Goal: Task Accomplishment & Management: Use online tool/utility

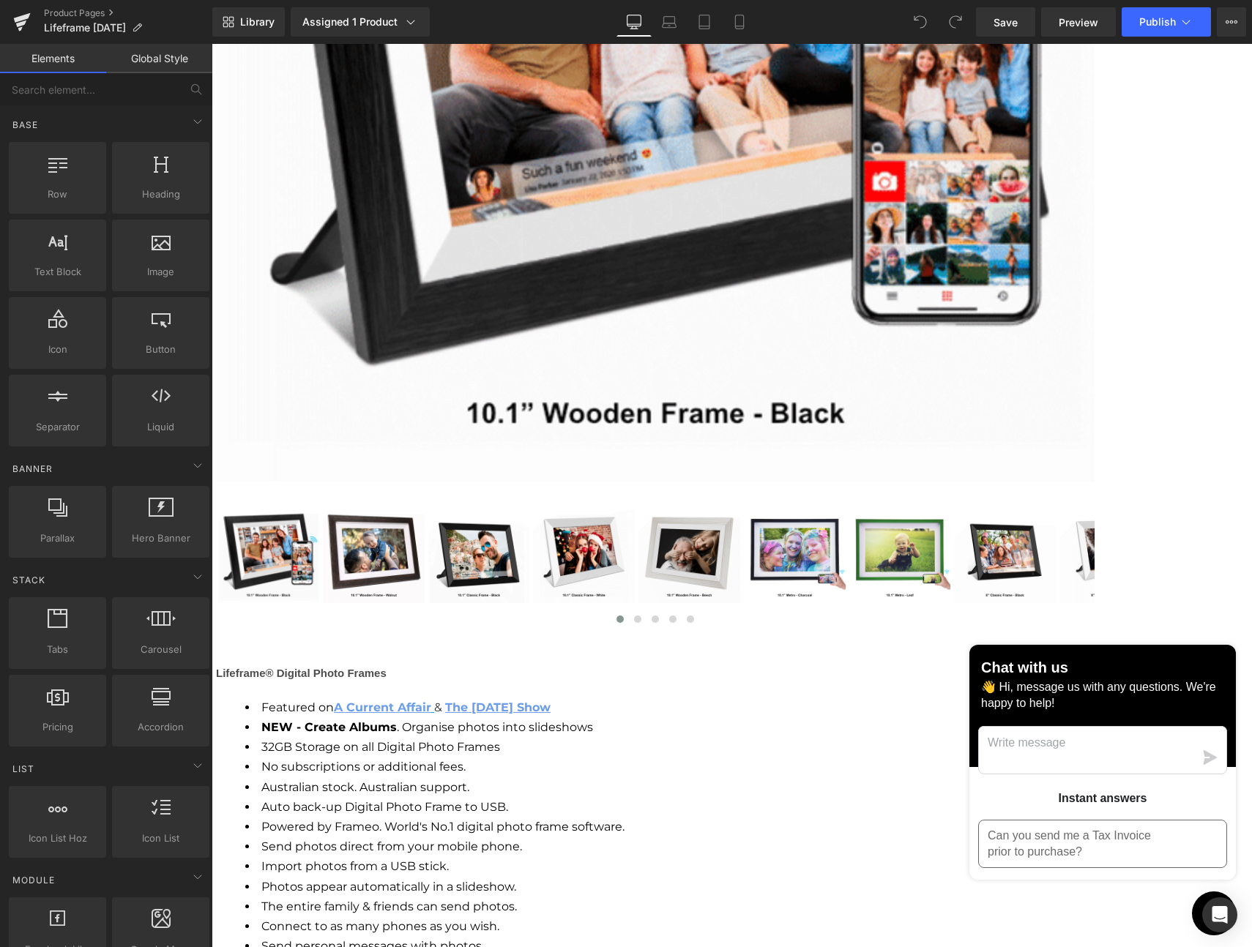
scroll to position [1764, 0]
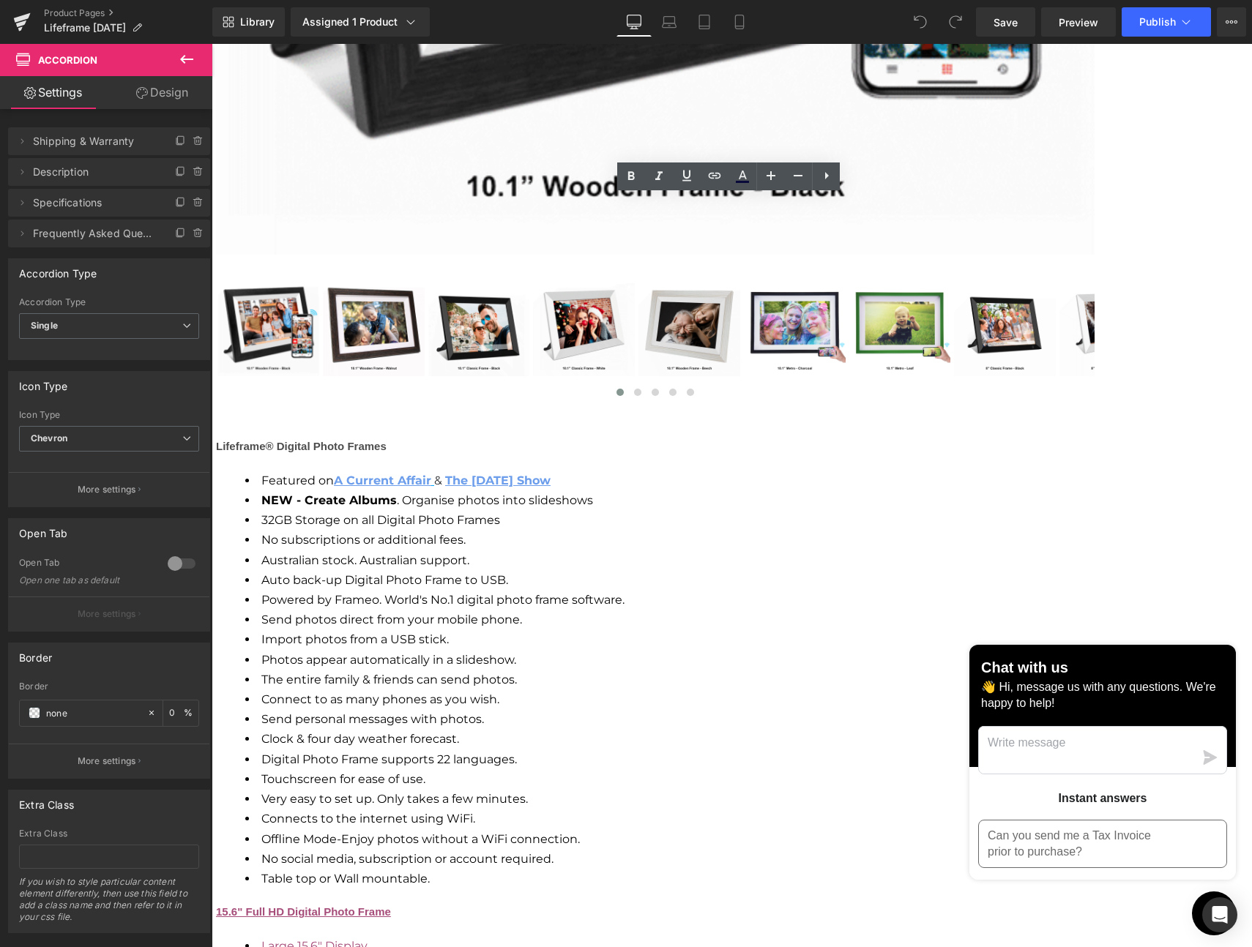
scroll to position [1984, 0]
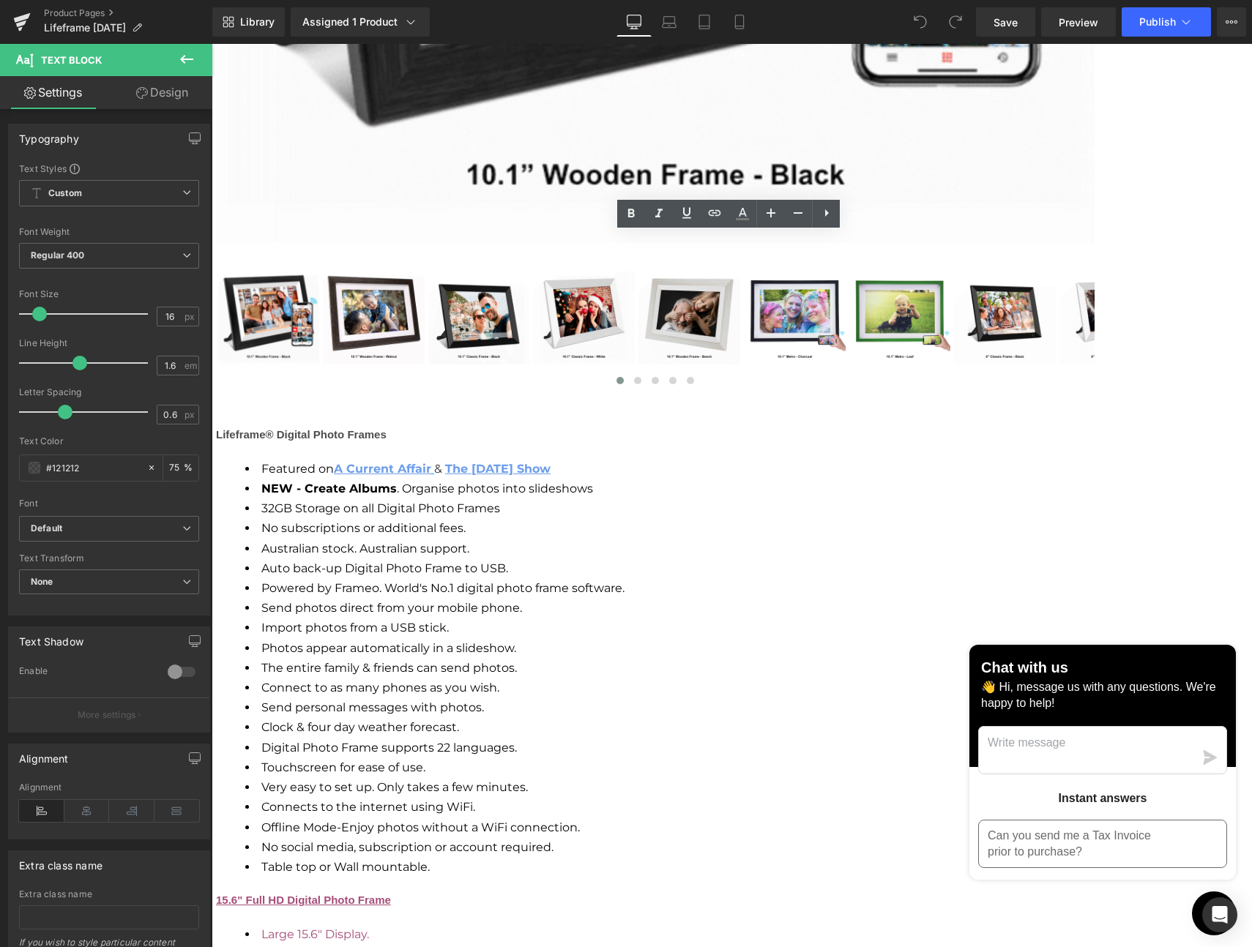
drag, startPoint x: 319, startPoint y: 487, endPoint x: 392, endPoint y: 488, distance: 72.5
drag, startPoint x: 430, startPoint y: 296, endPoint x: 427, endPoint y: 324, distance: 27.2
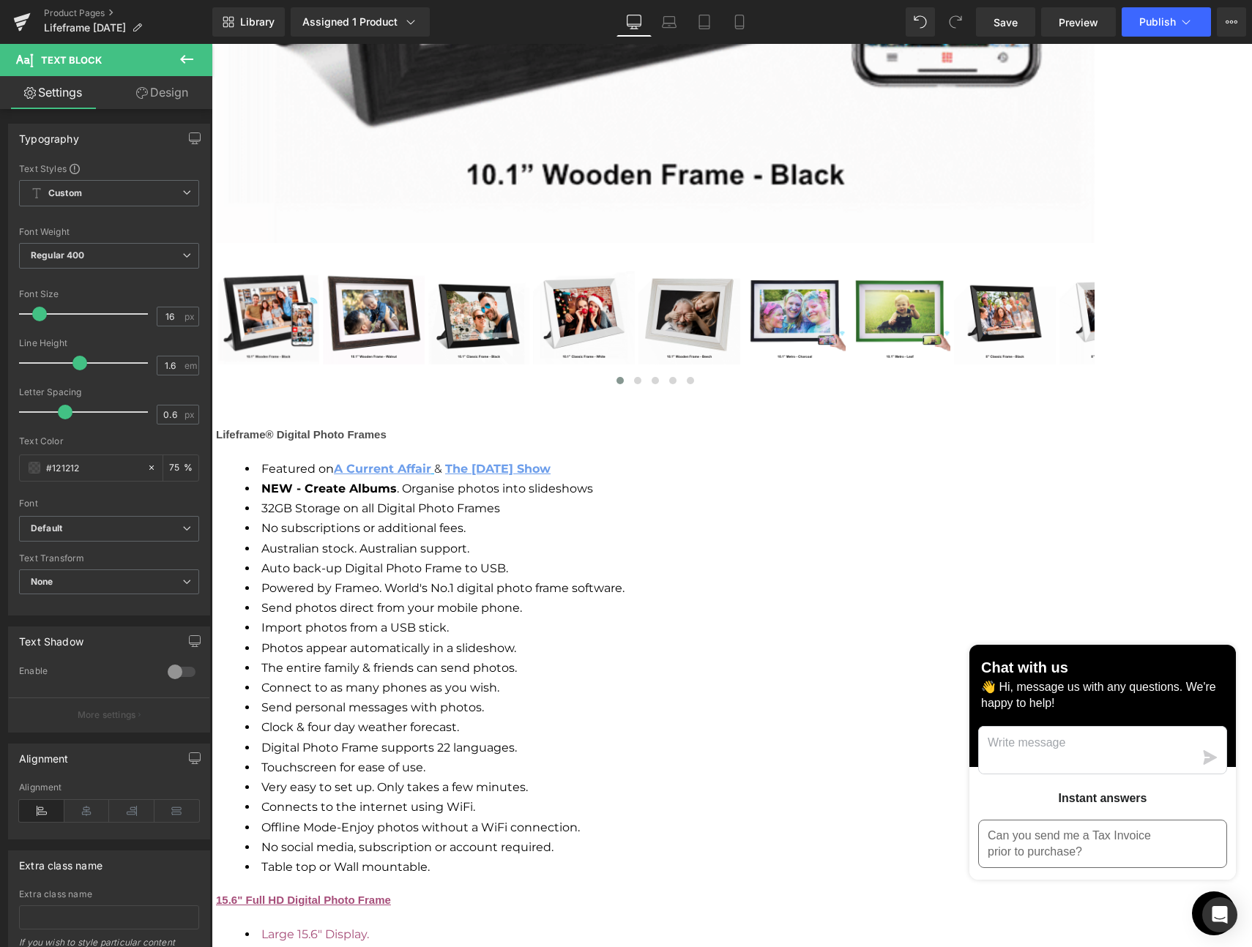
drag, startPoint x: 561, startPoint y: 520, endPoint x: 308, endPoint y: 518, distance: 253.3
copy div "- Loremi 8.52DO 96.1" Sitamet Conse Adipi - Elitse - 91.4" DOE tempo incidi (ut…"
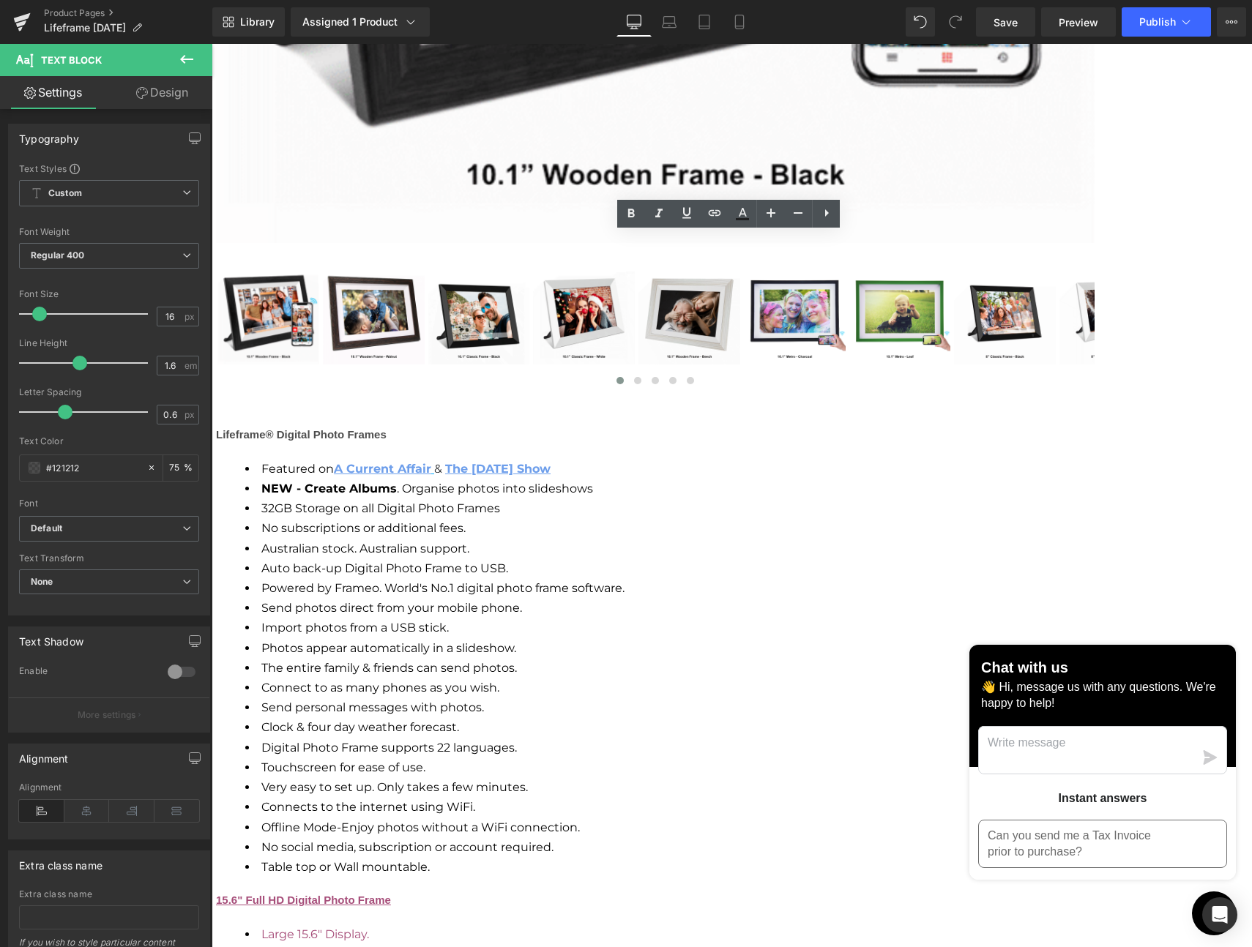
drag, startPoint x: 569, startPoint y: 518, endPoint x: 304, endPoint y: 520, distance: 264.3
copy font "- Classic Design: 395mm x 245 x 35mm"
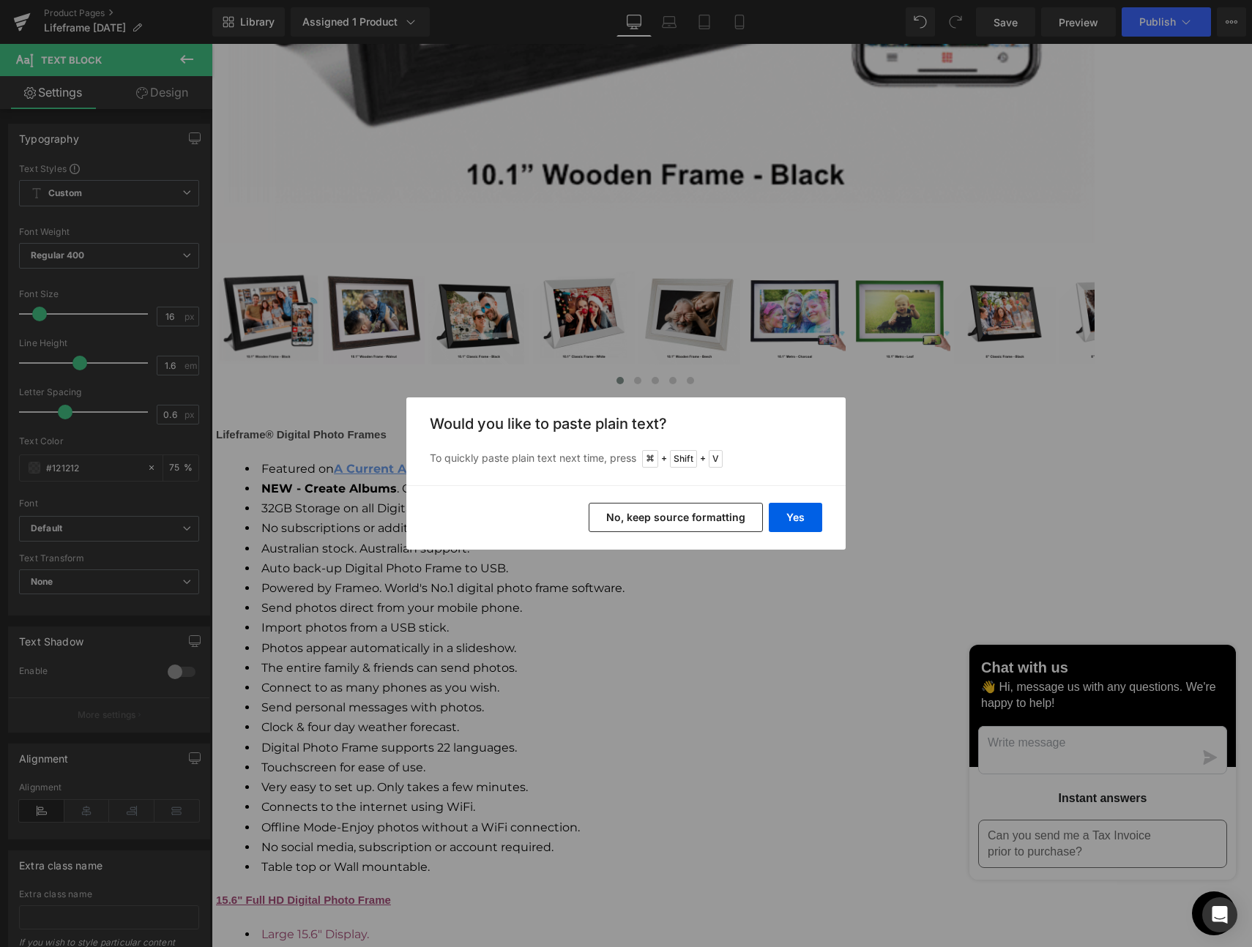
click at [0, 0] on button "No, keep source formatting" at bounding box center [0, 0] width 0 height 0
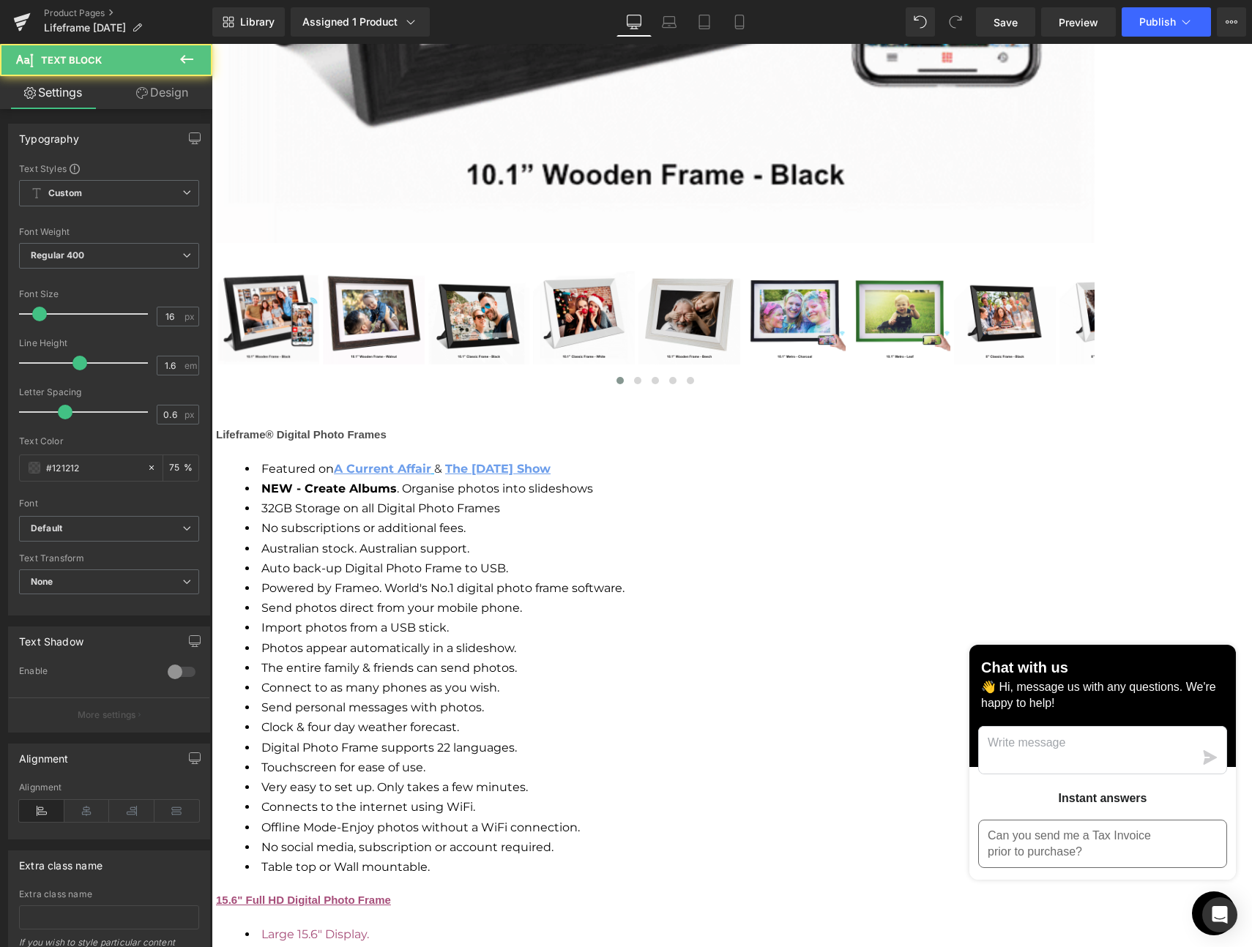
drag, startPoint x: 359, startPoint y: 542, endPoint x: 322, endPoint y: 542, distance: 37.3
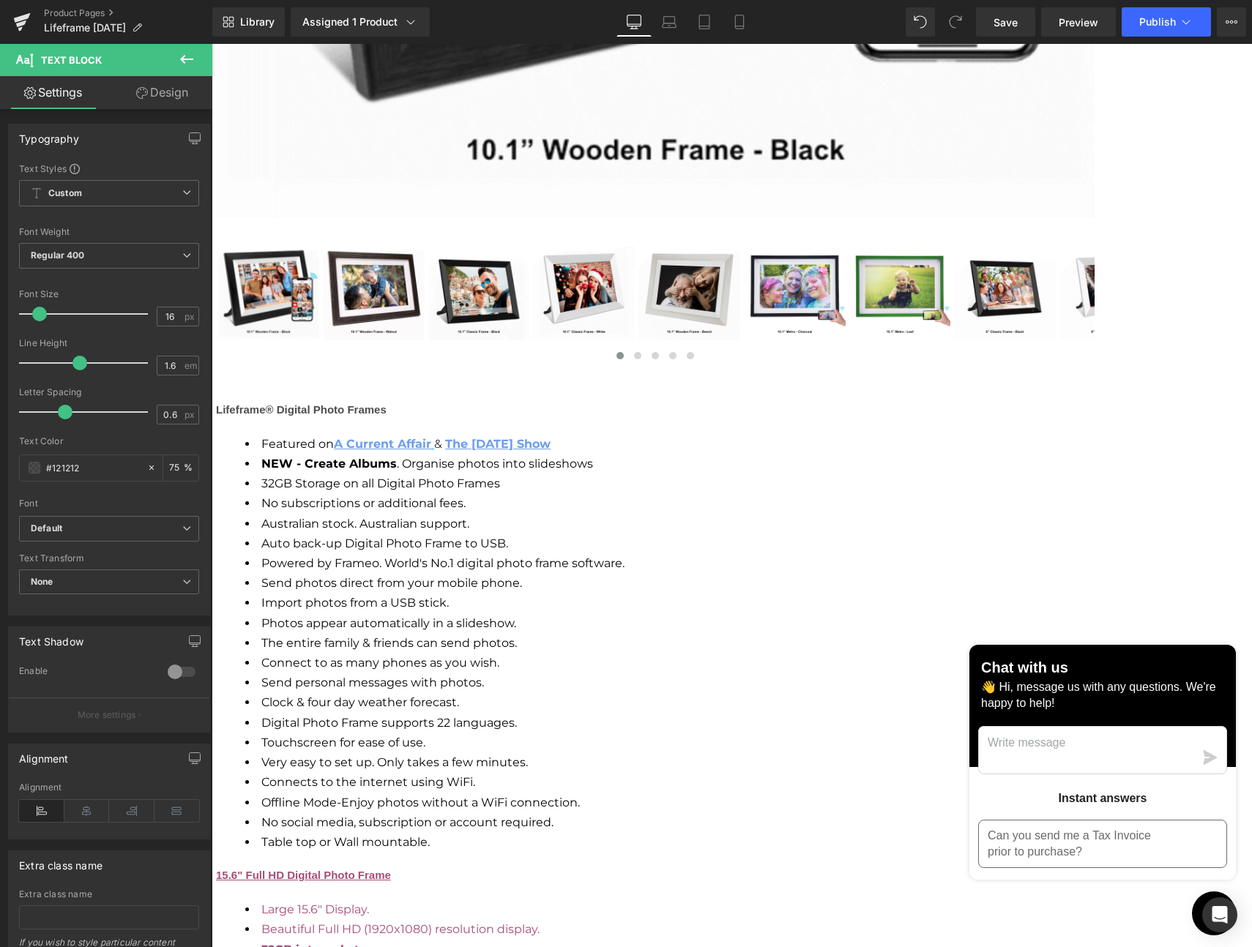
scroll to position [2022, 0]
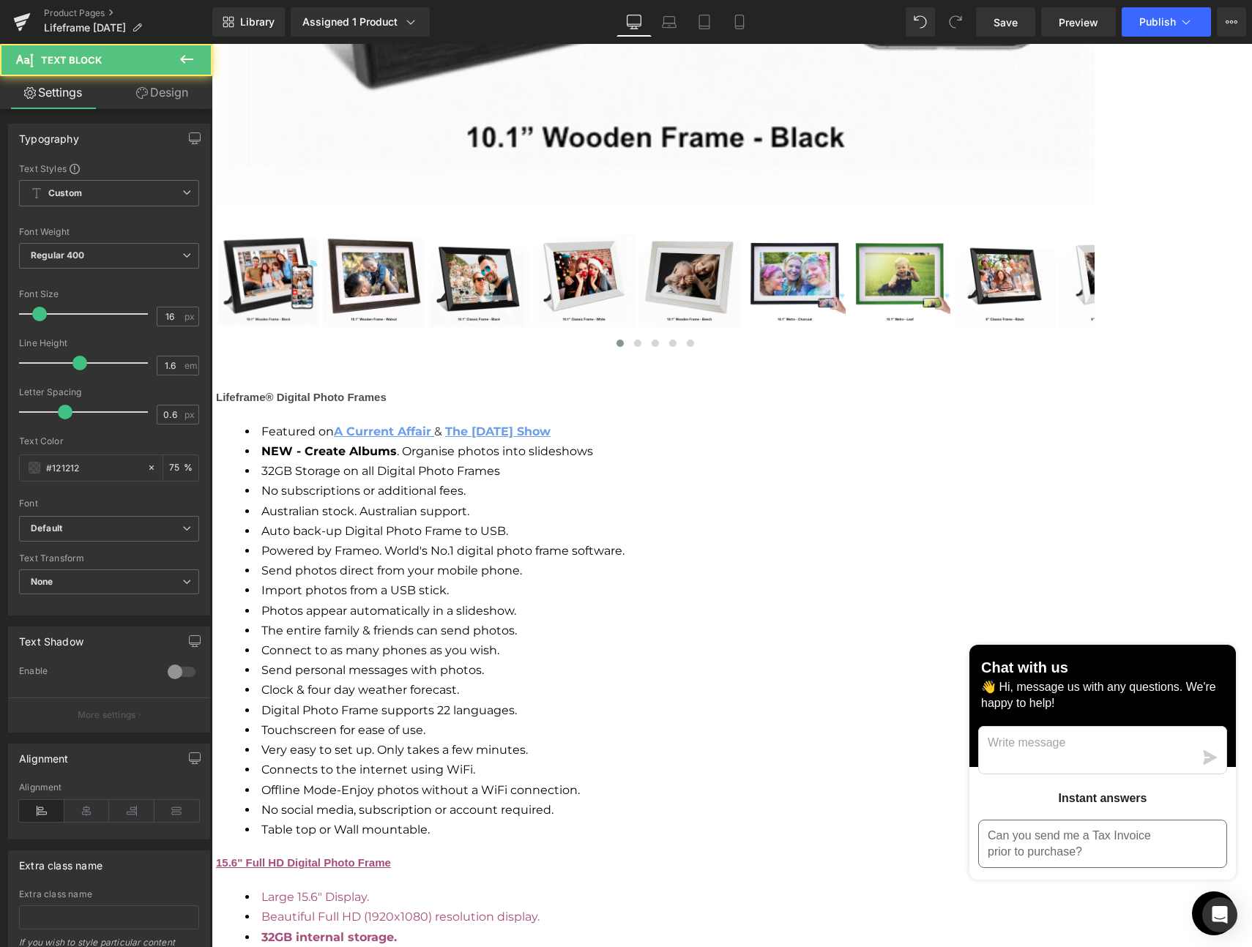
drag, startPoint x: 412, startPoint y: 507, endPoint x: 430, endPoint y: 506, distance: 18.3
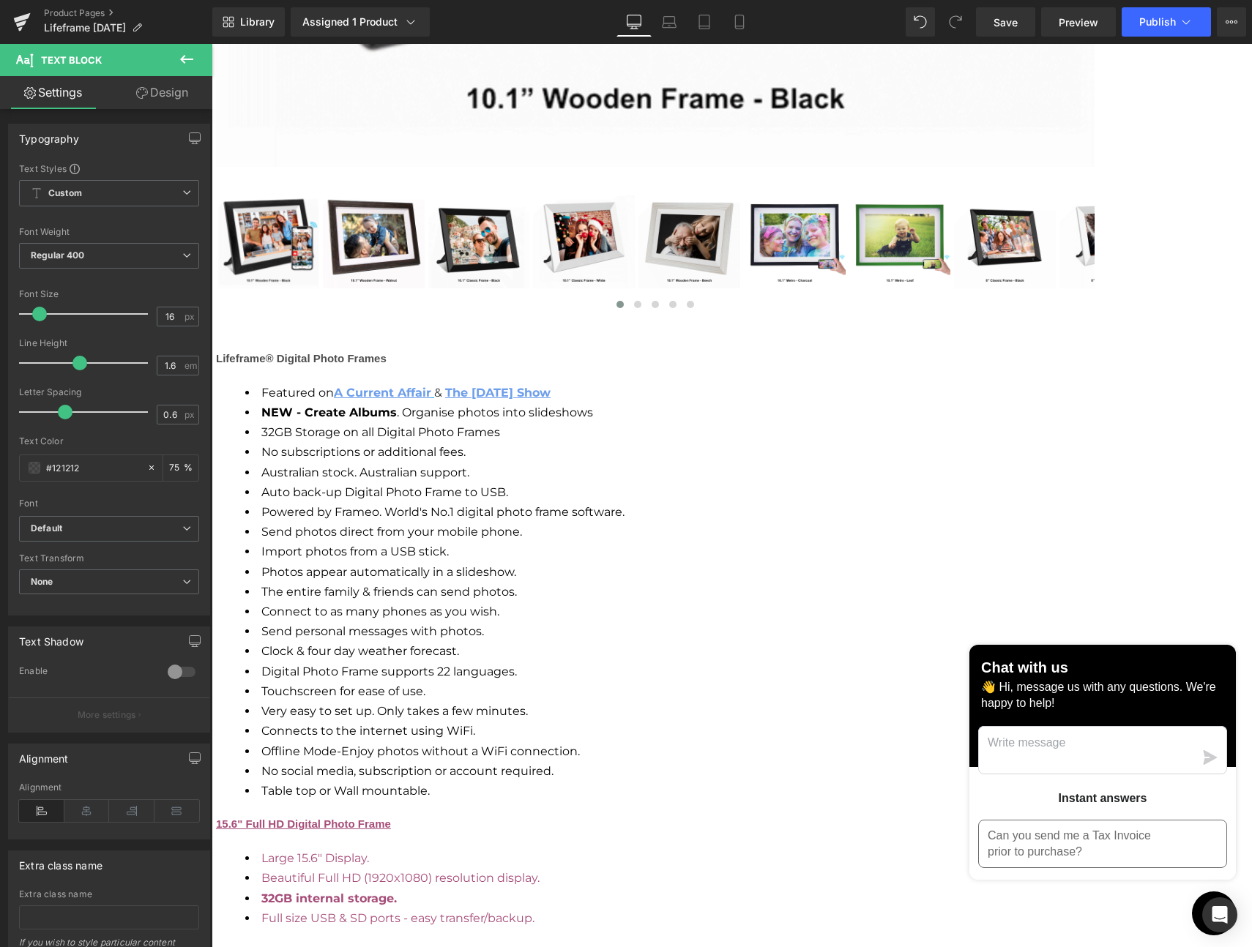
scroll to position [2066, 0]
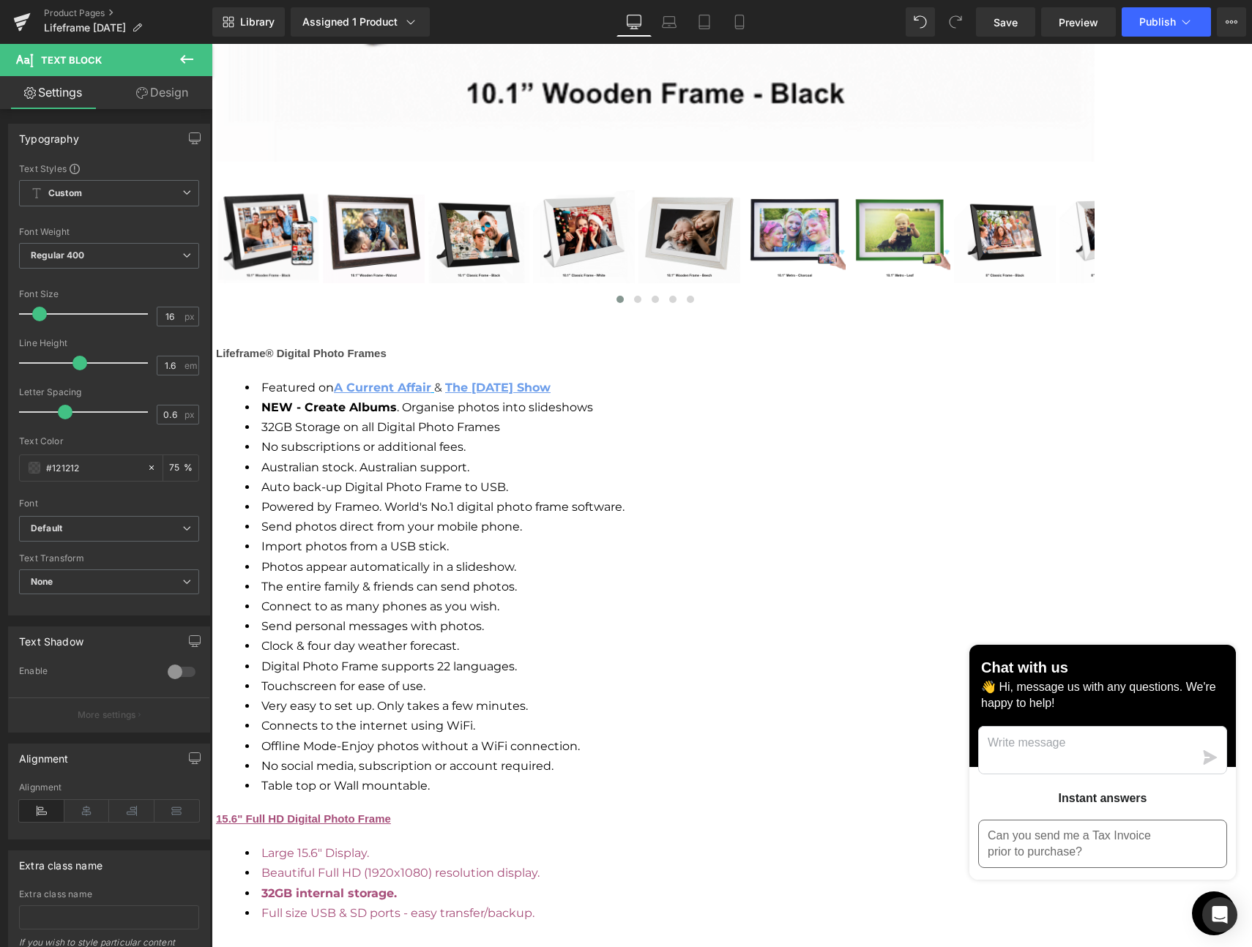
drag, startPoint x: 545, startPoint y: 465, endPoint x: 294, endPoint y: 448, distance: 251.6
copy div "- Classic Design: 390 x 245 x 35 (mm) - Metro Design: 395 x 250 x 35 (mm)"
drag, startPoint x: 403, startPoint y: 424, endPoint x: 295, endPoint y: 422, distance: 108.4
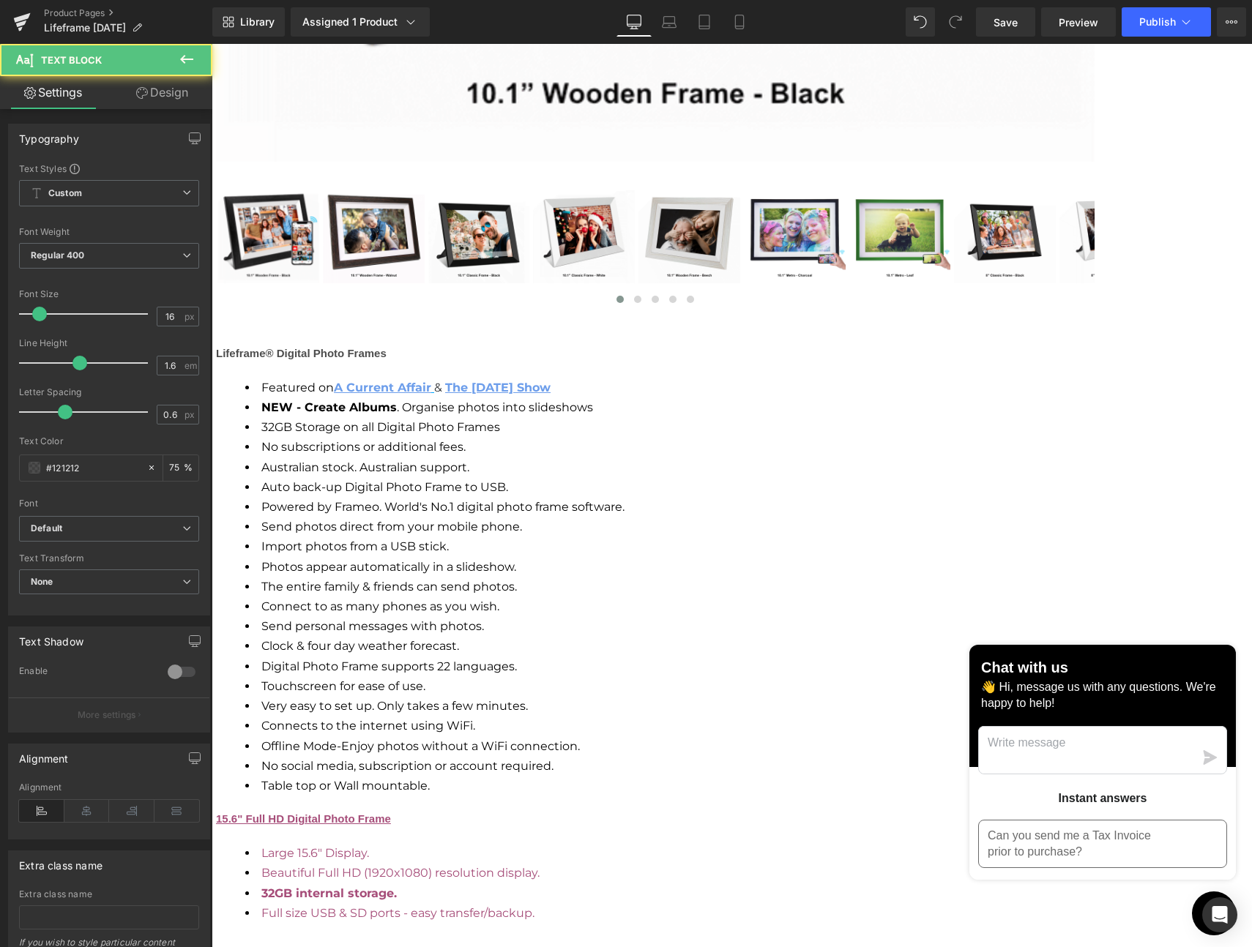
drag, startPoint x: 322, startPoint y: 422, endPoint x: 343, endPoint y: 425, distance: 21.5
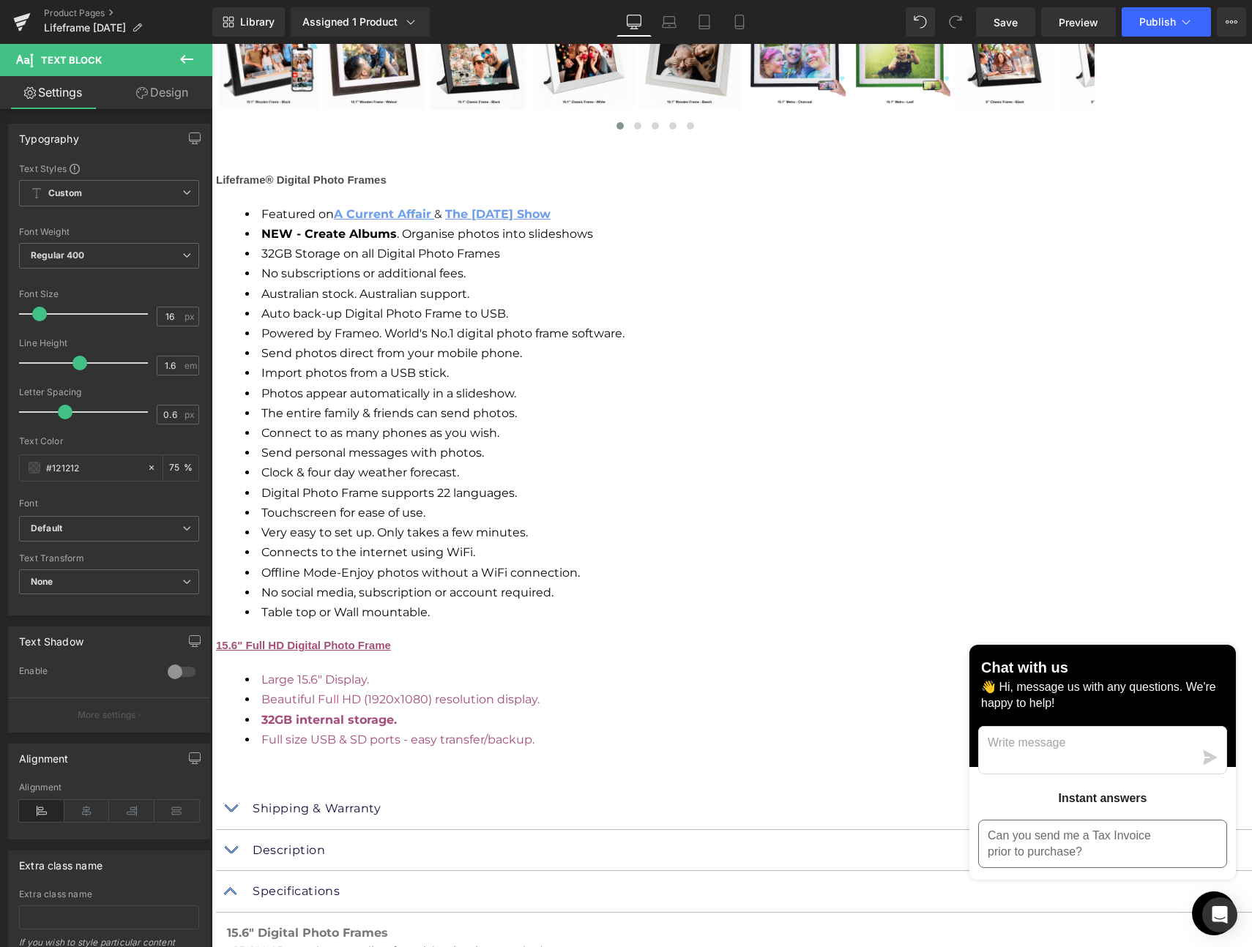
scroll to position [2240, 0]
drag, startPoint x: 543, startPoint y: 337, endPoint x: 470, endPoint y: 342, distance: 73.3
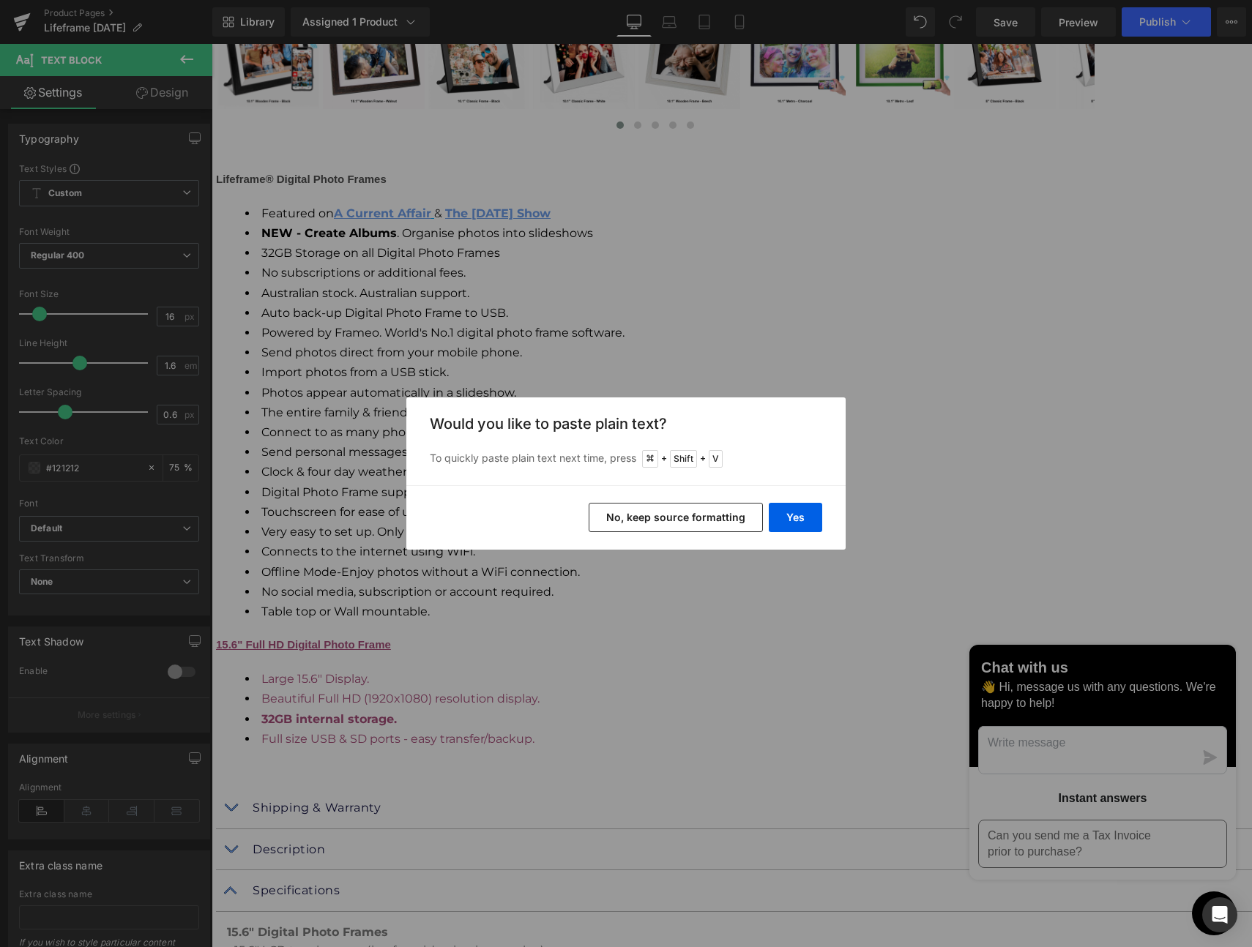
drag, startPoint x: 711, startPoint y: 514, endPoint x: 473, endPoint y: 470, distance: 241.9
click at [0, 0] on button "No, keep source formatting" at bounding box center [0, 0] width 0 height 0
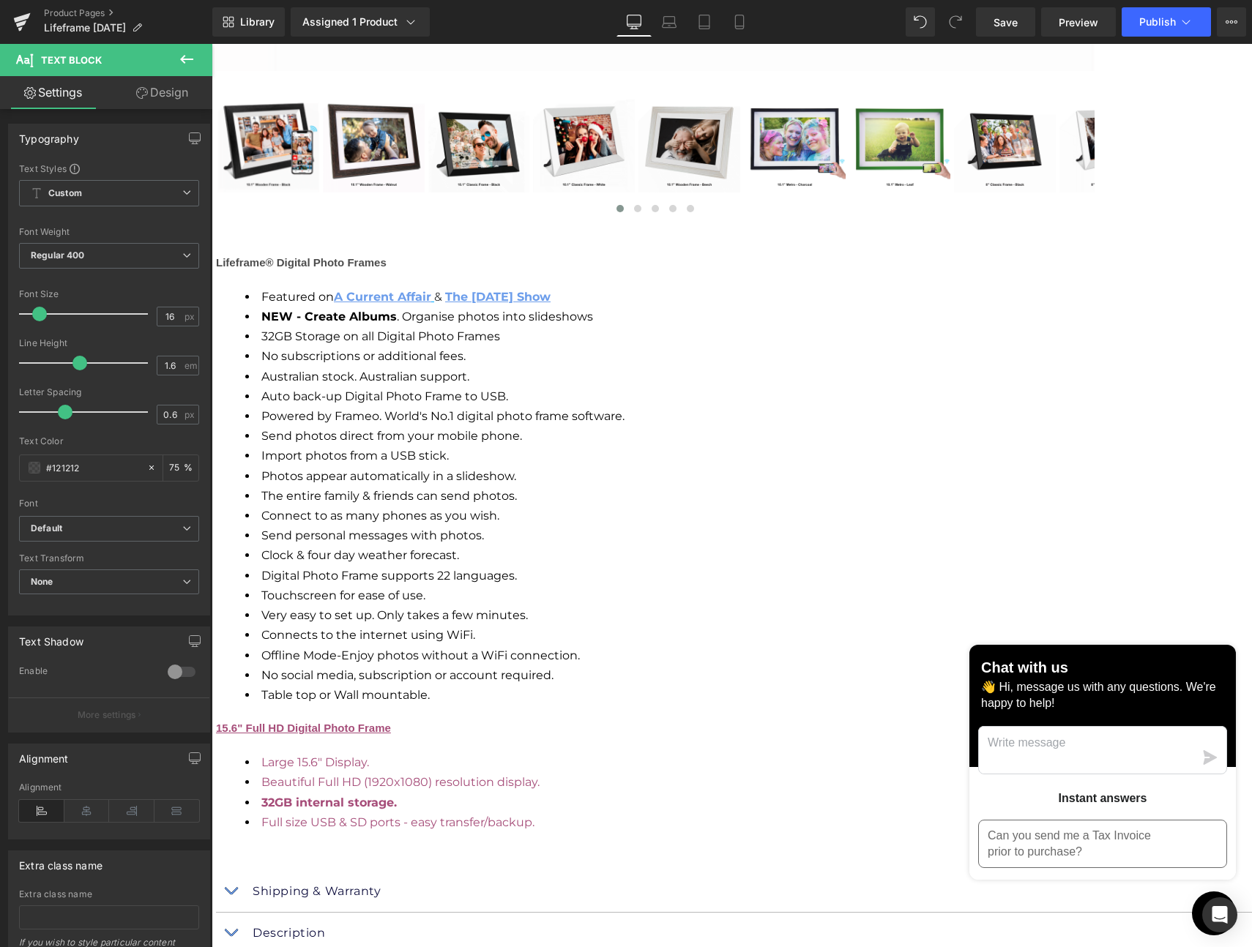
scroll to position [2158, 0]
drag, startPoint x: 537, startPoint y: 370, endPoint x: 305, endPoint y: 334, distance: 234.9
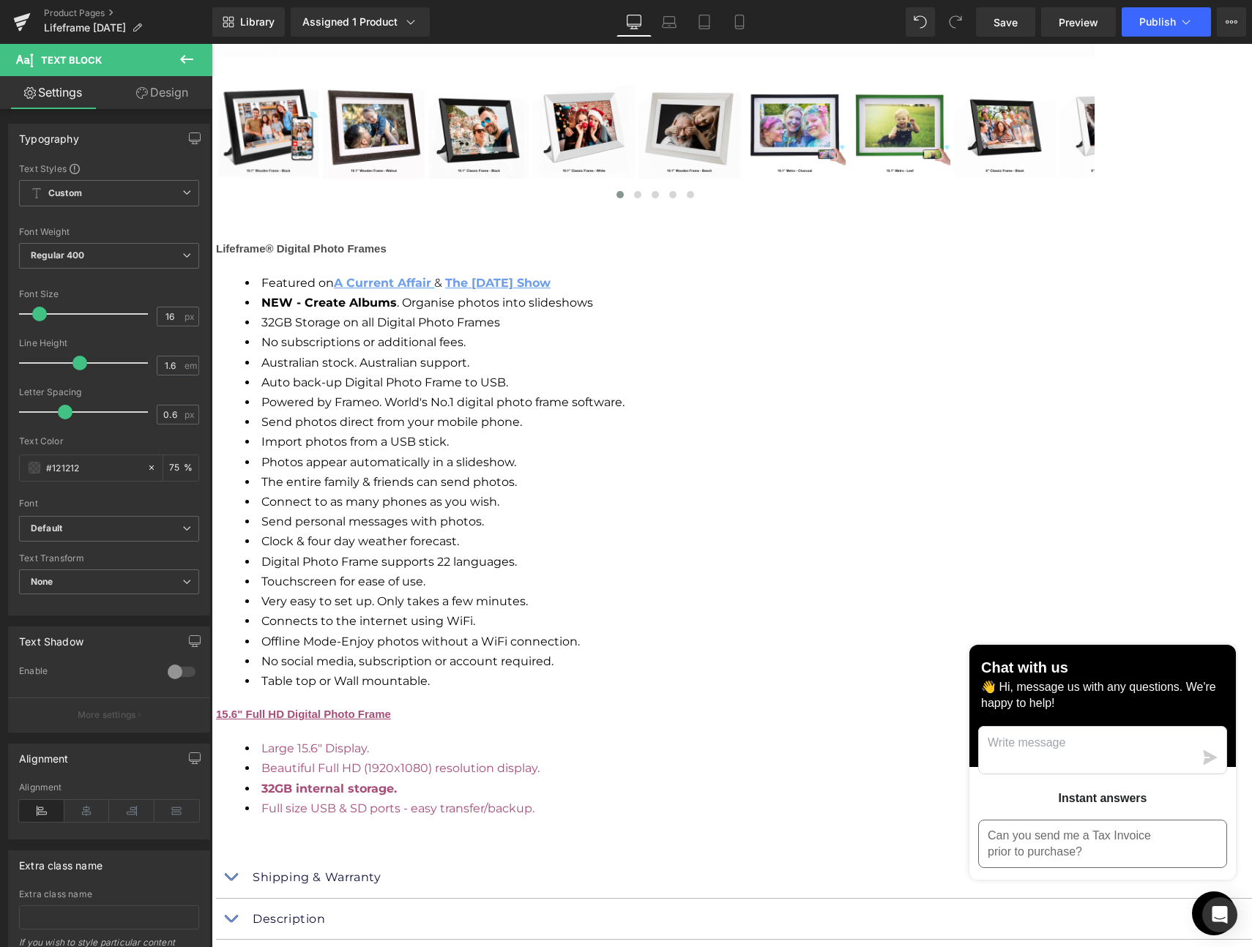
scroll to position [2176, 0]
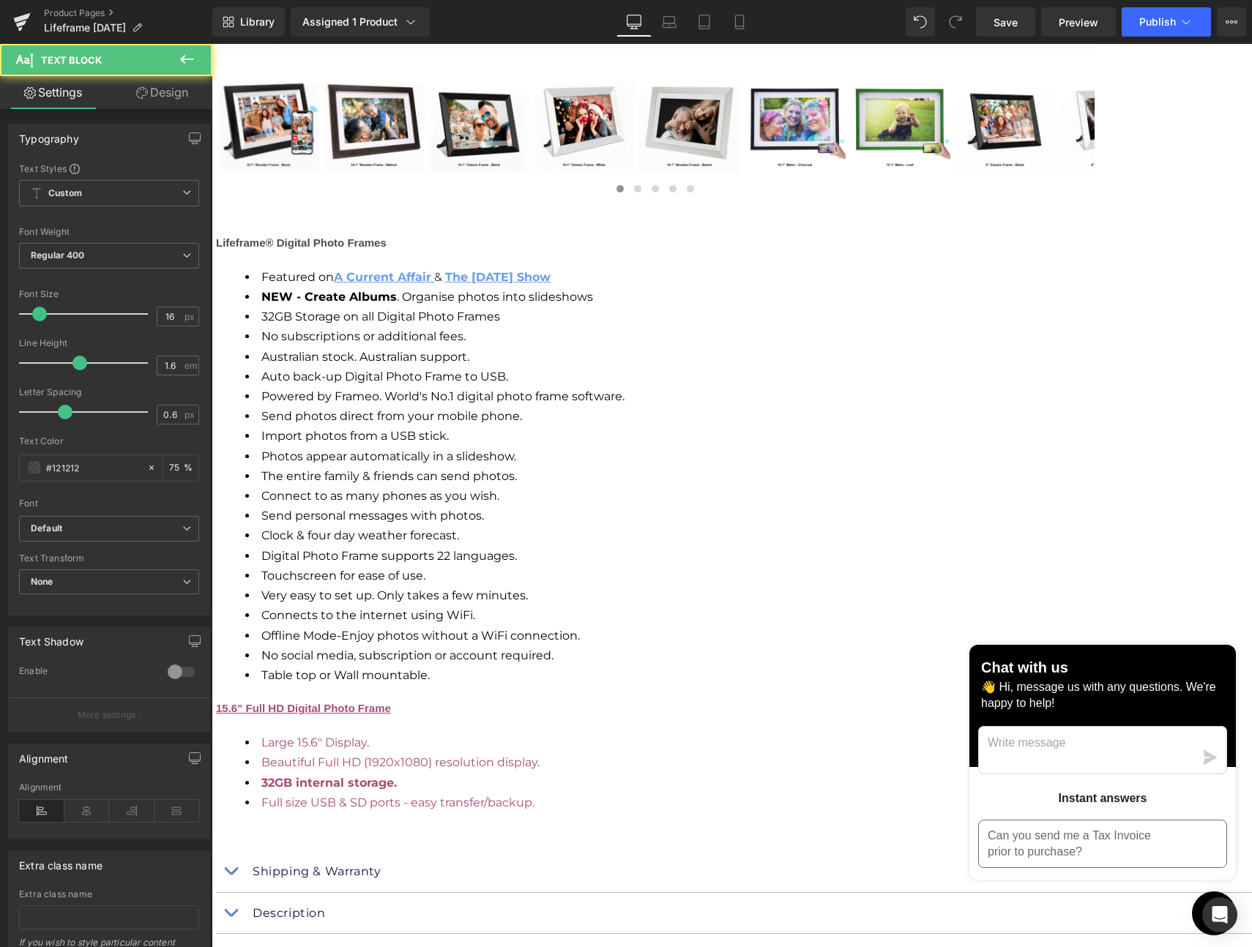
drag, startPoint x: 546, startPoint y: 667, endPoint x: 288, endPoint y: 652, distance: 258.8
click at [288, 652] on div "Digital Photo Frame (P) Title Lifeframe - Digital Photo Frames Heading Keep Lov…" at bounding box center [734, 512] width 1036 height 3923
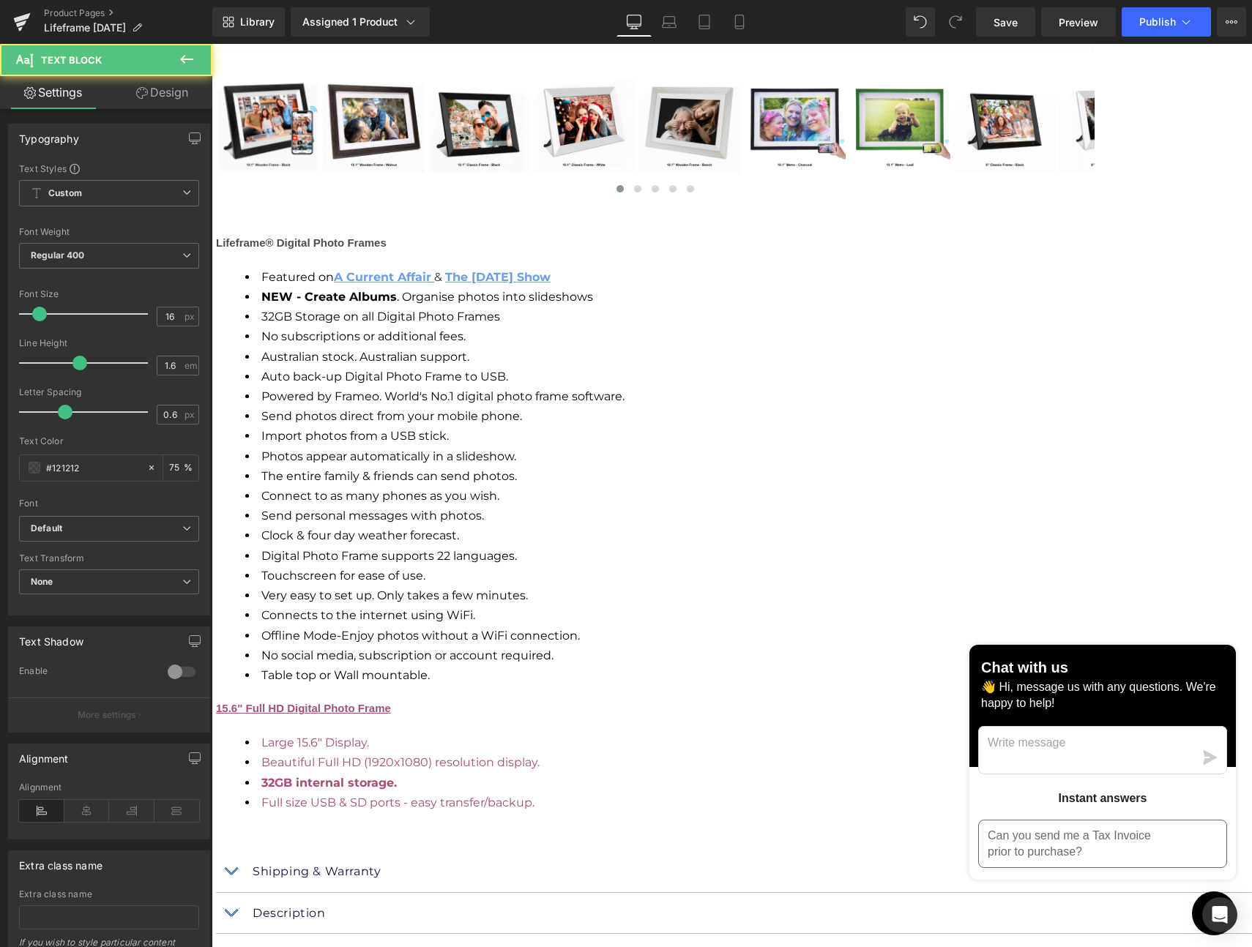
drag, startPoint x: 333, startPoint y: 649, endPoint x: 310, endPoint y: 651, distance: 22.7
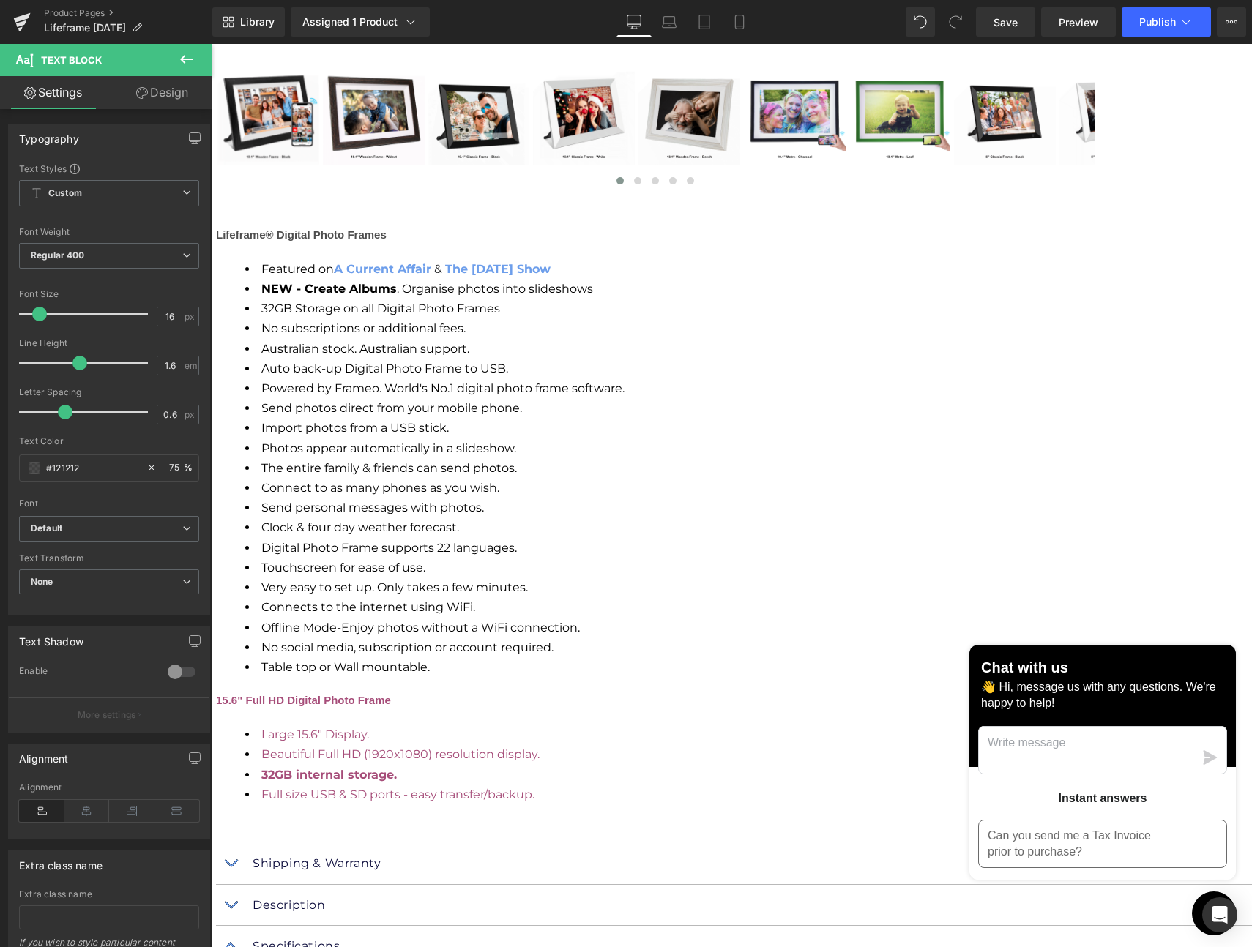
scroll to position [2187, 0]
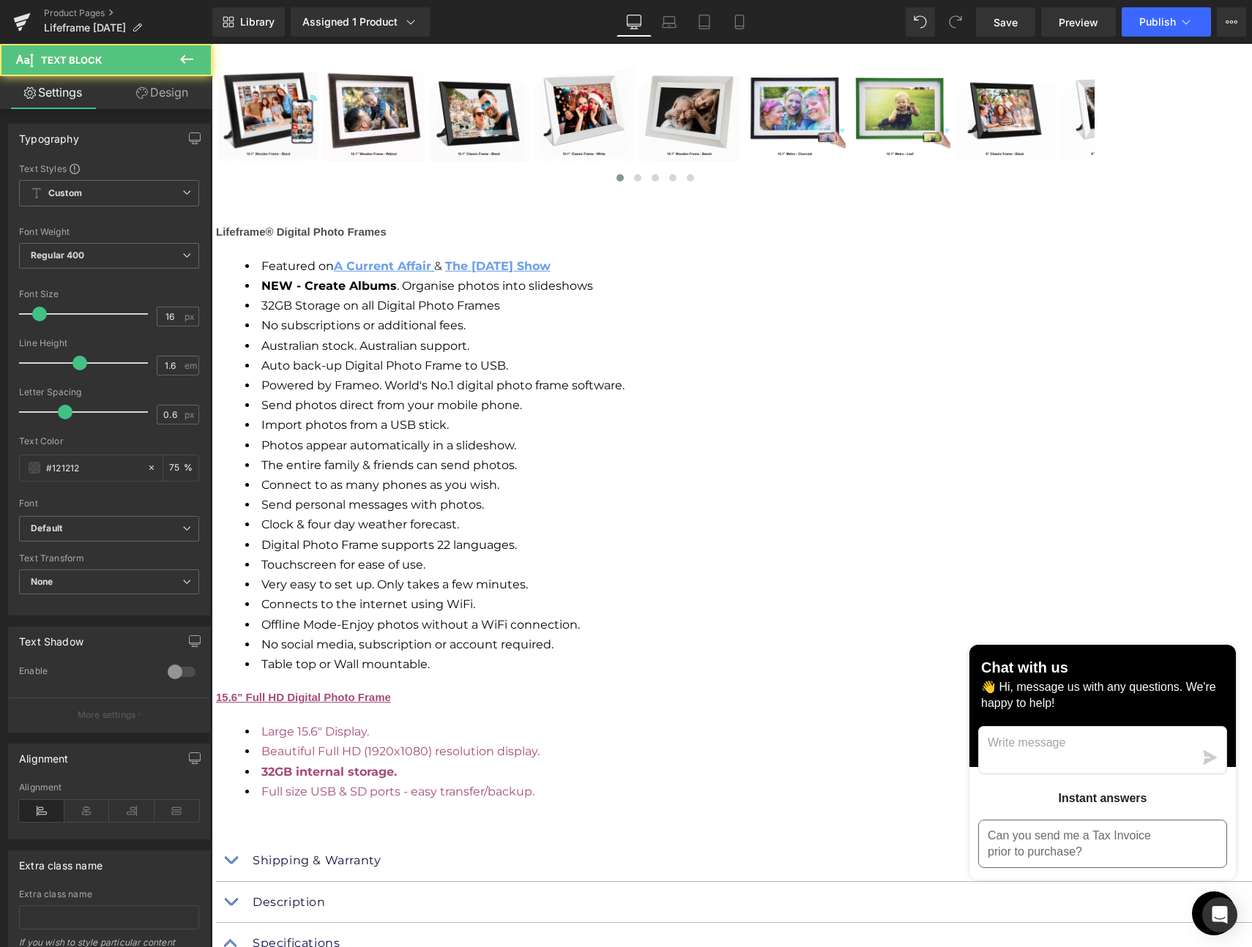
drag, startPoint x: 539, startPoint y: 681, endPoint x: 313, endPoint y: 672, distance: 227.1
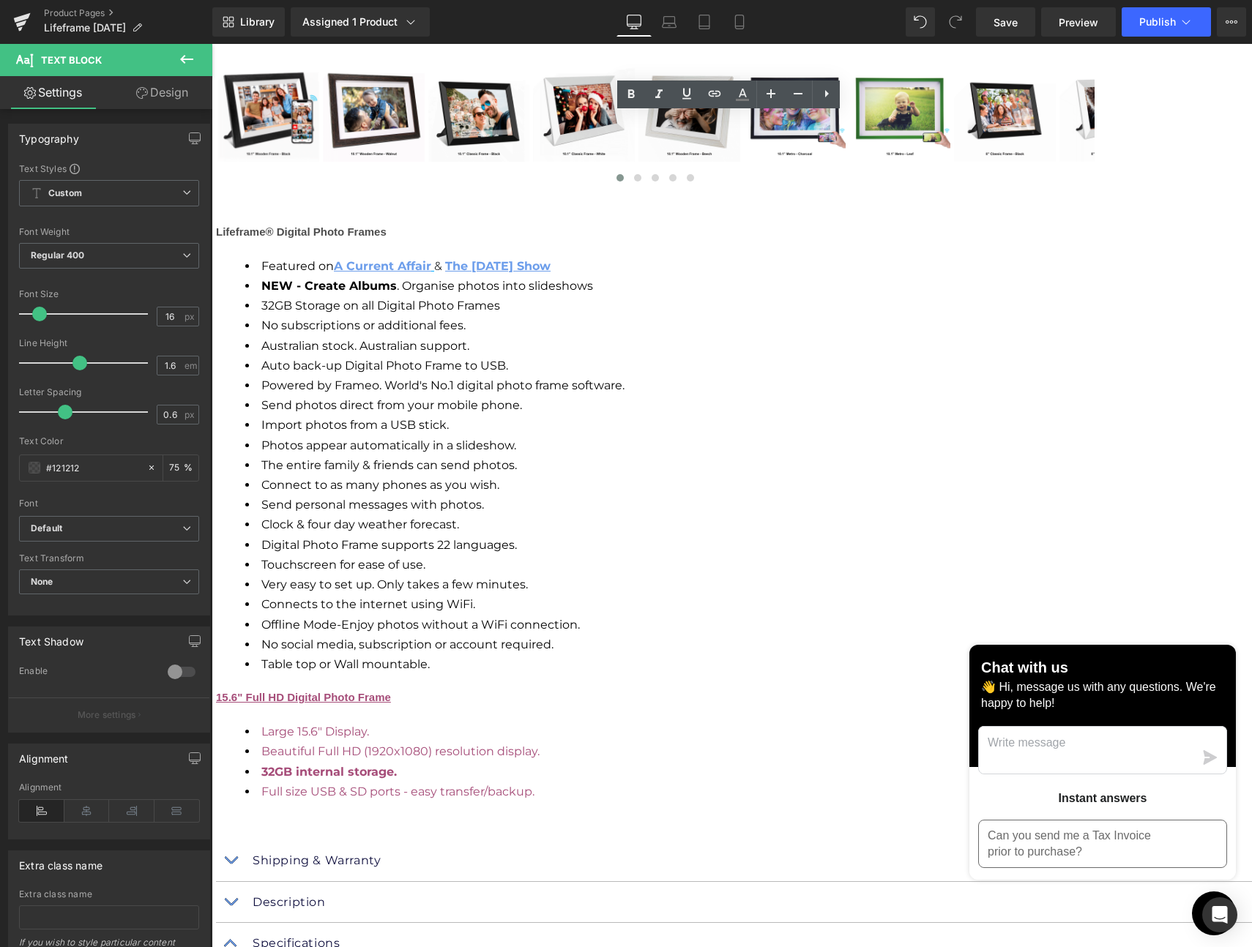
copy span "- Metro Design: 395 x 250 x 35 (mm)"
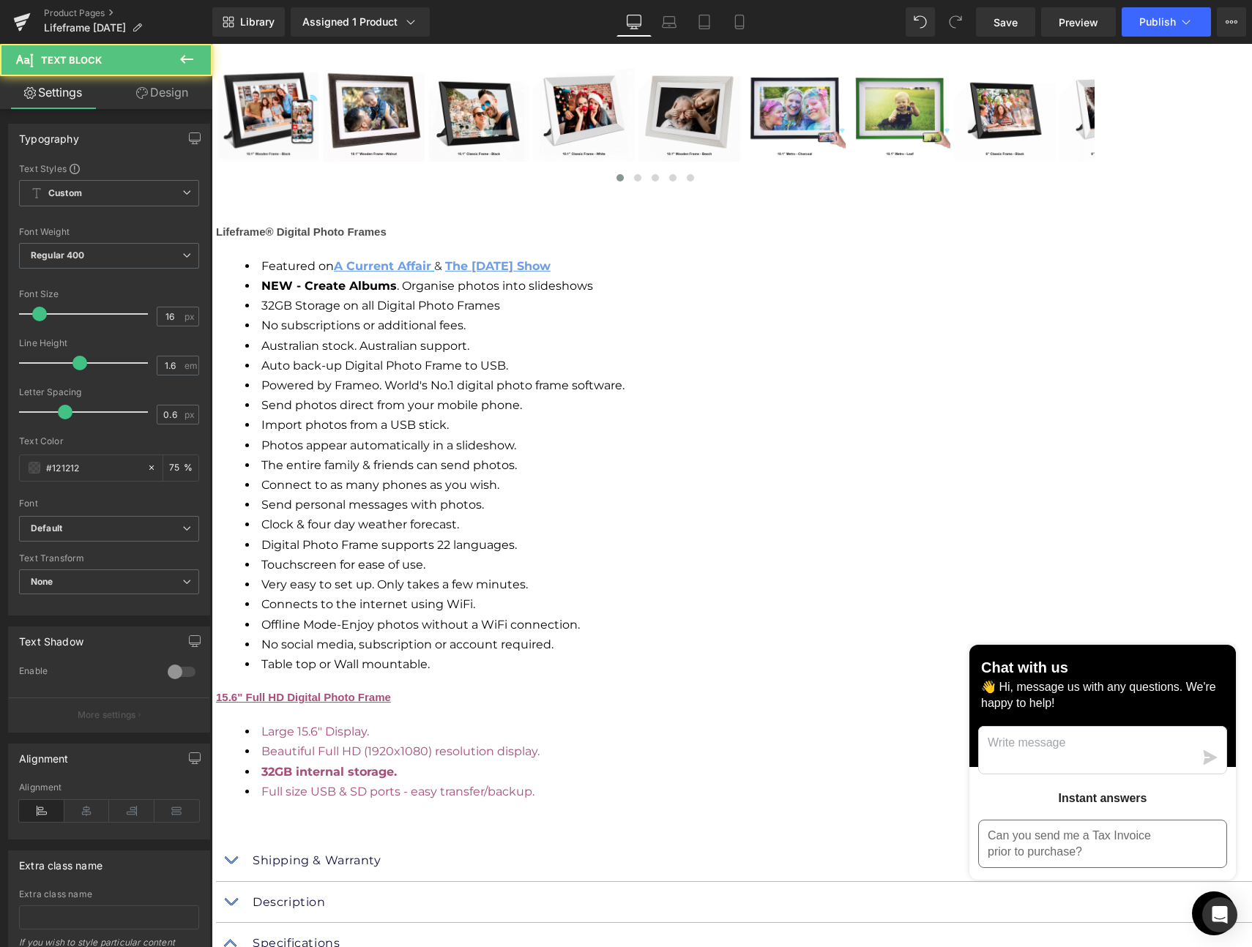
drag, startPoint x: 336, startPoint y: 695, endPoint x: 321, endPoint y: 695, distance: 14.7
drag, startPoint x: 437, startPoint y: 657, endPoint x: 419, endPoint y: 659, distance: 17.7
drag, startPoint x: 471, startPoint y: 654, endPoint x: 454, endPoint y: 658, distance: 17.2
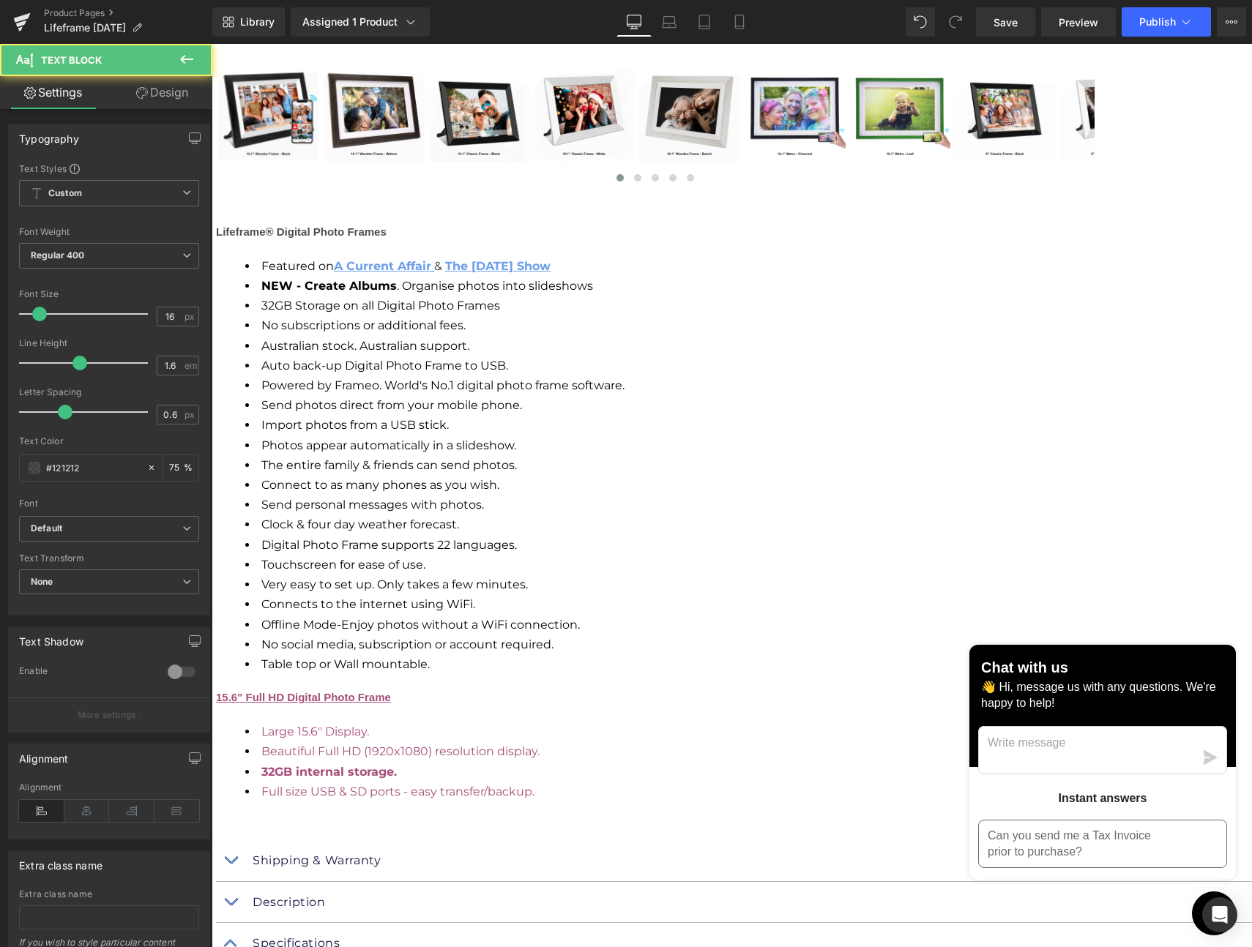
drag, startPoint x: 498, startPoint y: 659, endPoint x: 474, endPoint y: 659, distance: 24.2
drag, startPoint x: 433, startPoint y: 678, endPoint x: 422, endPoint y: 677, distance: 11.0
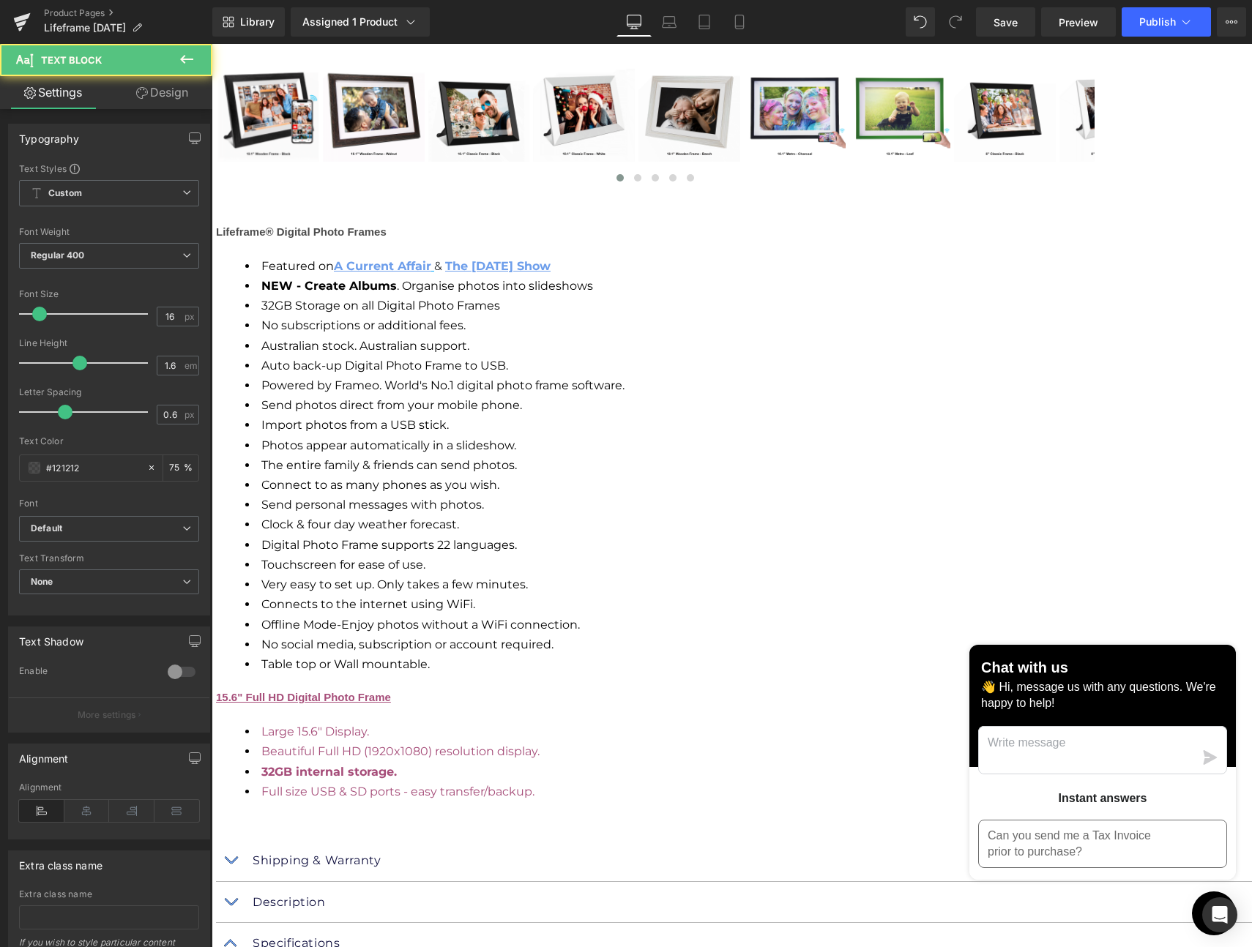
drag, startPoint x: 468, startPoint y: 676, endPoint x: 448, endPoint y: 676, distance: 20.5
drag, startPoint x: 493, startPoint y: 676, endPoint x: 469, endPoint y: 676, distance: 24.2
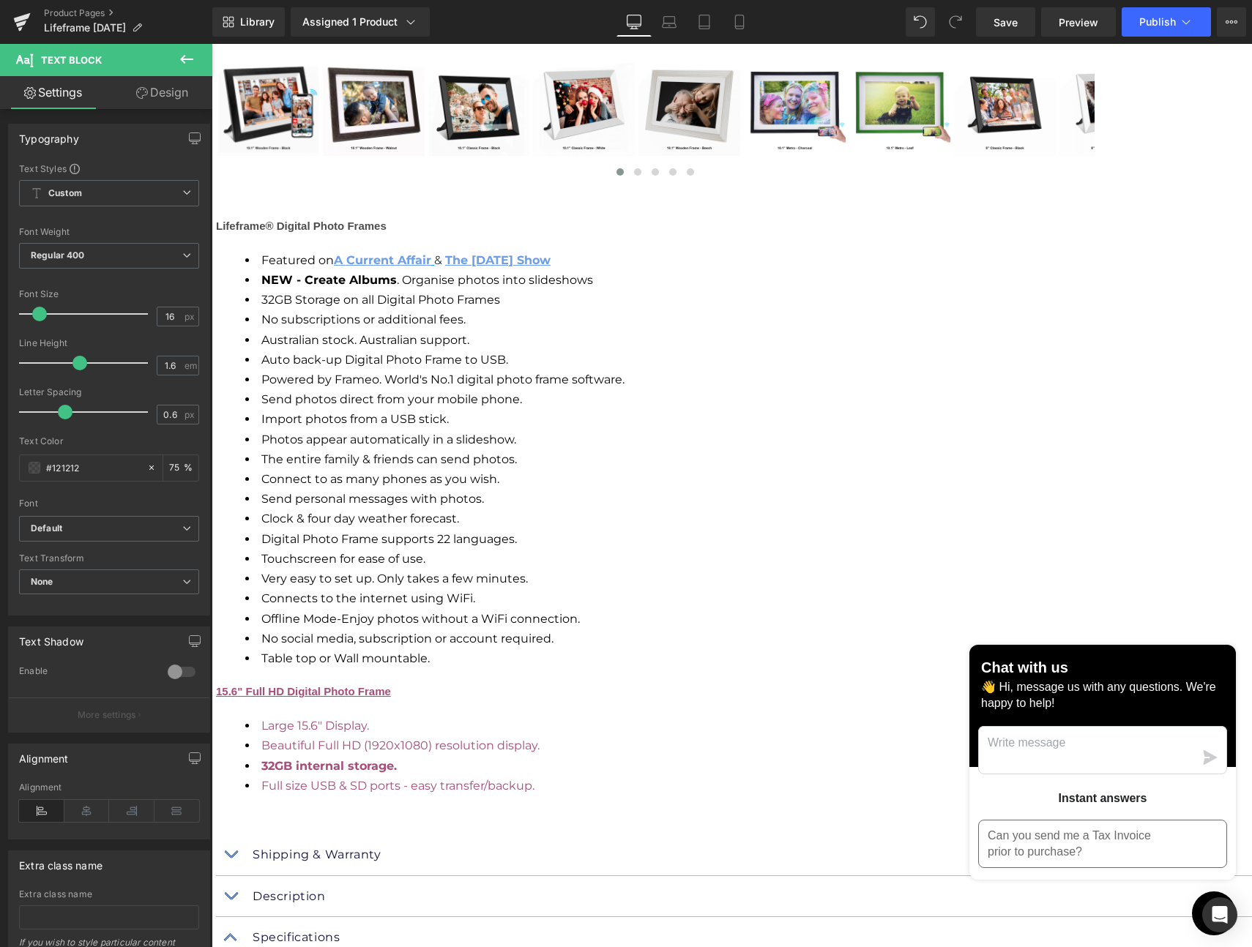
drag, startPoint x: 446, startPoint y: 690, endPoint x: 429, endPoint y: 692, distance: 16.9
drag, startPoint x: 484, startPoint y: 690, endPoint x: 464, endPoint y: 690, distance: 19.8
drag, startPoint x: 509, startPoint y: 690, endPoint x: 483, endPoint y: 690, distance: 26.4
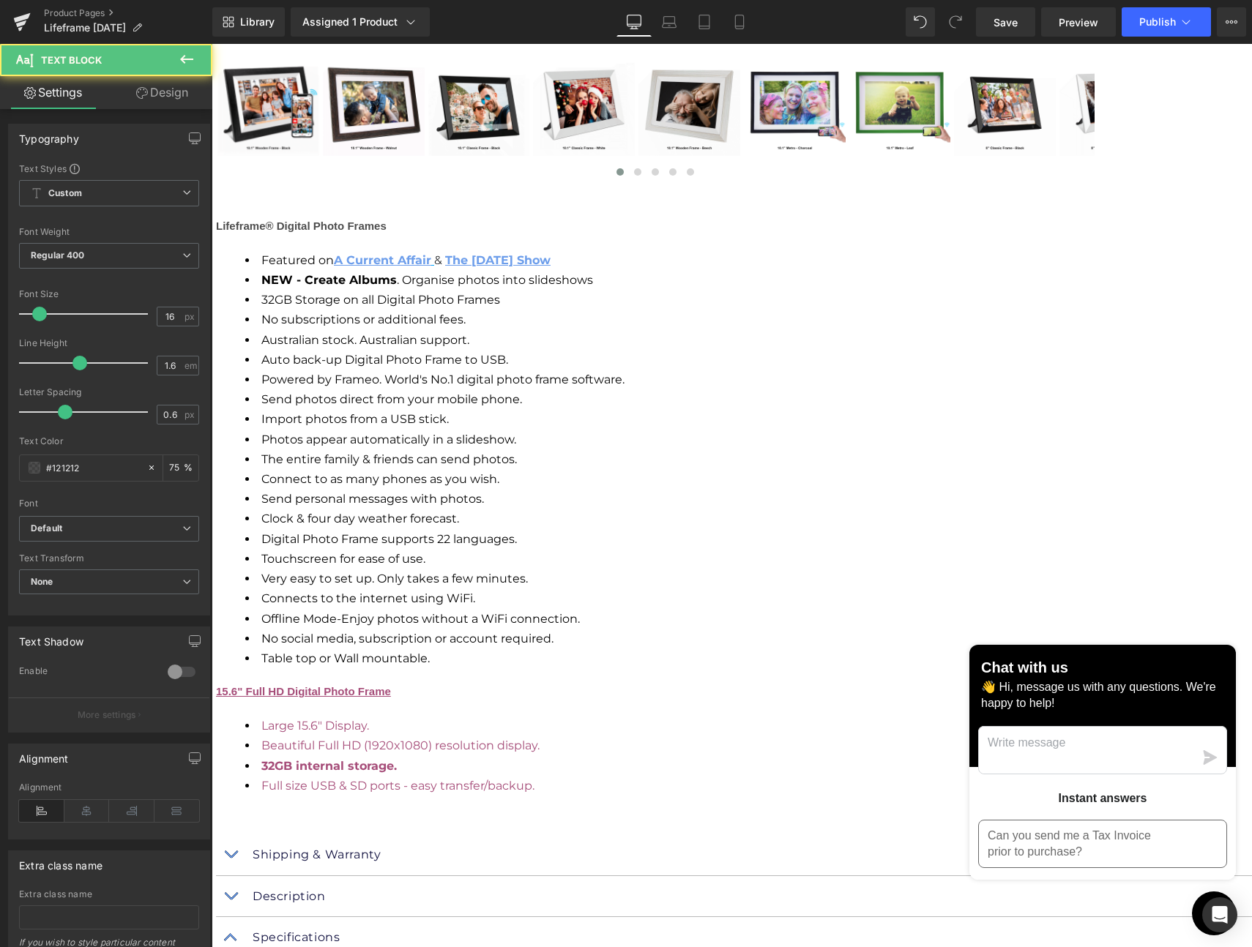
drag, startPoint x: 437, startPoint y: 706, endPoint x: 303, endPoint y: 704, distance: 134.0
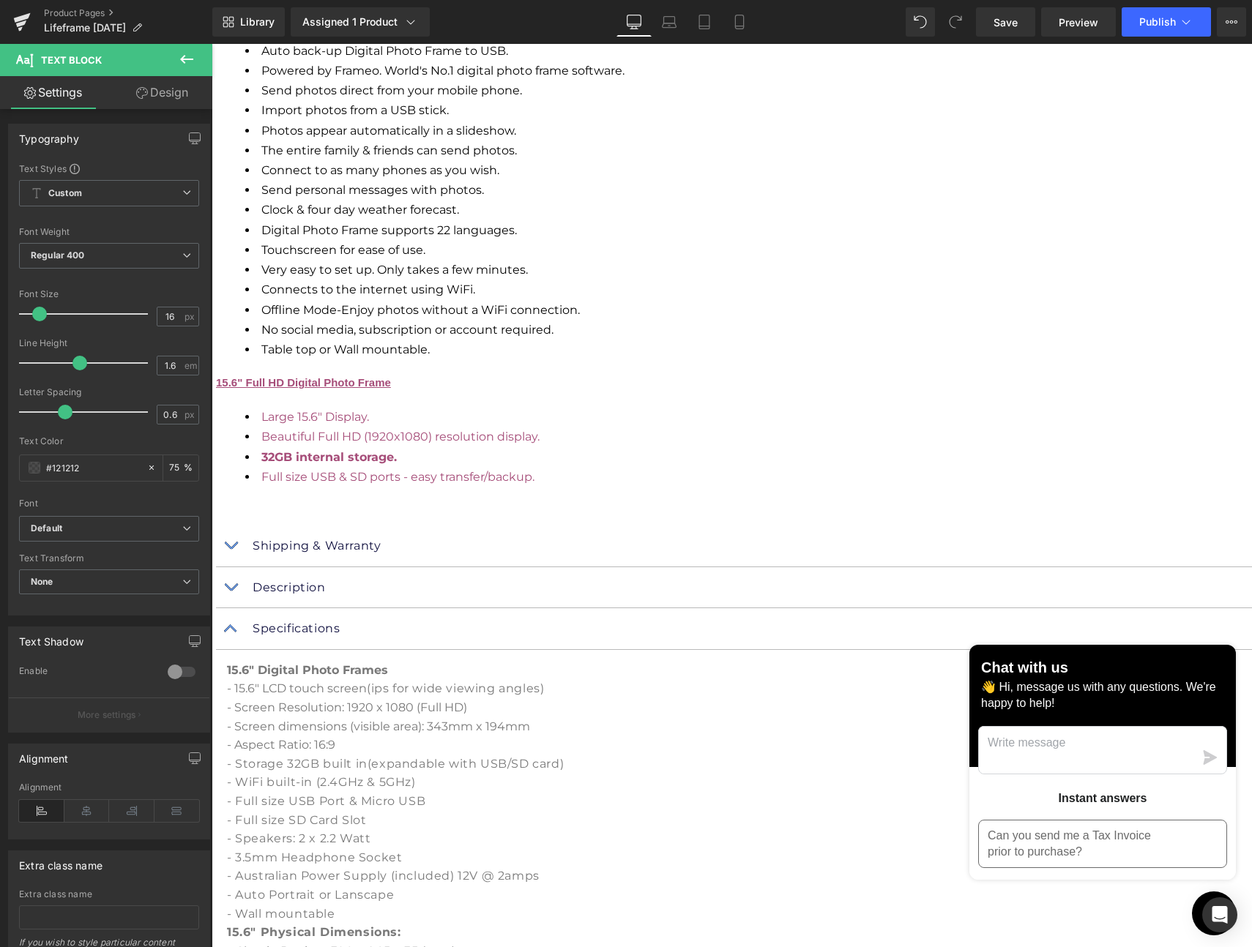
scroll to position [2503, 0]
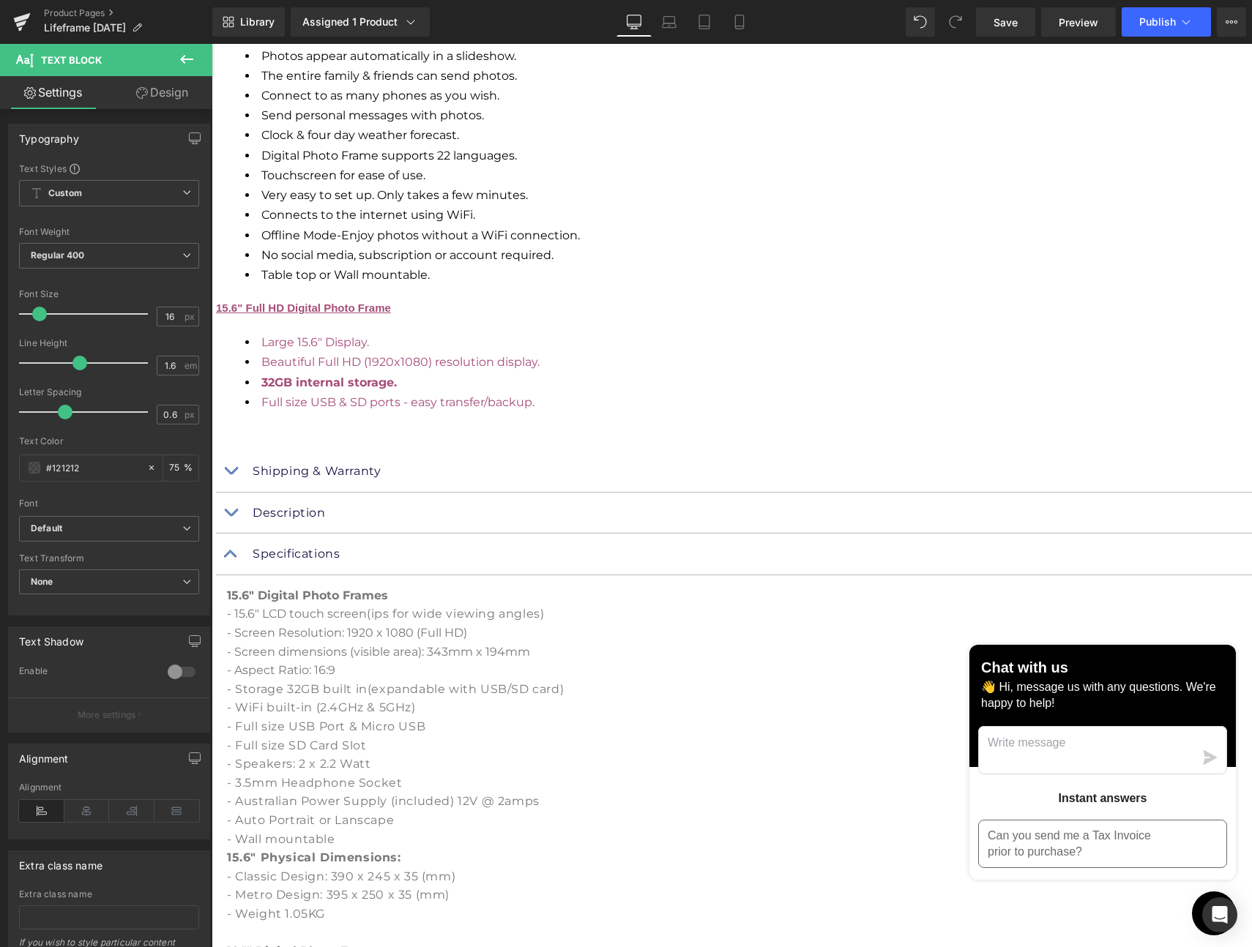
scroll to position [2578, 0]
drag, startPoint x: 447, startPoint y: 602, endPoint x: 296, endPoint y: 362, distance: 284.5
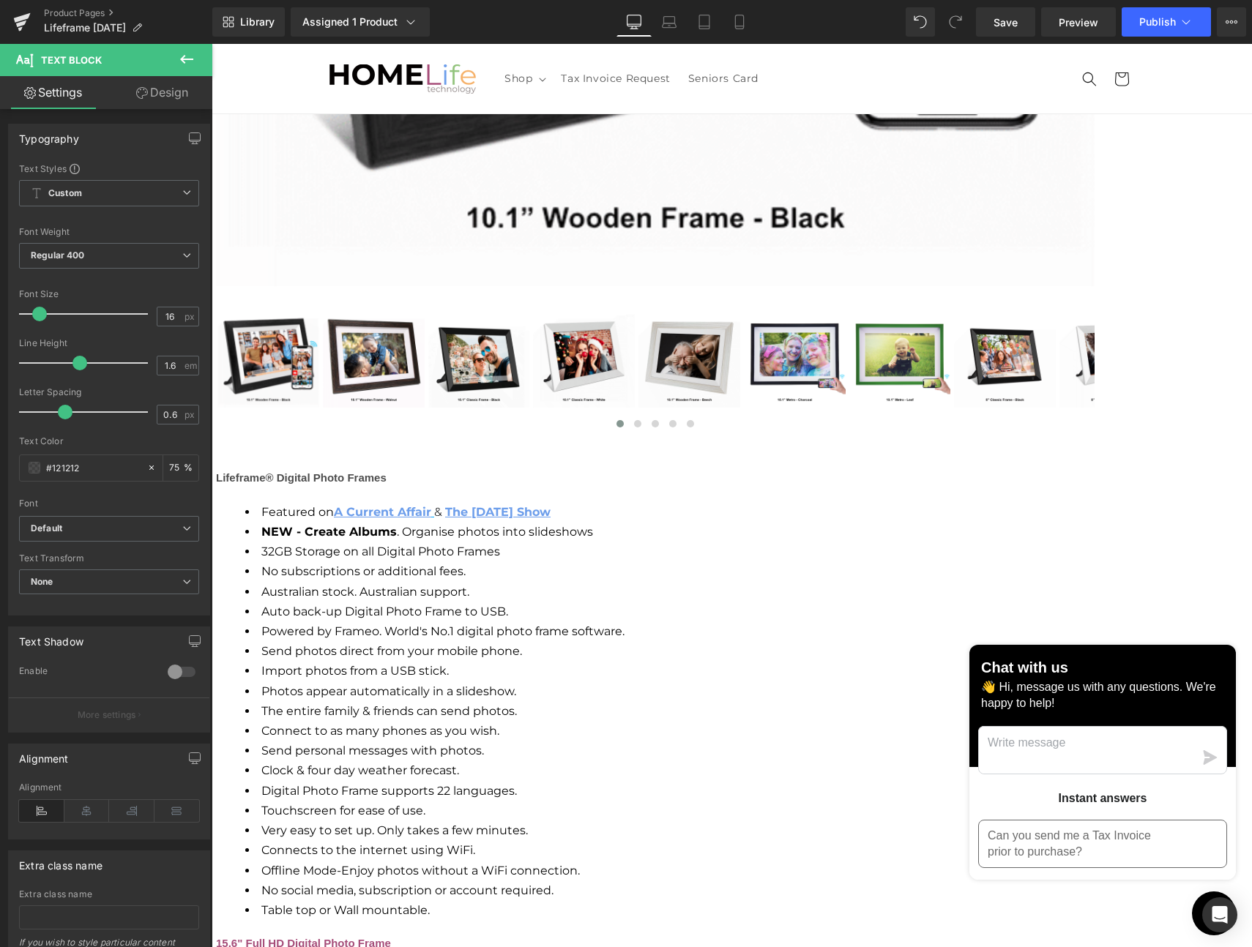
scroll to position [1939, 0]
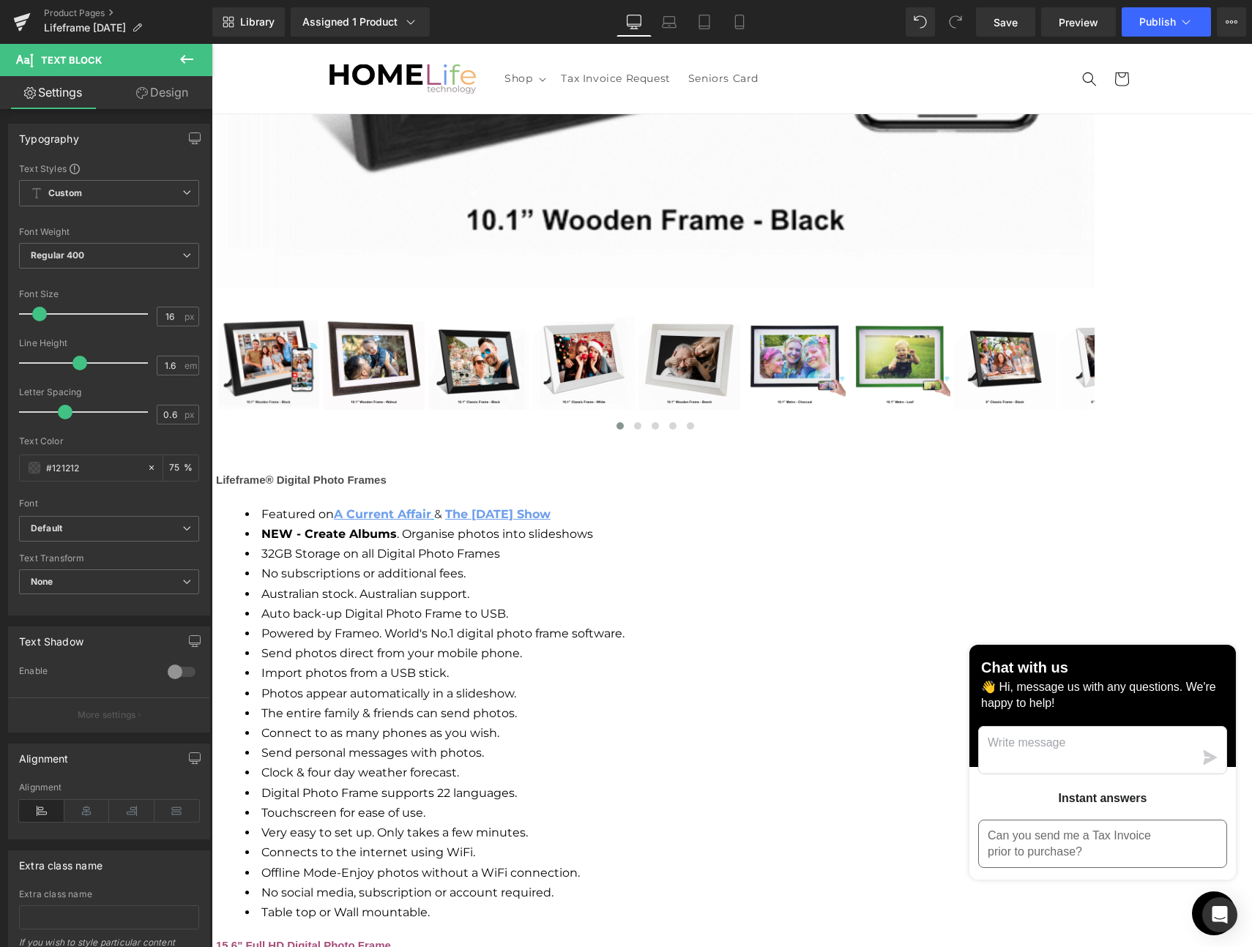
drag, startPoint x: 606, startPoint y: 346, endPoint x: 310, endPoint y: 339, distance: 295.8
drag, startPoint x: 559, startPoint y: 344, endPoint x: 313, endPoint y: 341, distance: 246.7
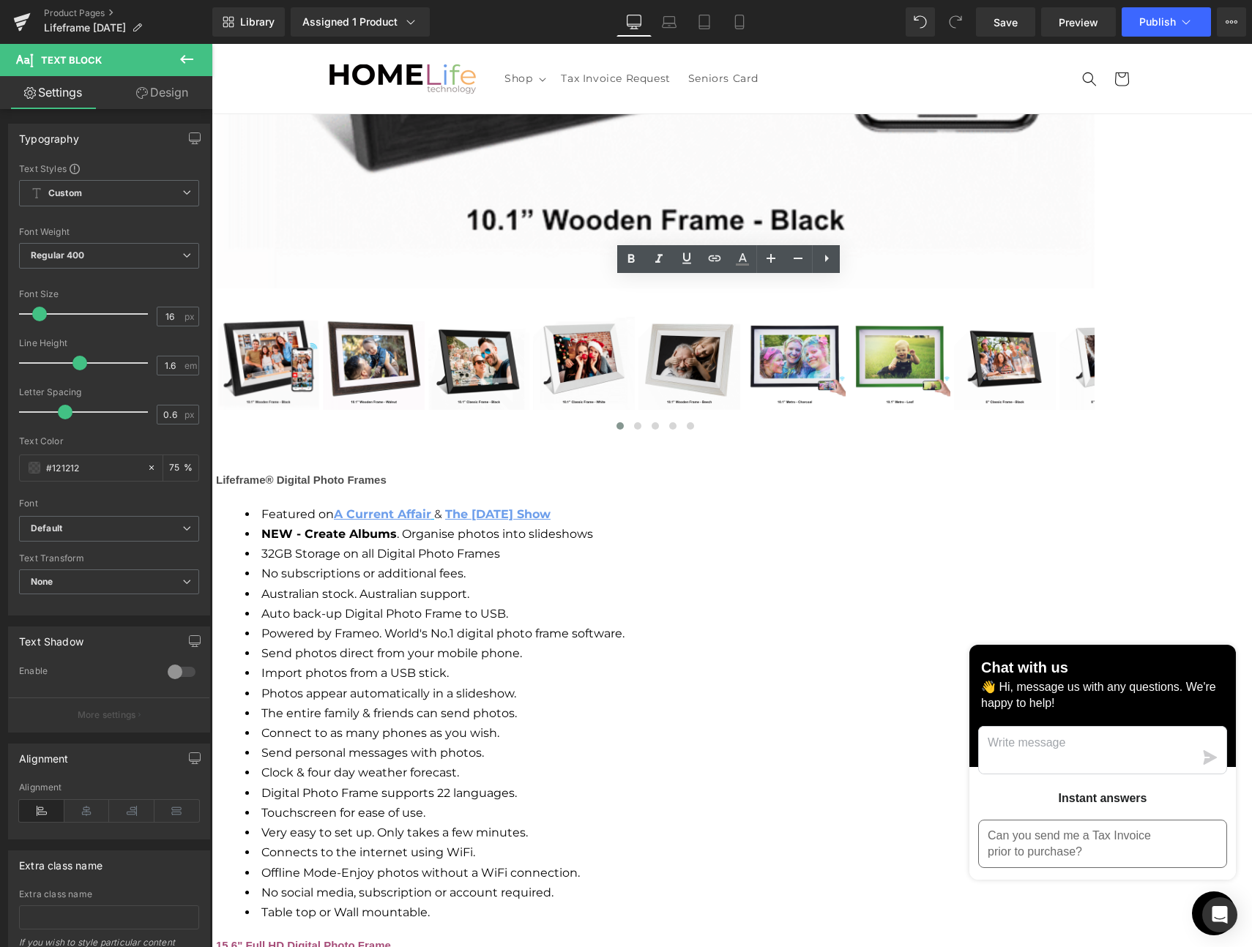
copy span "- Screen dimensions (visible area): 343mm x 194mm"
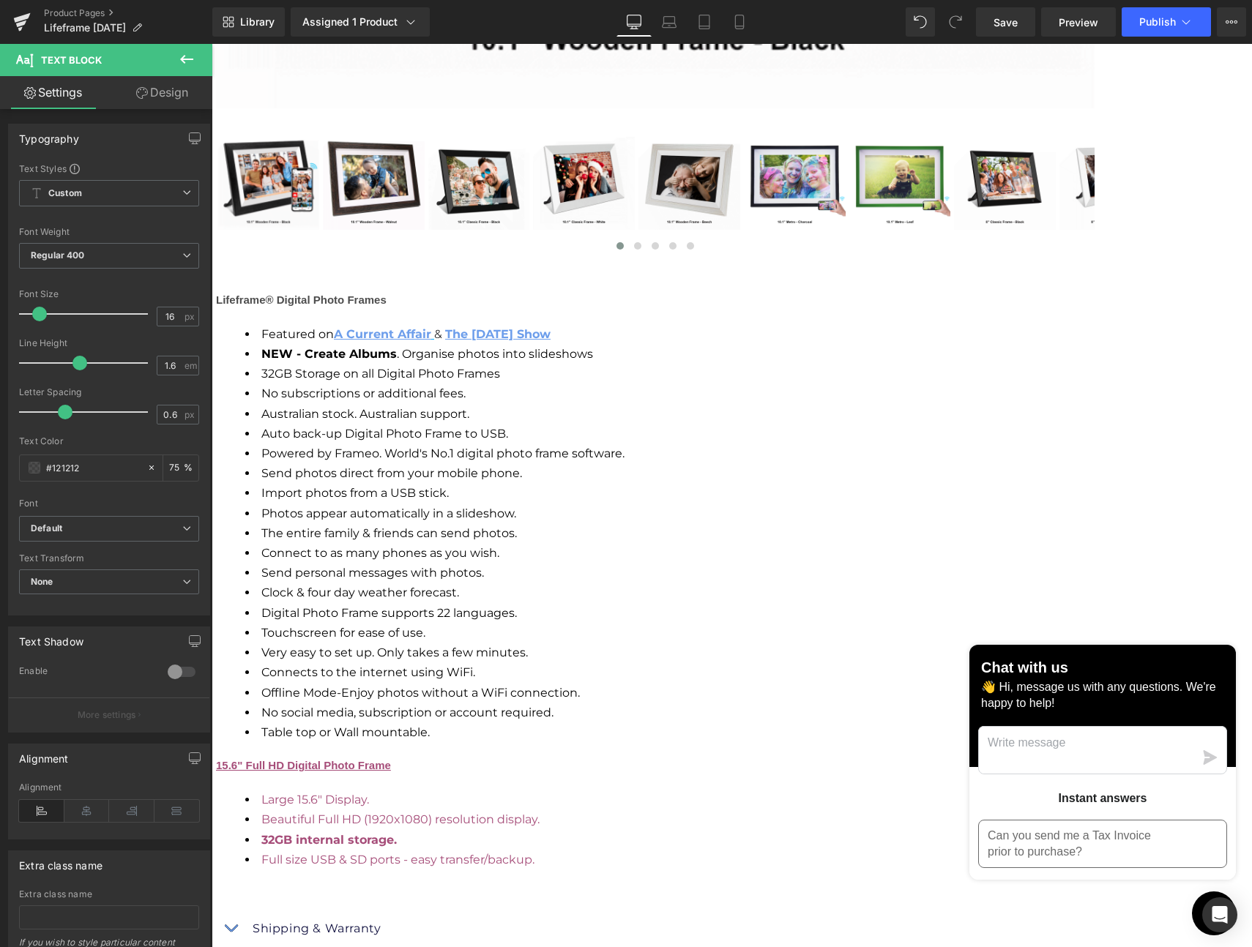
scroll to position [2220, 0]
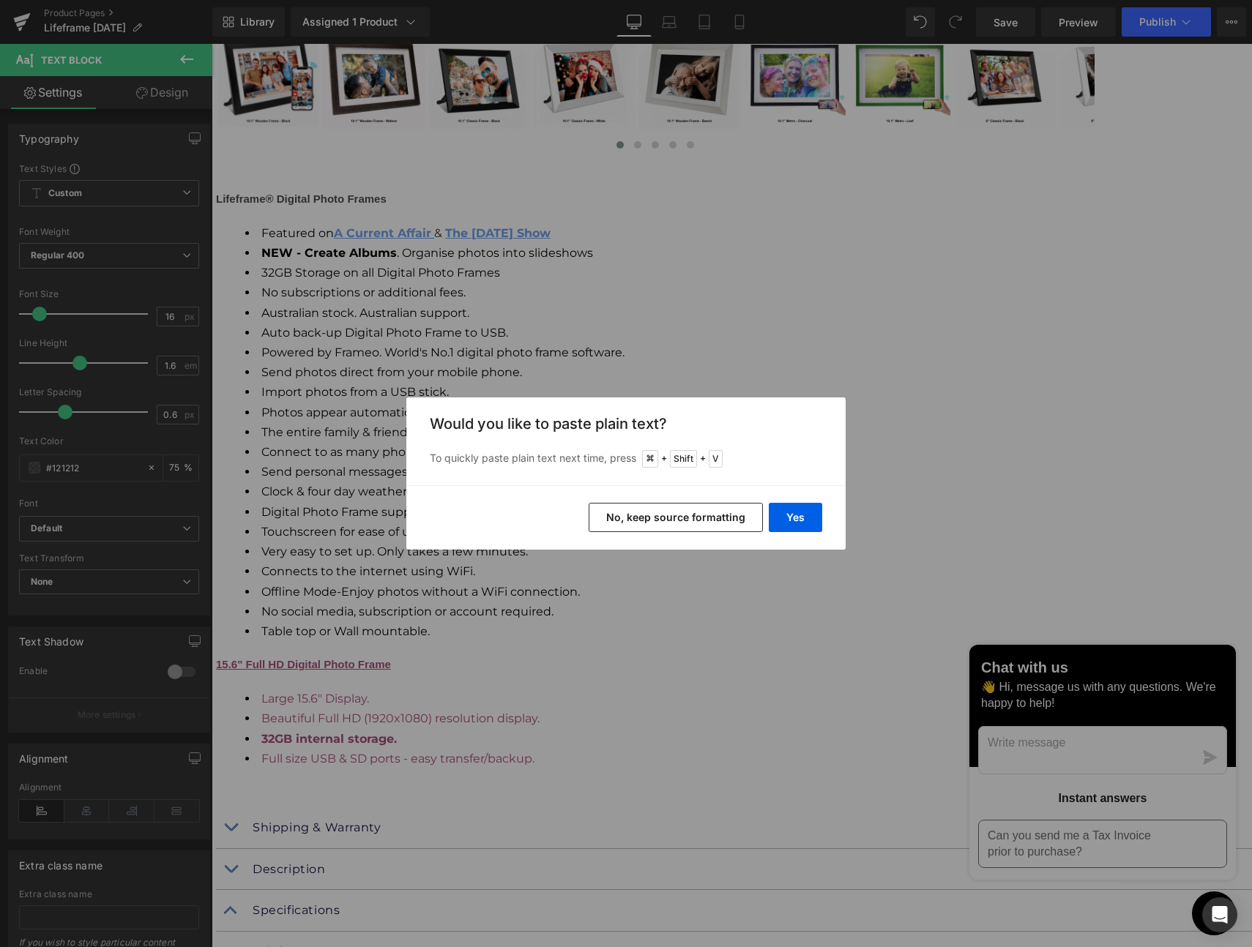
drag, startPoint x: 700, startPoint y: 517, endPoint x: 448, endPoint y: 455, distance: 260.1
click at [0, 0] on button "No, keep source formatting" at bounding box center [0, 0] width 0 height 0
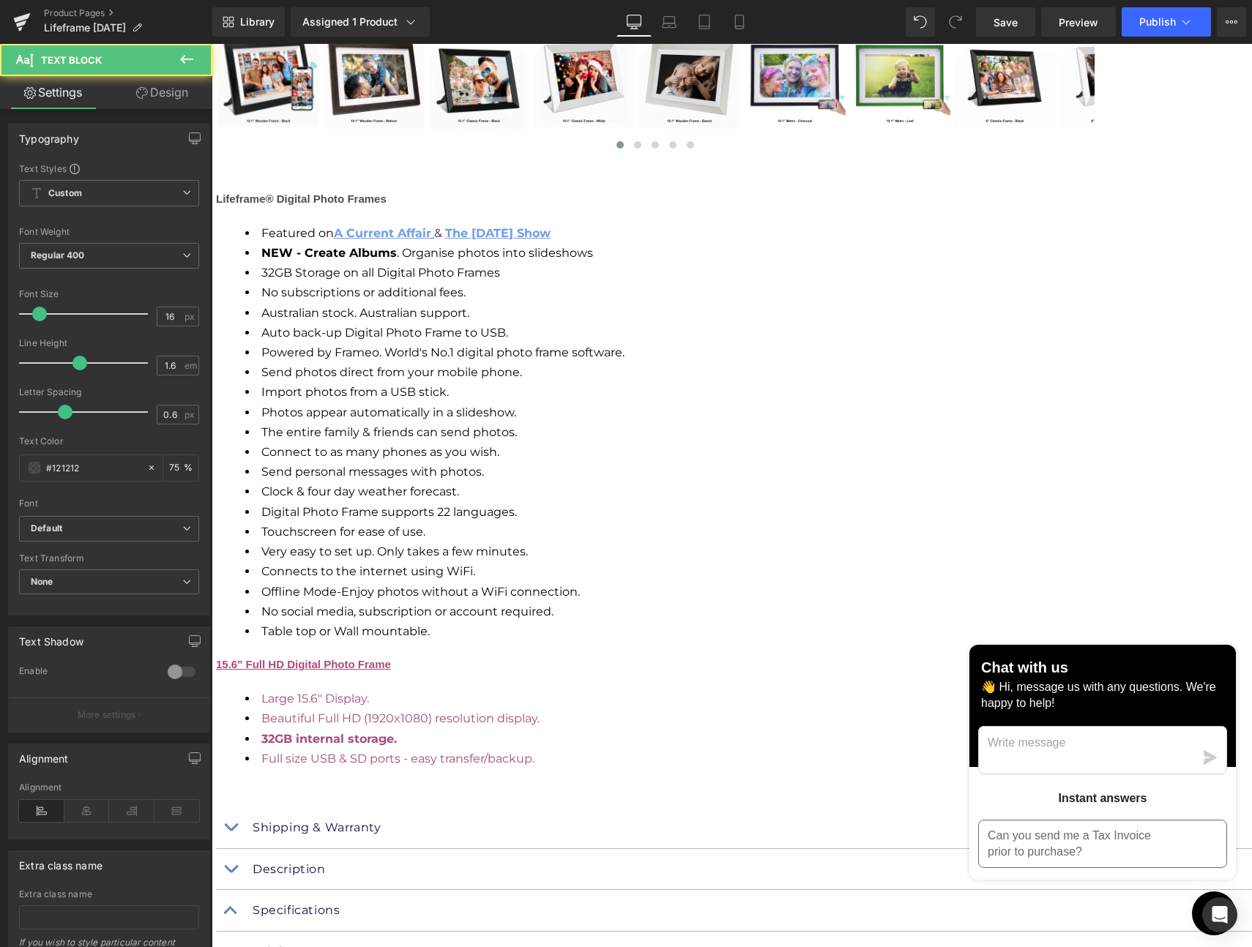
drag, startPoint x: 512, startPoint y: 419, endPoint x: 531, endPoint y: 419, distance: 19.0
drag, startPoint x: 586, startPoint y: 419, endPoint x: 569, endPoint y: 420, distance: 16.2
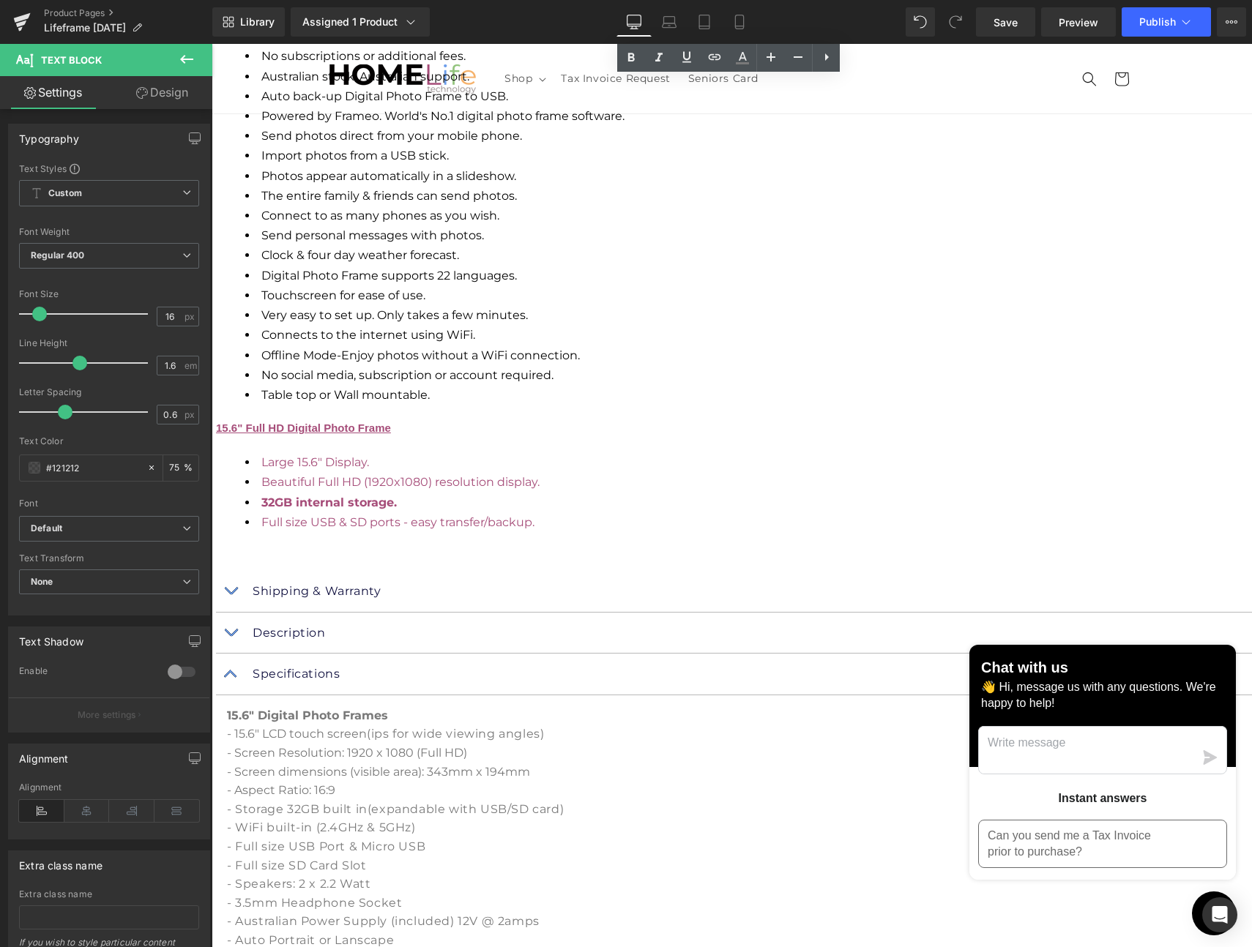
scroll to position [2425, 0]
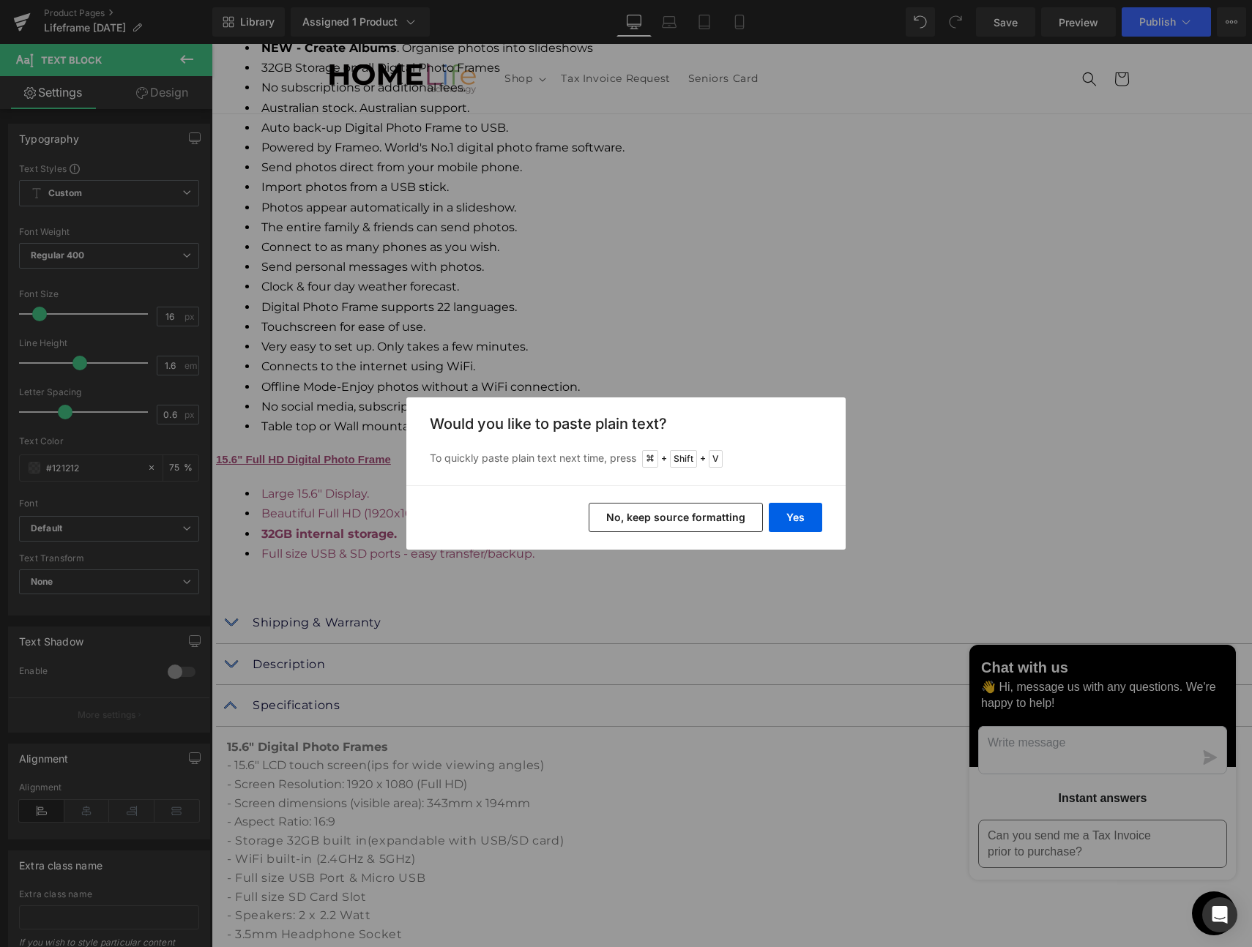
click at [0, 0] on button "No, keep source formatting" at bounding box center [0, 0] width 0 height 0
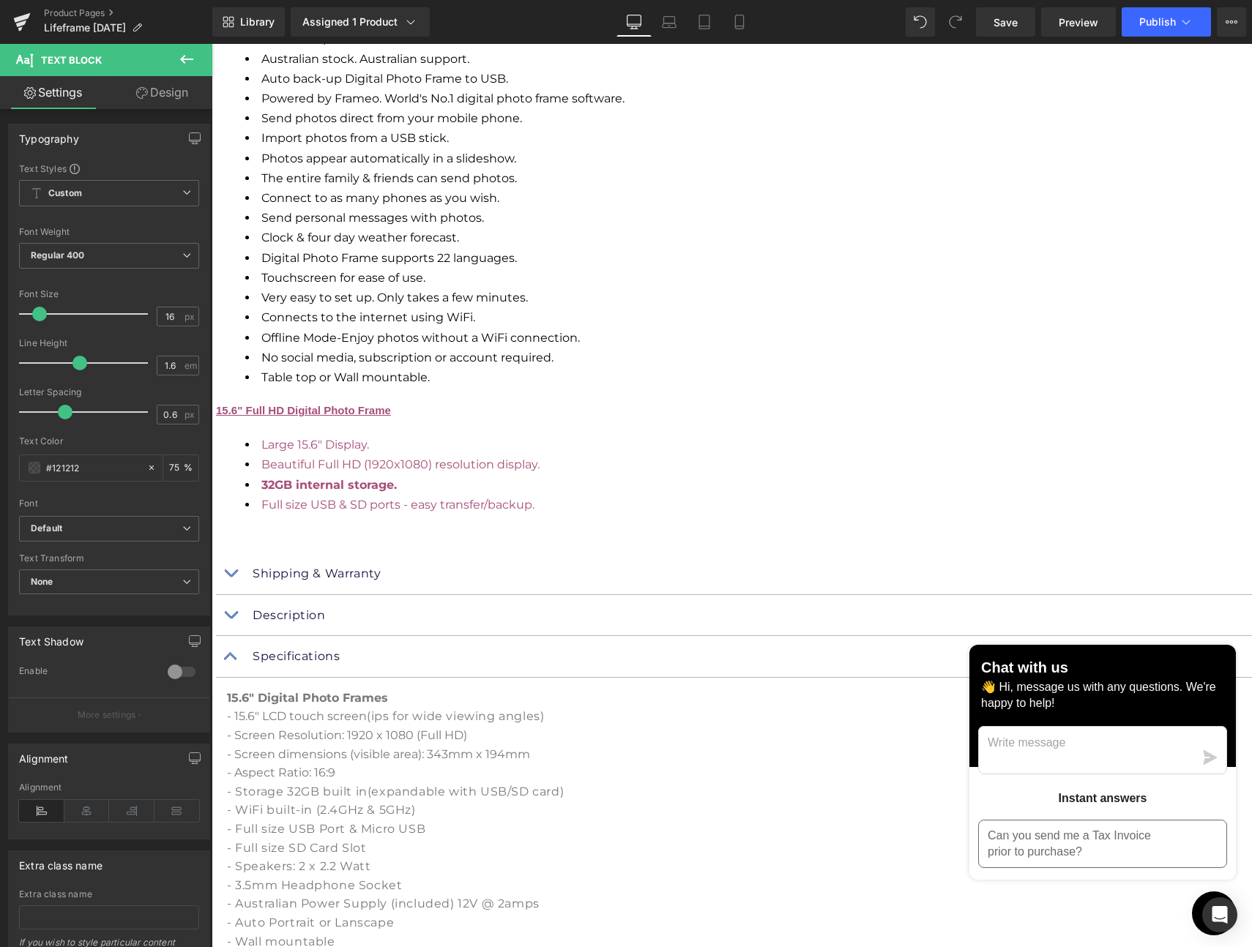
scroll to position [2494, 0]
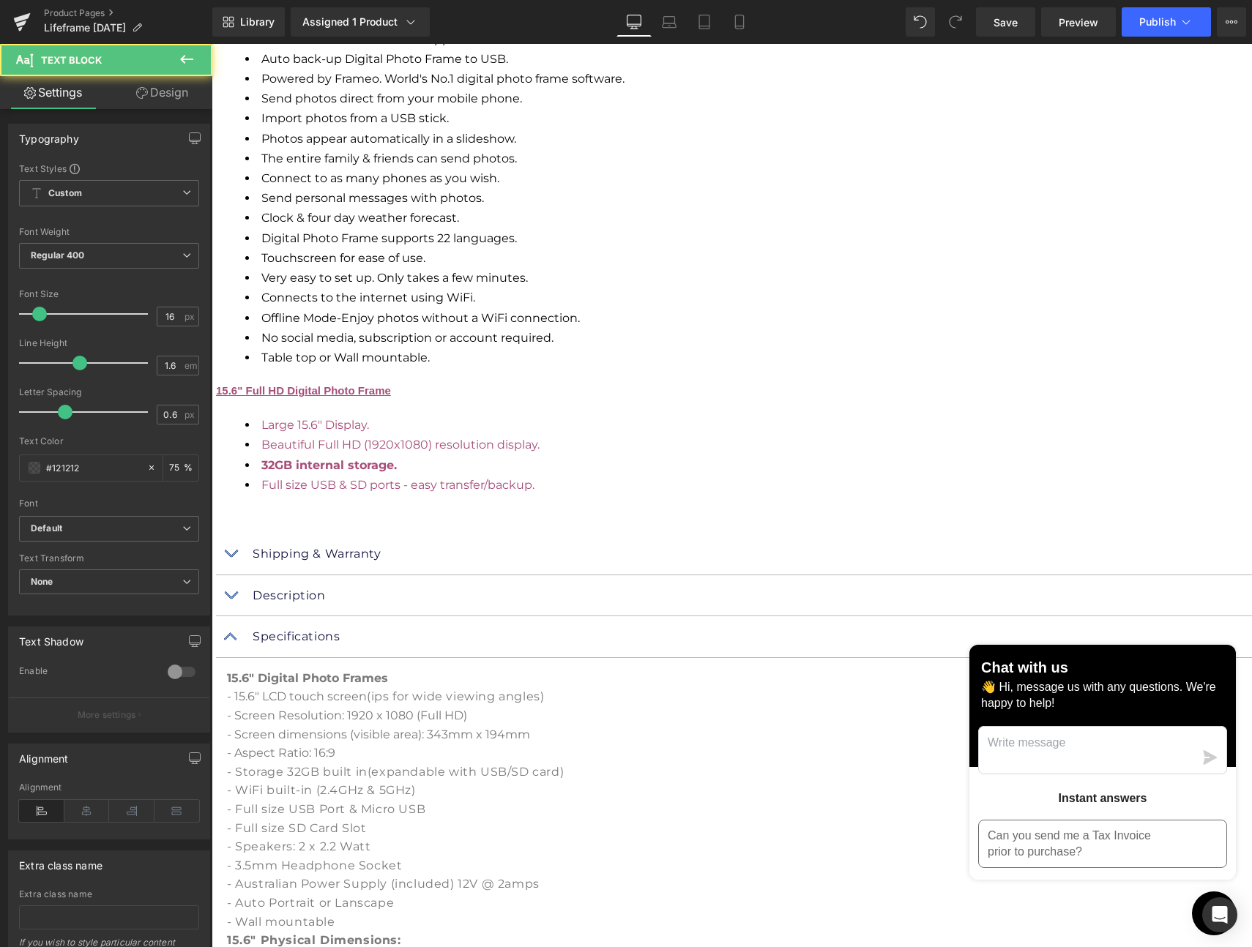
drag, startPoint x: 531, startPoint y: 520, endPoint x: 513, endPoint y: 520, distance: 17.6
drag, startPoint x: 586, startPoint y: 520, endPoint x: 568, endPoint y: 520, distance: 17.6
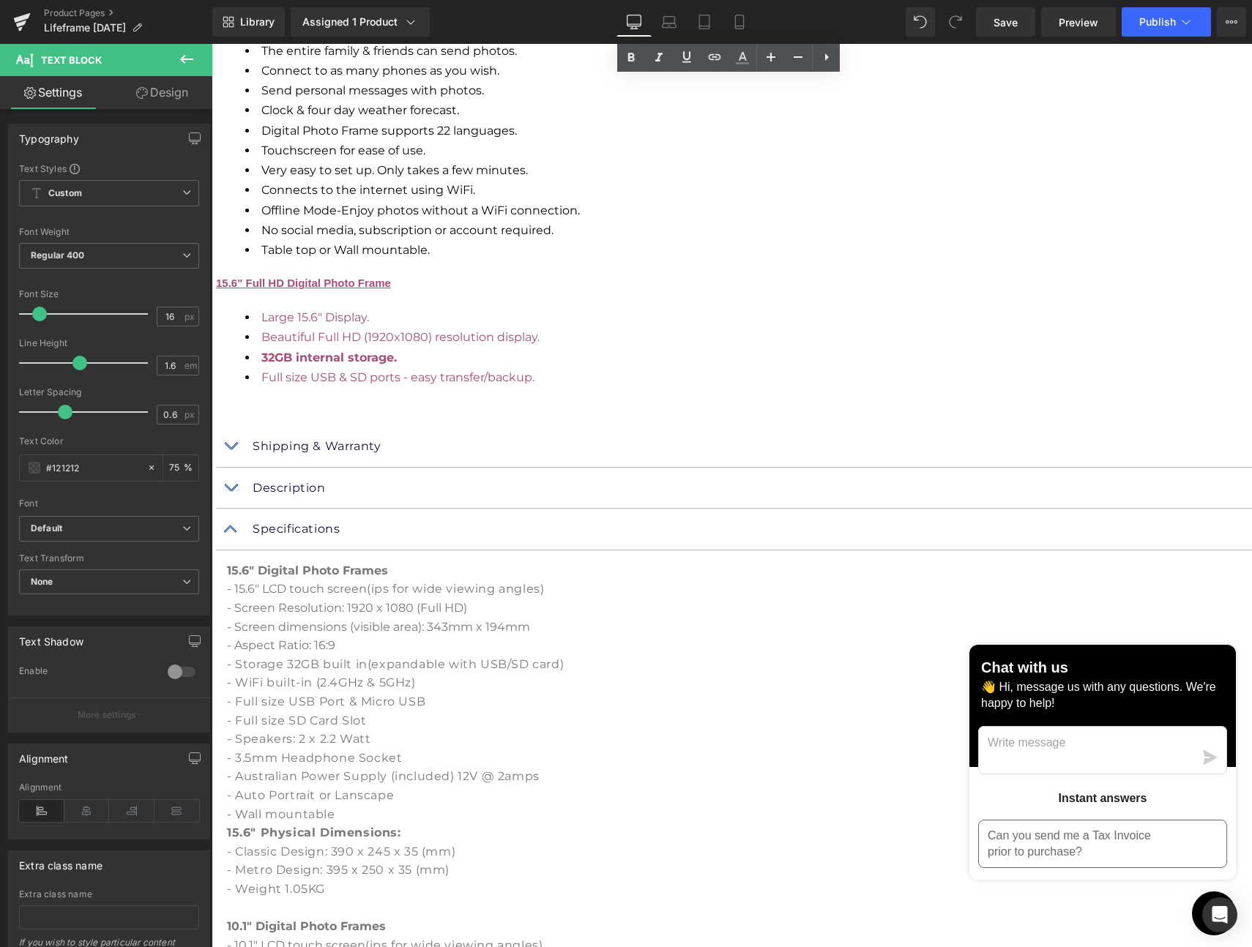
scroll to position [2606, 0]
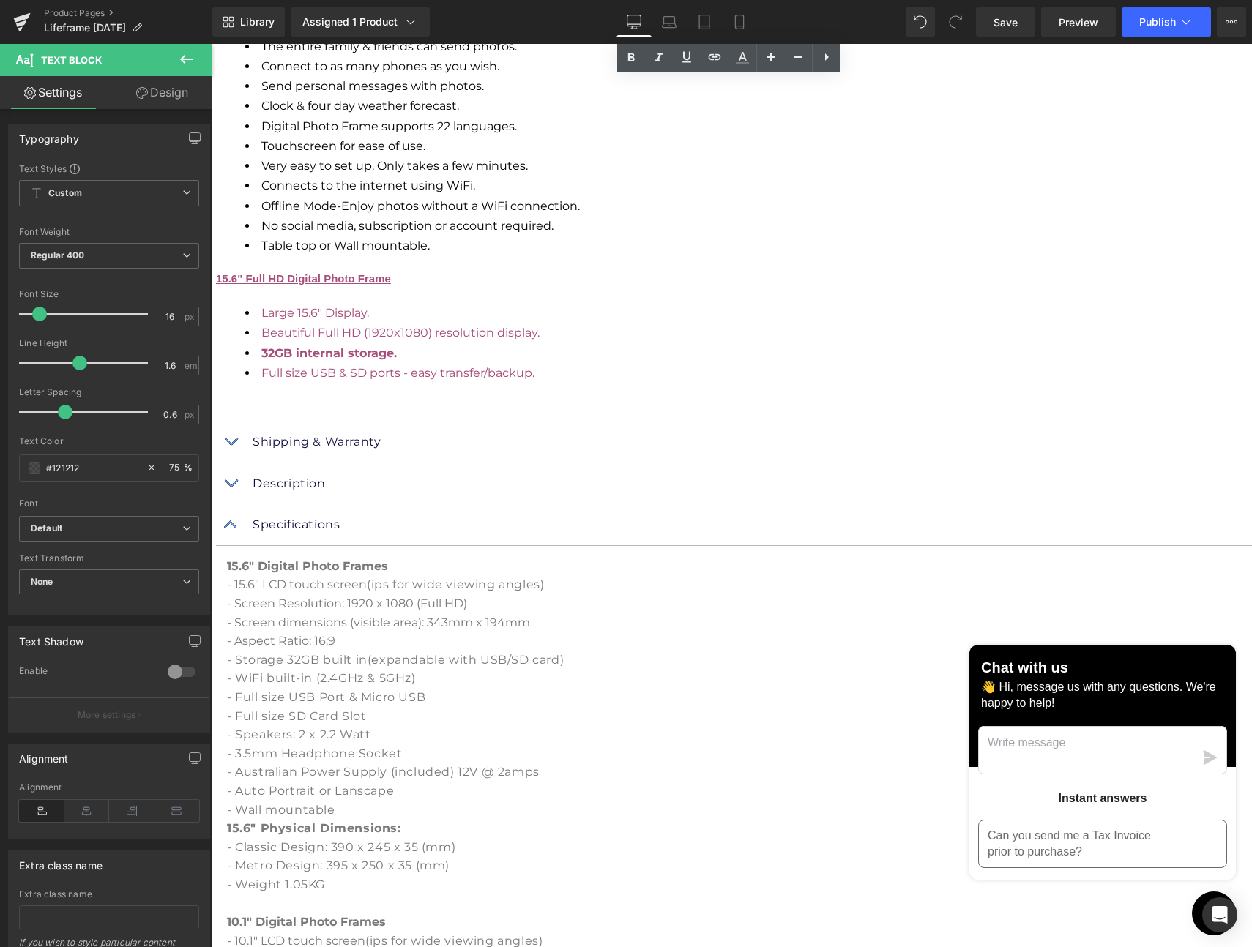
drag, startPoint x: 498, startPoint y: 258, endPoint x: 313, endPoint y: 243, distance: 186.5
copy font "10.1" Physical Dimensions: - Classic Design: 263 x 182 (mm)"
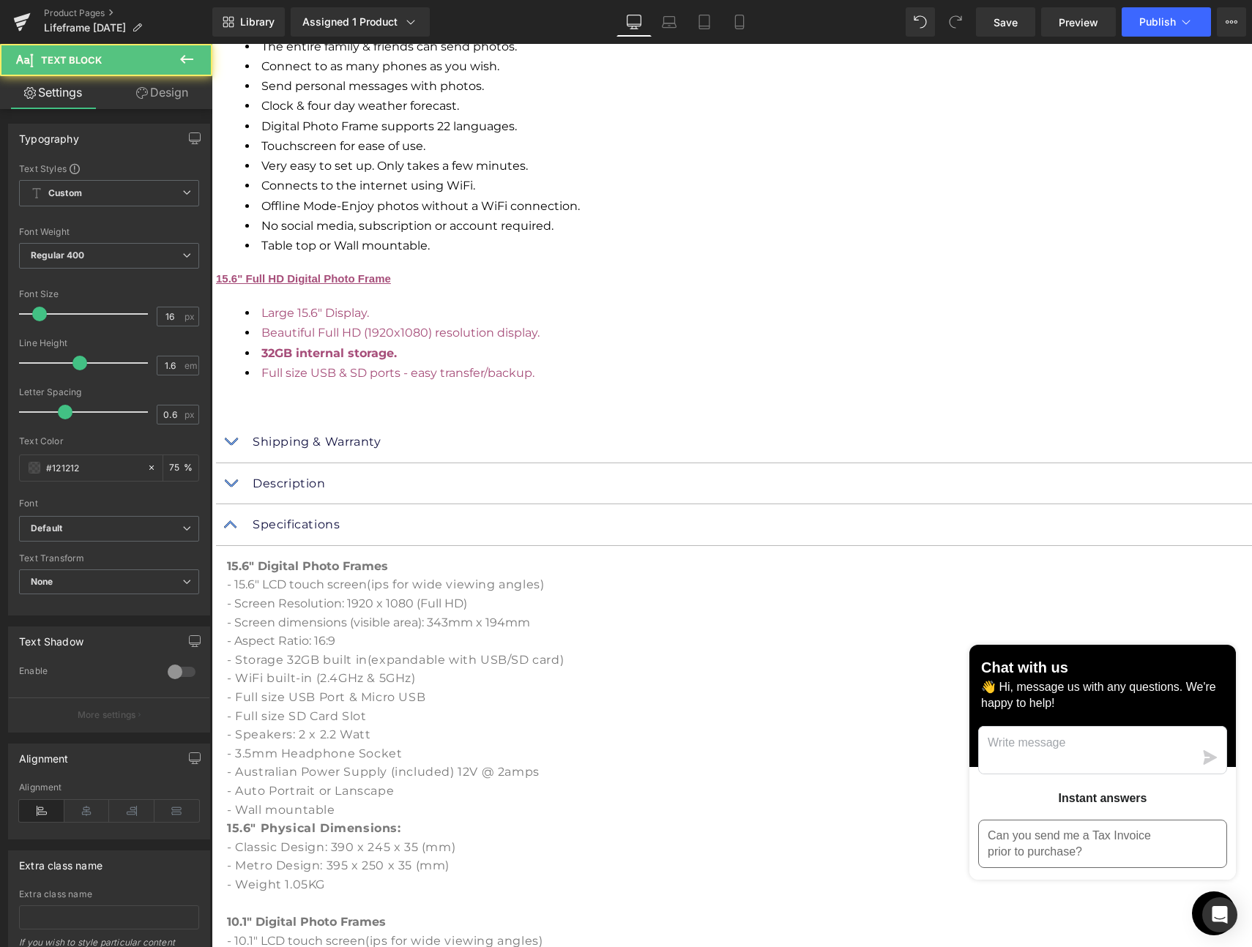
drag, startPoint x: 468, startPoint y: 595, endPoint x: 299, endPoint y: 595, distance: 169.1
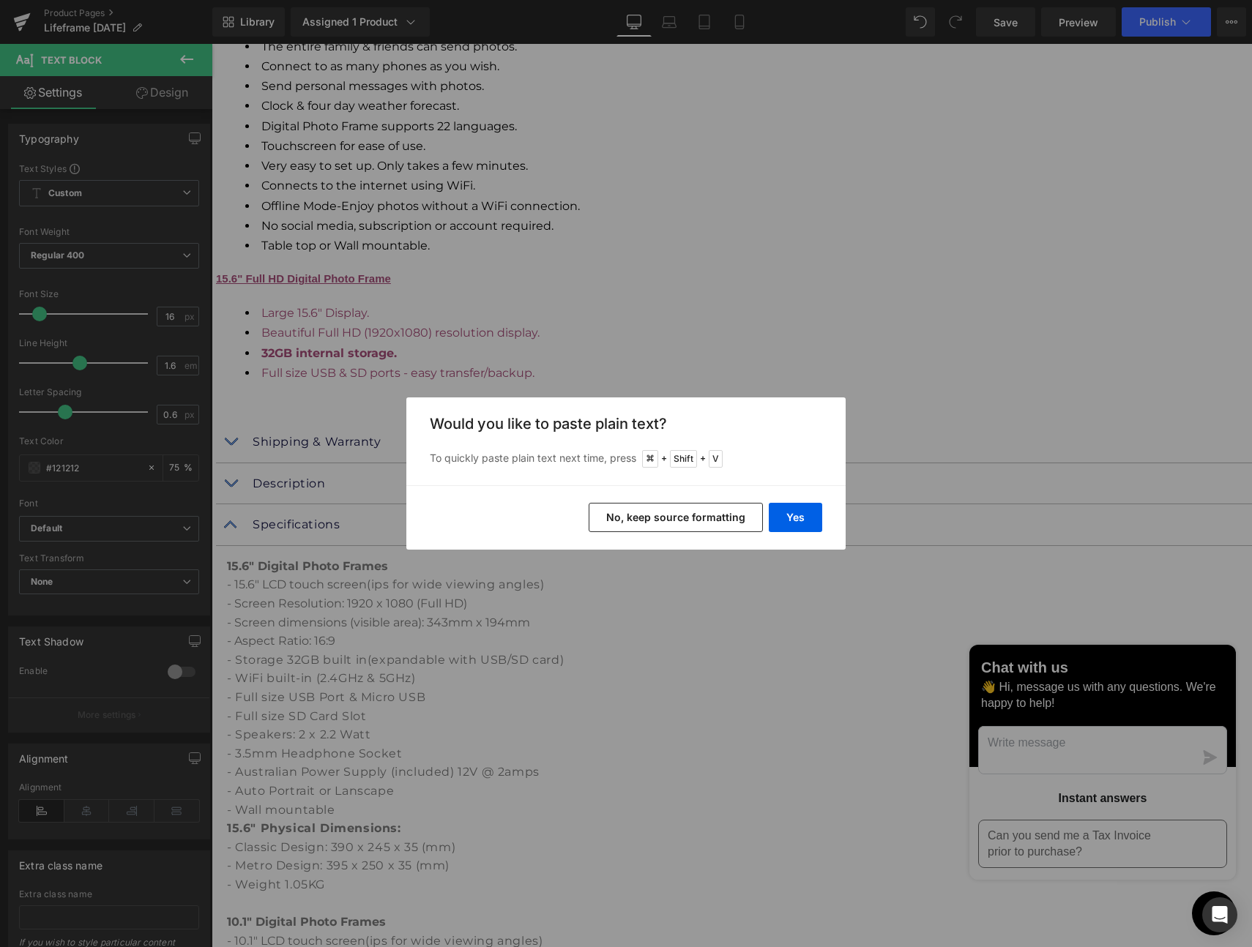
click at [0, 0] on button "No, keep source formatting" at bounding box center [0, 0] width 0 height 0
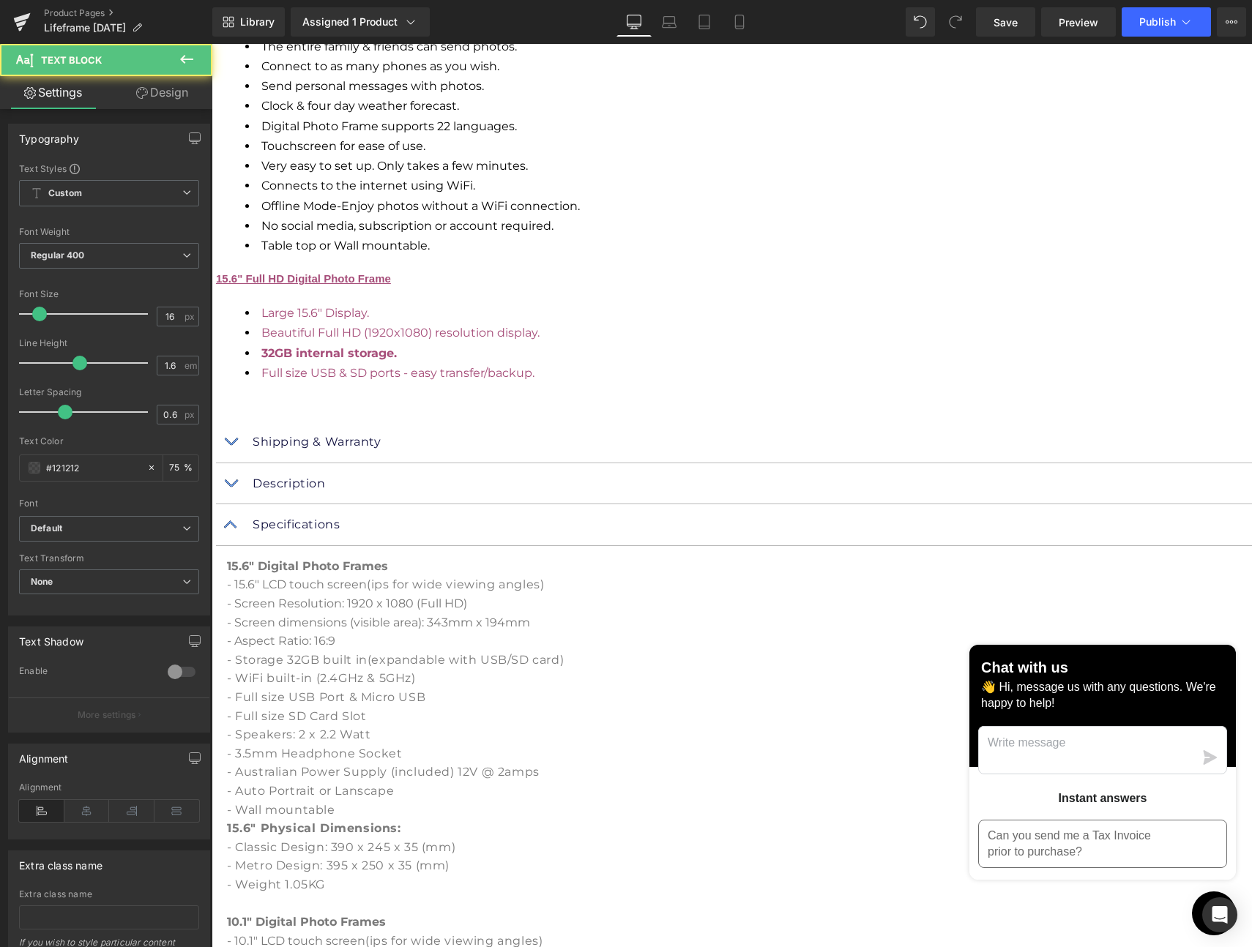
drag, startPoint x: 326, startPoint y: 595, endPoint x: 302, endPoint y: 594, distance: 24.2
drag, startPoint x: 436, startPoint y: 613, endPoint x: 416, endPoint y: 615, distance: 19.8
drag, startPoint x: 471, startPoint y: 613, endPoint x: 452, endPoint y: 613, distance: 19.8
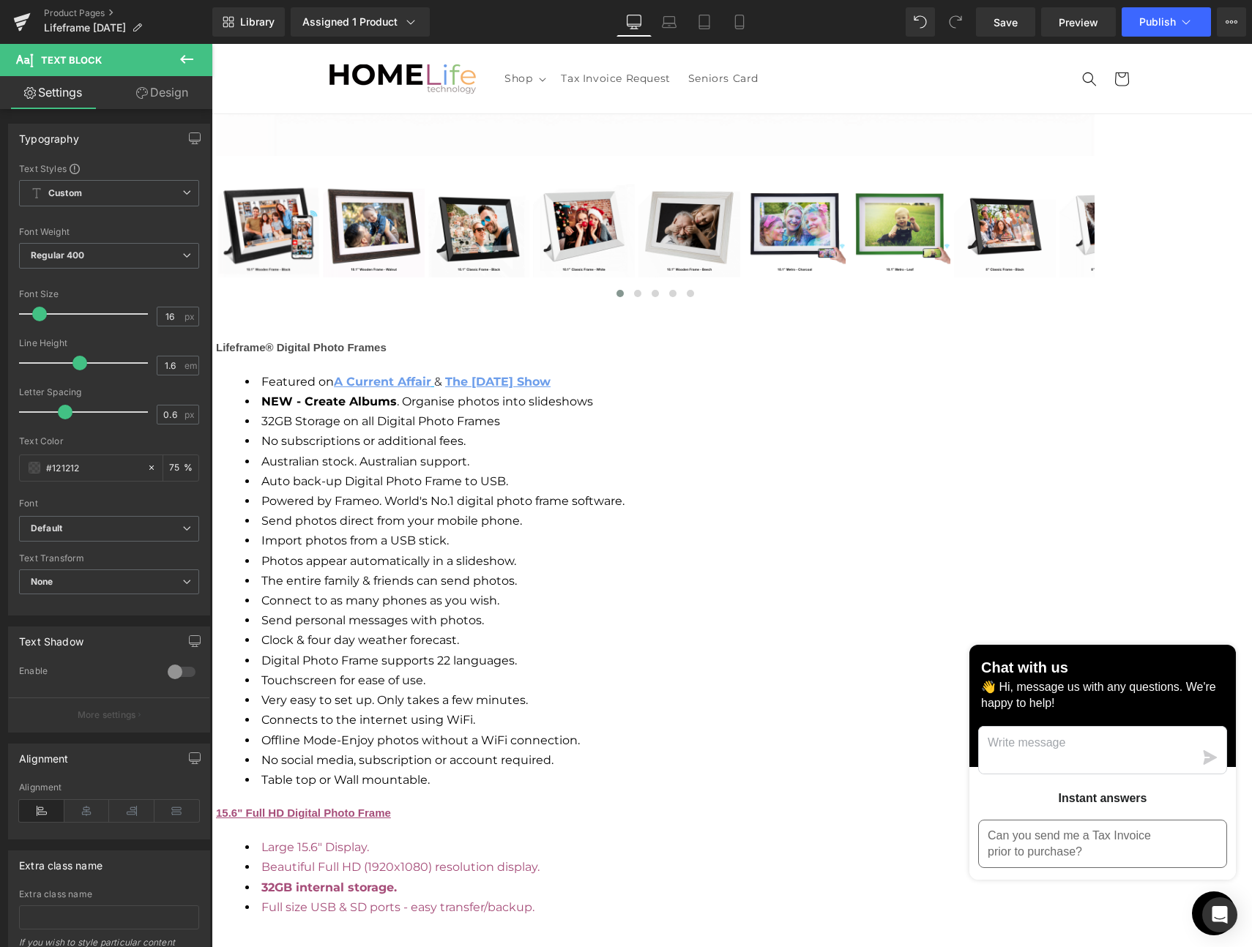
scroll to position [2065, 0]
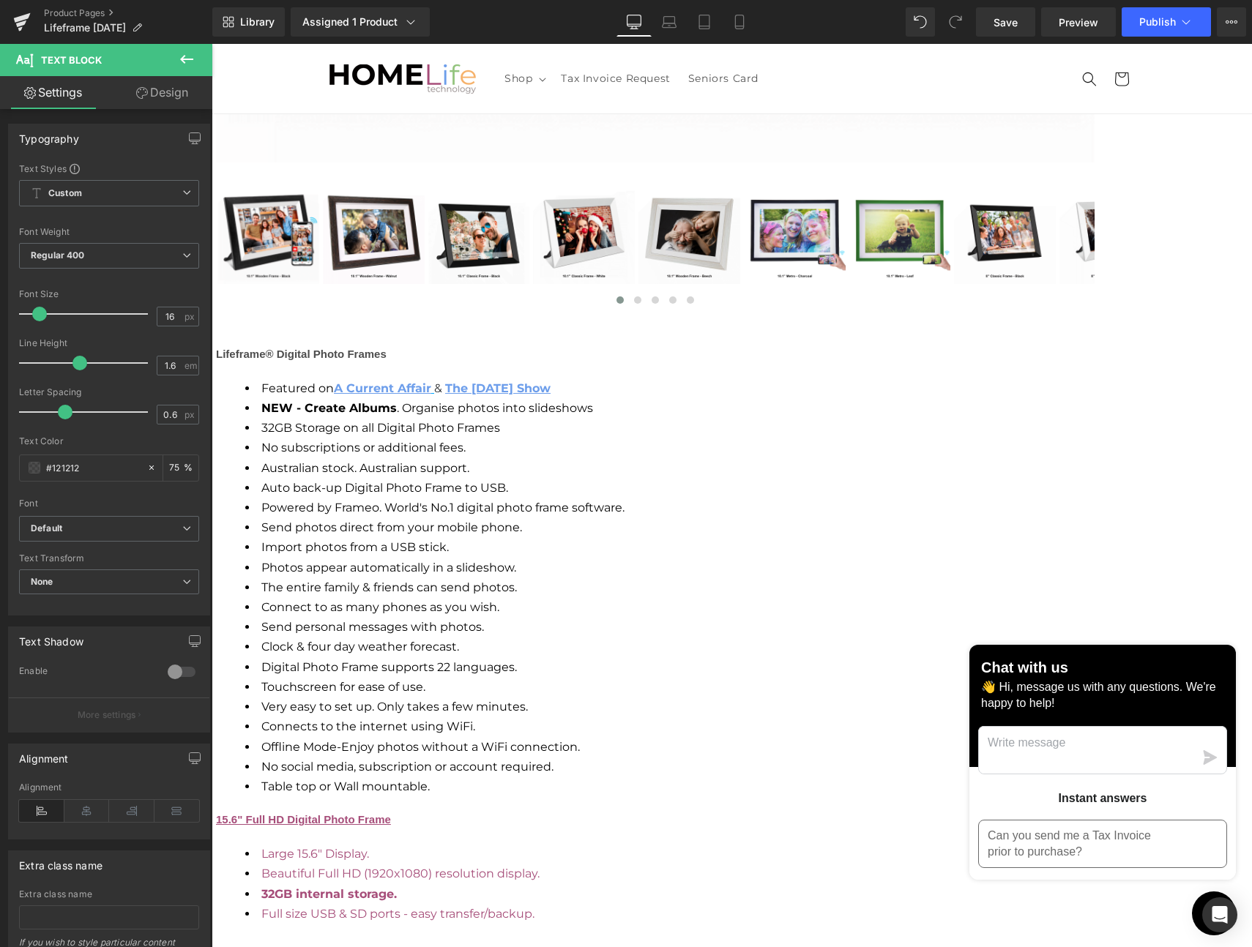
drag, startPoint x: 433, startPoint y: 406, endPoint x: 441, endPoint y: 406, distance: 8.1
drag, startPoint x: 552, startPoint y: 406, endPoint x: 564, endPoint y: 411, distance: 13.2
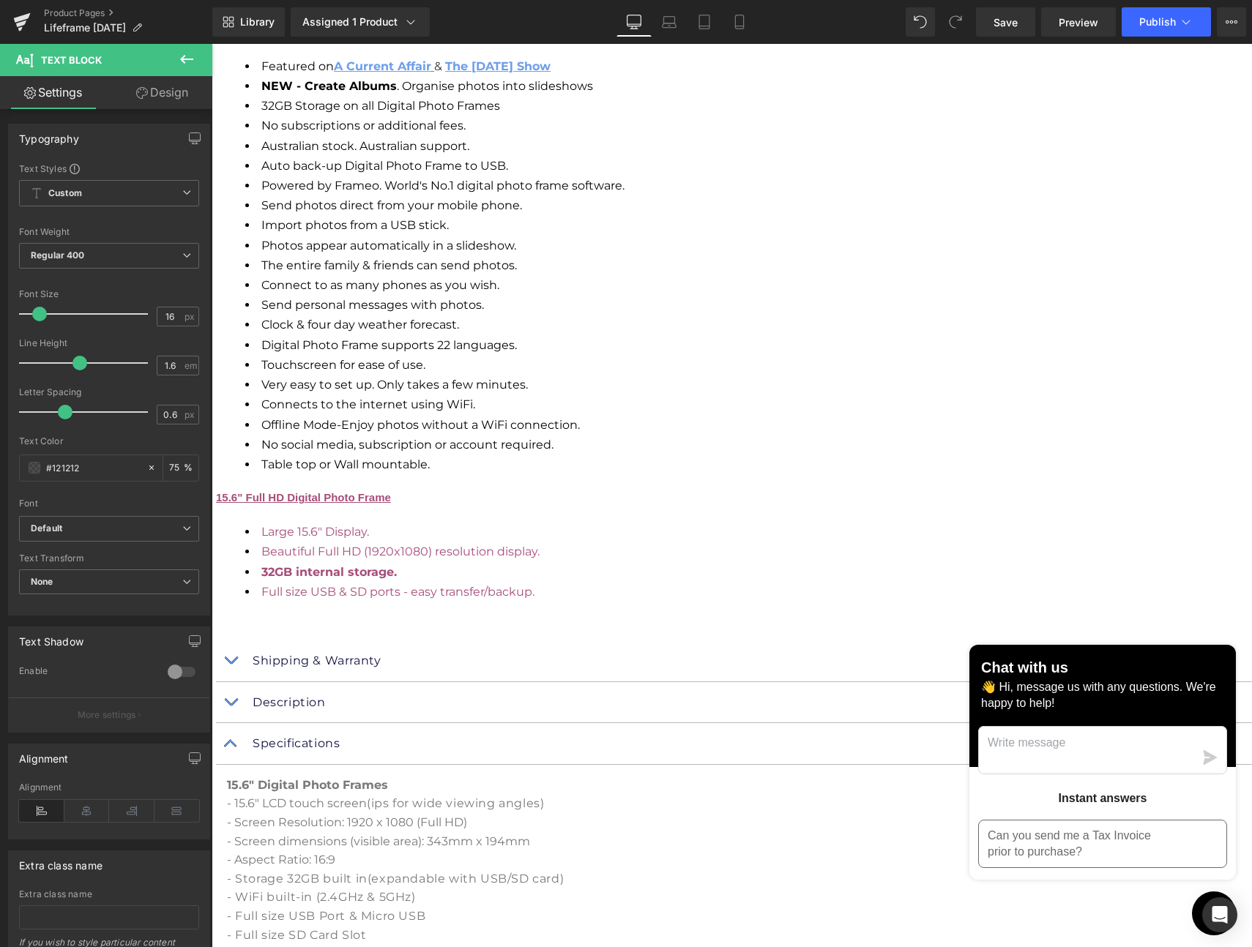
scroll to position [2390, 0]
drag, startPoint x: 447, startPoint y: 433, endPoint x: 283, endPoint y: 428, distance: 164.0
click at [283, 428] on div "Digital Photo Frame (P) Title Lifeframe - Digital Photo Frames Heading Keep Lov…" at bounding box center [734, 187] width 1036 height 3698
copy span "- Wall mountable (Picture Hanger)"
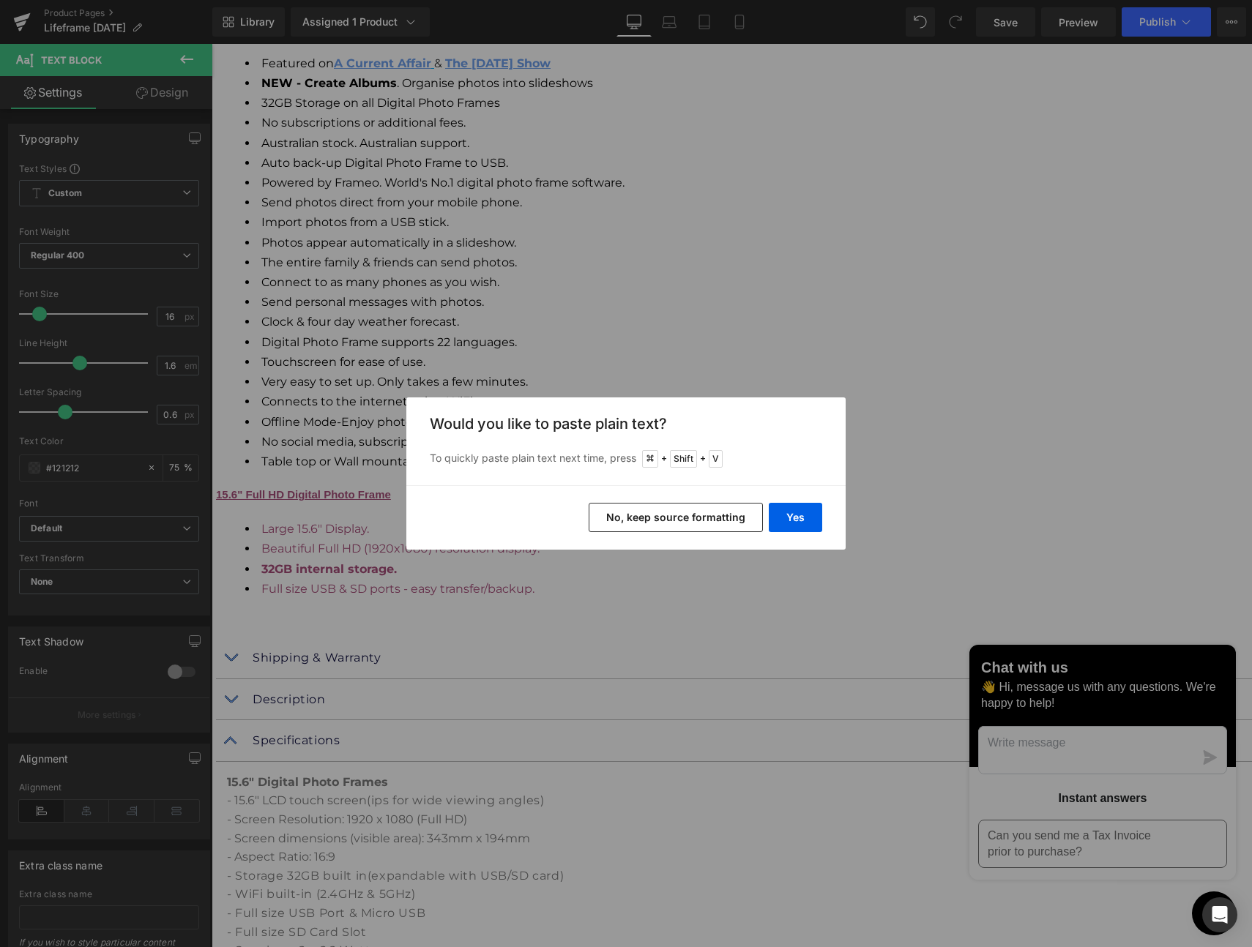
click at [0, 0] on button "No, keep source formatting" at bounding box center [0, 0] width 0 height 0
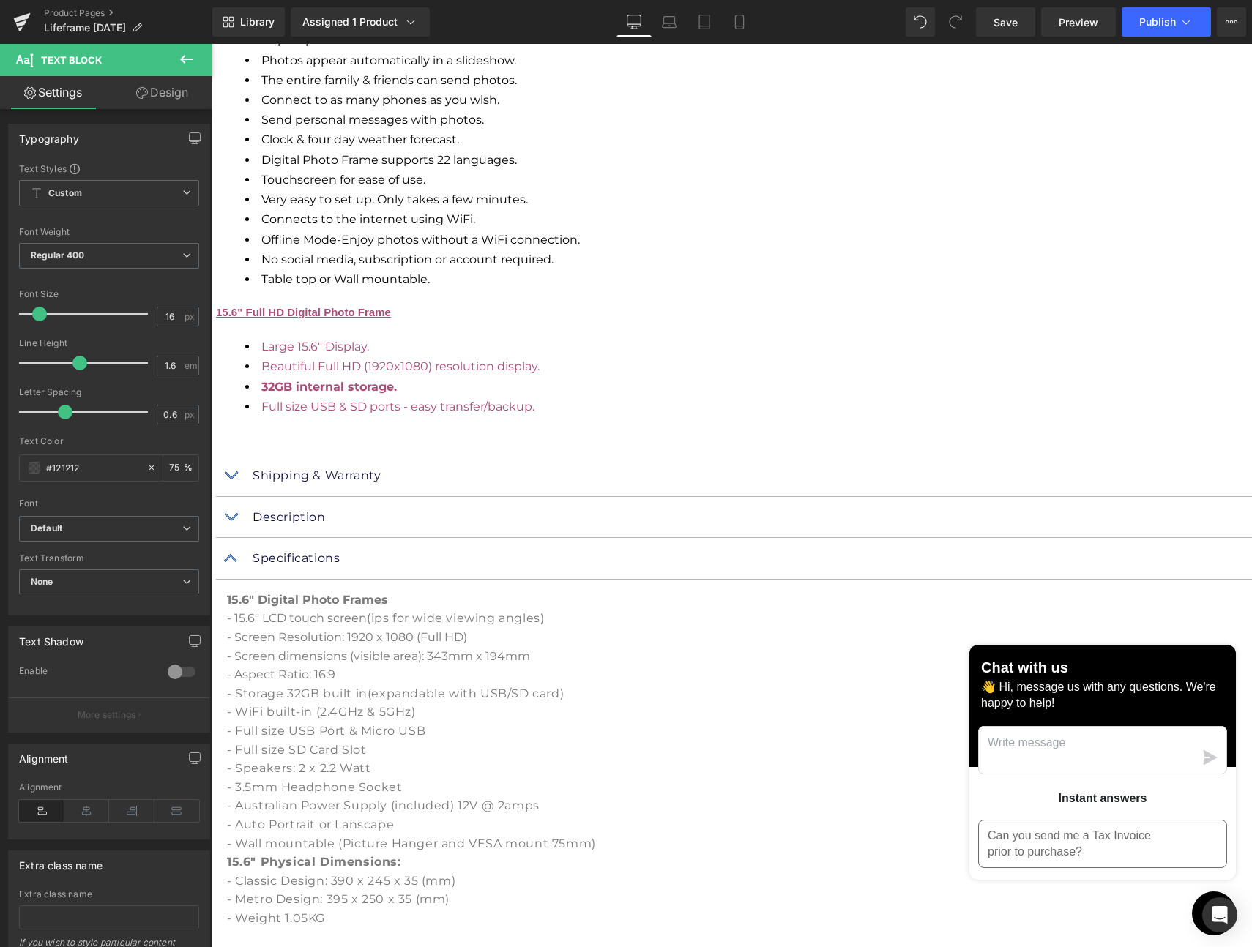
scroll to position [2574, 0]
drag, startPoint x: 766, startPoint y: 531, endPoint x: 313, endPoint y: 532, distance: 453.1
copy span "- USB-C to USB-A adapter included for easy import/back up using USB stick"
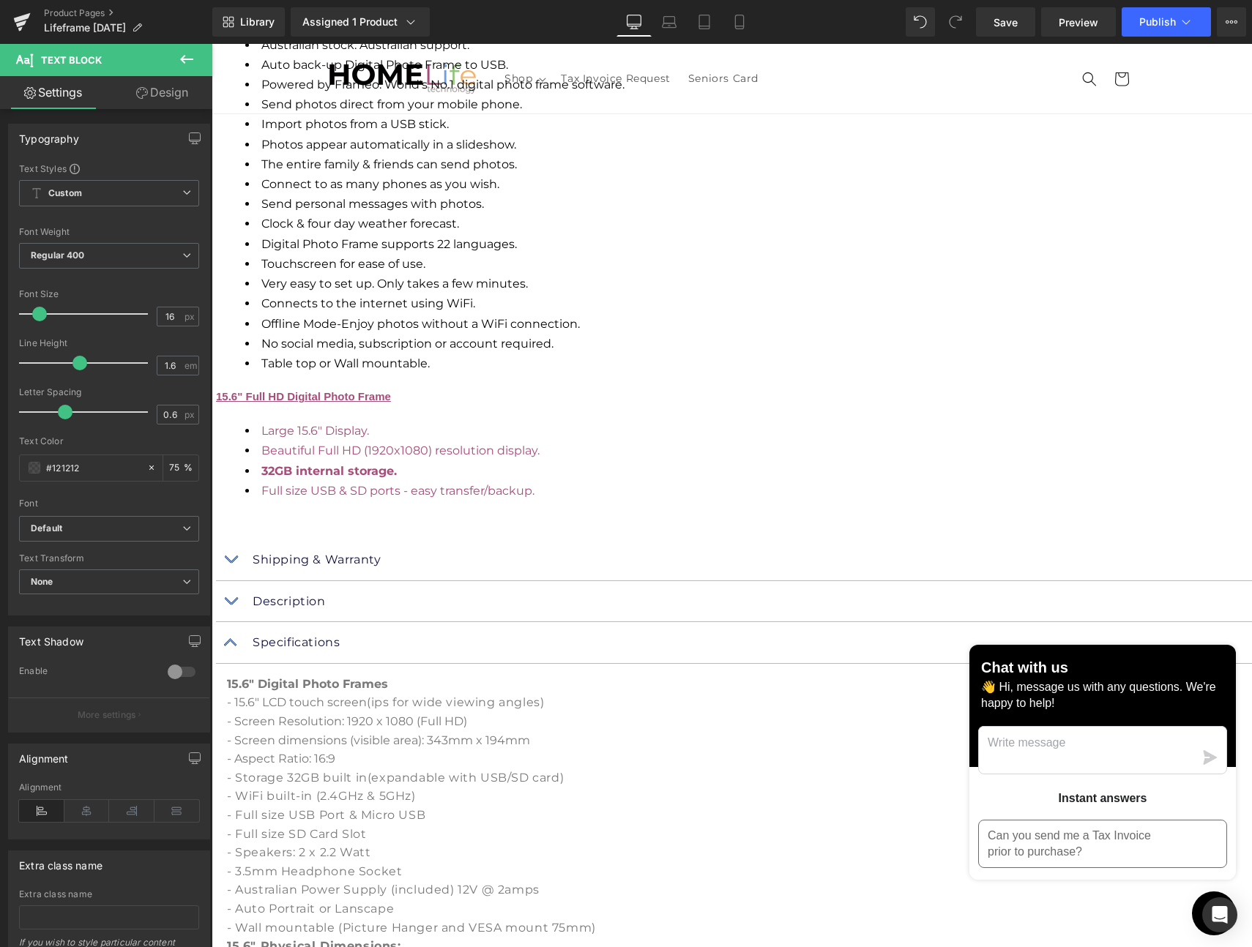
scroll to position [2487, 0]
drag, startPoint x: 733, startPoint y: 244, endPoint x: 311, endPoint y: 249, distance: 421.6
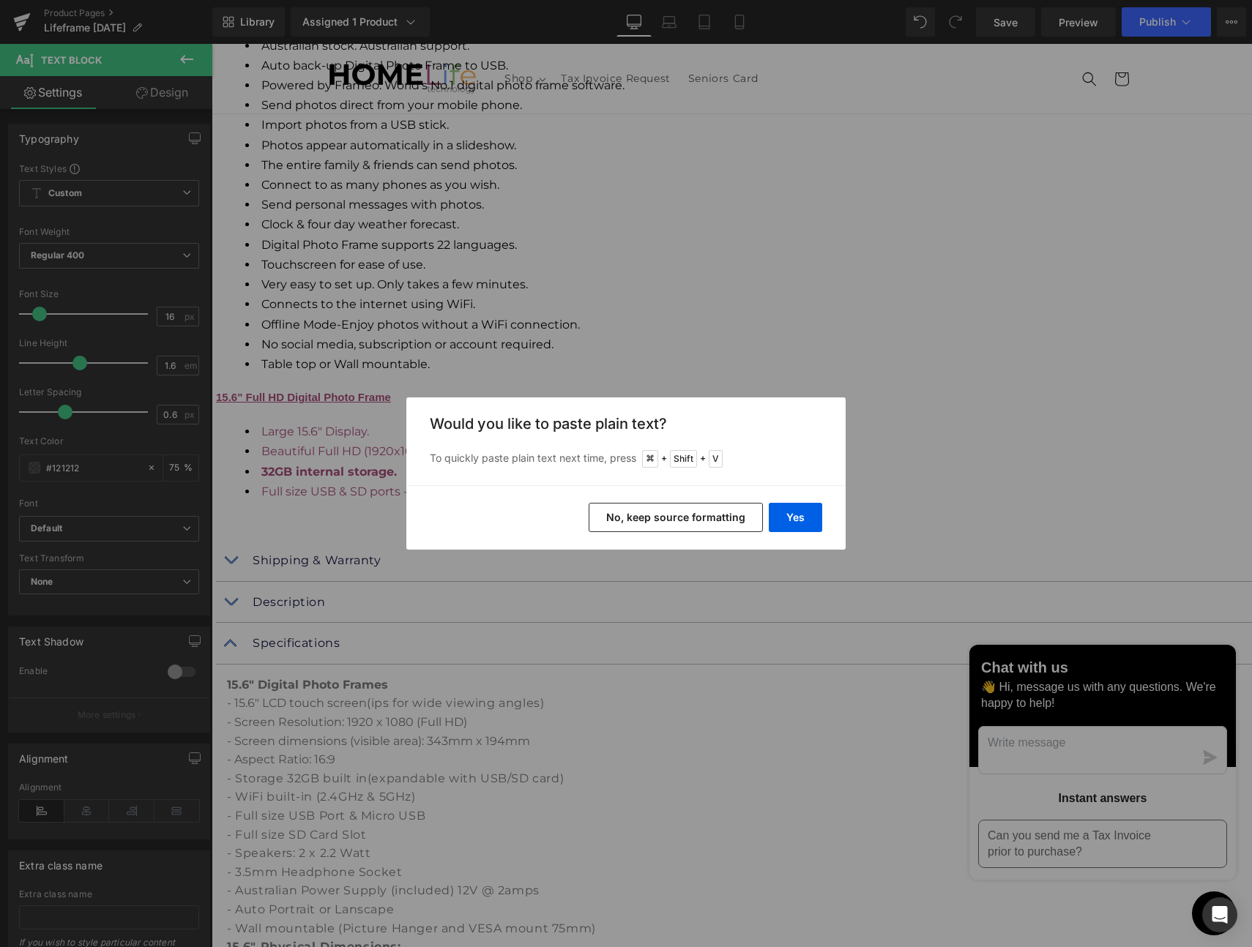
click at [0, 0] on button "No, keep source formatting" at bounding box center [0, 0] width 0 height 0
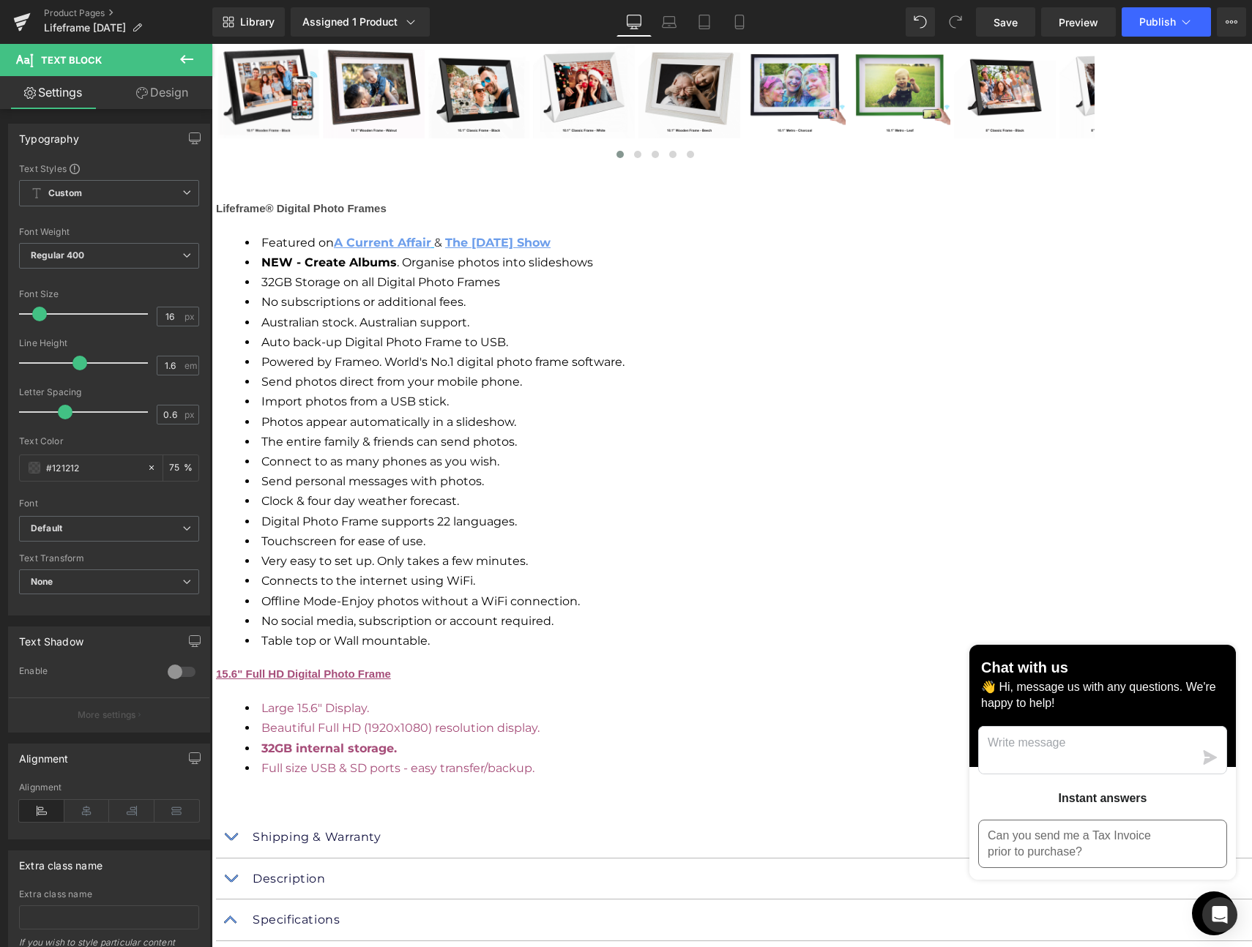
scroll to position [2215, 0]
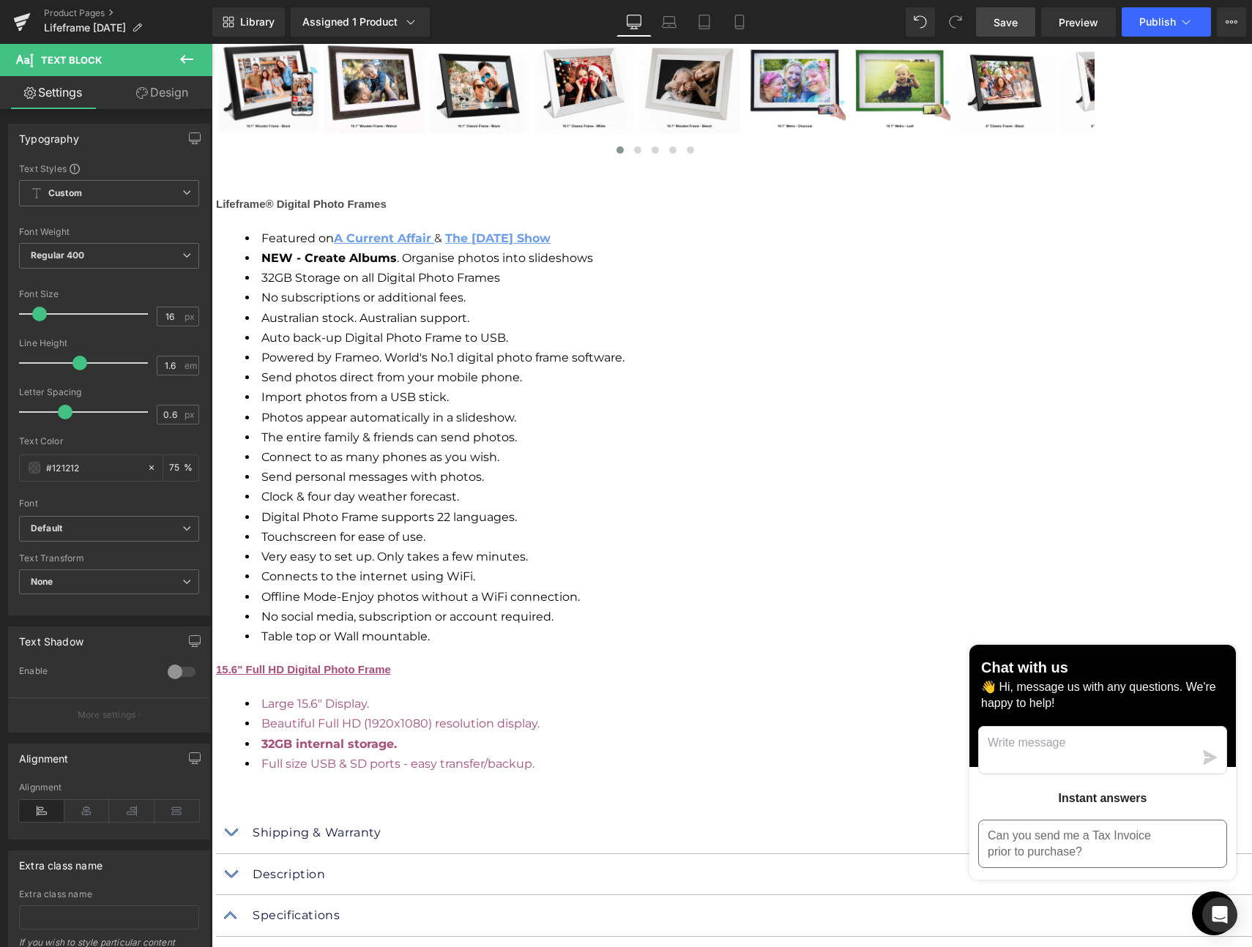
click at [1020, 29] on link "Save" at bounding box center [1005, 21] width 59 height 29
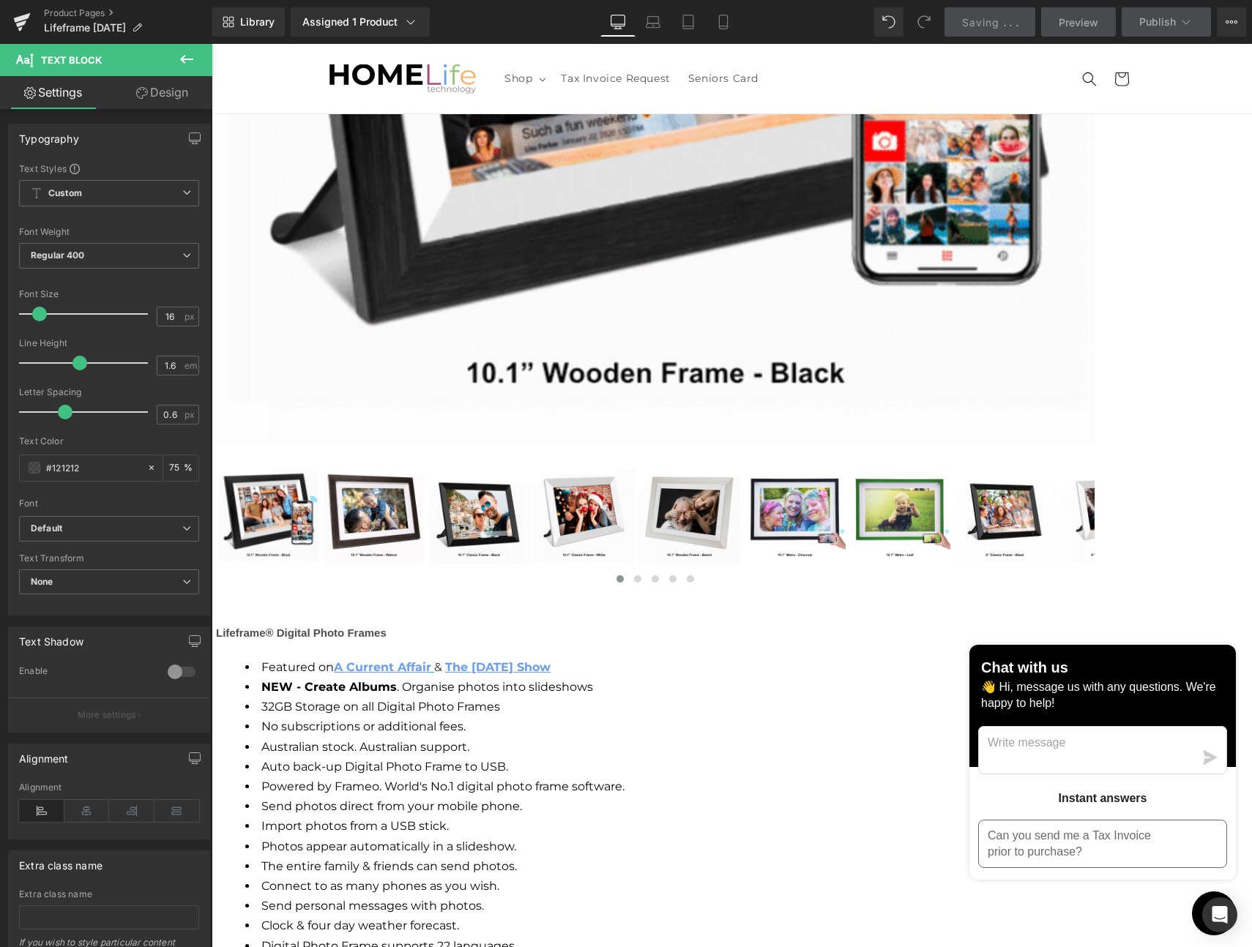
scroll to position [1782, 0]
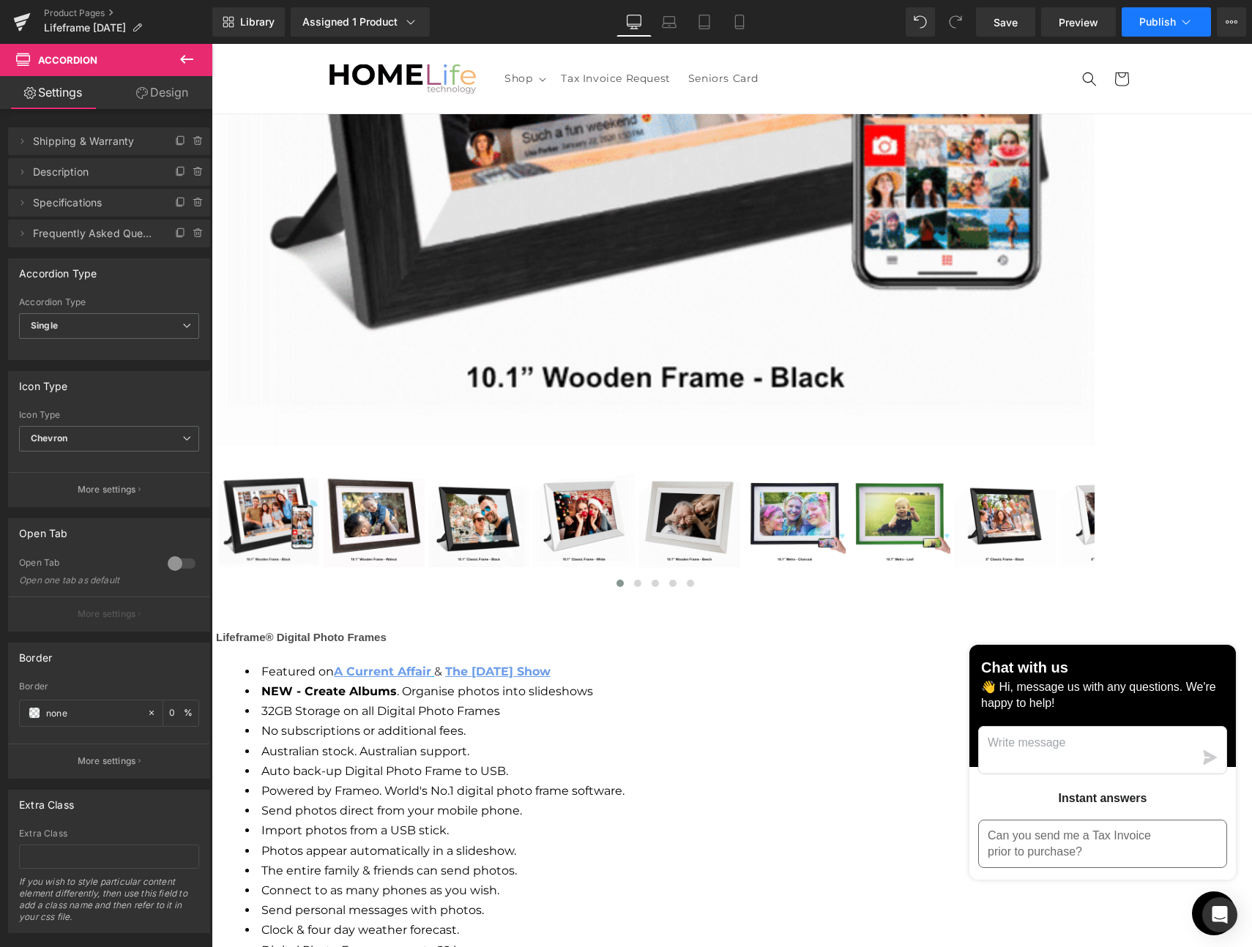
click at [1153, 20] on span "Publish" at bounding box center [1157, 22] width 37 height 12
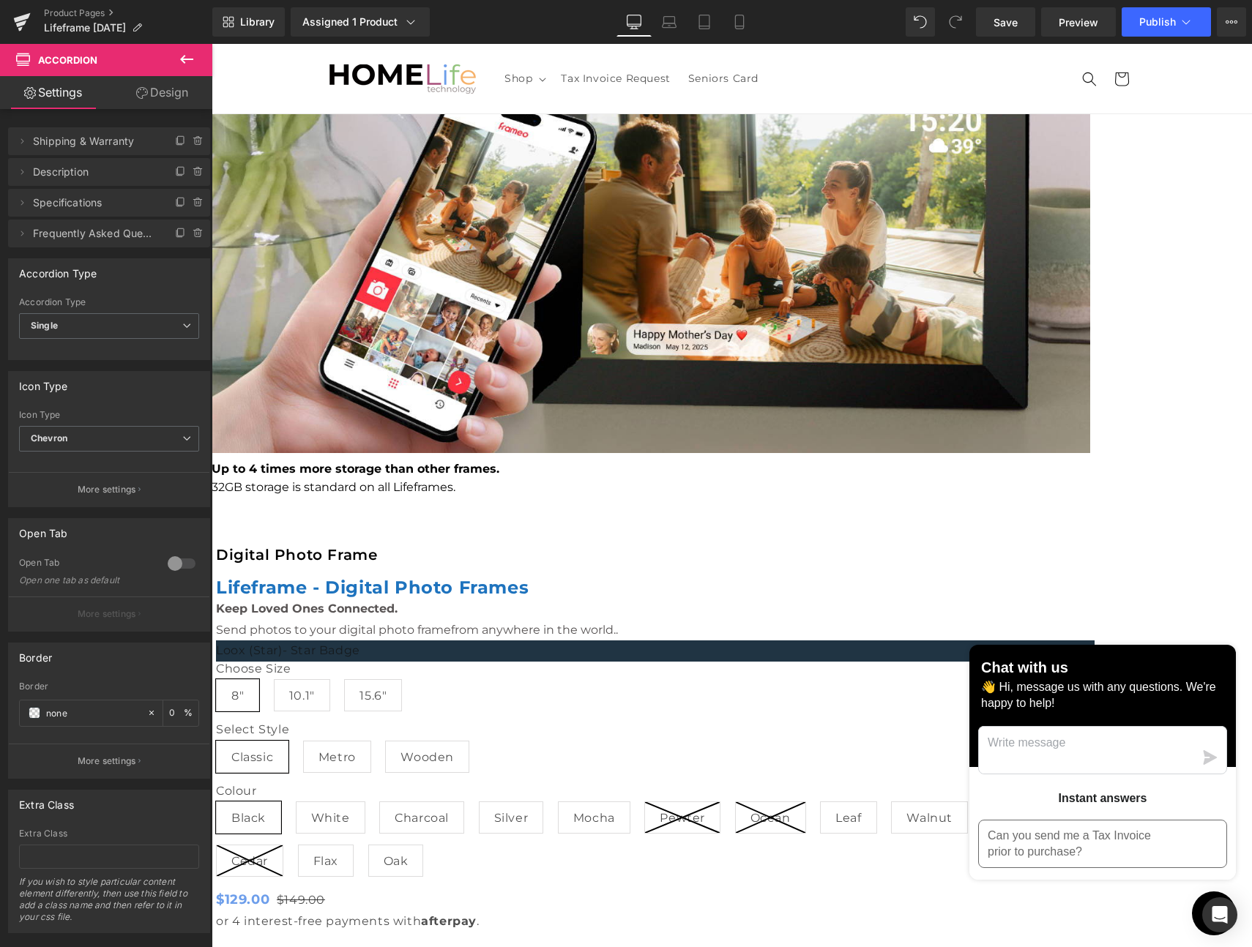
scroll to position [0, 0]
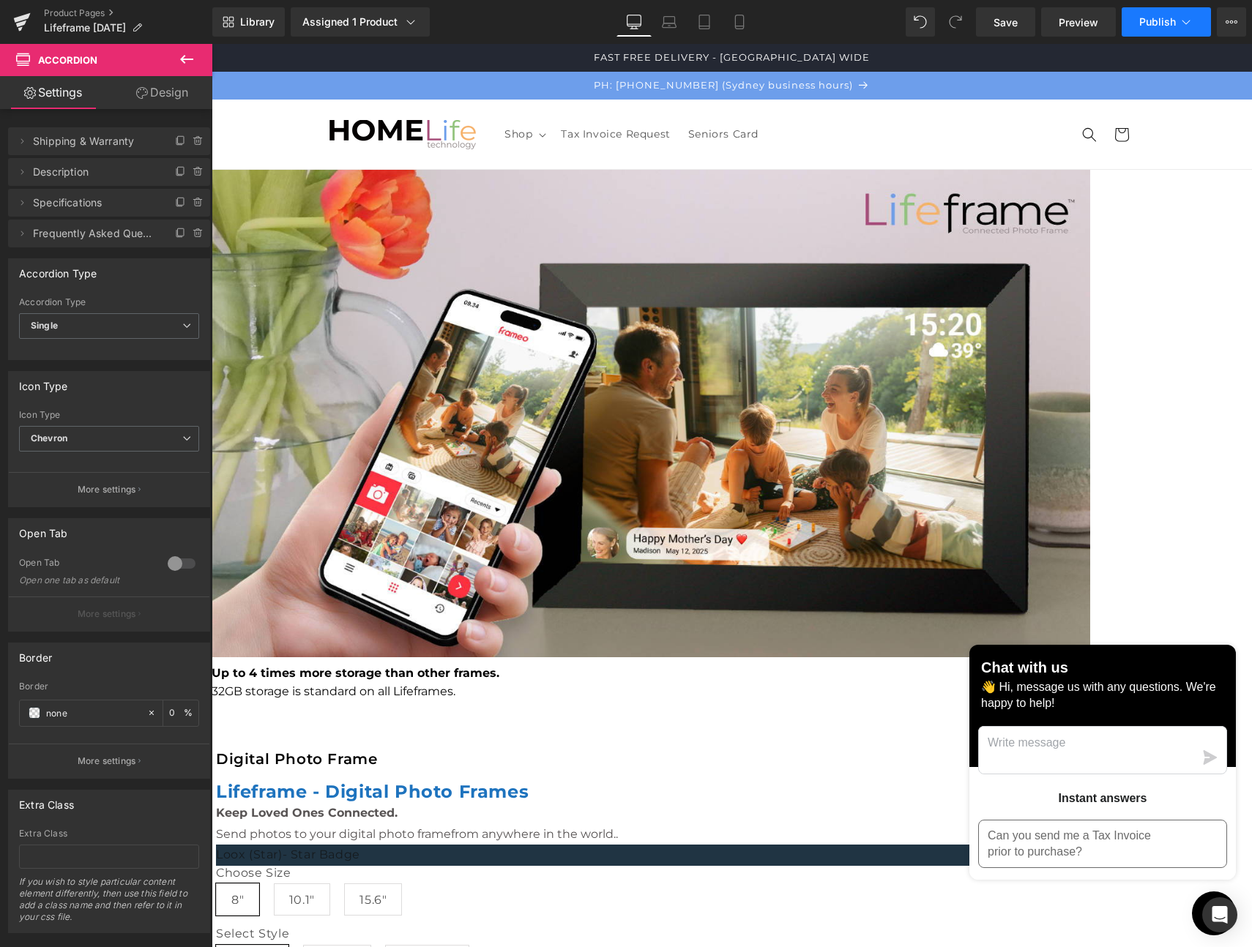
click at [1157, 20] on span "Publish" at bounding box center [1157, 22] width 37 height 12
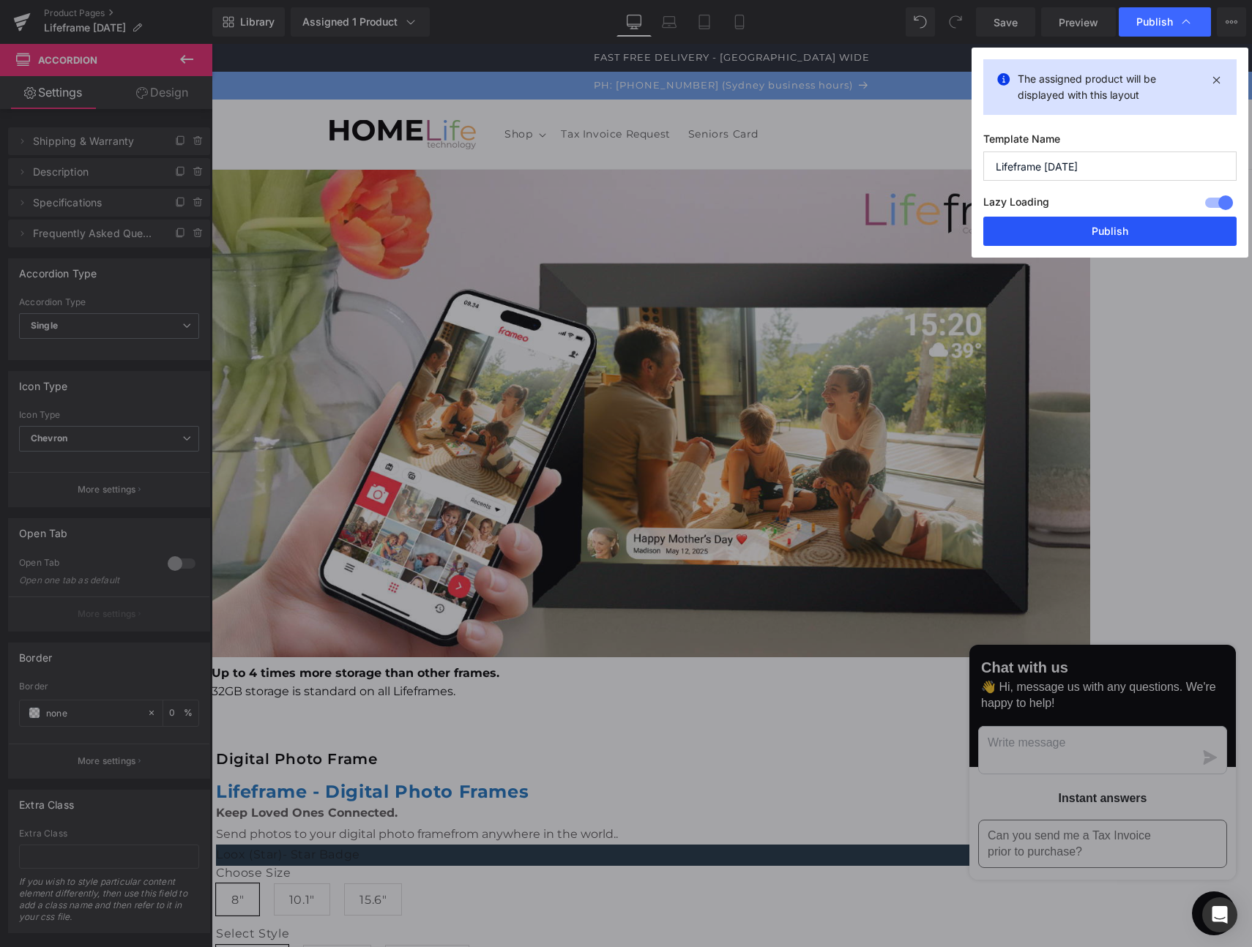
click at [0, 0] on button "Publish" at bounding box center [0, 0] width 0 height 0
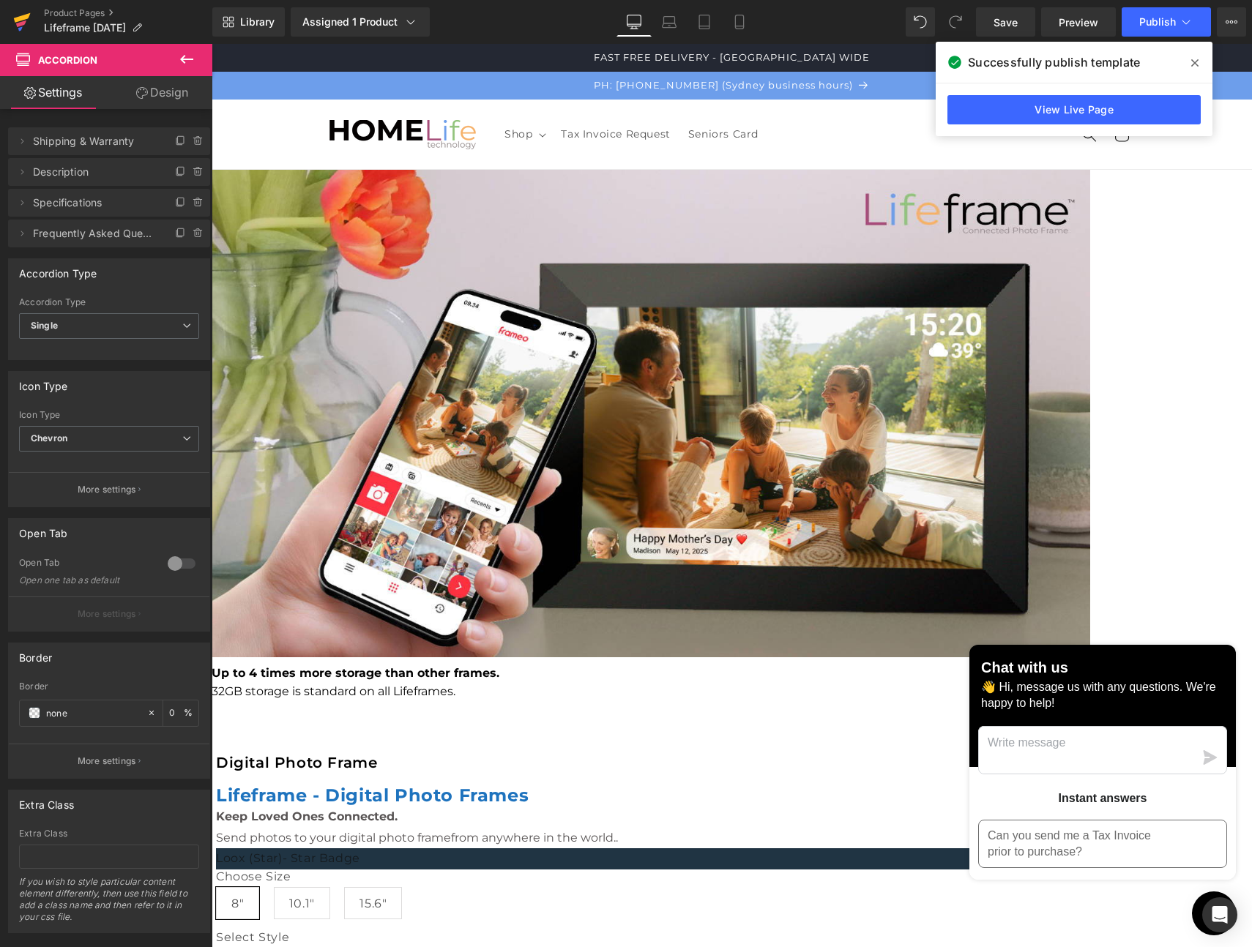
click at [20, 17] on icon at bounding box center [22, 18] width 17 height 10
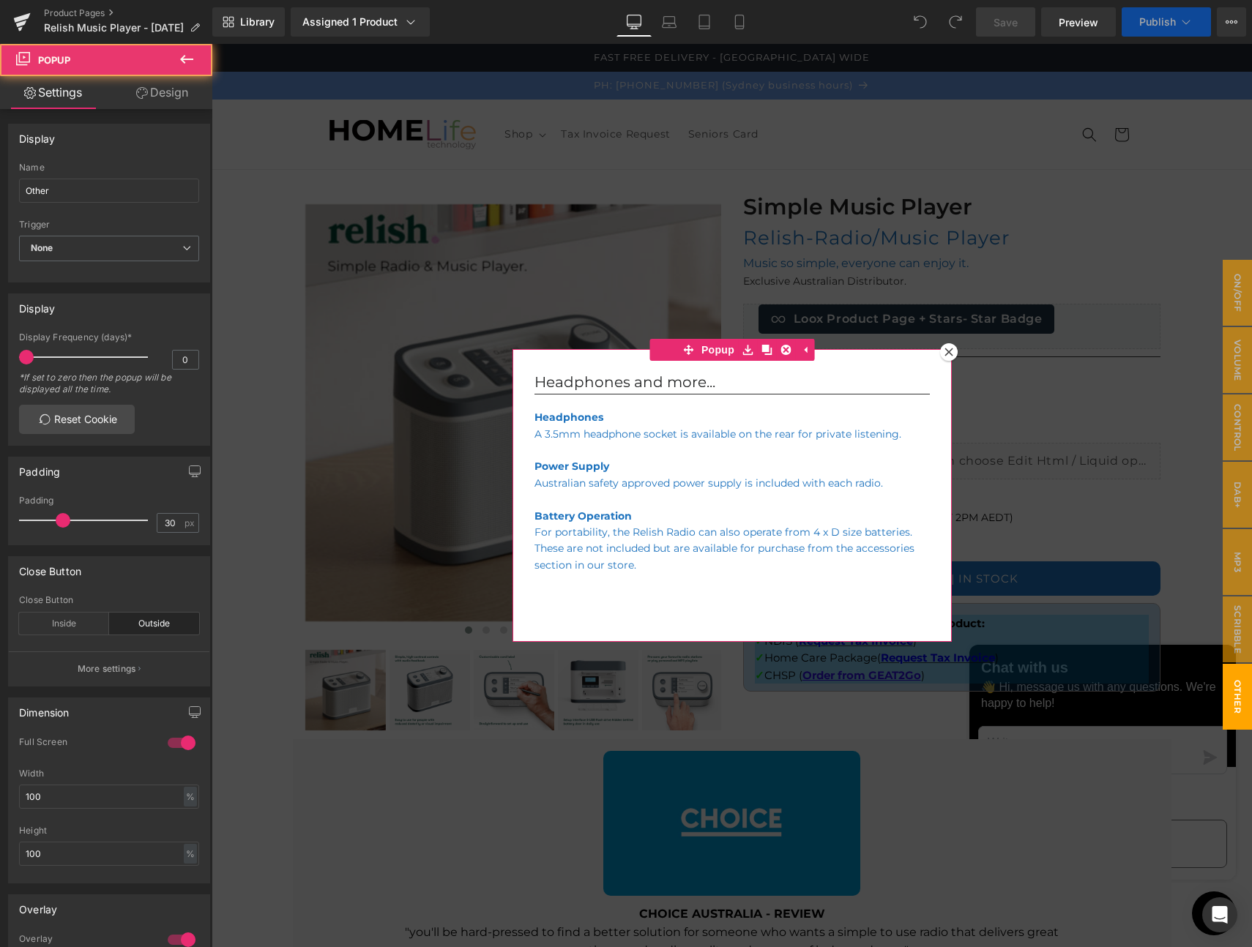
click at [943, 356] on div at bounding box center [949, 352] width 18 height 18
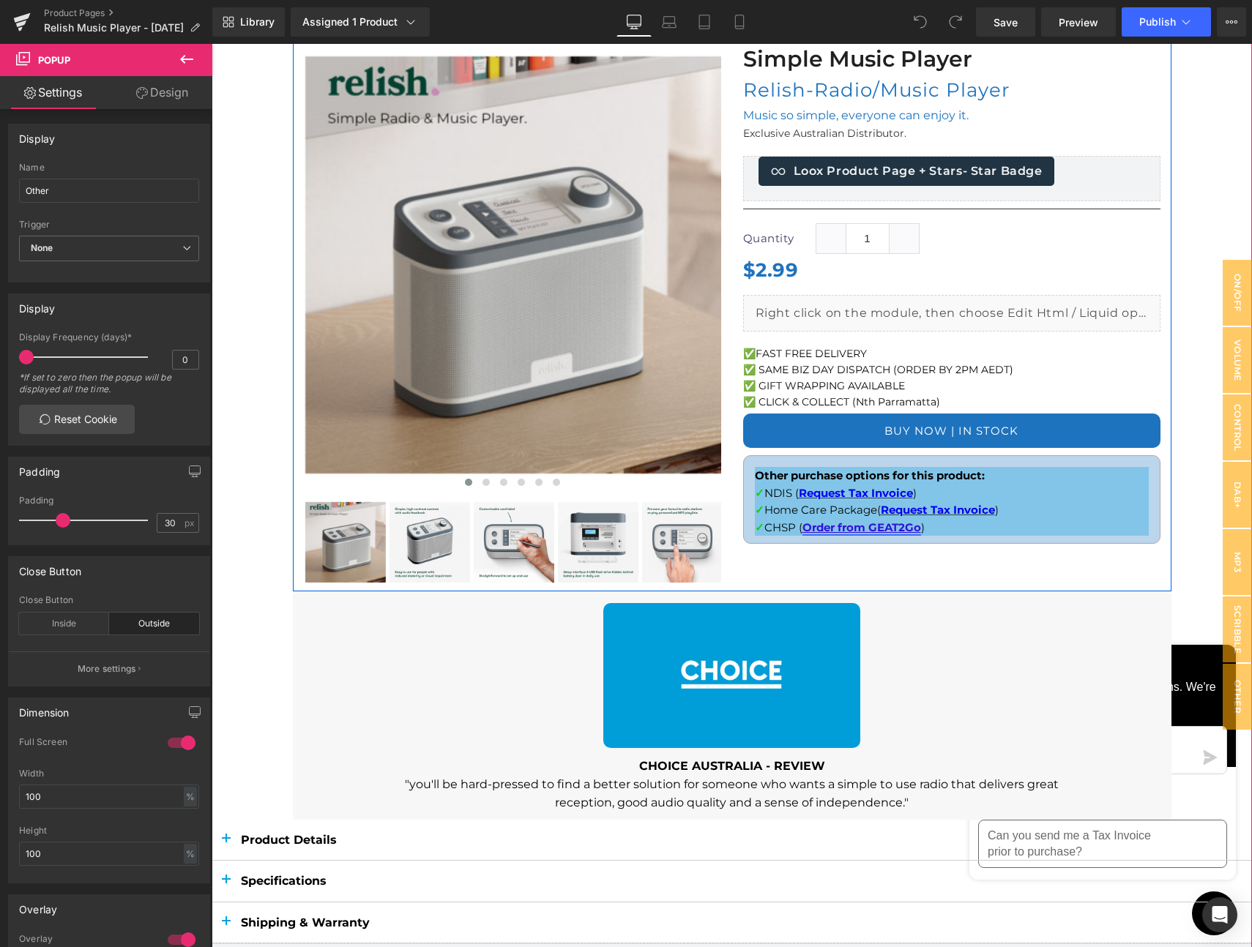
scroll to position [151, 0]
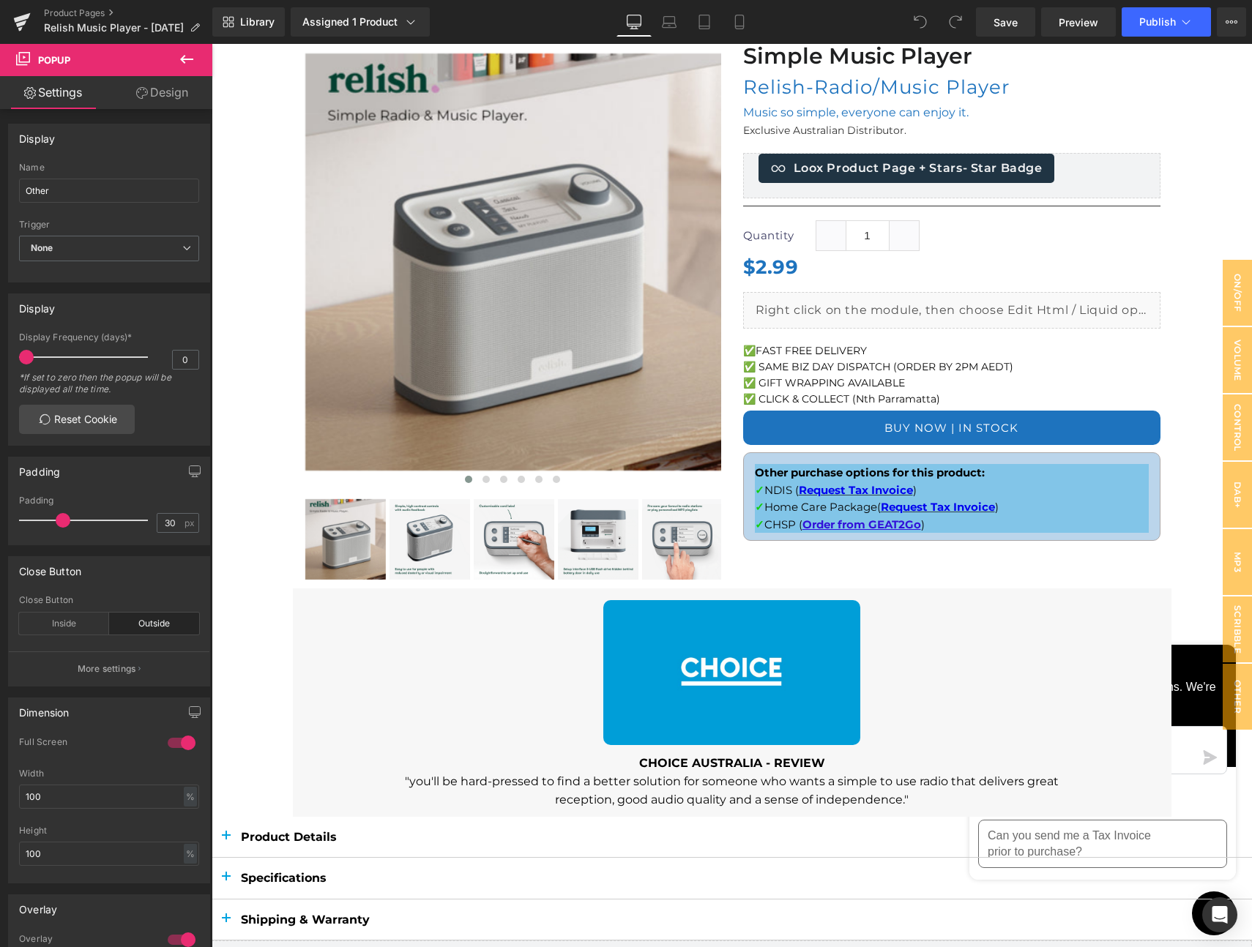
click at [179, 60] on icon at bounding box center [187, 60] width 18 height 18
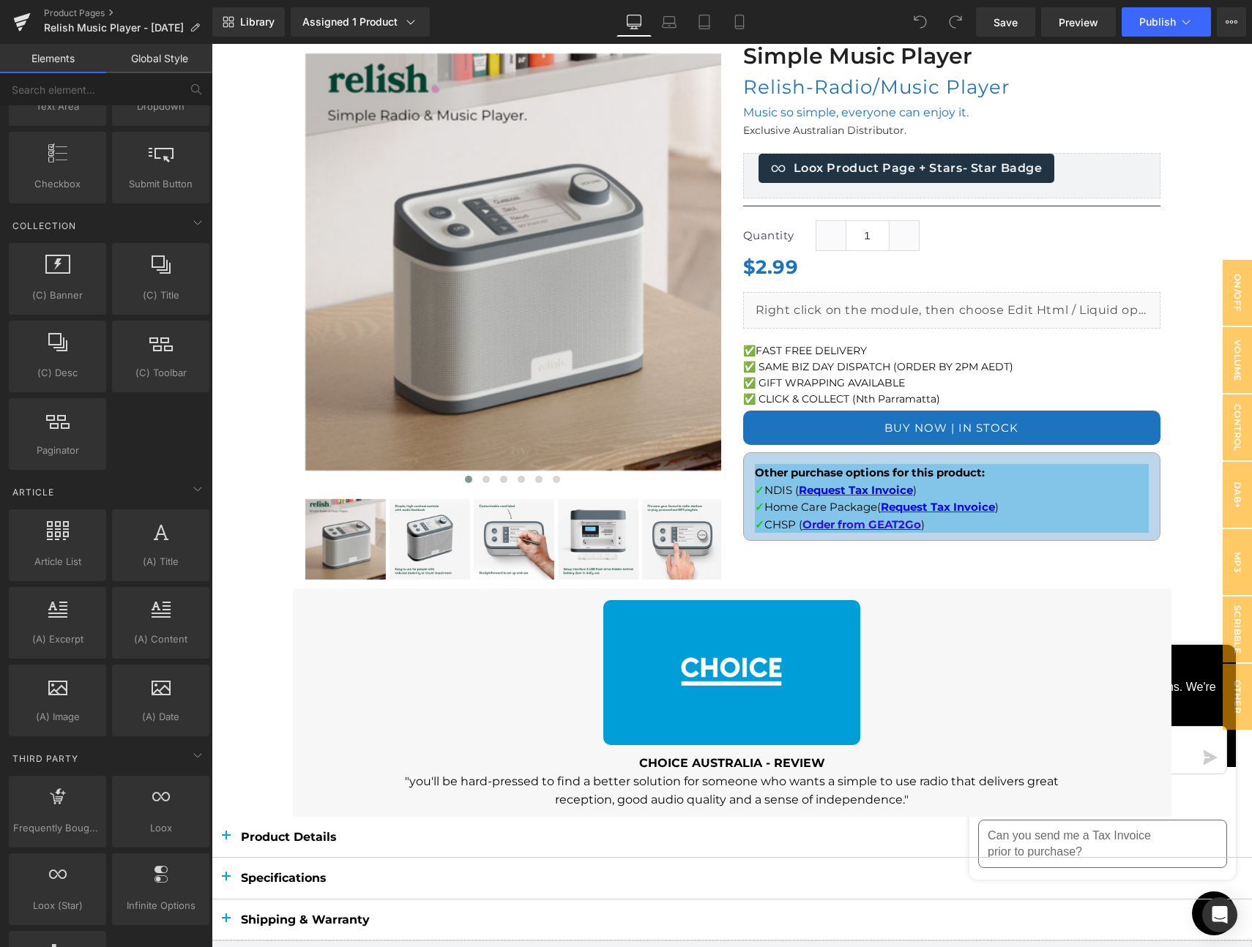
scroll to position [2465, 0]
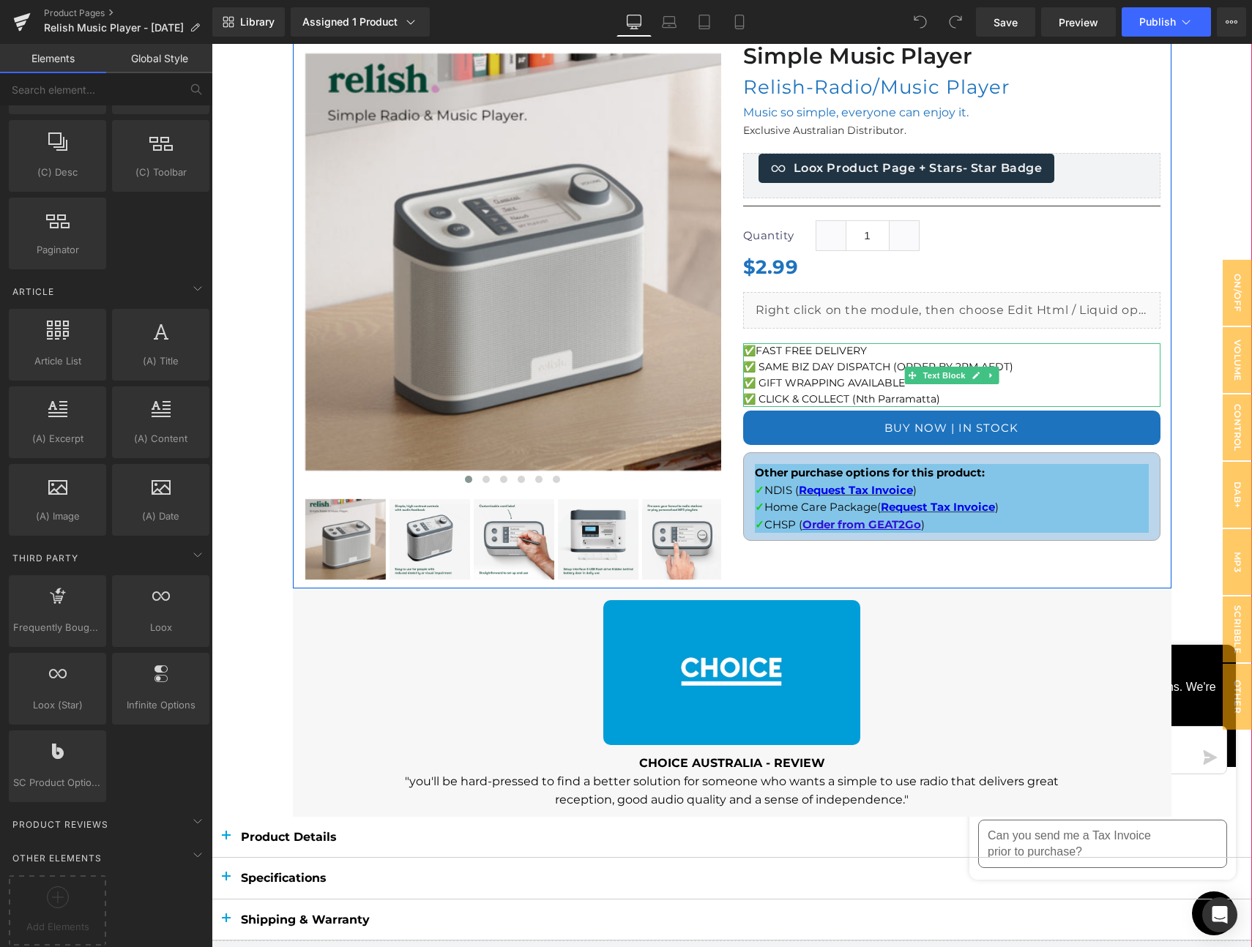
click at [938, 399] on p "✅ CLICK & COLLECT (Nth Parramatta)" at bounding box center [951, 400] width 417 height 16
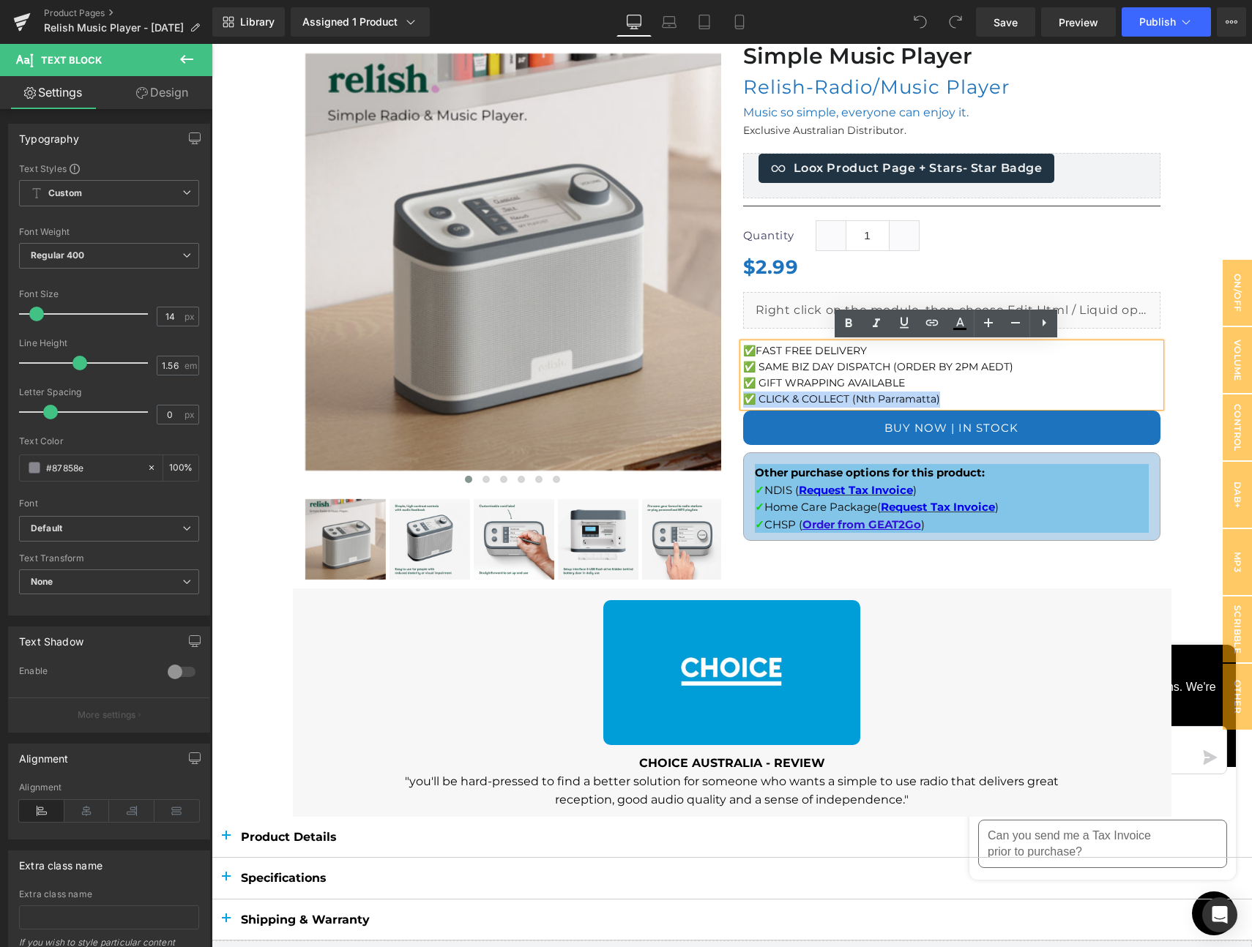
drag, startPoint x: 935, startPoint y: 398, endPoint x: 741, endPoint y: 393, distance: 194.0
click at [743, 393] on p "✅ CLICK & COLLECT (Nth Parramatta)" at bounding box center [951, 400] width 417 height 16
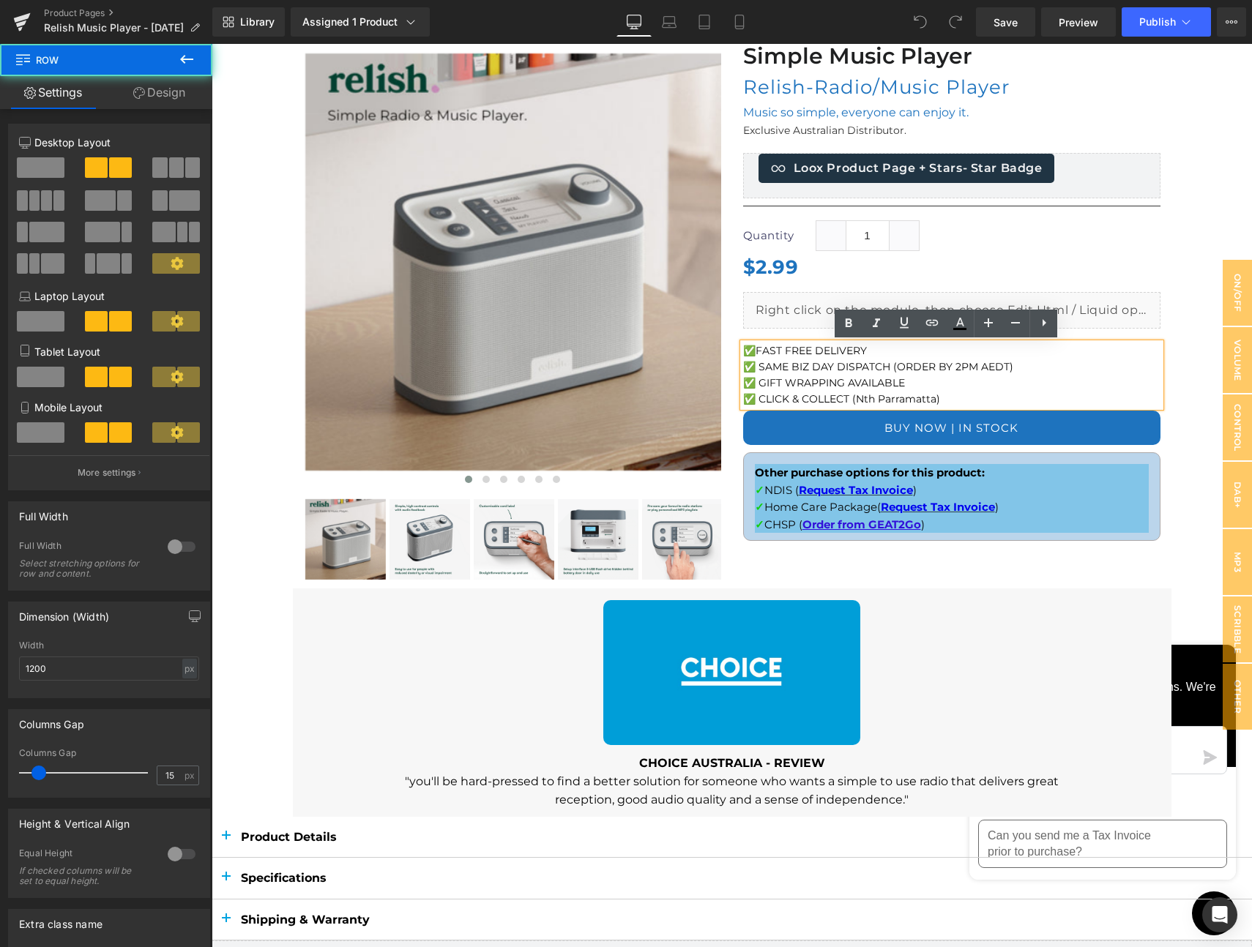
click at [912, 561] on div at bounding box center [732, 303] width 878 height 569
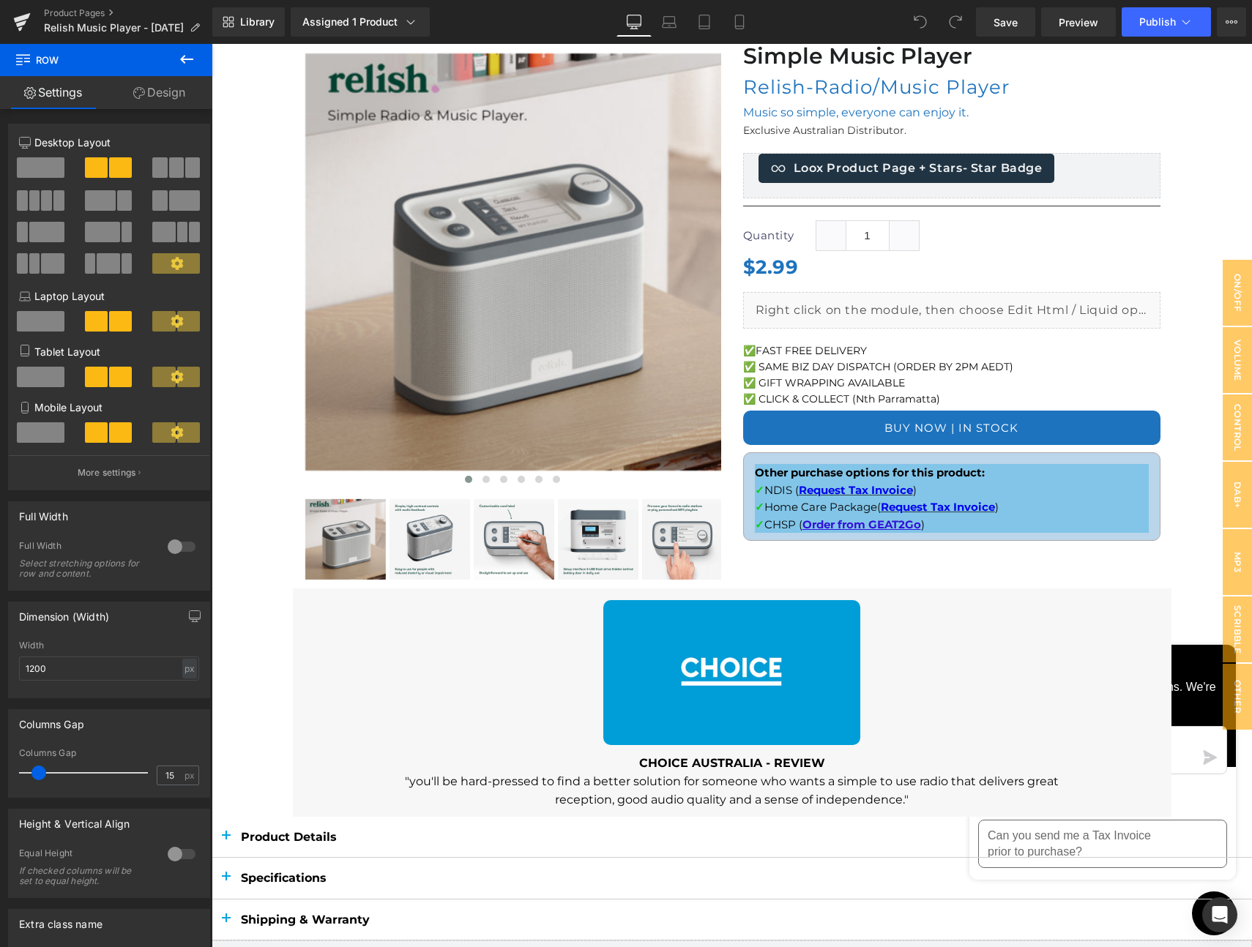
click at [185, 59] on icon at bounding box center [186, 59] width 13 height 9
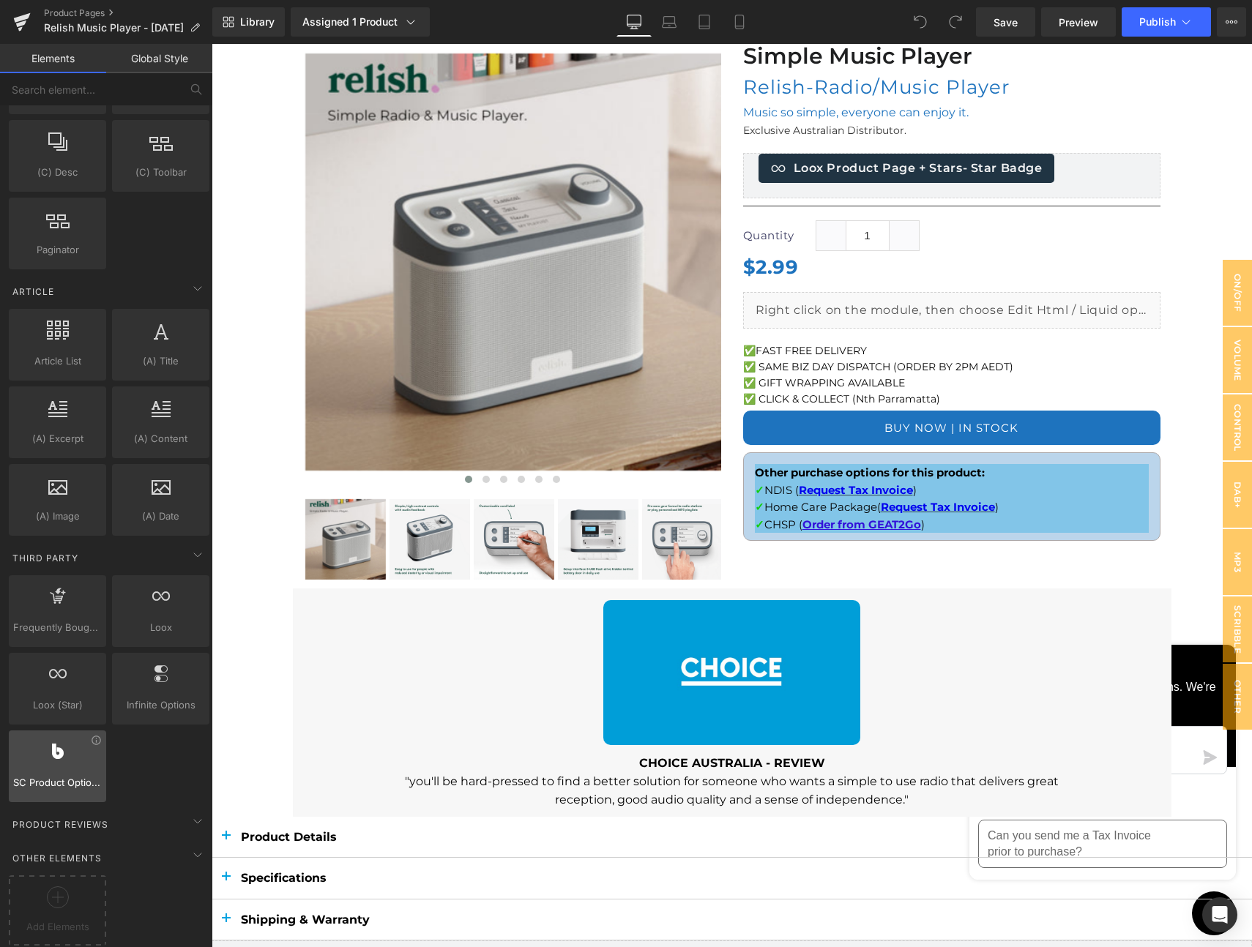
click at [93, 742] on div at bounding box center [57, 758] width 89 height 33
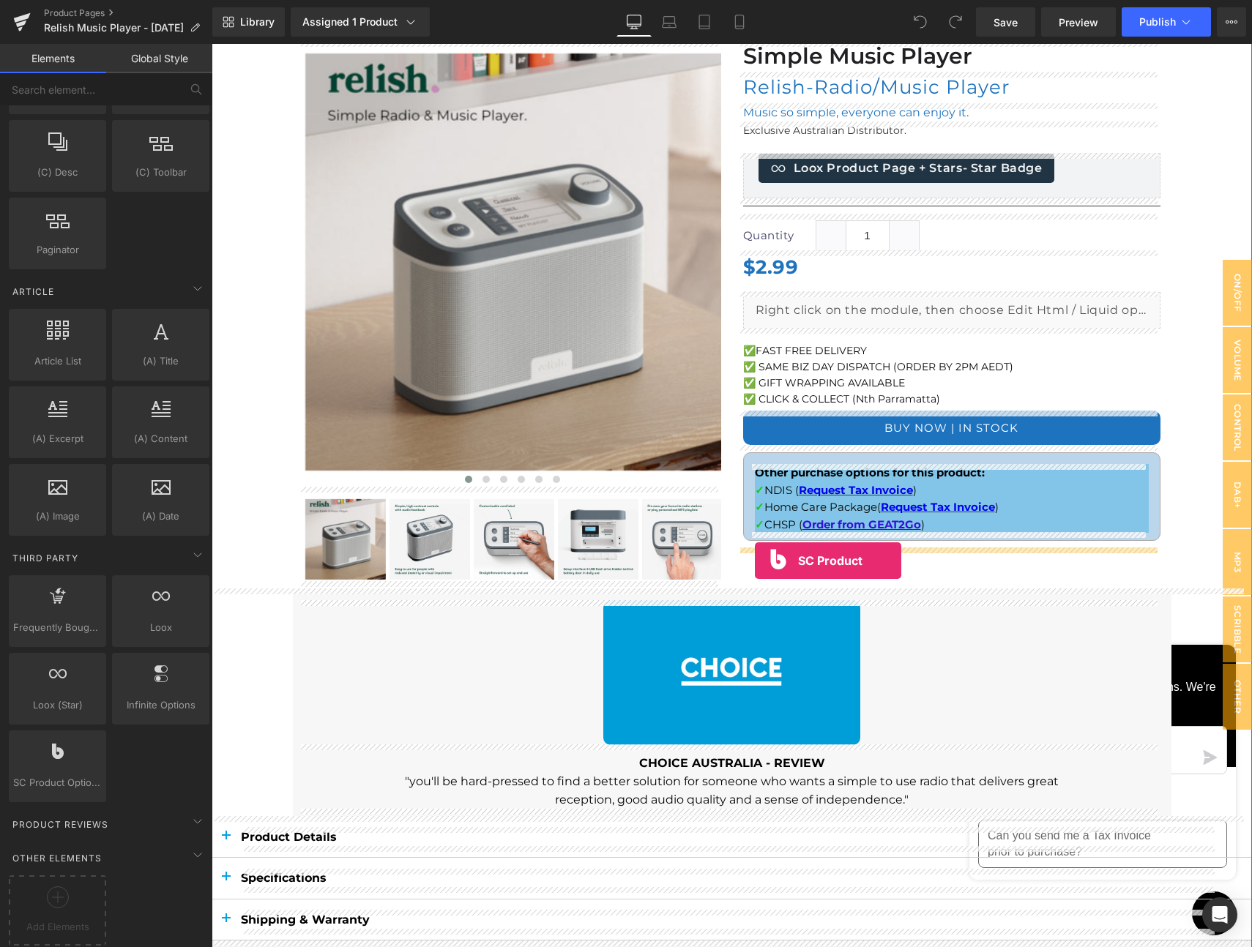
drag, startPoint x: 264, startPoint y: 792, endPoint x: 755, endPoint y: 561, distance: 542.2
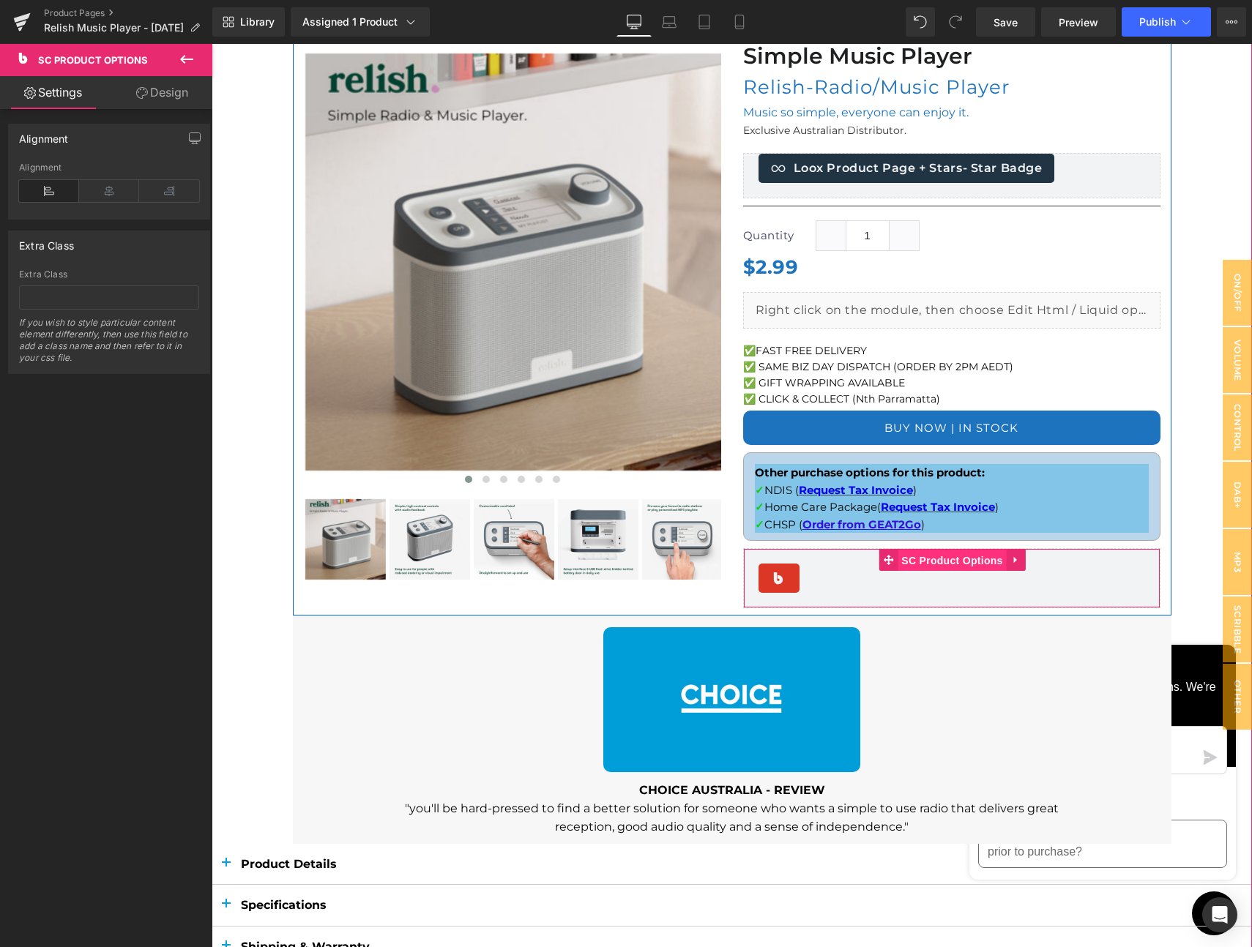
click at [935, 563] on span "SC Product Options" at bounding box center [951, 561] width 108 height 22
click at [936, 561] on span "SC Product Options" at bounding box center [951, 561] width 108 height 22
click at [1013, 557] on icon at bounding box center [1016, 559] width 10 height 11
click at [1020, 558] on icon at bounding box center [1025, 560] width 10 height 10
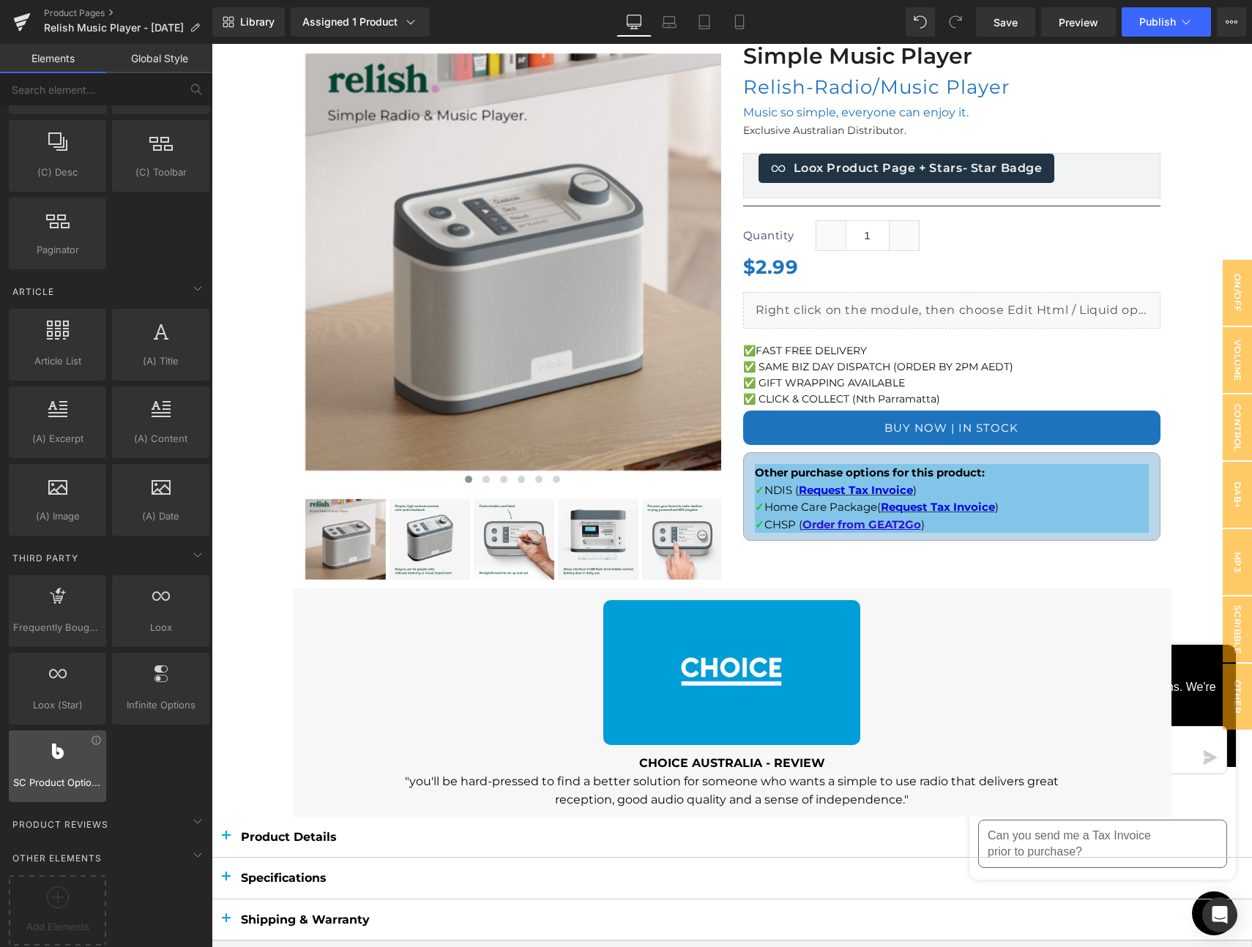
click at [67, 748] on div at bounding box center [57, 758] width 89 height 33
click at [94, 735] on icon at bounding box center [96, 740] width 11 height 11
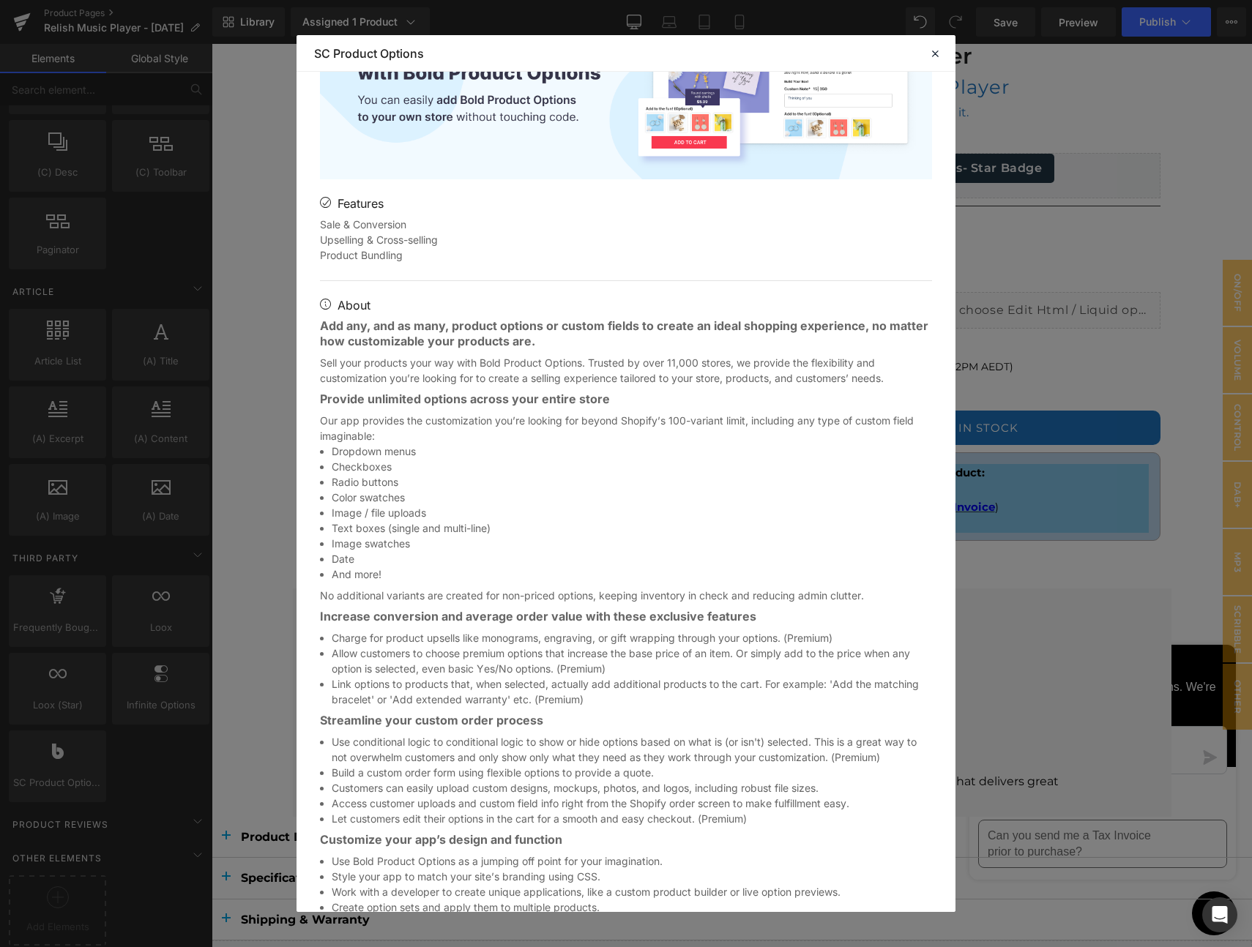
scroll to position [402, 0]
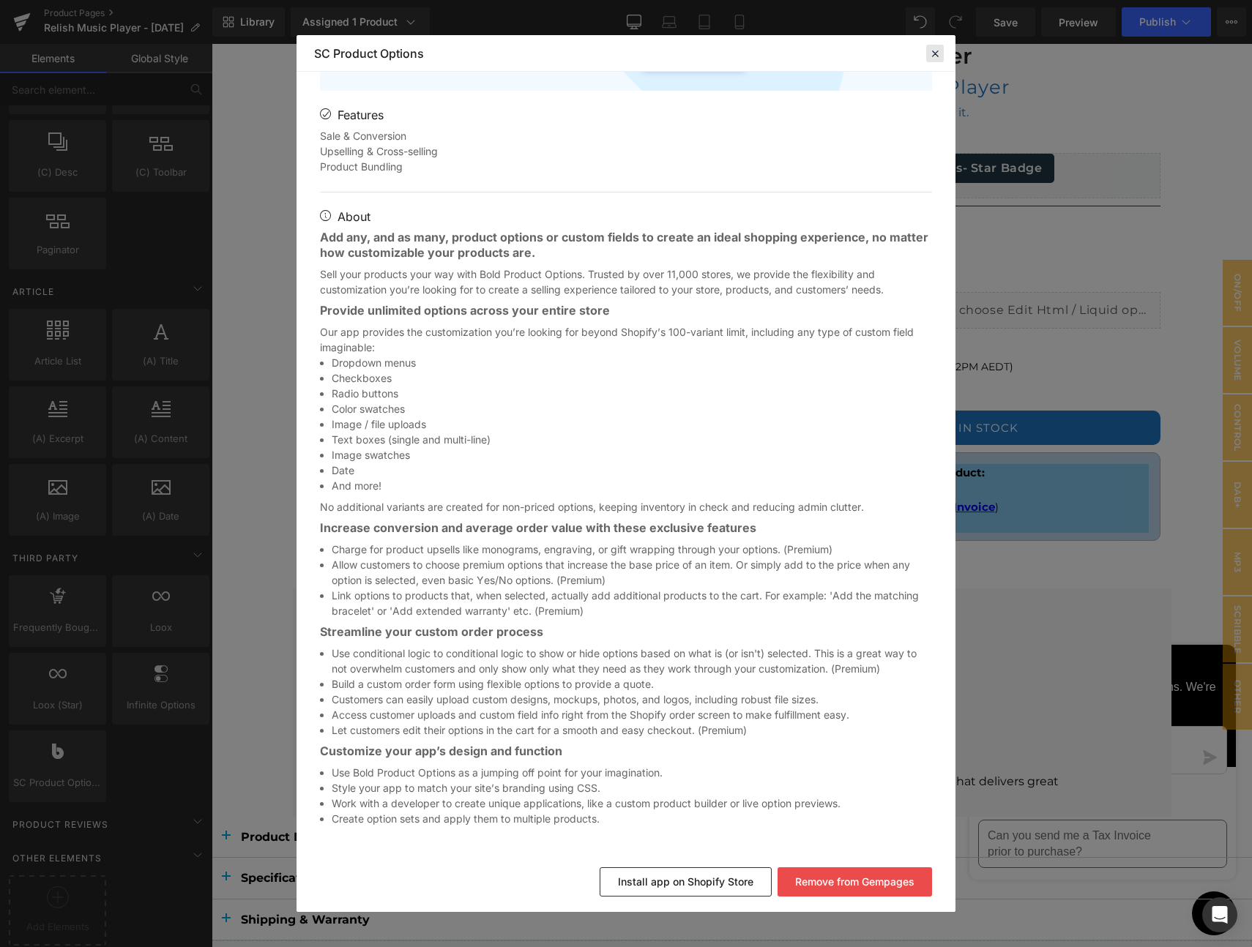
click at [935, 48] on icon at bounding box center [934, 53] width 13 height 13
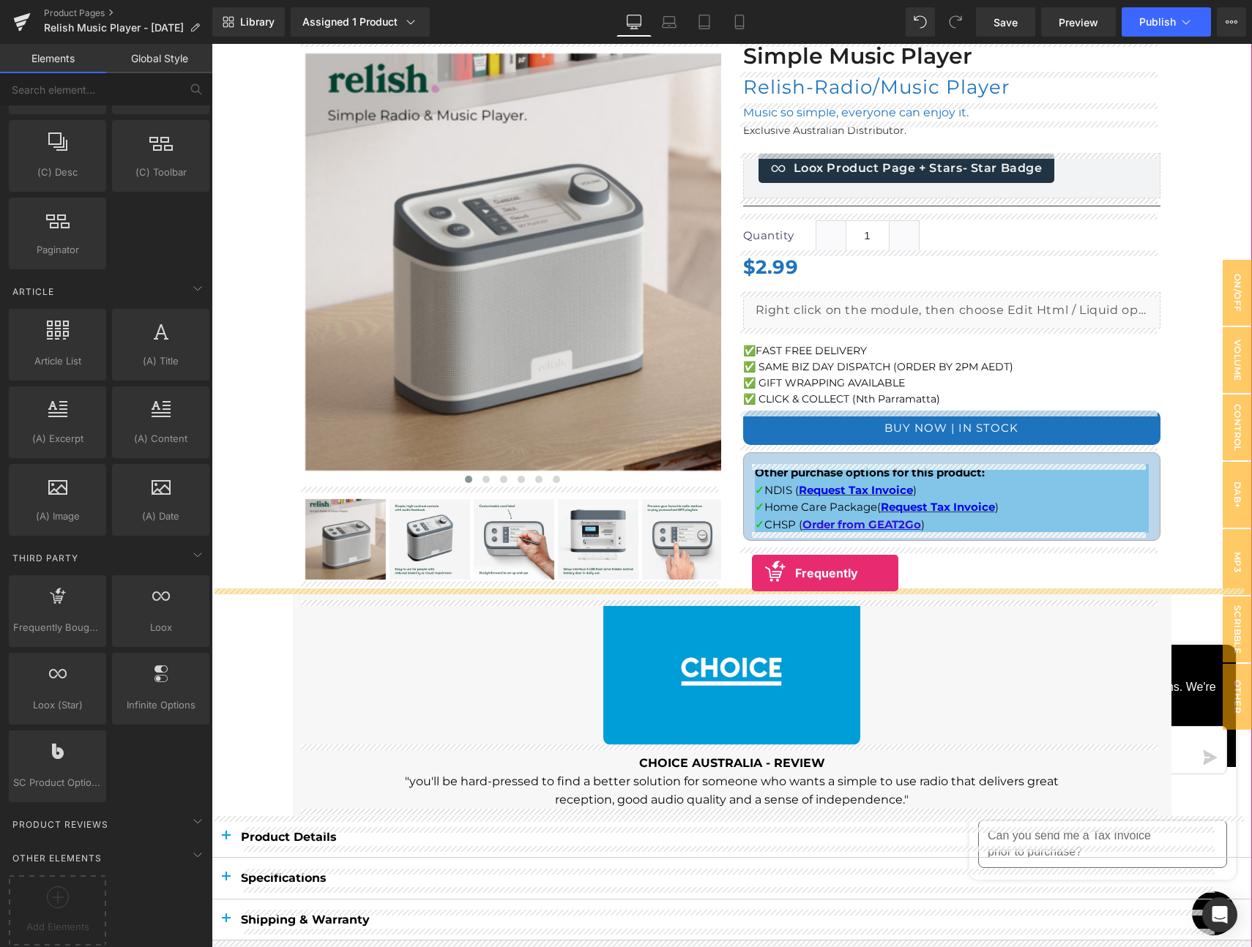
drag, startPoint x: 274, startPoint y: 642, endPoint x: 752, endPoint y: 573, distance: 482.2
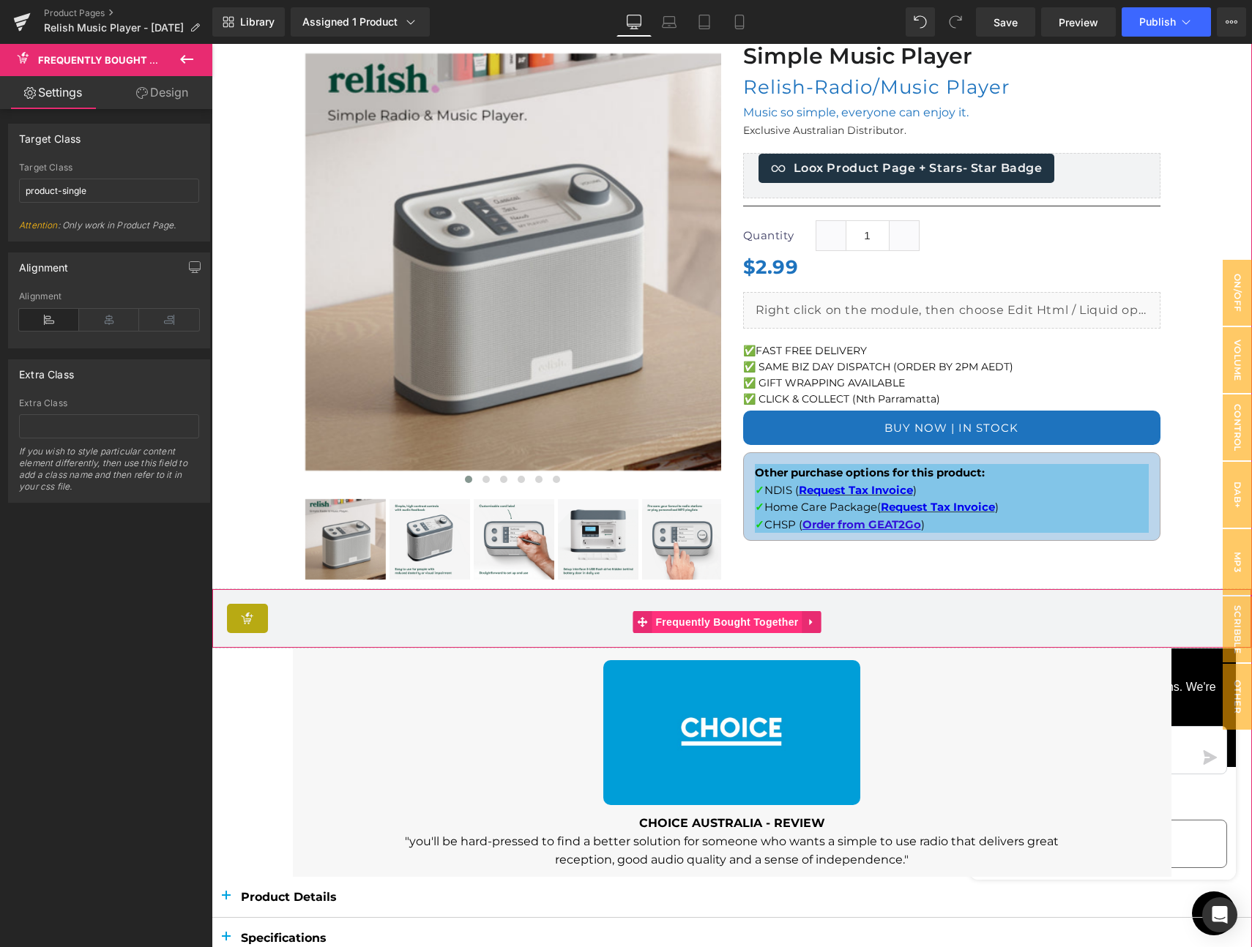
click at [659, 621] on span "Frequently Bought Together" at bounding box center [727, 622] width 150 height 22
click at [119, 193] on input "product-single" at bounding box center [109, 191] width 180 height 24
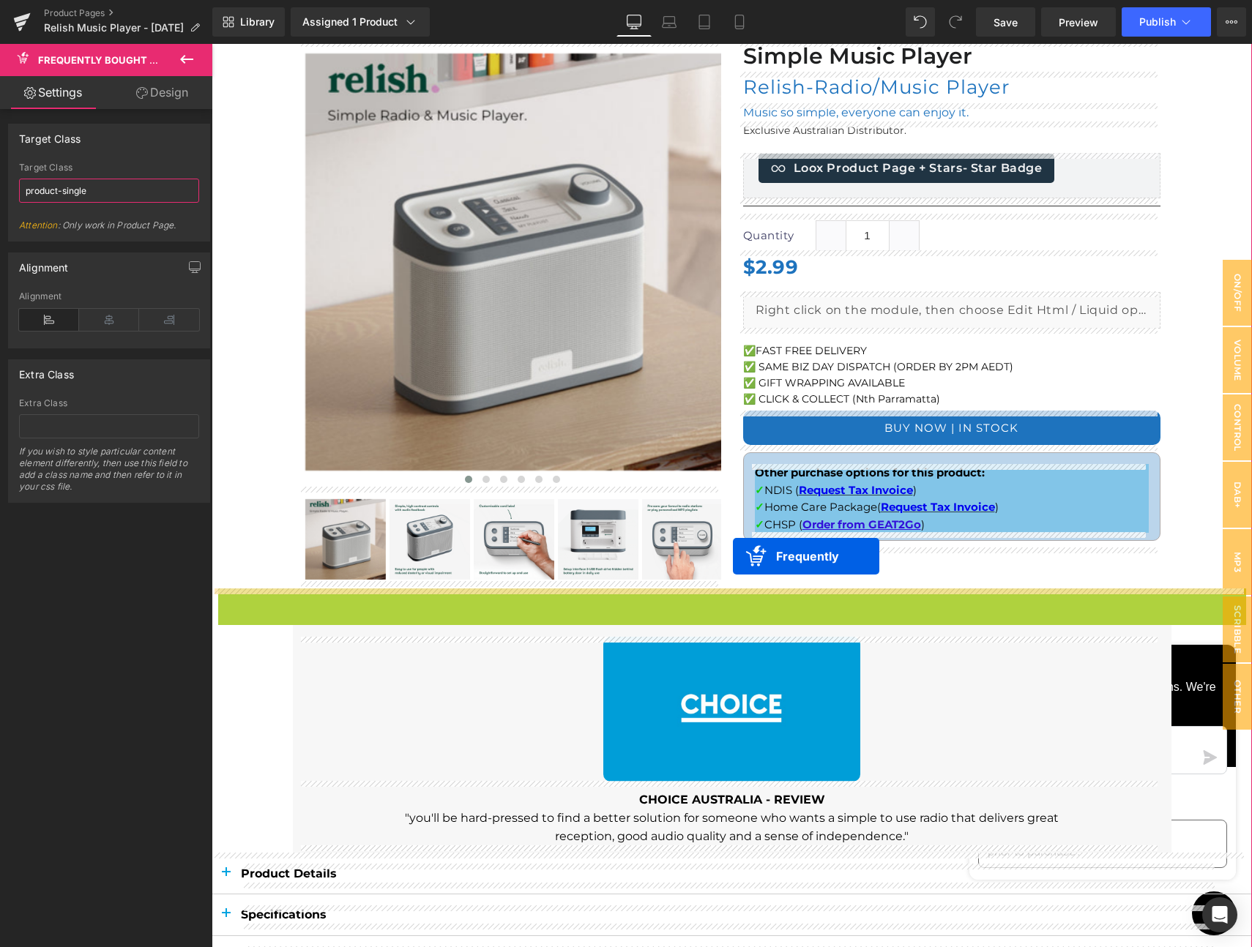
drag, startPoint x: 640, startPoint y: 617, endPoint x: 733, endPoint y: 556, distance: 111.1
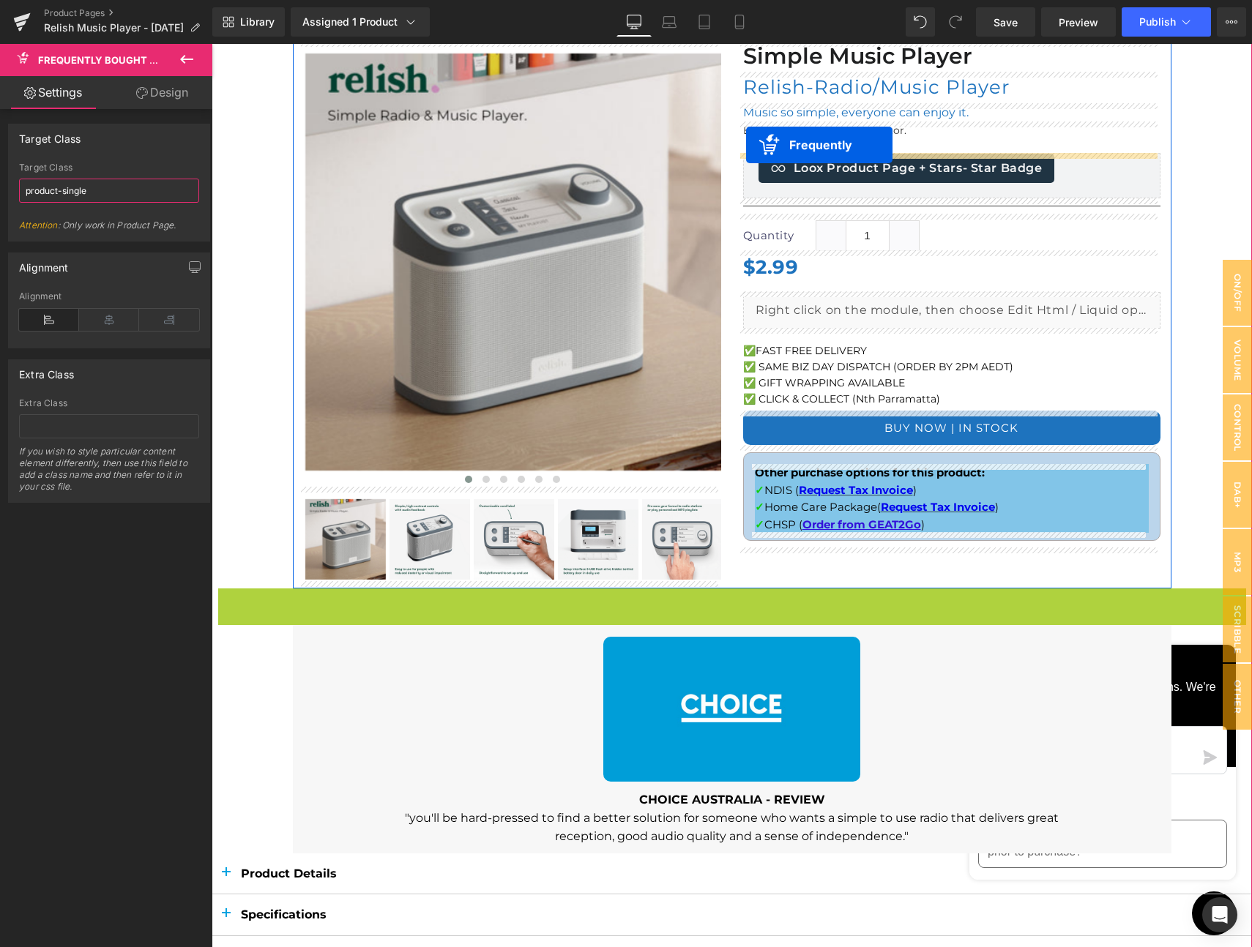
drag, startPoint x: 640, startPoint y: 619, endPoint x: 746, endPoint y: 145, distance: 485.9
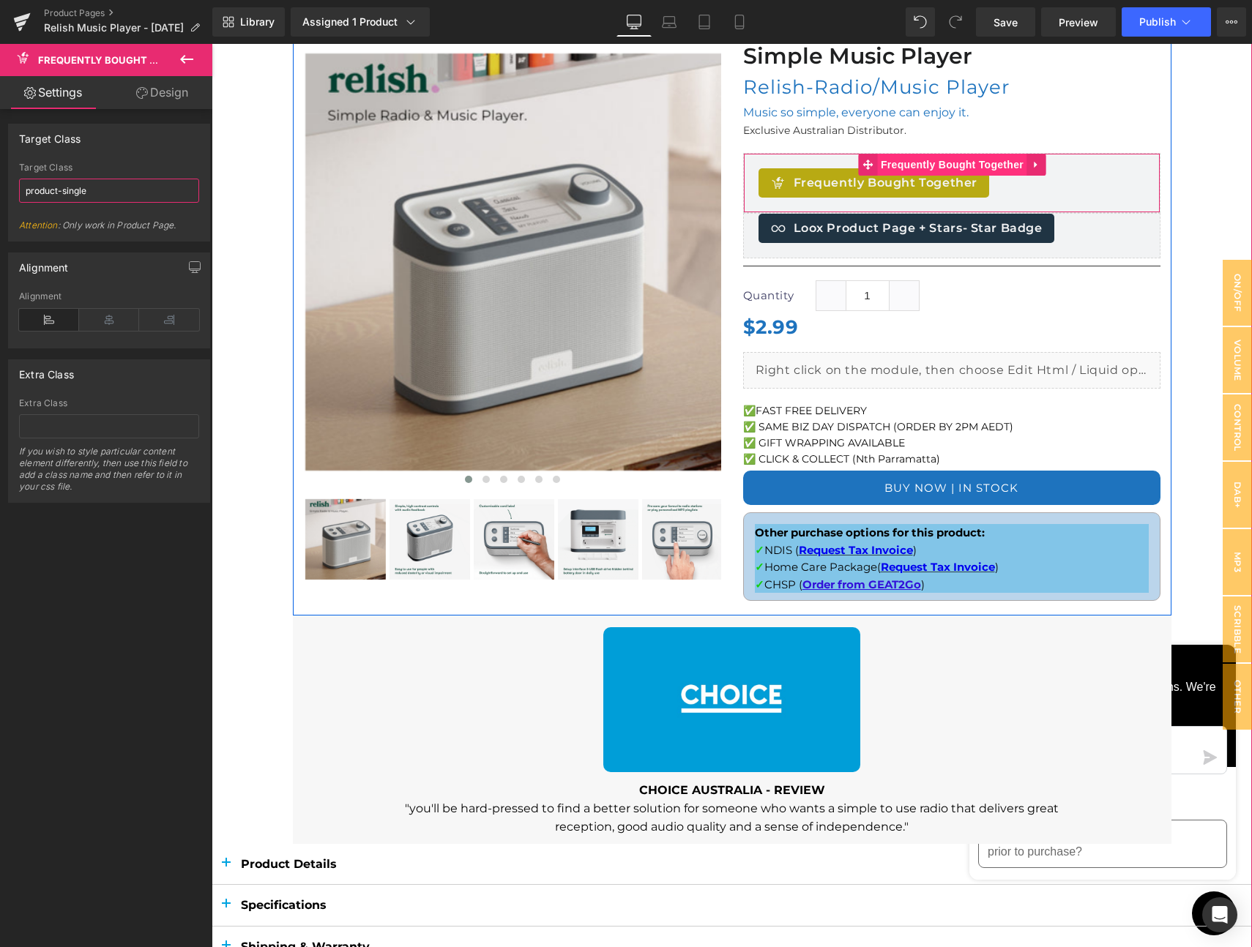
click at [897, 167] on span "Frequently Bought Together" at bounding box center [952, 165] width 150 height 22
click at [1034, 162] on icon at bounding box center [1035, 165] width 3 height 7
click at [1041, 163] on icon at bounding box center [1046, 165] width 10 height 11
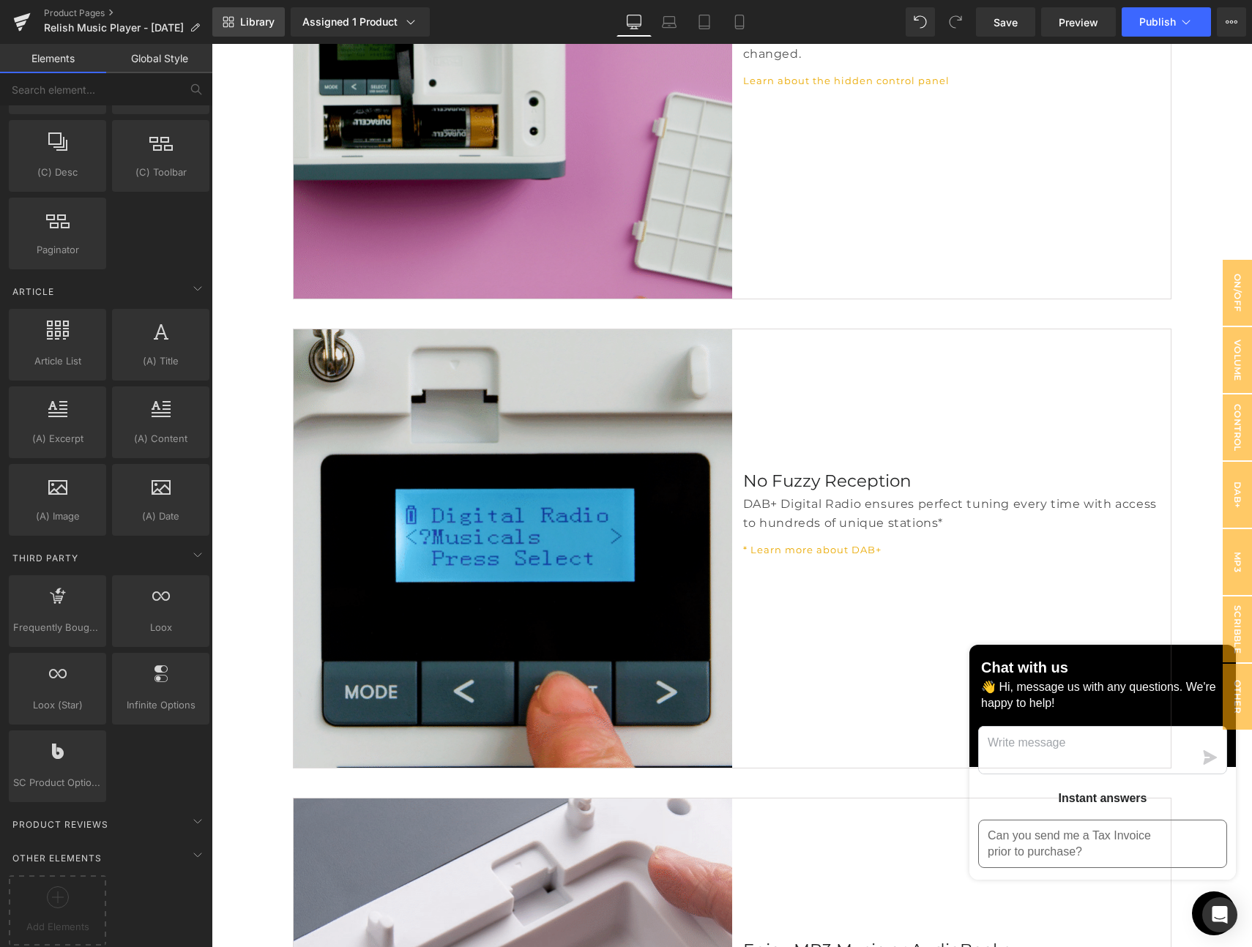
scroll to position [3043, 0]
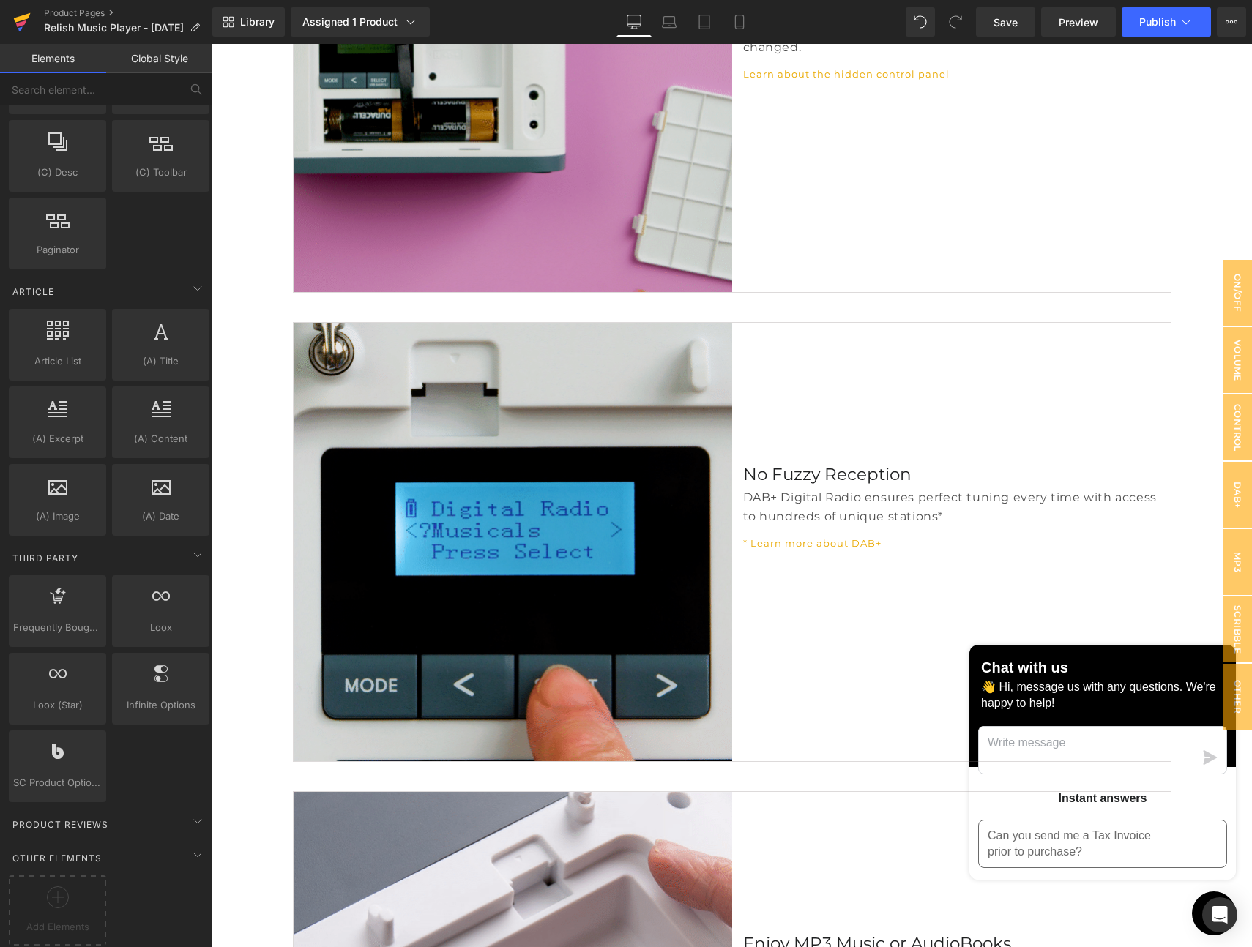
click at [23, 21] on icon at bounding box center [21, 23] width 10 height 7
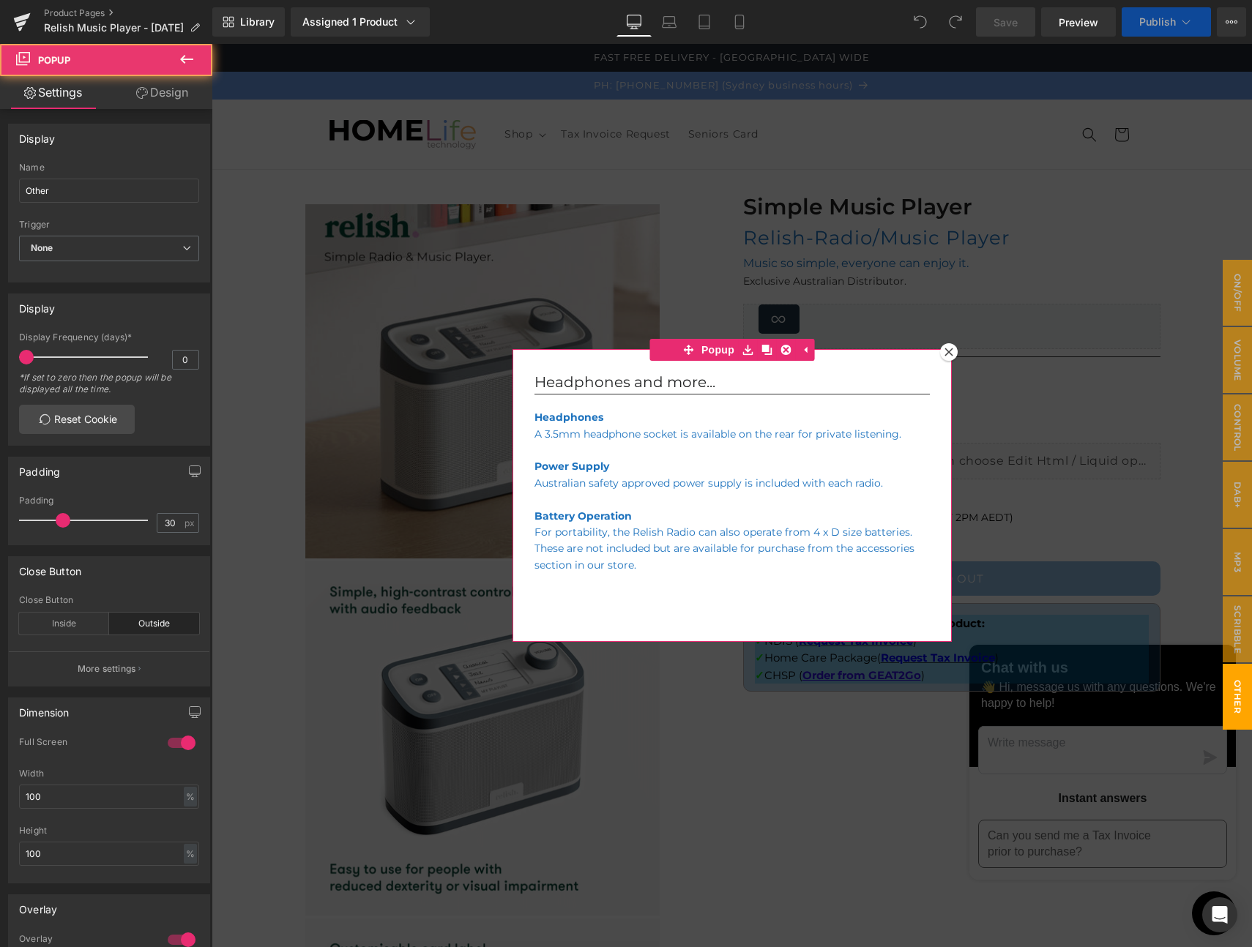
click at [944, 351] on icon at bounding box center [948, 352] width 9 height 9
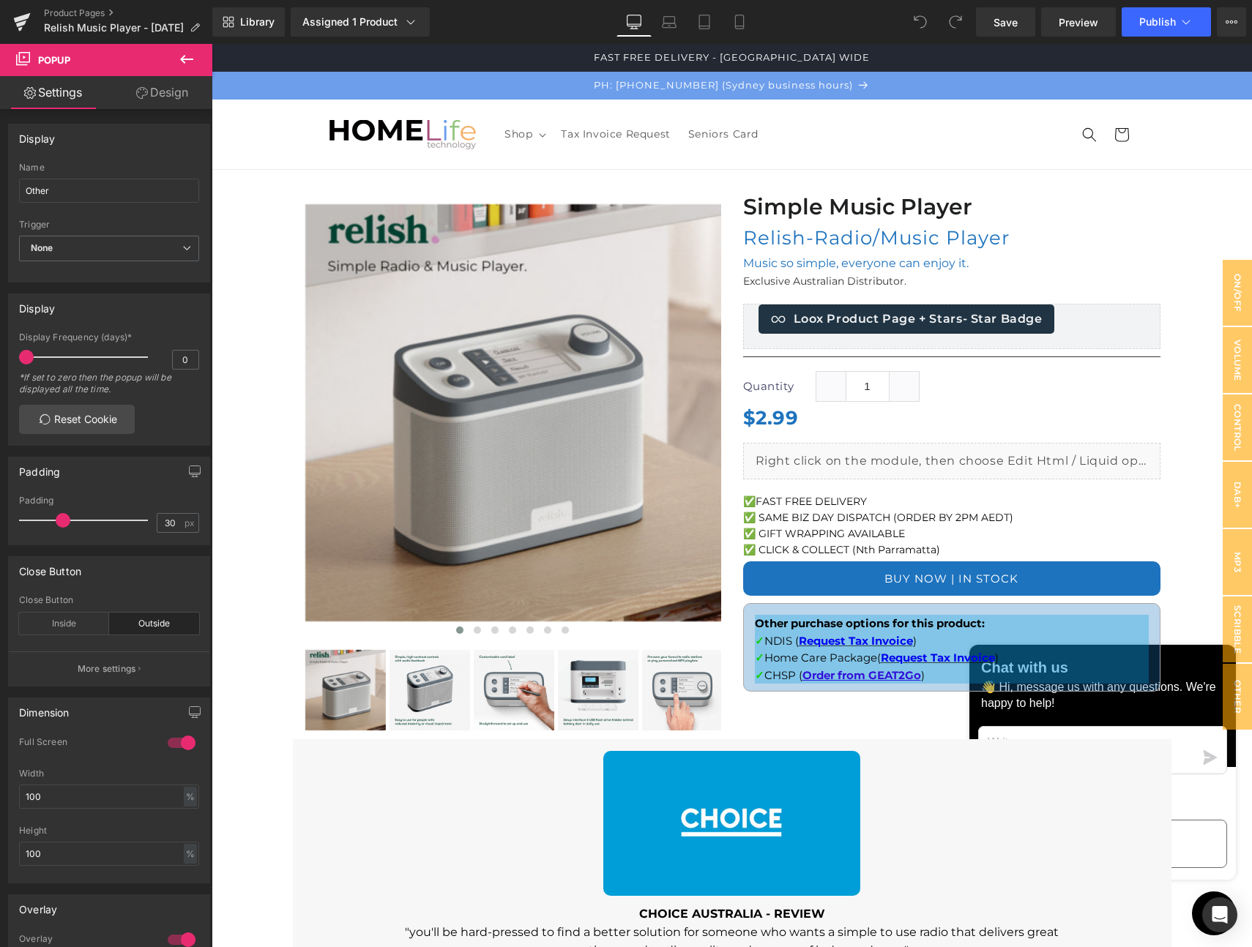
click at [183, 61] on icon at bounding box center [186, 59] width 13 height 9
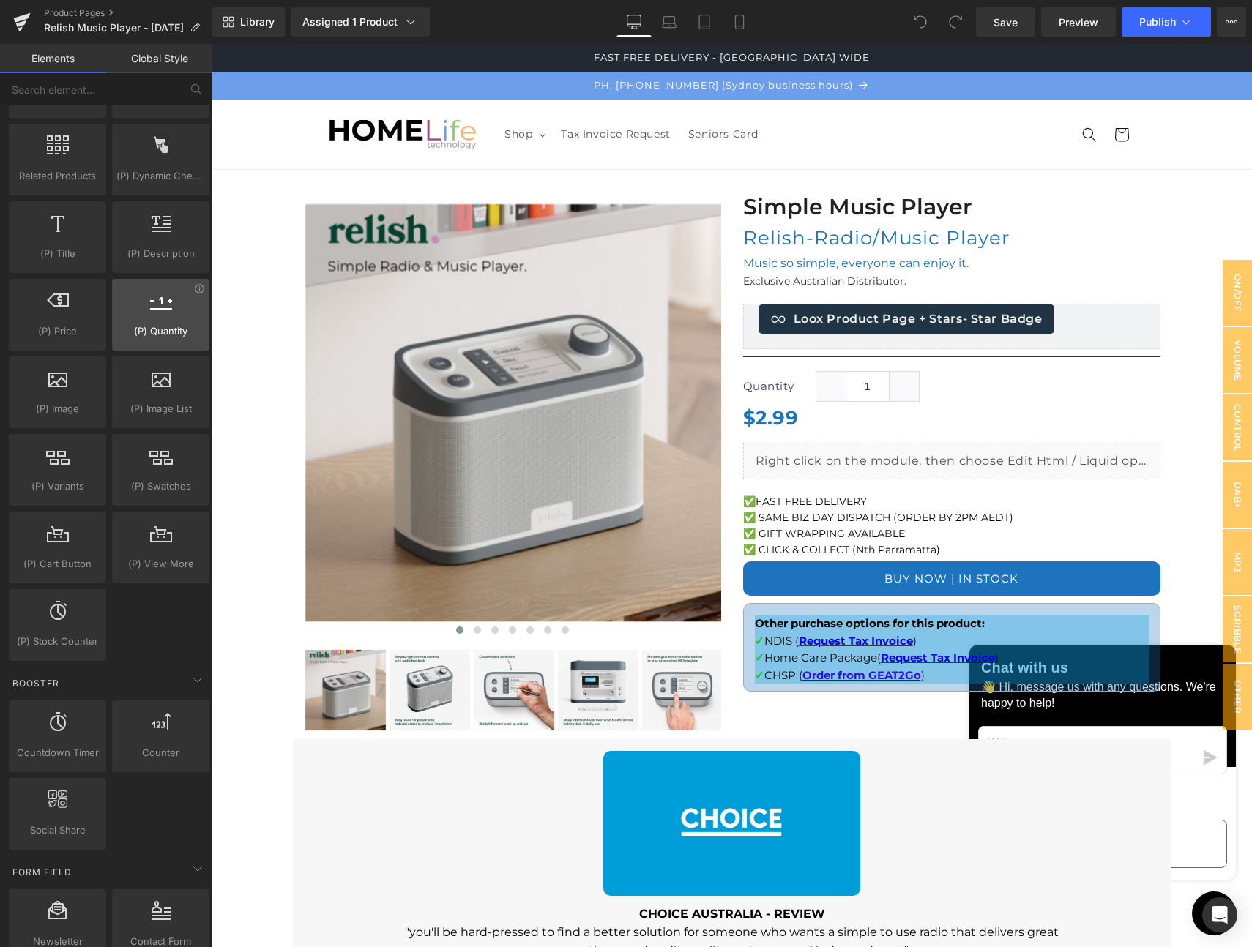
scroll to position [1264, 0]
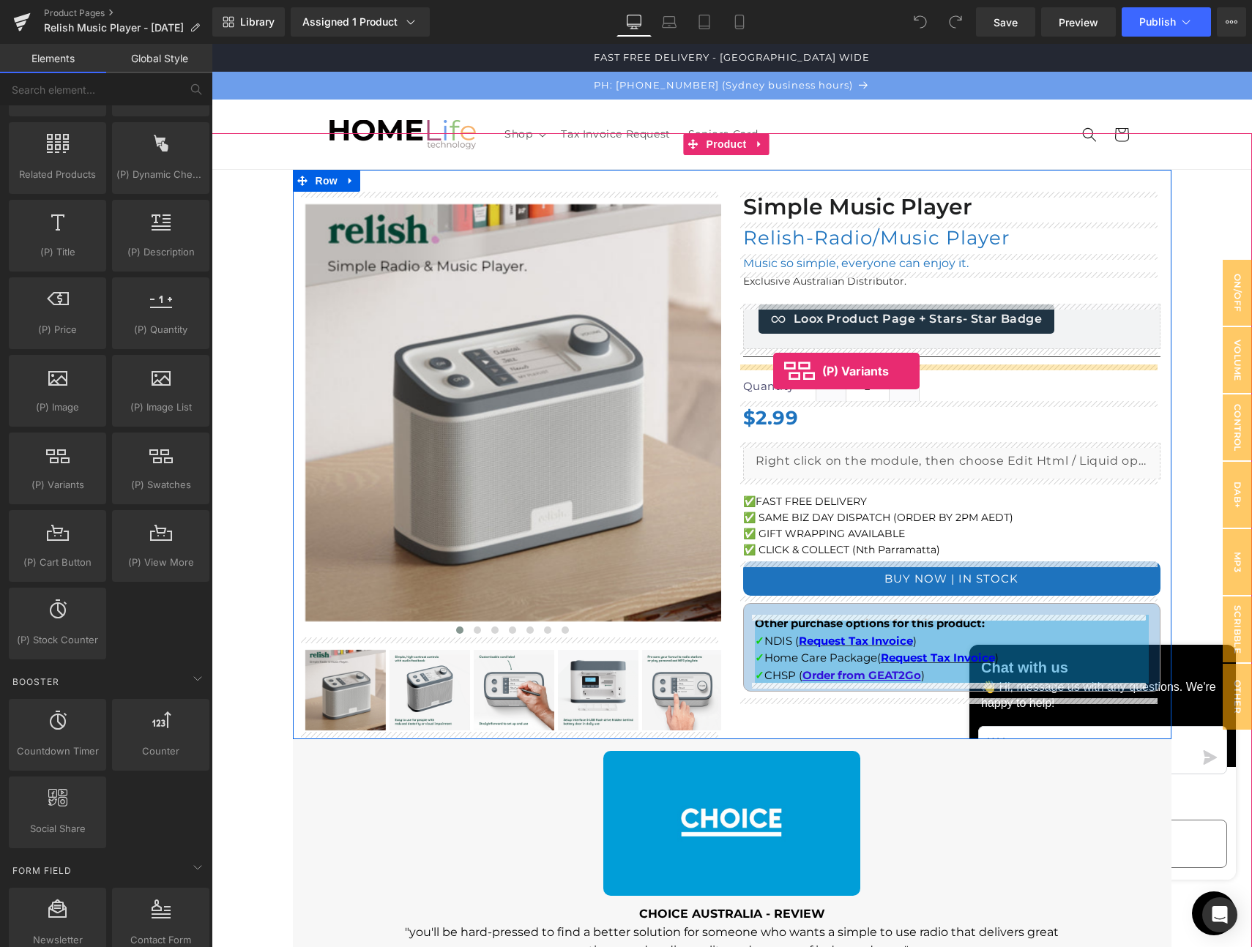
drag, startPoint x: 262, startPoint y: 500, endPoint x: 773, endPoint y: 371, distance: 526.9
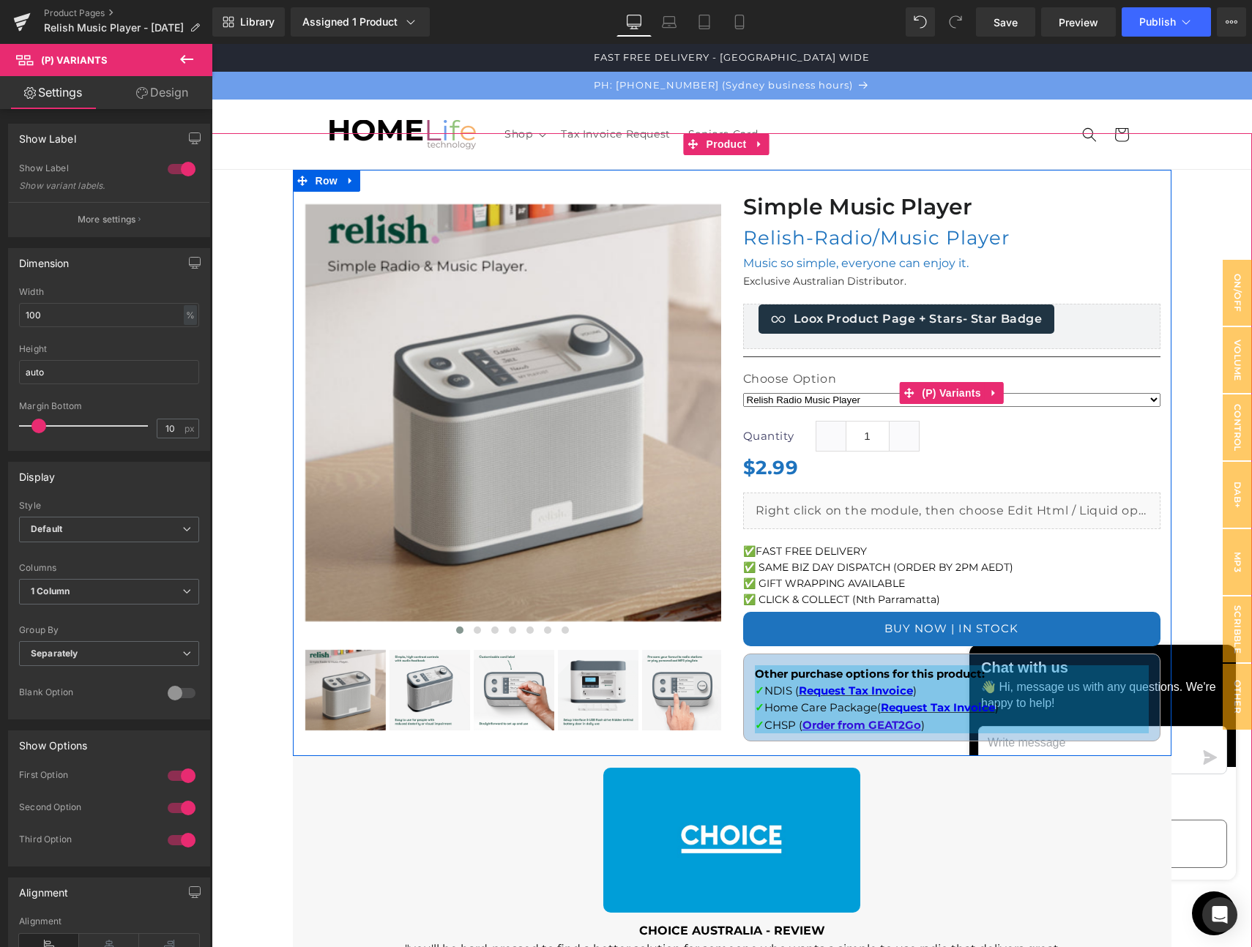
click at [1138, 398] on select "Relish Radio Music Player Entertainment Bundle" at bounding box center [951, 400] width 417 height 14
click at [743, 393] on select "Relish Radio Music Player Entertainment Bundle" at bounding box center [951, 400] width 417 height 14
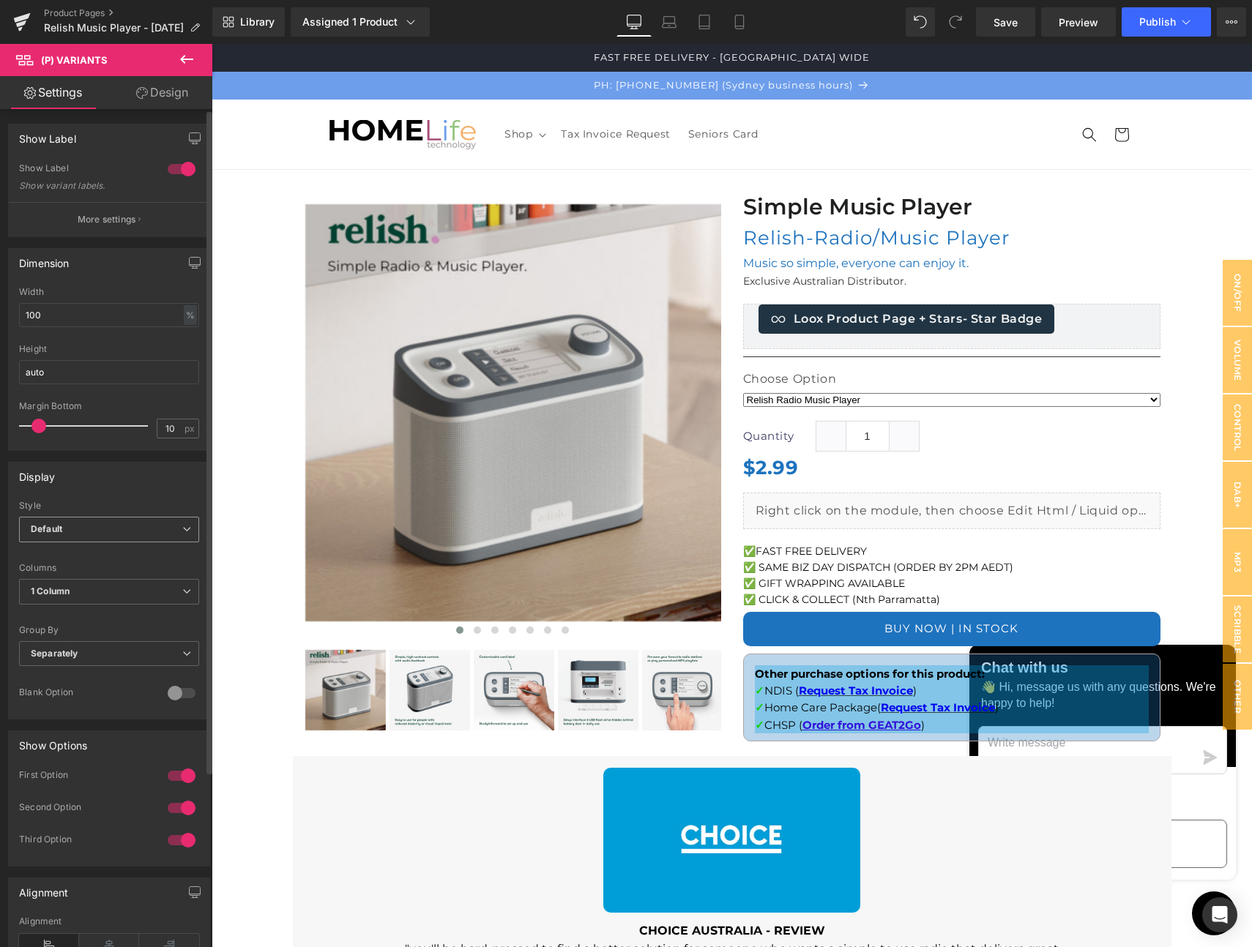
click at [124, 528] on span "Default" at bounding box center [109, 530] width 180 height 26
click at [105, 576] on li "Inline" at bounding box center [106, 578] width 174 height 22
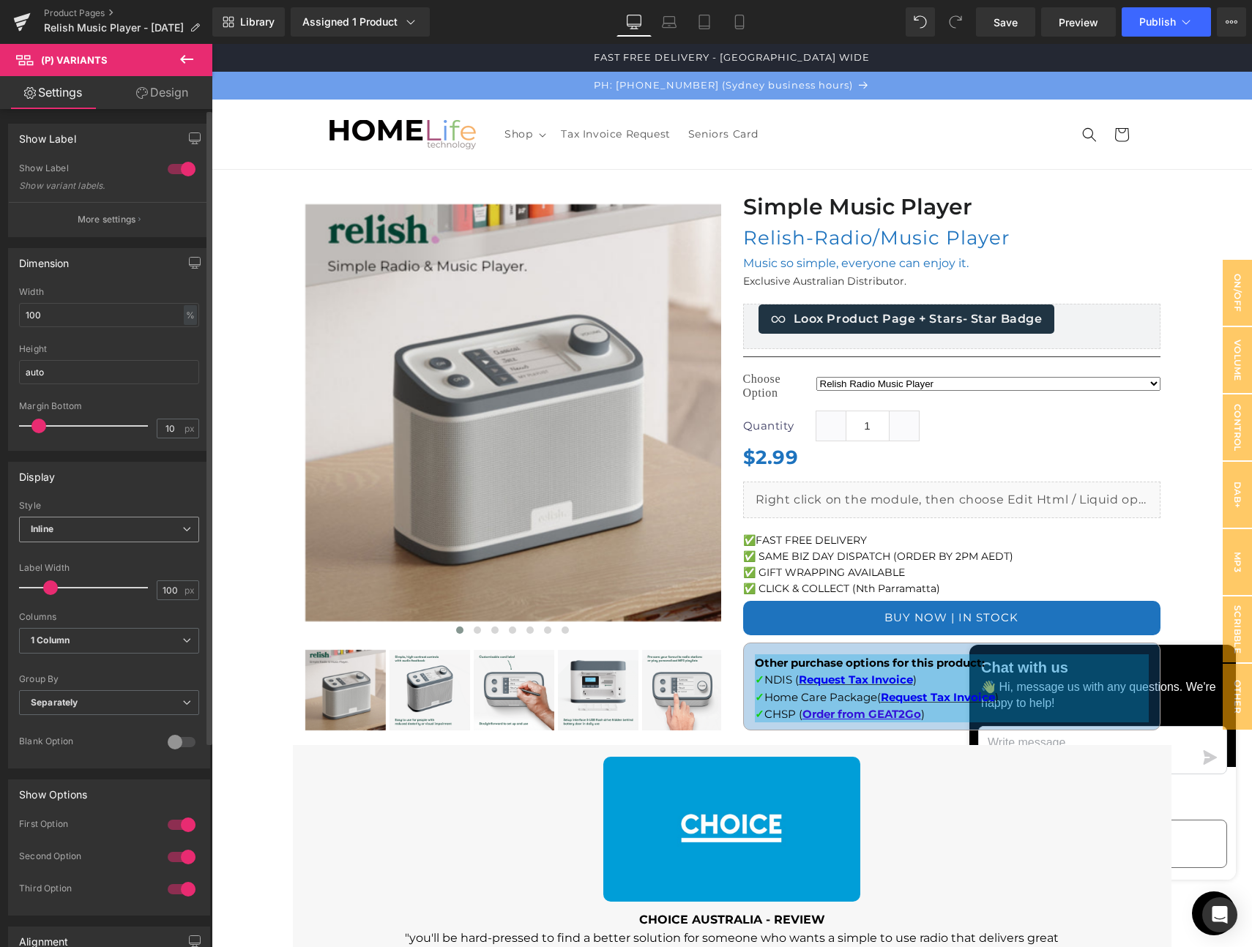
click at [94, 526] on span "Inline" at bounding box center [109, 530] width 180 height 26
click at [83, 555] on li "Default" at bounding box center [106, 556] width 174 height 22
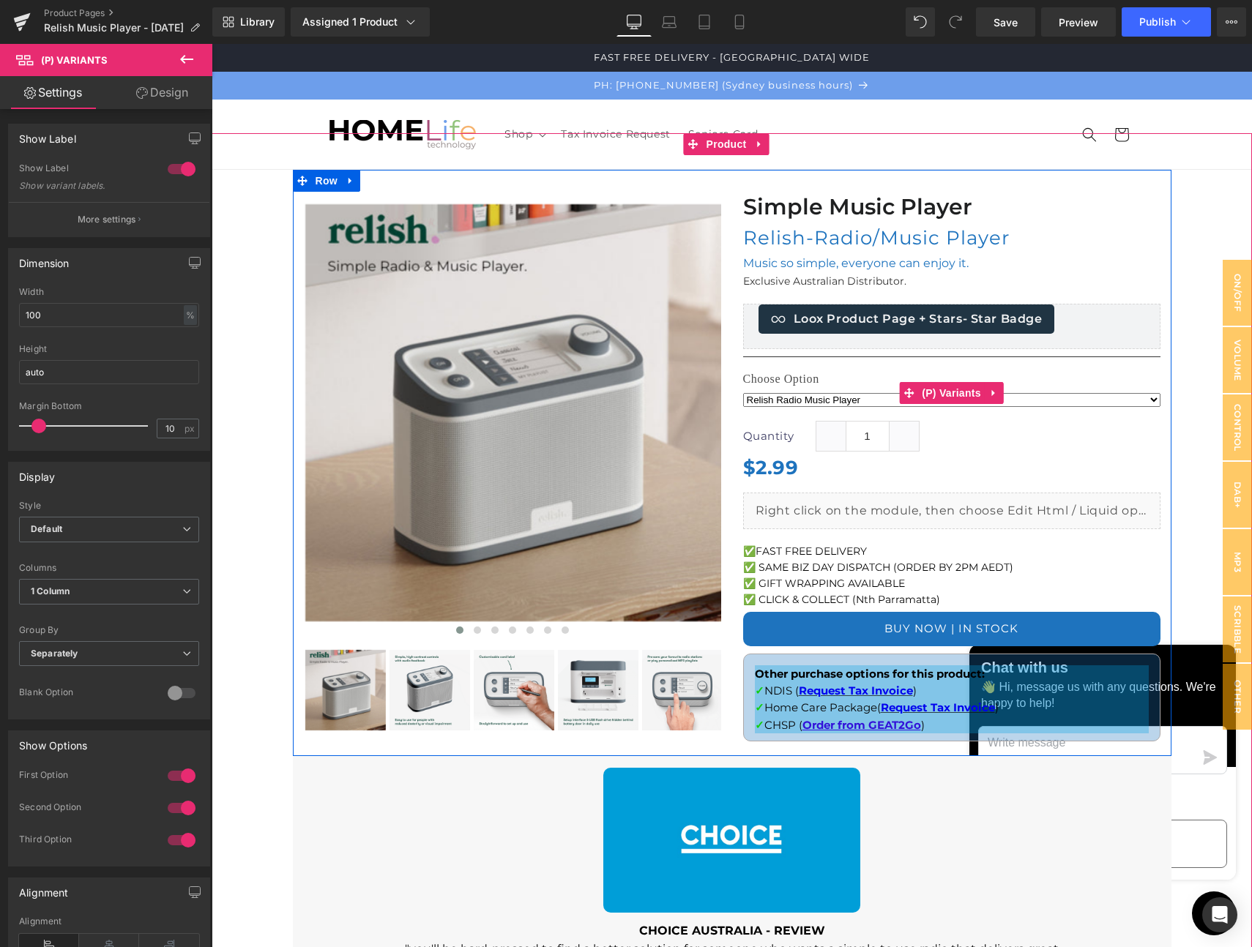
click at [795, 378] on label "Choose Option" at bounding box center [951, 381] width 417 height 18
click at [918, 390] on span "(P) Variants" at bounding box center [951, 393] width 67 height 22
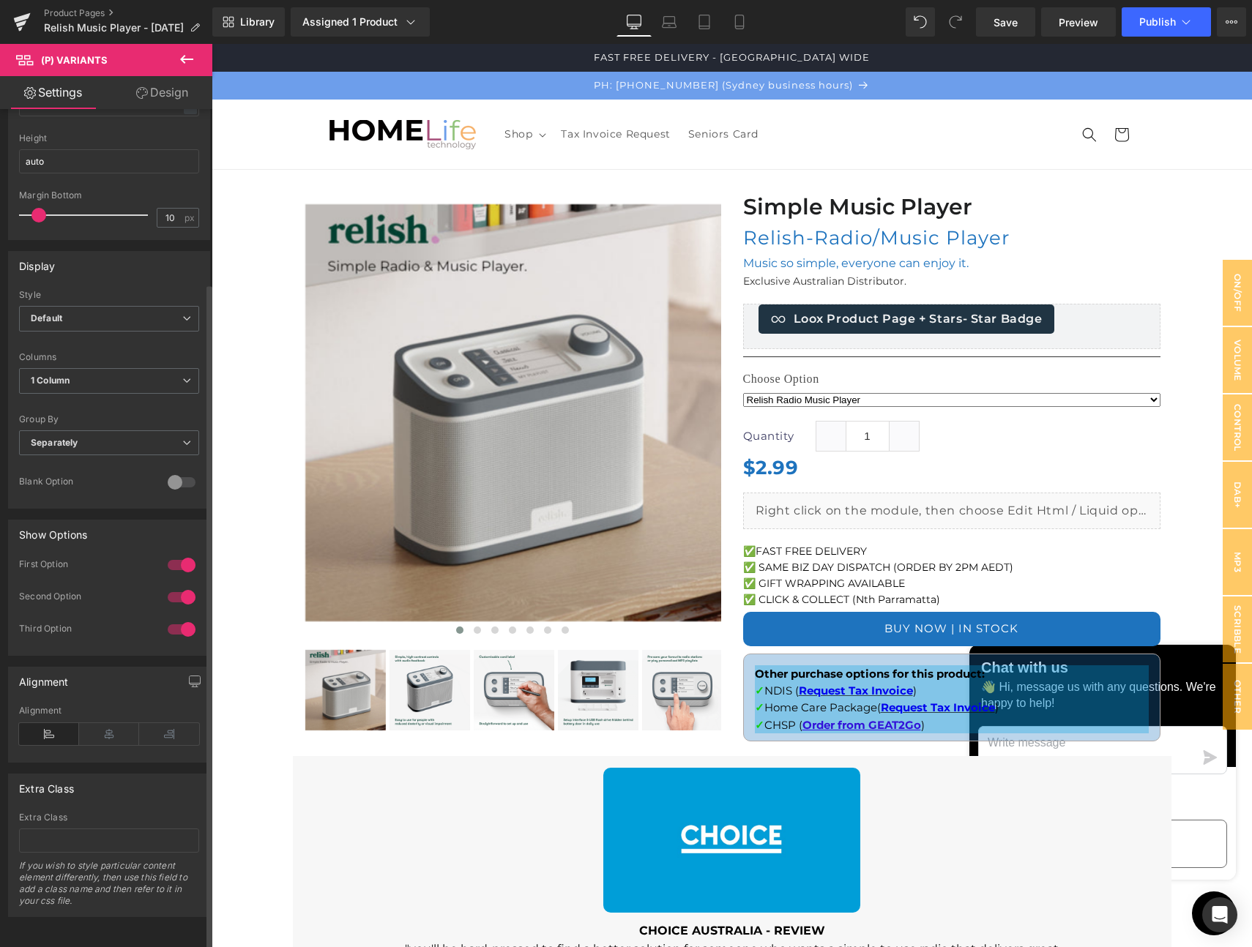
scroll to position [222, 0]
click at [167, 586] on div at bounding box center [181, 597] width 35 height 23
click at [172, 618] on div at bounding box center [181, 629] width 35 height 23
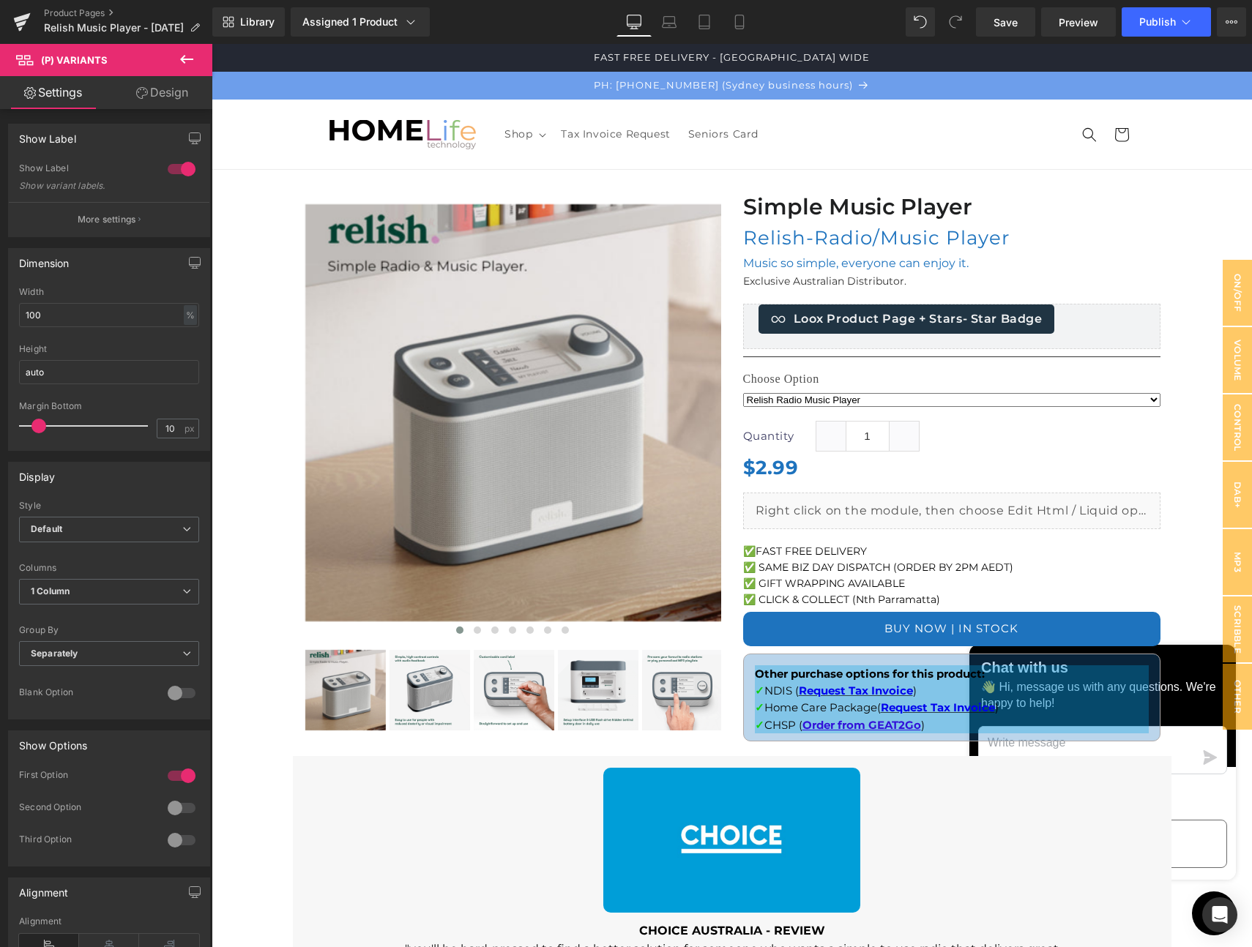
click at [181, 94] on link "Design" at bounding box center [162, 92] width 106 height 33
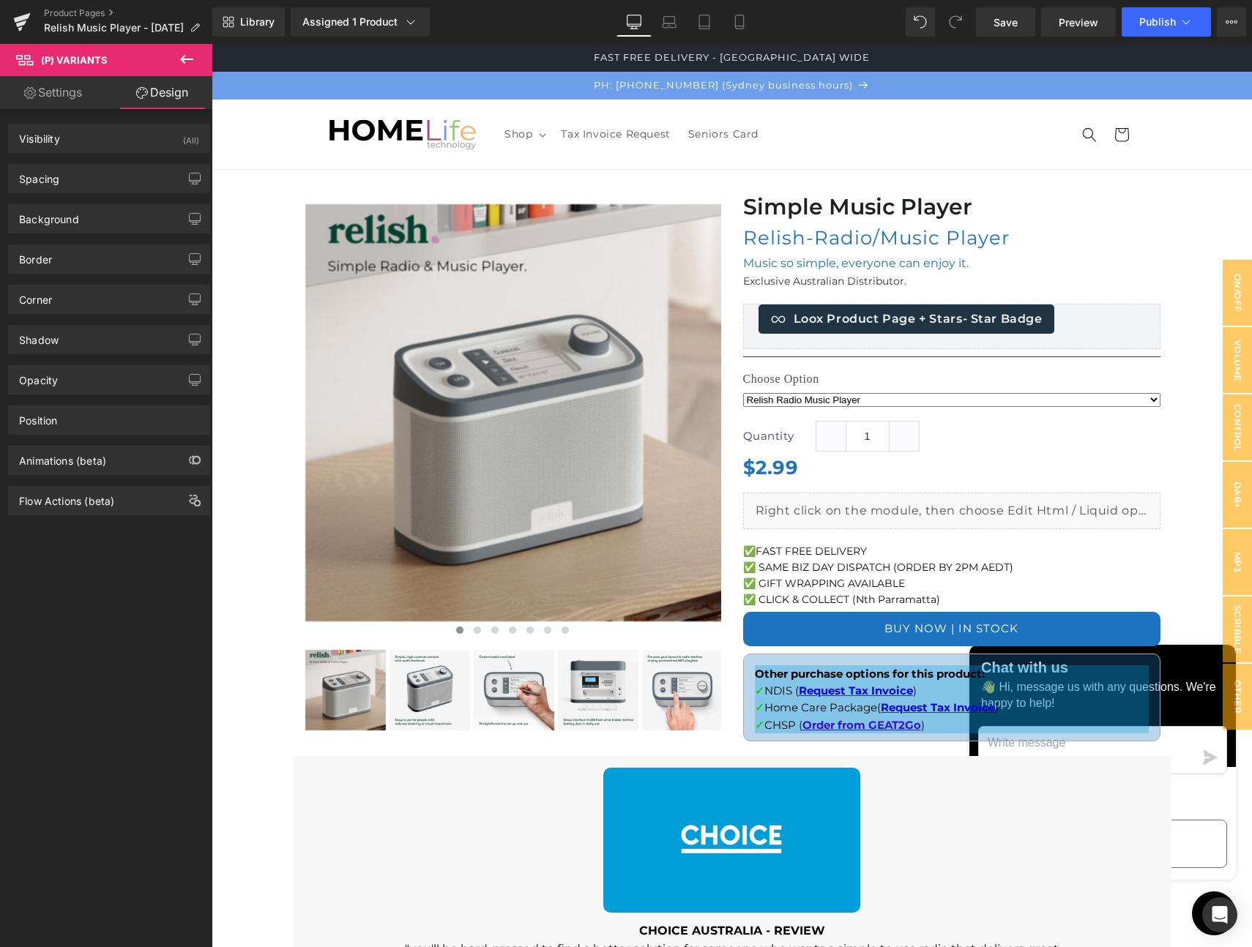
click at [71, 91] on link "Settings" at bounding box center [53, 92] width 106 height 33
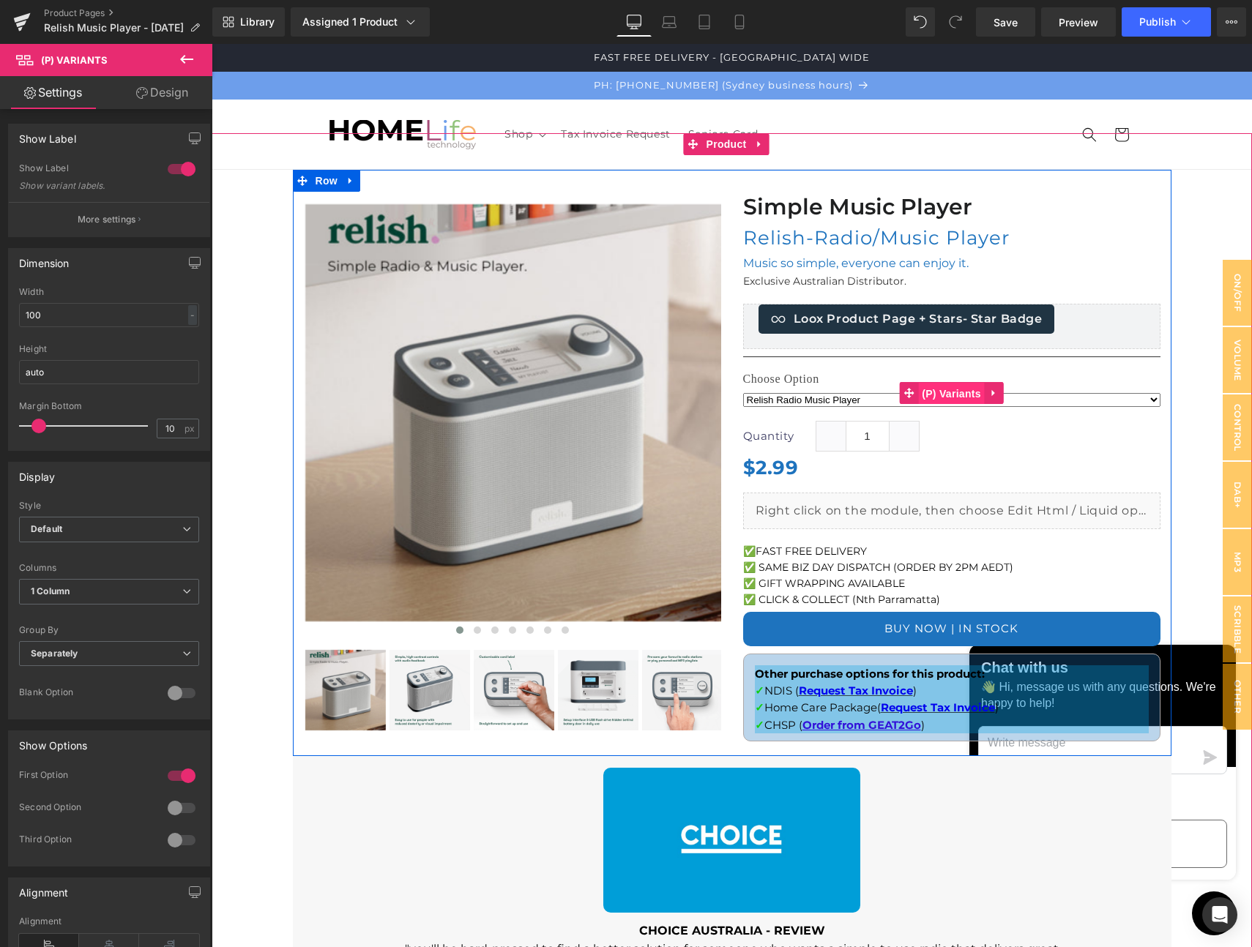
click at [918, 392] on span "(P) Variants" at bounding box center [951, 394] width 67 height 22
click at [903, 395] on icon at bounding box center [908, 393] width 10 height 10
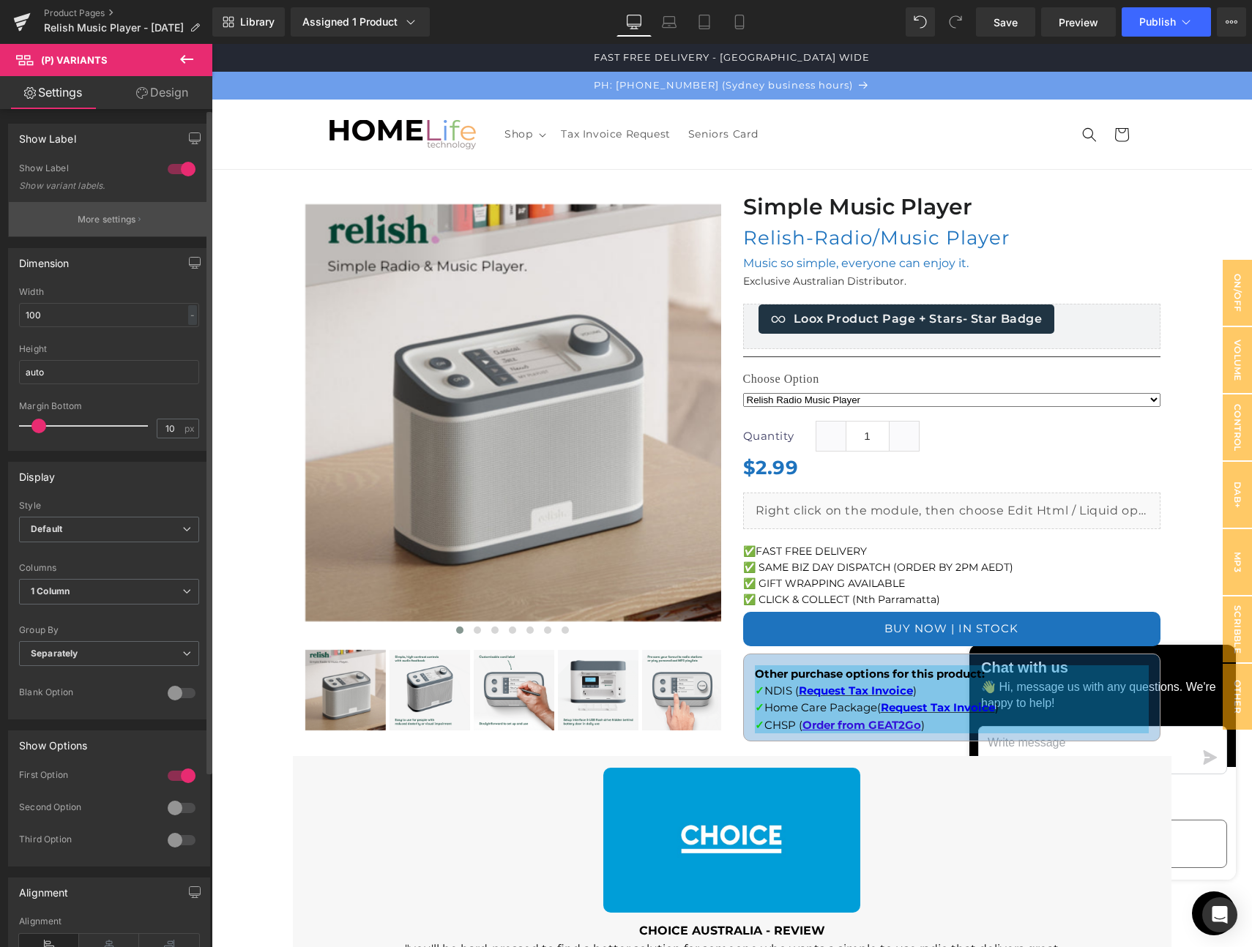
click at [96, 225] on p "More settings" at bounding box center [107, 219] width 59 height 13
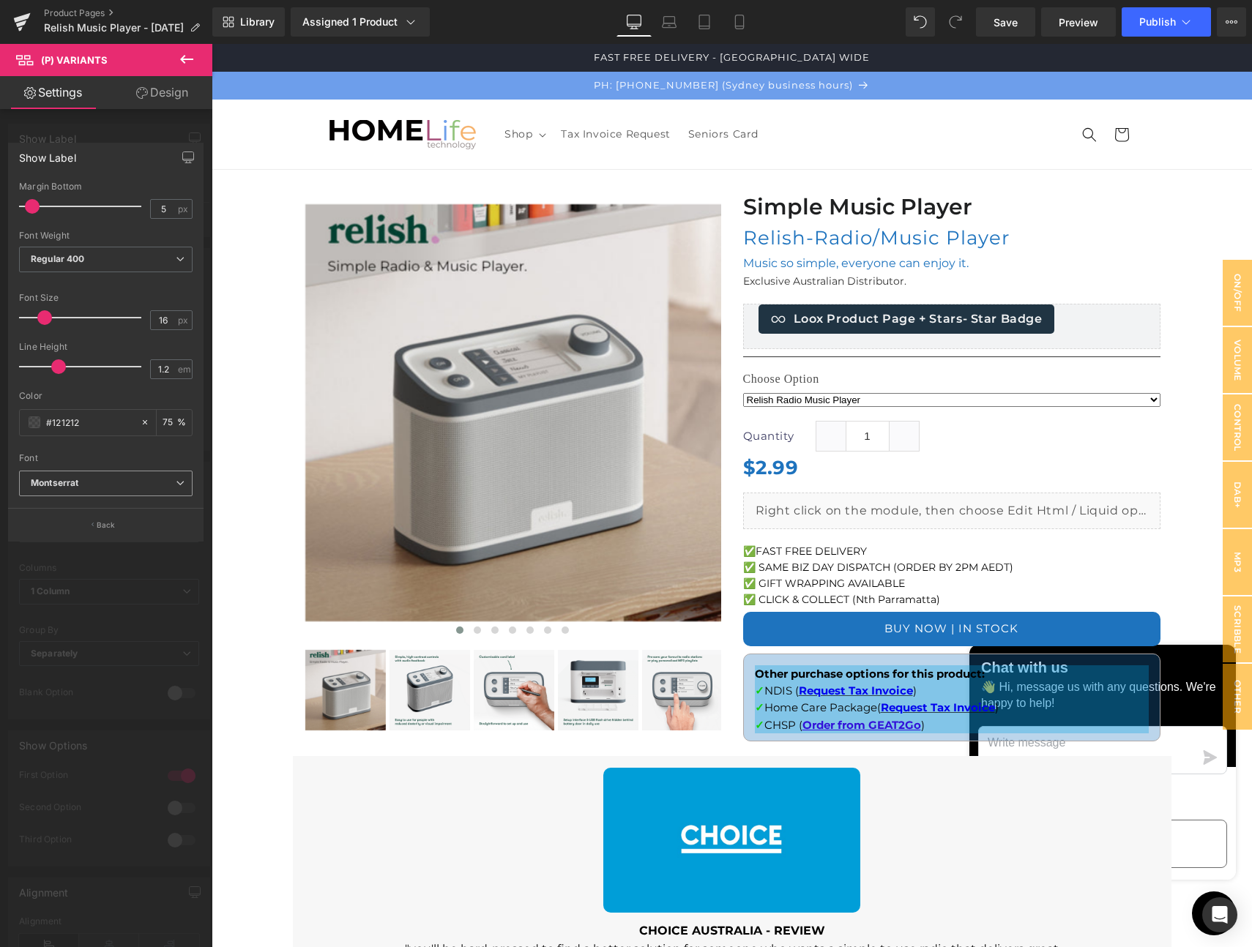
click at [100, 485] on b "Montserrat" at bounding box center [103, 483] width 145 height 12
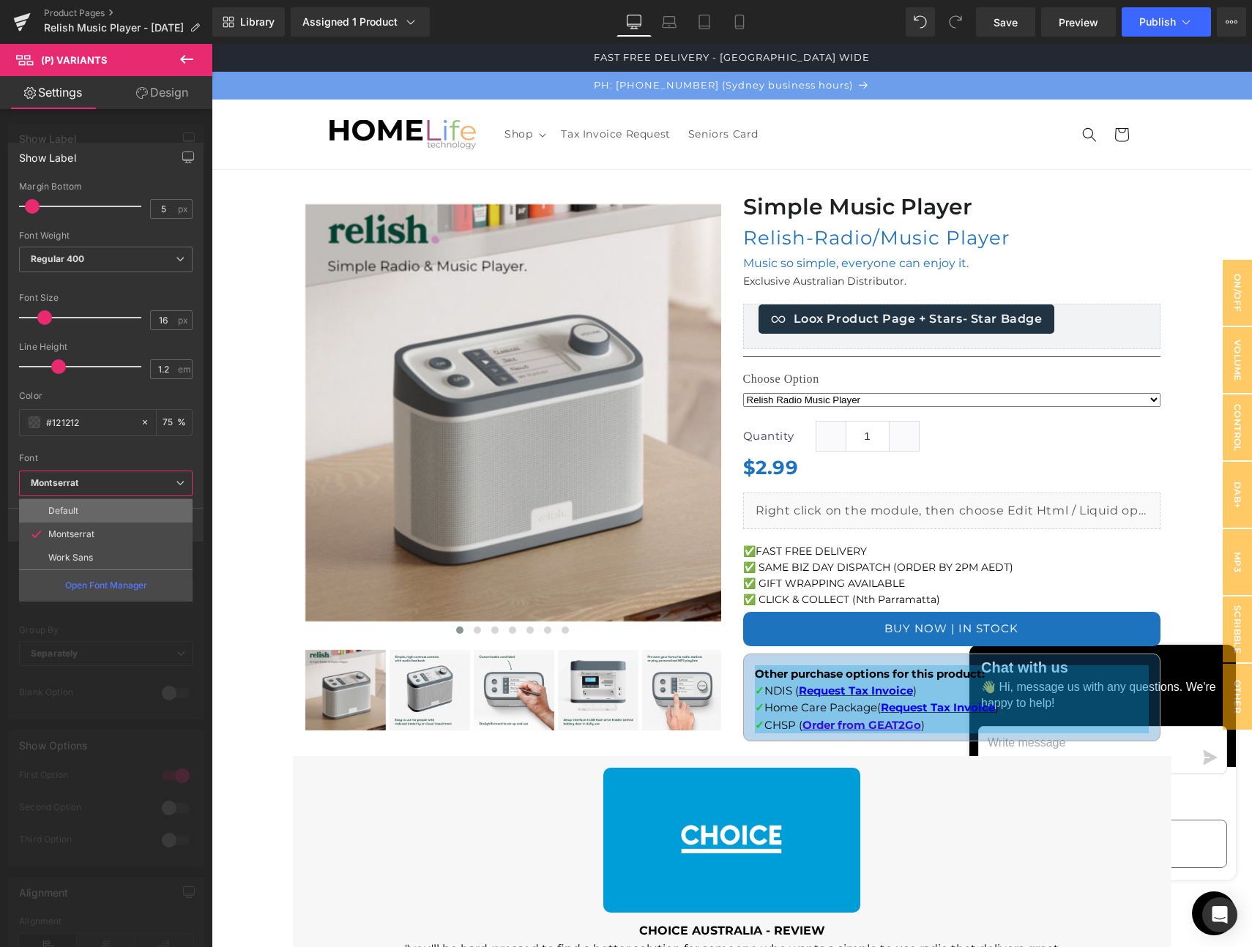
click at [91, 503] on li "Default" at bounding box center [105, 510] width 173 height 23
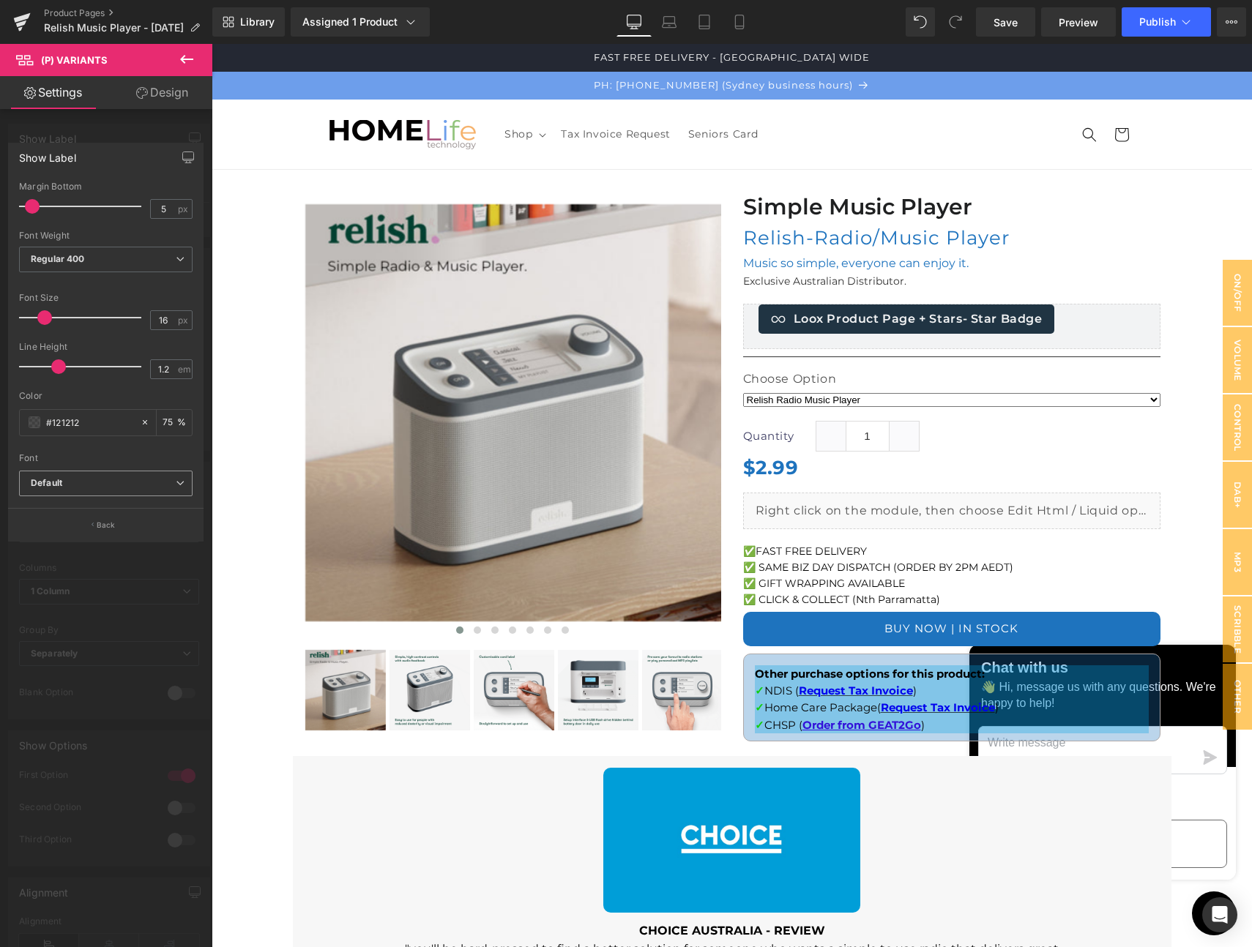
drag, startPoint x: 94, startPoint y: 478, endPoint x: 89, endPoint y: 495, distance: 17.4
click at [93, 479] on b "Default" at bounding box center [103, 483] width 145 height 12
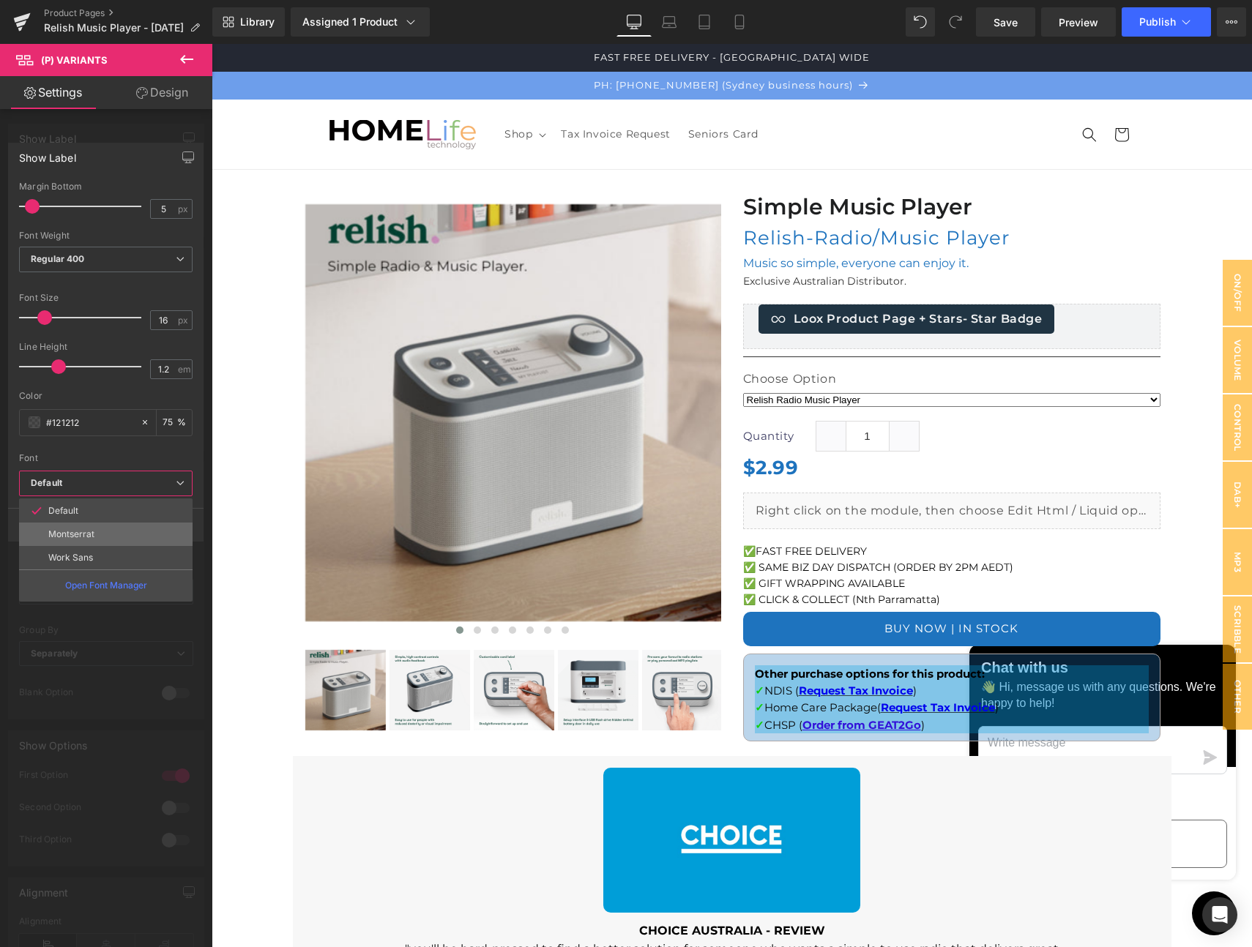
click at [84, 530] on p "Montserrat" at bounding box center [71, 534] width 46 height 10
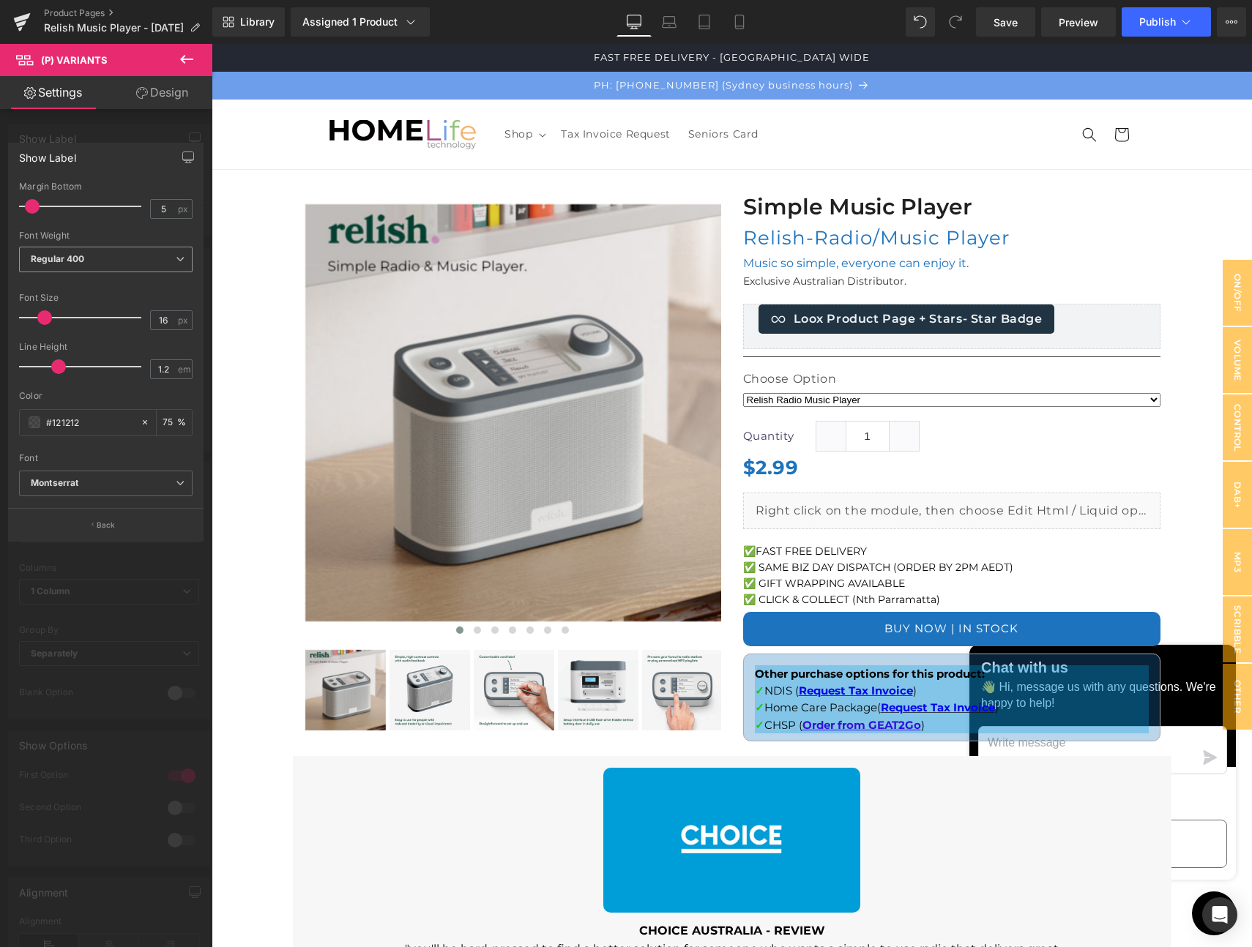
click at [71, 259] on b "Regular 400" at bounding box center [58, 258] width 54 height 11
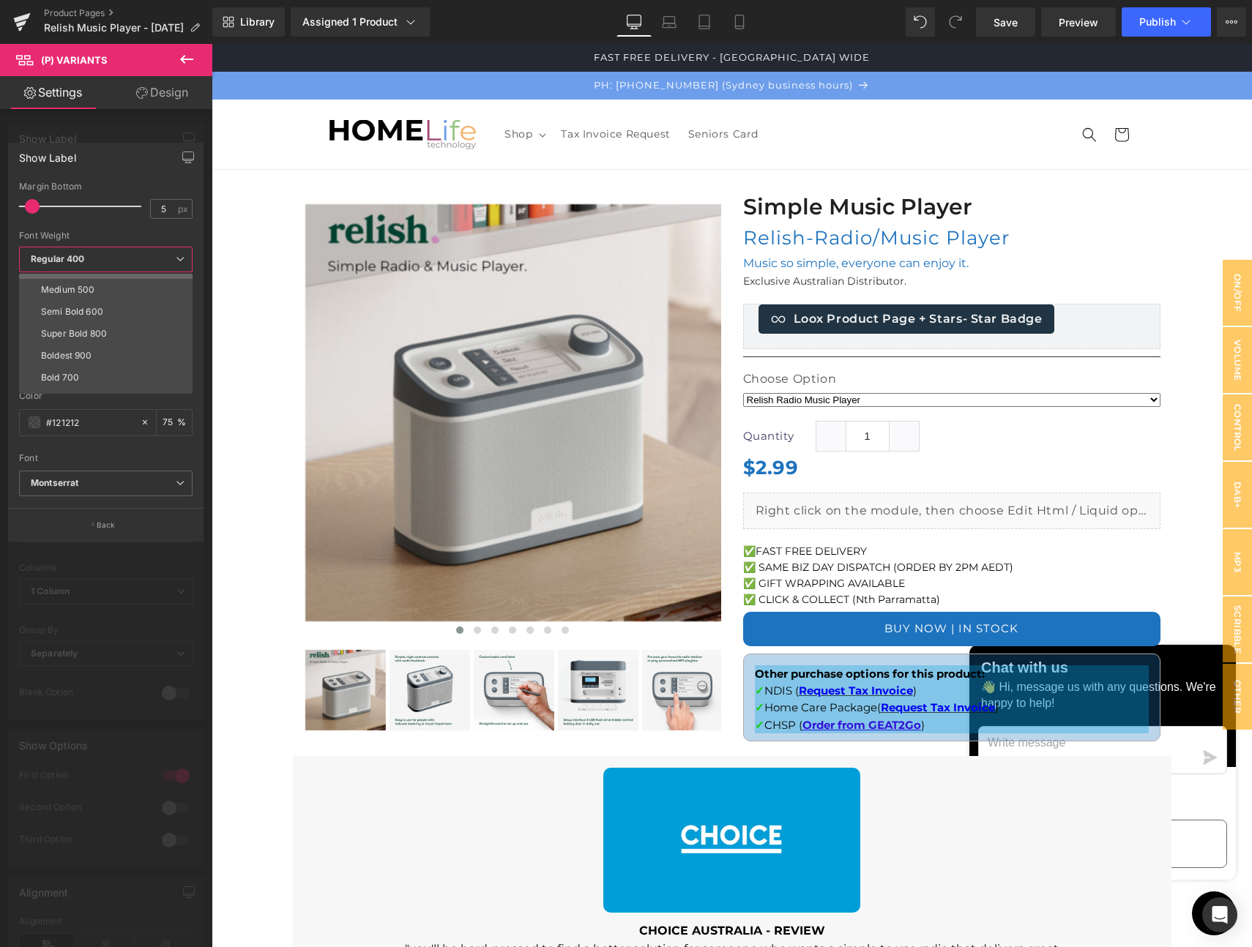
scroll to position [84, 0]
click at [68, 314] on div "Semi Bold 600" at bounding box center [72, 310] width 62 height 10
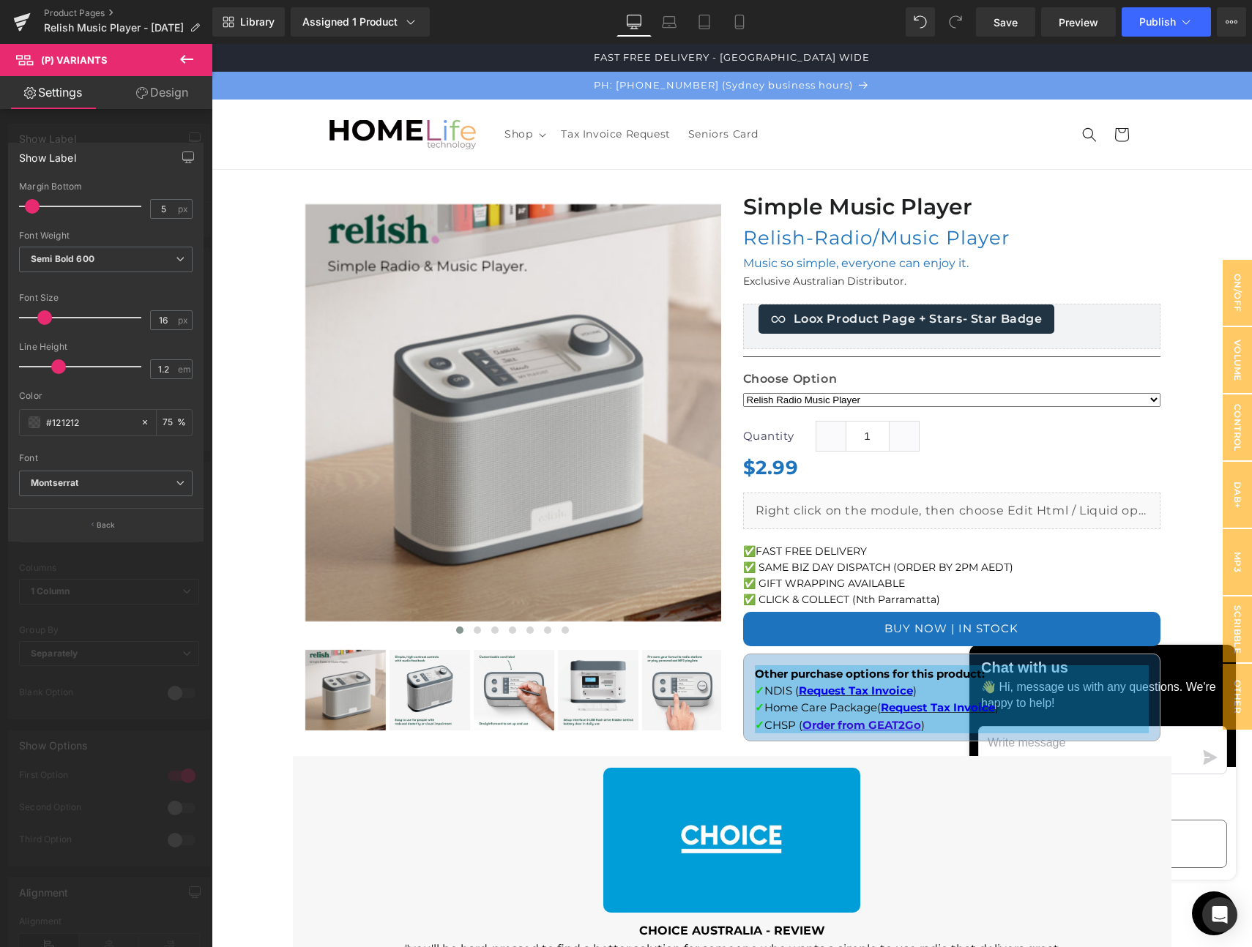
click at [34, 209] on span at bounding box center [32, 206] width 15 height 15
click at [68, 254] on b "Semi Bold 600" at bounding box center [63, 258] width 64 height 11
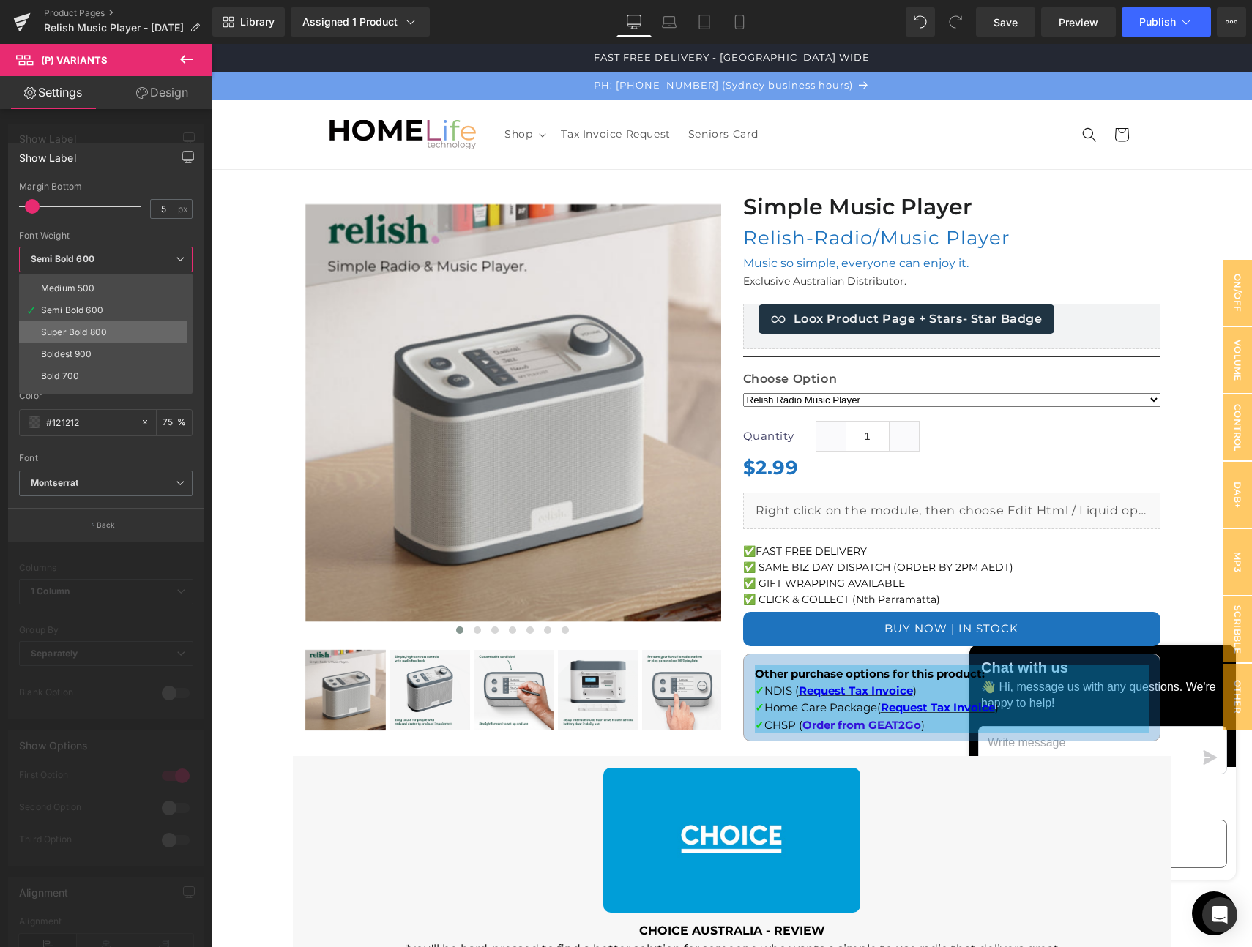
click at [64, 332] on div "Super Bold 800" at bounding box center [74, 332] width 66 height 10
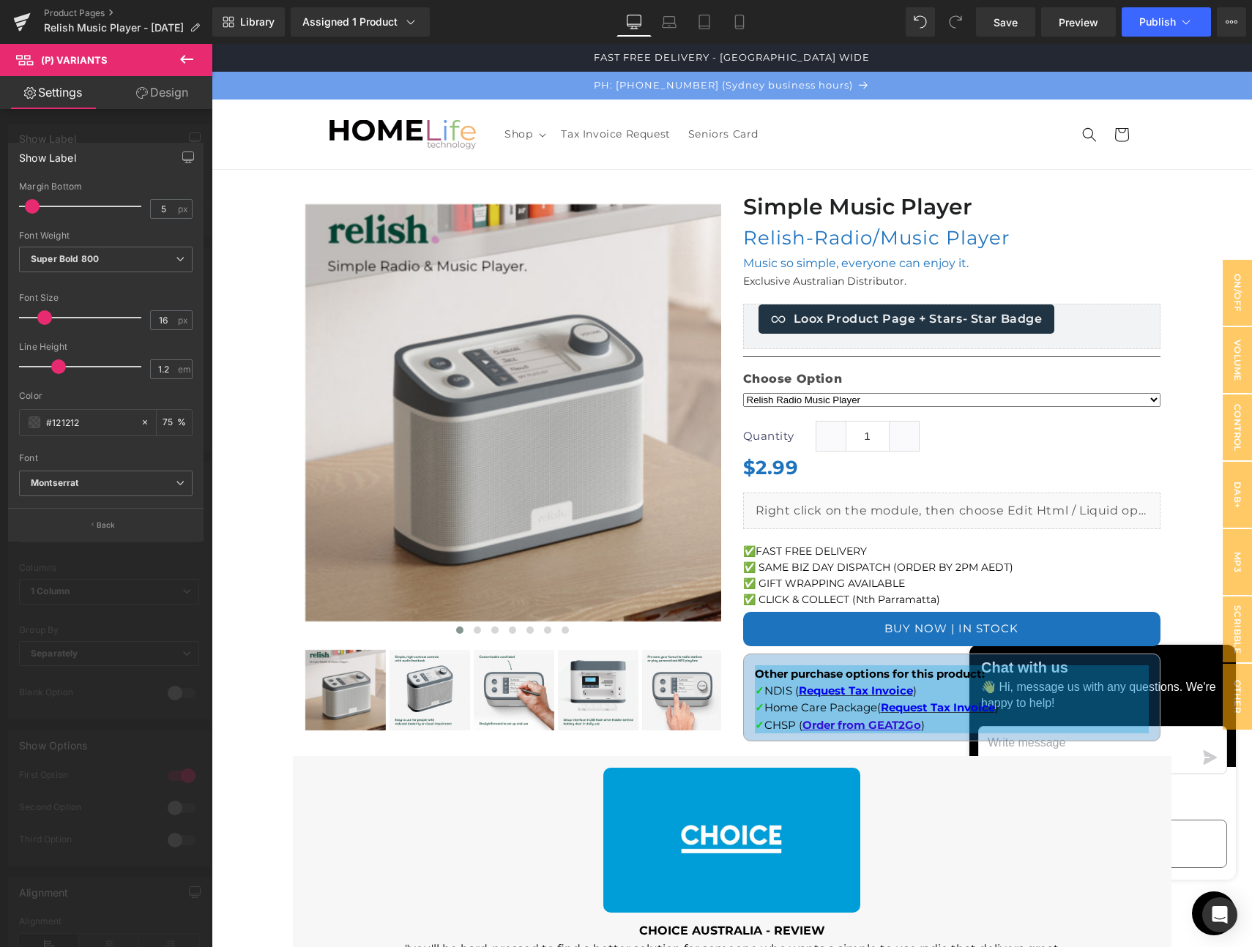
click at [40, 316] on span at bounding box center [44, 317] width 15 height 15
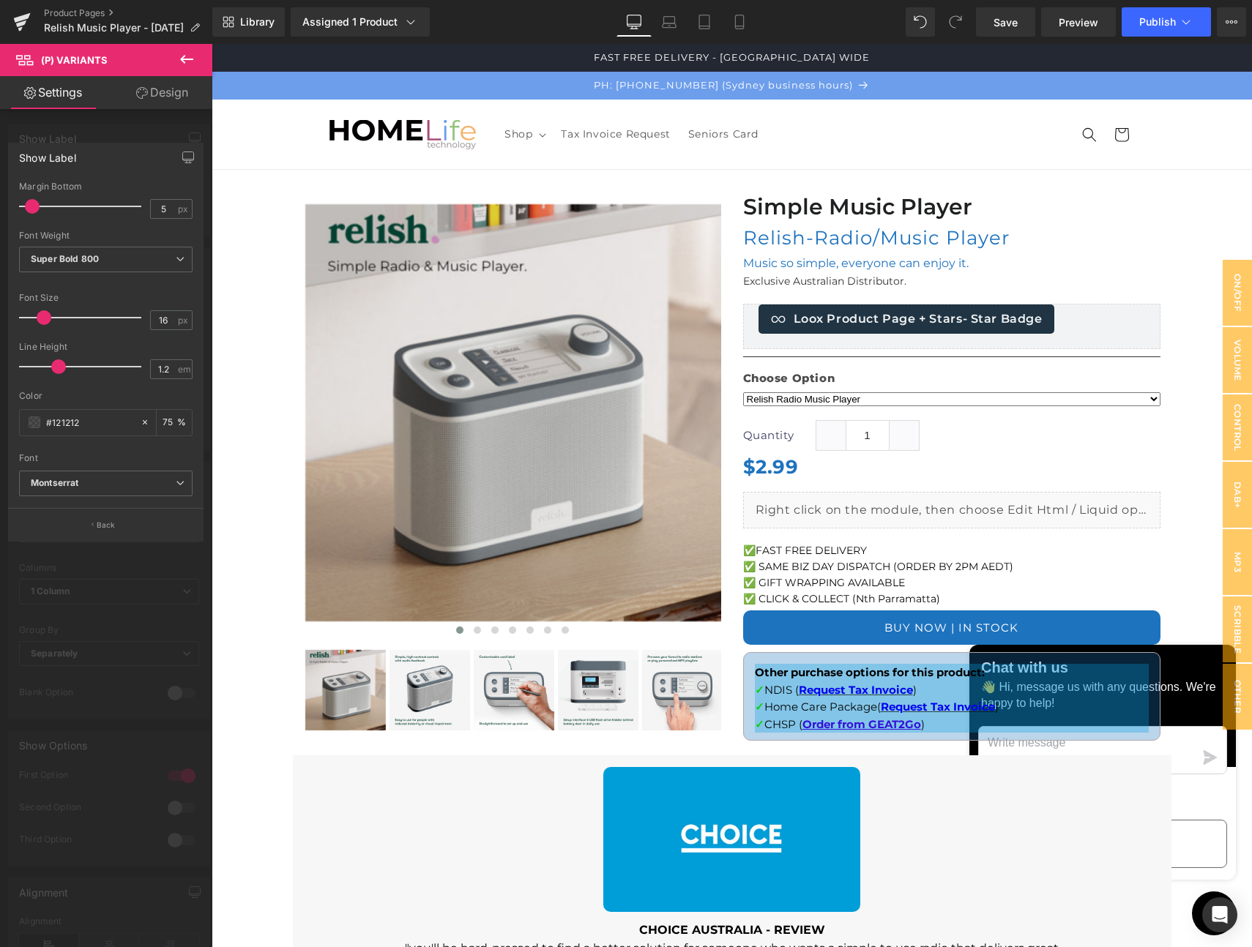
click at [42, 318] on span at bounding box center [44, 317] width 15 height 15
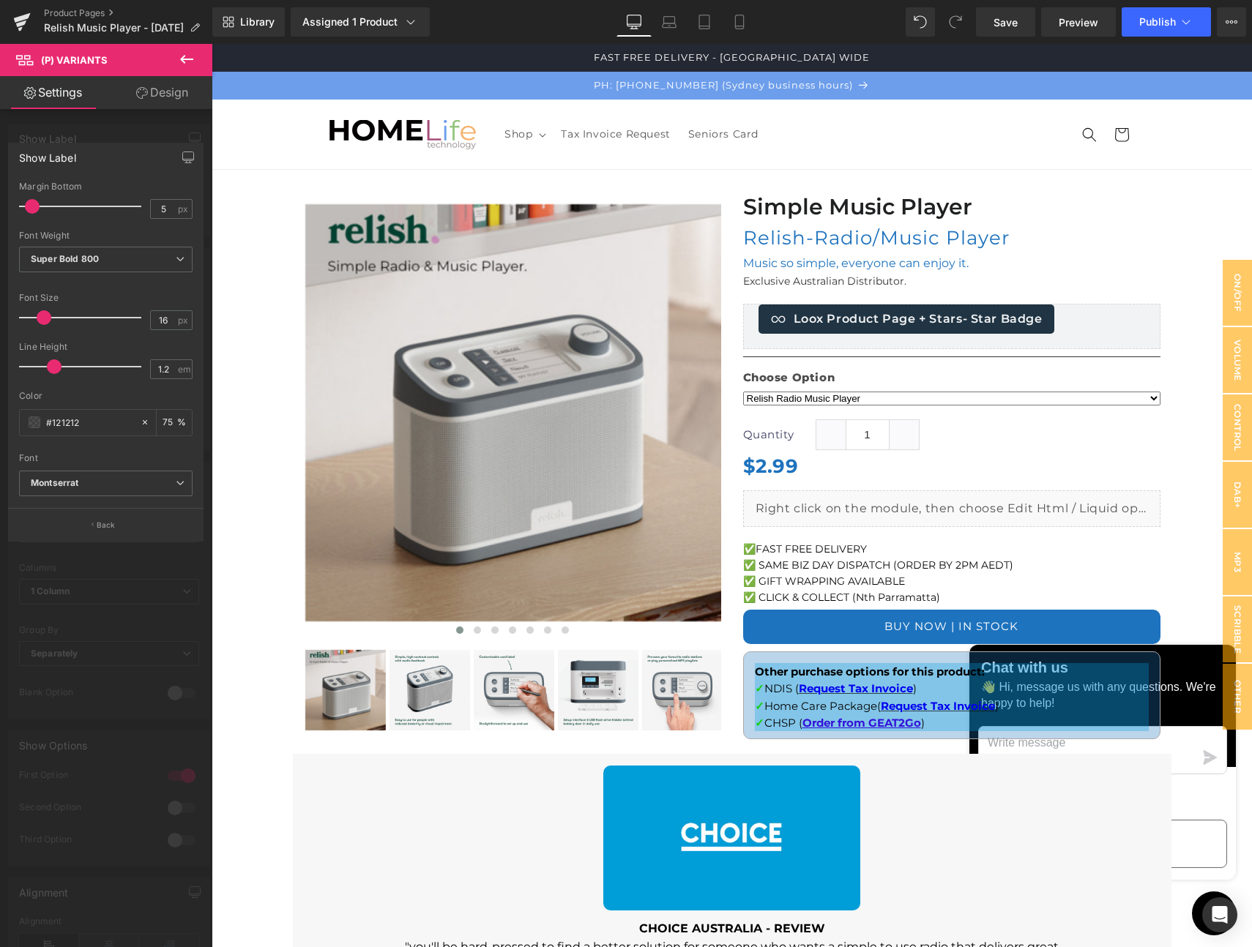
click at [51, 370] on span at bounding box center [54, 366] width 15 height 15
click at [34, 419] on span at bounding box center [35, 422] width 12 height 12
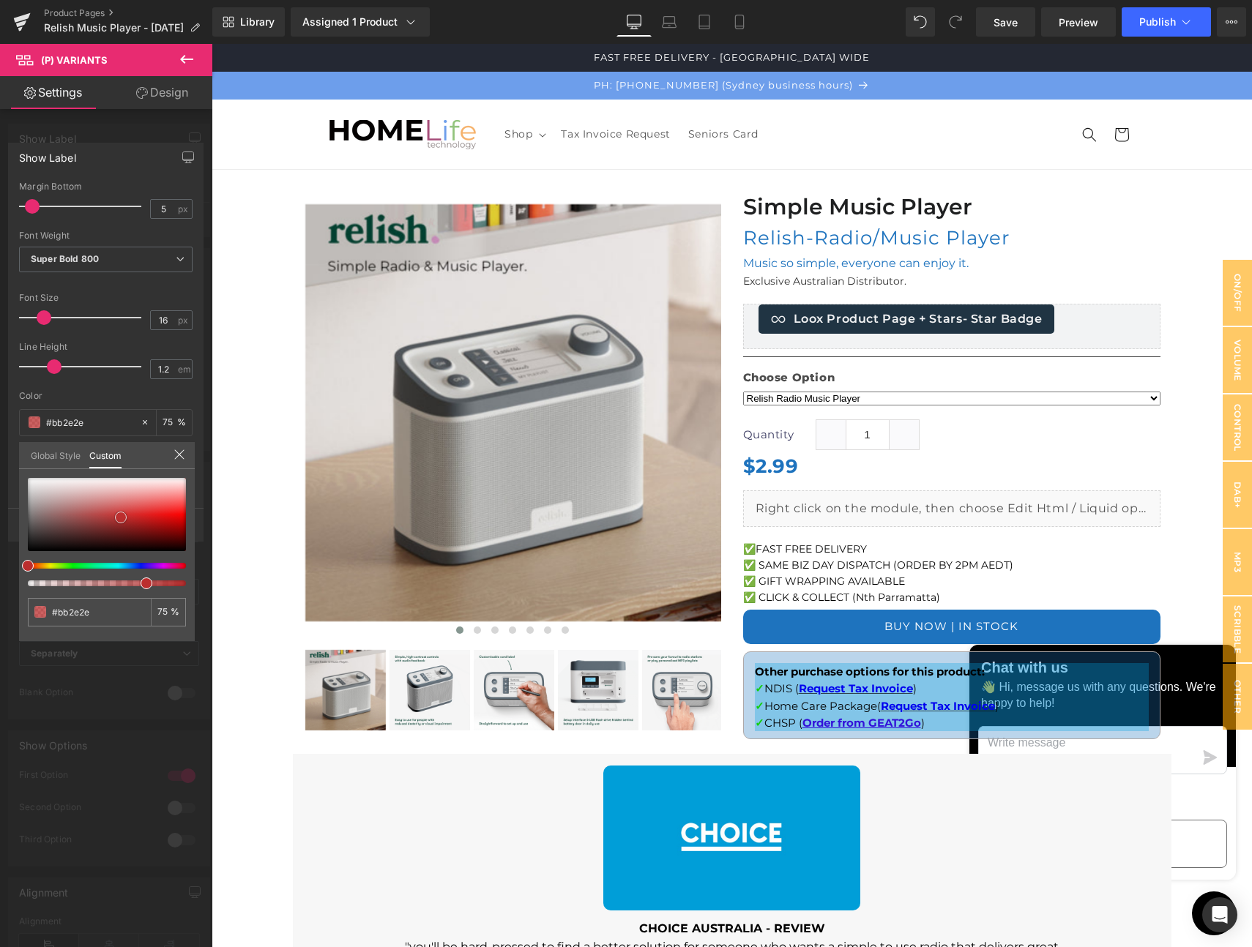
click at [121, 518] on div at bounding box center [107, 514] width 158 height 73
drag, startPoint x: 59, startPoint y: 513, endPoint x: 10, endPoint y: 587, distance: 88.3
click at [10, 542] on div "Show Label 5px Margin Bottom 5 px Thin 100 Semi Thin 200 Light 300 Regular 400 …" at bounding box center [106, 337] width 212 height 410
drag, startPoint x: 358, startPoint y: 626, endPoint x: 213, endPoint y: 586, distance: 150.2
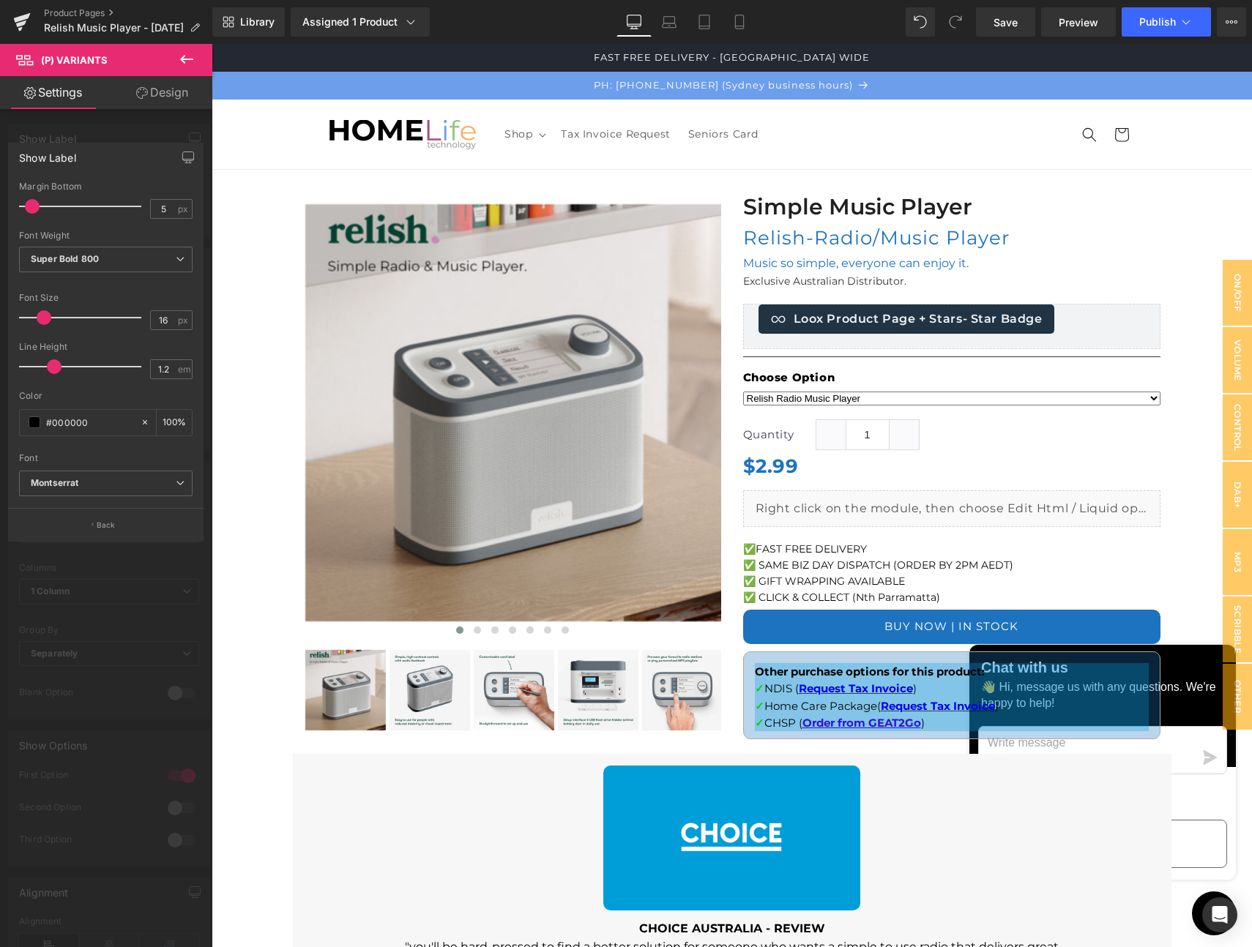
click at [77, 264] on span "Super Bold 800" at bounding box center [105, 260] width 173 height 26
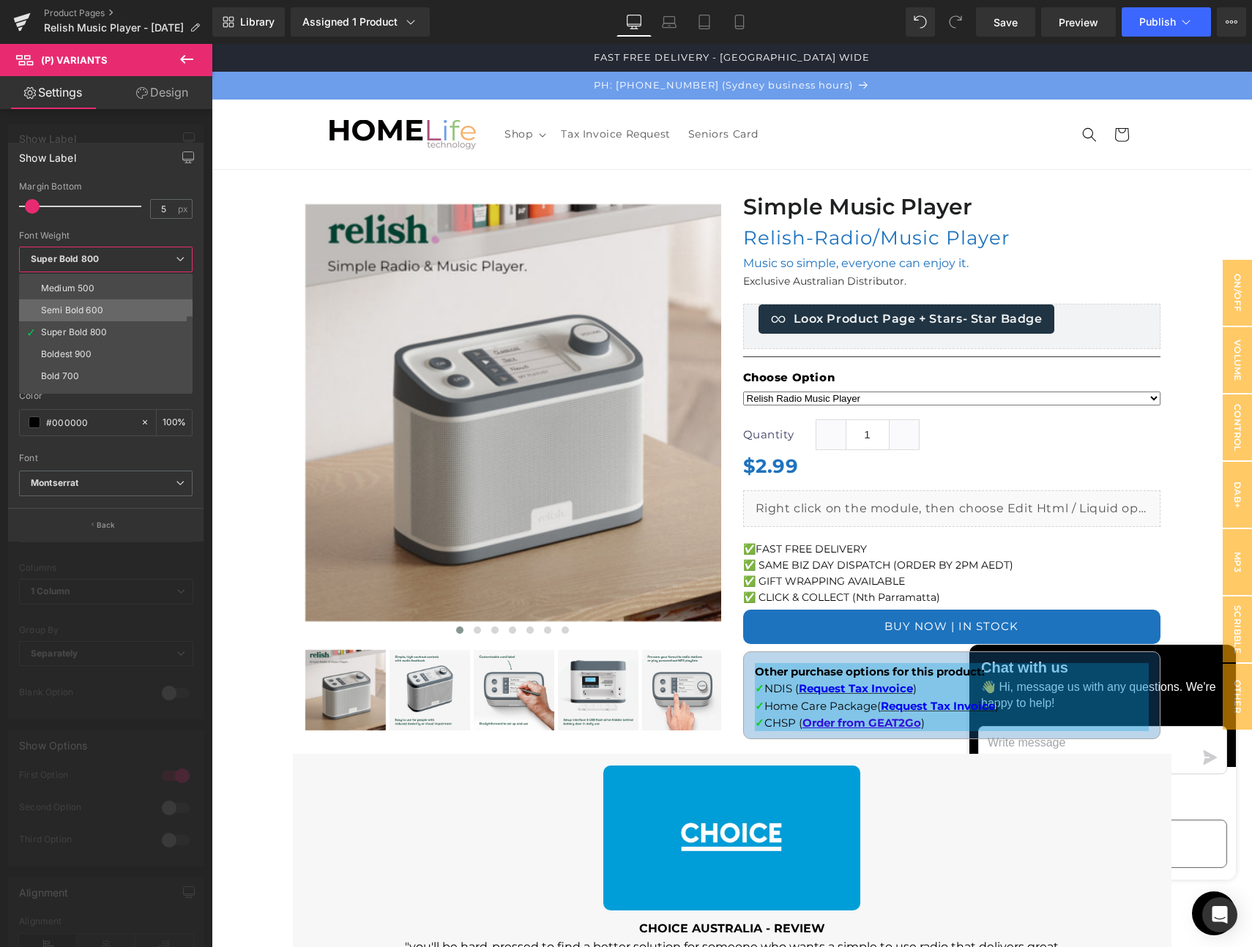
click at [75, 305] on div "Semi Bold 600" at bounding box center [72, 310] width 62 height 10
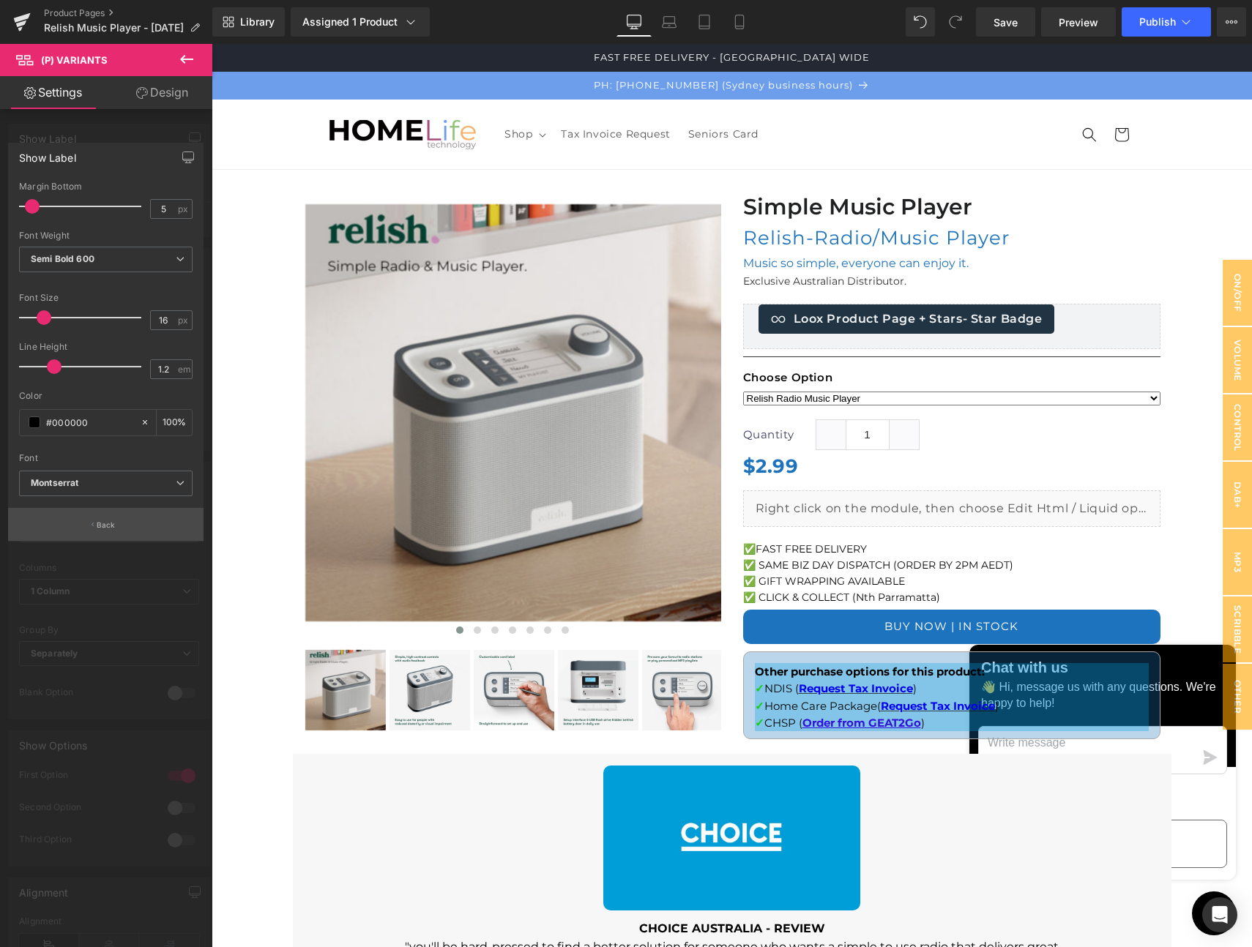
click at [103, 526] on p "Back" at bounding box center [106, 525] width 19 height 11
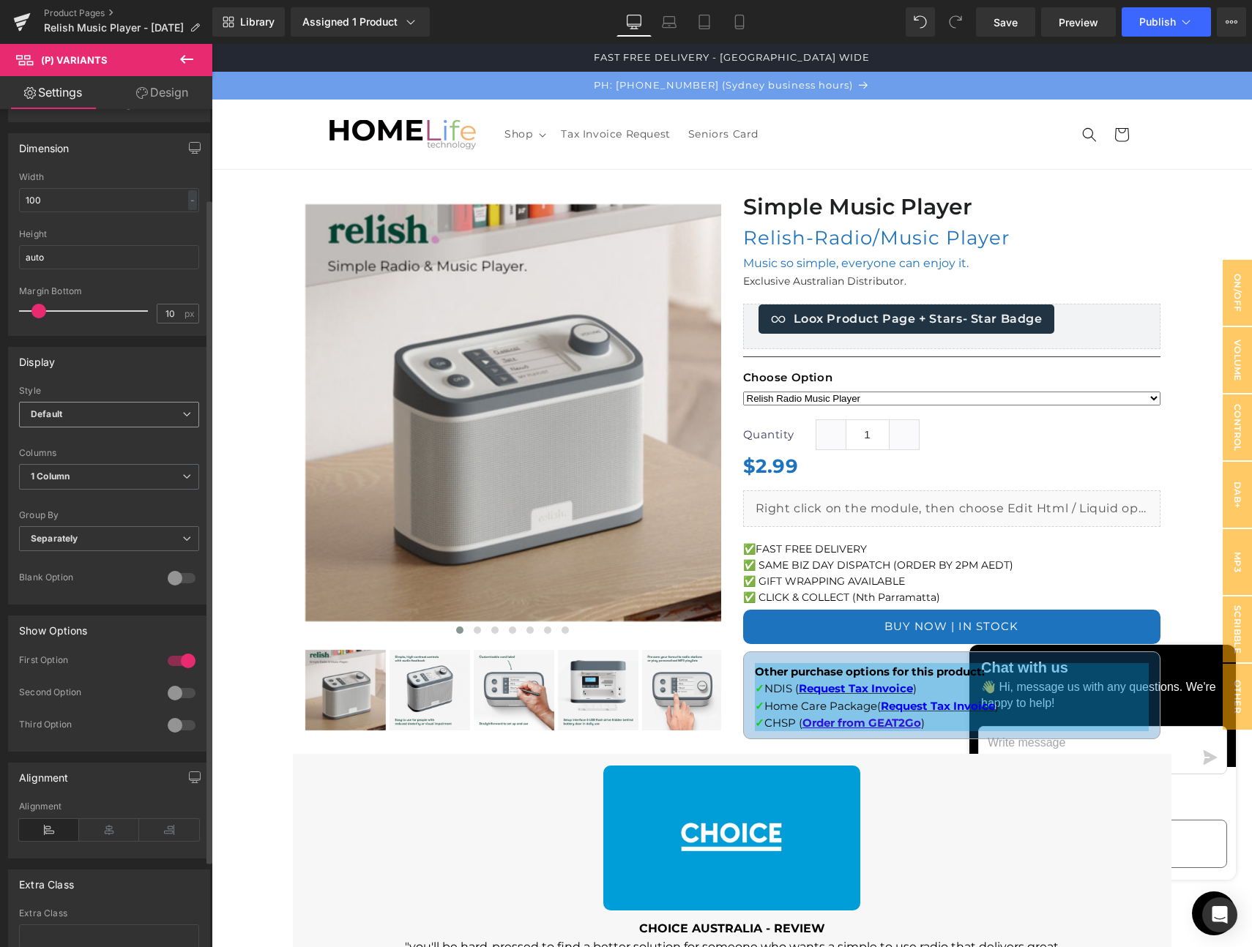
scroll to position [116, 0]
click at [111, 404] on span "Default" at bounding box center [109, 414] width 180 height 26
click at [105, 374] on div "Display" at bounding box center [106, 361] width 195 height 28
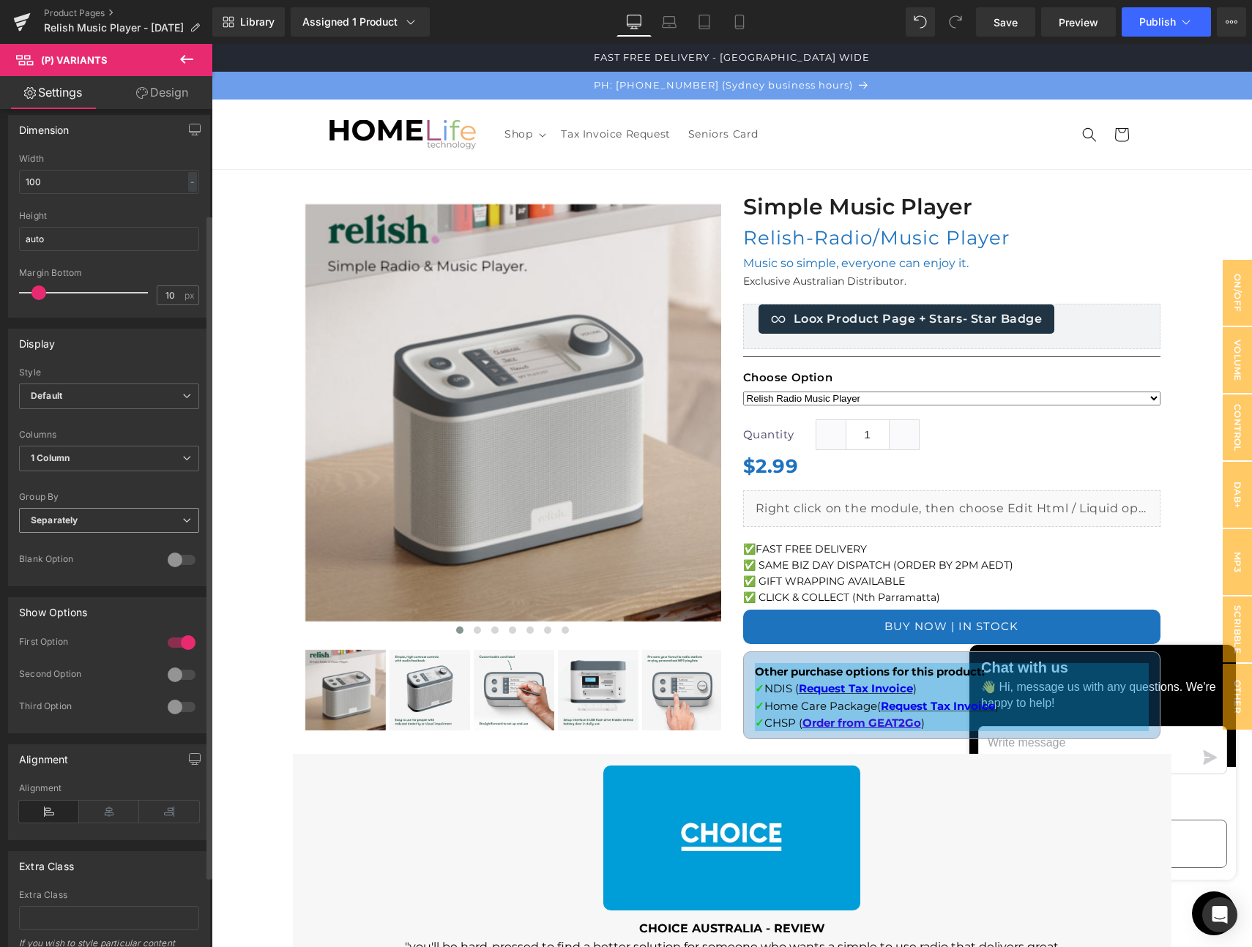
scroll to position [131, 0]
click at [96, 461] on span "1 Column" at bounding box center [109, 461] width 180 height 26
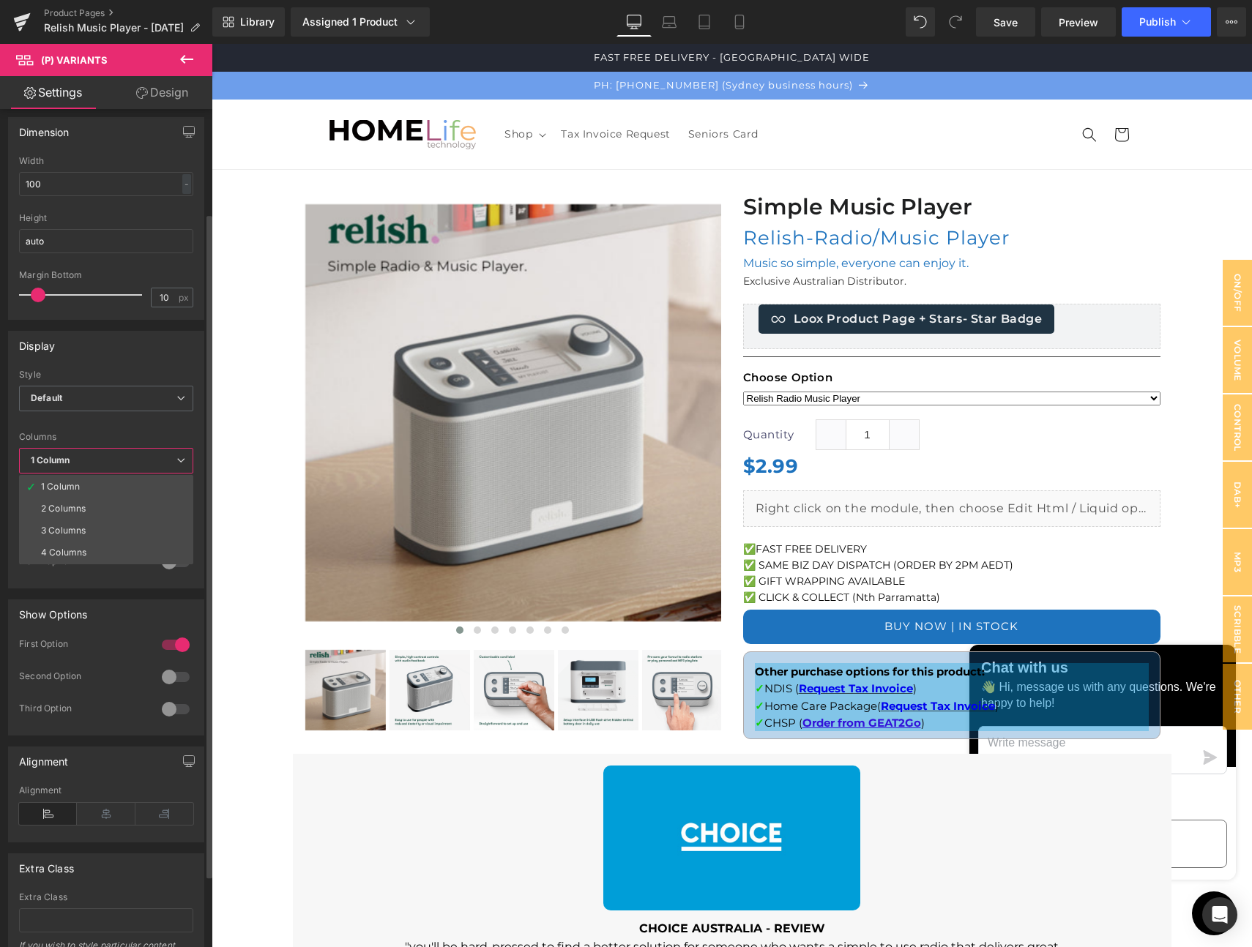
click at [96, 461] on span "1 Column" at bounding box center [106, 461] width 174 height 26
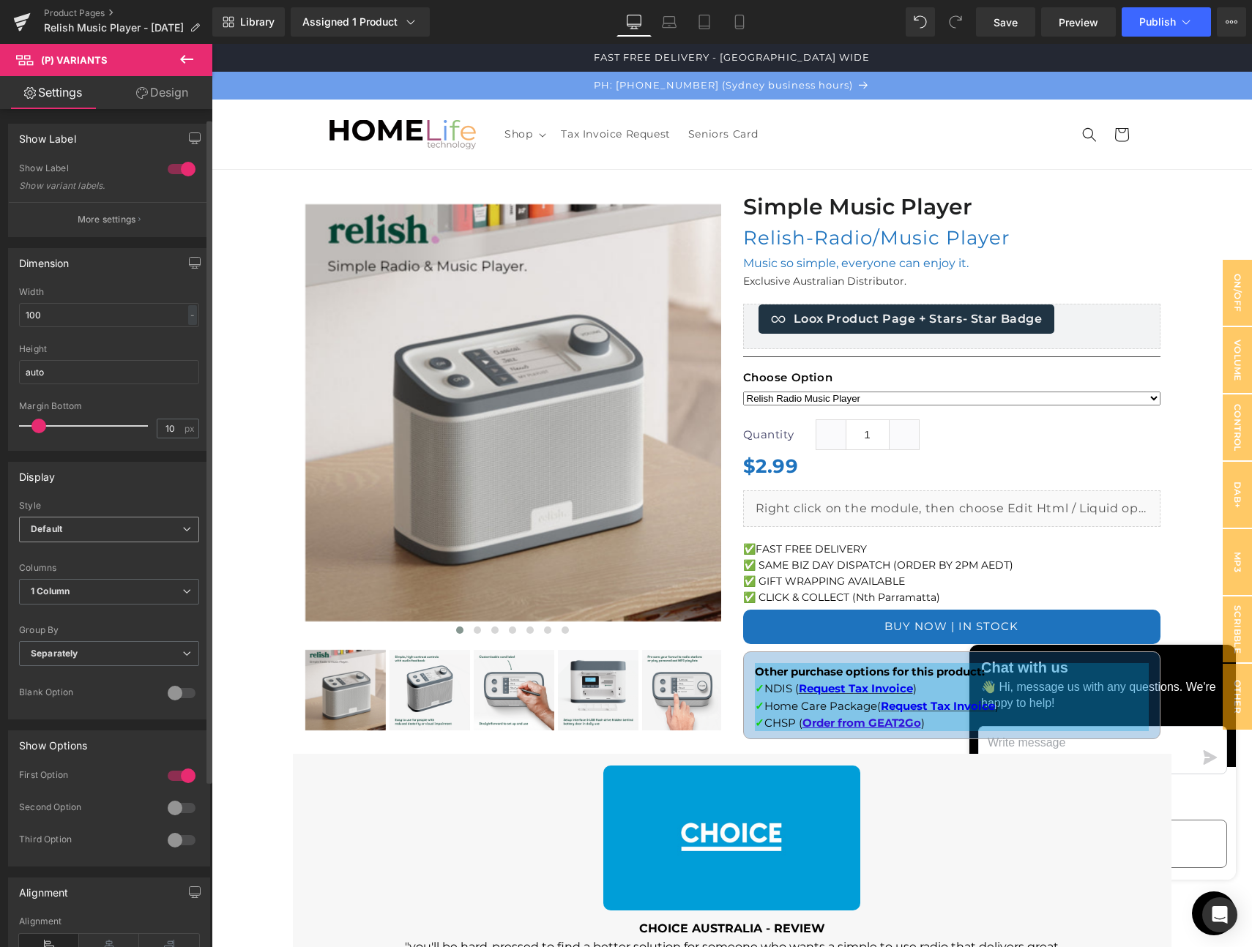
scroll to position [222, 0]
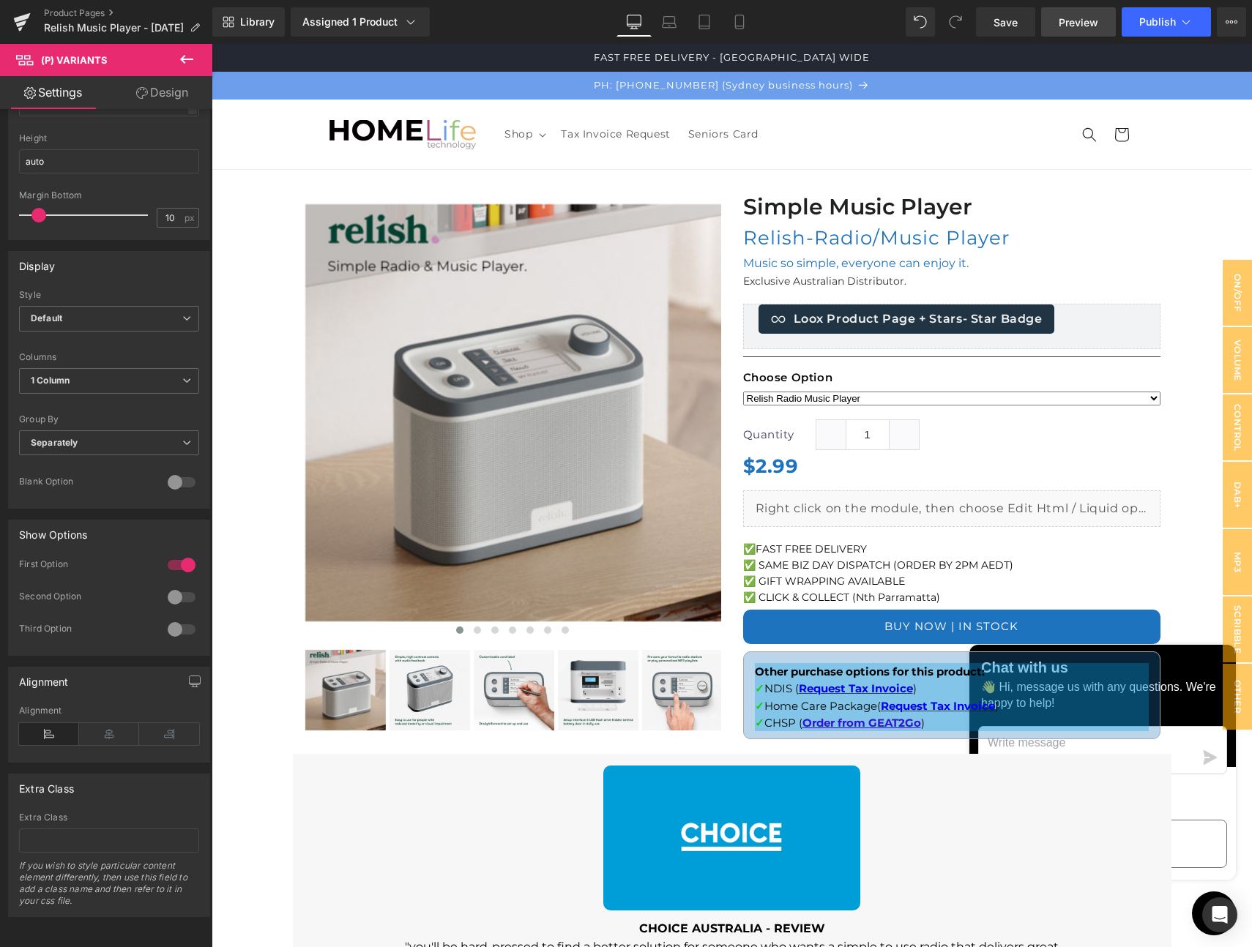
click at [1072, 23] on span "Preview" at bounding box center [1078, 22] width 40 height 15
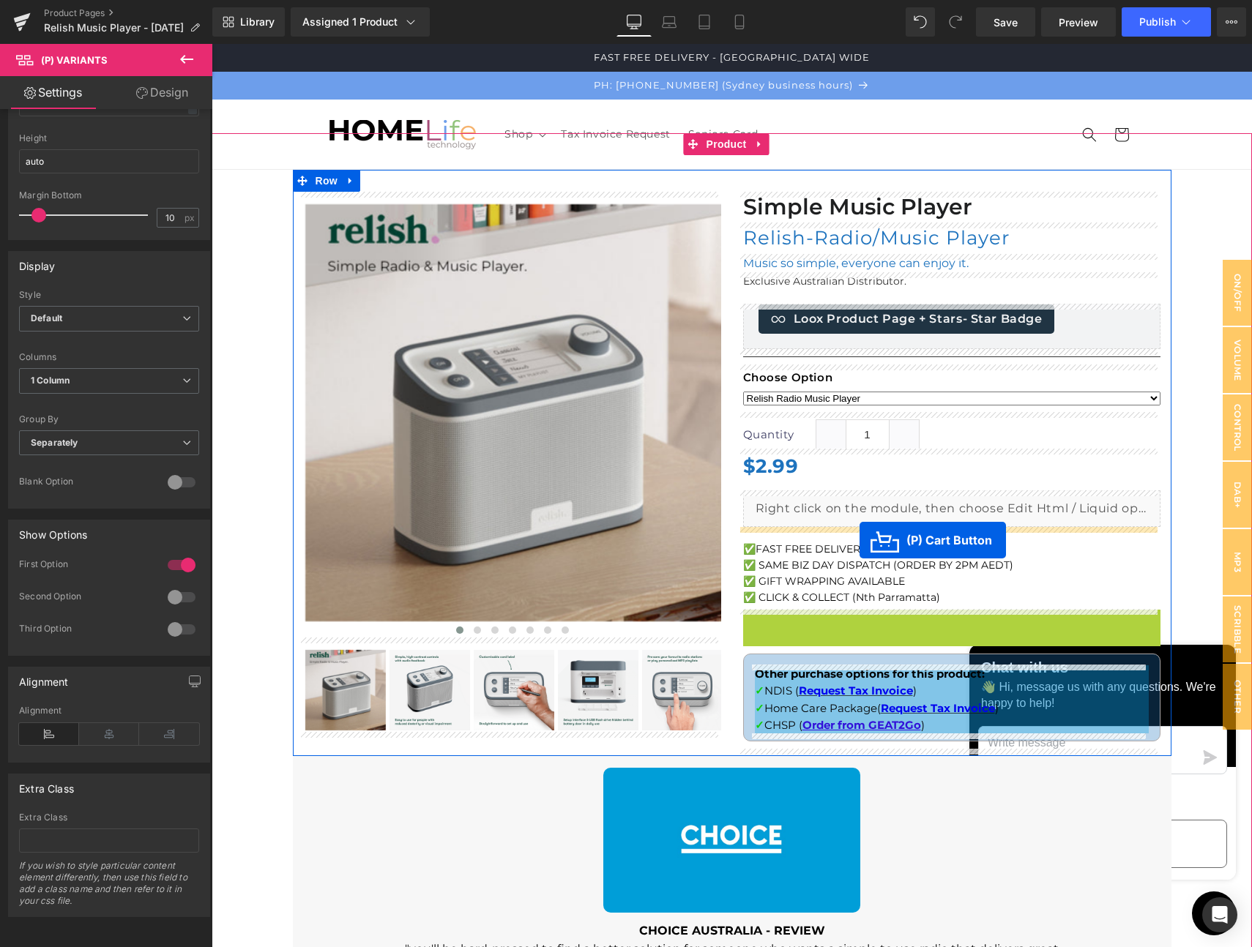
drag, startPoint x: 889, startPoint y: 627, endPoint x: 859, endPoint y: 540, distance: 91.4
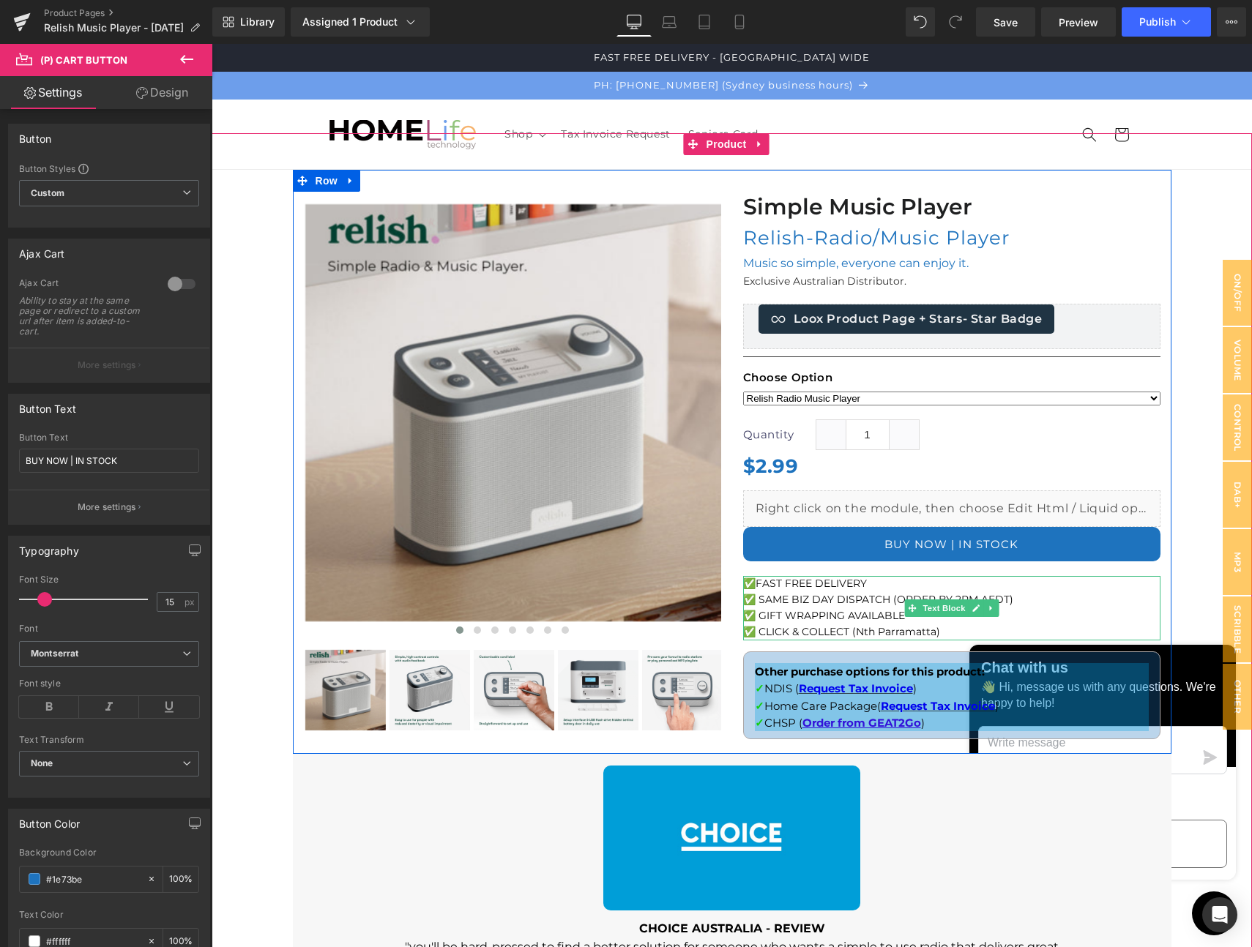
click at [939, 630] on p "✅ CLICK & COLLECT (Nth Parramatta)" at bounding box center [951, 632] width 417 height 16
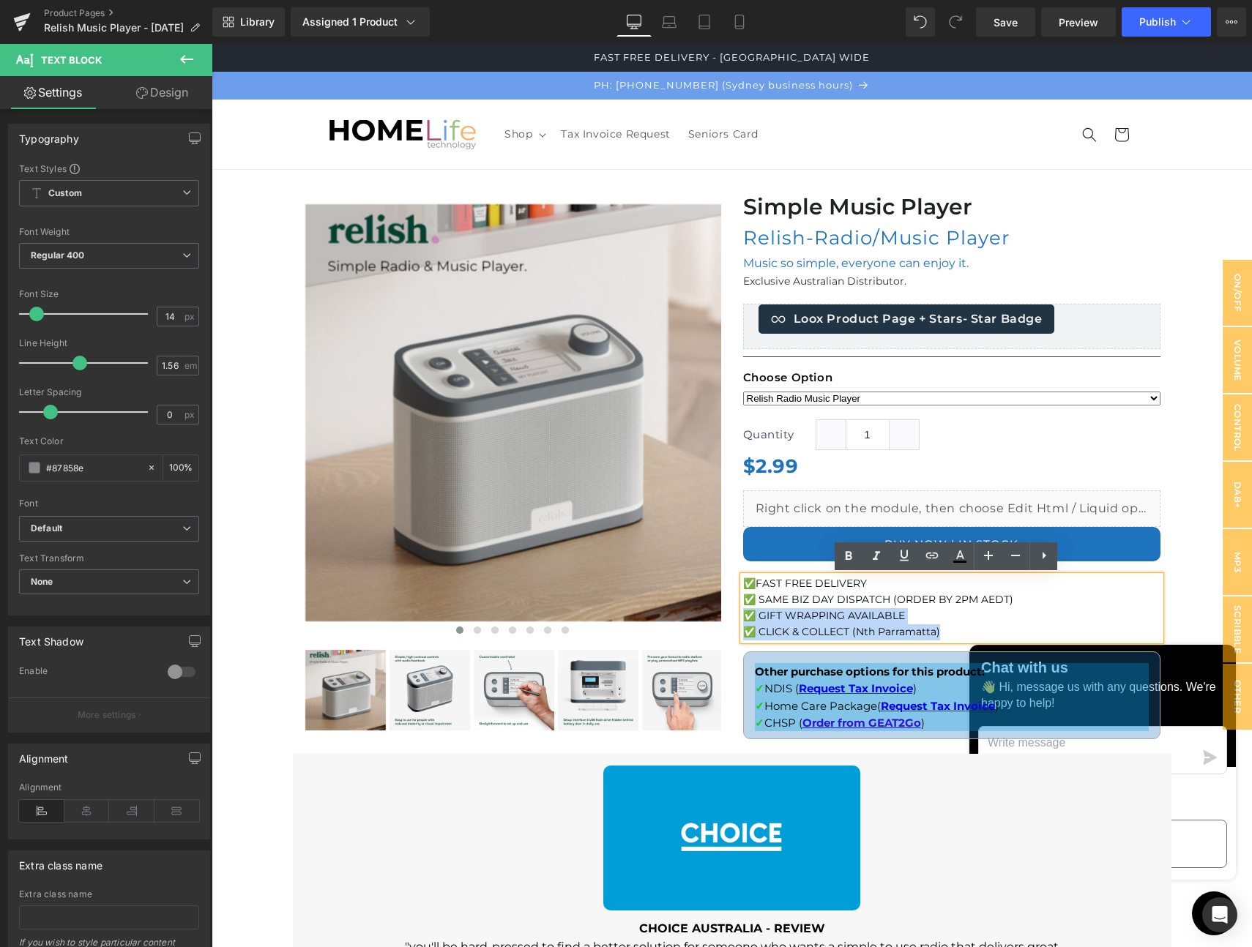
drag, startPoint x: 944, startPoint y: 631, endPoint x: 729, endPoint y: 613, distance: 215.2
click at [732, 613] on div "Simple Music Player Heading Relish-Radio/Music Player (P) Title Music so simple…" at bounding box center [951, 469] width 439 height 555
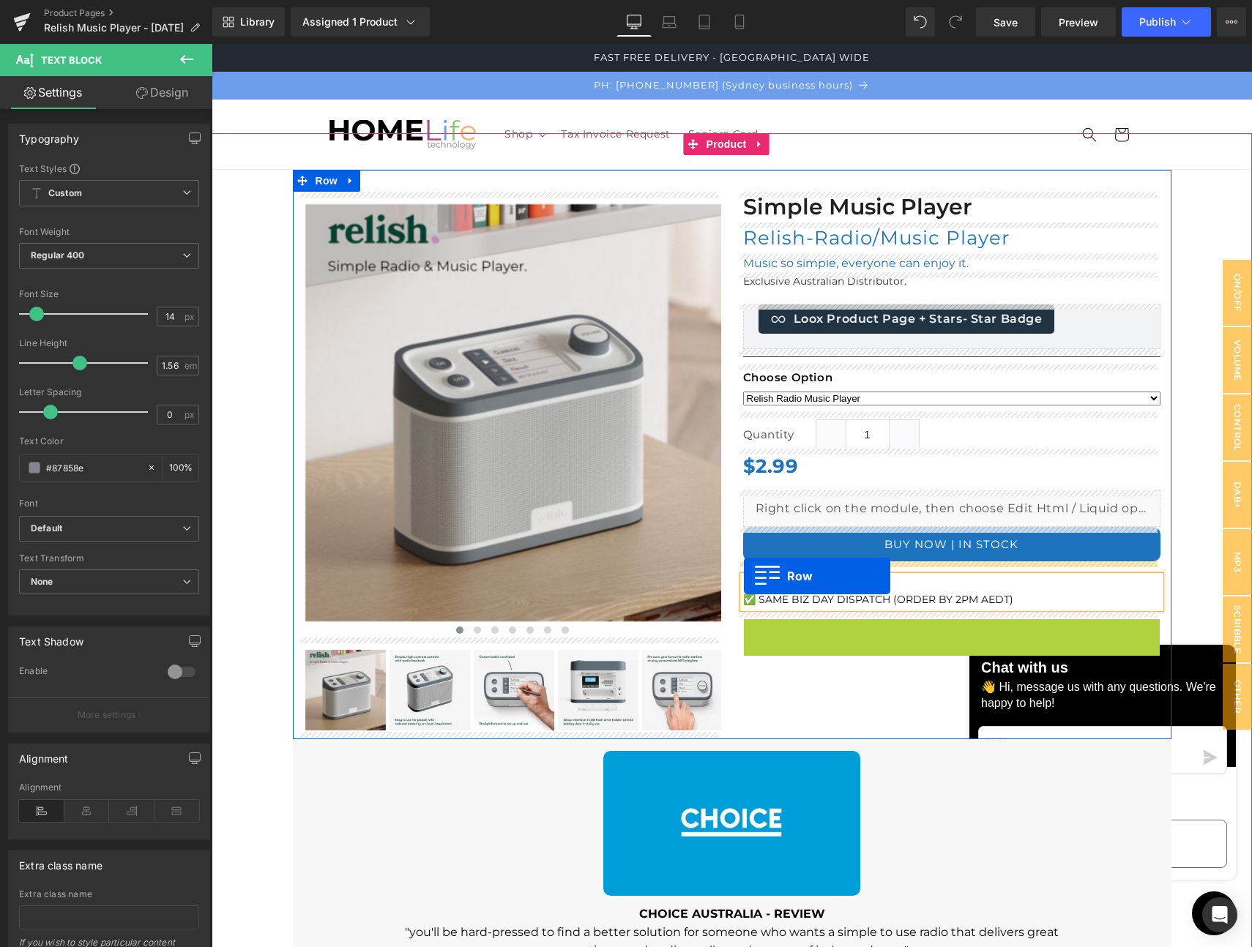
drag, startPoint x: 750, startPoint y: 629, endPoint x: 744, endPoint y: 576, distance: 53.0
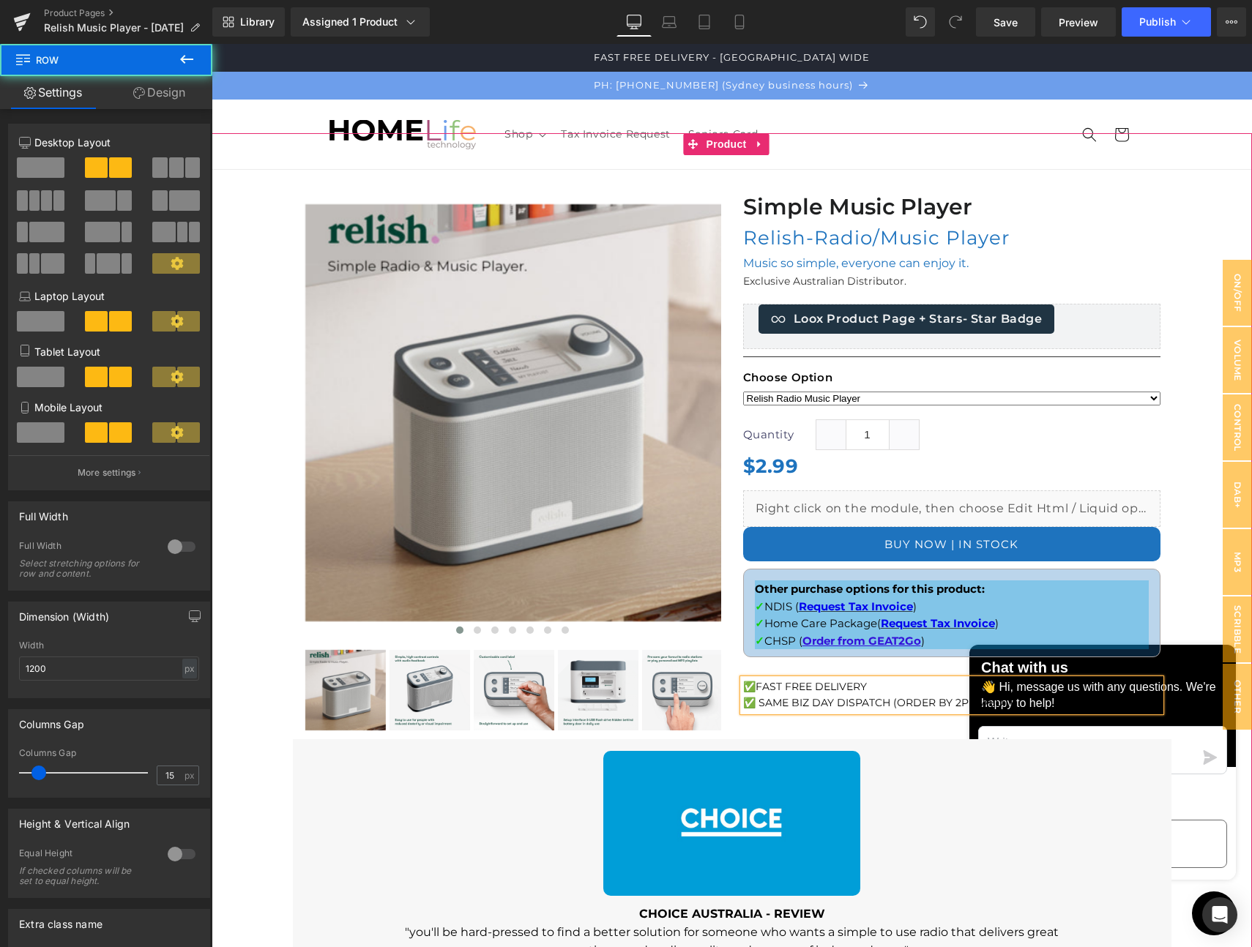
click at [879, 733] on div at bounding box center [732, 454] width 878 height 569
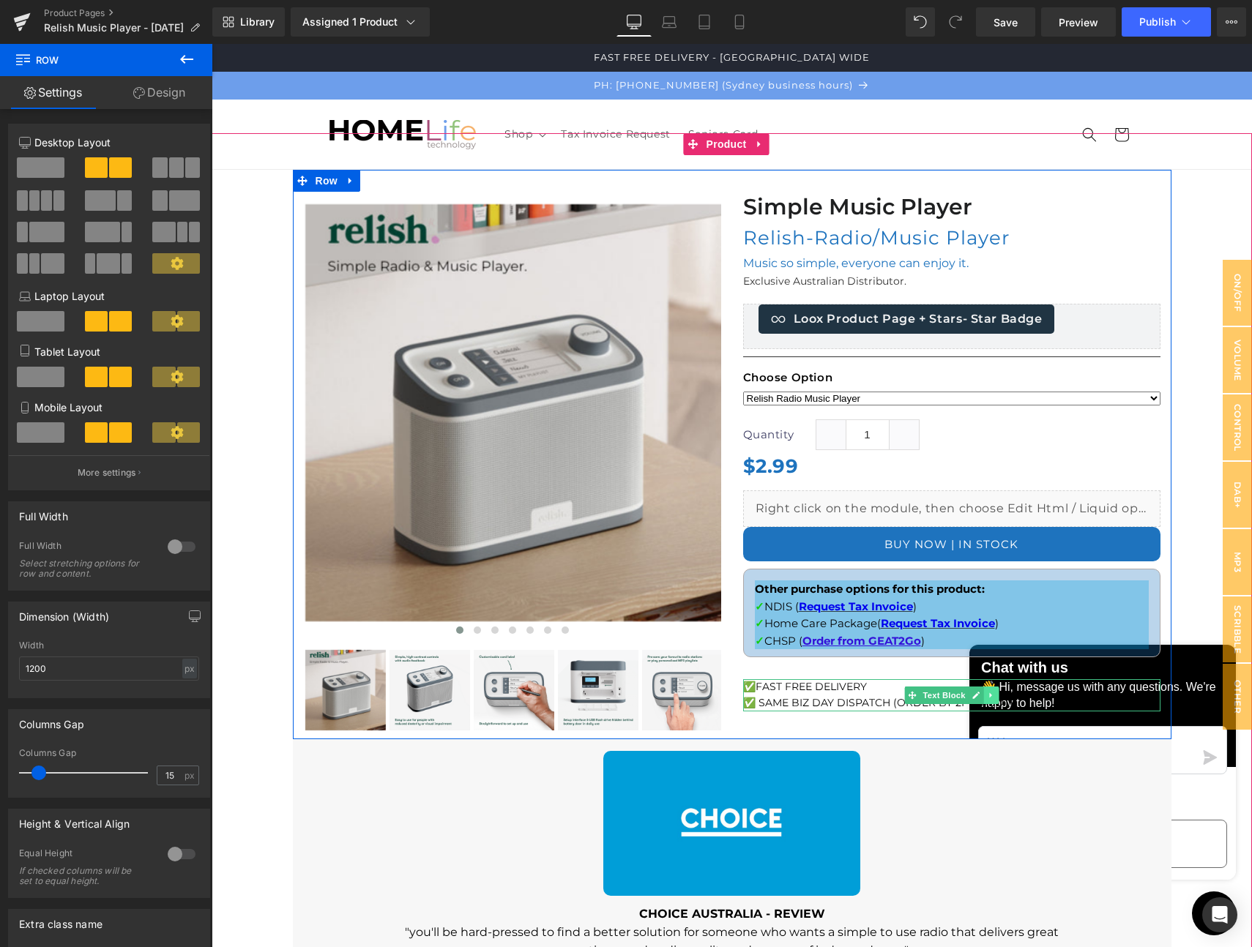
click at [989, 695] on icon at bounding box center [990, 695] width 2 height 5
click at [994, 695] on icon at bounding box center [998, 695] width 8 height 8
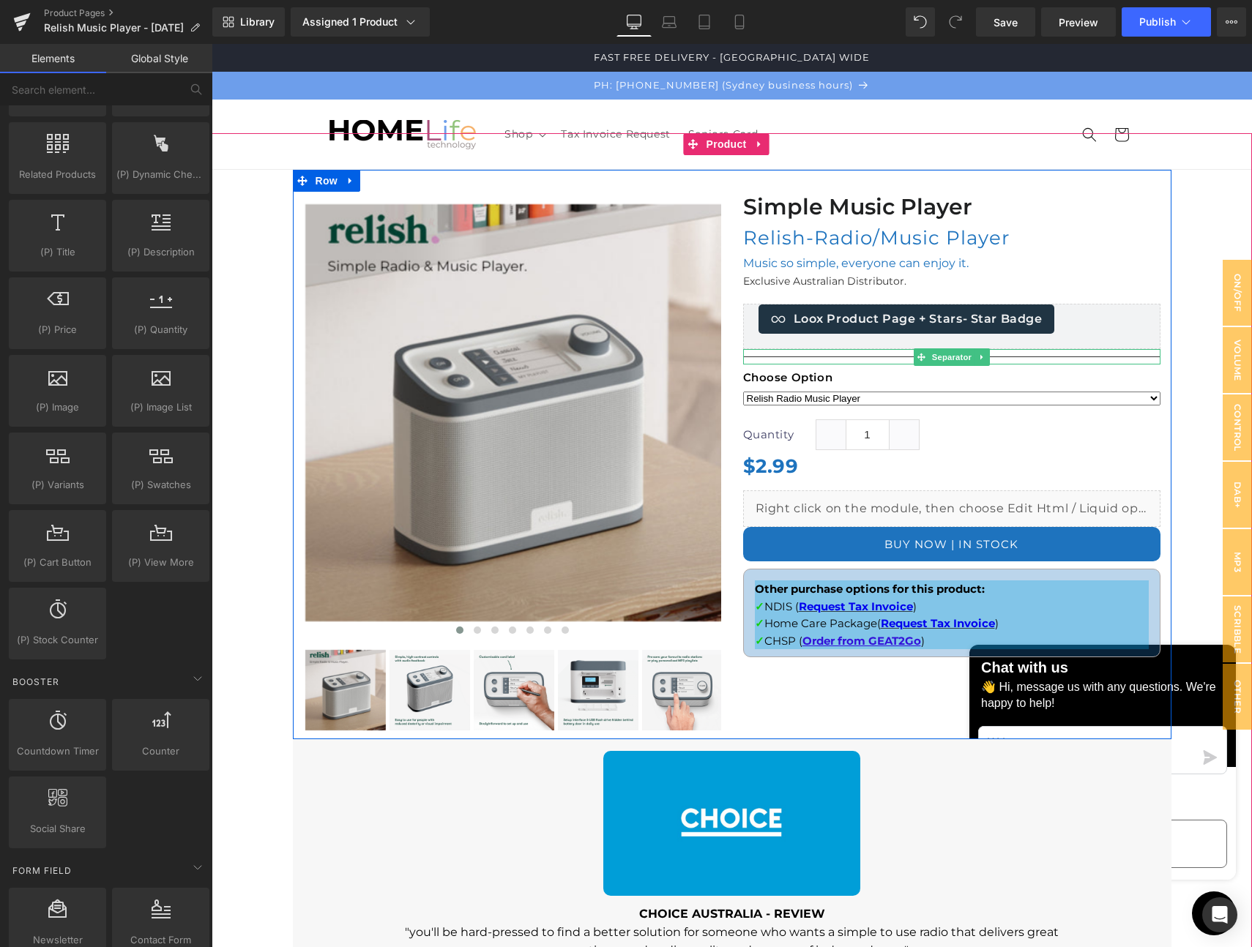
click at [804, 358] on hr at bounding box center [951, 360] width 417 height 8
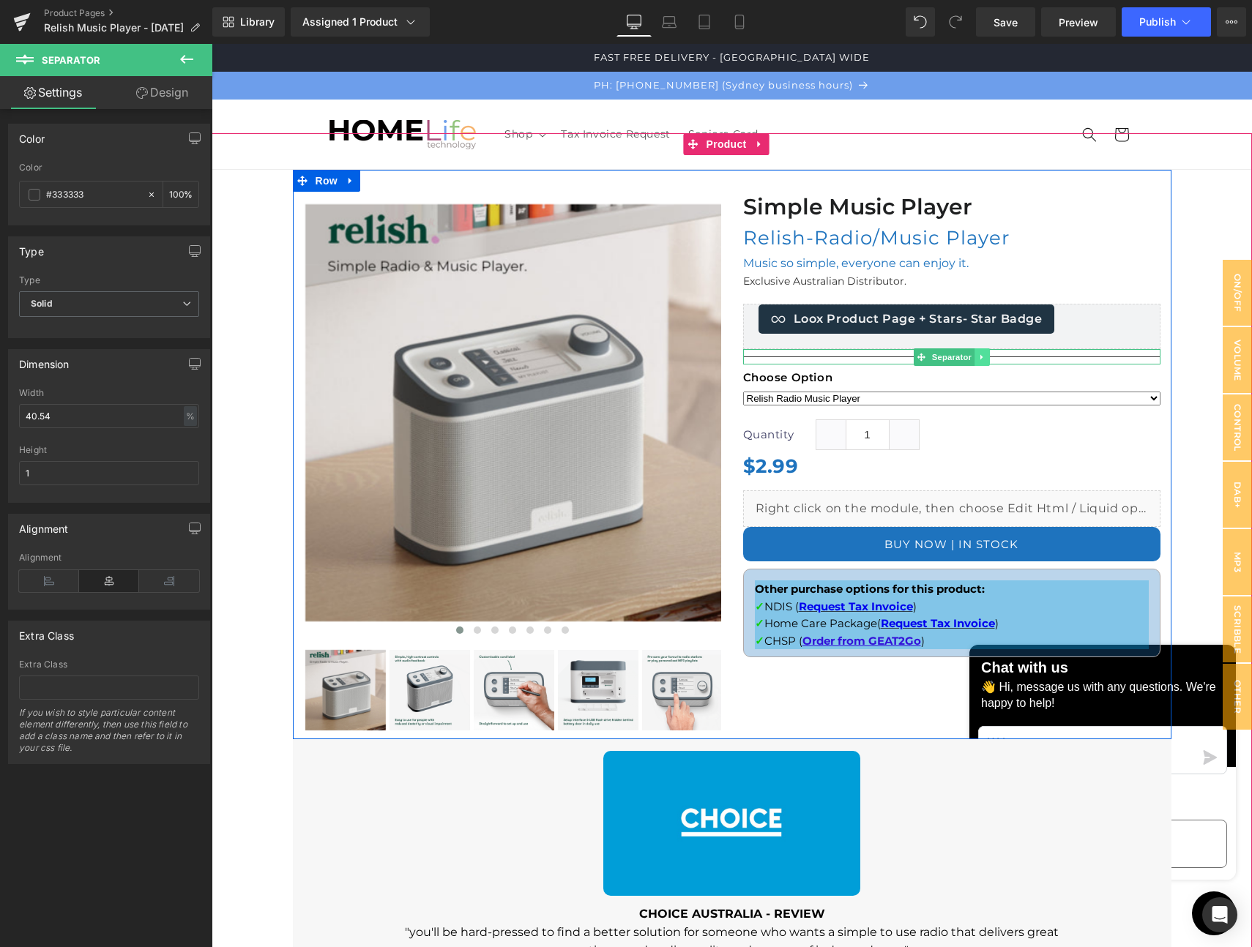
click at [978, 357] on icon at bounding box center [982, 357] width 8 height 9
click at [985, 356] on icon at bounding box center [989, 357] width 8 height 9
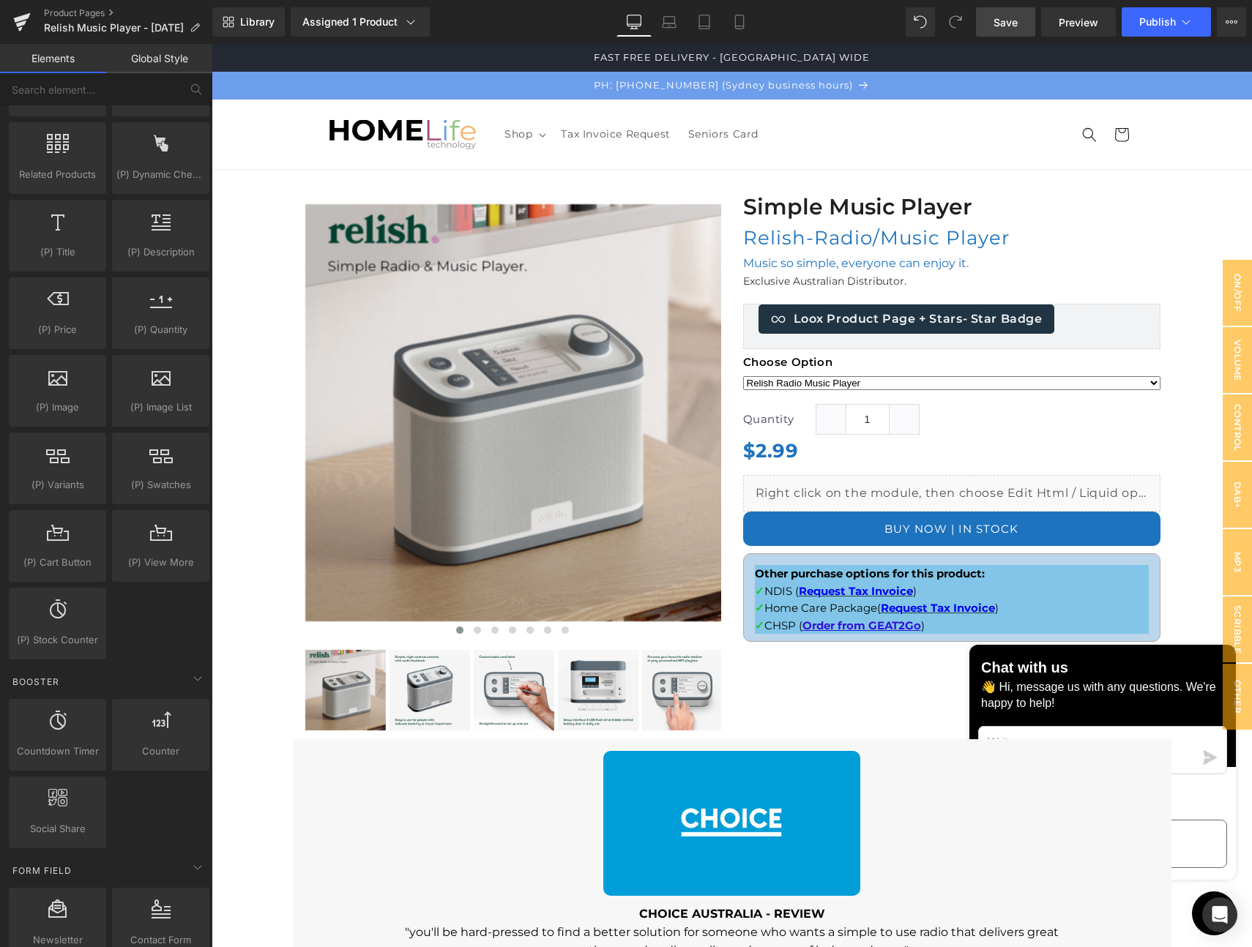
click at [1007, 23] on span "Save" at bounding box center [1005, 22] width 24 height 15
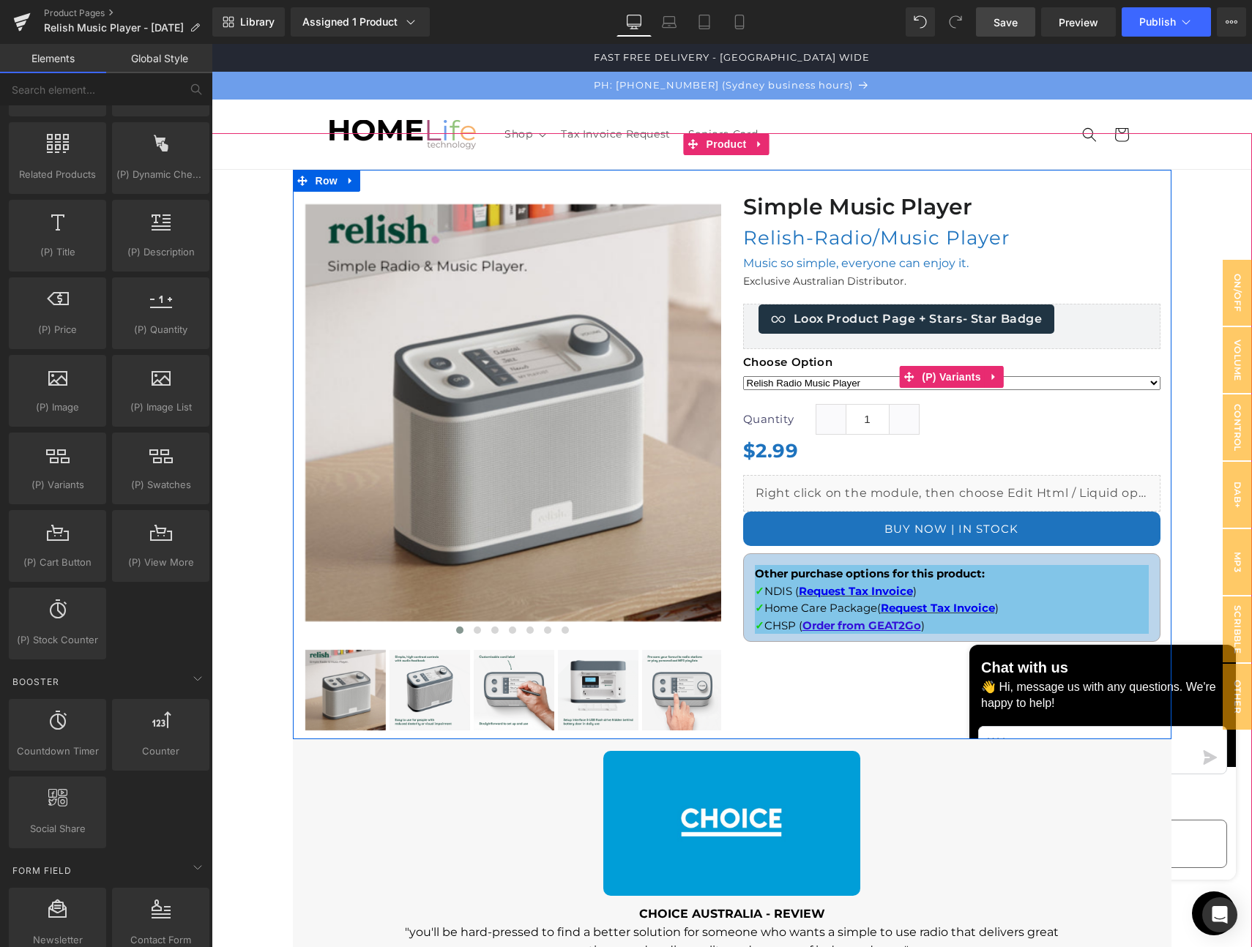
click at [787, 363] on label "Choose Option" at bounding box center [951, 364] width 417 height 16
click at [903, 376] on icon at bounding box center [908, 377] width 10 height 10
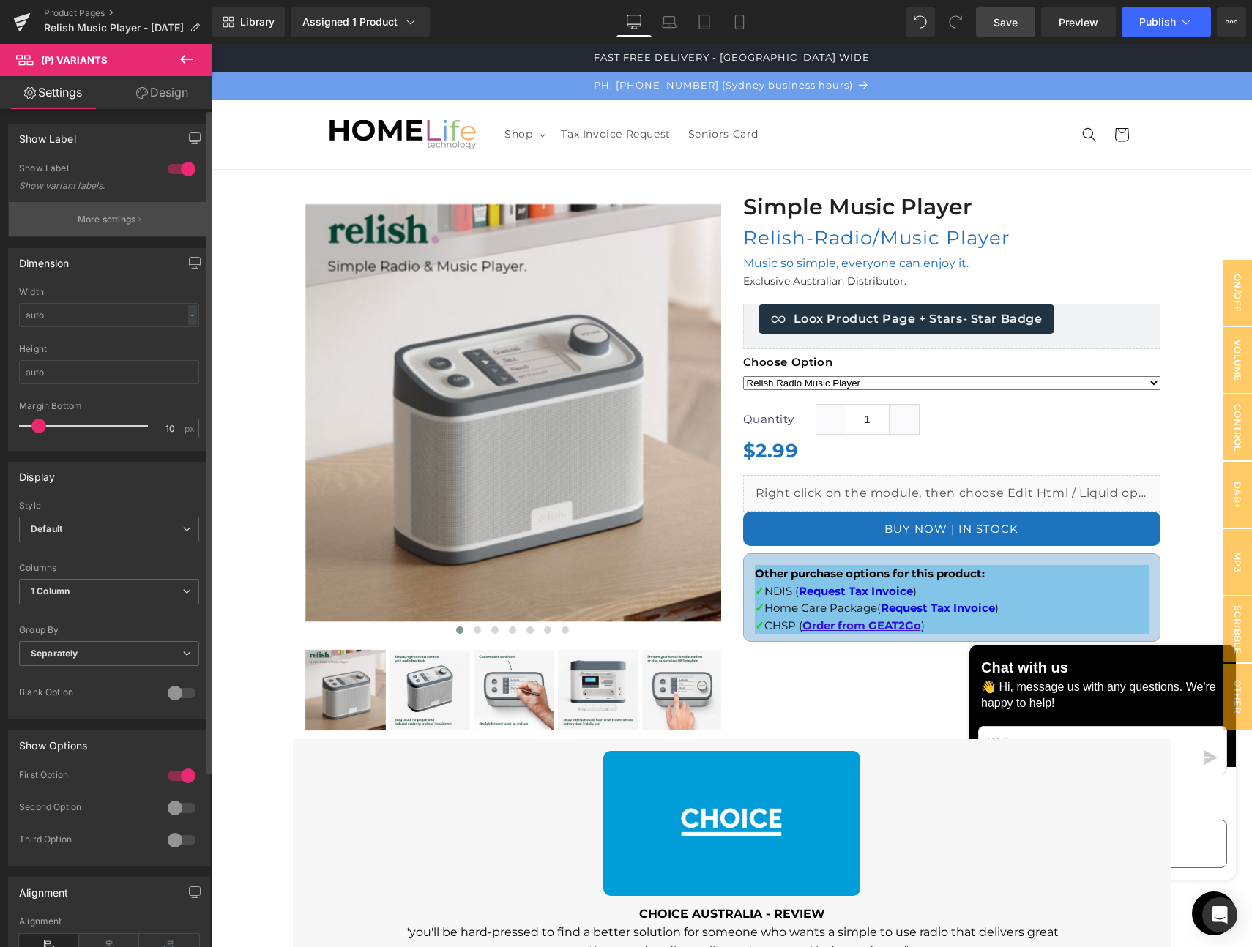
click at [107, 217] on p "More settings" at bounding box center [107, 219] width 59 height 13
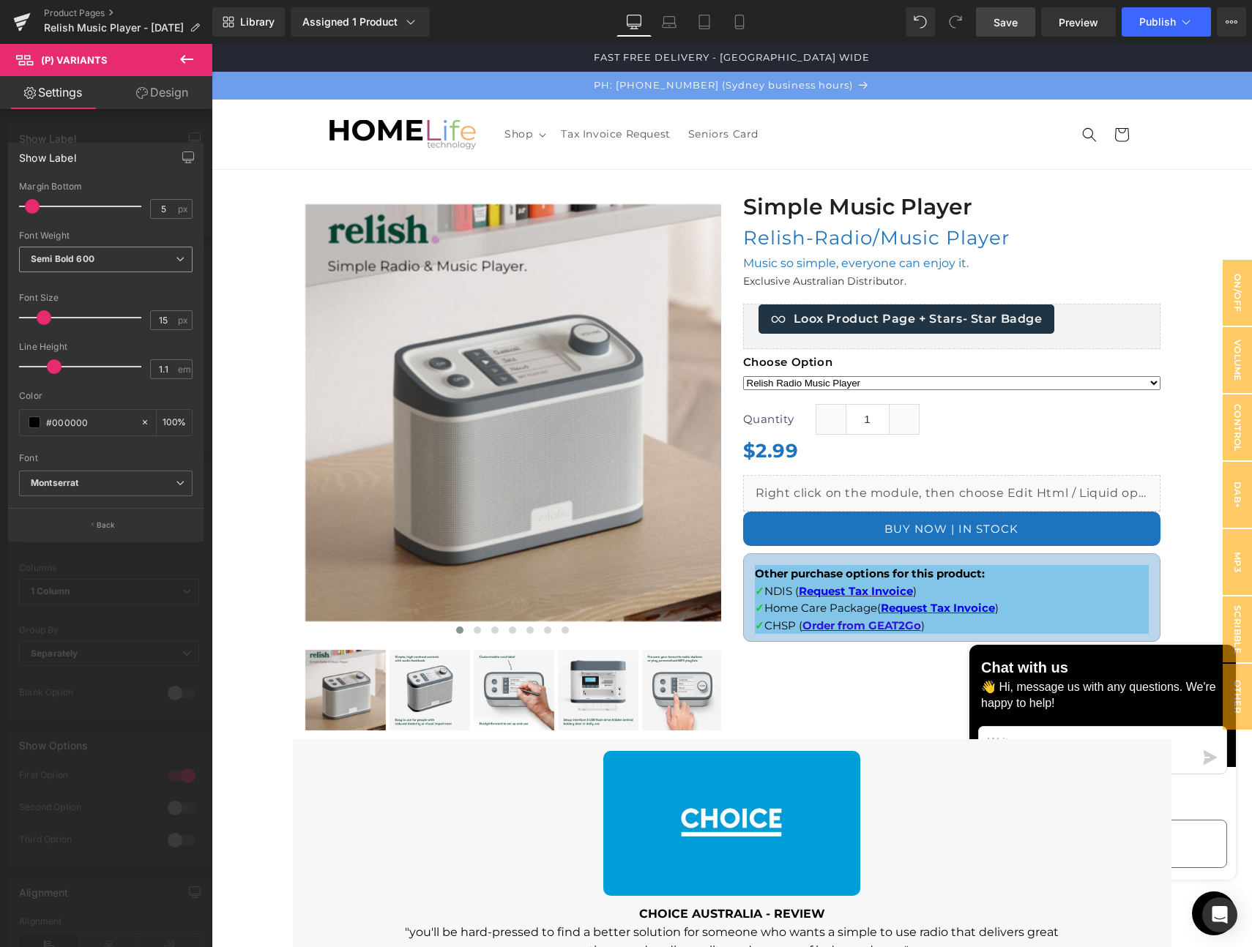
click at [76, 265] on span "Semi Bold 600" at bounding box center [105, 260] width 173 height 26
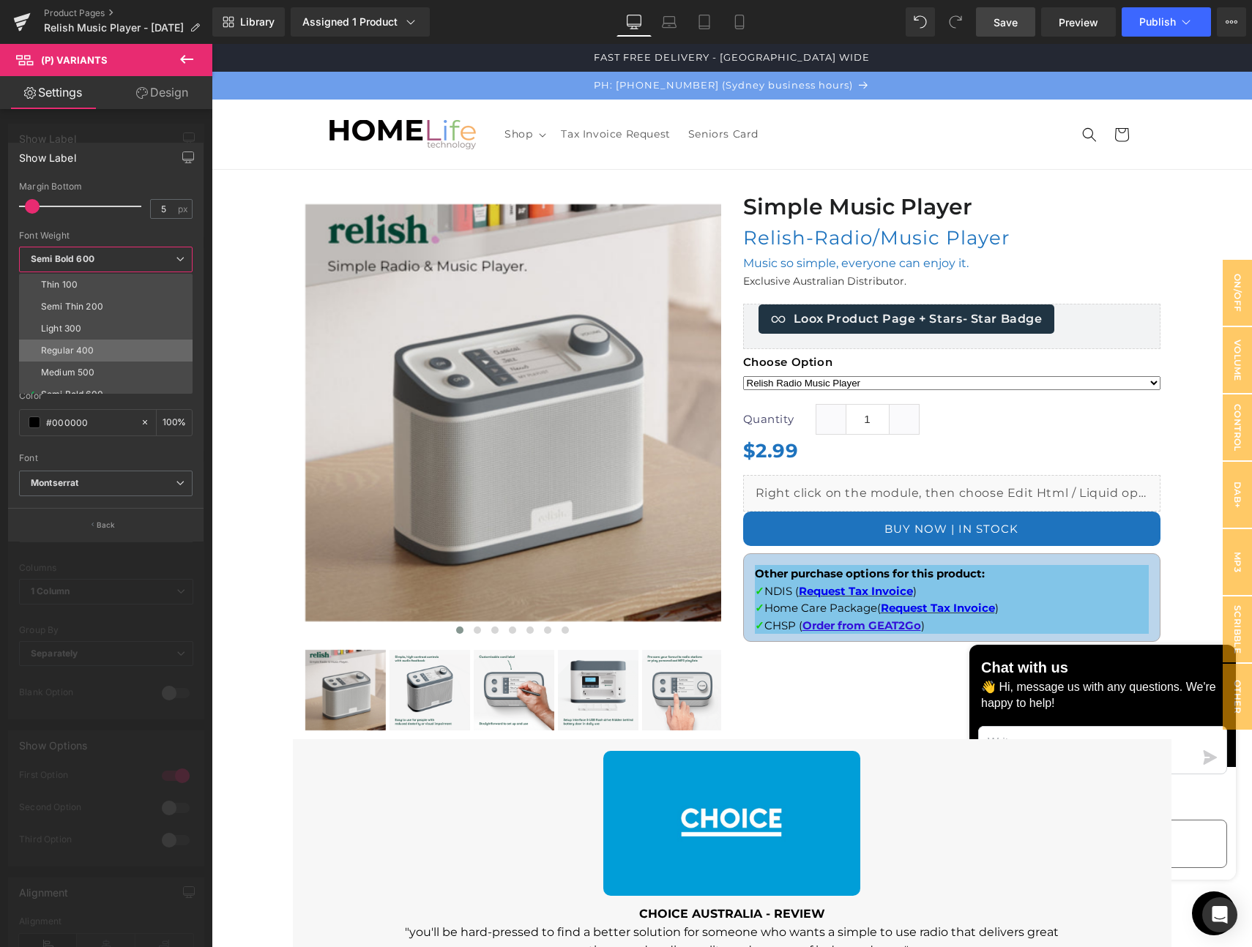
click at [71, 342] on li "Regular 400" at bounding box center [109, 351] width 180 height 22
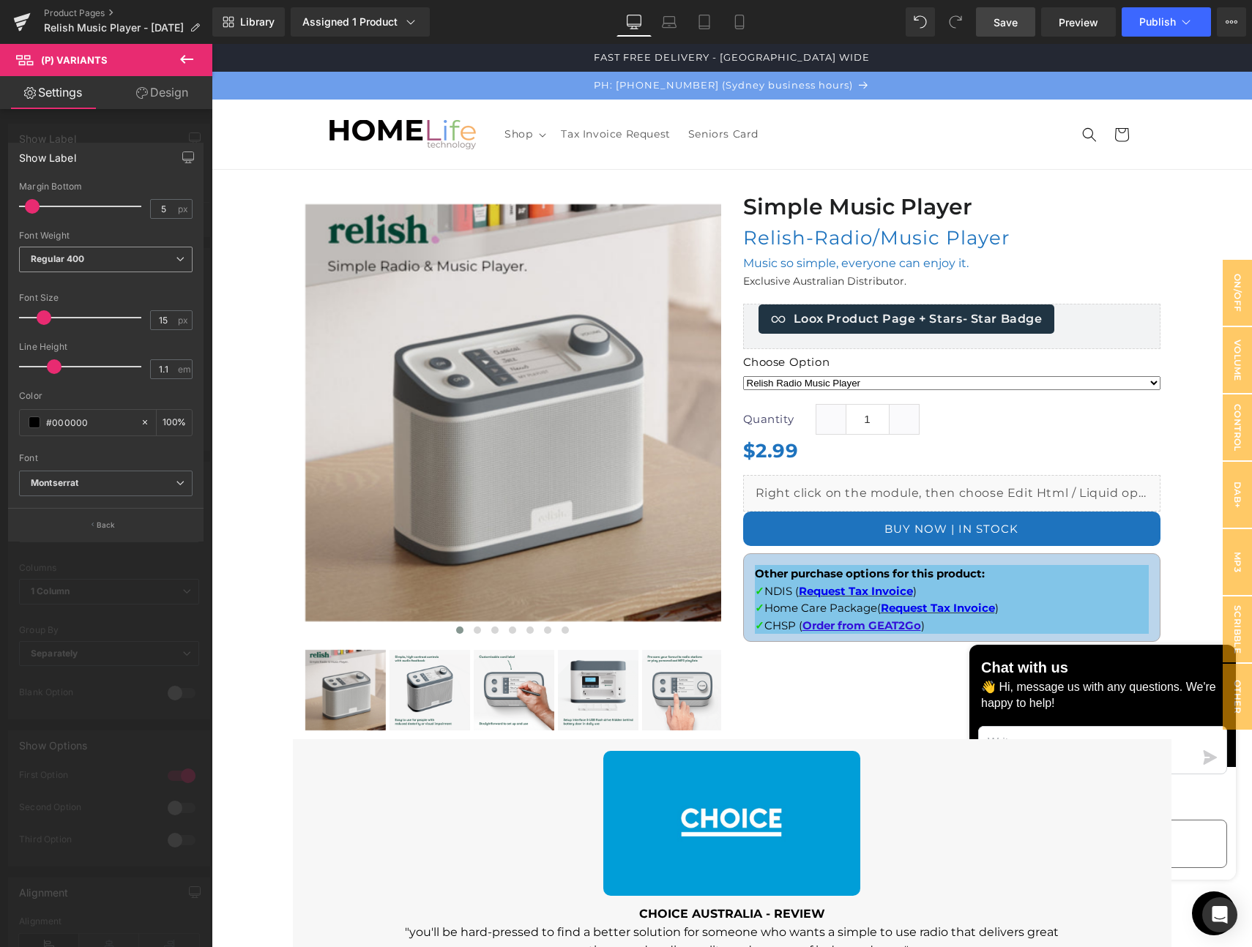
click at [75, 262] on b "Regular 400" at bounding box center [58, 258] width 54 height 11
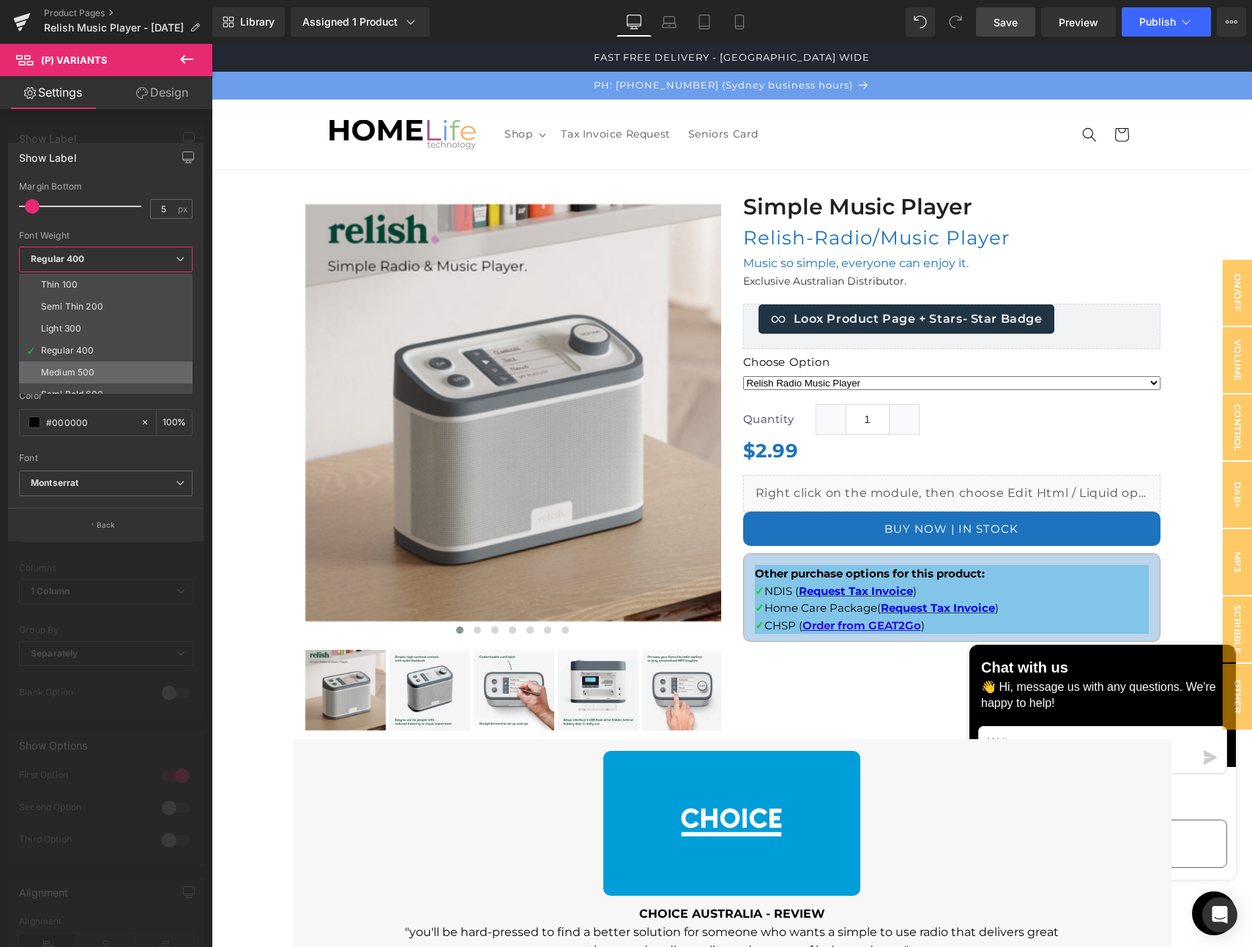
click at [66, 365] on li "Medium 500" at bounding box center [109, 373] width 180 height 22
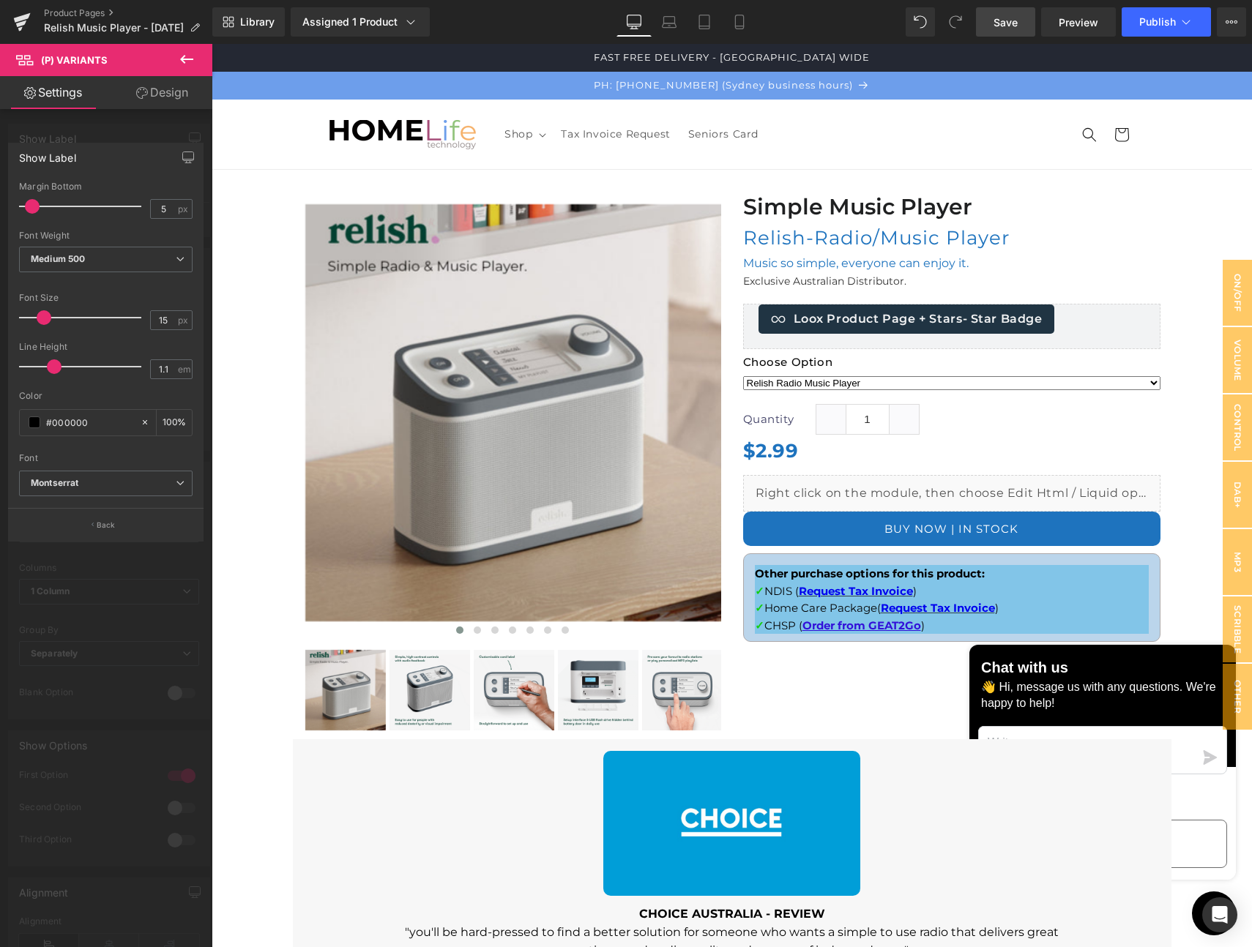
click at [192, 58] on icon at bounding box center [187, 60] width 18 height 18
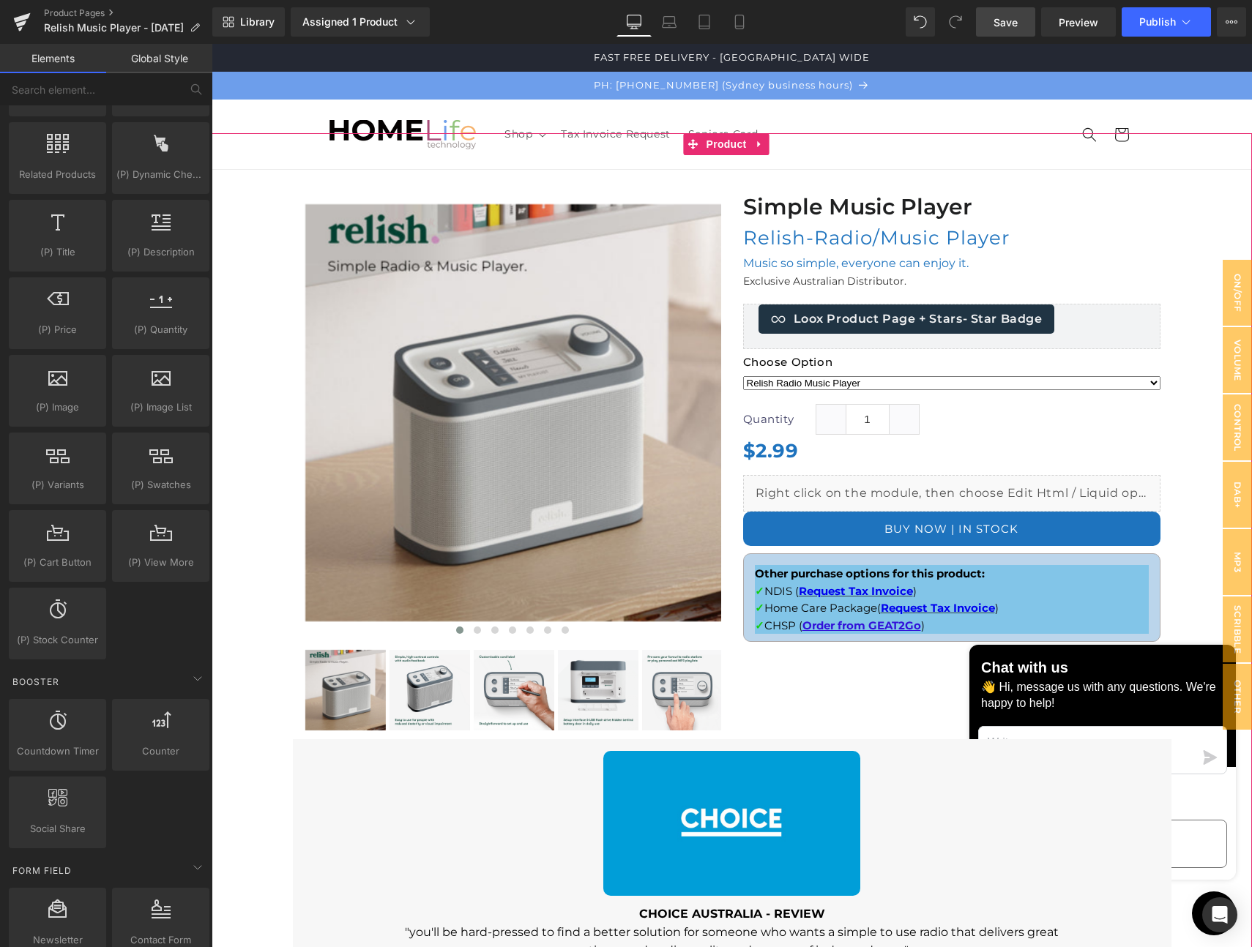
click at [1173, 424] on div at bounding box center [732, 803] width 1040 height 1340
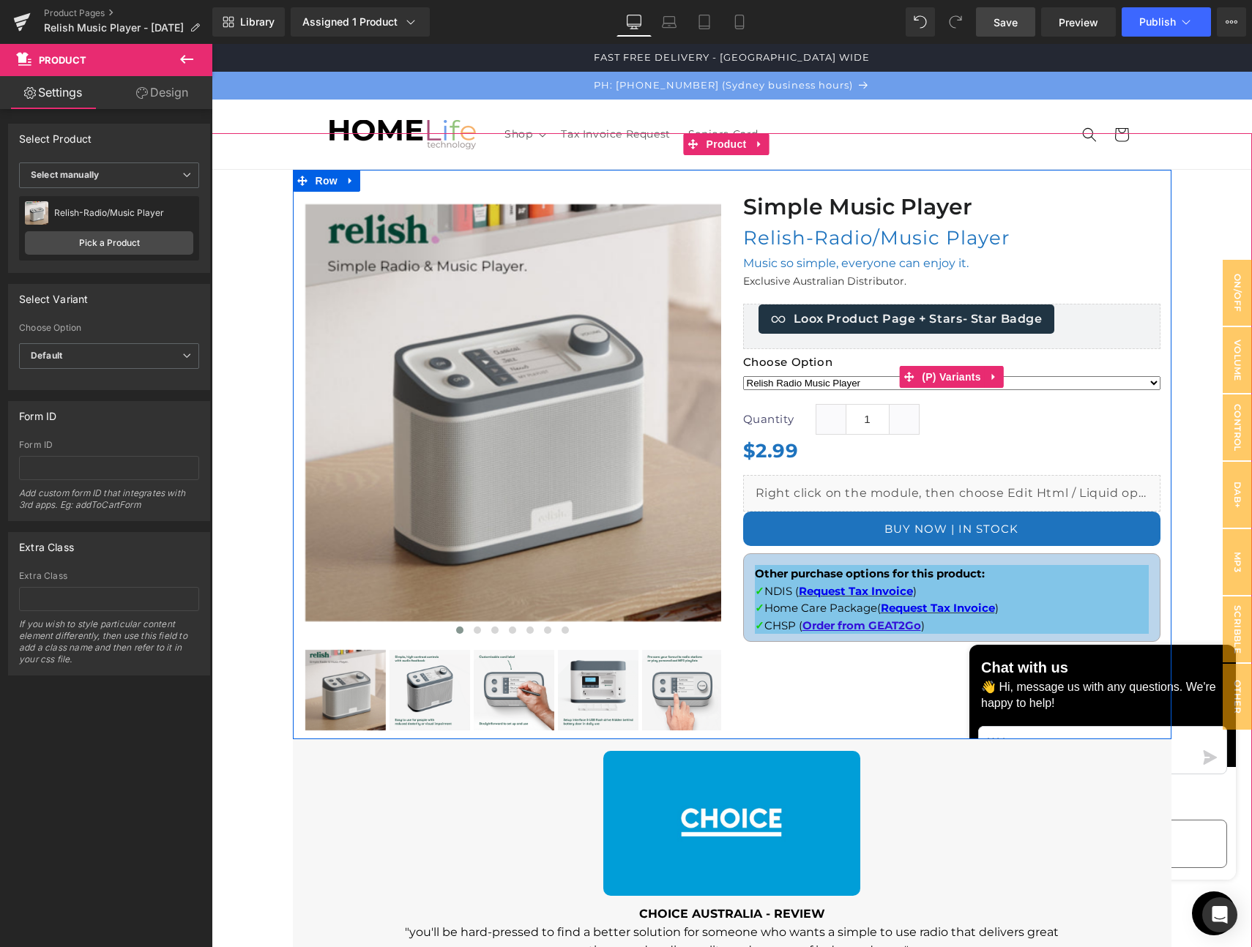
click at [814, 361] on label "Choose Option" at bounding box center [951, 364] width 417 height 16
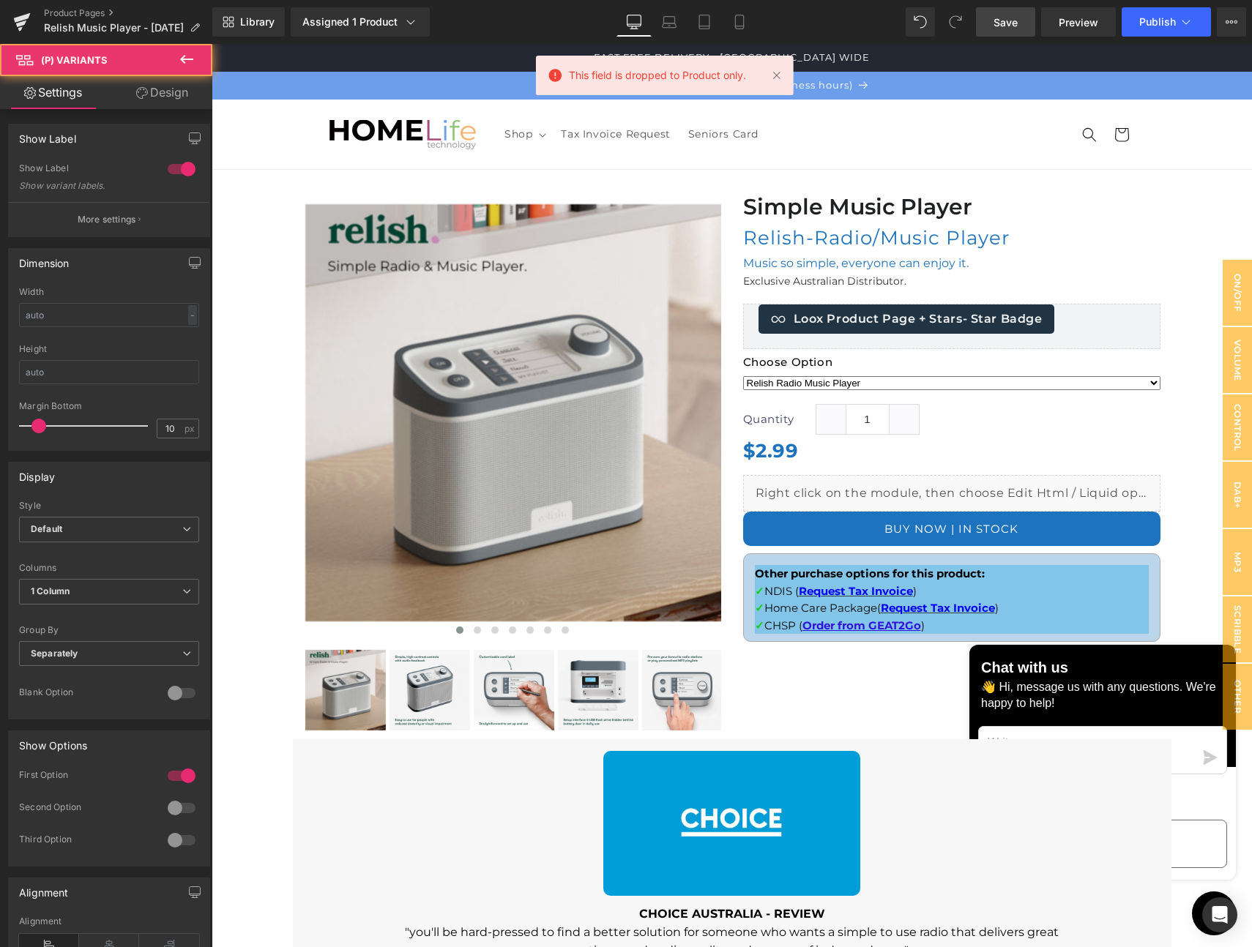
click at [159, 88] on link "Design" at bounding box center [162, 92] width 106 height 33
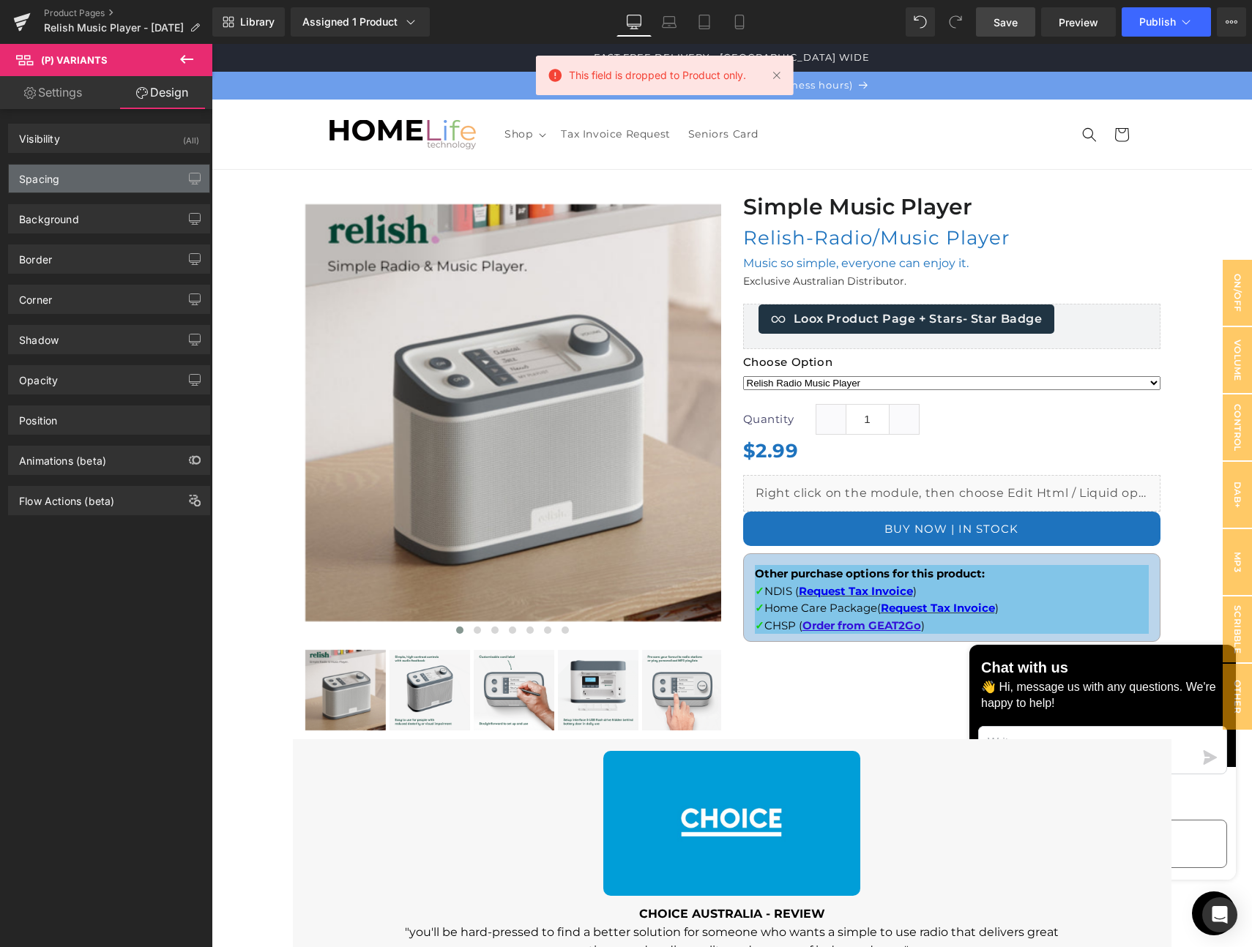
click at [70, 176] on div "Spacing" at bounding box center [109, 179] width 201 height 28
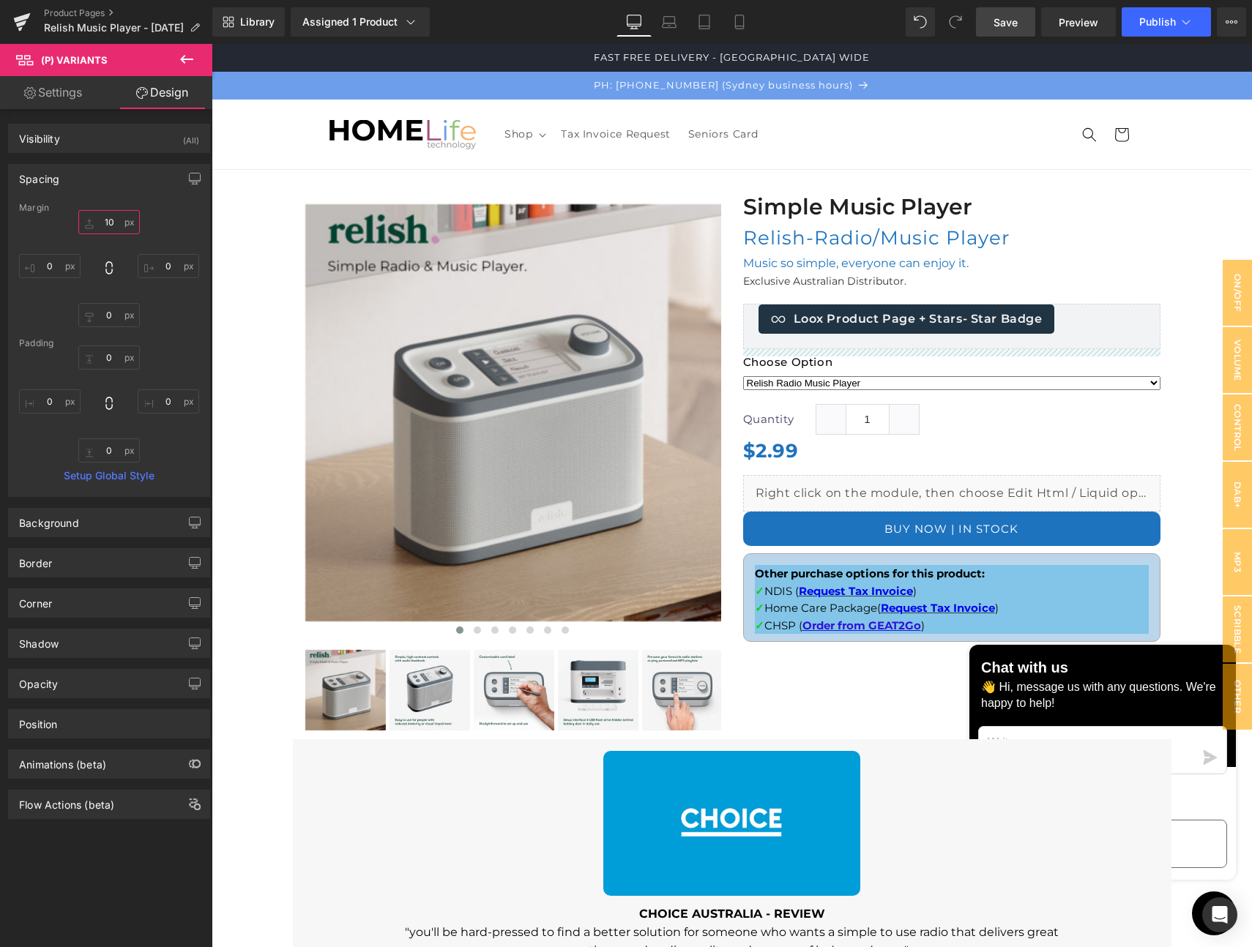
click at [103, 219] on input "10" at bounding box center [108, 222] width 61 height 24
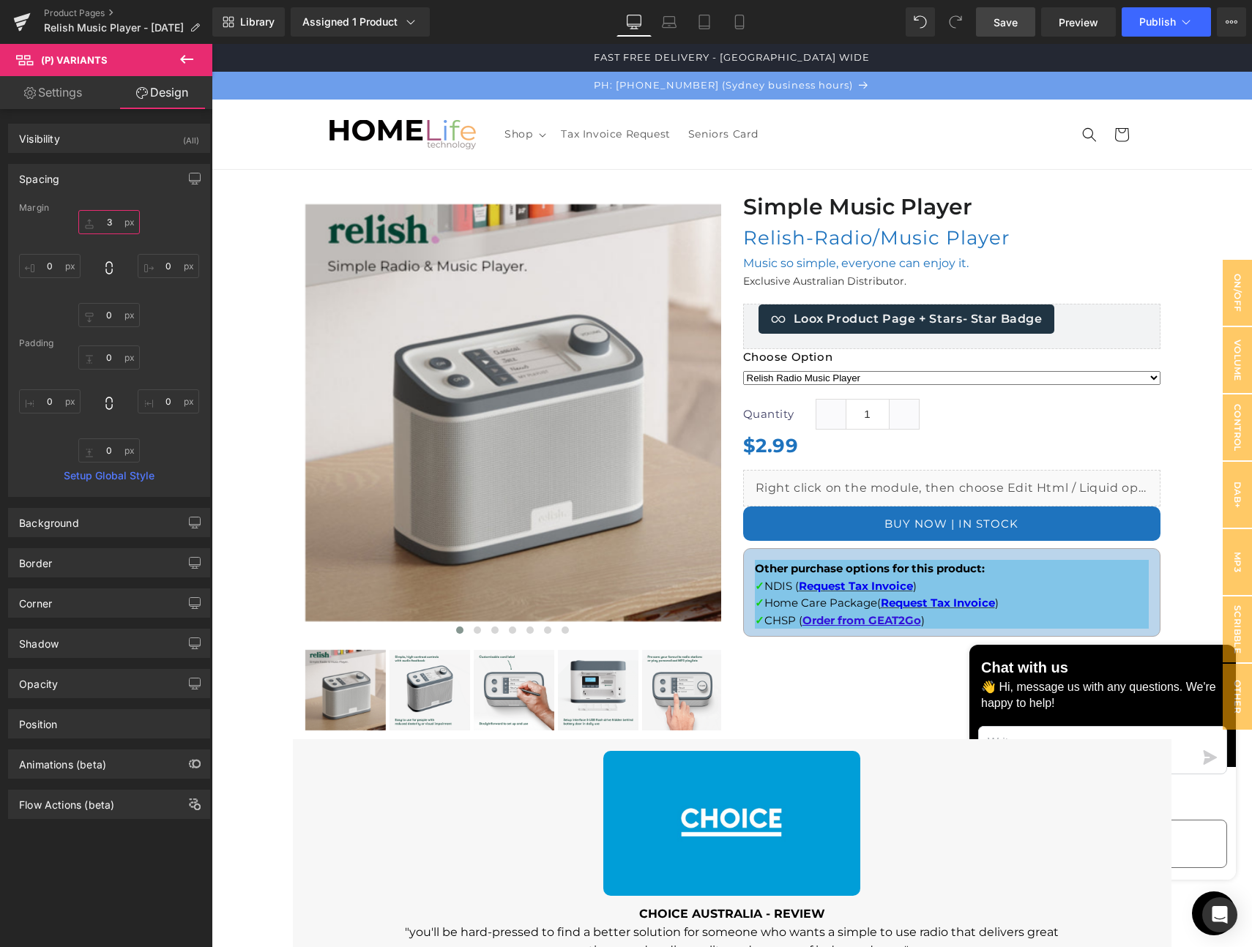
type input "30"
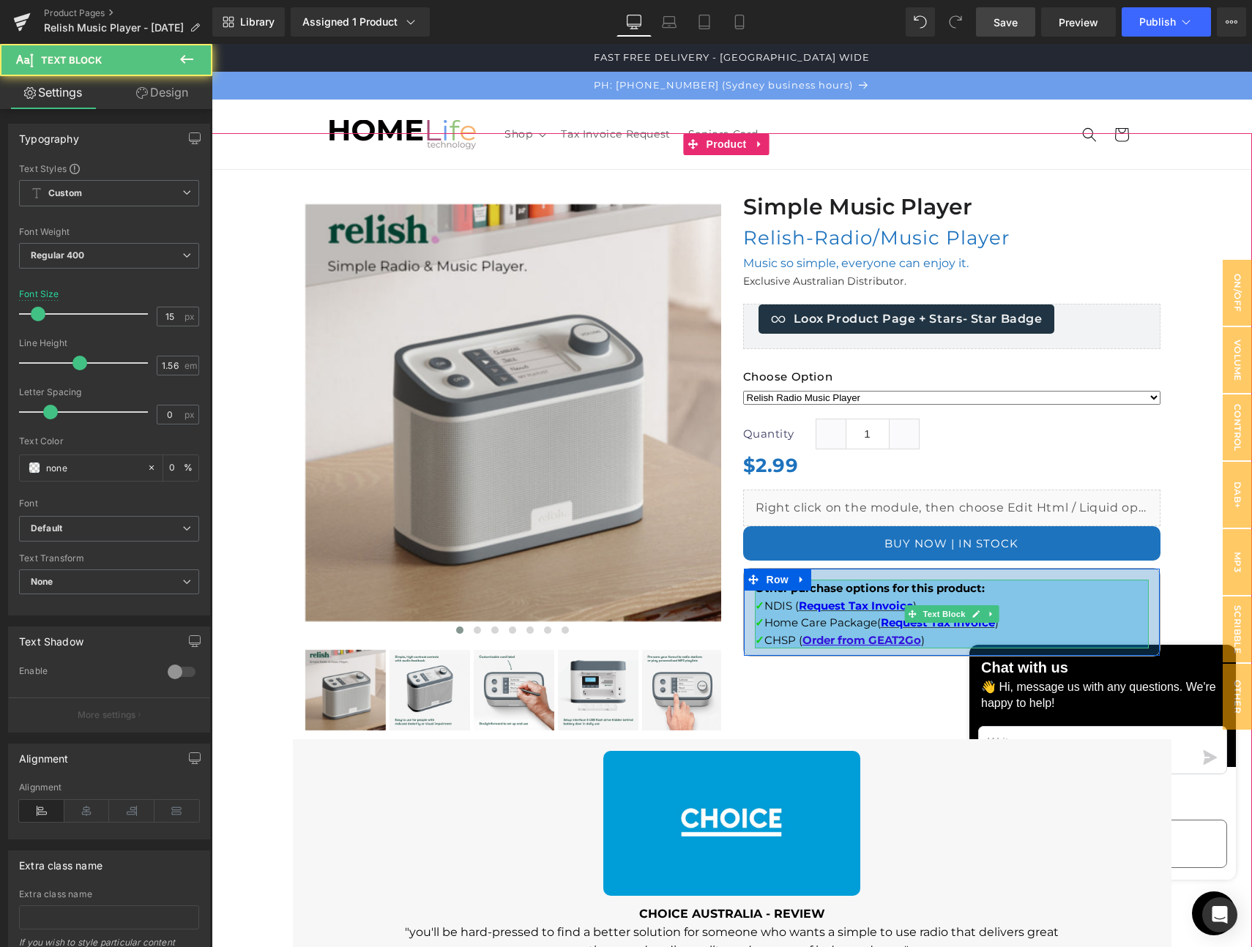
click at [1022, 598] on p "✓ NDIS ( Request Tax Invoice )" at bounding box center [952, 605] width 394 height 17
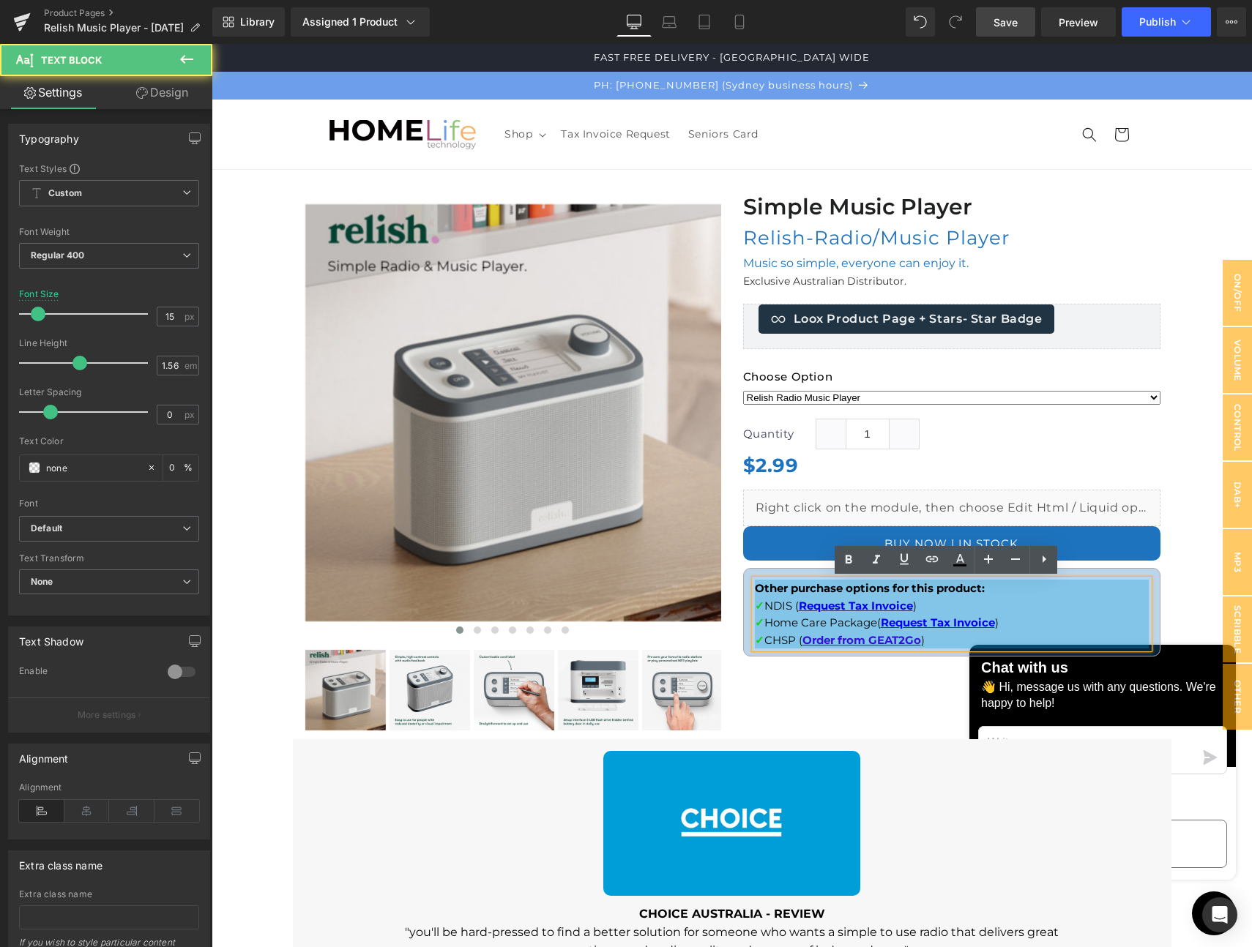
click at [1032, 598] on p "✓ NDIS ( Request Tax Invoice )" at bounding box center [952, 605] width 394 height 17
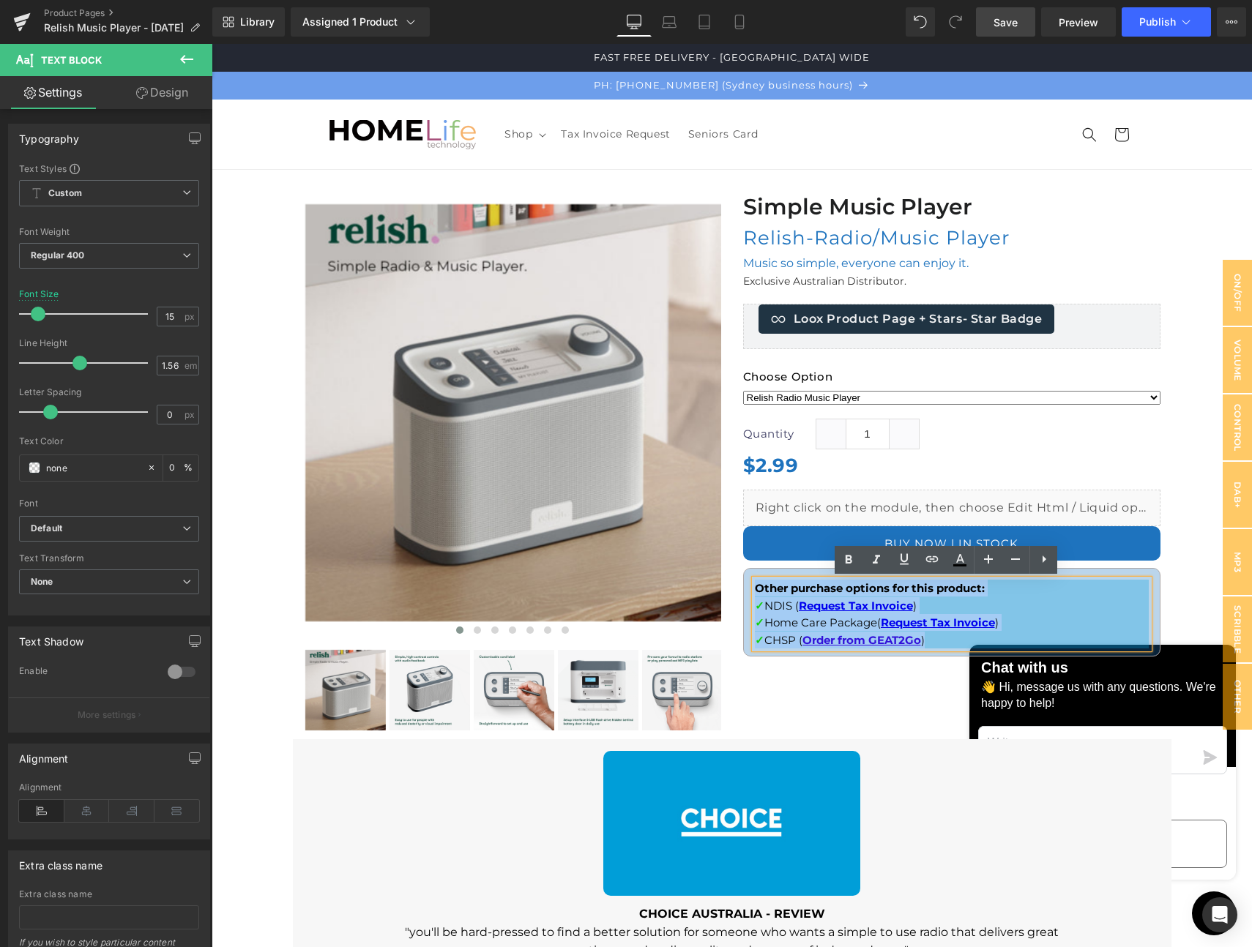
drag, startPoint x: 957, startPoint y: 632, endPoint x: 752, endPoint y: 590, distance: 209.3
click at [755, 590] on div "Other purchase options for this product: ✓ NDIS ( Request Tax Invoice ) ✓ Home …" at bounding box center [952, 614] width 394 height 69
click at [1058, 592] on p "Other purchase options for this product:" at bounding box center [952, 588] width 394 height 17
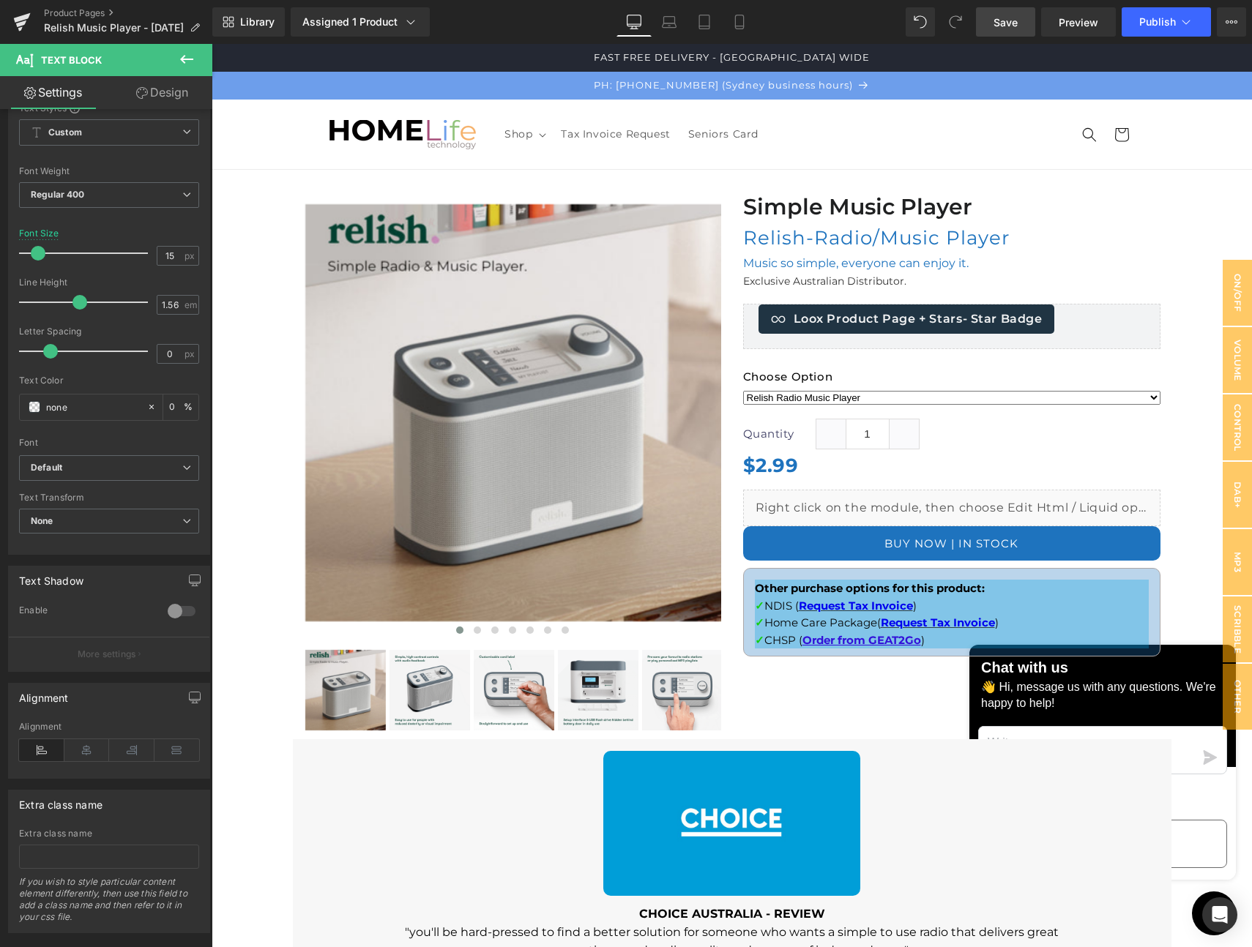
scroll to position [88, 0]
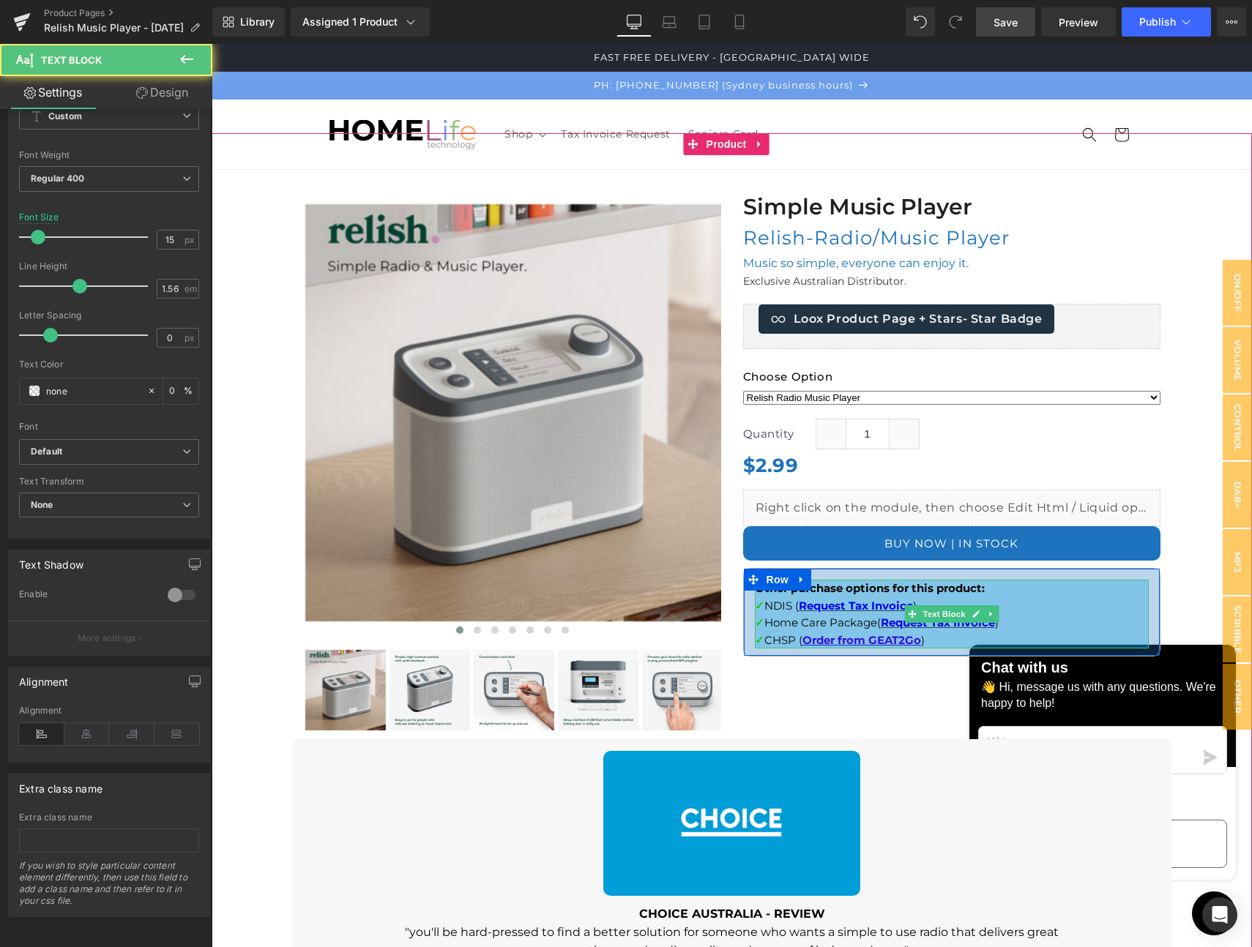
click at [951, 597] on p "Other purchase options for this product:" at bounding box center [952, 588] width 394 height 17
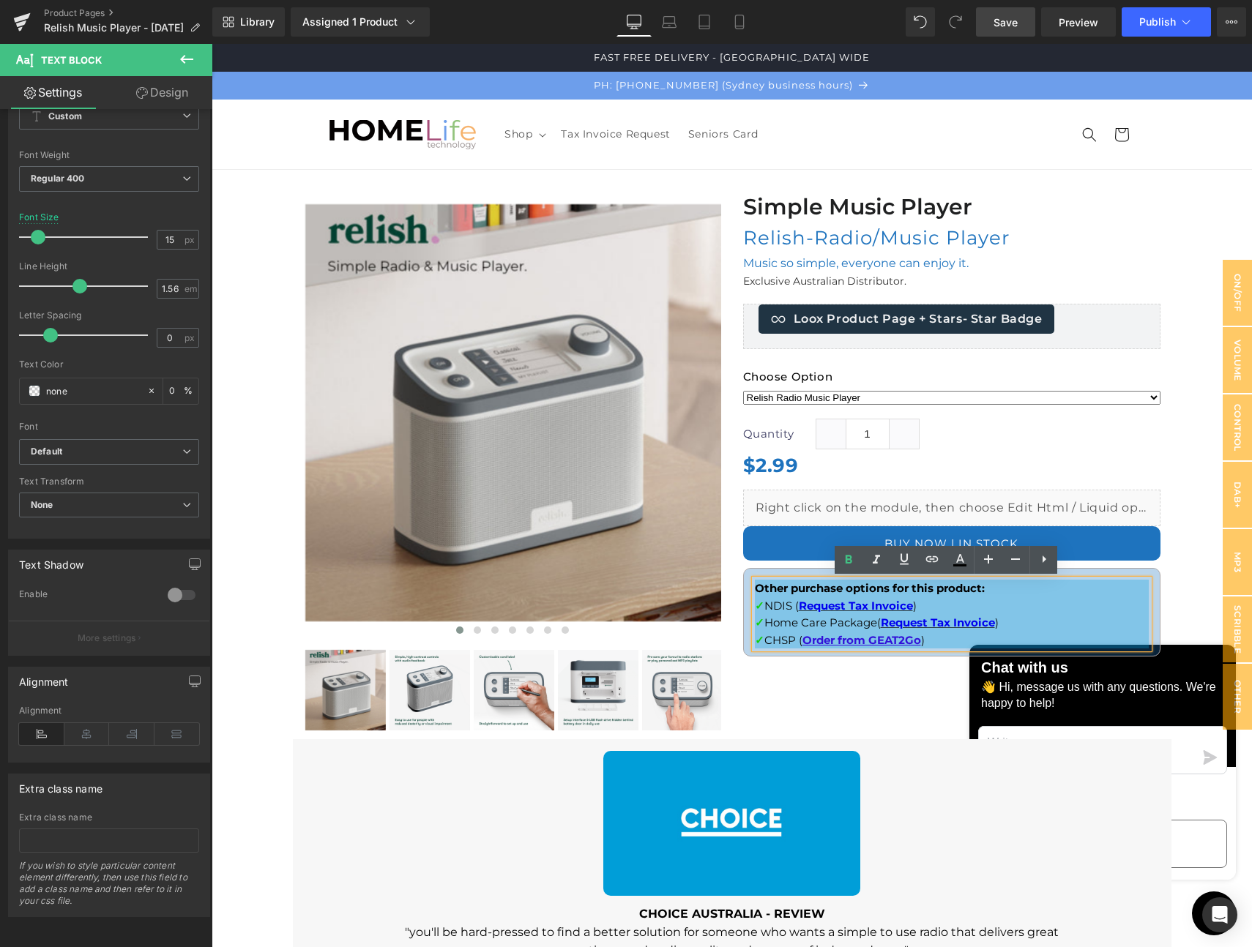
click at [1065, 632] on p "✓ CHSP ( Order from GEAT2Go )" at bounding box center [952, 640] width 394 height 17
drag, startPoint x: 886, startPoint y: 625, endPoint x: 735, endPoint y: 586, distance: 155.9
click at [735, 586] on div "Simple Music Player Heading Relish-Radio/Music Player (P) Title Music so simple…" at bounding box center [951, 428] width 439 height 472
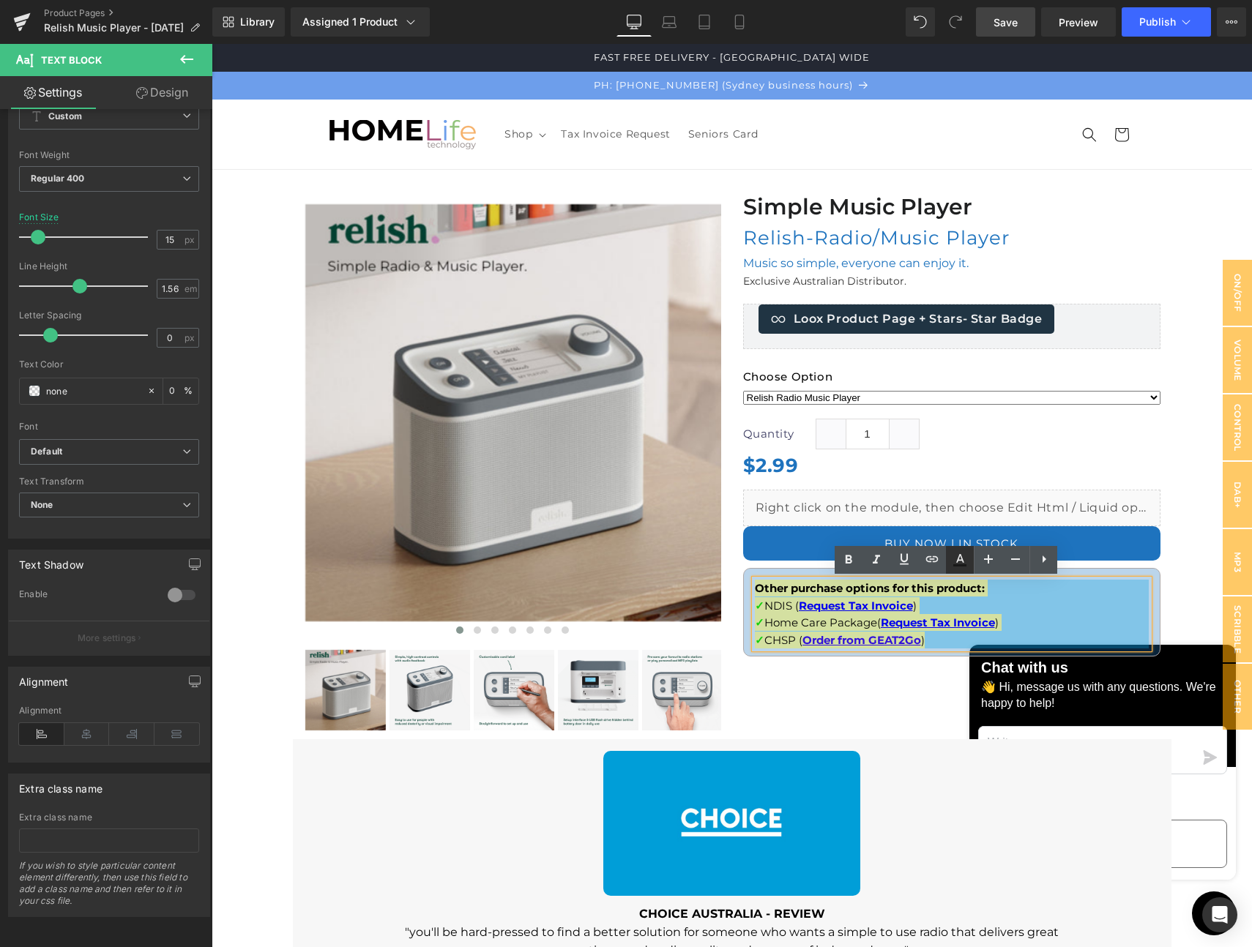
click at [967, 563] on icon at bounding box center [960, 560] width 18 height 18
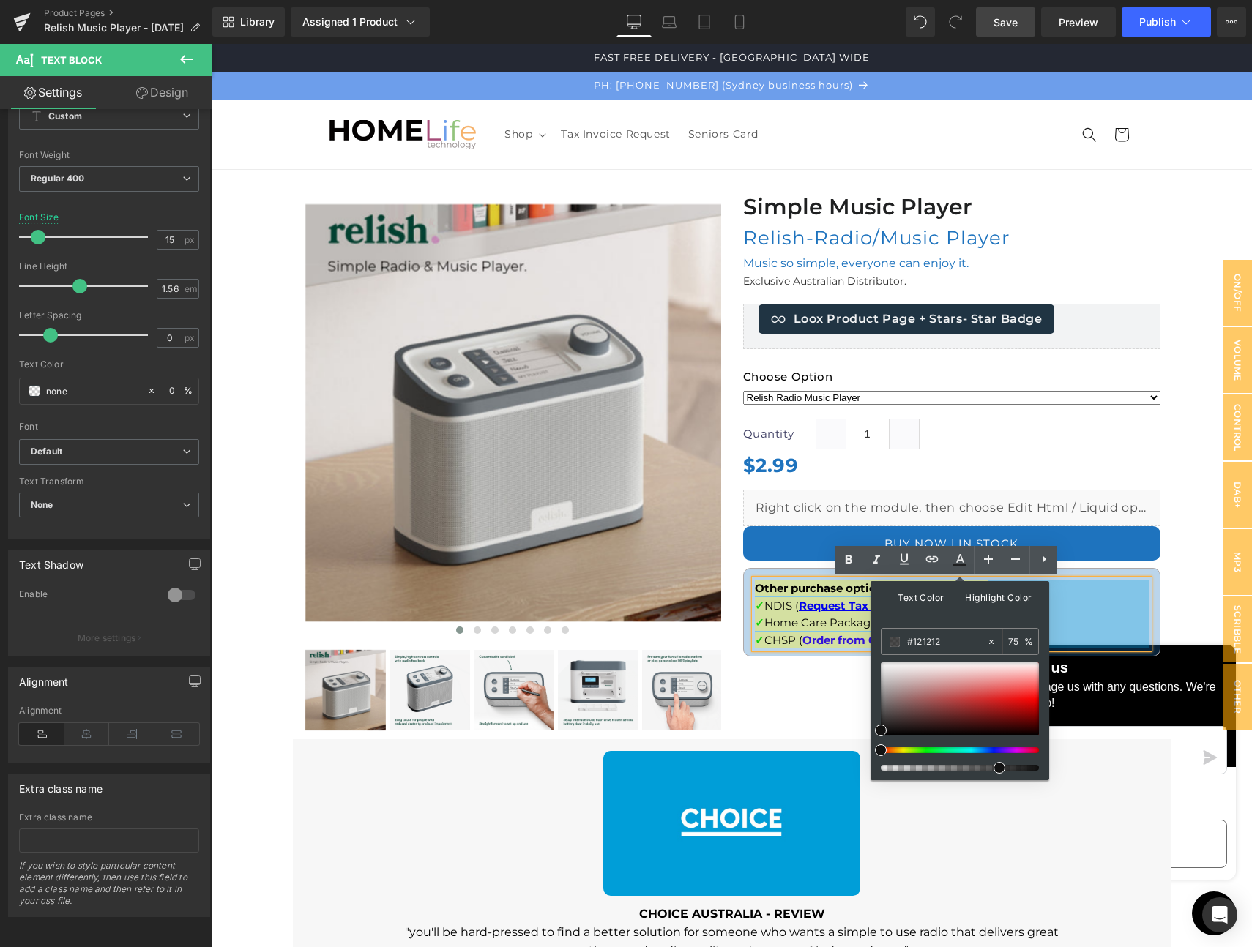
click at [993, 597] on span "Highlight Color" at bounding box center [999, 596] width 78 height 31
click at [991, 640] on icon at bounding box center [991, 642] width 10 height 10
click at [897, 640] on span at bounding box center [894, 642] width 10 height 10
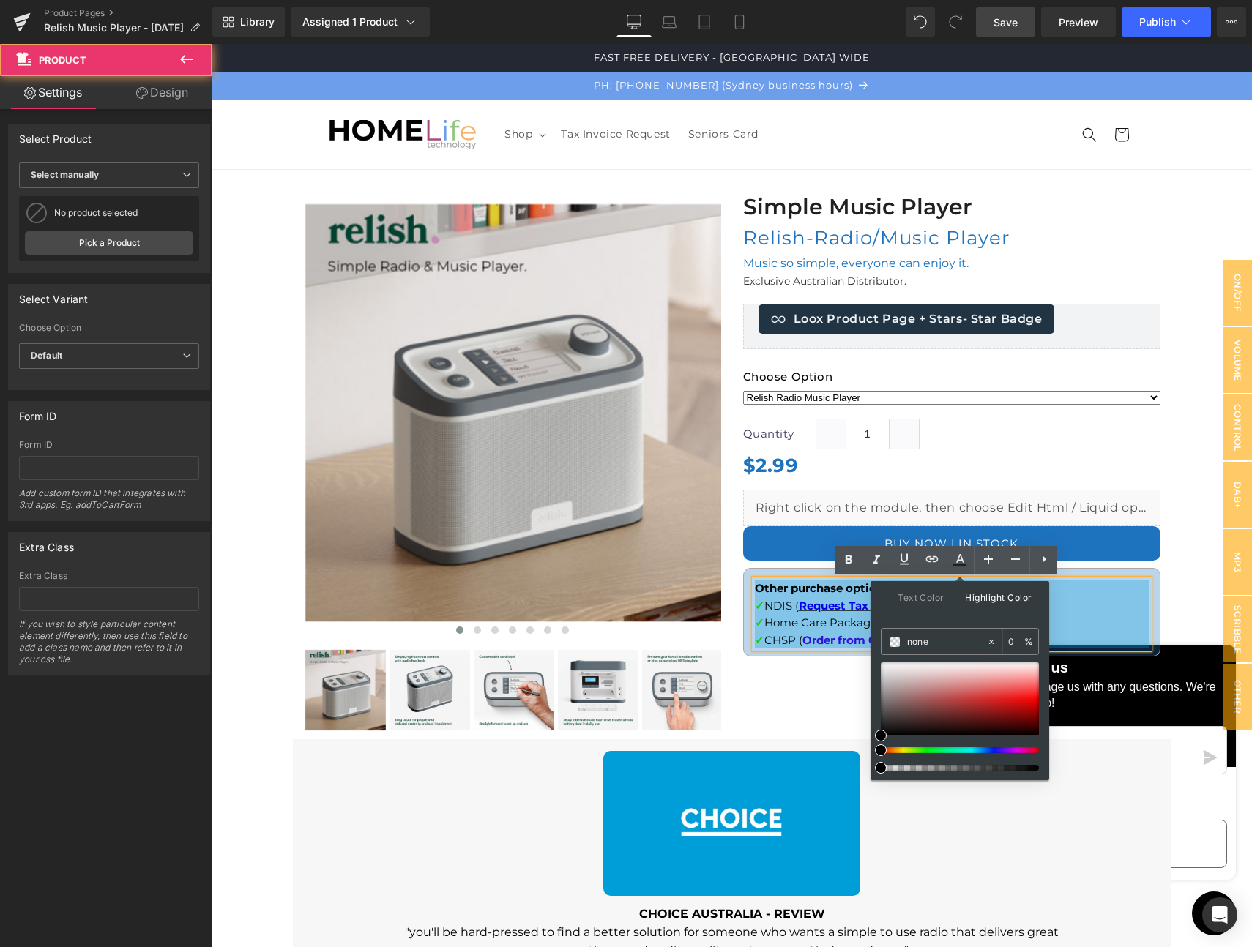
click at [1189, 569] on div at bounding box center [732, 803] width 1040 height 1340
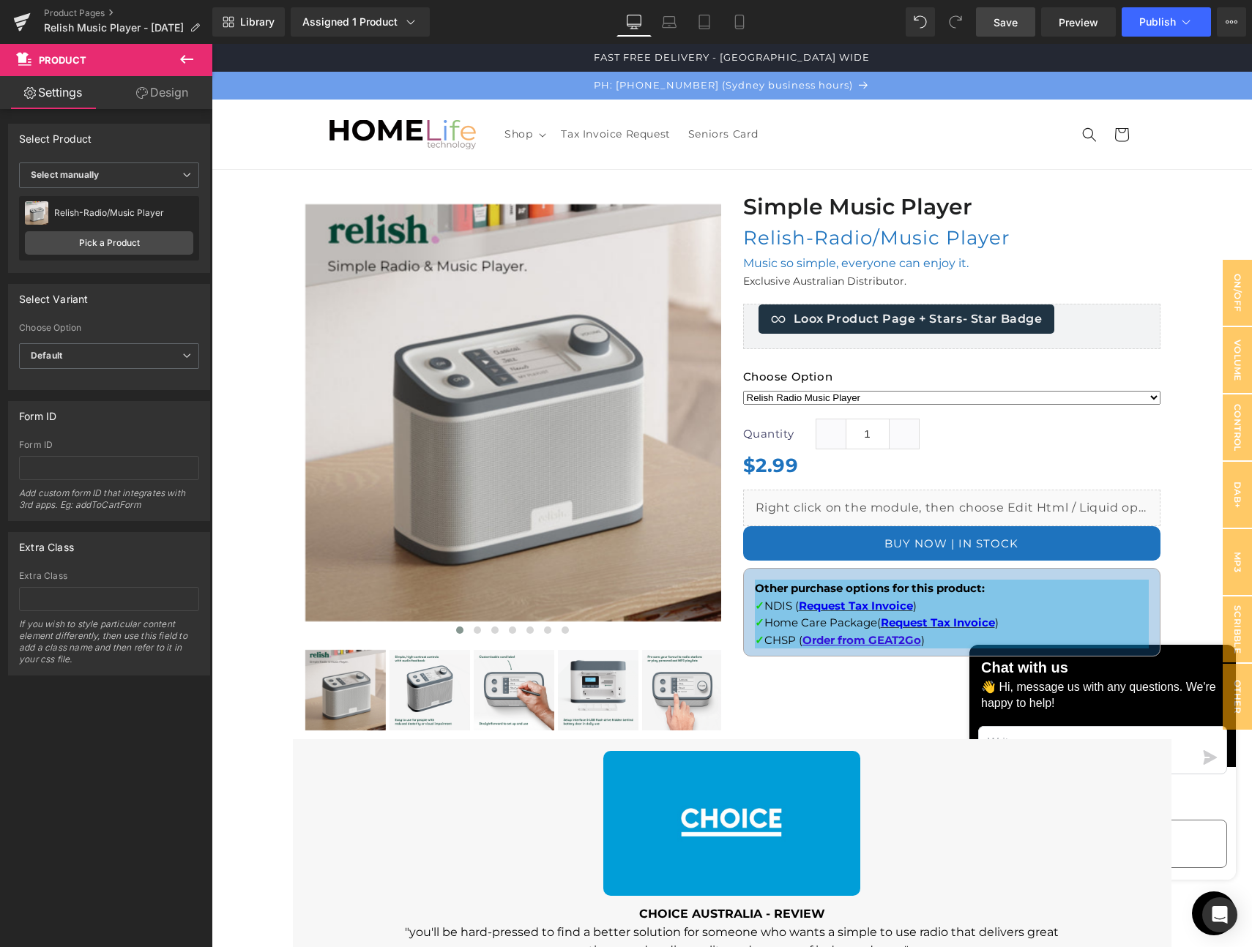
click at [1004, 20] on span "Save" at bounding box center [1005, 22] width 24 height 15
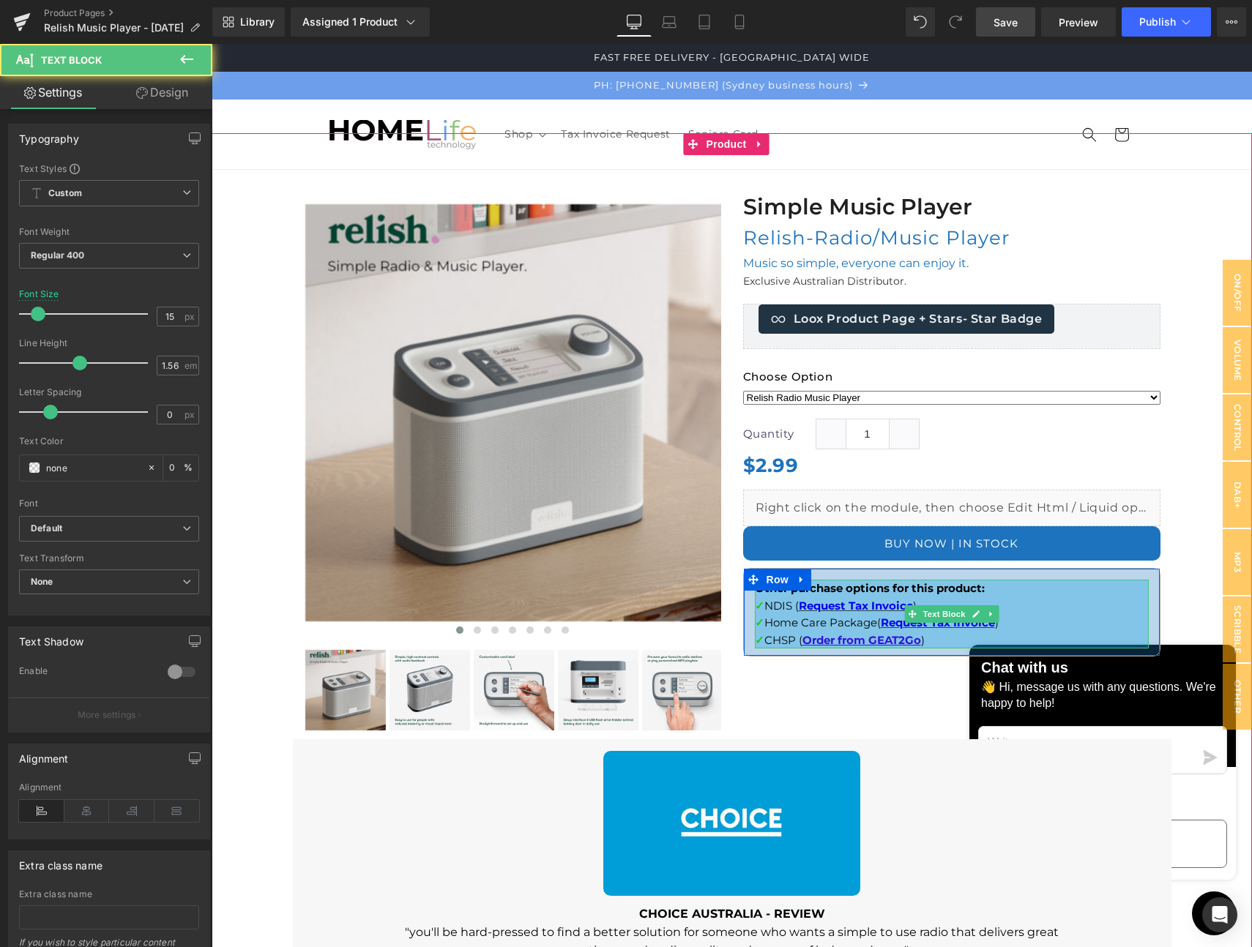
click at [1058, 616] on p "✓ Home Care Package ( Request Tax Invoice )" at bounding box center [952, 622] width 394 height 17
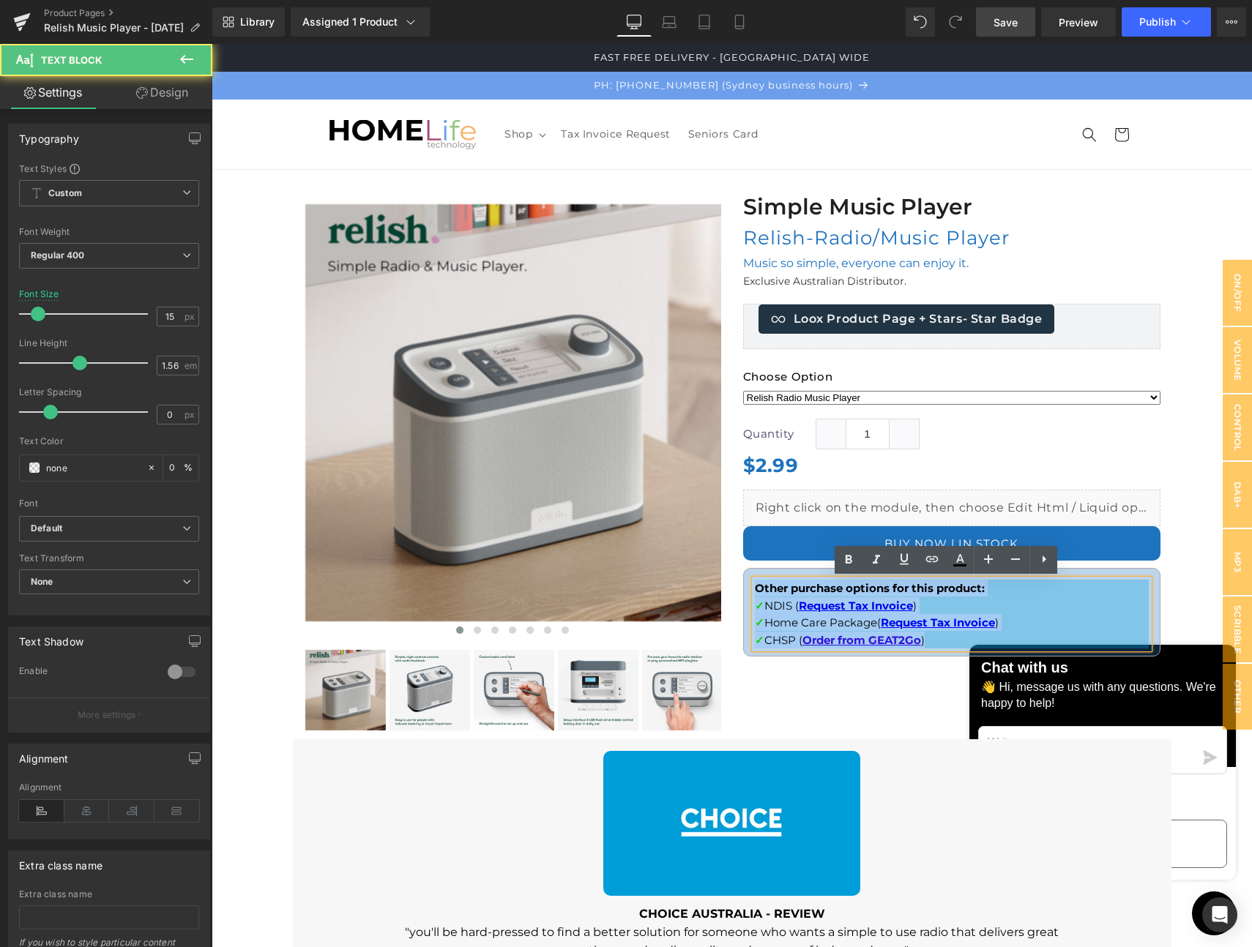
drag, startPoint x: 961, startPoint y: 638, endPoint x: 747, endPoint y: 586, distance: 220.7
click at [744, 586] on div "Other purchase options for this product: ✓ NDIS ( Request Tax Invoice ) ✓ Home …" at bounding box center [952, 614] width 416 height 69
click at [974, 602] on p "✓ NDIS ( Request Tax Invoice )" at bounding box center [952, 605] width 394 height 17
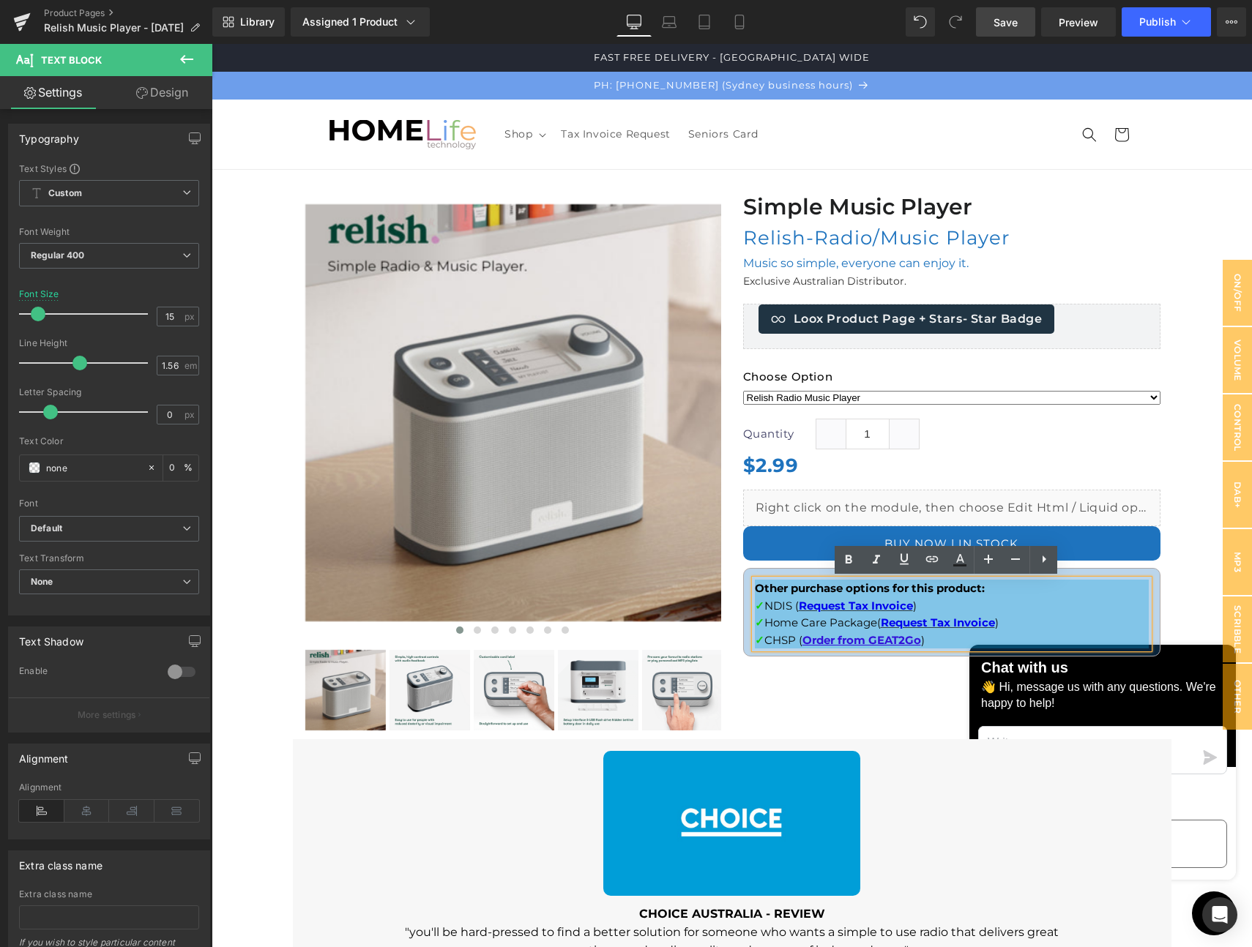
drag, startPoint x: 1162, startPoint y: 580, endPoint x: 1117, endPoint y: 591, distance: 46.2
click at [1161, 580] on div "Simple Music Player Heading Relish-Radio/Music Player (P) Title Music so simple…" at bounding box center [951, 428] width 439 height 472
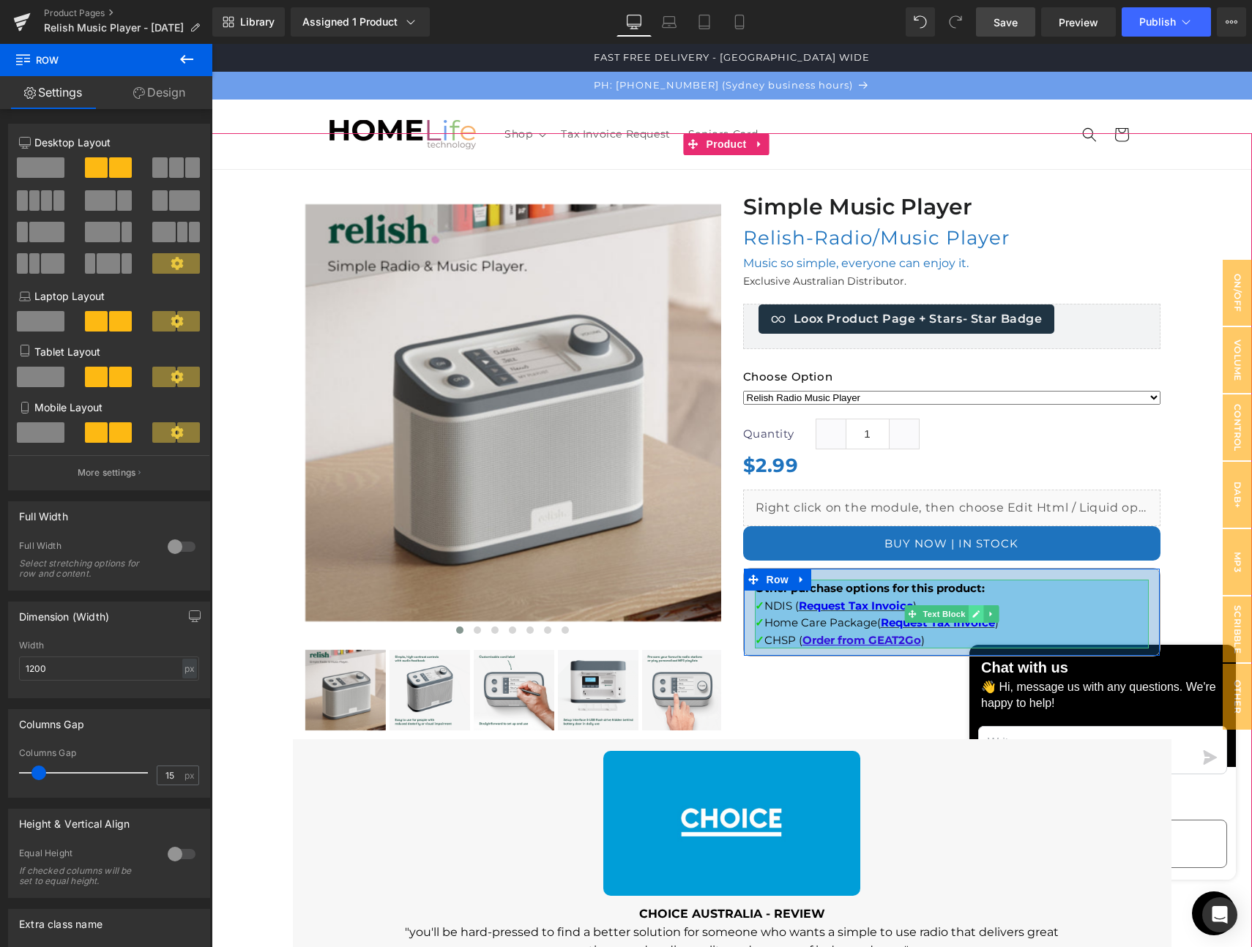
click at [971, 615] on icon at bounding box center [975, 614] width 8 height 9
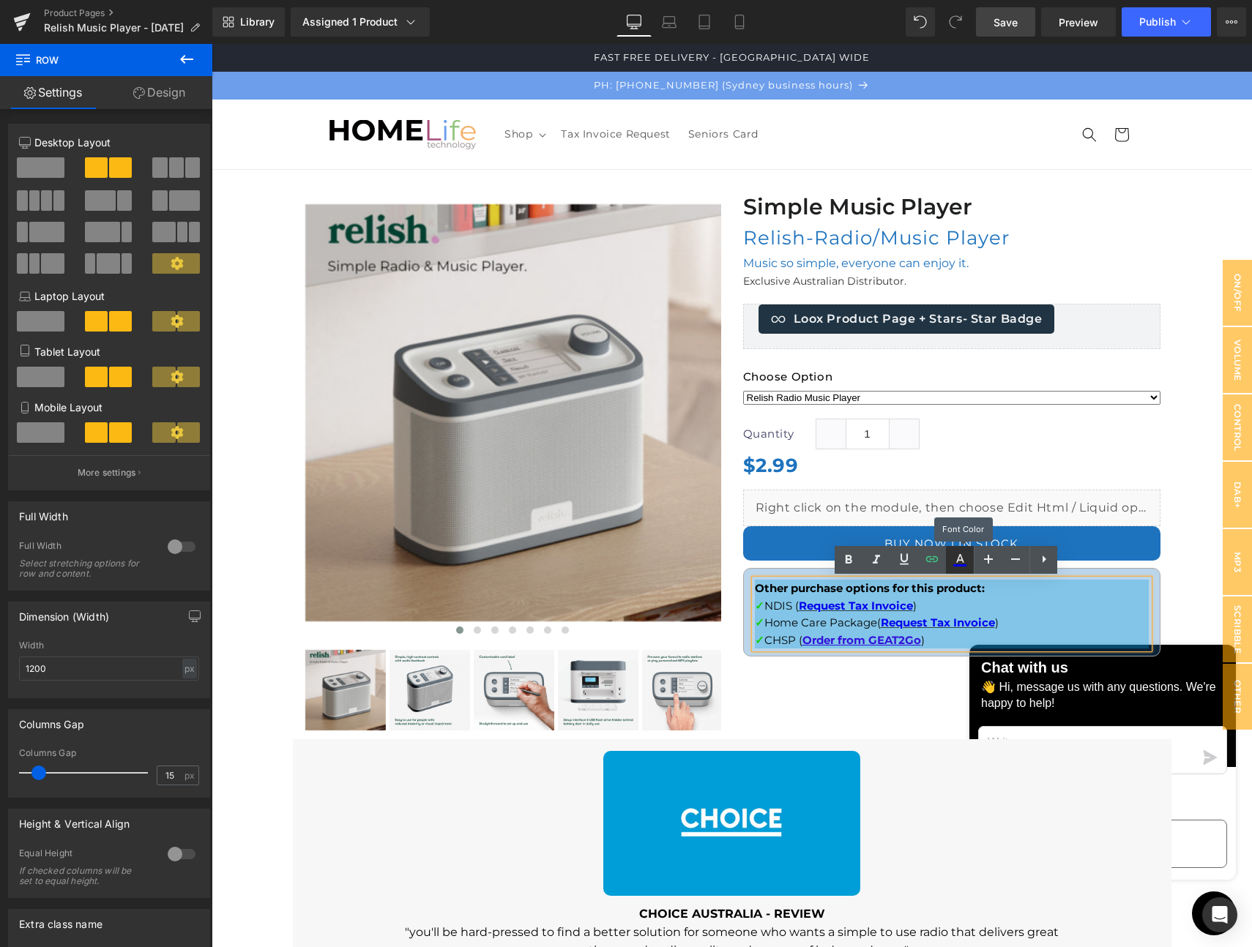
click at [960, 561] on icon at bounding box center [960, 560] width 18 height 18
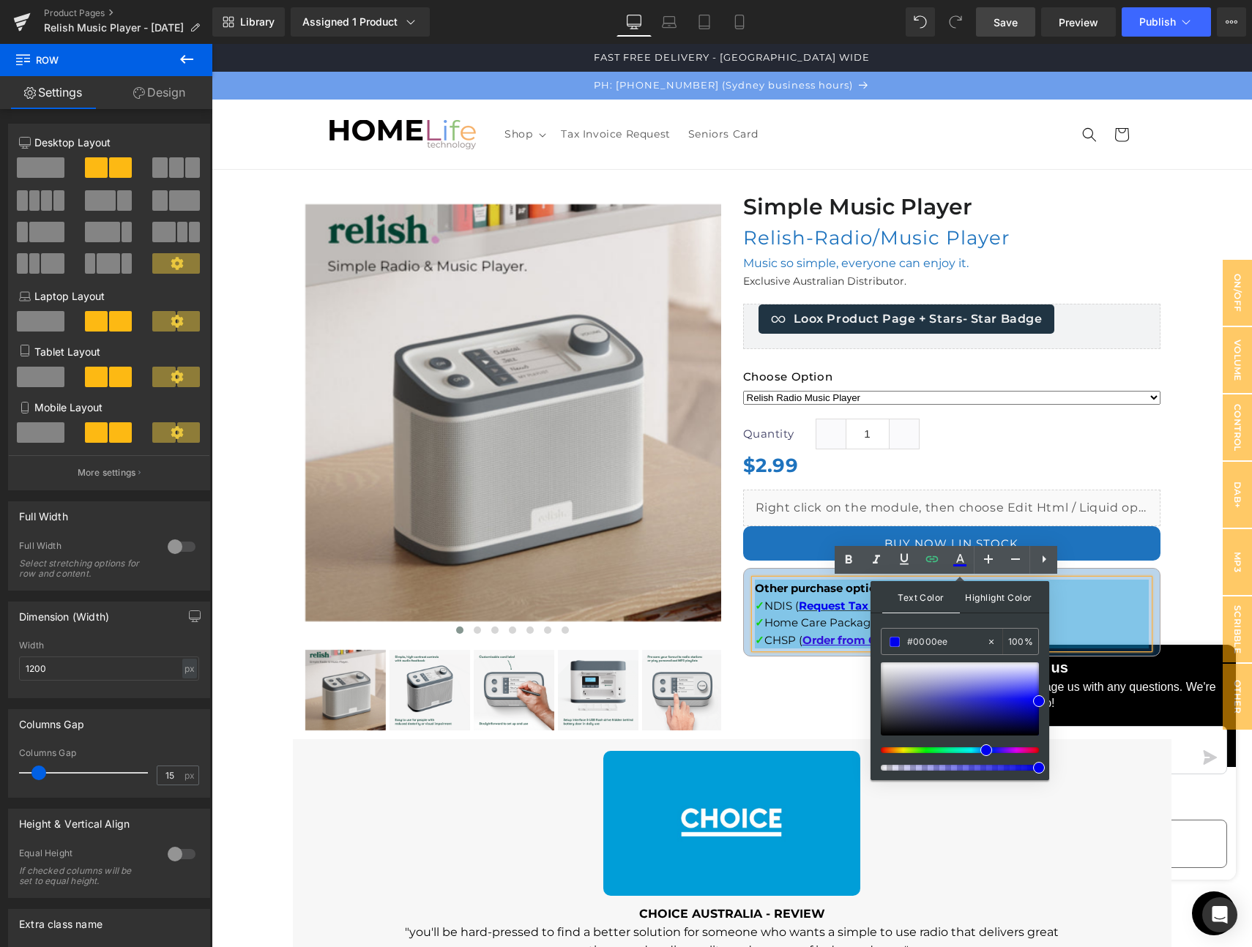
click at [993, 594] on span "Highlight Color" at bounding box center [999, 596] width 78 height 31
click at [1166, 602] on div at bounding box center [732, 803] width 1040 height 1340
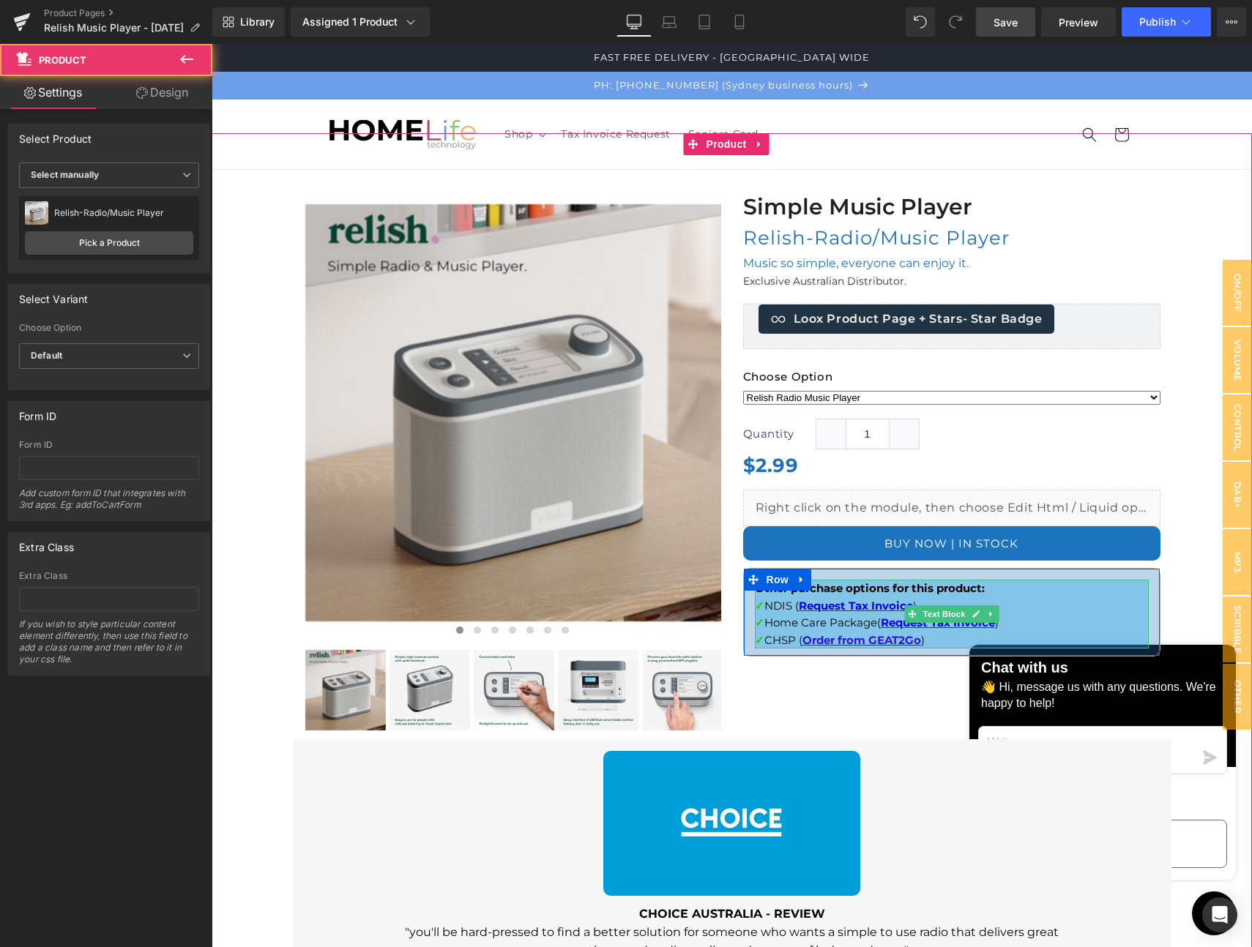
click at [1126, 602] on p "✓ NDIS ( Request Tax Invoice )" at bounding box center [952, 605] width 394 height 17
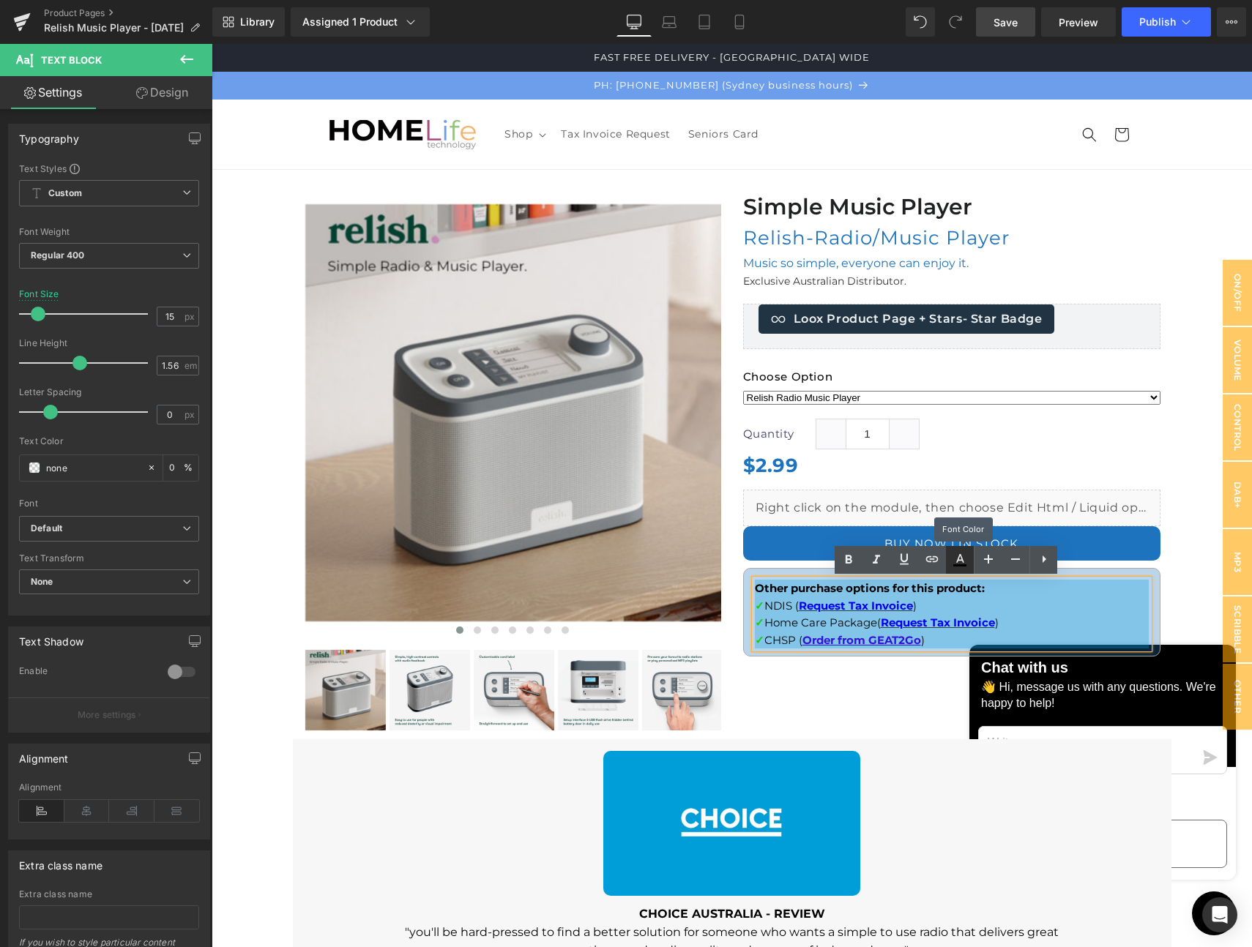
click at [957, 558] on icon at bounding box center [960, 560] width 18 height 18
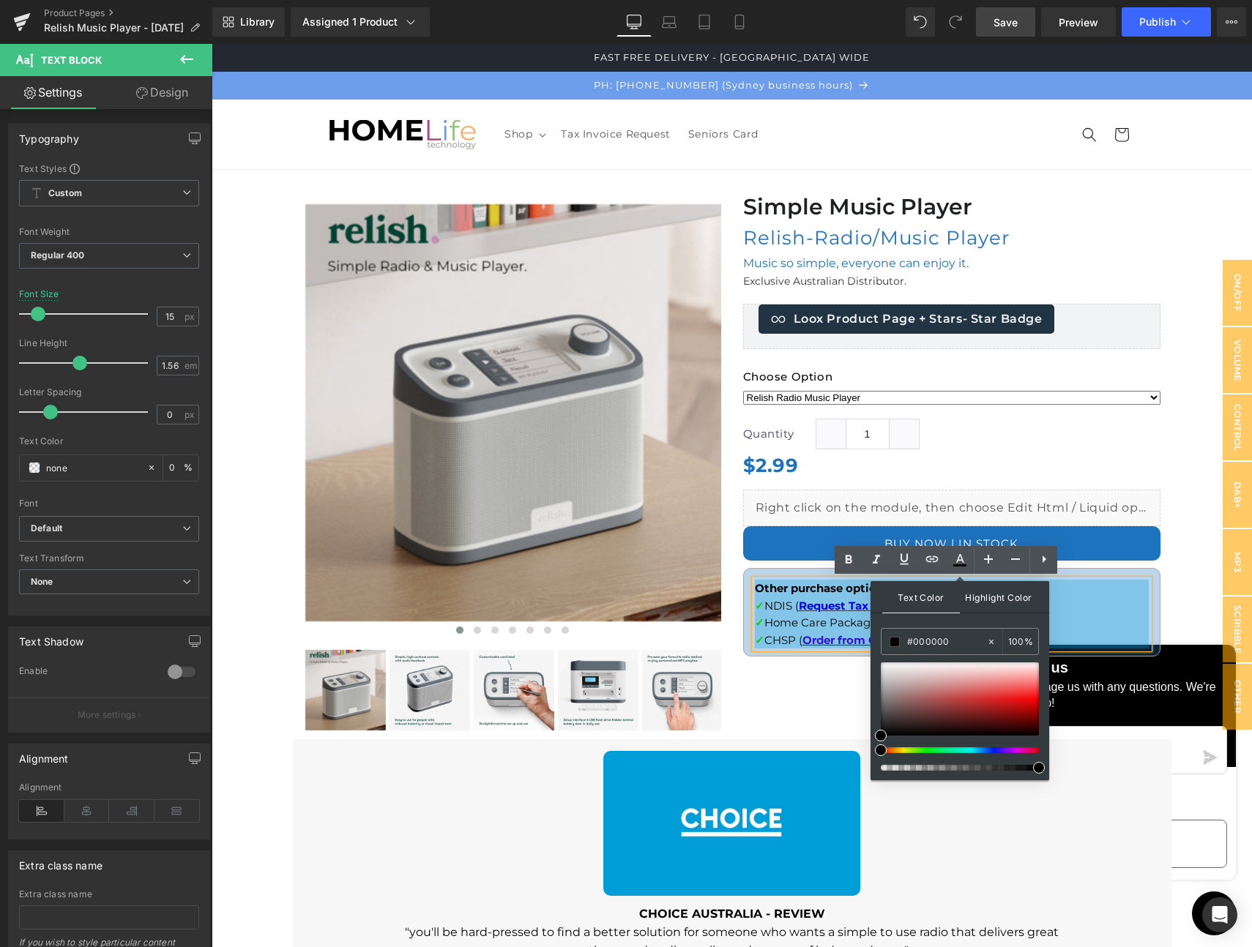
click at [985, 602] on span "Highlight Color" at bounding box center [999, 596] width 78 height 31
drag, startPoint x: 1088, startPoint y: 608, endPoint x: 1102, endPoint y: 609, distance: 14.7
click at [1088, 608] on p "✓ NDIS ( Request Tax Invoice )" at bounding box center [952, 605] width 394 height 17
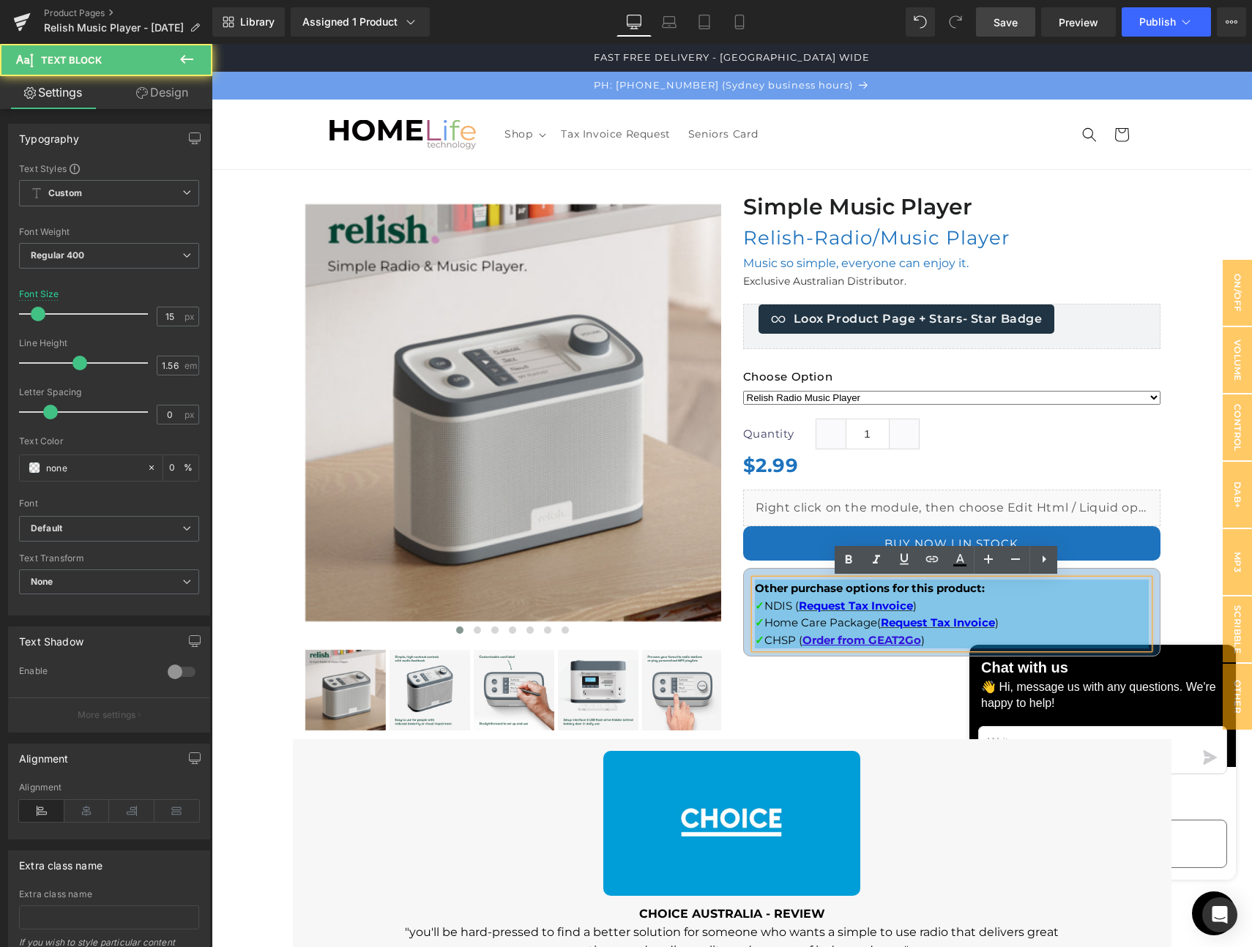
click at [1169, 605] on div at bounding box center [732, 803] width 1040 height 1340
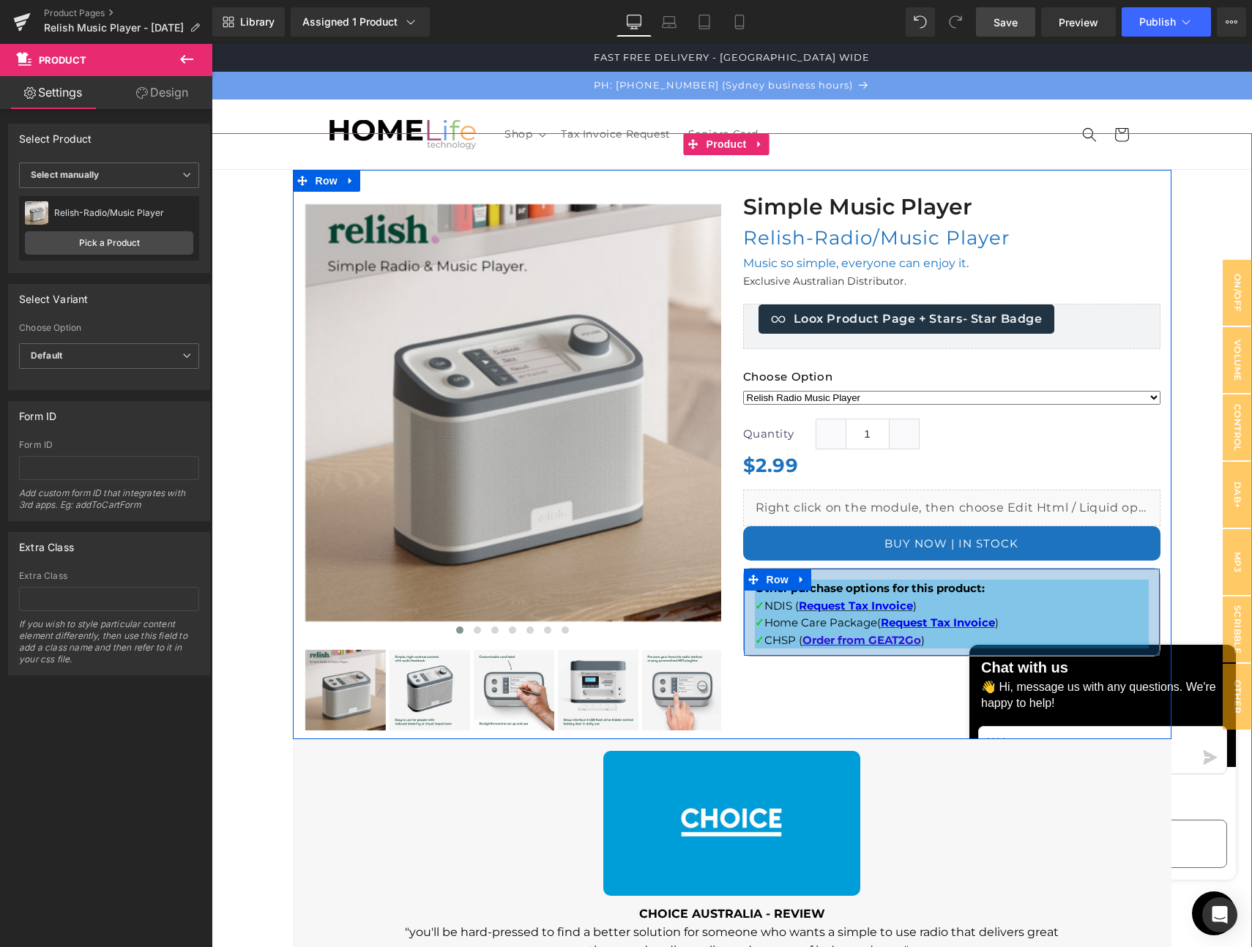
click at [1148, 602] on div "Other purchase options for this product: ✓ NDIS ( Request Tax Invoice ) ✓ Home …" at bounding box center [952, 614] width 416 height 69
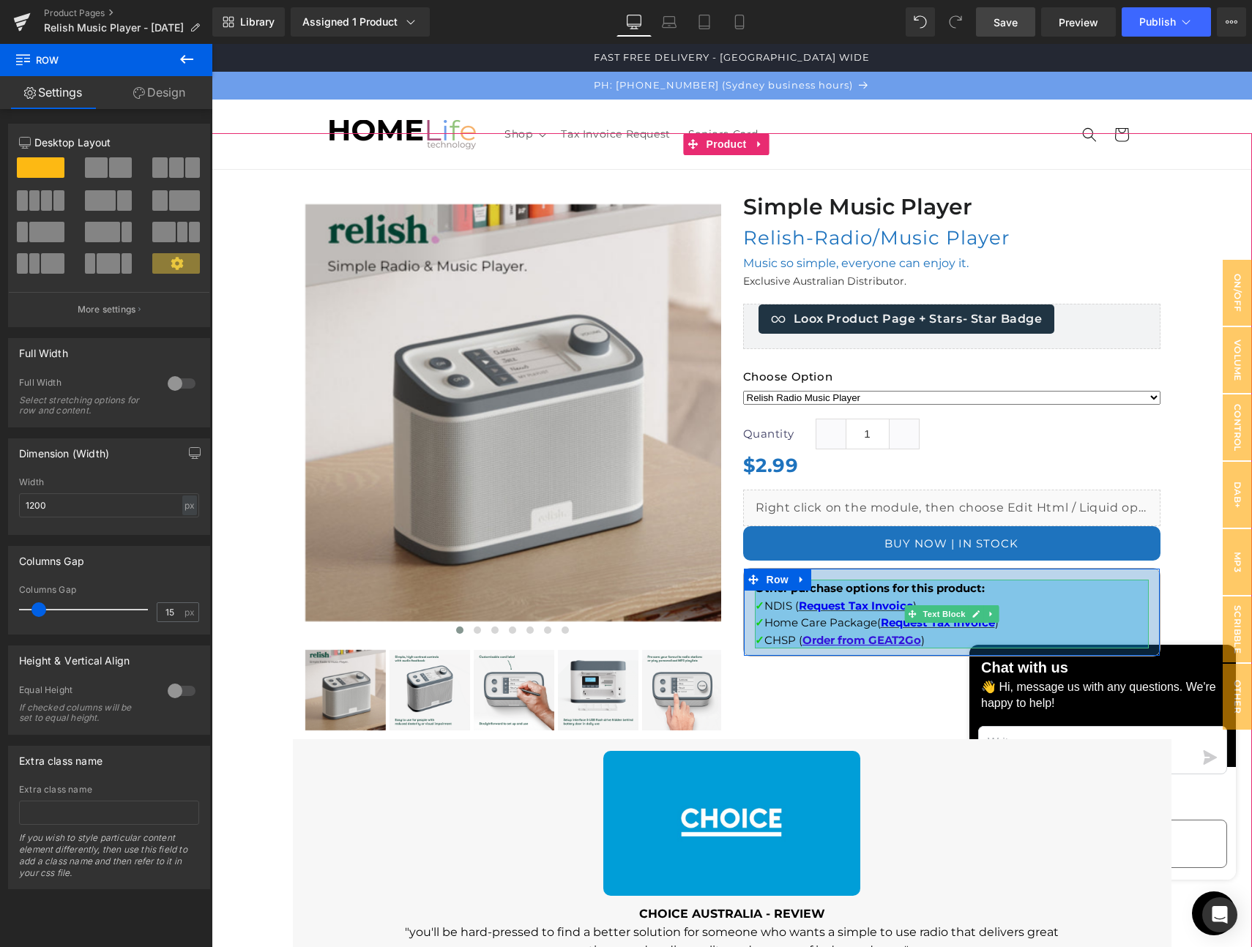
click at [1124, 603] on p "✓ NDIS ( Request Tax Invoice )" at bounding box center [952, 605] width 394 height 17
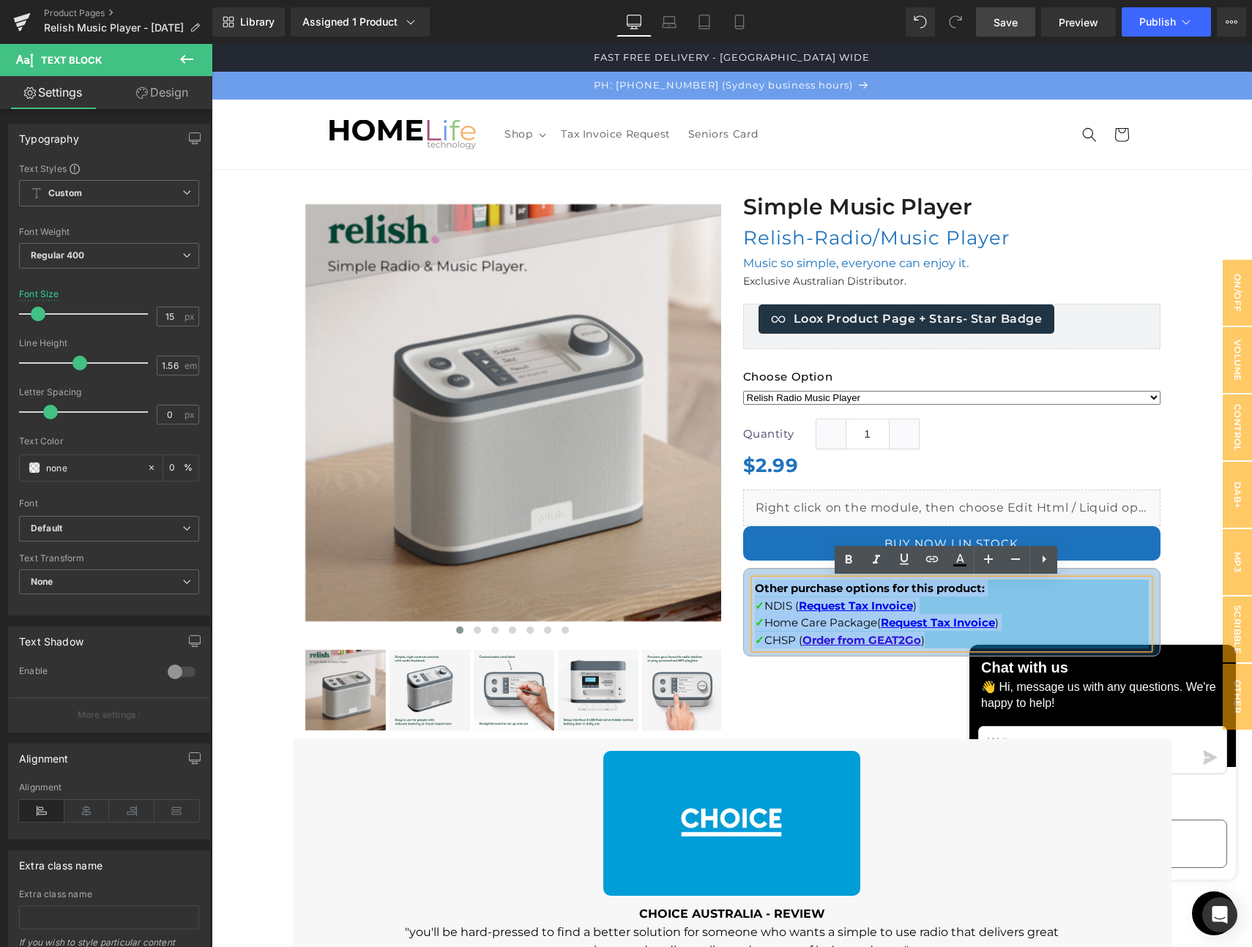
drag, startPoint x: 948, startPoint y: 638, endPoint x: 751, endPoint y: 591, distance: 202.4
click at [755, 591] on div "Other purchase options for this product: ✓ NDIS ( Request Tax Invoice ) ✓ Home …" at bounding box center [952, 614] width 394 height 69
copy div "Other purchase options for this product: ✓ NDIS ( Request Tax Invoice ) ✓ Home …"
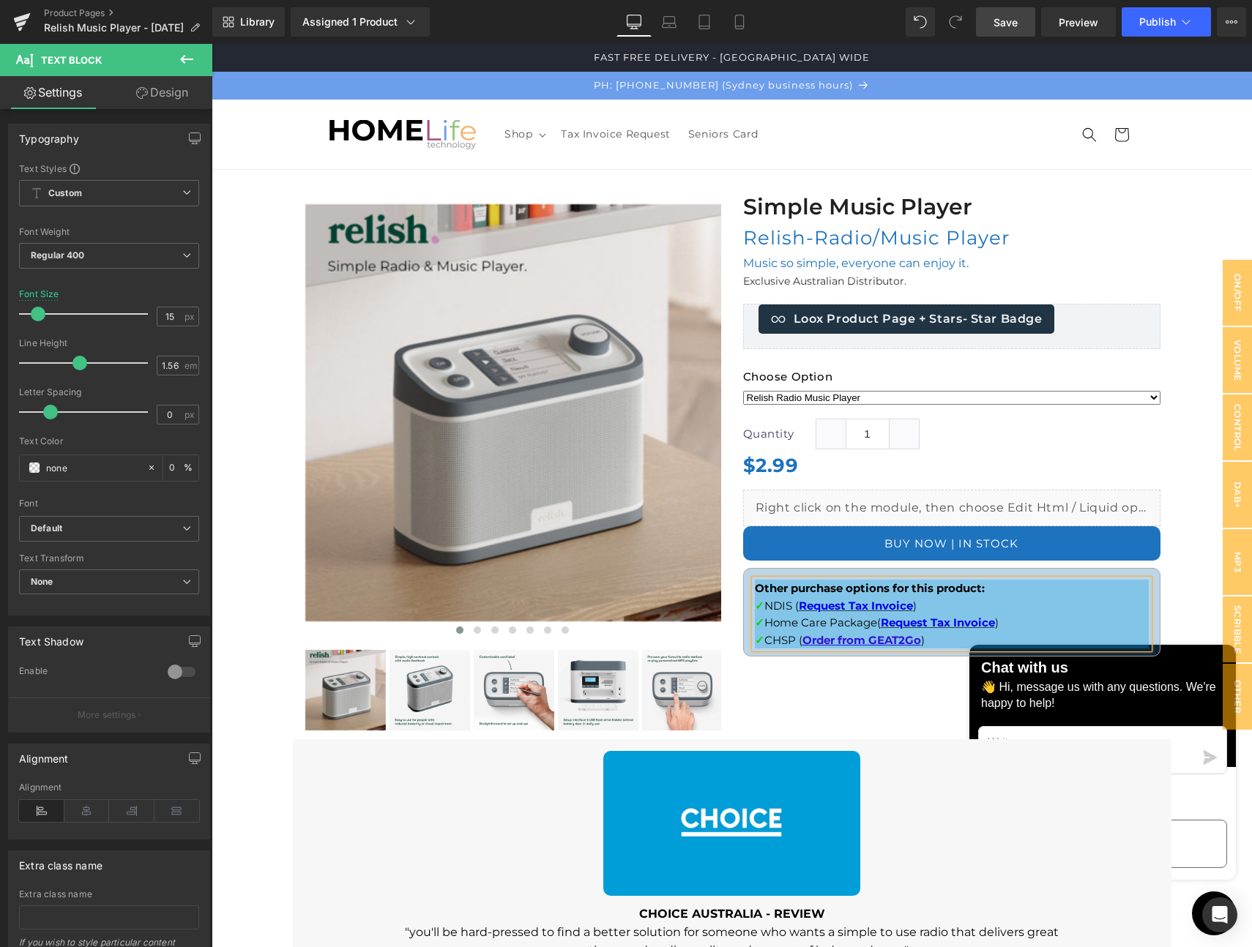
click at [1175, 580] on div at bounding box center [732, 803] width 1040 height 1340
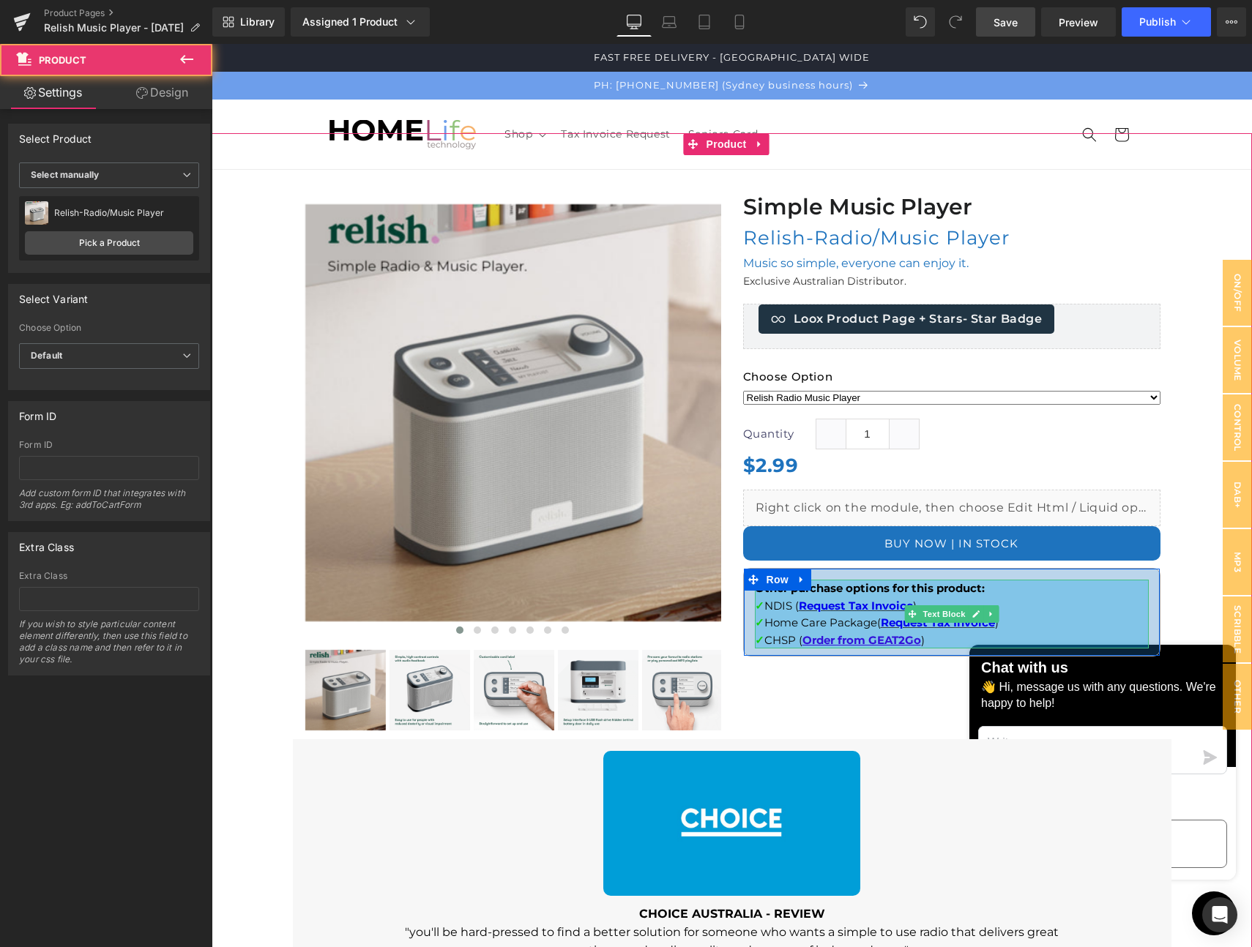
click at [1133, 585] on p "Other purchase options for this product:" at bounding box center [952, 588] width 394 height 17
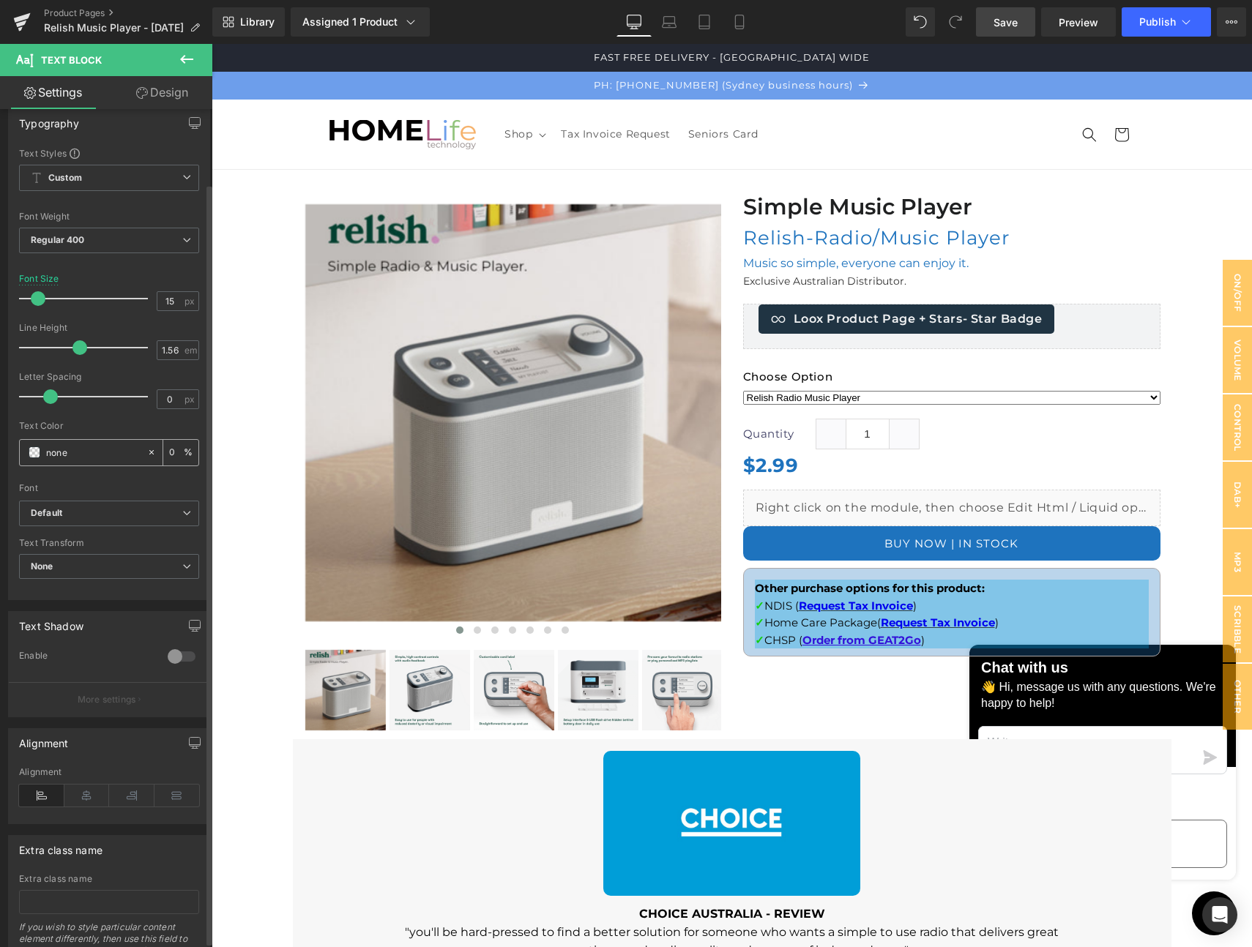
scroll to position [0, 0]
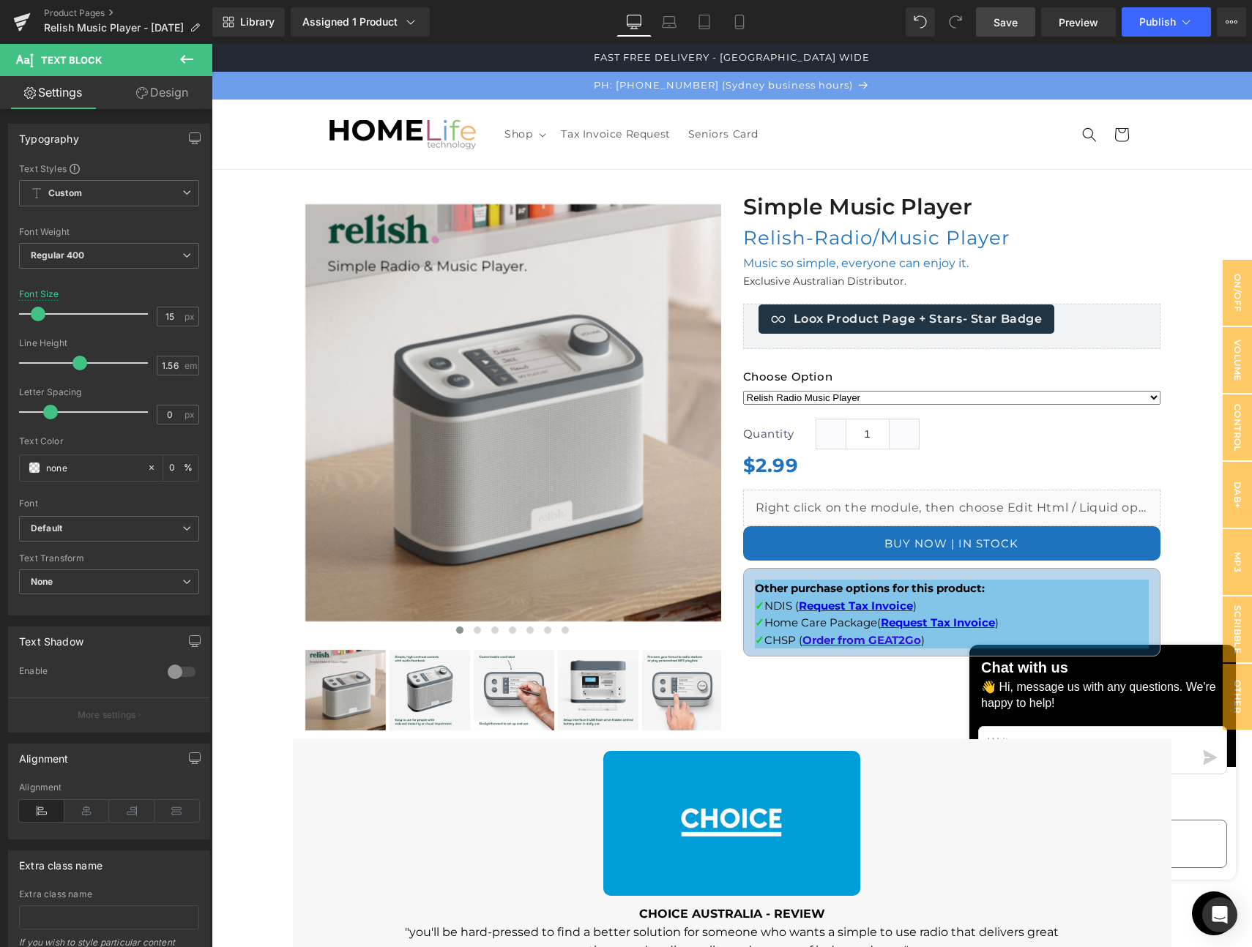
click at [177, 91] on link "Design" at bounding box center [162, 92] width 106 height 33
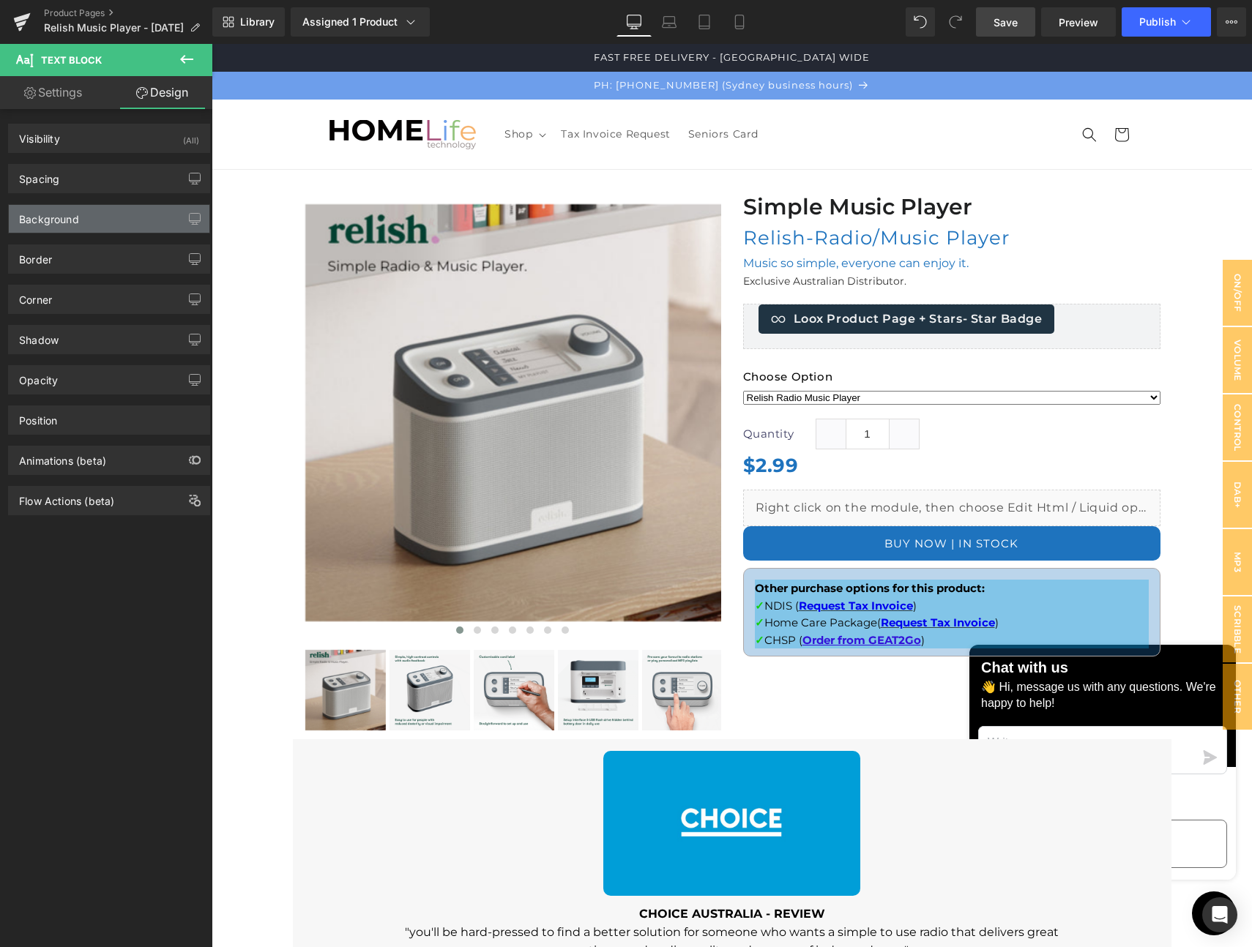
click at [113, 215] on div "Background" at bounding box center [109, 219] width 201 height 28
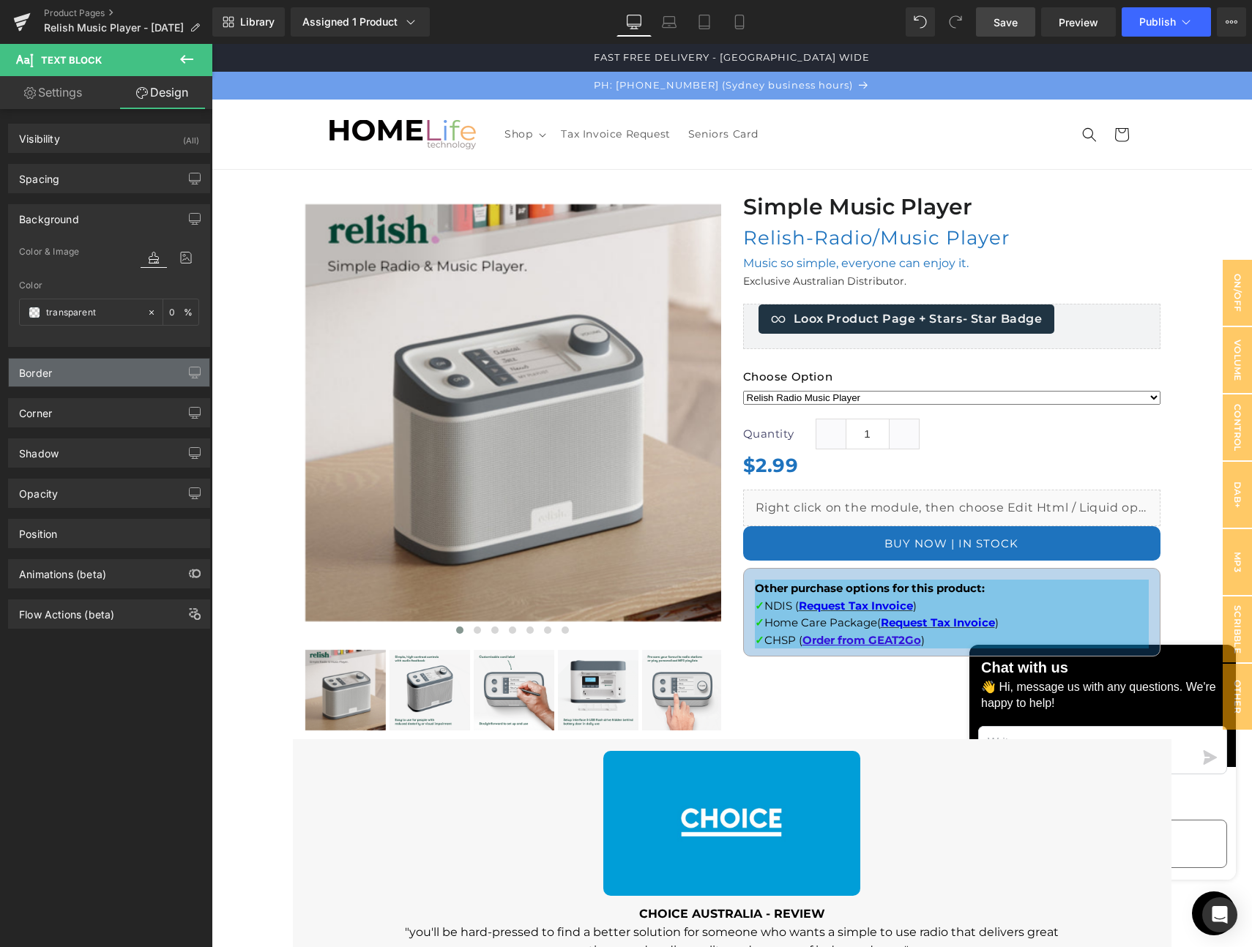
click at [79, 381] on div "Border" at bounding box center [109, 373] width 201 height 28
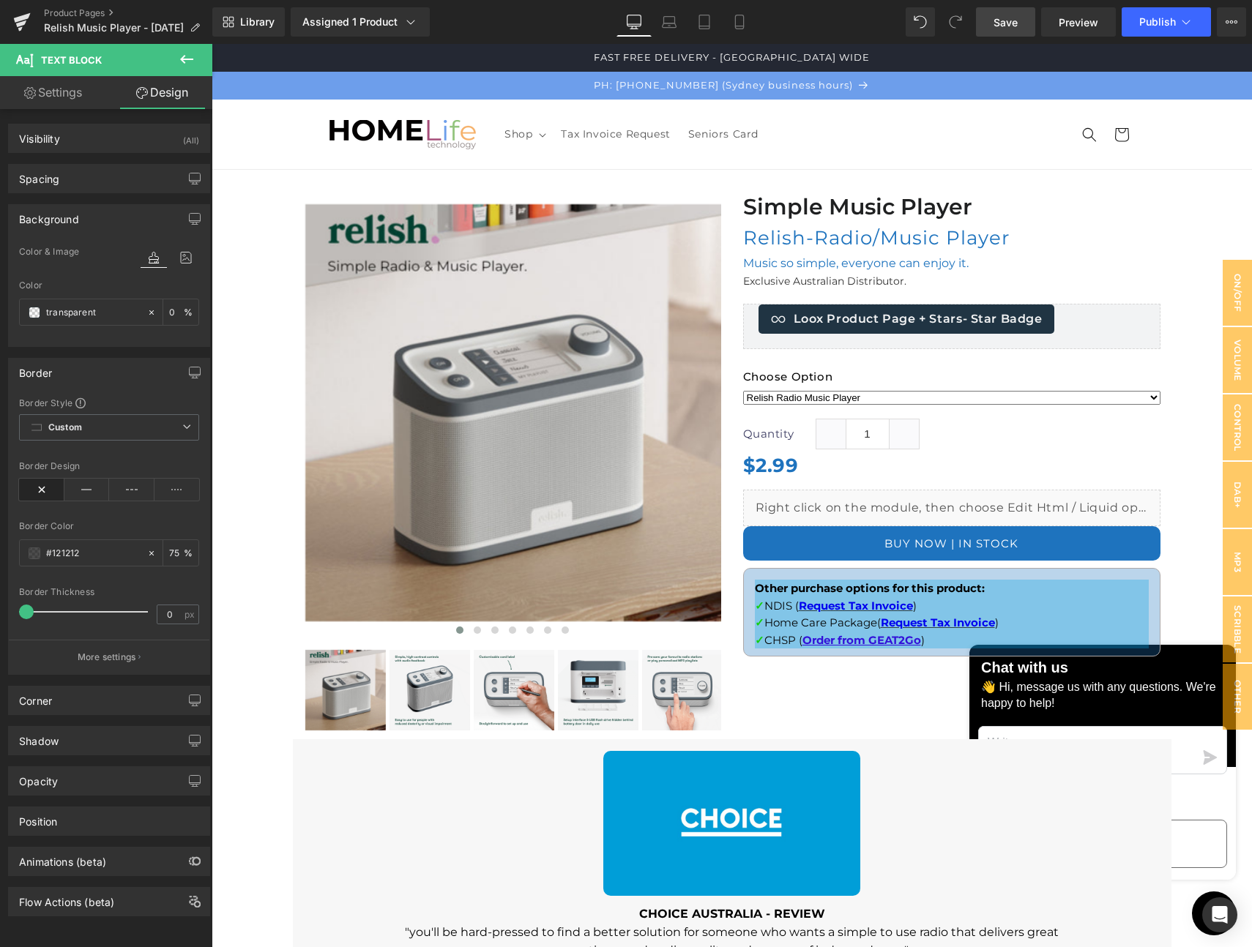
click at [40, 485] on icon at bounding box center [41, 490] width 45 height 22
drag, startPoint x: 23, startPoint y: 611, endPoint x: 6, endPoint y: 612, distance: 16.9
click at [7, 612] on div "Border Border Style Custom Custom Setup Global Style Custom Setup Global Style …" at bounding box center [109, 511] width 219 height 328
click at [62, 94] on link "Settings" at bounding box center [53, 92] width 106 height 33
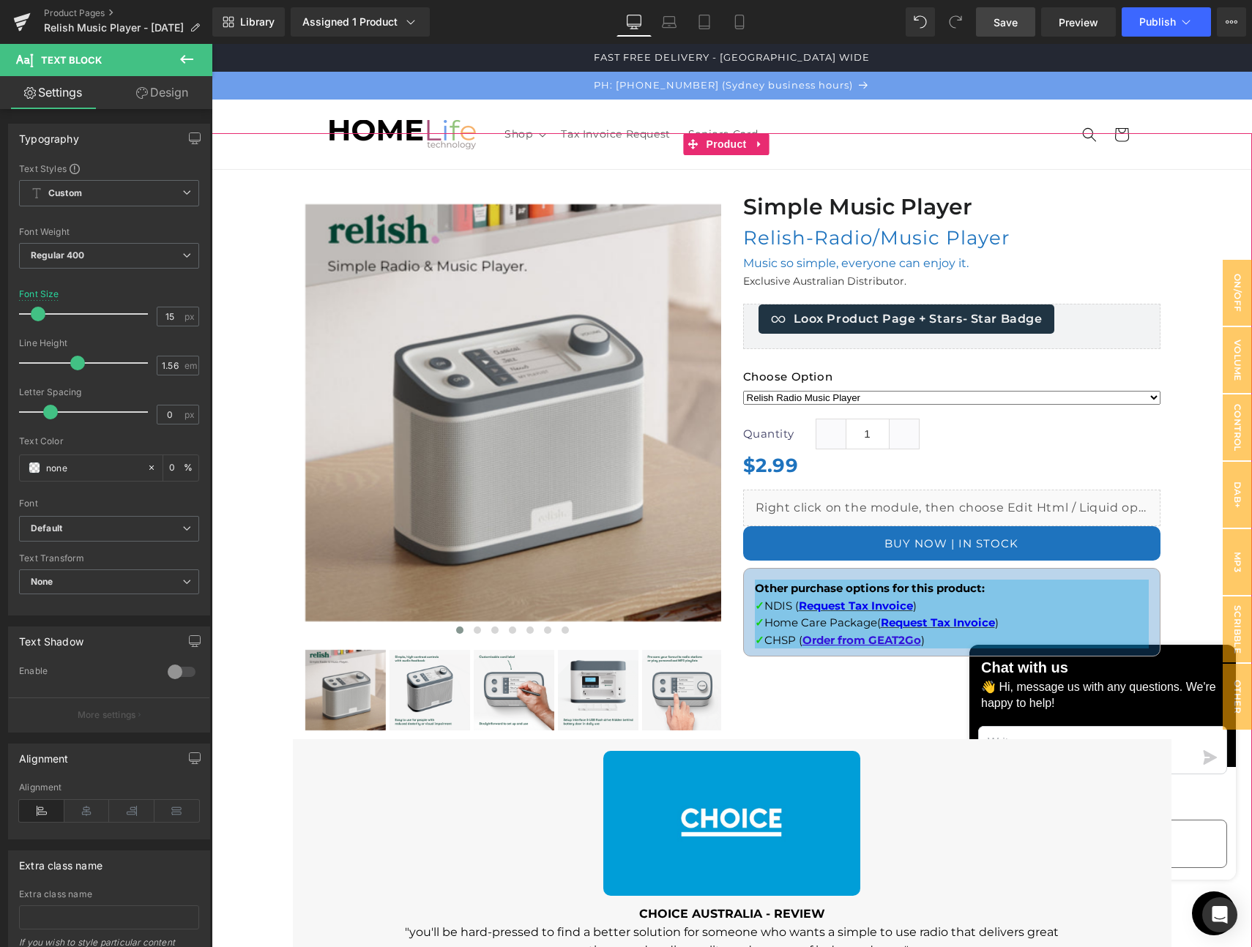
click at [1178, 546] on div at bounding box center [732, 803] width 1040 height 1340
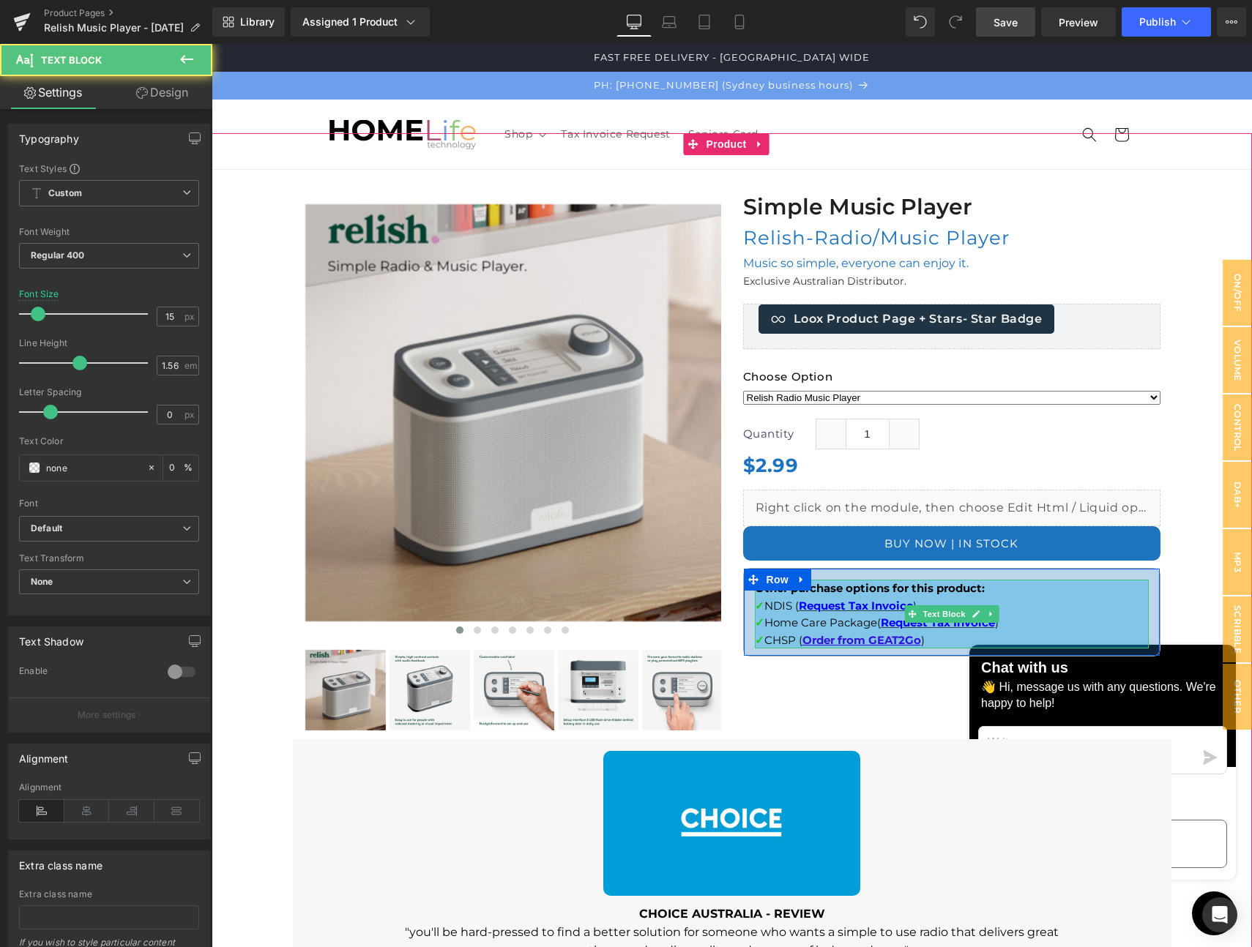
click at [1059, 610] on p "✓ NDIS ( Request Tax Invoice )" at bounding box center [952, 605] width 394 height 17
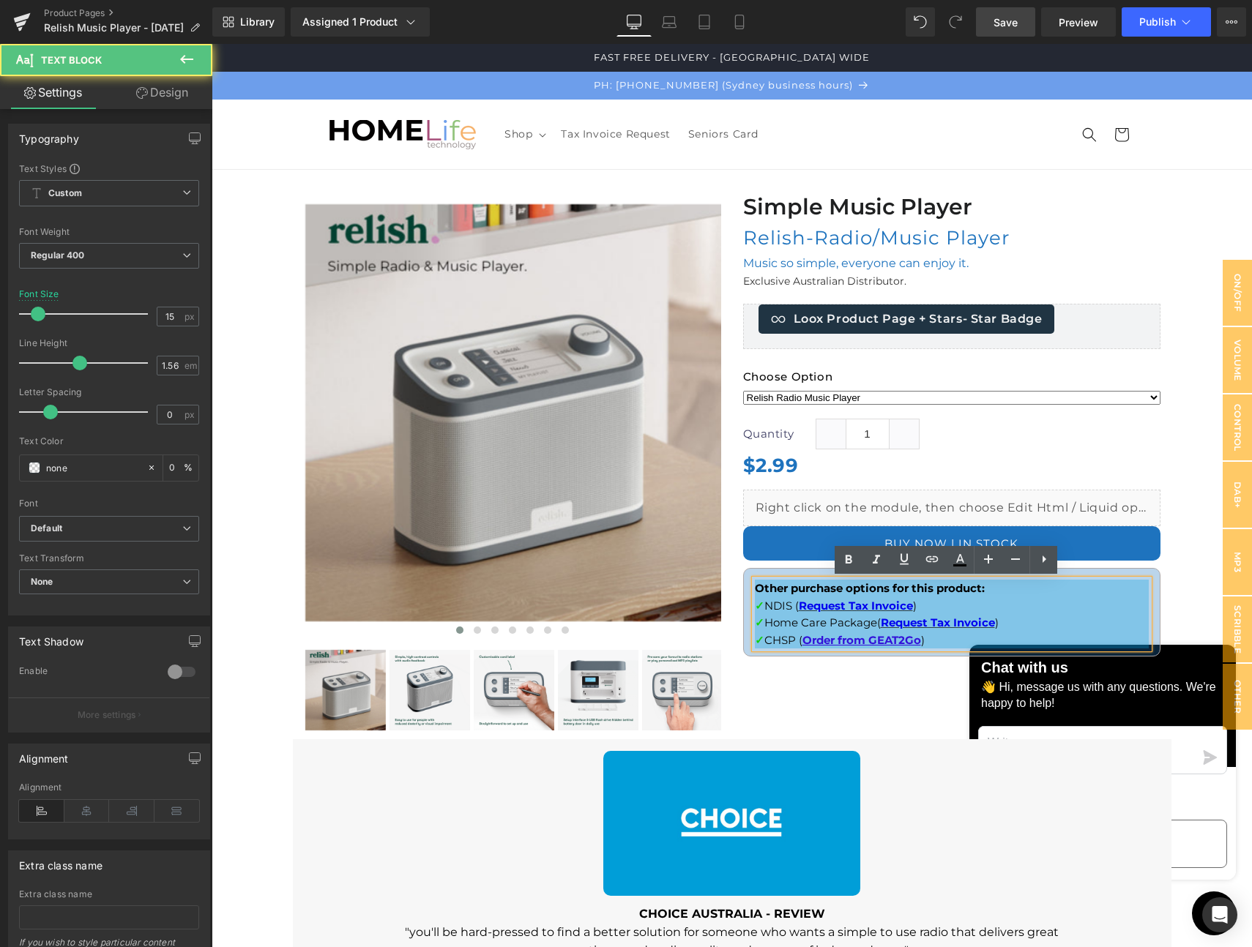
drag, startPoint x: 952, startPoint y: 641, endPoint x: 753, endPoint y: 578, distance: 208.8
click at [755, 580] on div "Other purchase options for this product: ✓ NDIS ( Request Tax Invoice ) ✓ Home …" at bounding box center [952, 614] width 394 height 69
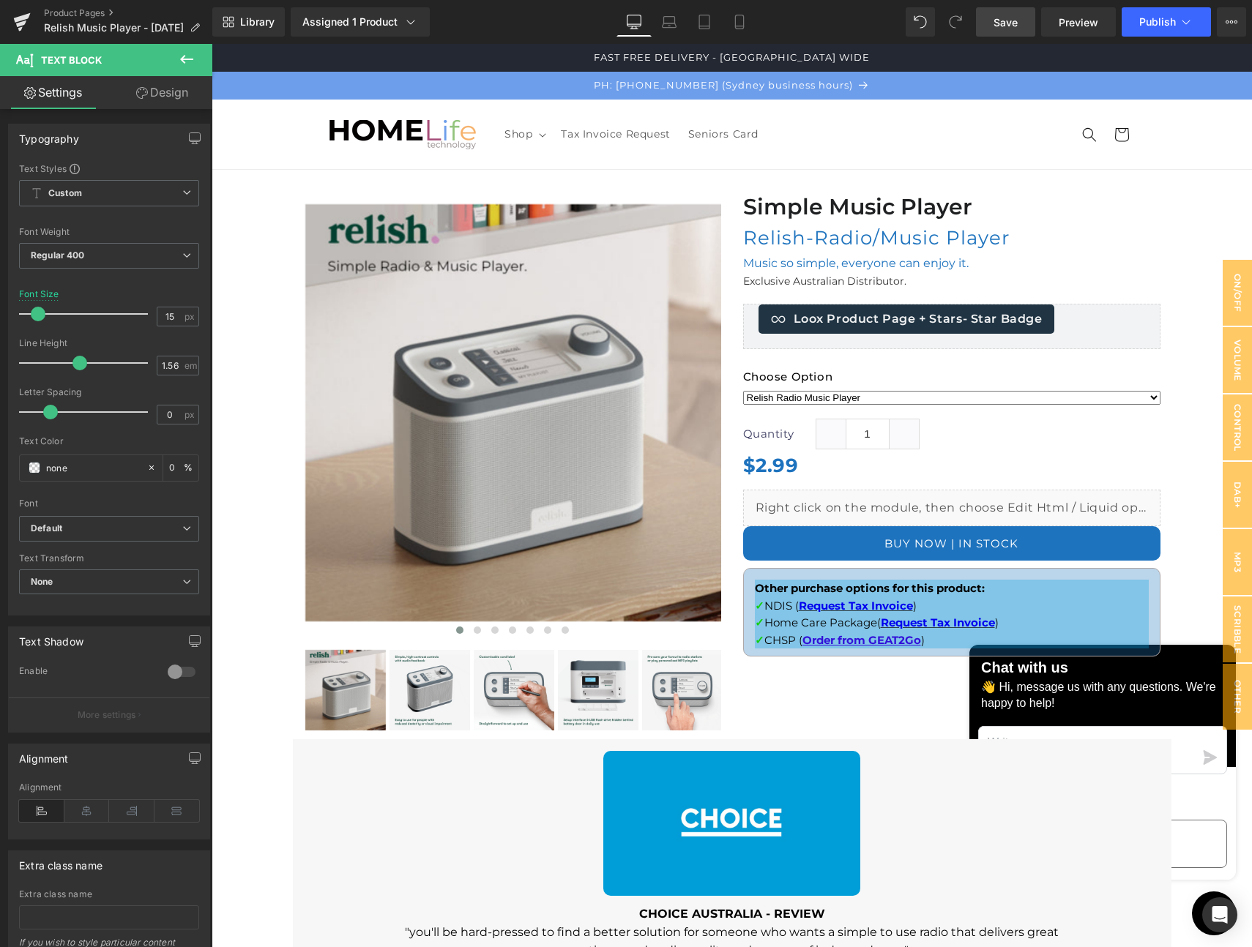
click at [181, 62] on icon at bounding box center [187, 60] width 18 height 18
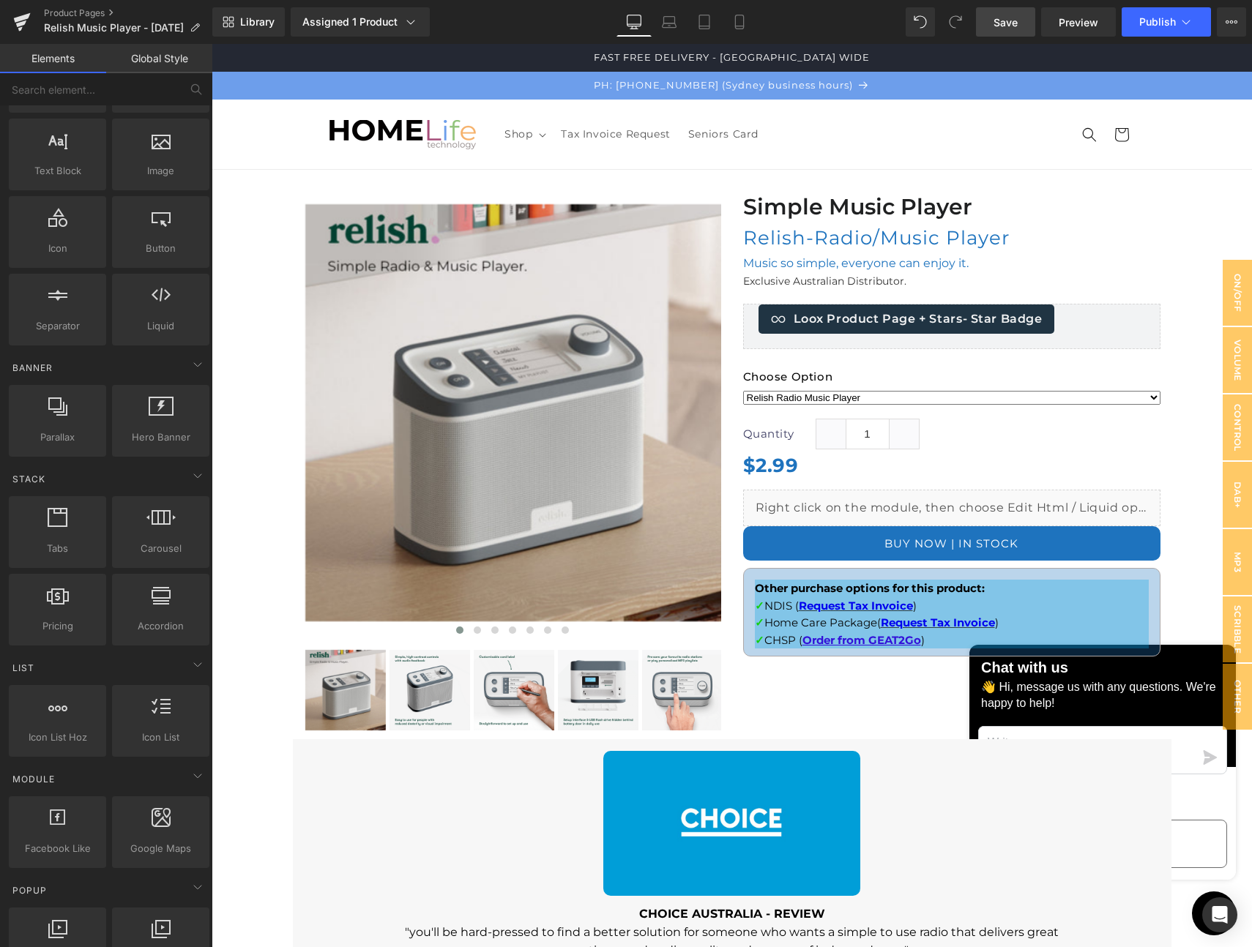
scroll to position [0, 0]
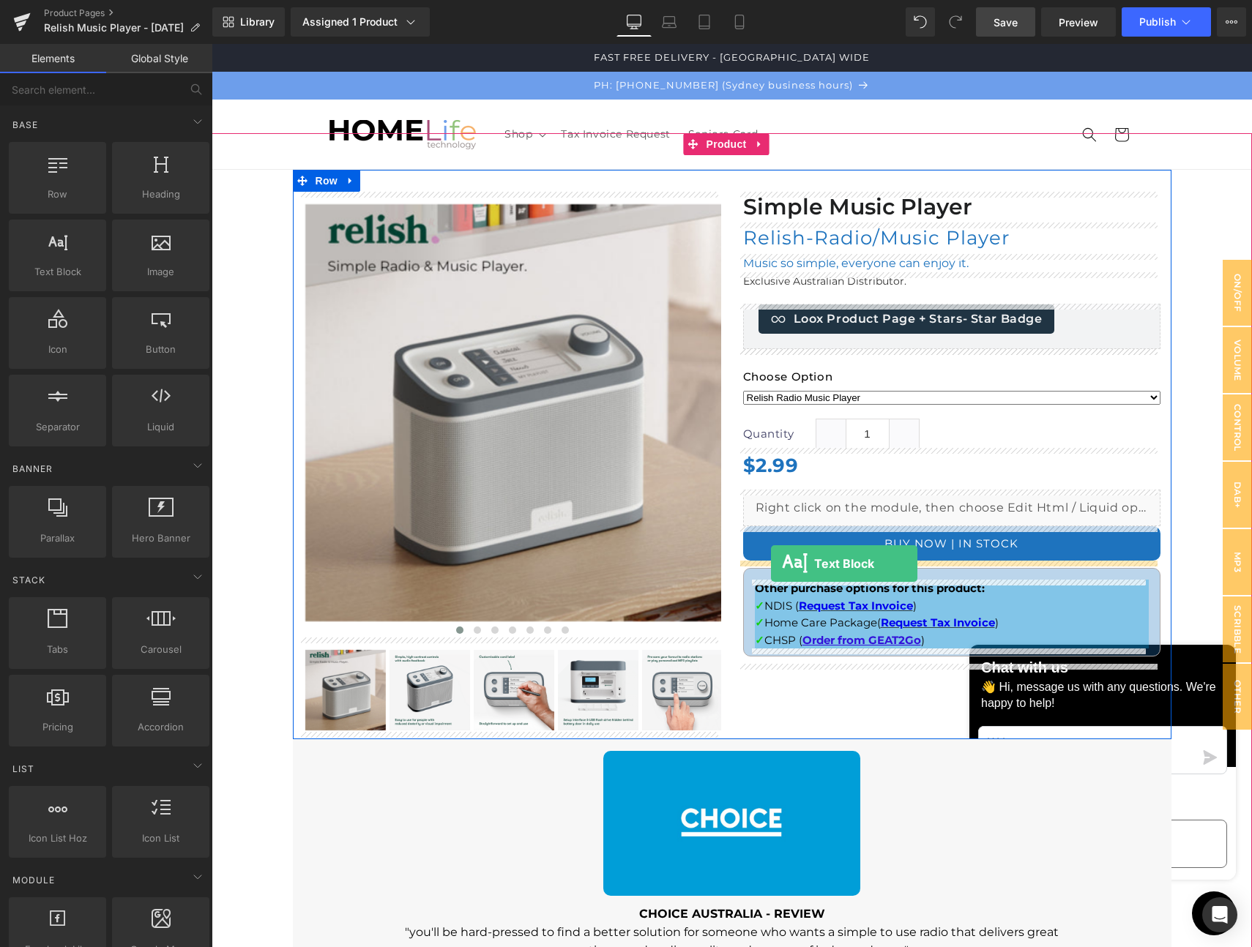
drag, startPoint x: 406, startPoint y: 356, endPoint x: 771, endPoint y: 564, distance: 419.3
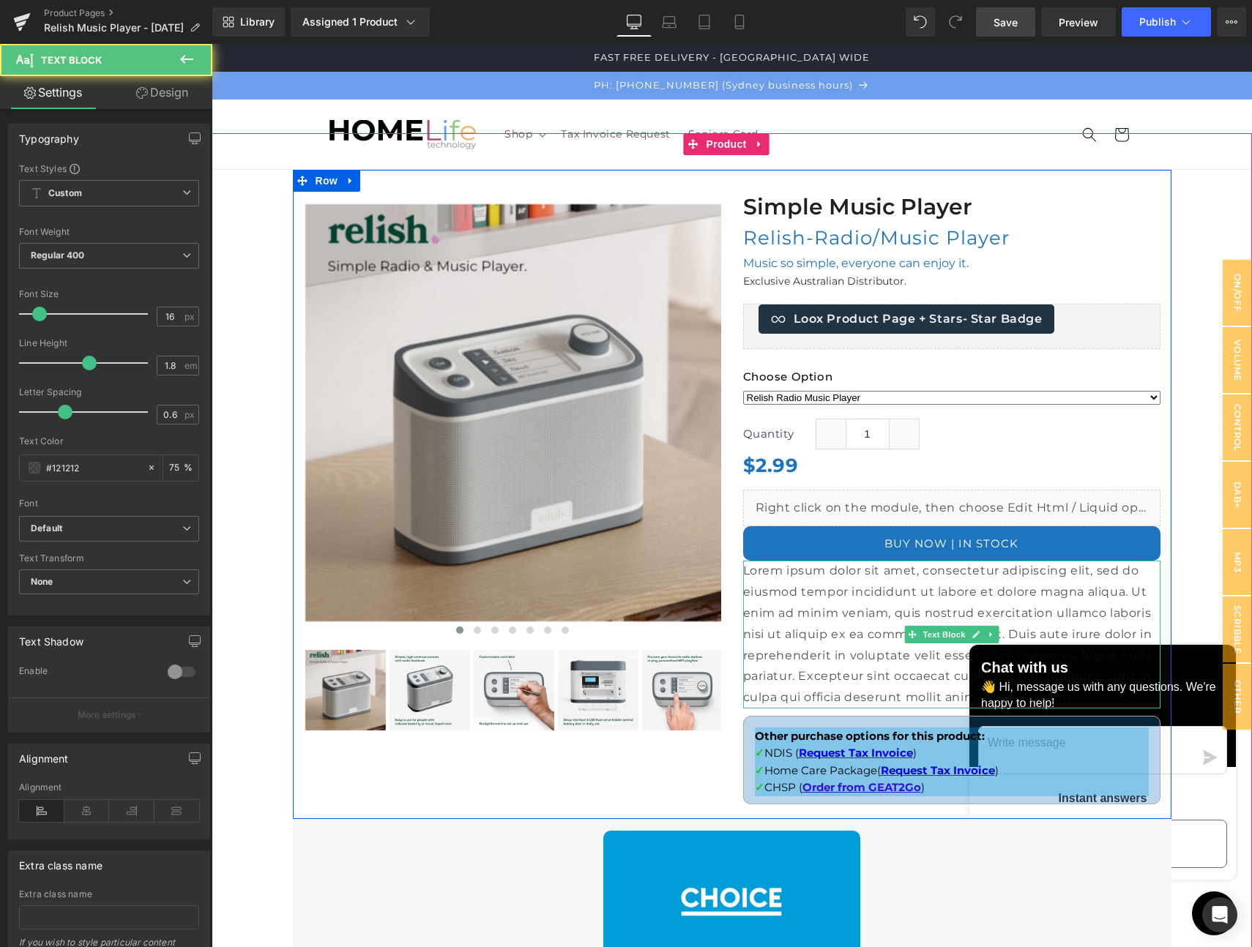
click at [910, 678] on p "Lorem ipsum dolor sit amet, consectetur adipiscing elit, sed do eiusmod tempor …" at bounding box center [951, 635] width 417 height 148
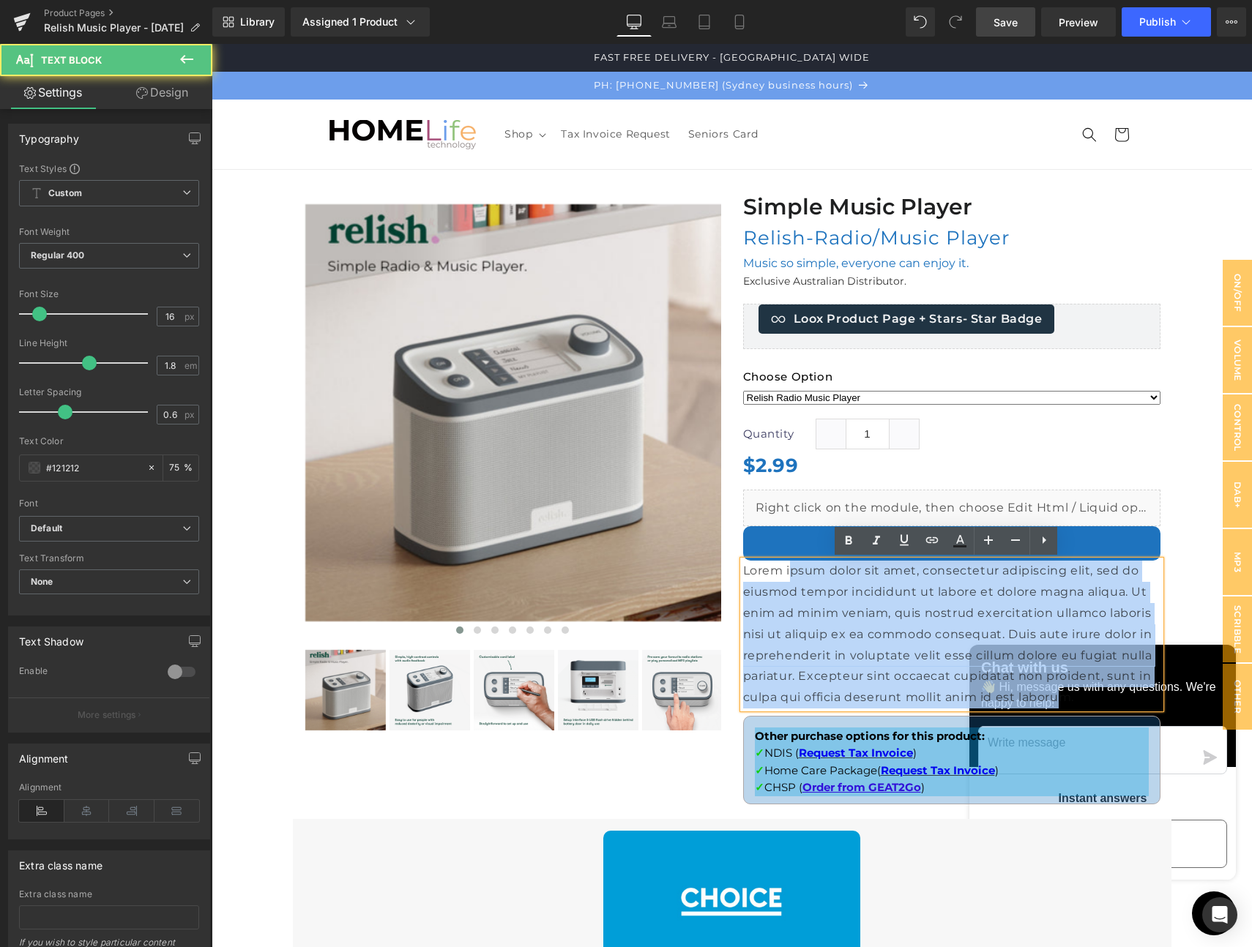
drag, startPoint x: 1057, startPoint y: 702, endPoint x: 843, endPoint y: 619, distance: 229.2
click at [791, 576] on p "Lorem ipsum dolor sit amet, consectetur adipiscing elit, sed do eiusmod tempor …" at bounding box center [951, 635] width 417 height 148
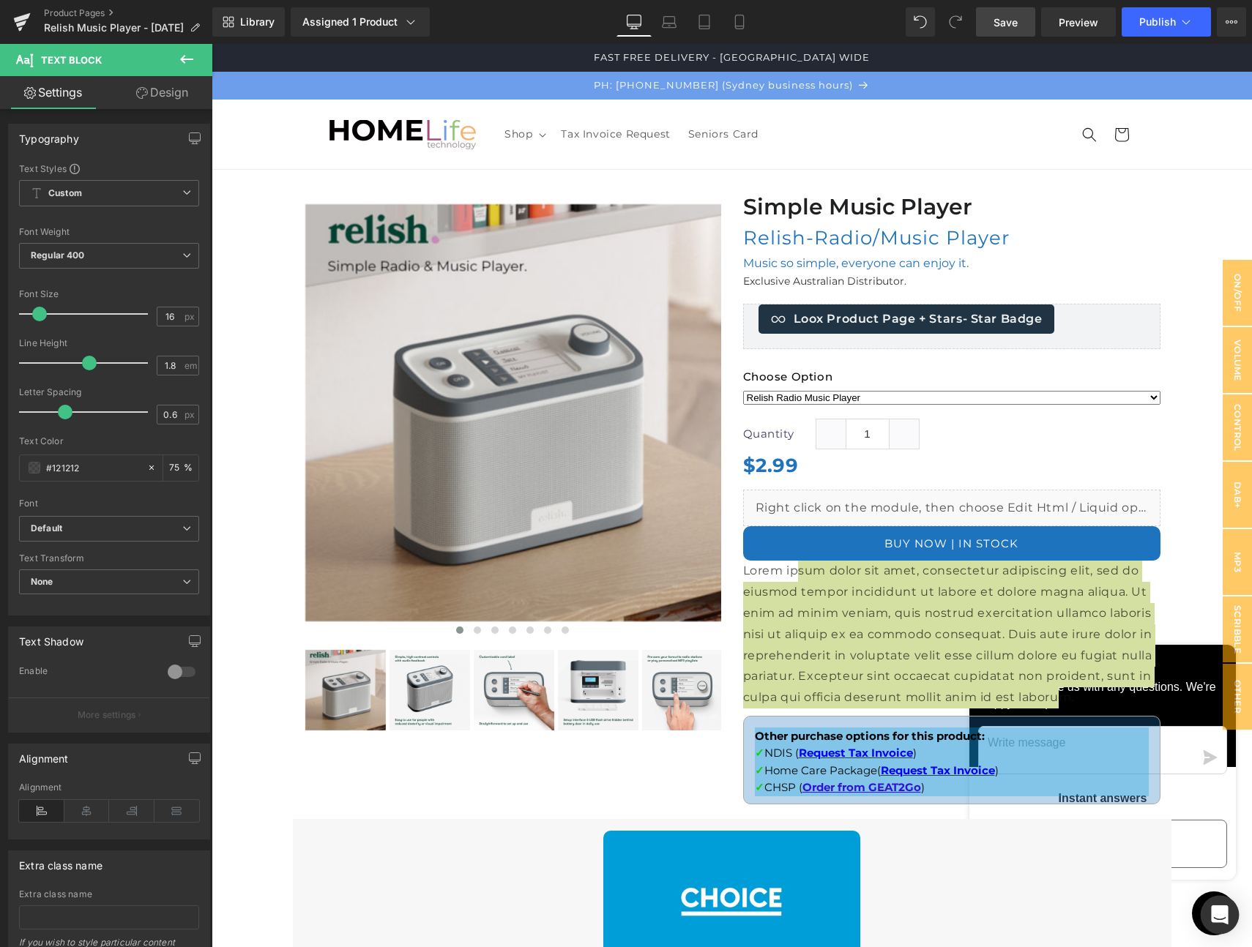
click at [1211, 913] on icon "Open Intercom Messenger" at bounding box center [1219, 914] width 19 height 19
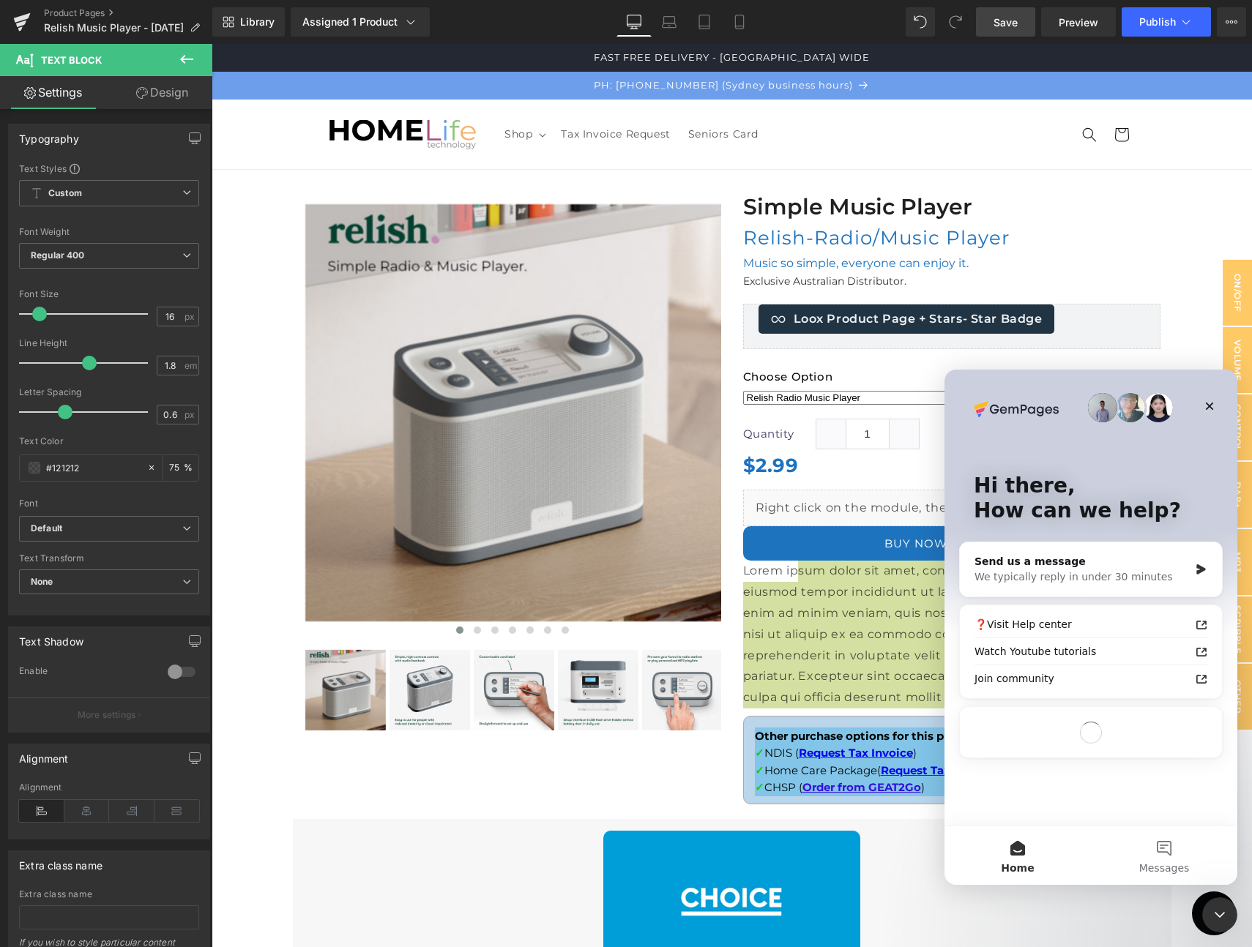
click at [1212, 914] on icon "Close Intercom Messenger" at bounding box center [1220, 915] width 18 height 18
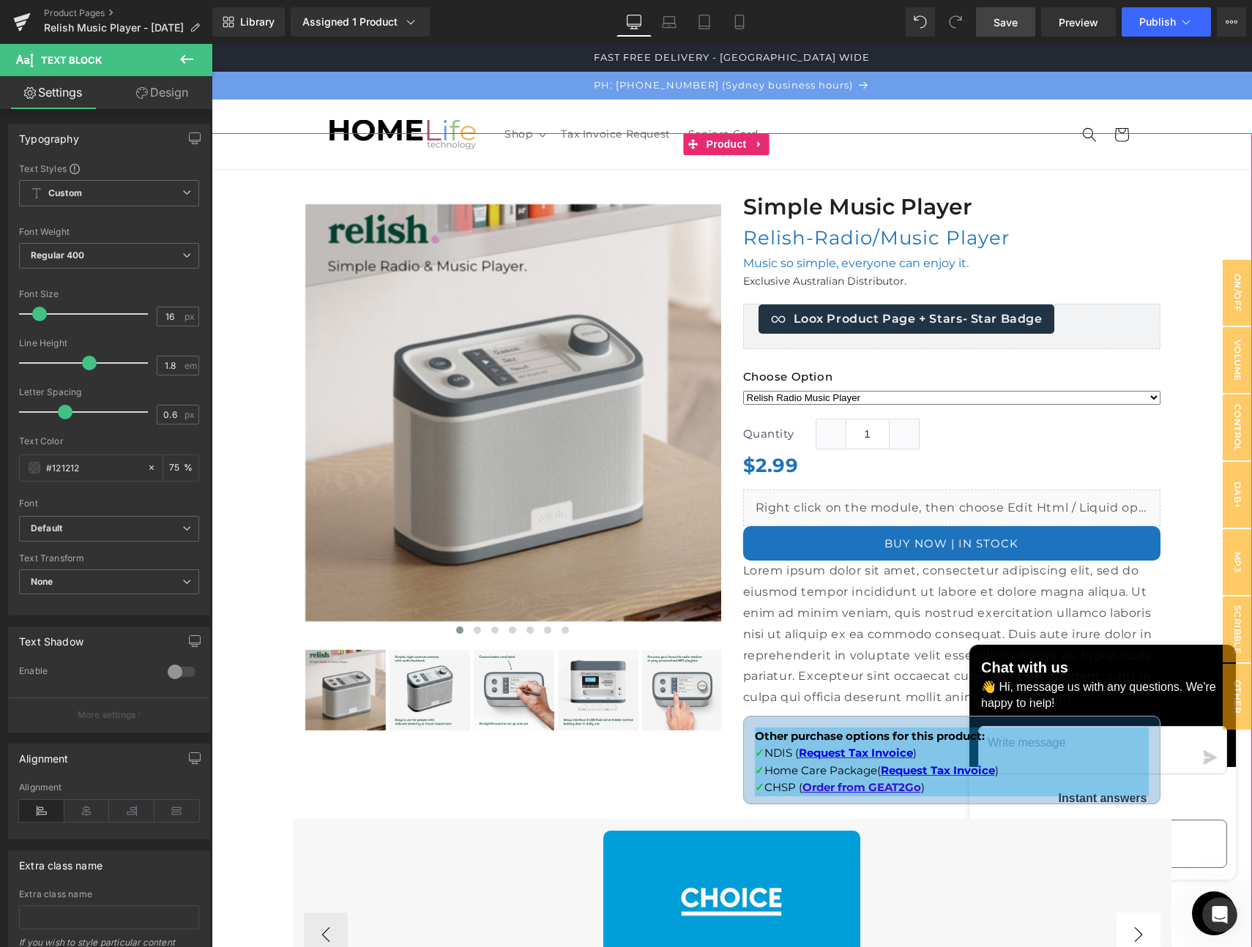
click at [1196, 916] on div at bounding box center [732, 843] width 1040 height 1420
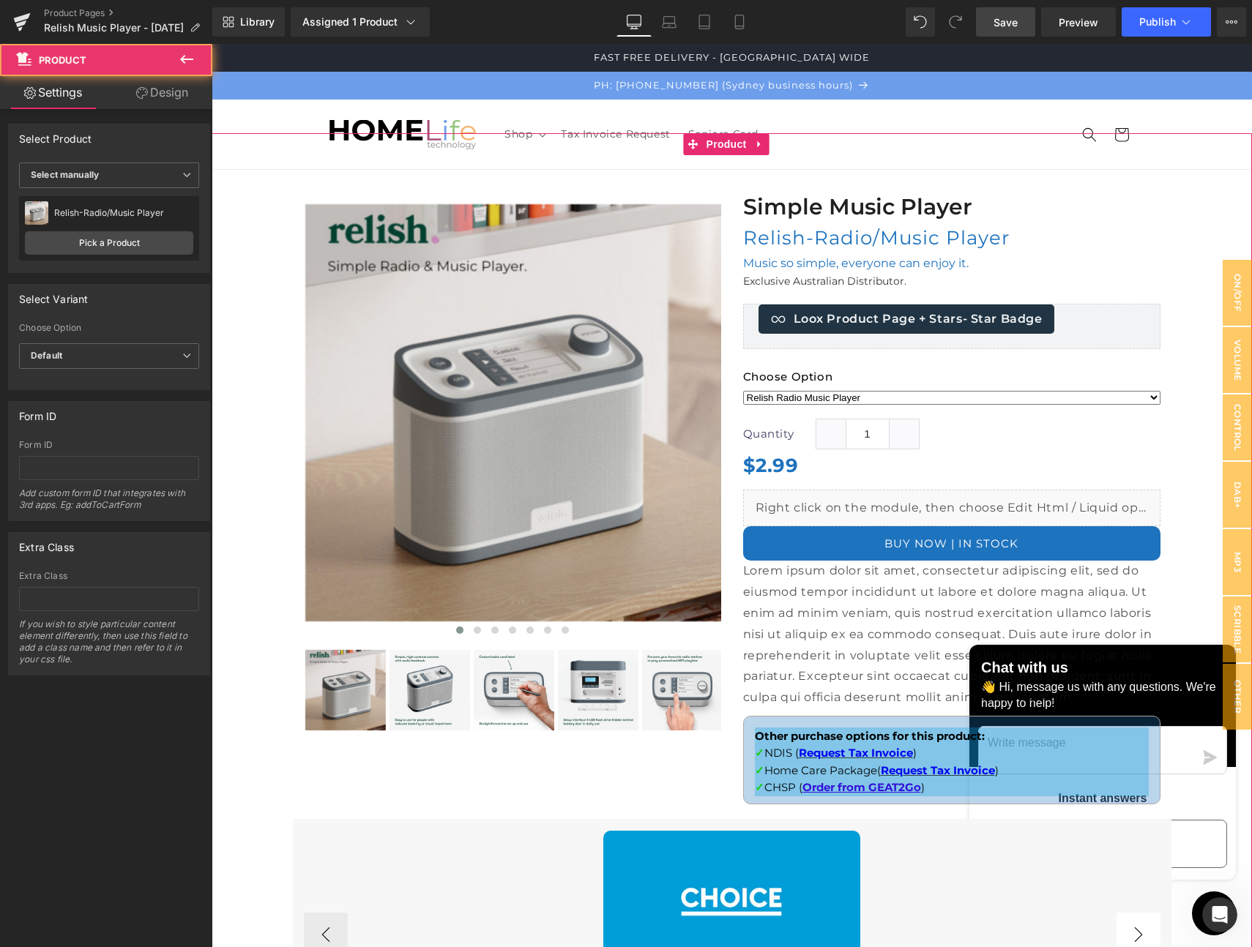
click at [1198, 915] on div at bounding box center [732, 843] width 1040 height 1420
click at [1193, 911] on div at bounding box center [732, 843] width 1040 height 1420
click at [1198, 907] on div at bounding box center [732, 843] width 1040 height 1420
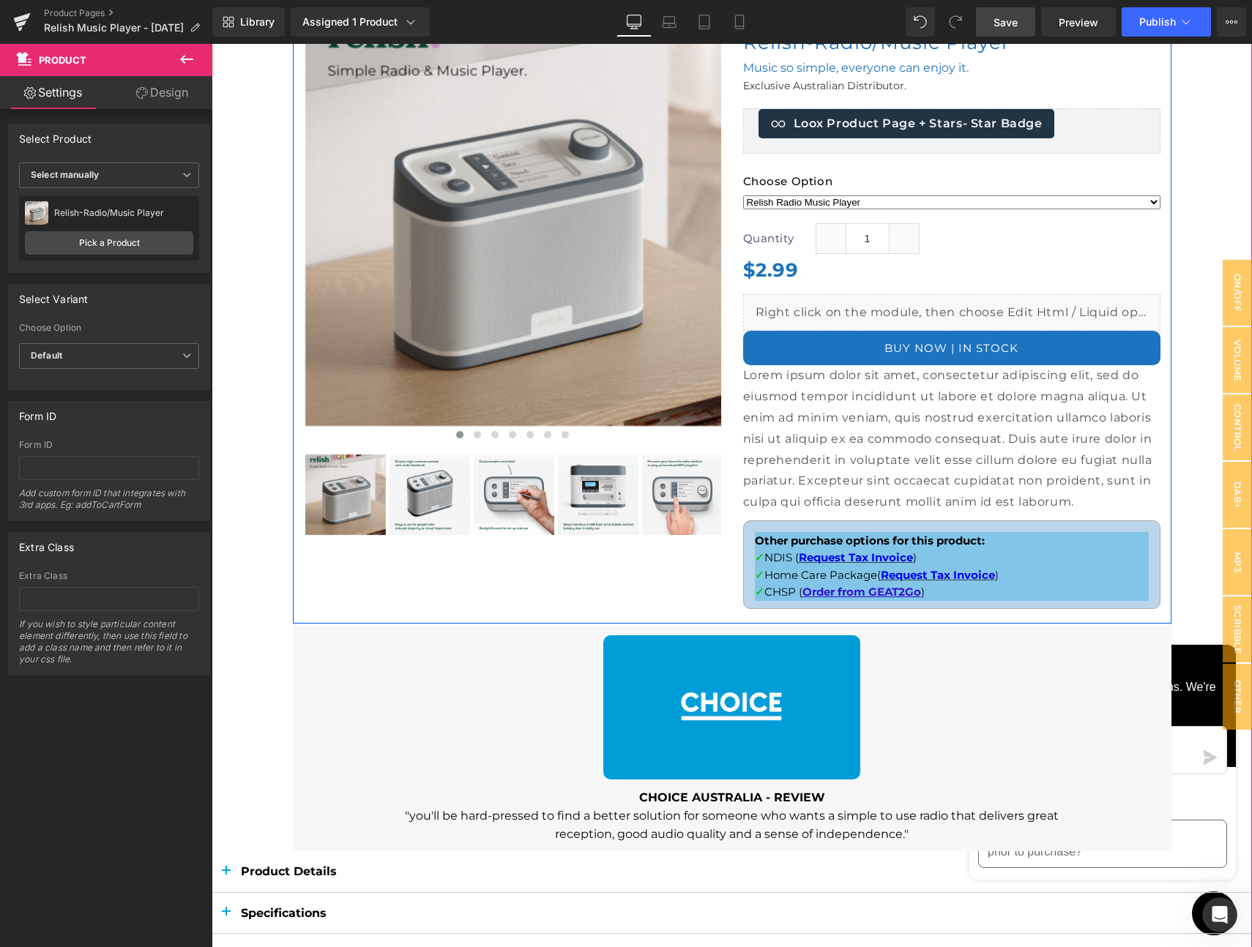
scroll to position [242, 0]
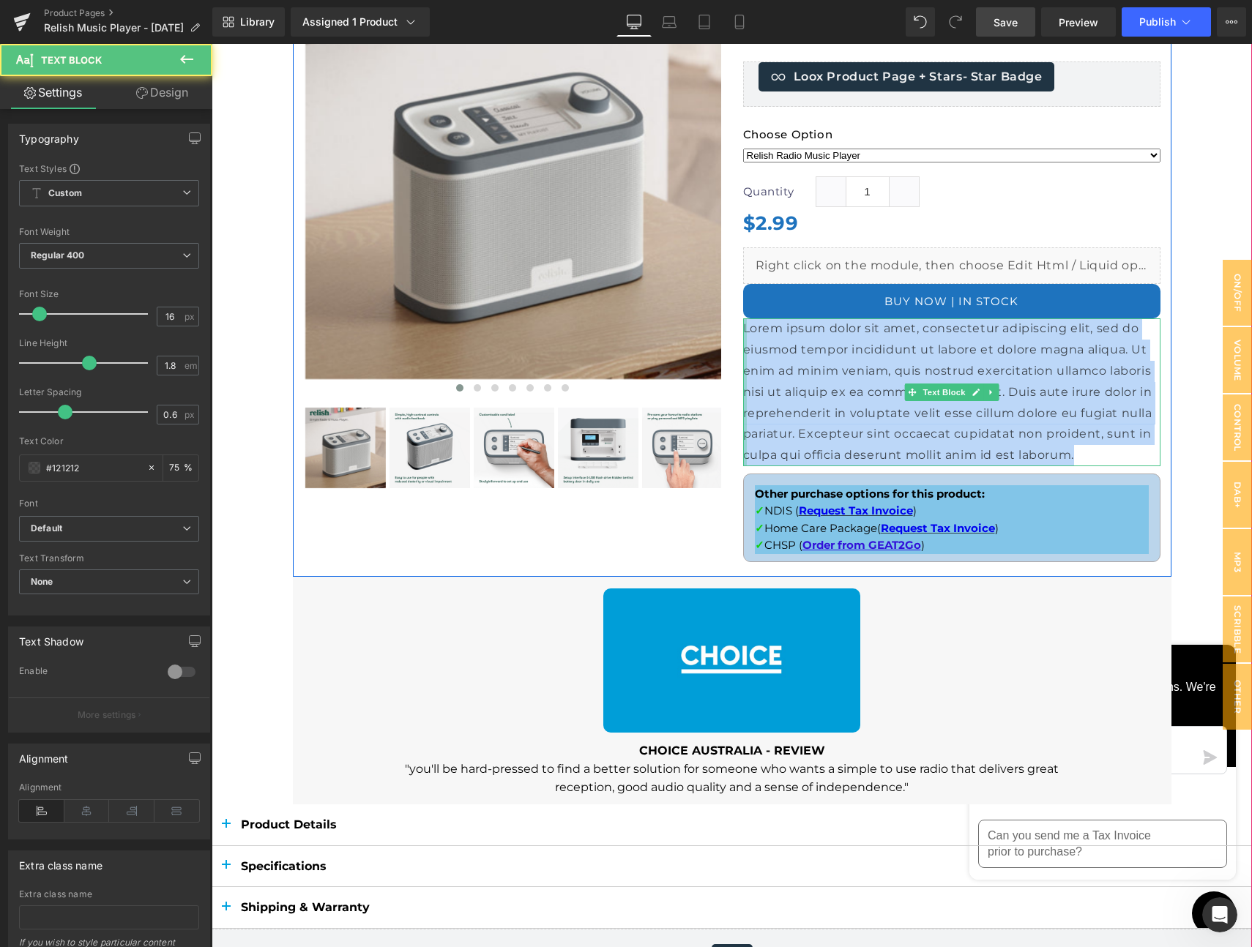
drag, startPoint x: 977, startPoint y: 441, endPoint x: 739, endPoint y: 335, distance: 260.5
click at [743, 335] on div "Lorem ipsum dolor sit amet, consectetur adipiscing elit, sed do eiusmod tempor …" at bounding box center [951, 392] width 417 height 148
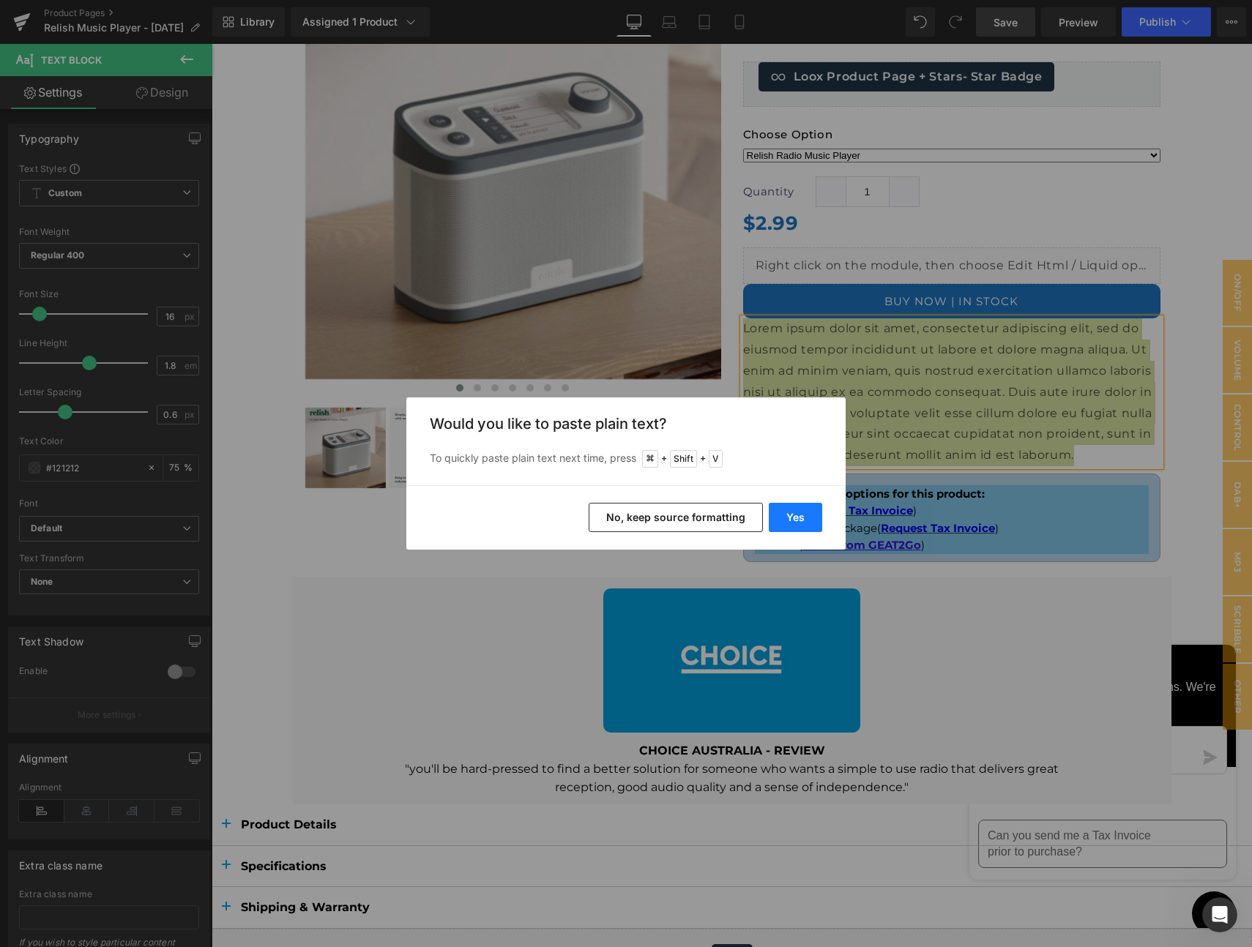
click at [796, 517] on button "Yes" at bounding box center [795, 517] width 53 height 29
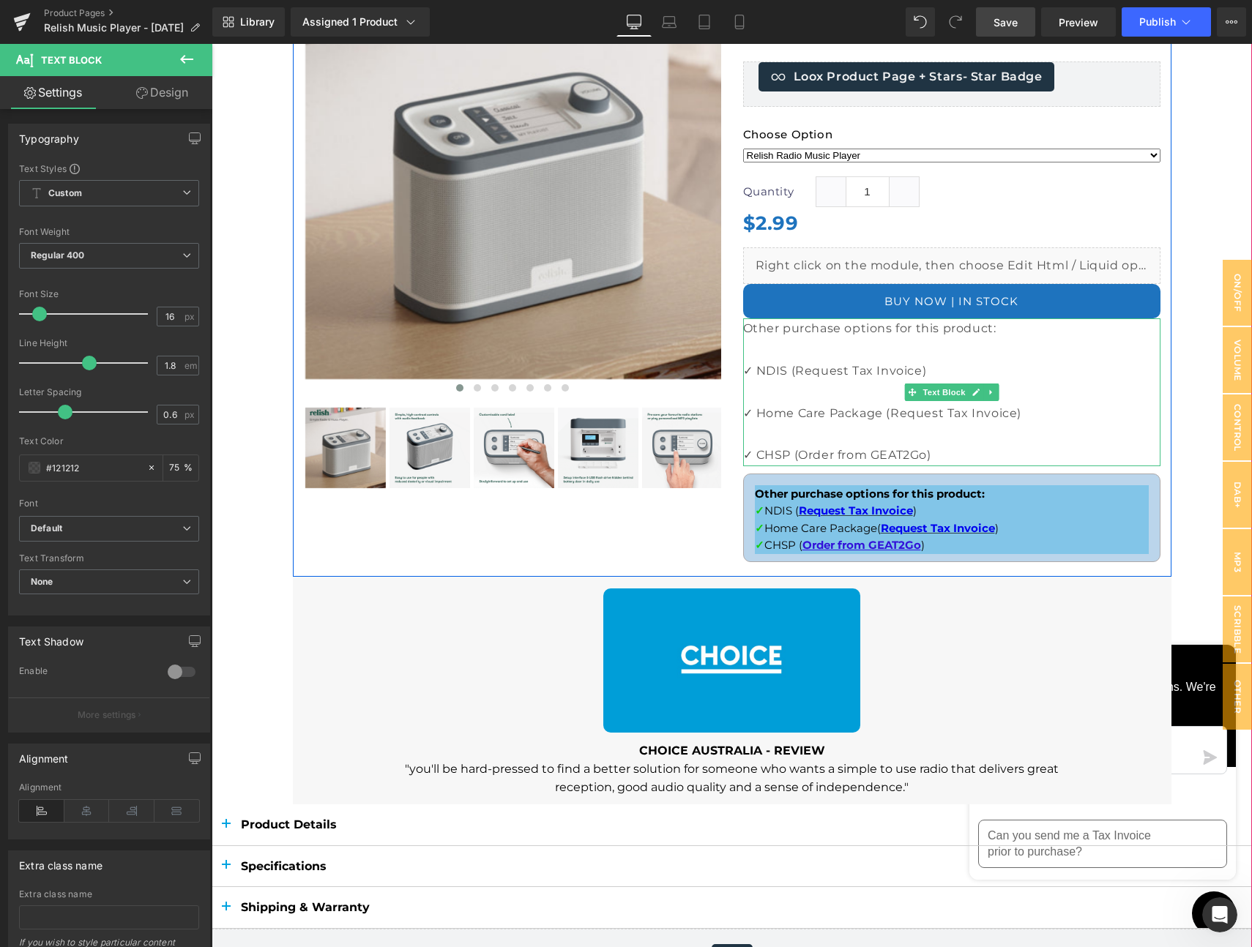
click at [812, 351] on p at bounding box center [951, 350] width 417 height 21
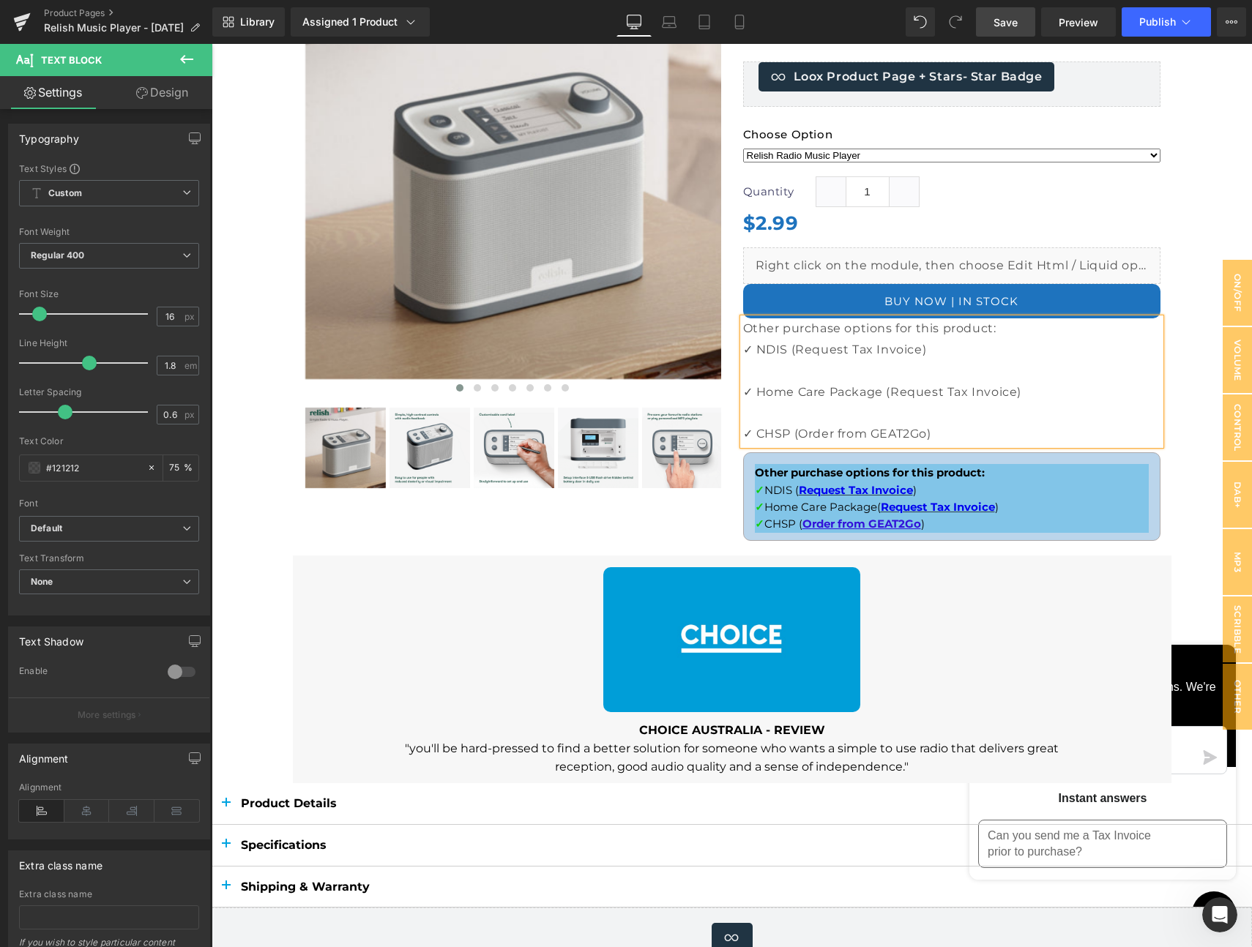
click at [822, 373] on p at bounding box center [951, 371] width 417 height 21
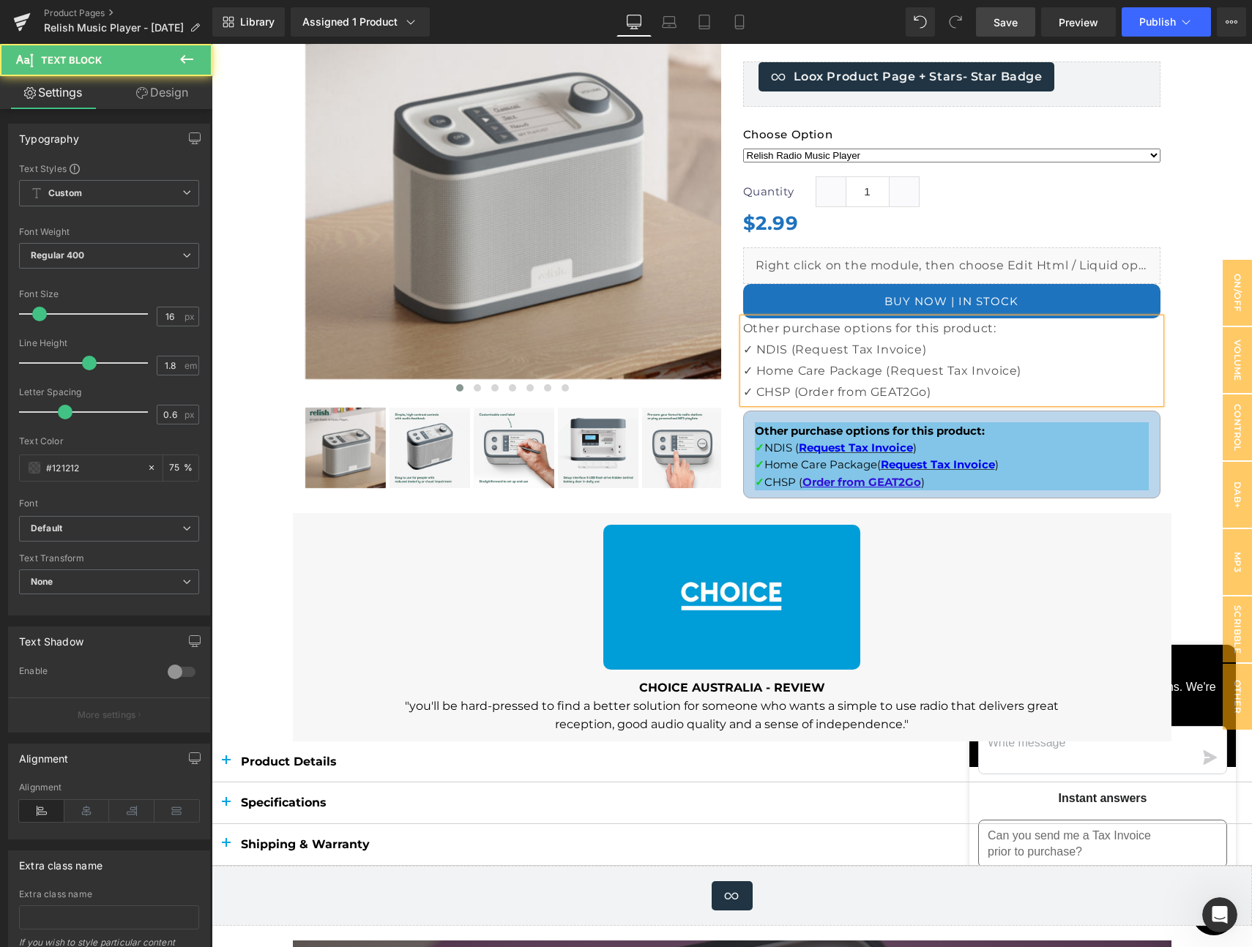
click at [961, 390] on p "✓ CHSP (Order from GEAT2Go)" at bounding box center [951, 392] width 417 height 21
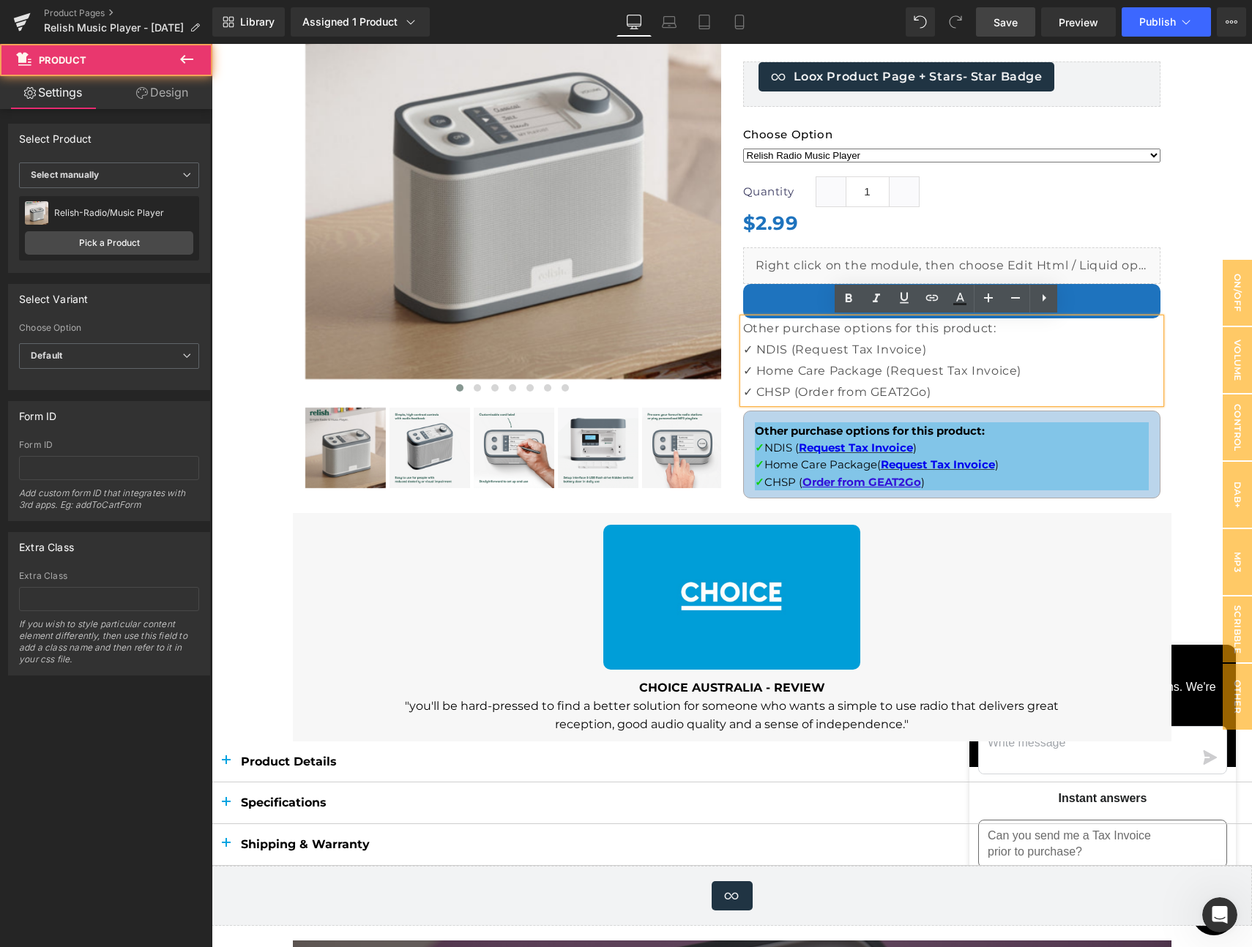
click at [1180, 367] on div at bounding box center [732, 569] width 1040 height 1357
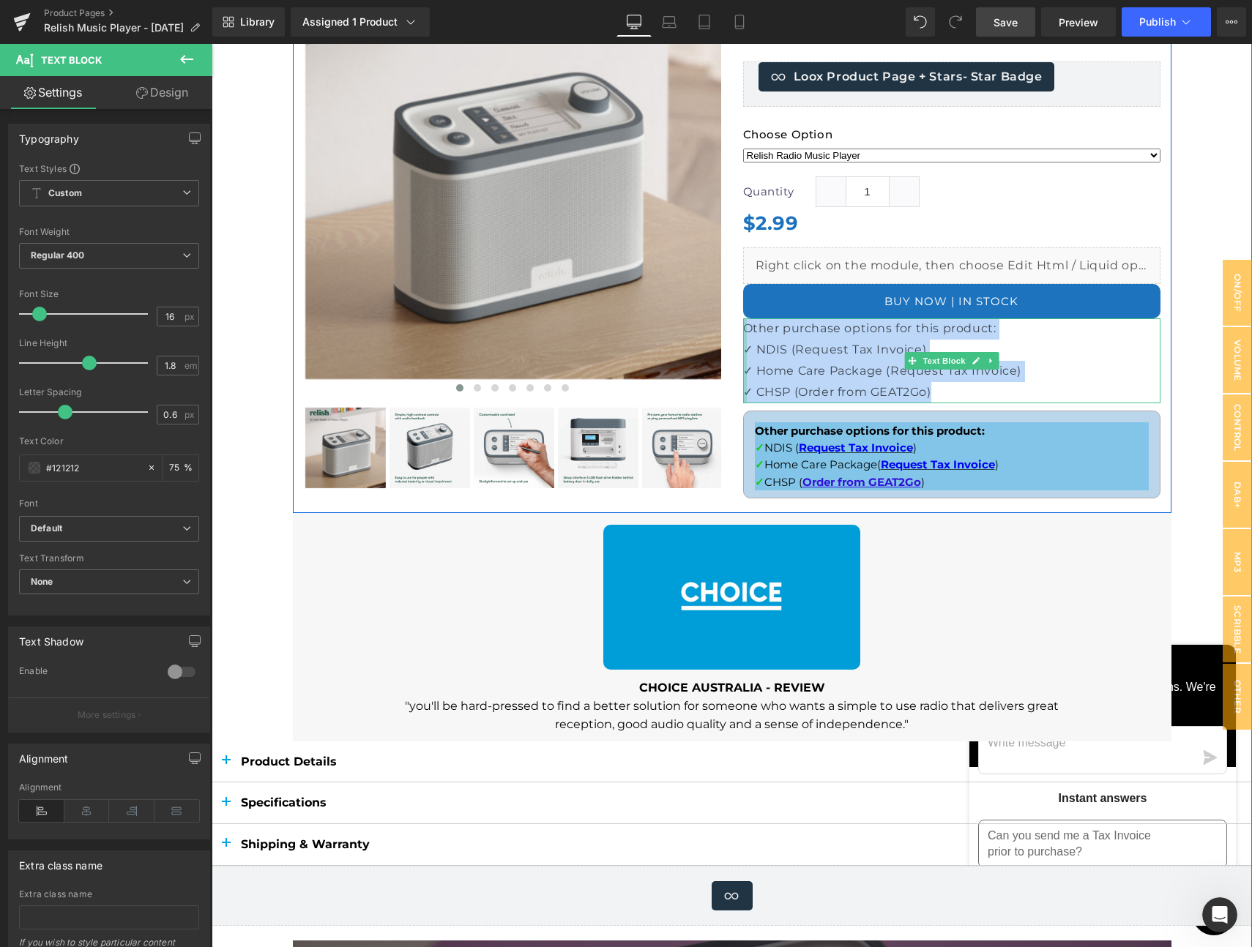
drag, startPoint x: 922, startPoint y: 386, endPoint x: 737, endPoint y: 336, distance: 191.1
click at [743, 336] on div "Other purchase options for this product: ✓ NDIS (Request Tax Invoice) ✓ Home Ca…" at bounding box center [951, 360] width 417 height 84
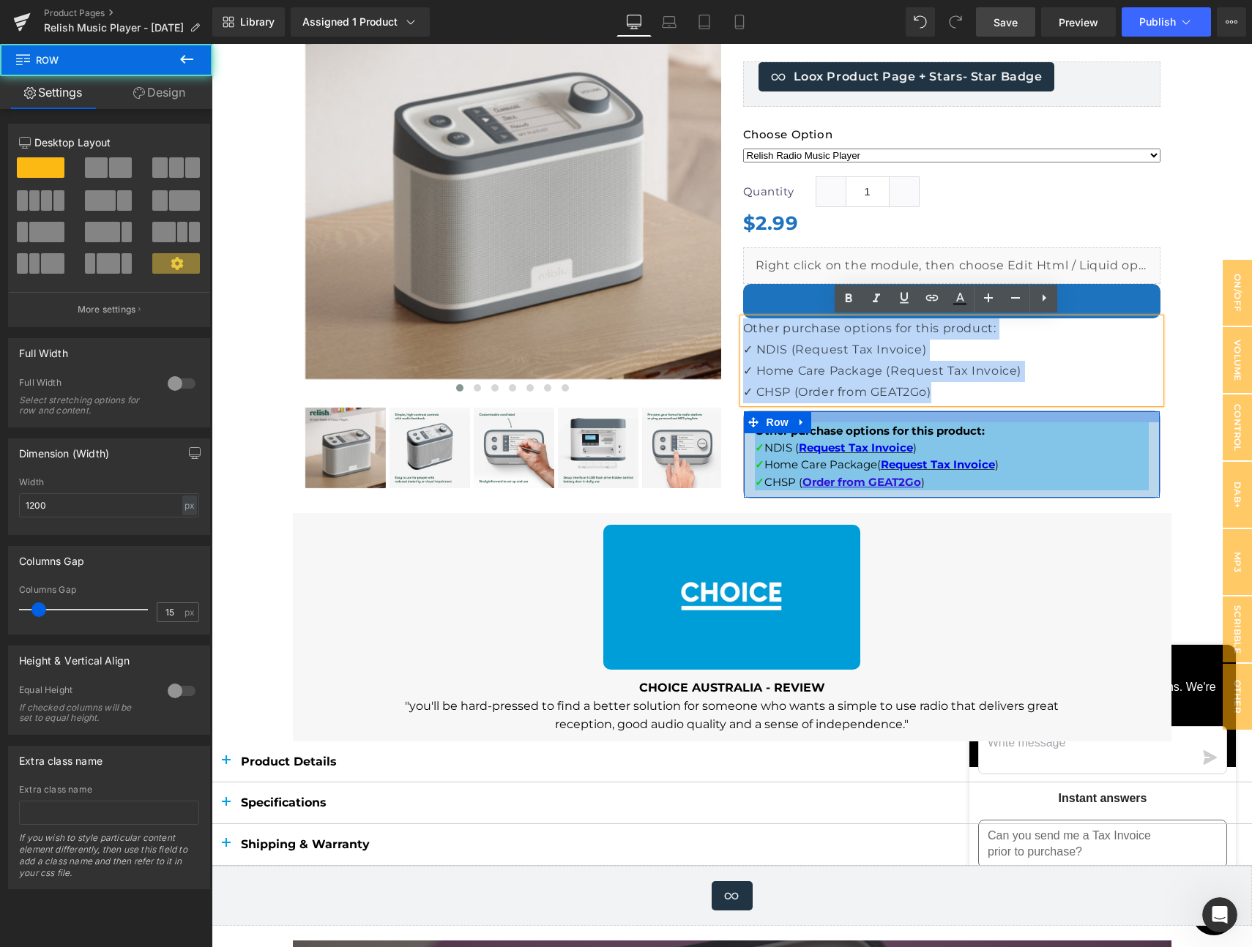
click at [942, 417] on div at bounding box center [952, 416] width 416 height 11
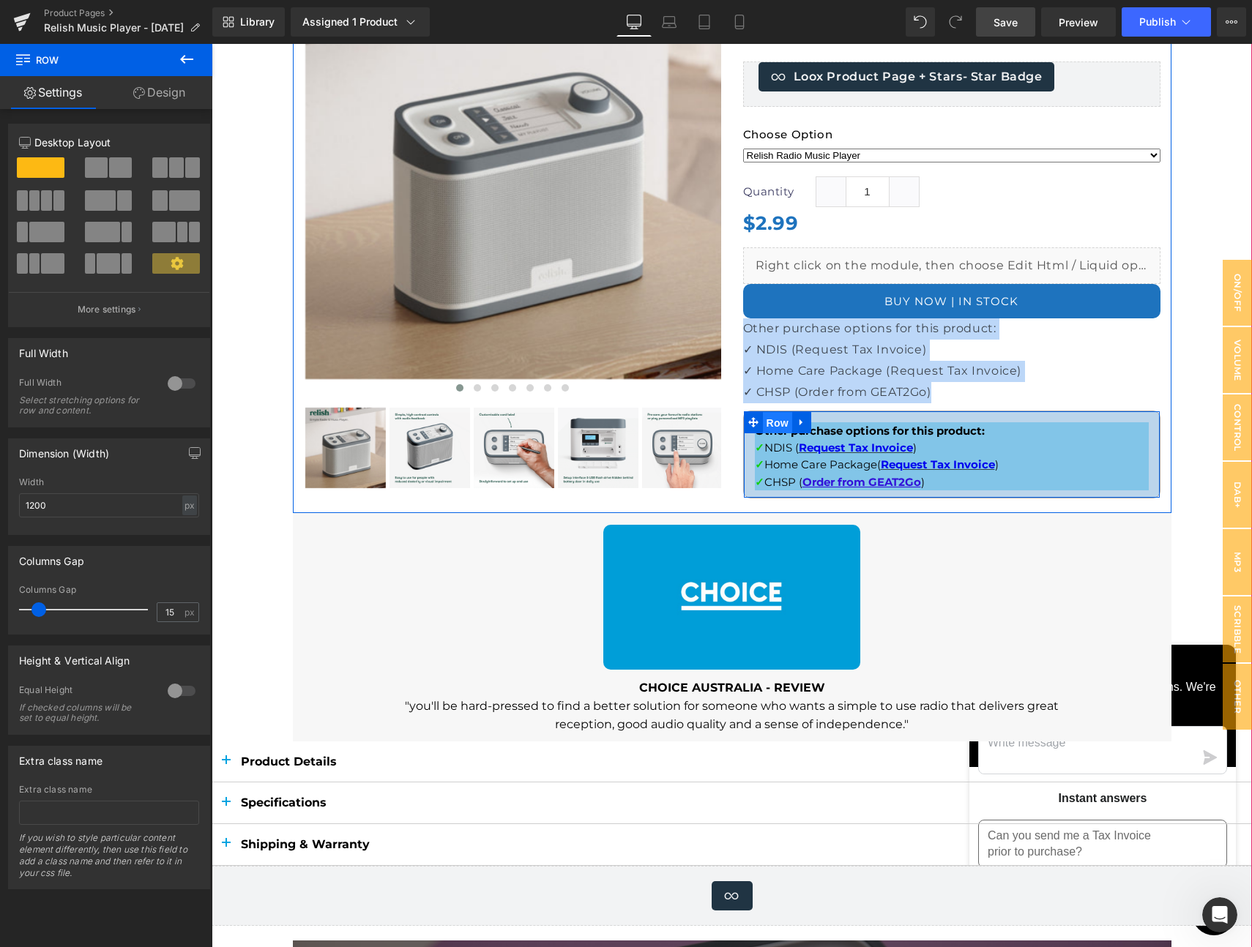
click at [768, 421] on span "Row" at bounding box center [777, 423] width 29 height 22
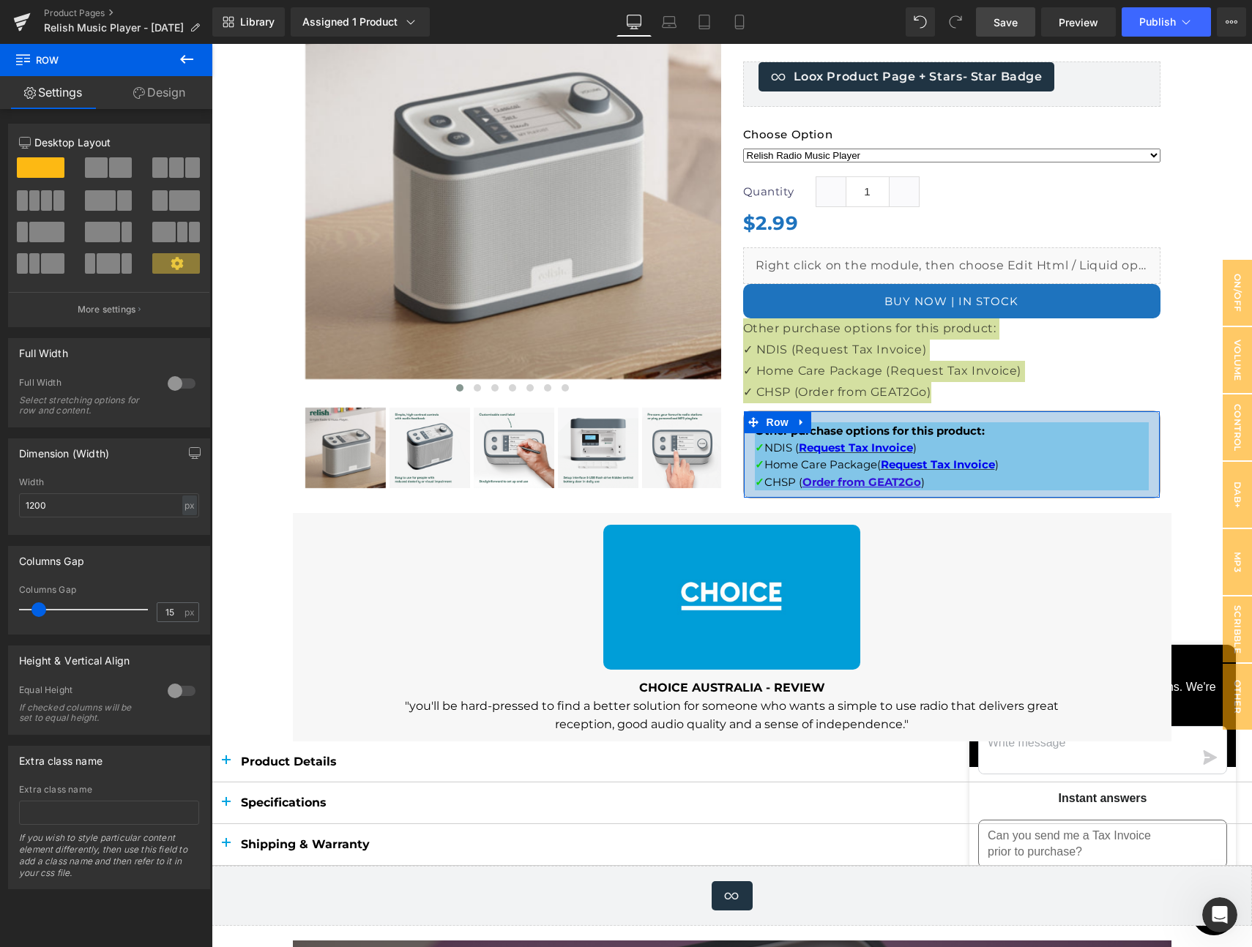
click at [158, 93] on link "Design" at bounding box center [159, 92] width 106 height 33
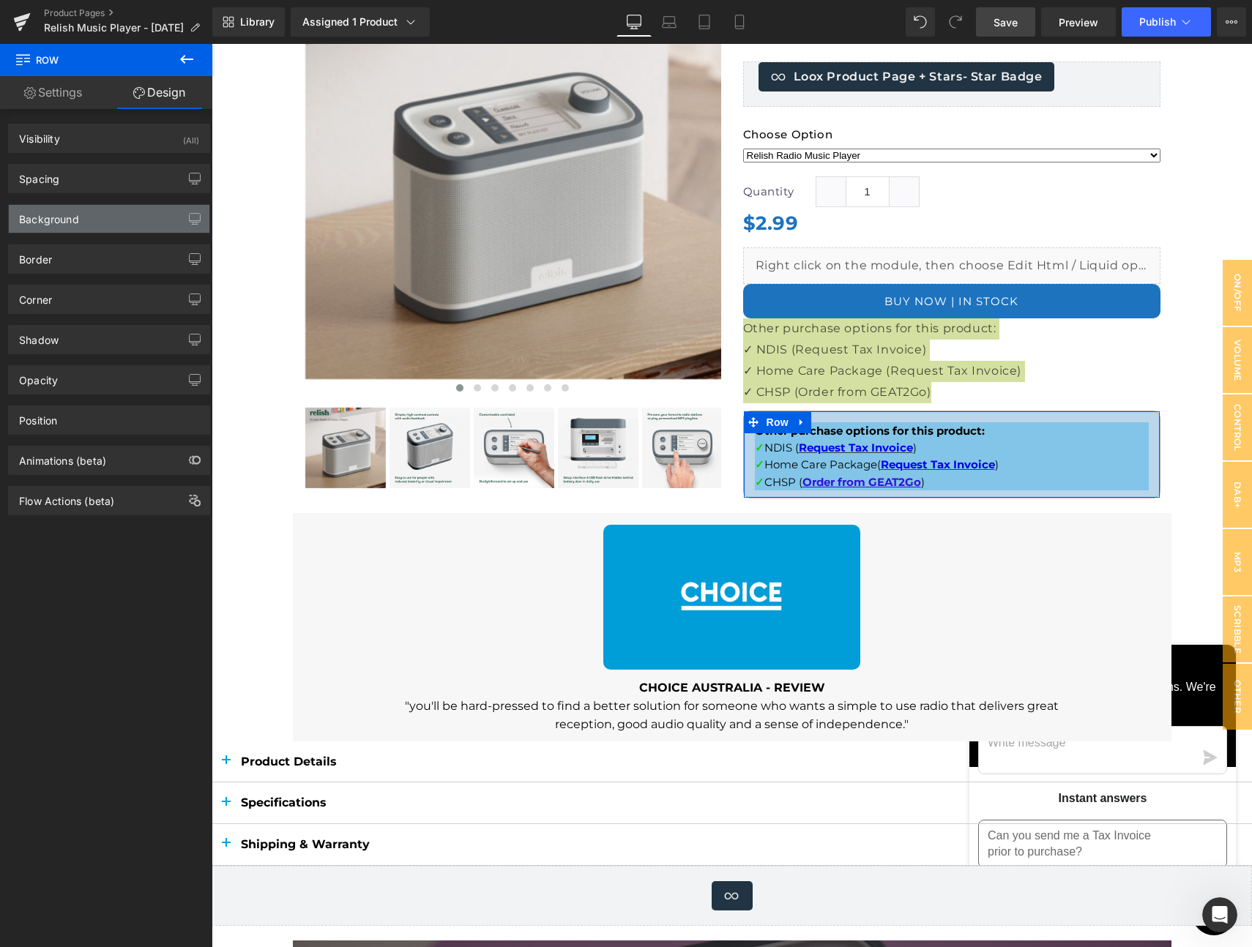
click at [88, 217] on div "Background" at bounding box center [109, 219] width 201 height 28
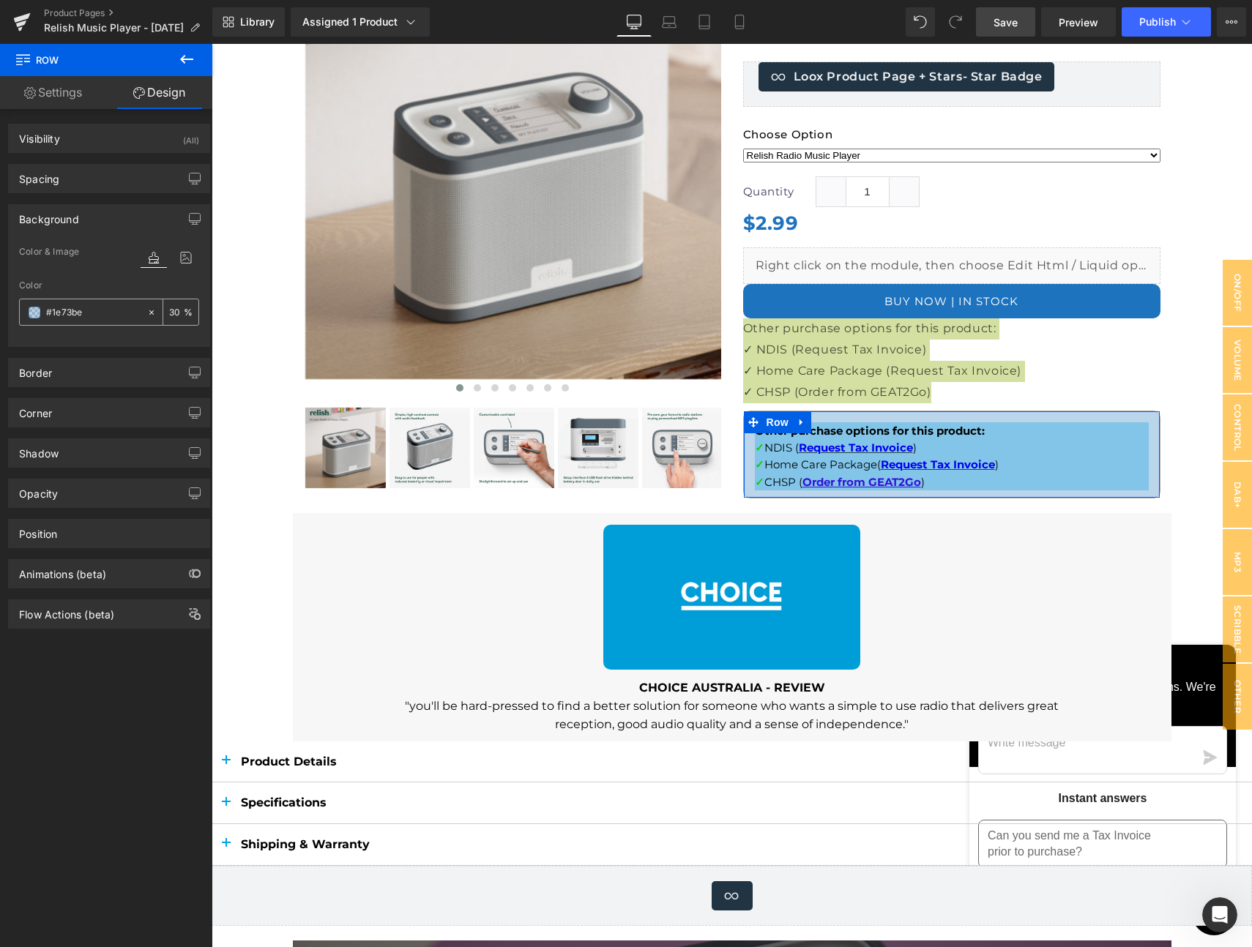
click at [146, 313] on icon at bounding box center [151, 312] width 10 height 10
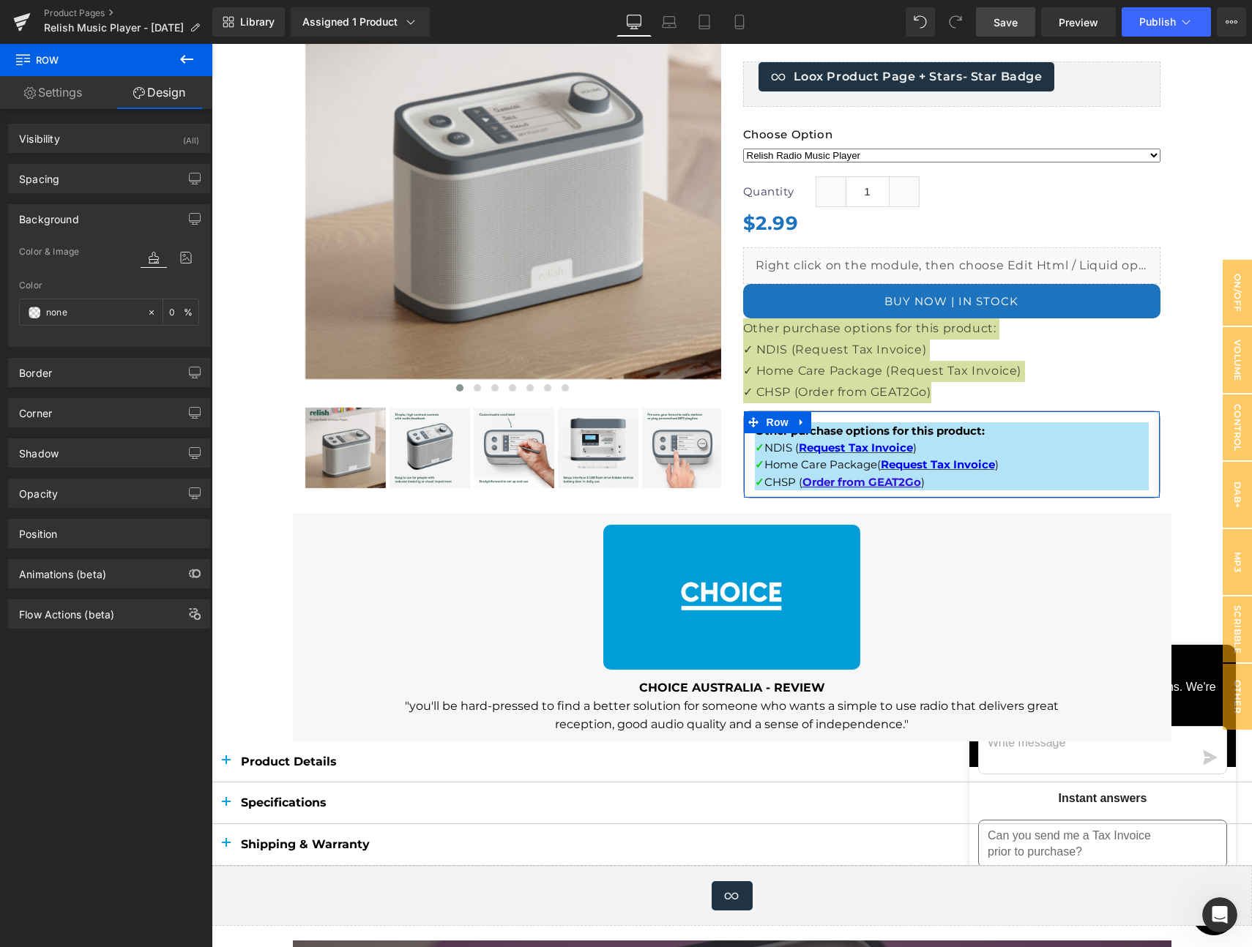
click at [141, 725] on div "Visibility (All) 0|0|0|0 1 Show on Desktop 1 Show on Laptop 1 Show on Tablet 1 …" at bounding box center [109, 531] width 219 height 845
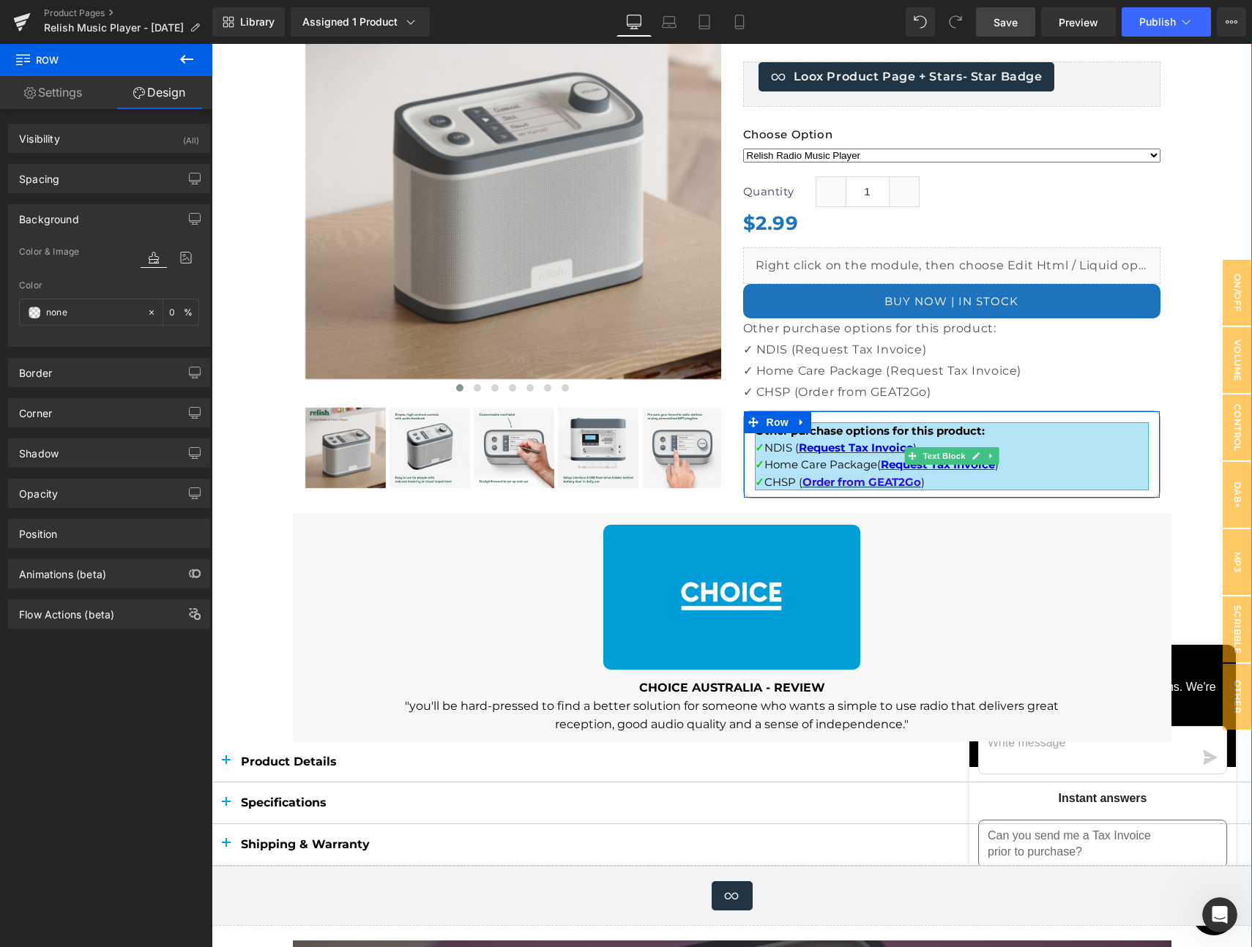
click at [998, 441] on p "✓ NDIS ( Request Tax Invoice )" at bounding box center [952, 447] width 394 height 17
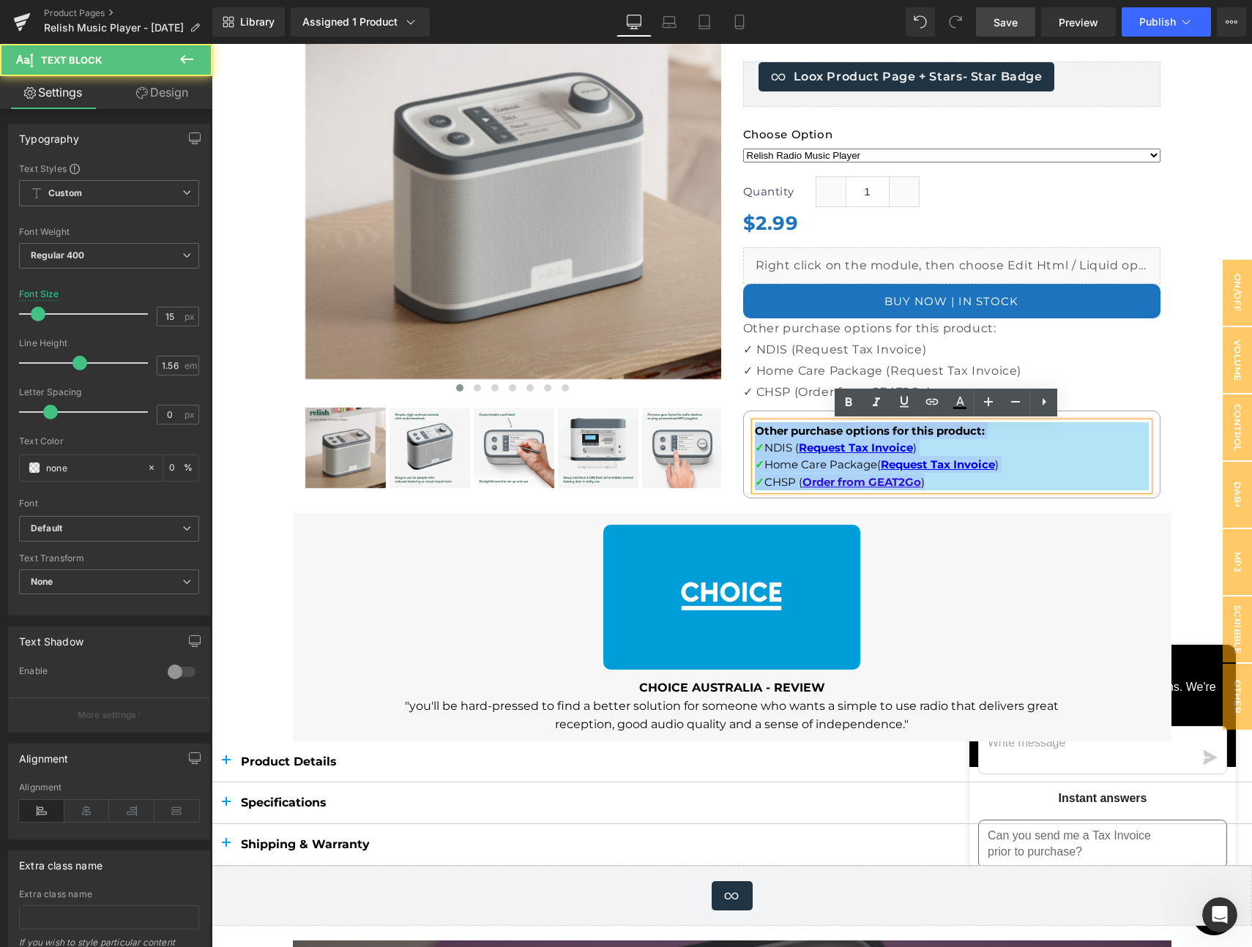
drag, startPoint x: 892, startPoint y: 459, endPoint x: 752, endPoint y: 427, distance: 142.6
click at [755, 427] on div "Other purchase options for this product: ✓ NDIS ( Request Tax Invoice ) ✓ Home …" at bounding box center [952, 456] width 394 height 69
click at [796, 422] on div "Other purchase options for this product: ✓ NDIS ( Request Tax Invoice ) ✓ Home …" at bounding box center [952, 456] width 394 height 69
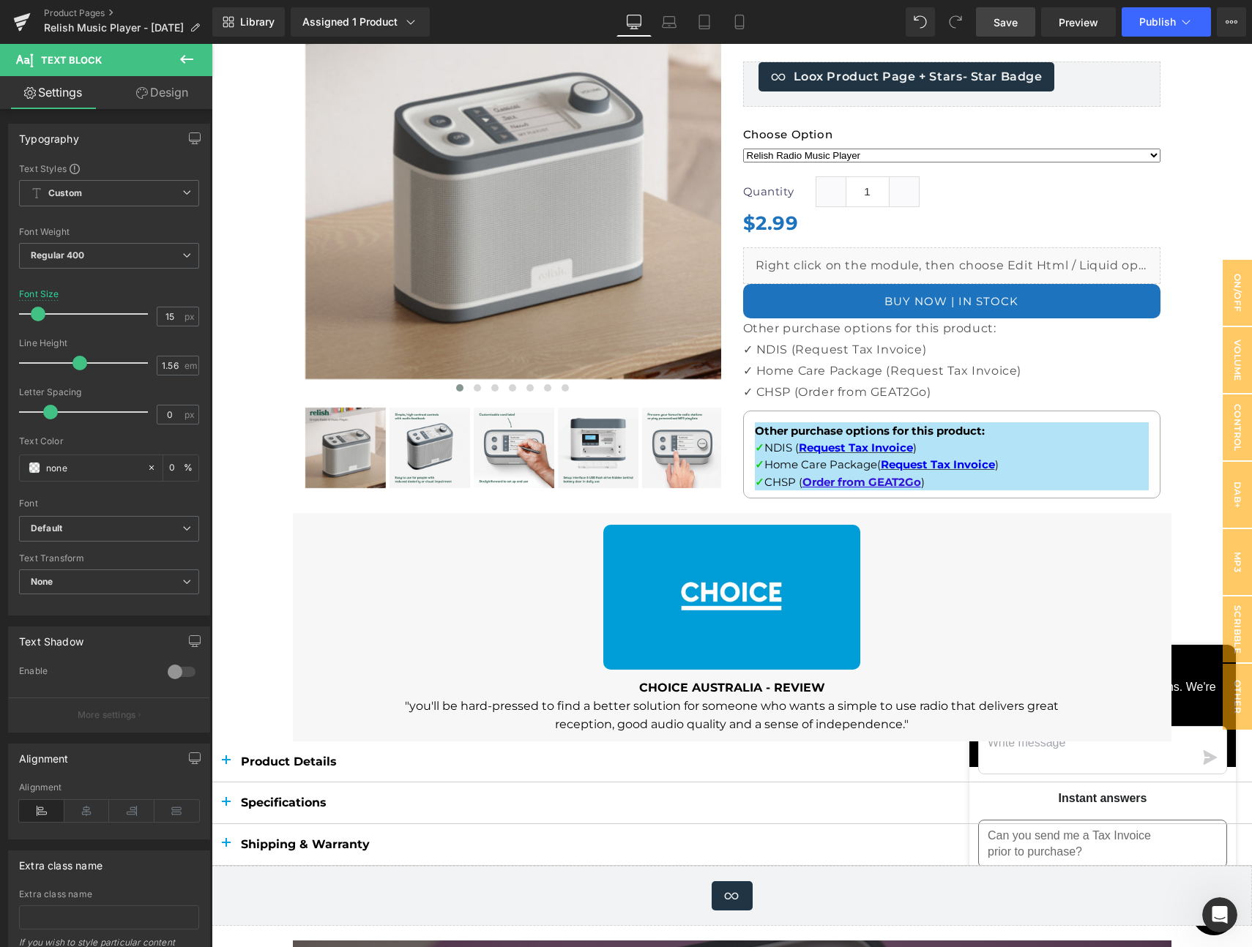
click at [162, 94] on link "Design" at bounding box center [162, 92] width 106 height 33
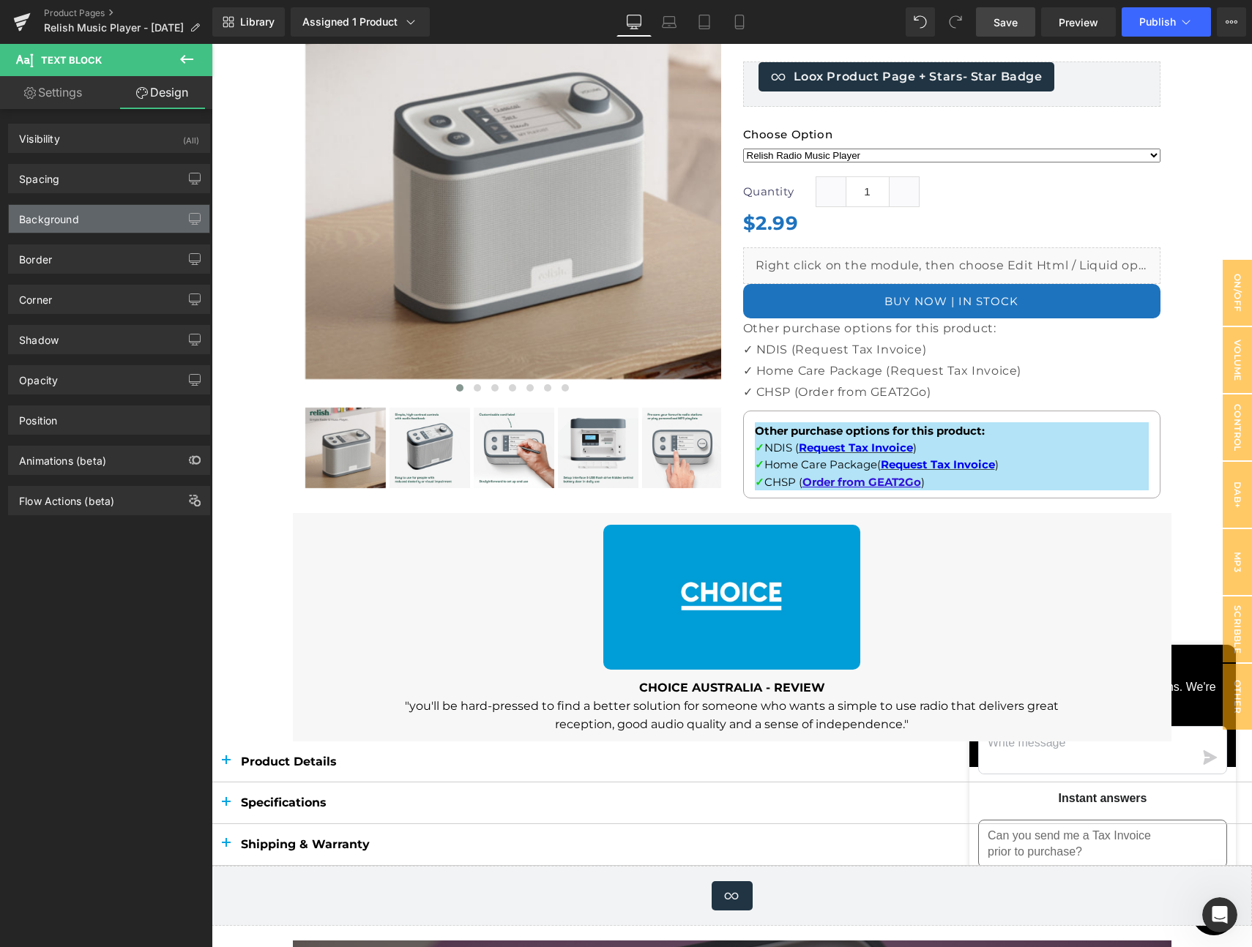
click at [69, 217] on div "Background" at bounding box center [49, 215] width 60 height 20
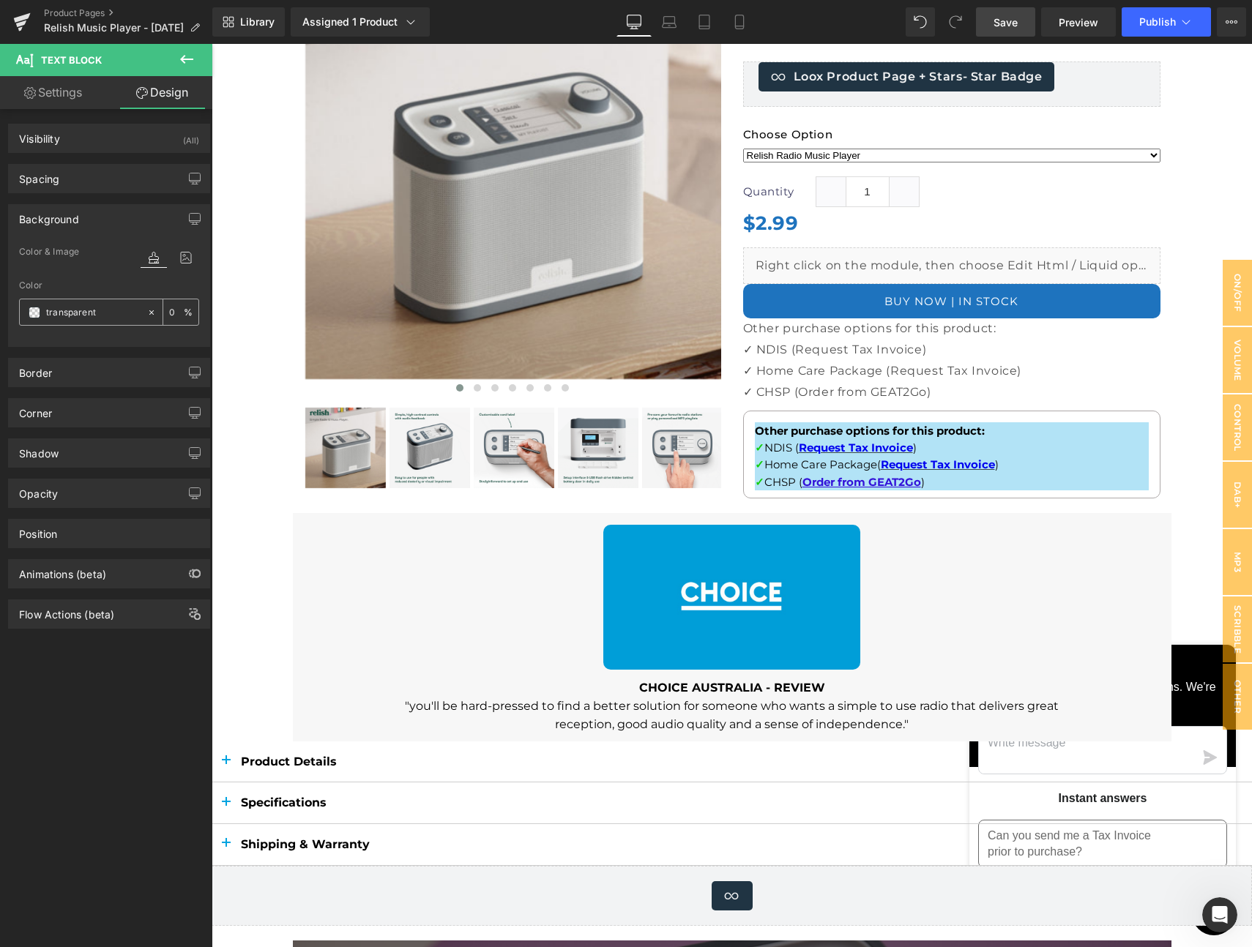
click at [31, 313] on span at bounding box center [35, 313] width 12 height 12
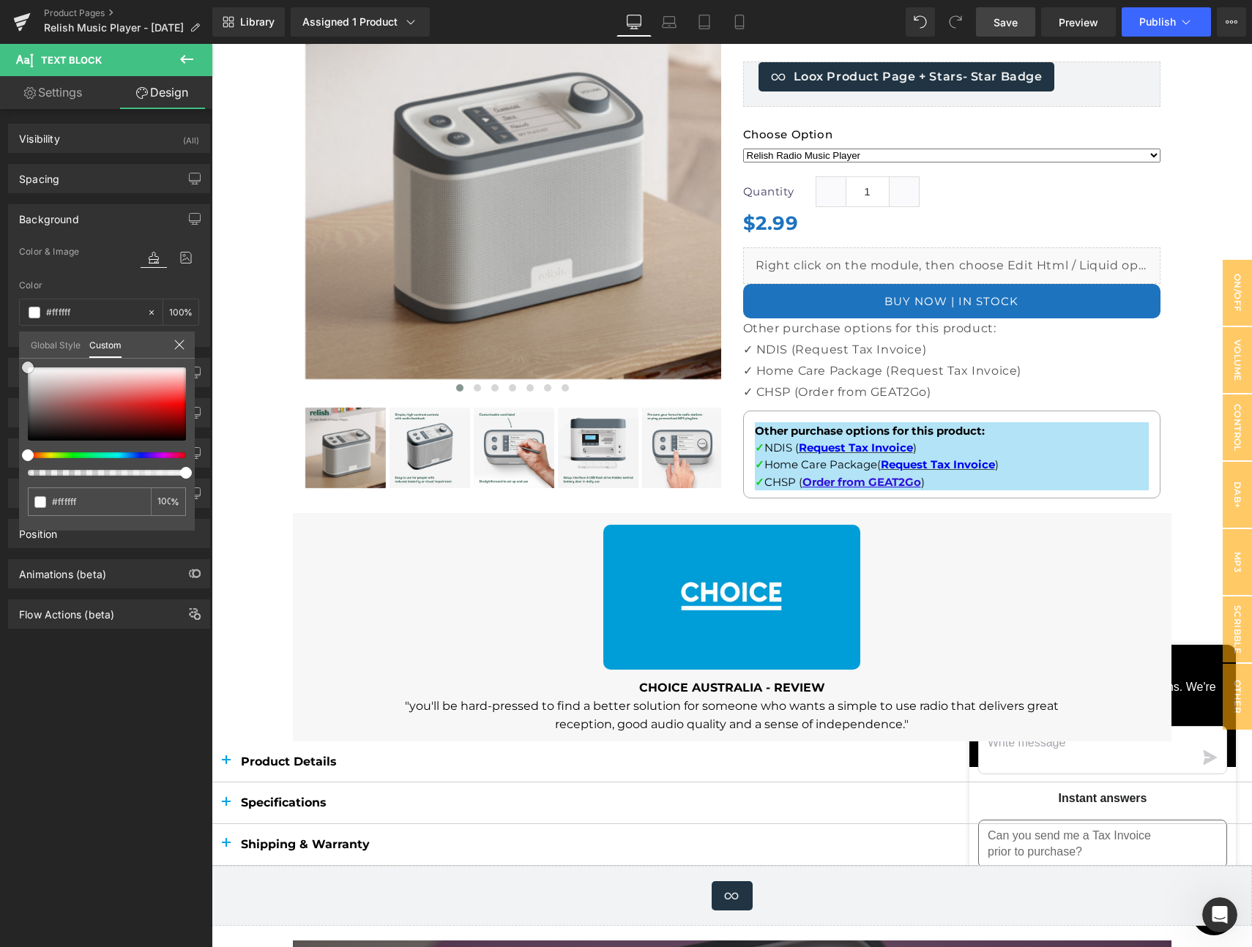
drag, startPoint x: 160, startPoint y: 402, endPoint x: 18, endPoint y: 352, distance: 149.8
click at [19, 352] on div "Global Style Custom Setup Global Style transparent 0 %" at bounding box center [107, 354] width 176 height 45
click at [57, 343] on link "Global Style" at bounding box center [56, 344] width 50 height 25
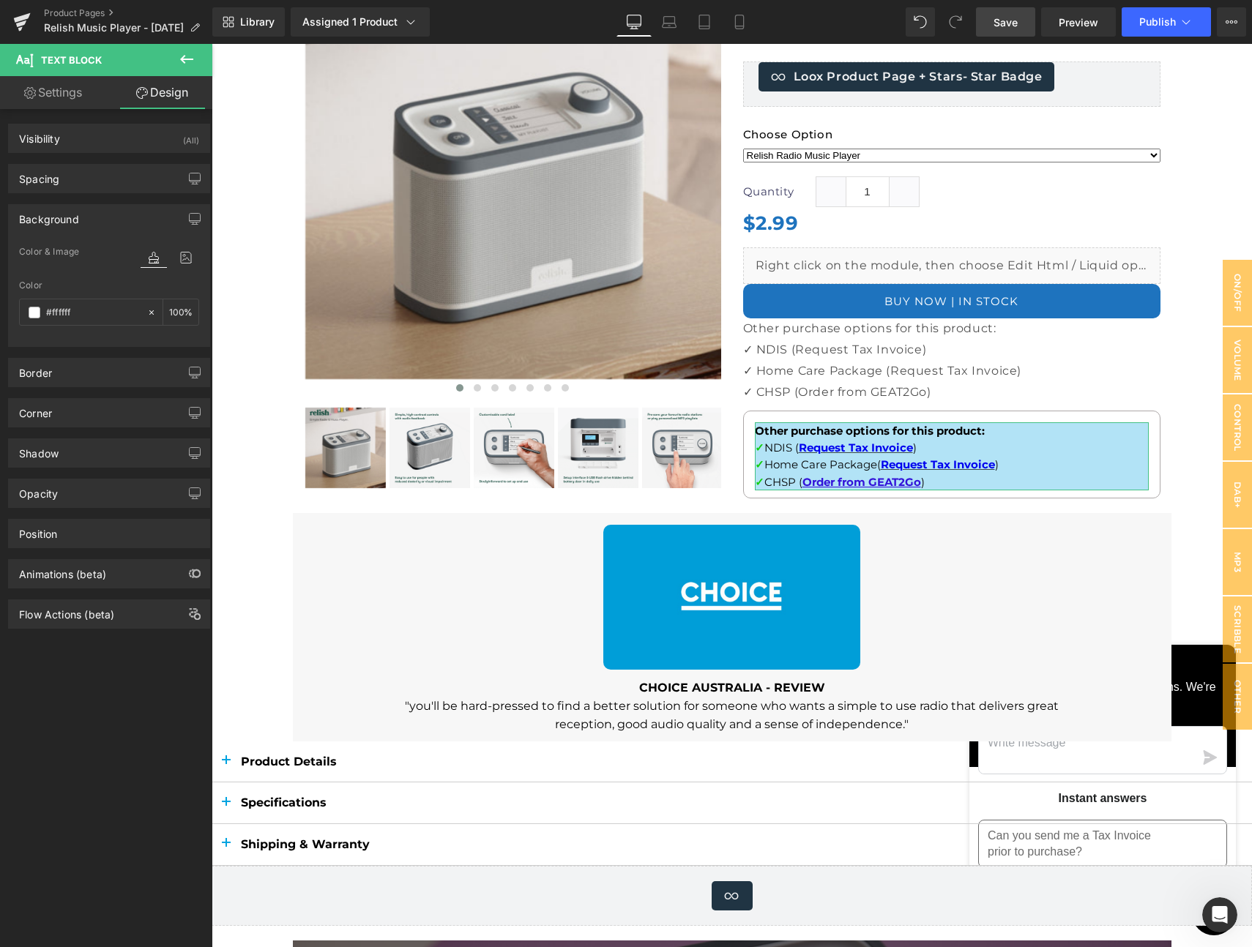
click at [108, 288] on div "Color" at bounding box center [109, 285] width 180 height 10
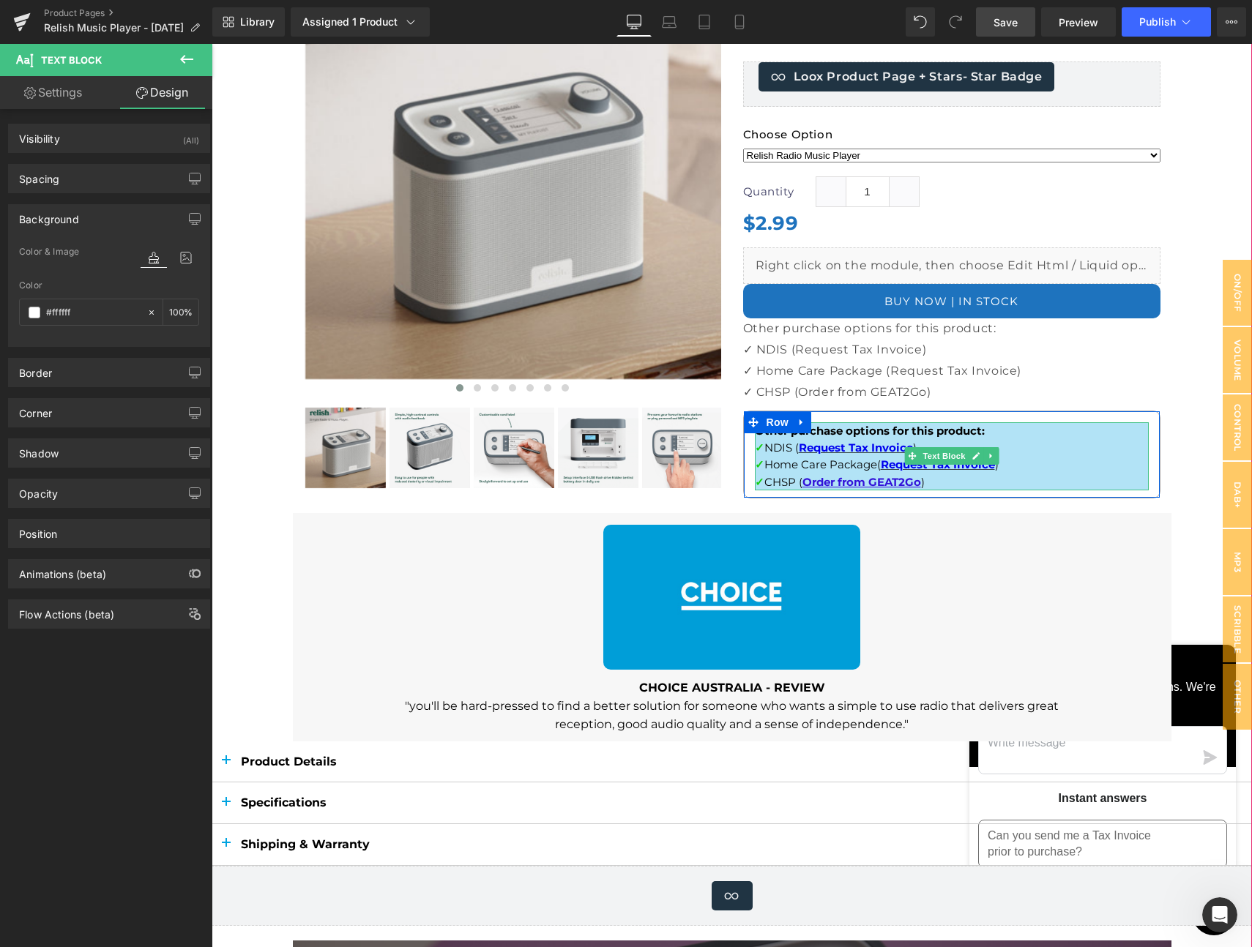
click at [1114, 470] on p "✓ Home Care Package ( Request Tax Invoice )" at bounding box center [952, 464] width 394 height 17
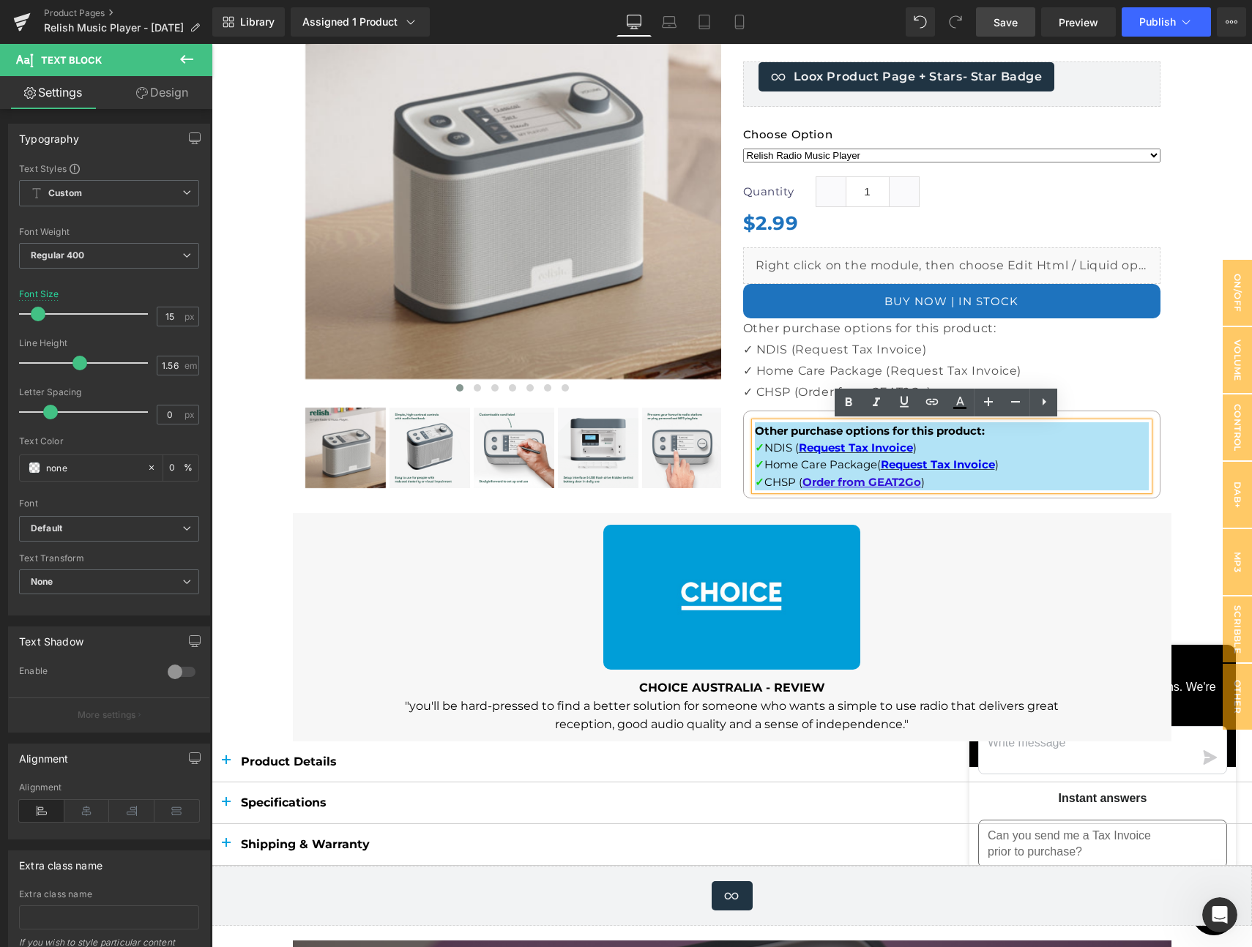
click at [1162, 400] on div "Simple Music Player Heading Relish-Radio/Music Player (P) Title Music so simple…" at bounding box center [951, 227] width 439 height 556
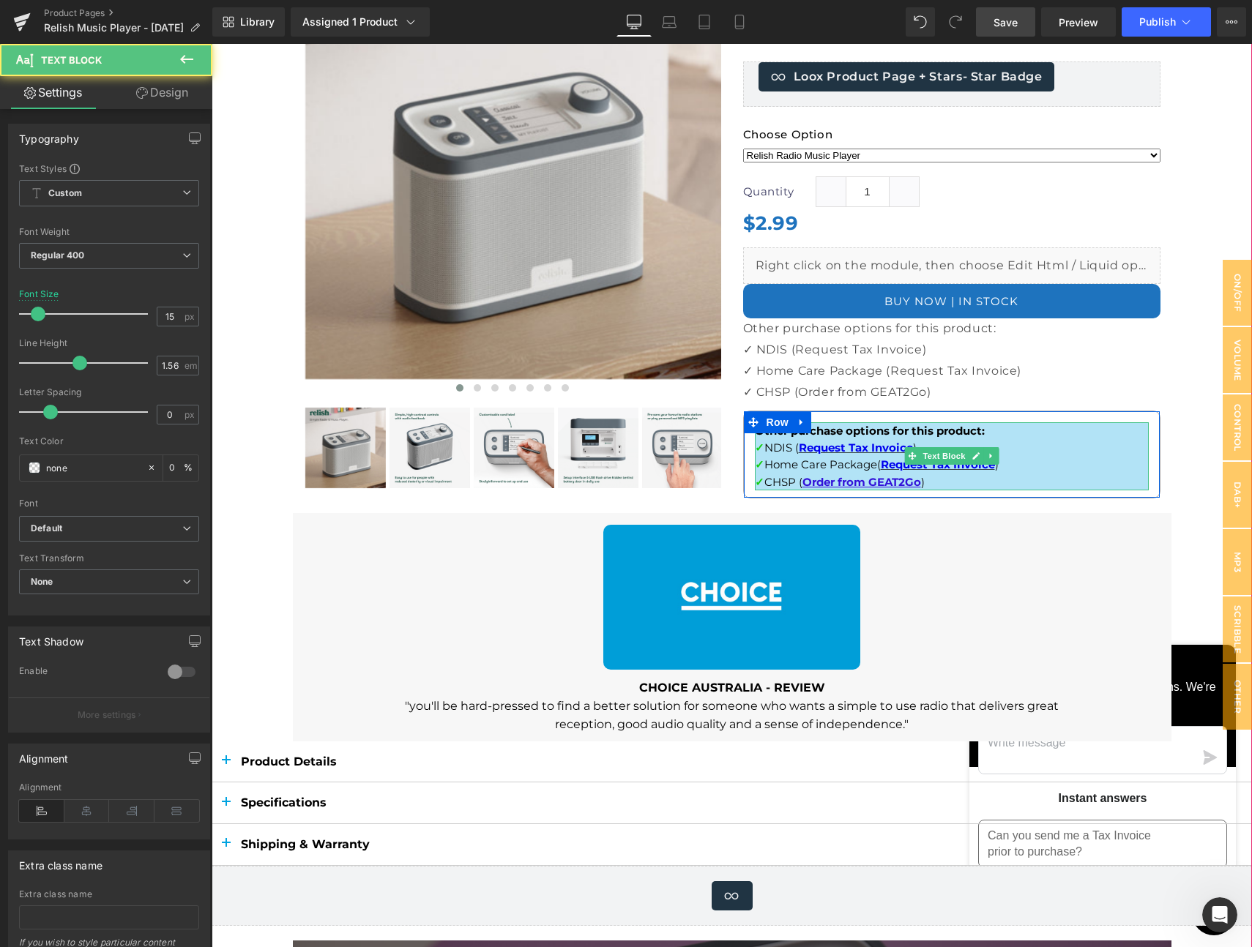
click at [1045, 445] on p "✓ NDIS ( Request Tax Invoice )" at bounding box center [952, 447] width 394 height 17
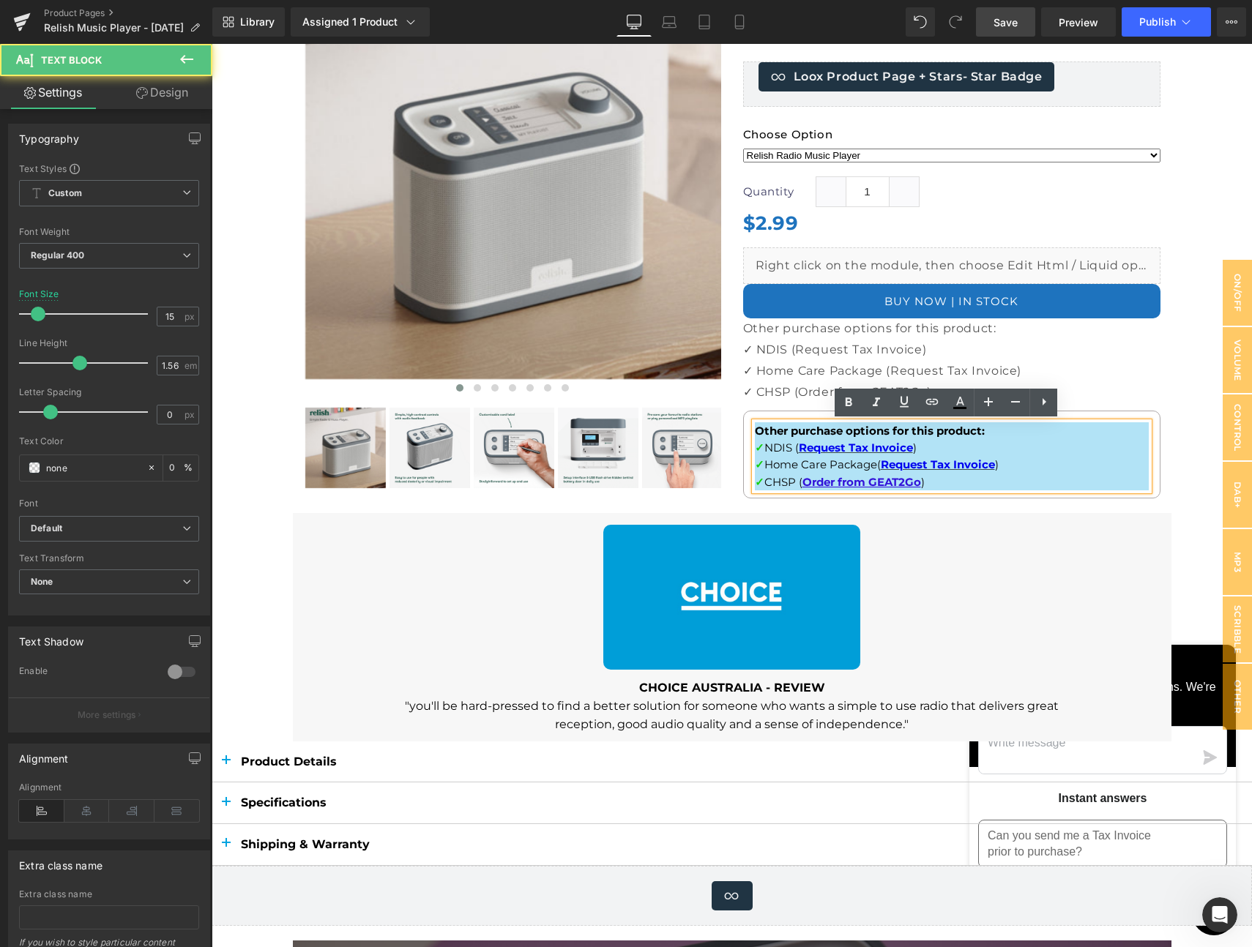
click at [1071, 439] on p "✓ NDIS ( Request Tax Invoice )" at bounding box center [952, 447] width 394 height 17
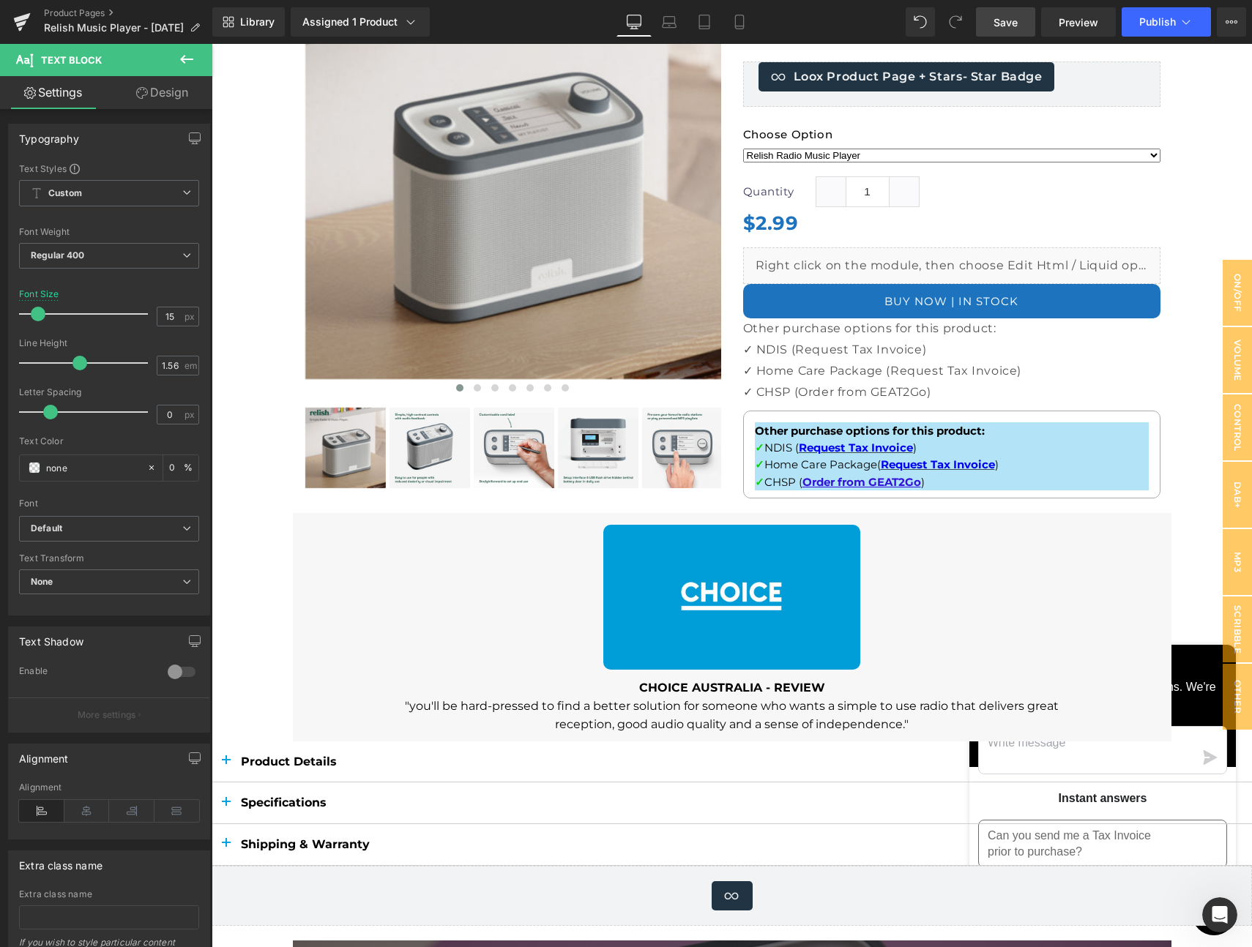
click at [176, 97] on link "Design" at bounding box center [162, 92] width 106 height 33
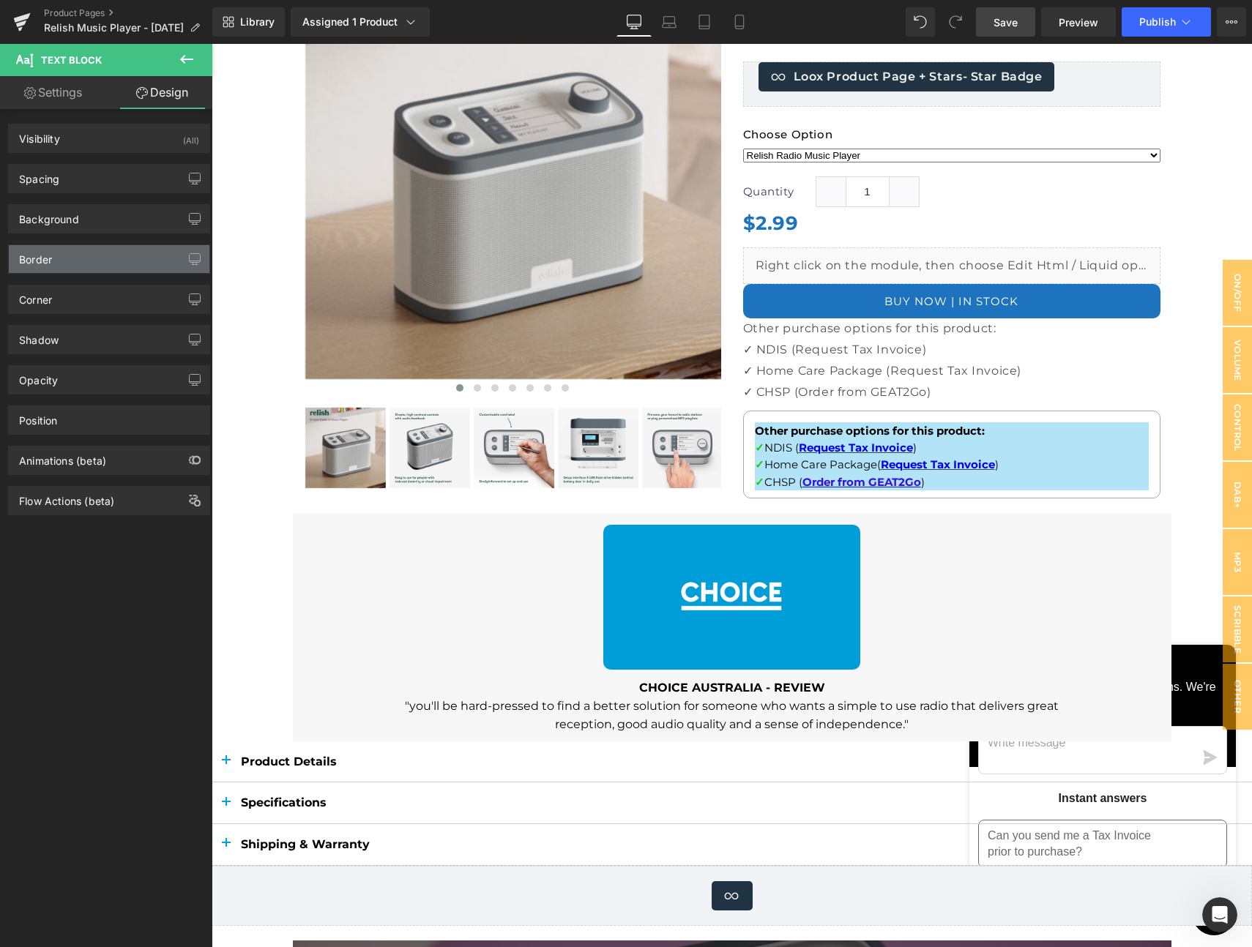
click at [81, 263] on div "Border" at bounding box center [109, 259] width 201 height 28
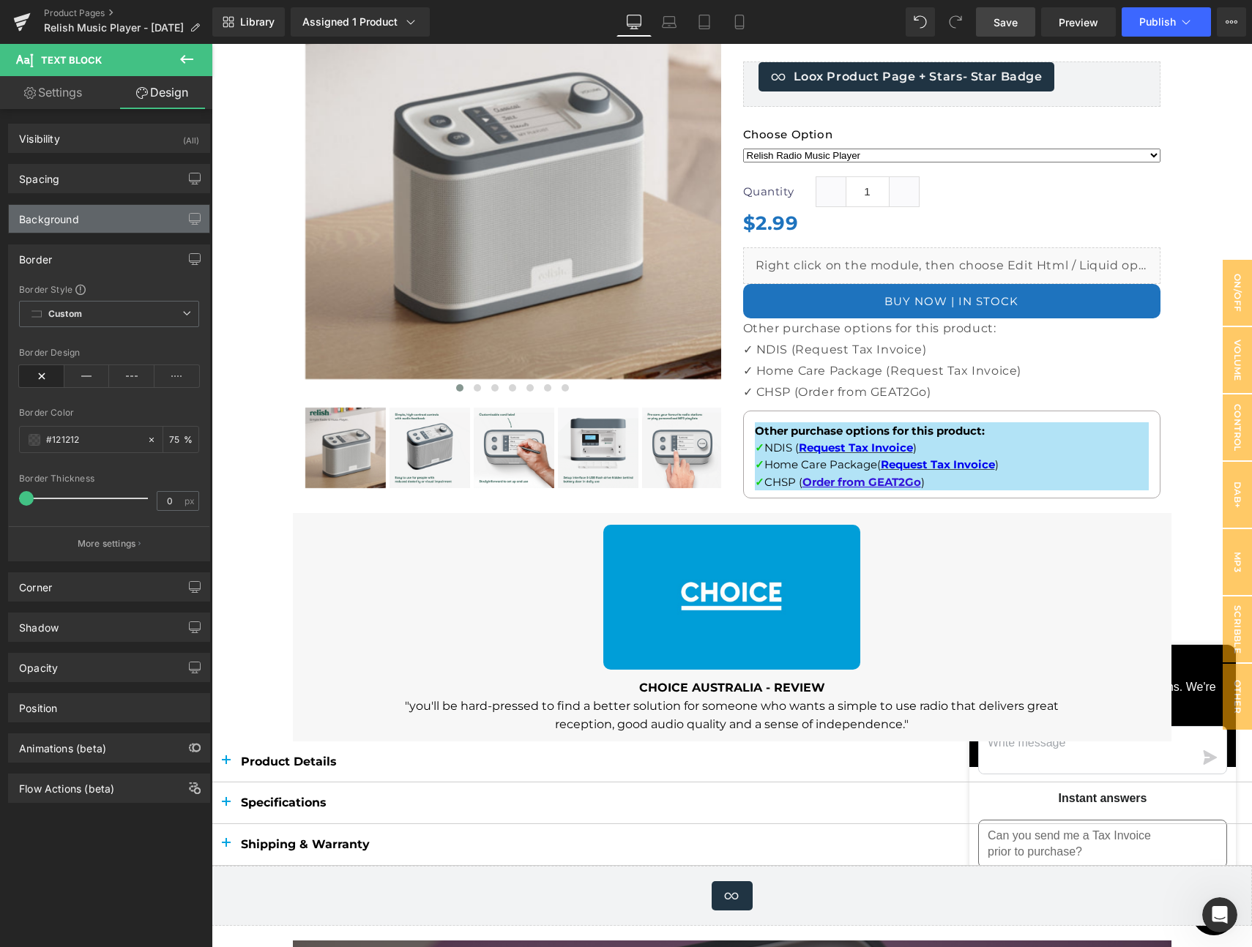
click at [81, 217] on div "Background" at bounding box center [109, 219] width 201 height 28
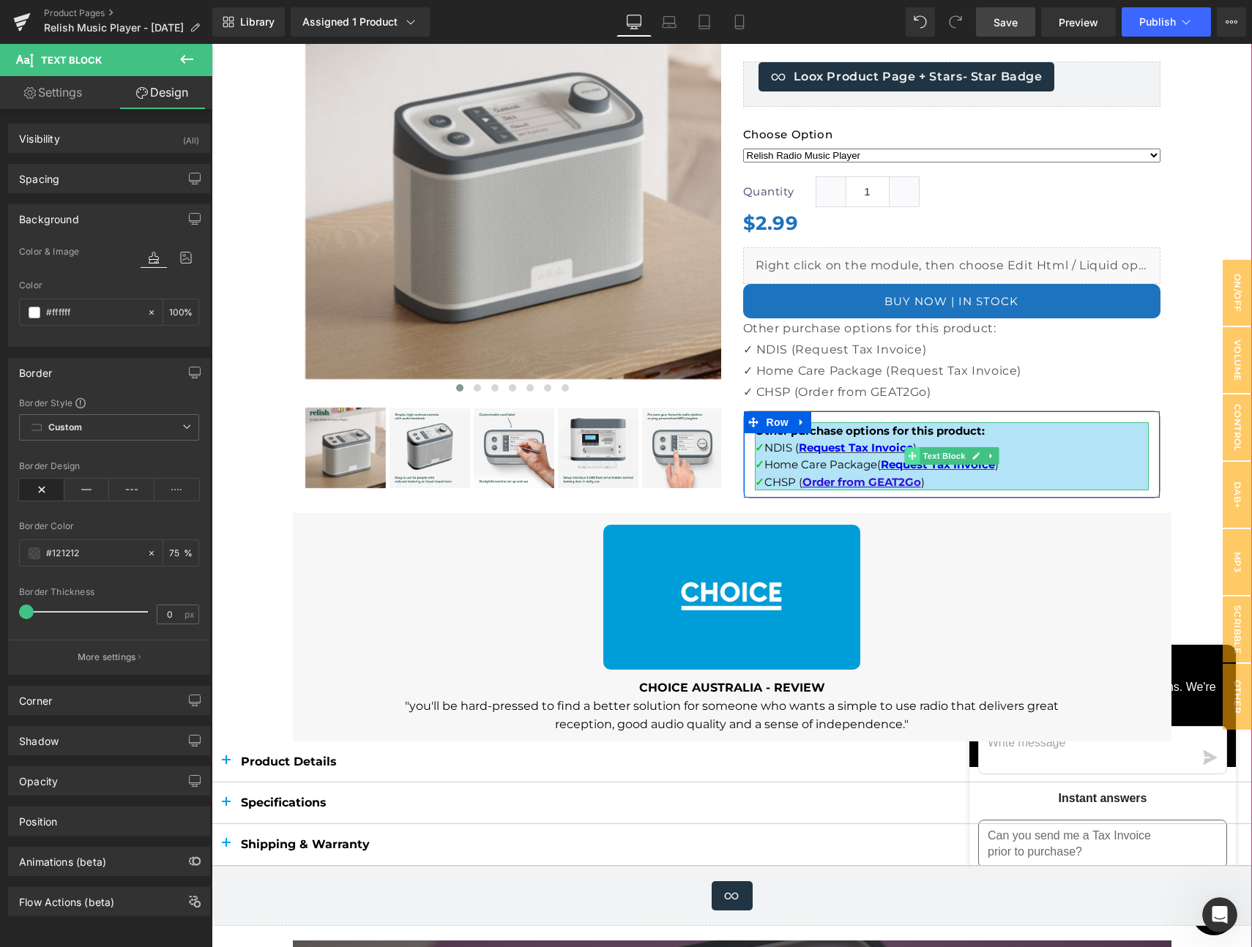
click at [908, 457] on icon at bounding box center [912, 456] width 8 height 9
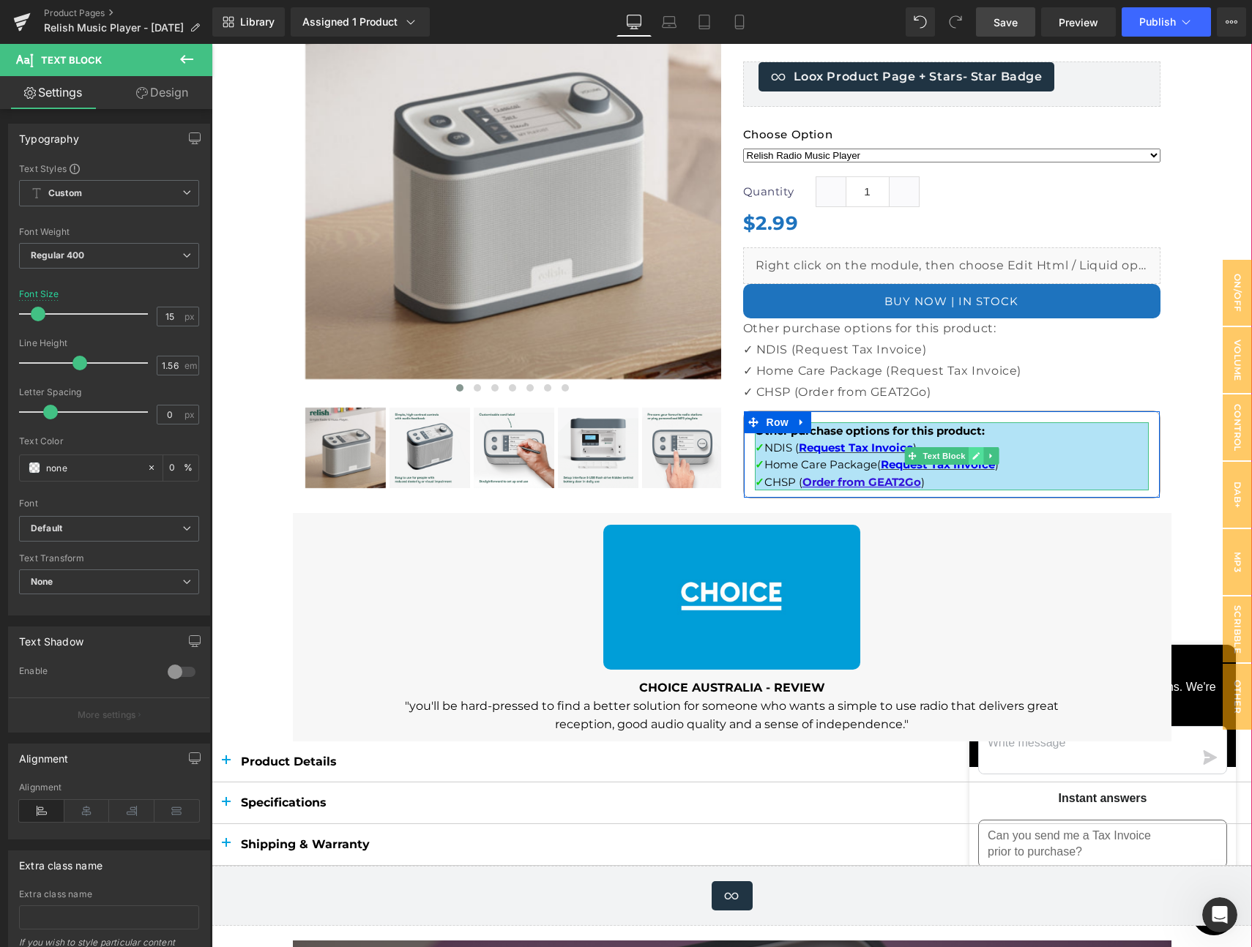
click at [971, 452] on icon at bounding box center [975, 456] width 8 height 9
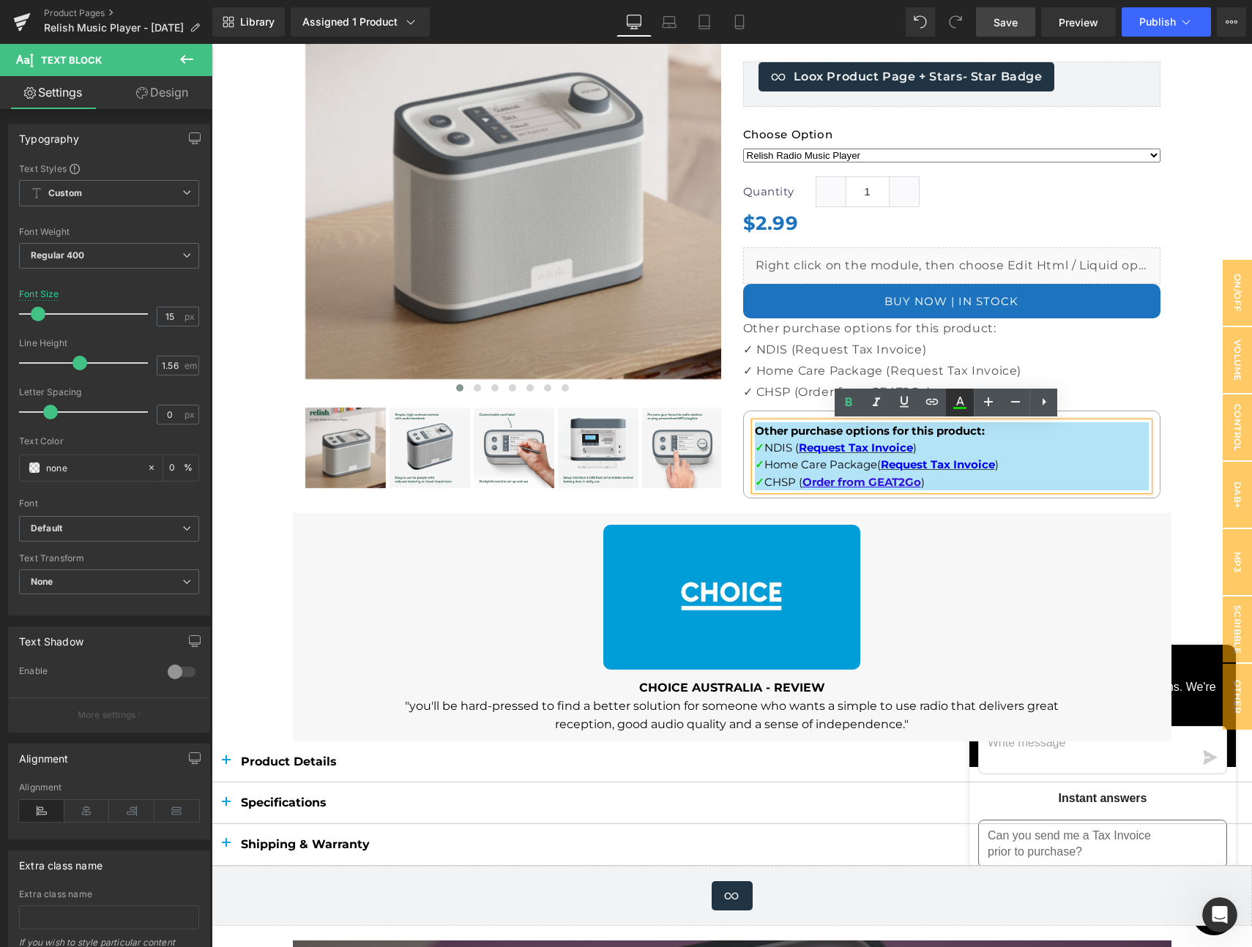
click at [964, 398] on icon at bounding box center [960, 403] width 18 height 18
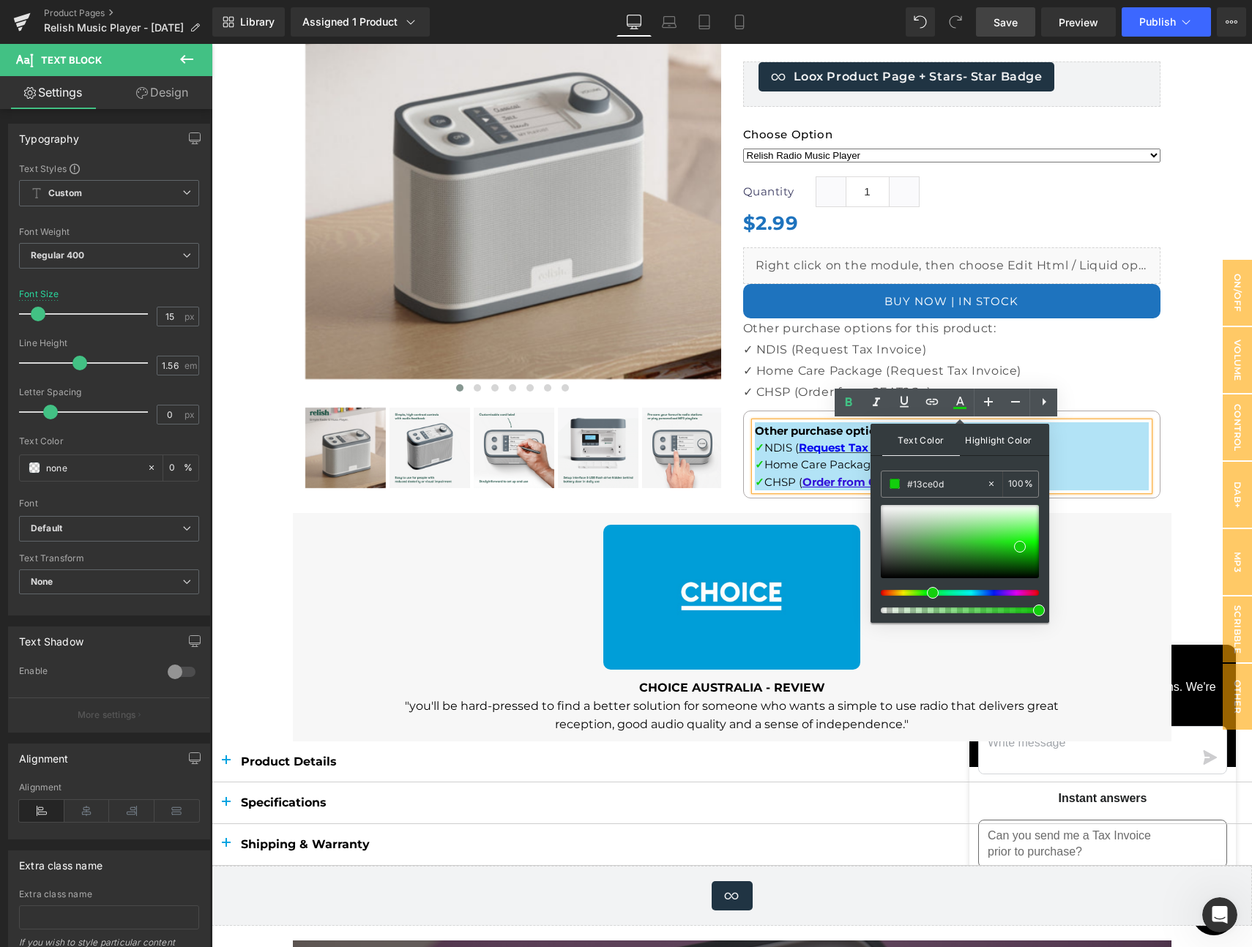
click at [987, 435] on span "Highlight Color" at bounding box center [999, 439] width 78 height 31
drag, startPoint x: 933, startPoint y: 520, endPoint x: 1016, endPoint y: 524, distance: 82.8
click at [1016, 524] on div at bounding box center [960, 541] width 158 height 73
click at [1017, 525] on span at bounding box center [1016, 524] width 12 height 12
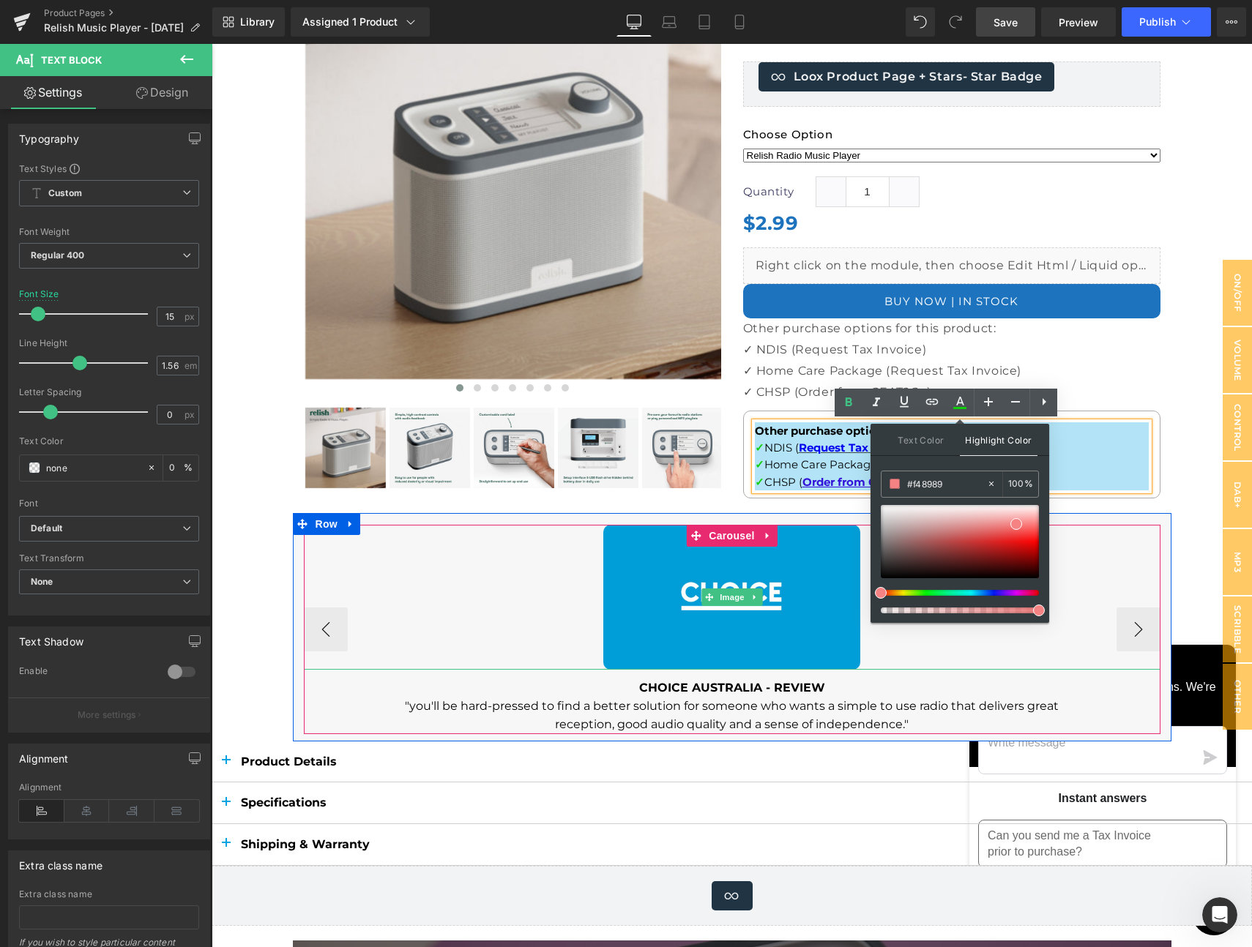
click at [1077, 536] on link at bounding box center [732, 597] width 856 height 145
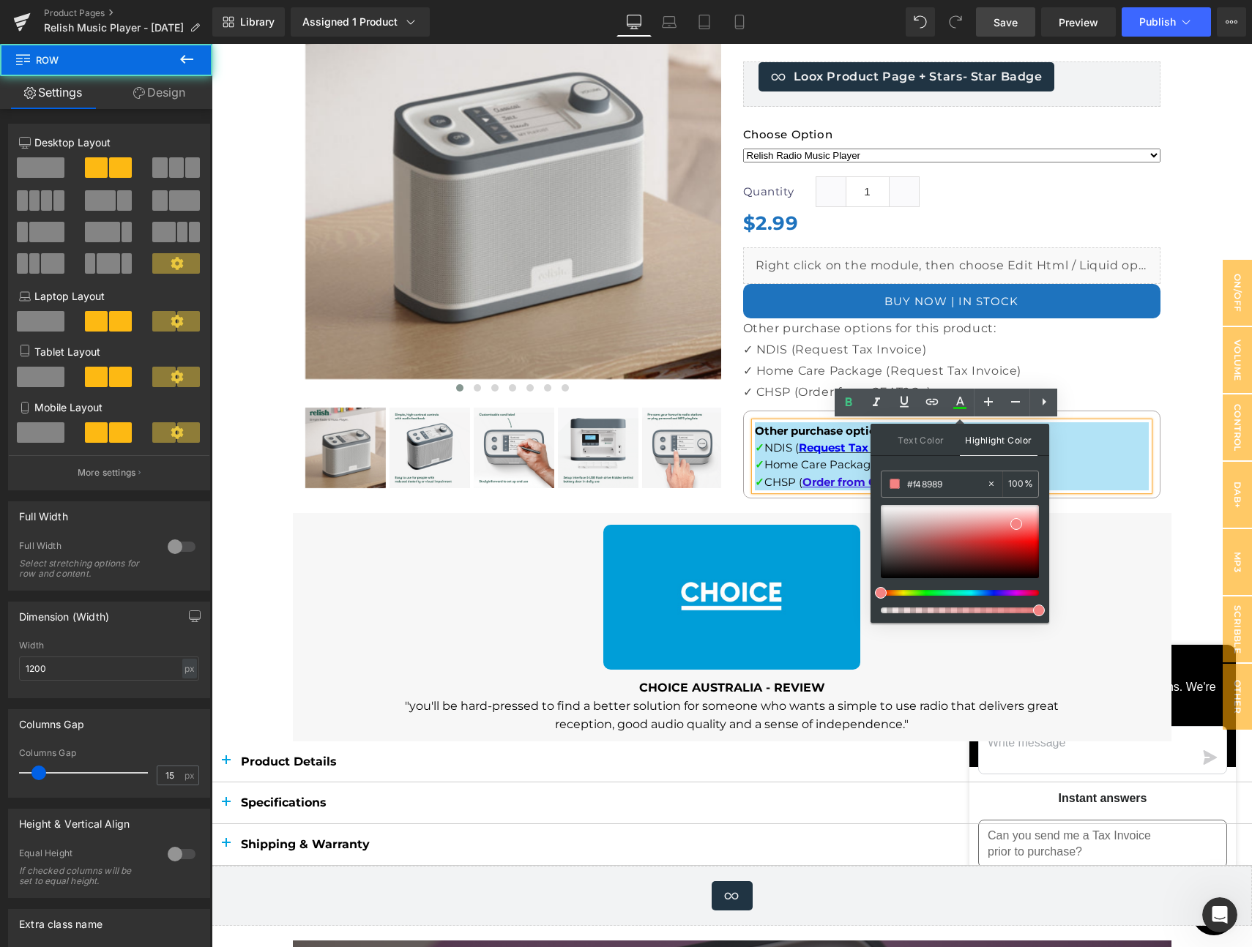
drag, startPoint x: 1147, startPoint y: 500, endPoint x: 1173, endPoint y: 498, distance: 26.4
click at [1149, 500] on div "Simple Music Player Heading Relish-Radio/Music Player (P) Title Music so simple…" at bounding box center [951, 227] width 439 height 556
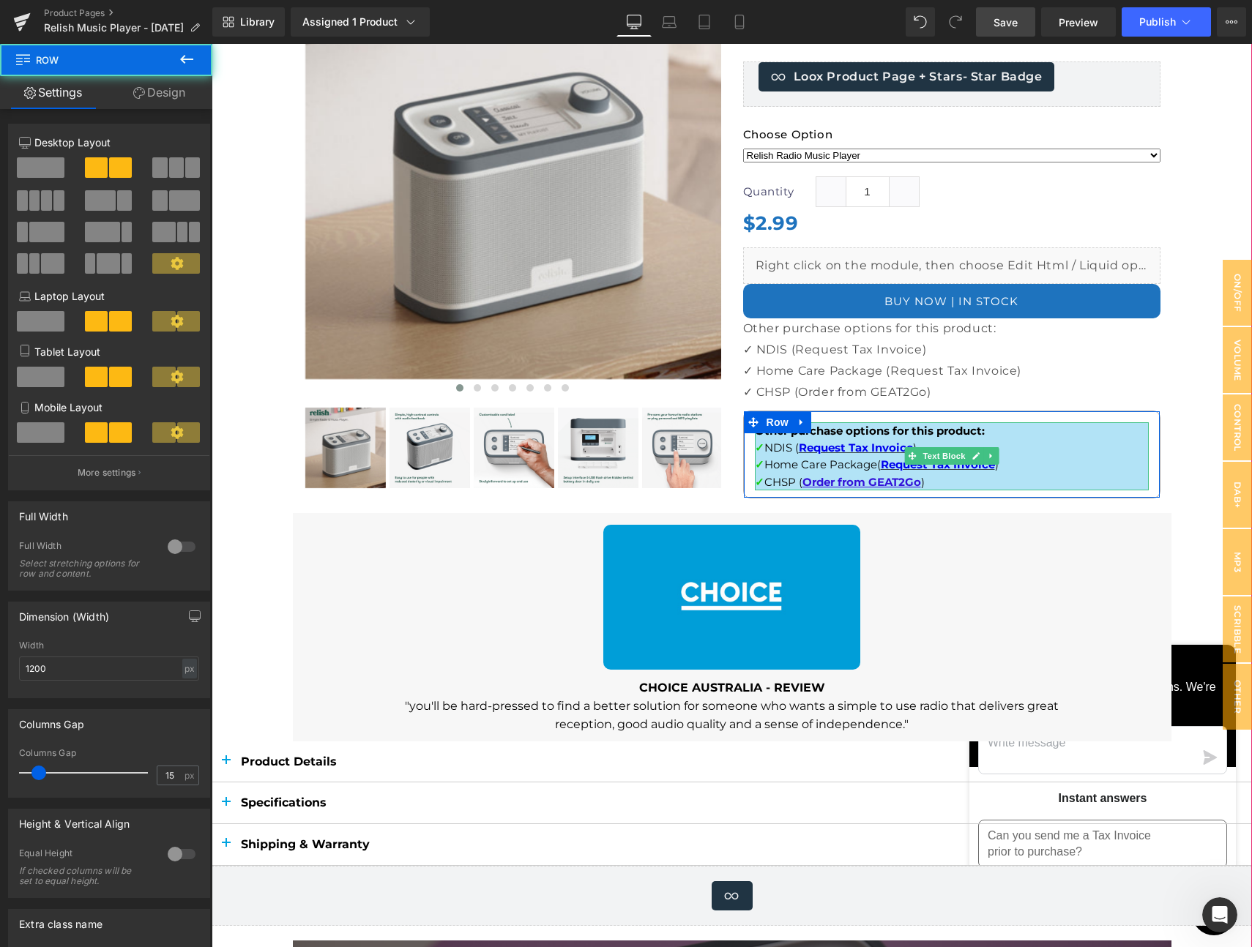
click at [1042, 463] on p "✓ Home Care Package ( Request Tax Invoice )" at bounding box center [952, 464] width 394 height 17
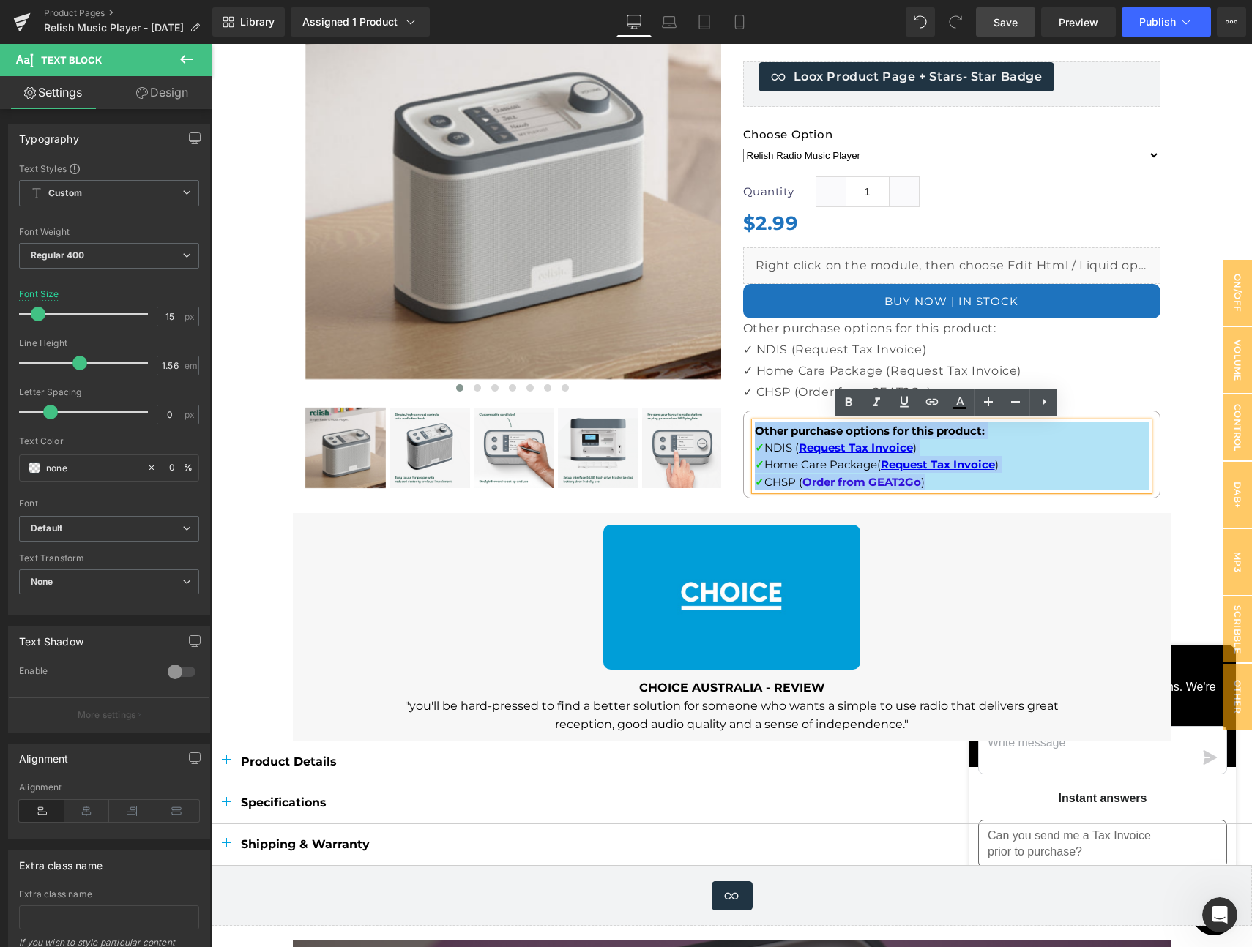
drag, startPoint x: 894, startPoint y: 449, endPoint x: 742, endPoint y: 422, distance: 154.6
click at [744, 422] on div "Other purchase options for this product: ✓ NDIS ( Request Tax Invoice ) ✓ Home …" at bounding box center [952, 456] width 416 height 69
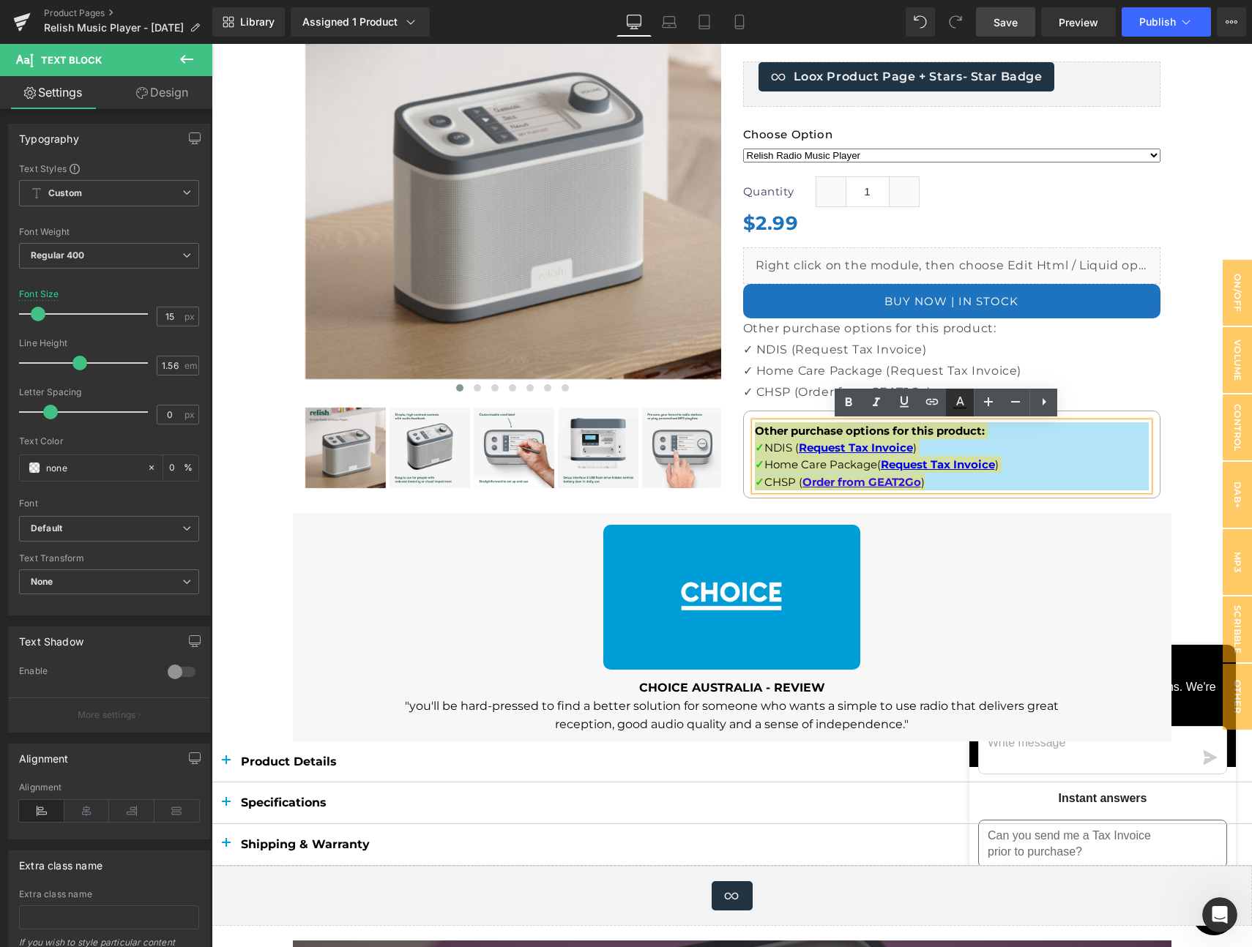
click at [961, 403] on icon at bounding box center [960, 401] width 8 height 9
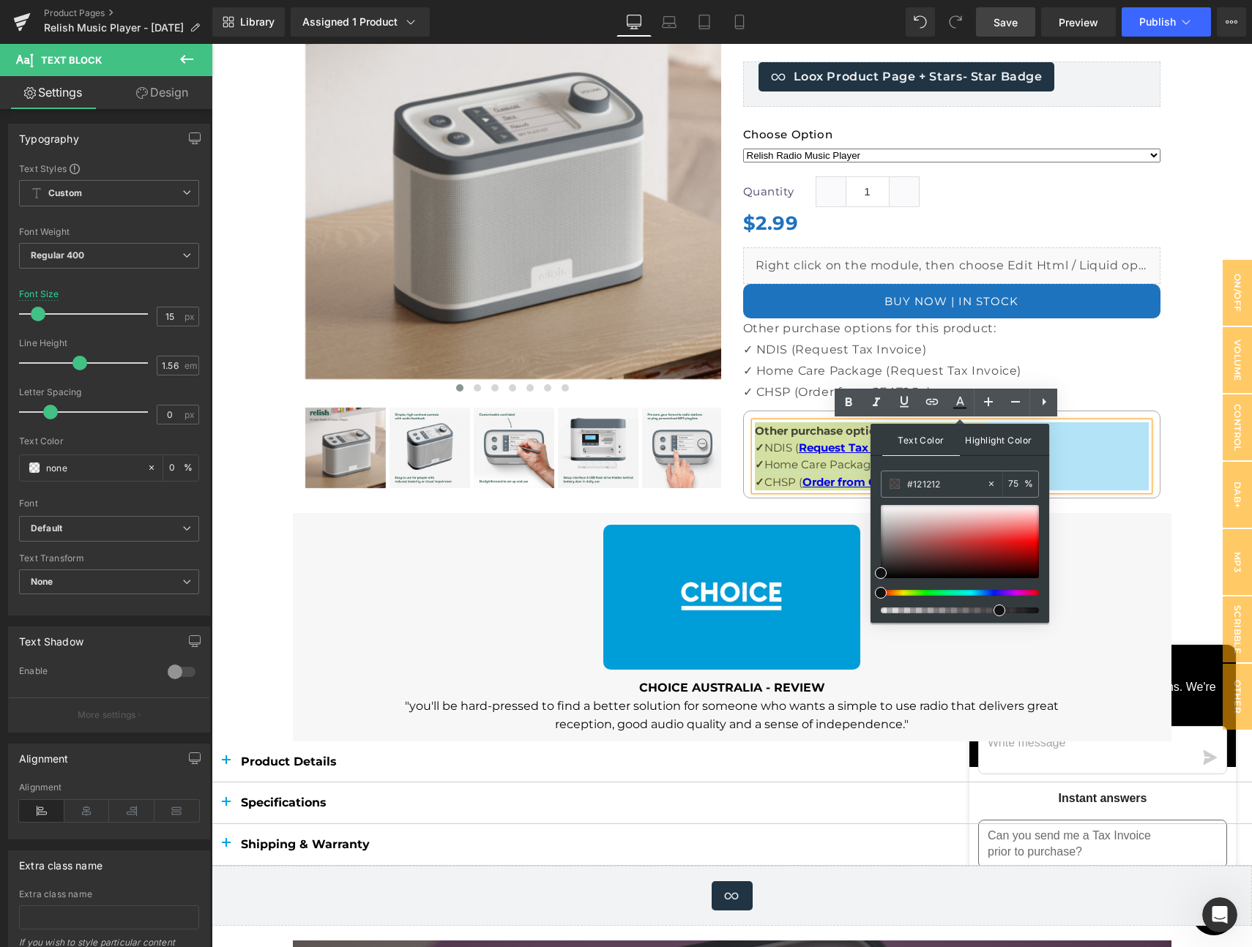
click at [988, 438] on span "Highlight Color" at bounding box center [999, 439] width 78 height 31
click at [895, 482] on span at bounding box center [894, 484] width 10 height 10
click at [990, 484] on icon at bounding box center [991, 484] width 10 height 10
drag, startPoint x: 912, startPoint y: 439, endPoint x: 921, endPoint y: 440, distance: 8.8
click at [913, 439] on span "Text Color" at bounding box center [921, 439] width 78 height 31
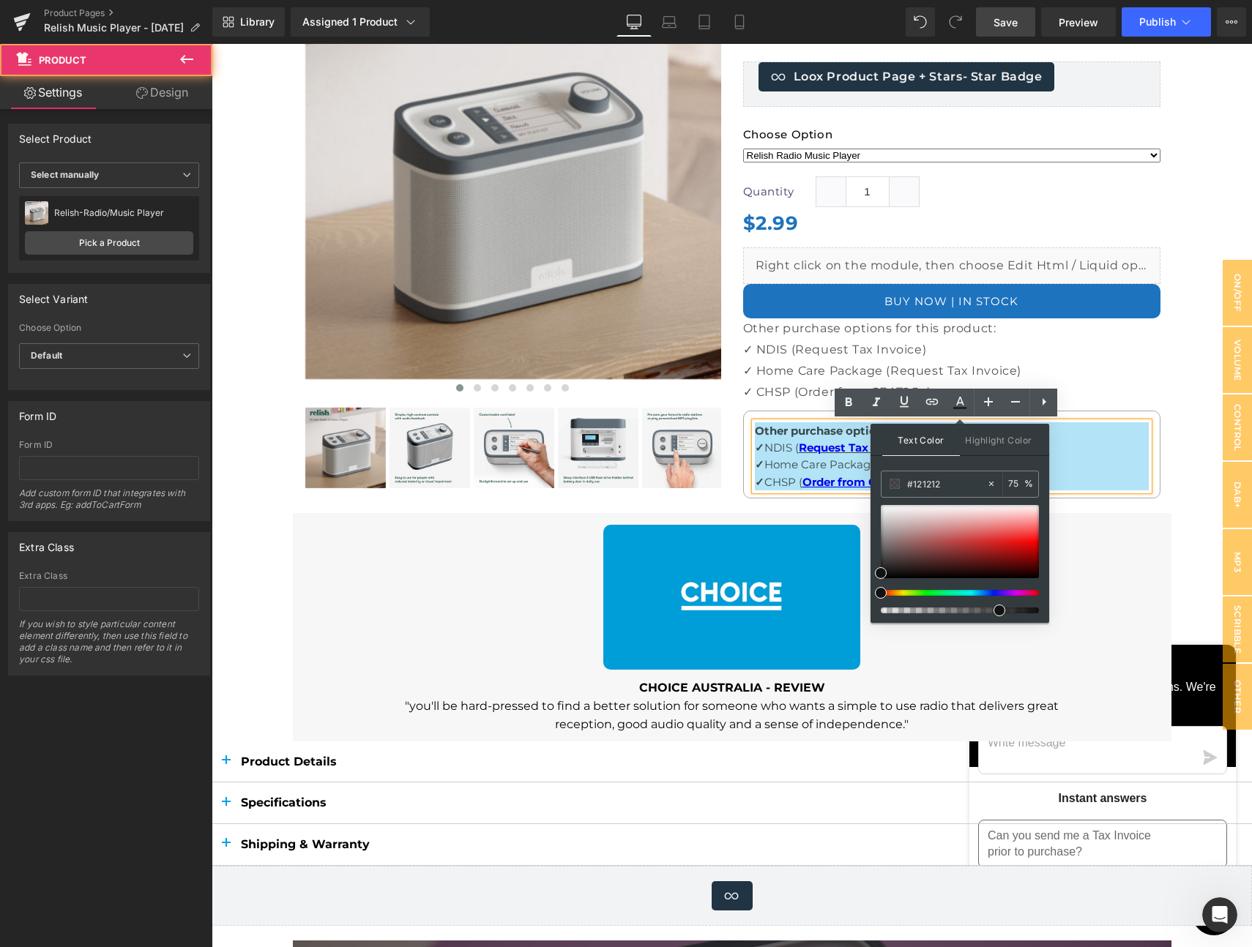
click at [1167, 427] on div at bounding box center [732, 569] width 1040 height 1357
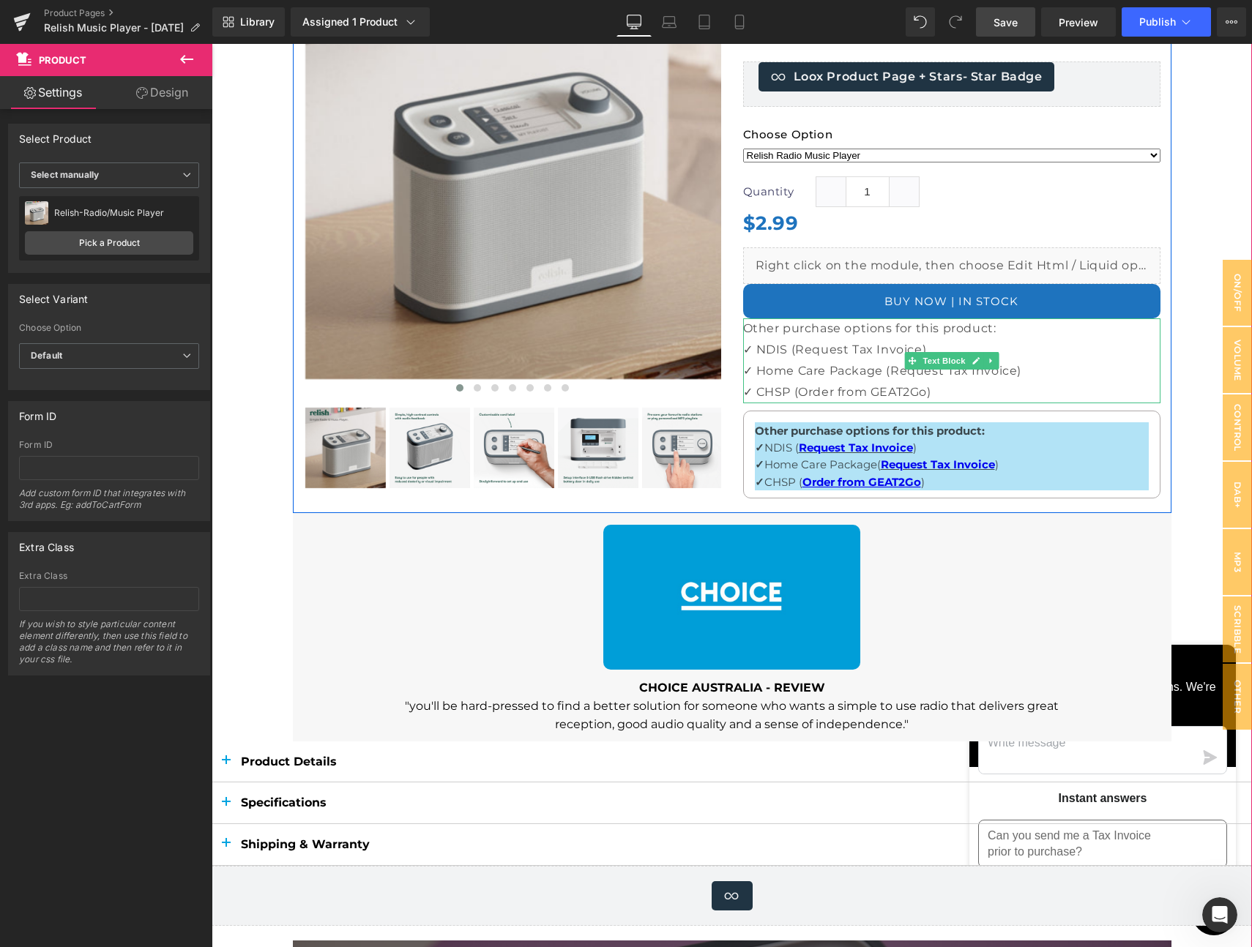
click at [1094, 394] on p "✓ CHSP (Order from GEAT2Go)" at bounding box center [951, 392] width 417 height 21
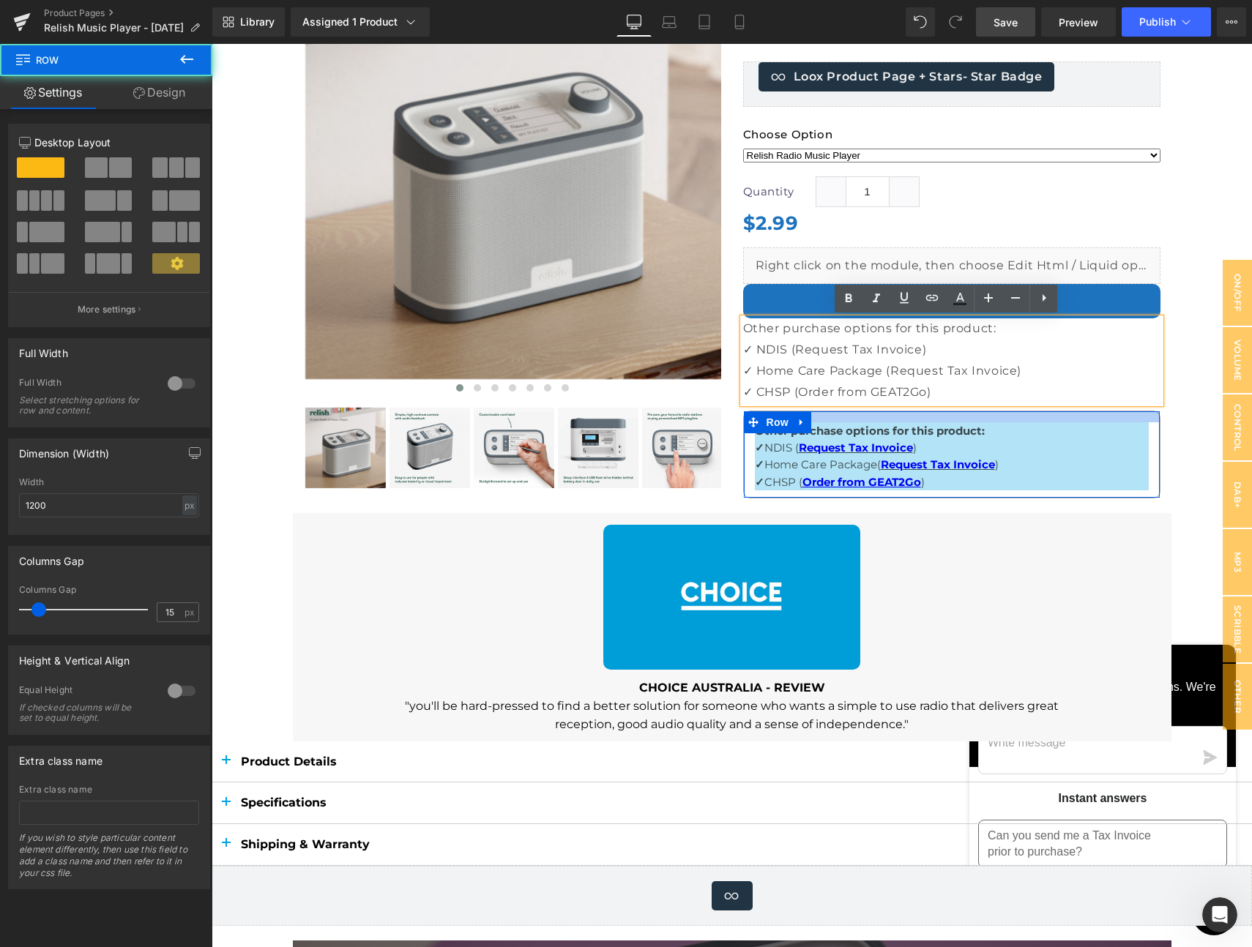
click at [1046, 416] on div at bounding box center [952, 416] width 416 height 11
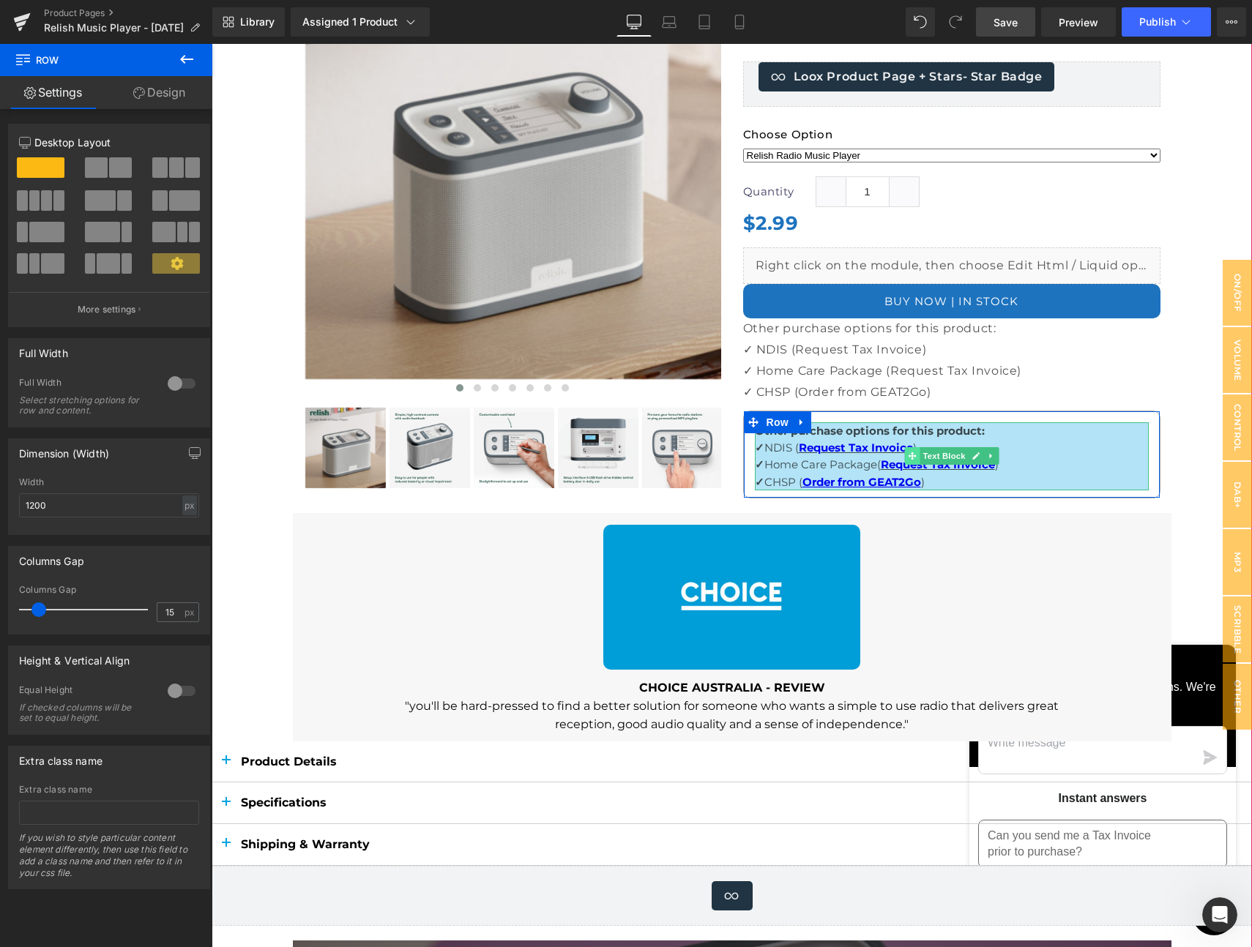
click at [908, 456] on icon at bounding box center [912, 456] width 8 height 8
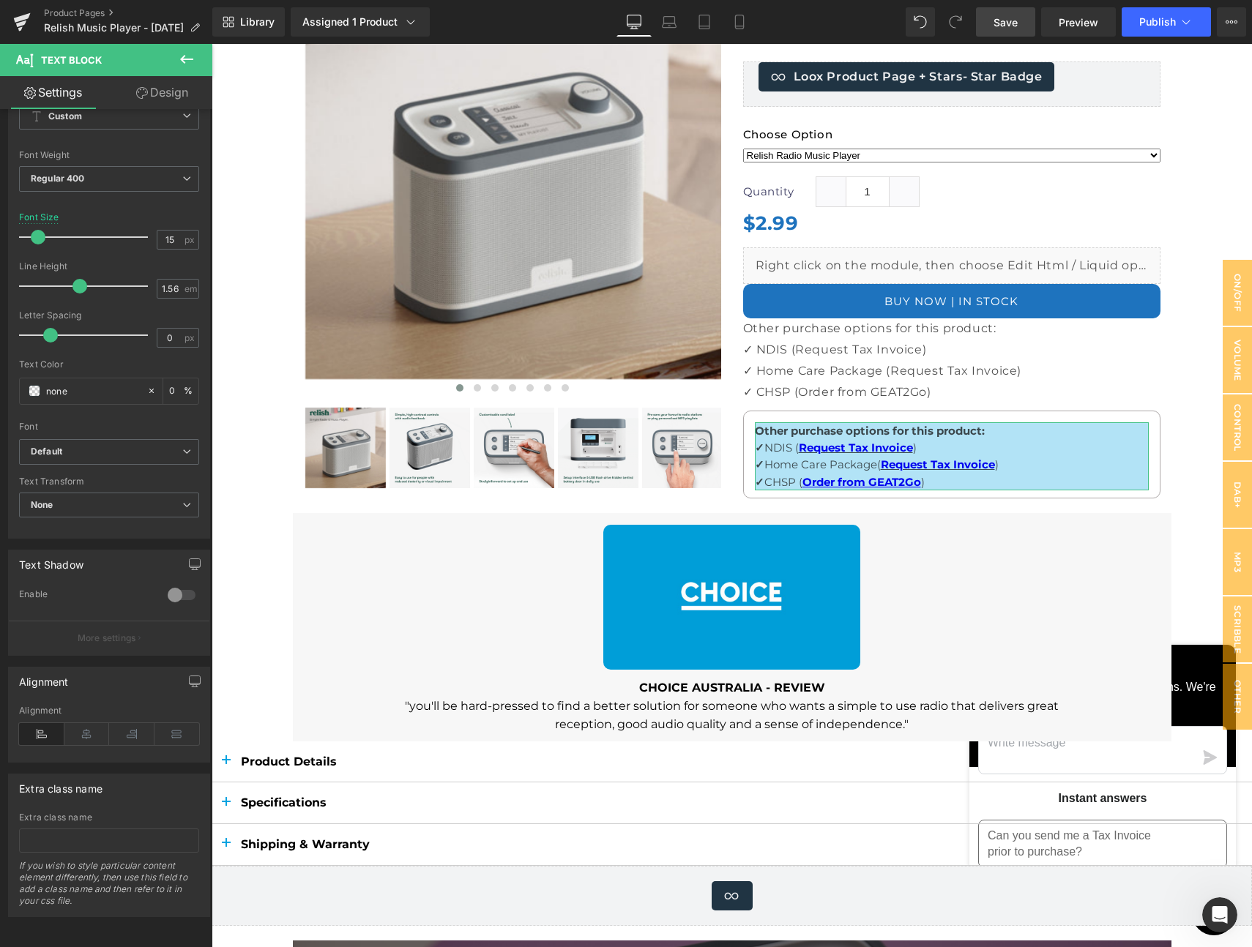
scroll to position [88, 0]
click at [181, 585] on div at bounding box center [181, 594] width 35 height 23
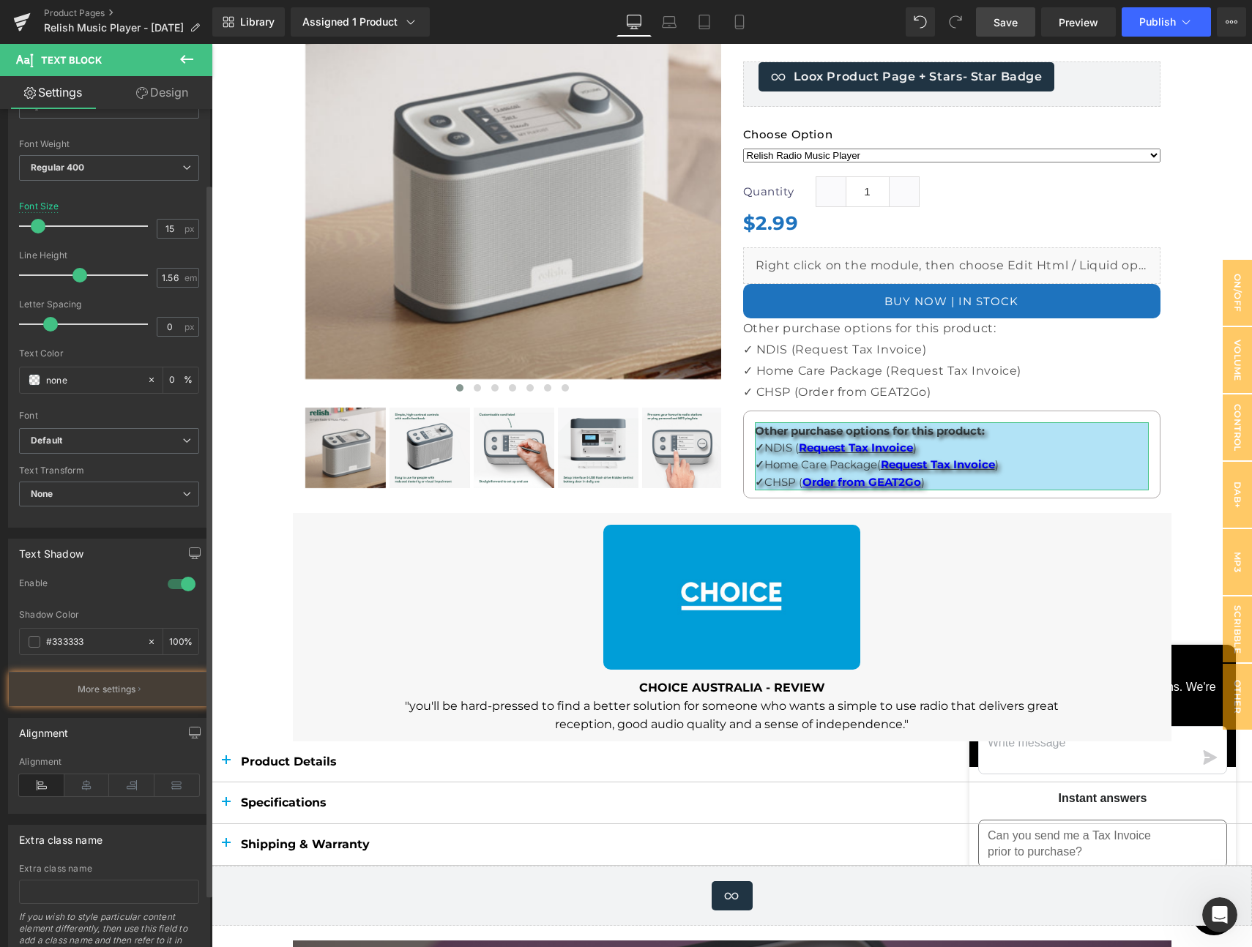
click at [181, 585] on div at bounding box center [181, 583] width 35 height 23
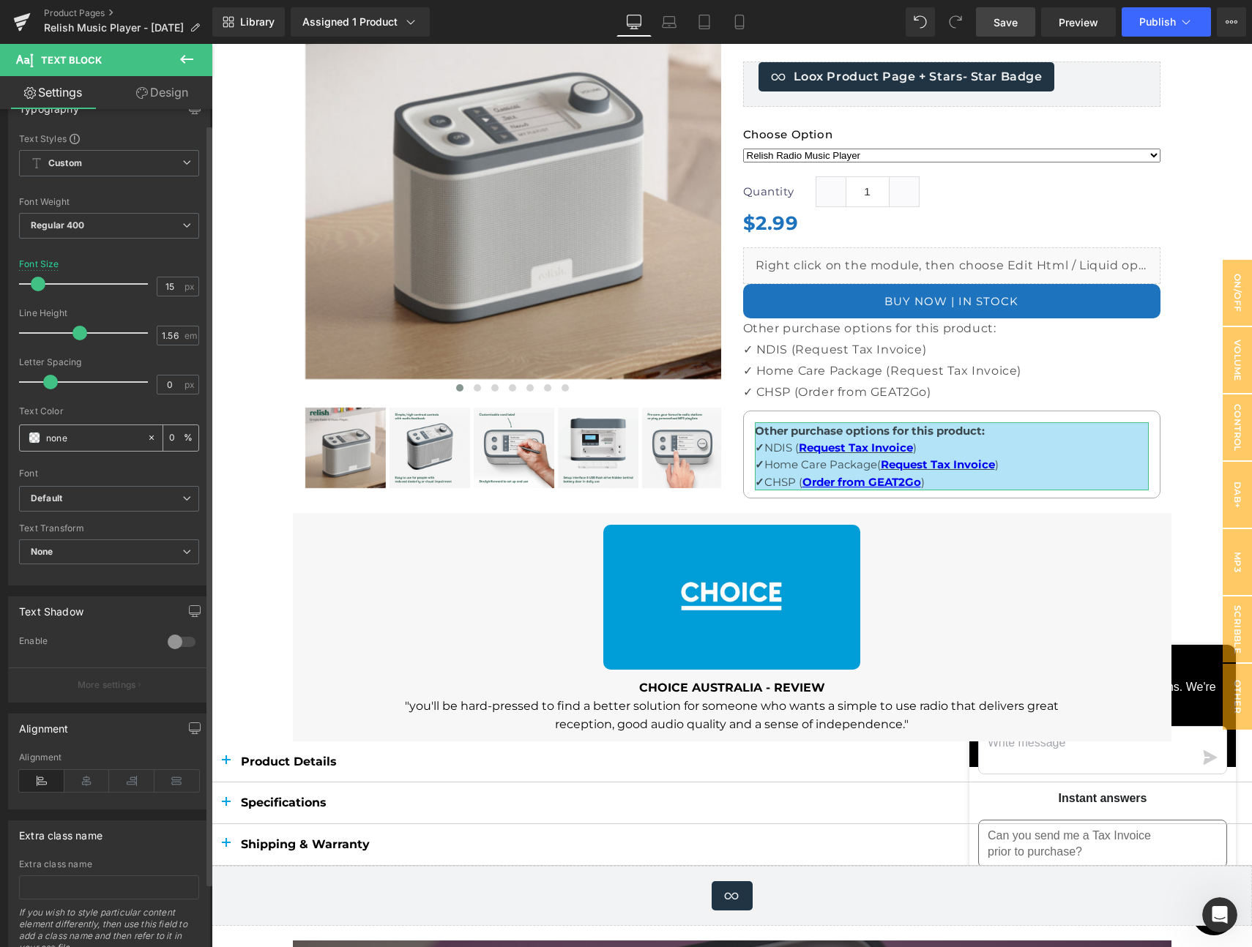
scroll to position [0, 0]
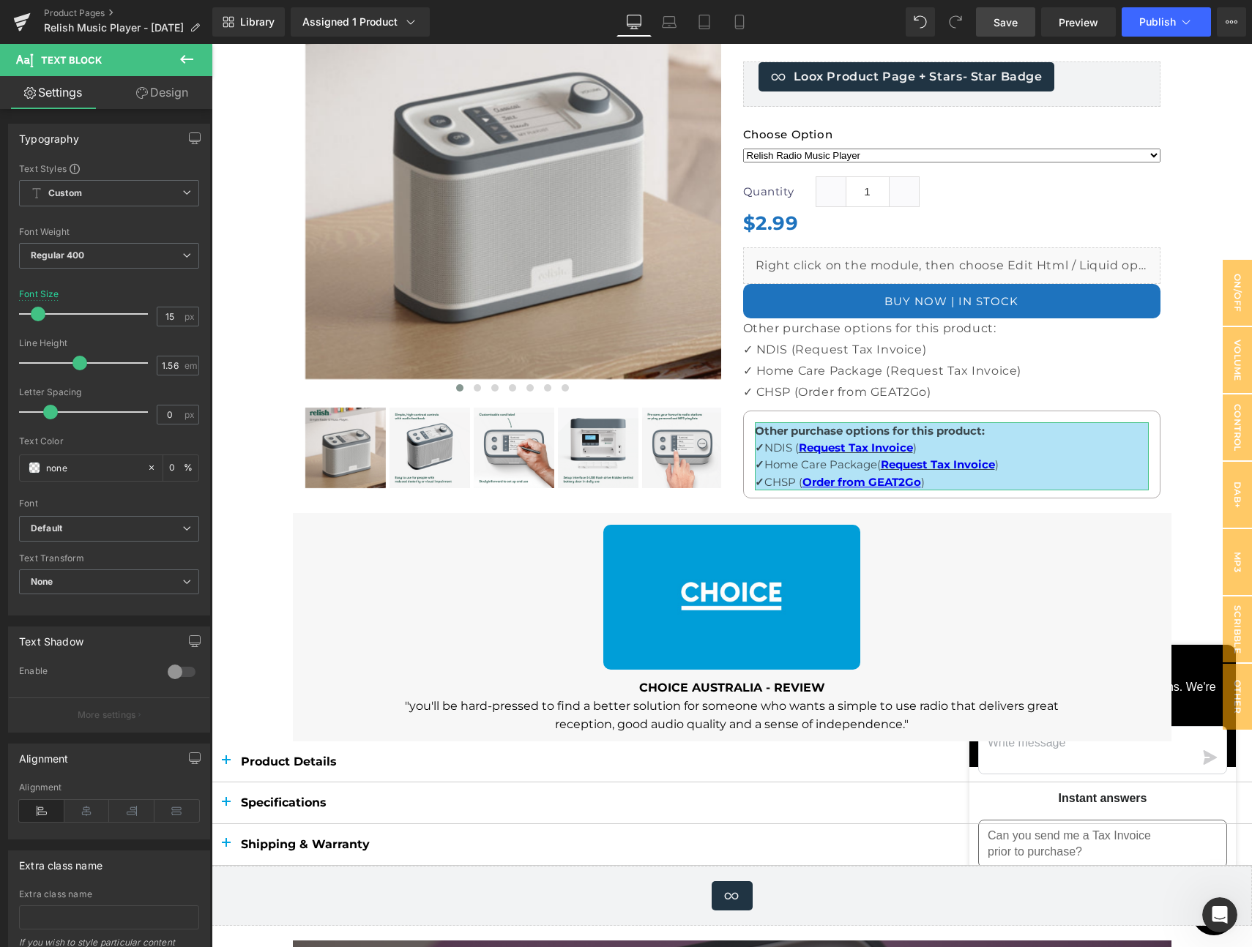
click at [168, 86] on link "Design" at bounding box center [162, 92] width 106 height 33
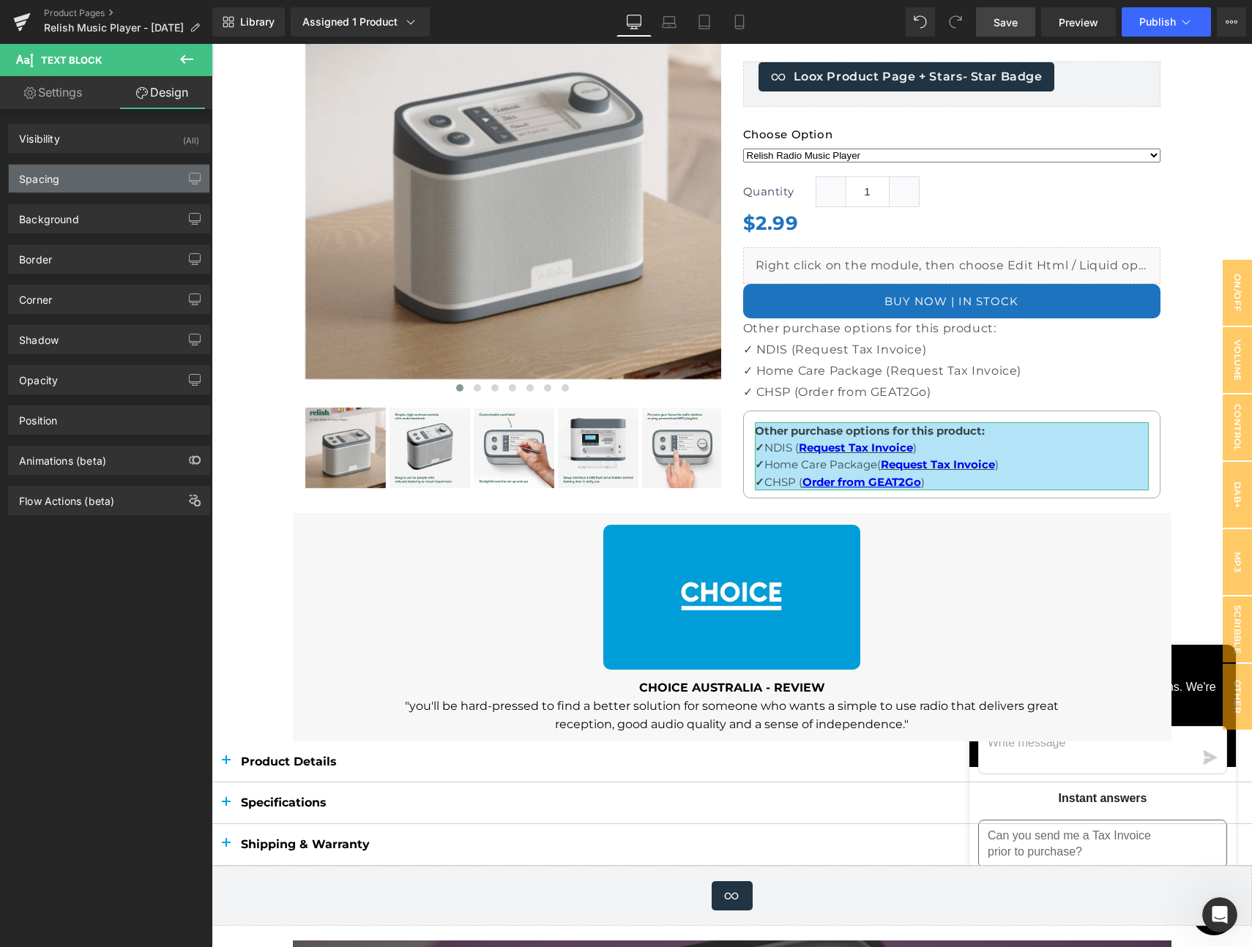
click at [62, 175] on div "Spacing" at bounding box center [109, 179] width 201 height 28
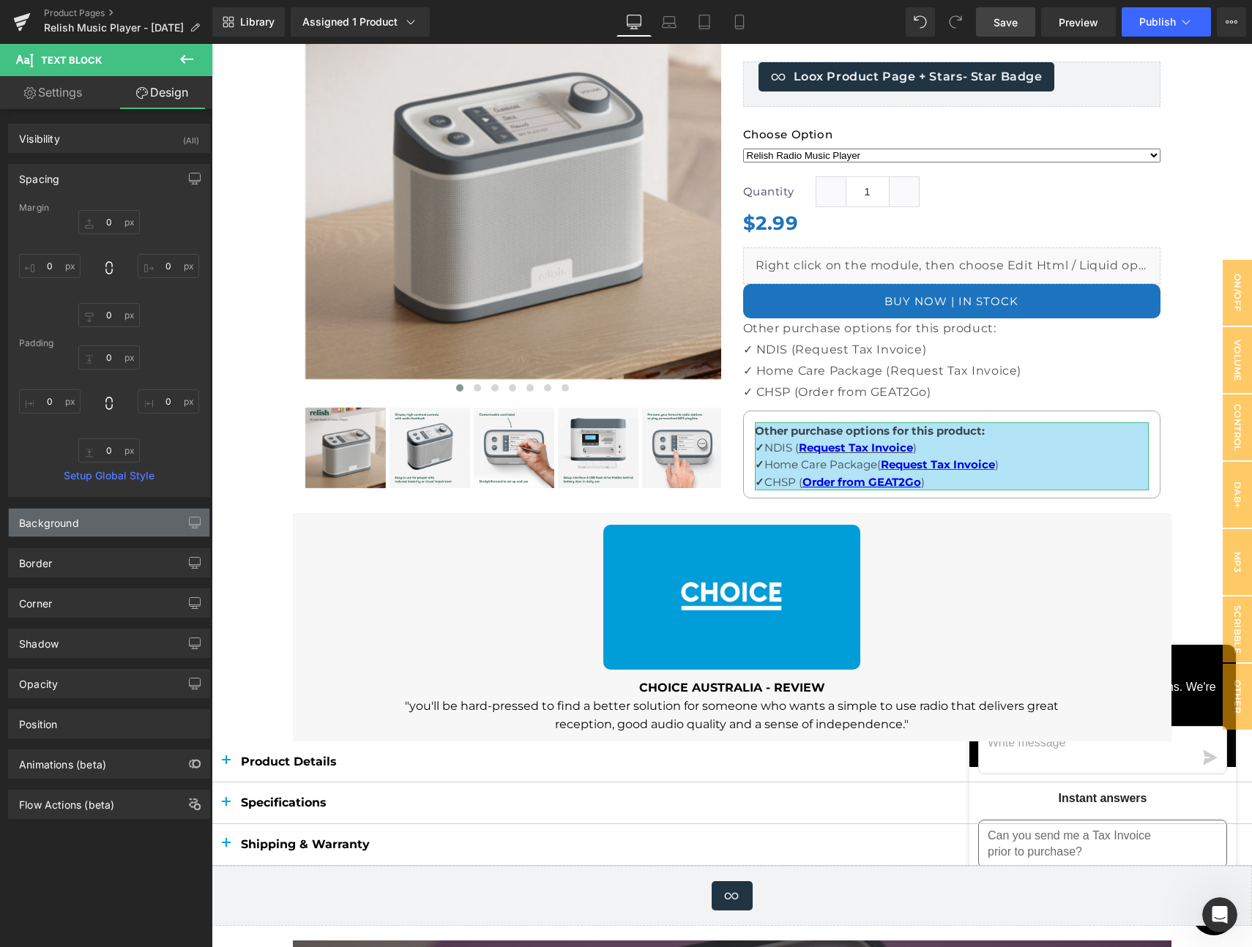
click at [97, 523] on div "Background" at bounding box center [109, 523] width 201 height 28
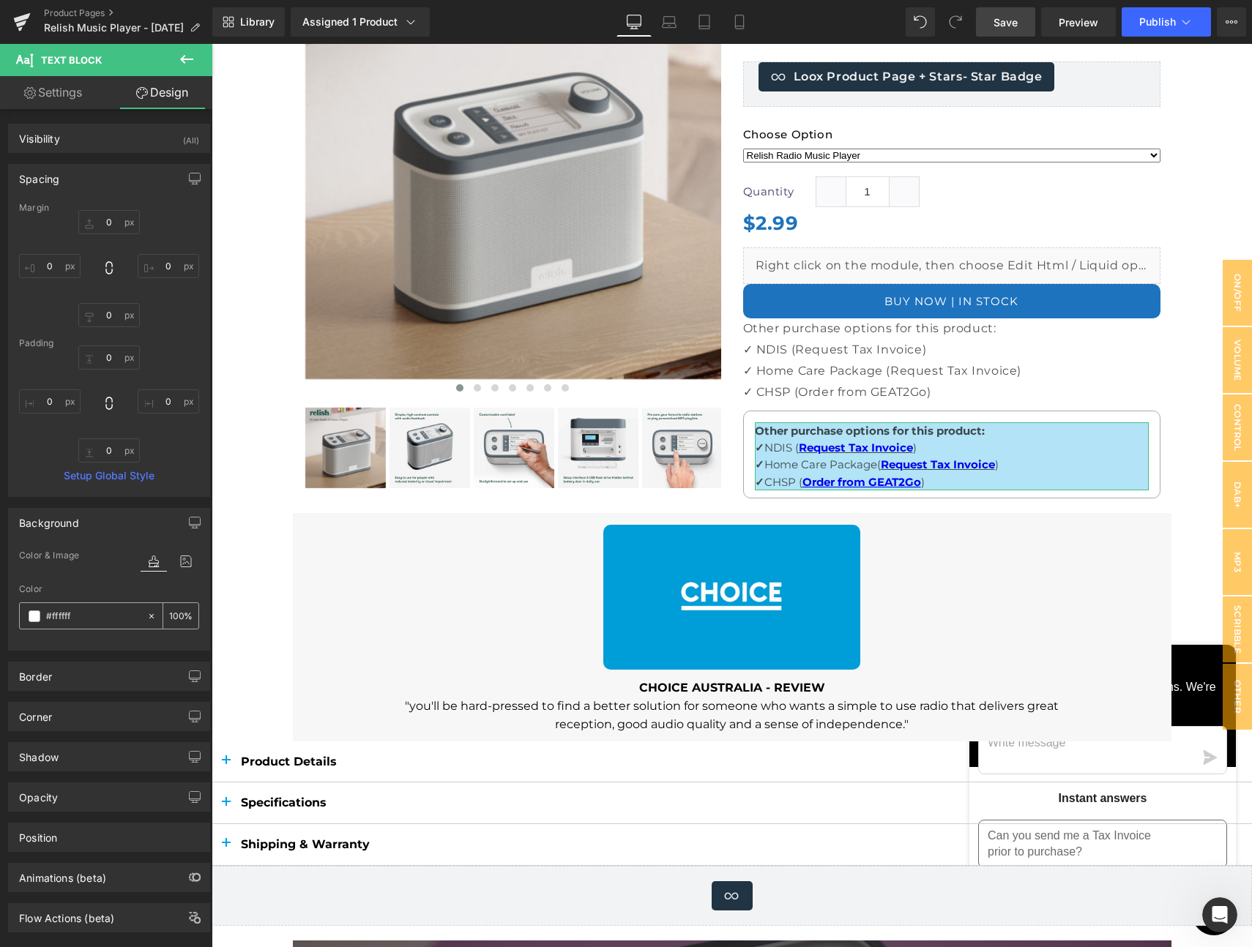
click at [33, 615] on span at bounding box center [35, 616] width 12 height 12
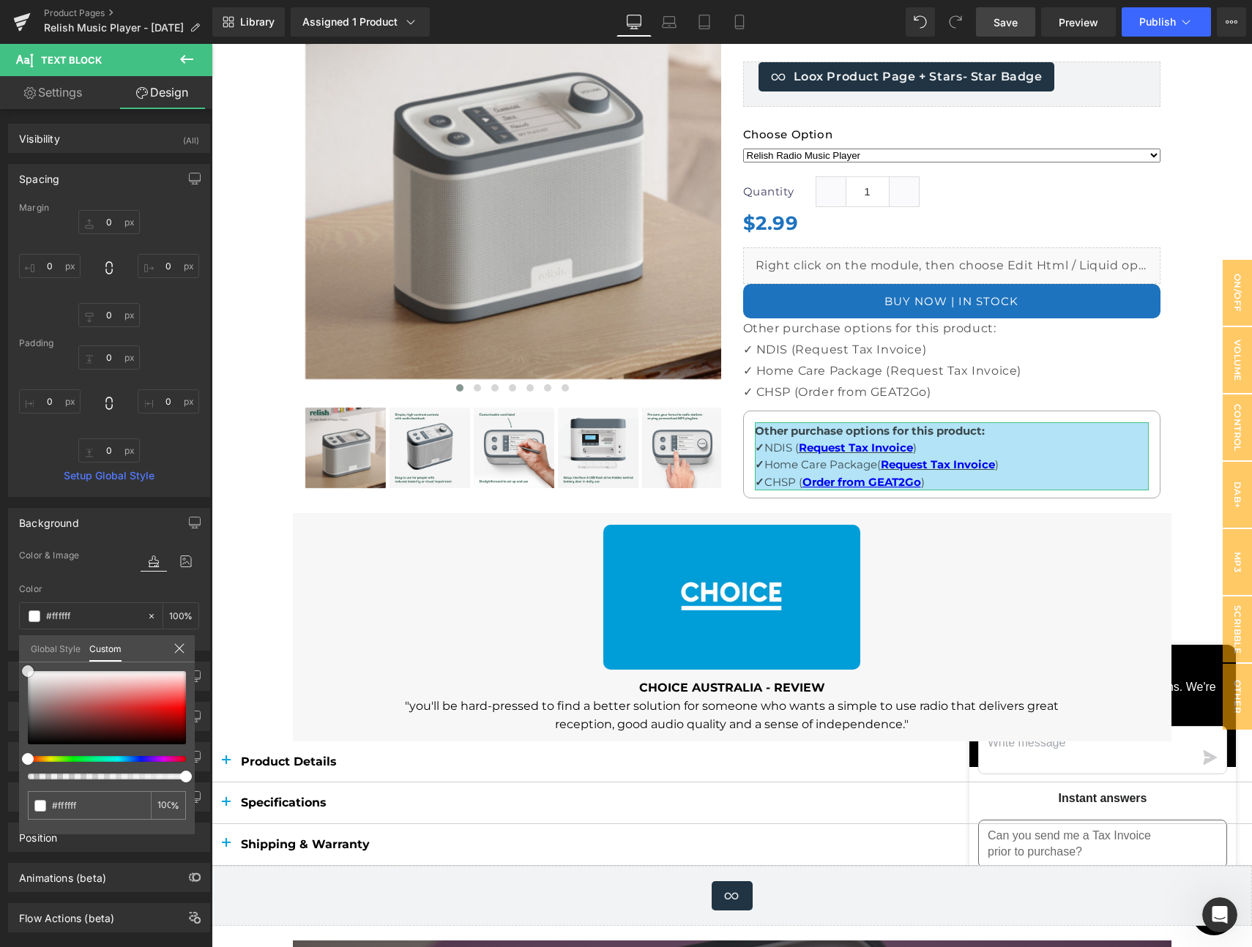
drag, startPoint x: 148, startPoint y: 697, endPoint x: 13, endPoint y: 665, distance: 138.5
click at [13, 651] on div "Background Color & Image color Color #ffffff 100 % Image Replace Image Upload i…" at bounding box center [109, 574] width 219 height 154
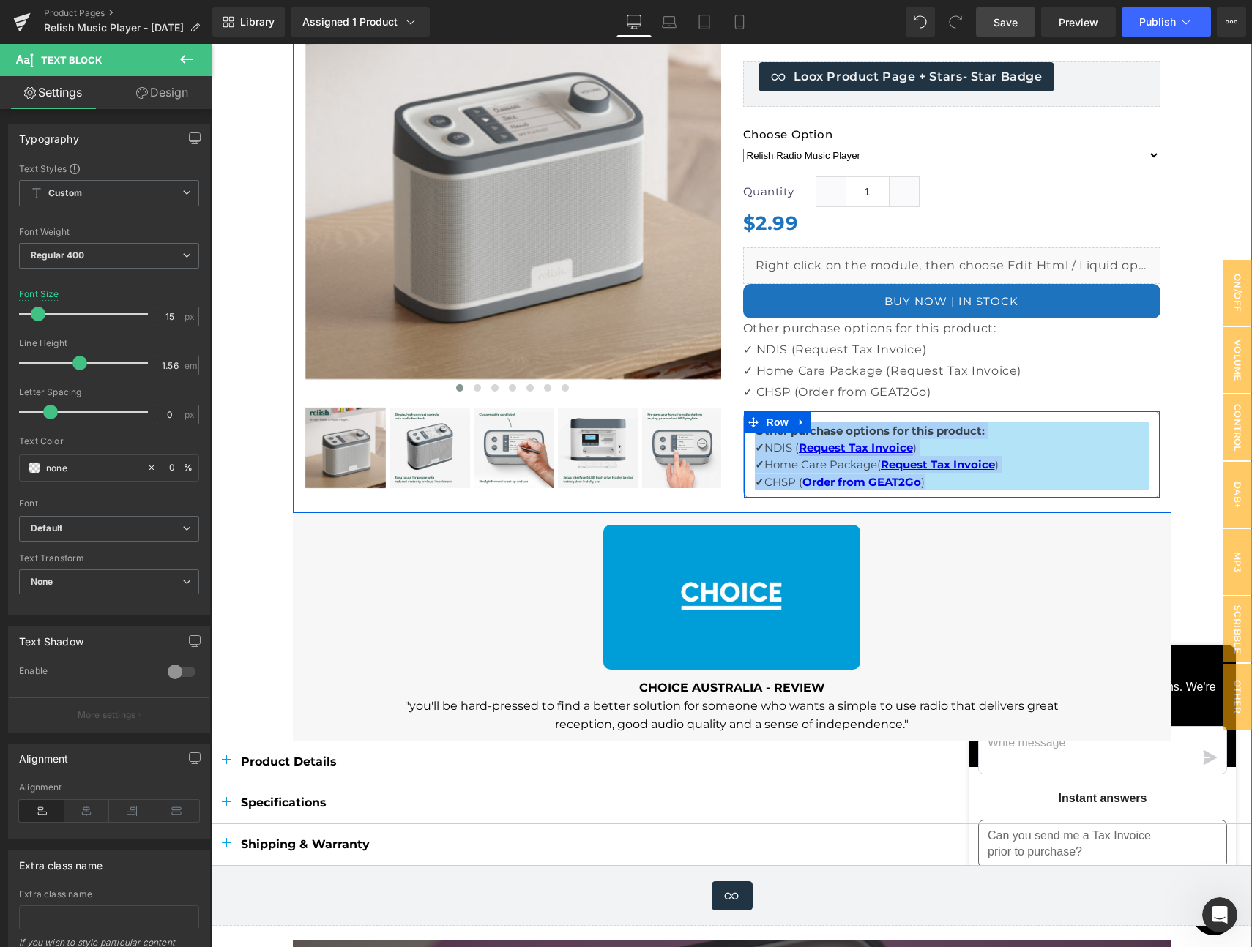
drag, startPoint x: 891, startPoint y: 466, endPoint x: 821, endPoint y: 440, distance: 75.0
click at [744, 430] on div "Other purchase options for this product: ✓ NDIS ( Request Tax Invoice ) ✓ Home …" at bounding box center [951, 455] width 417 height 89
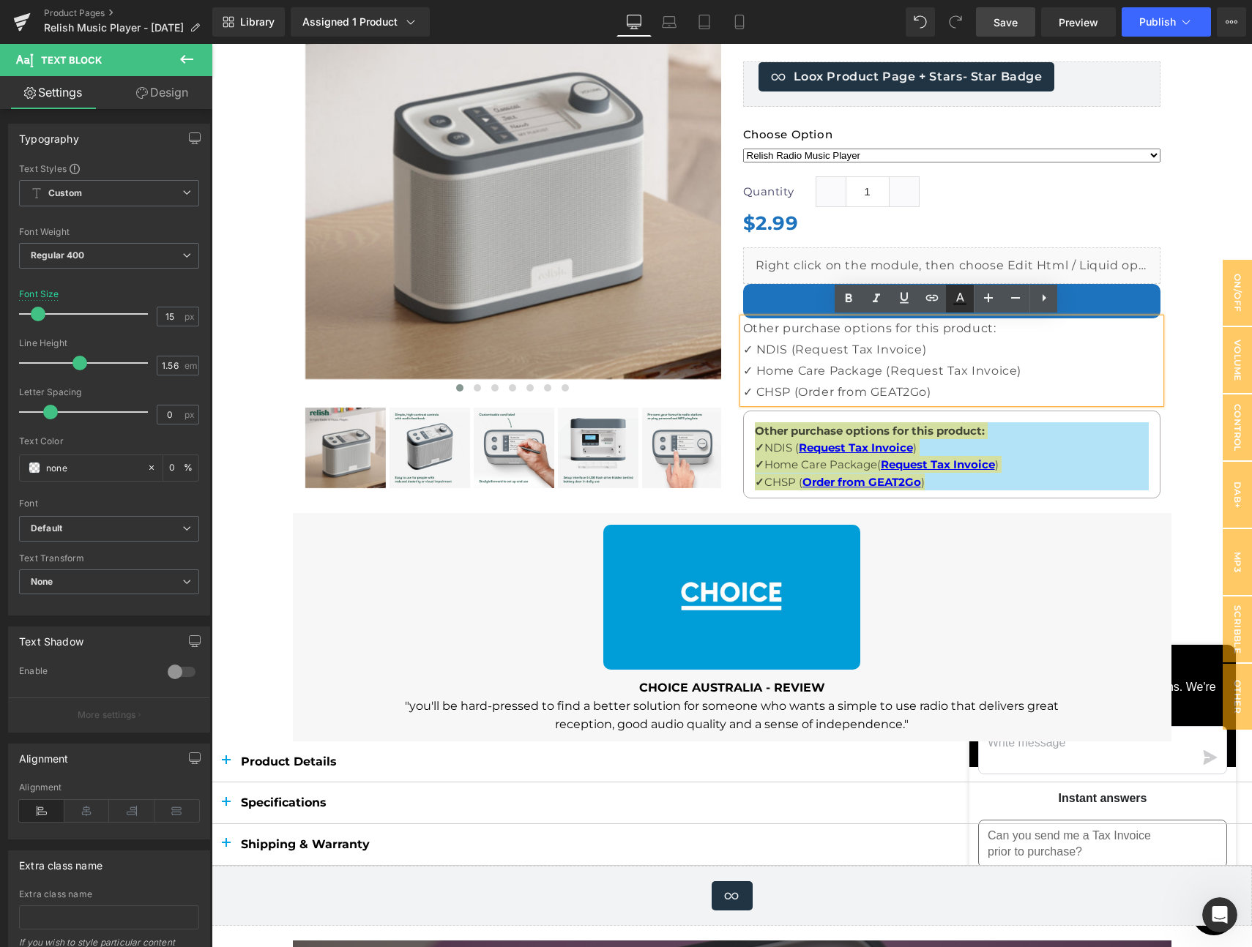
click at [966, 302] on icon at bounding box center [960, 299] width 18 height 18
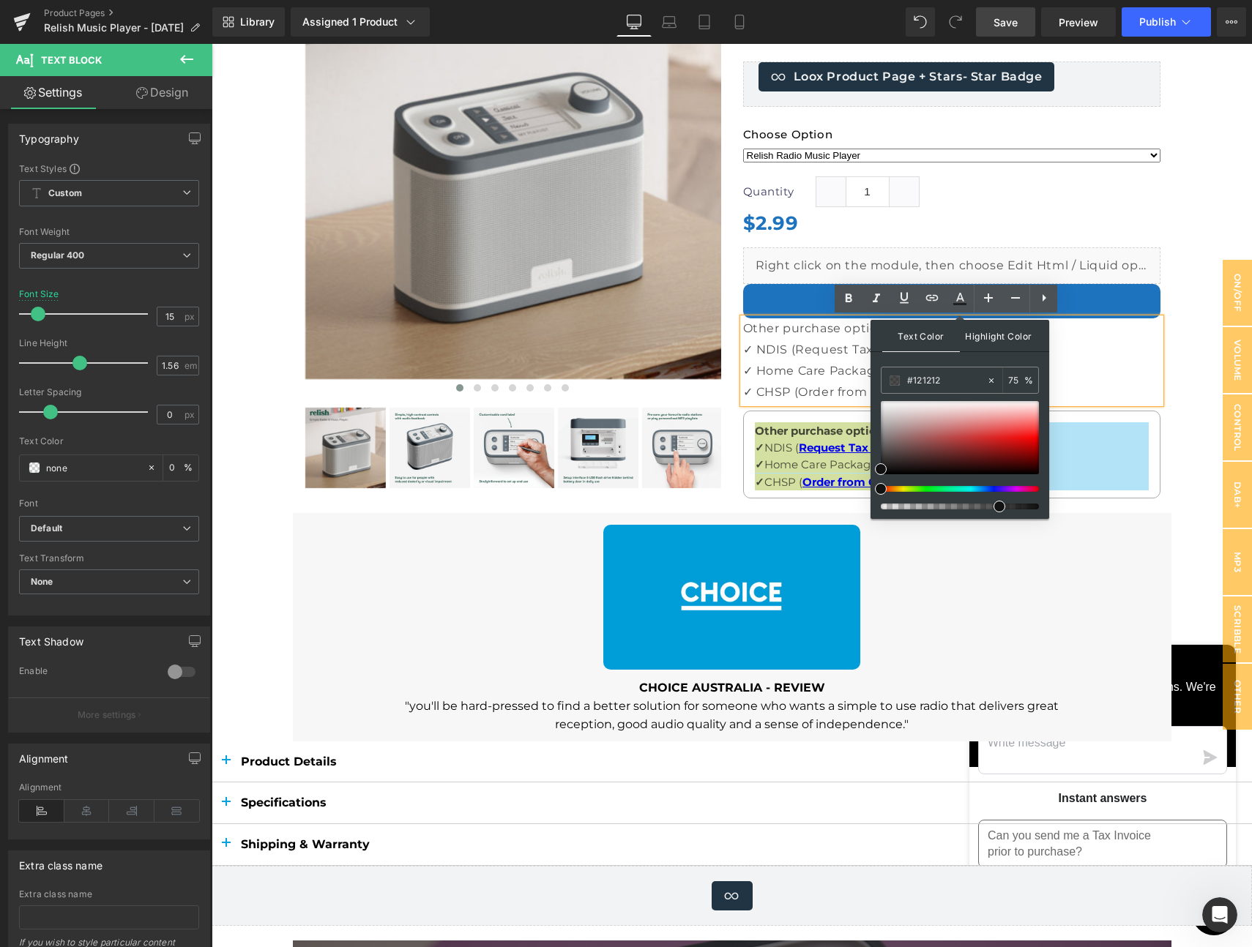
click at [990, 331] on span "Highlight Color" at bounding box center [999, 335] width 78 height 31
click at [894, 381] on span at bounding box center [894, 381] width 10 height 10
click at [878, 394] on div "Text Color Highlight Color #333333 #121212 75 % transparent 0 %" at bounding box center [959, 419] width 179 height 199
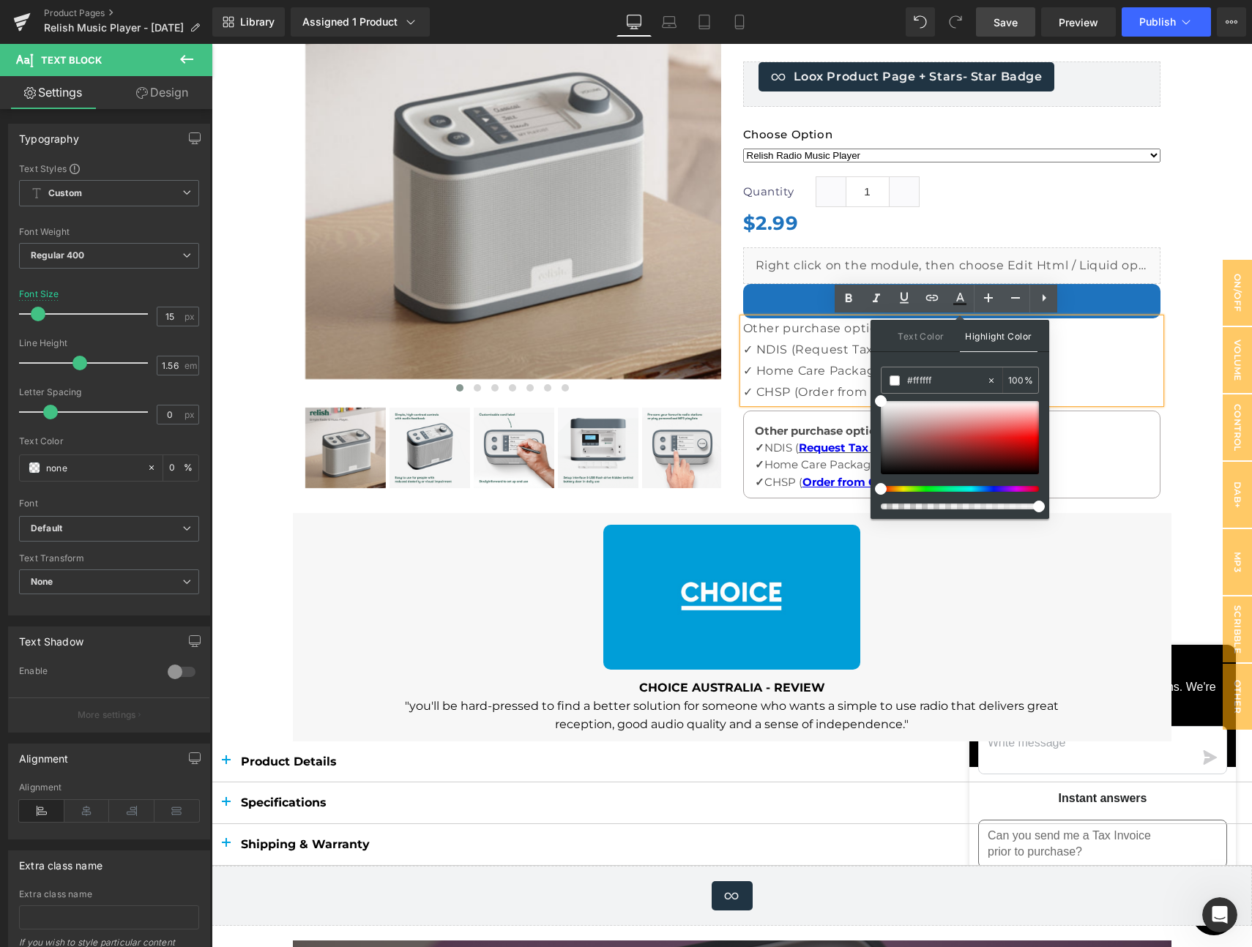
click at [1179, 361] on div at bounding box center [732, 569] width 1040 height 1357
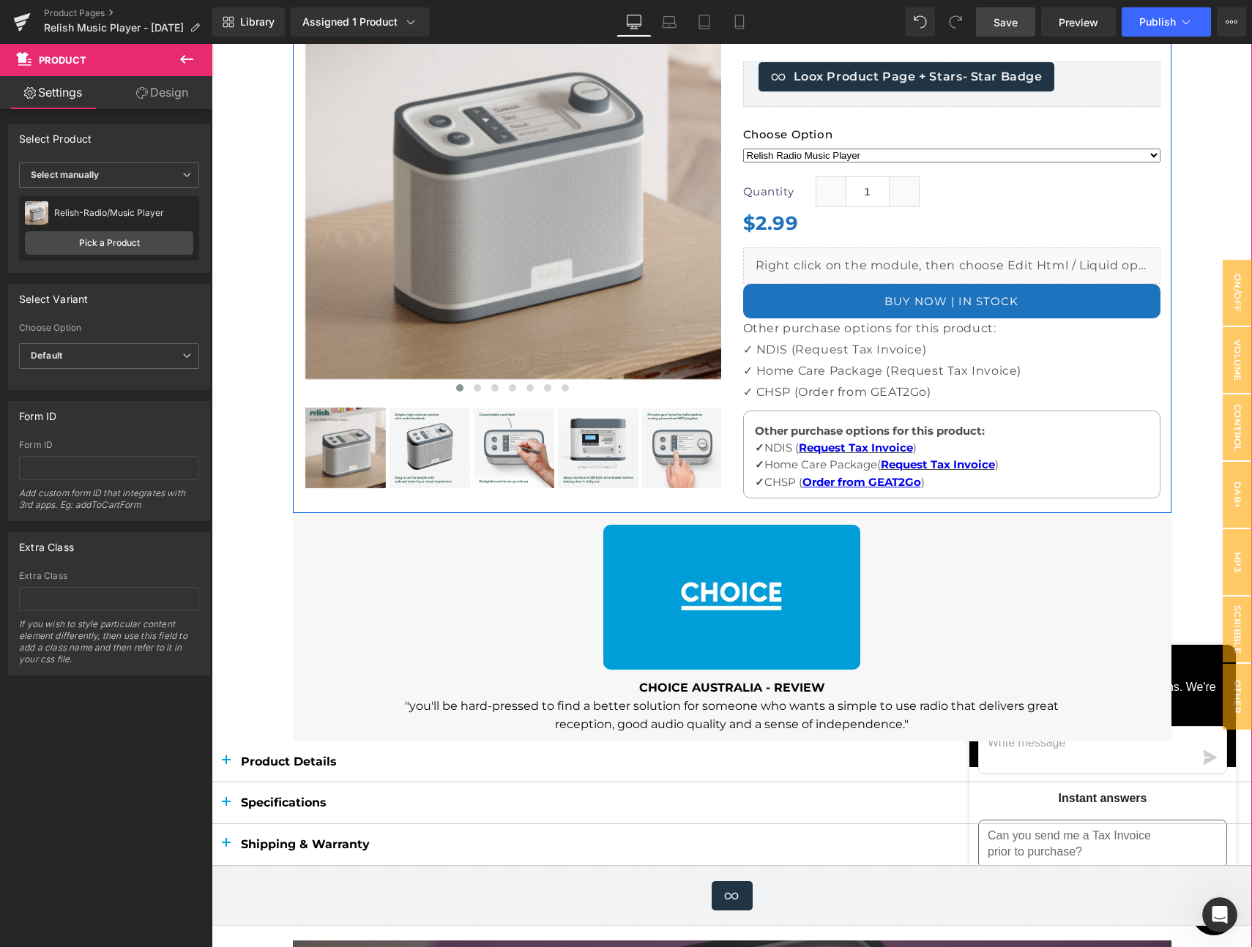
click at [1051, 409] on div "Simple Music Player Heading Relish-Radio/Music Player (P) Title Music so simple…" at bounding box center [951, 227] width 439 height 556
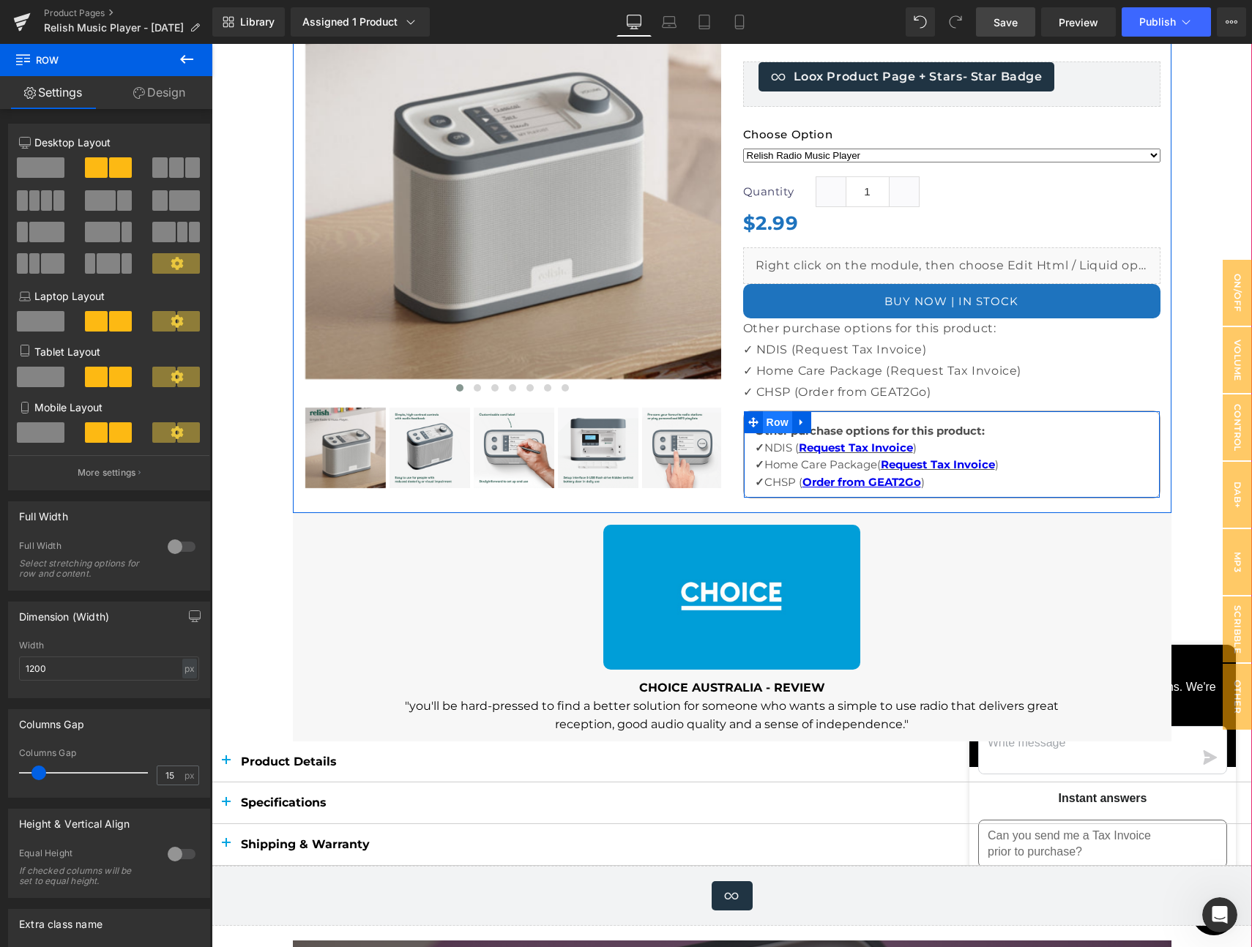
click at [763, 420] on span "Row" at bounding box center [777, 422] width 29 height 22
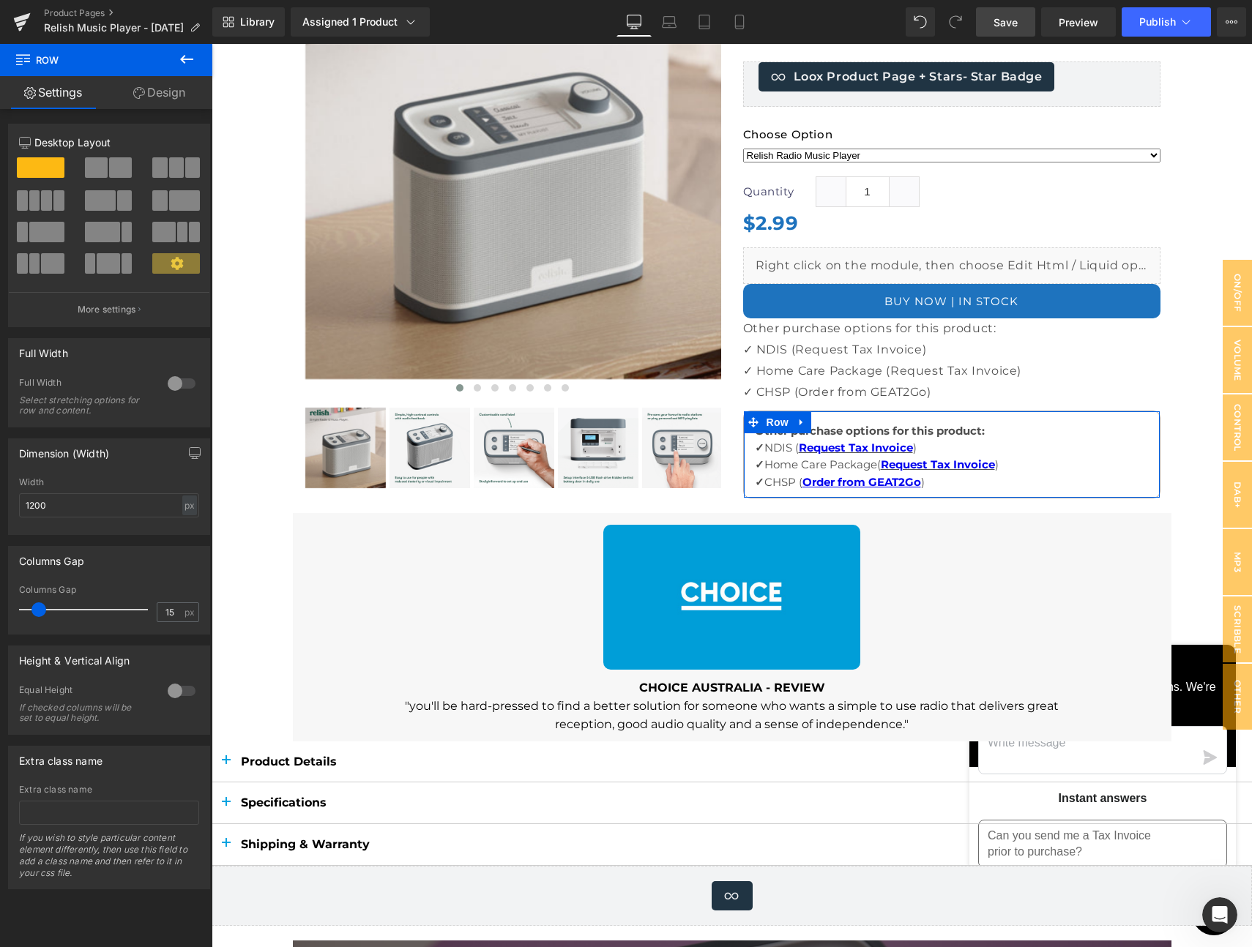
drag, startPoint x: 170, startPoint y: 92, endPoint x: 132, endPoint y: 138, distance: 59.2
click at [169, 92] on link "Design" at bounding box center [159, 92] width 106 height 33
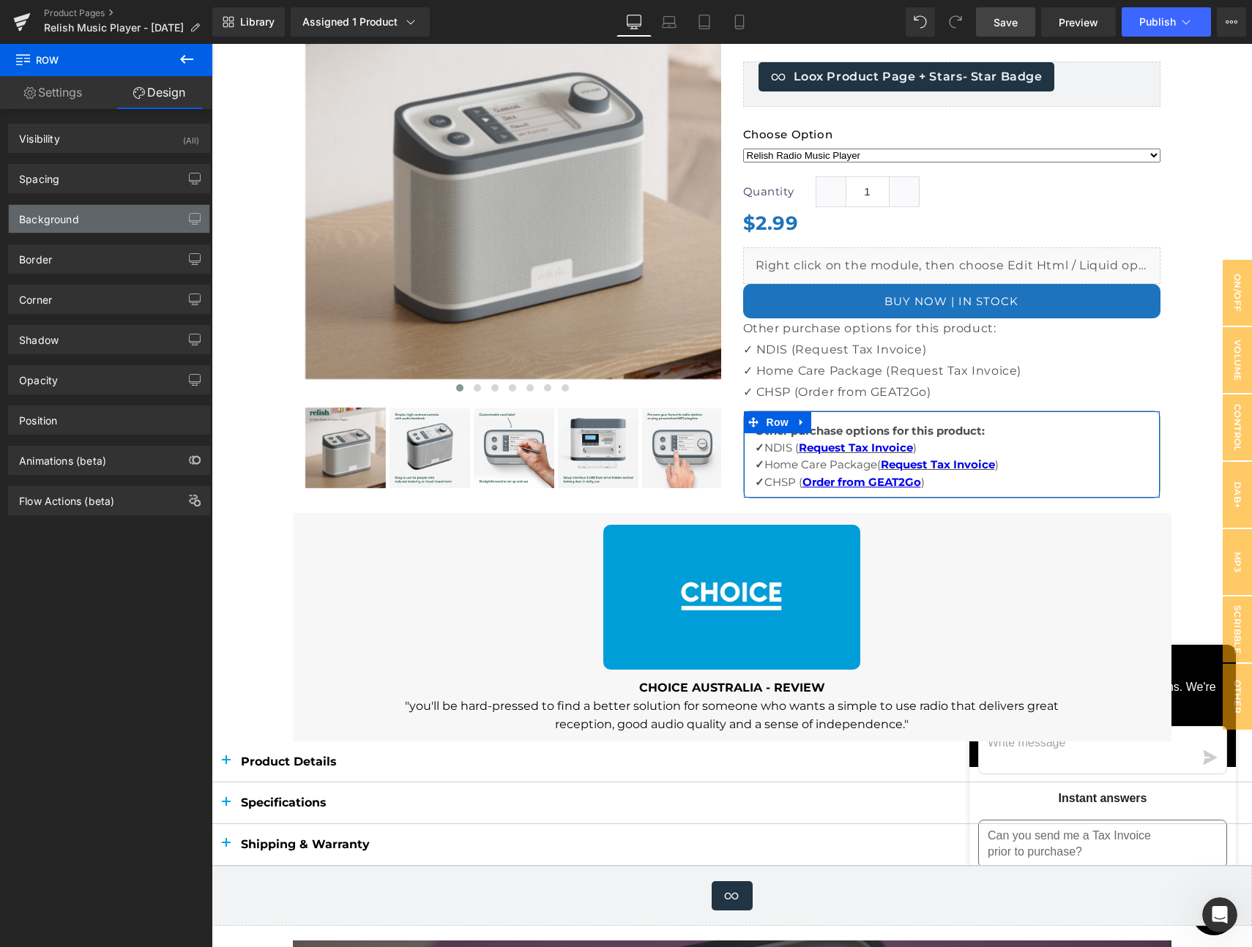
click at [53, 212] on div "Background" at bounding box center [49, 215] width 60 height 20
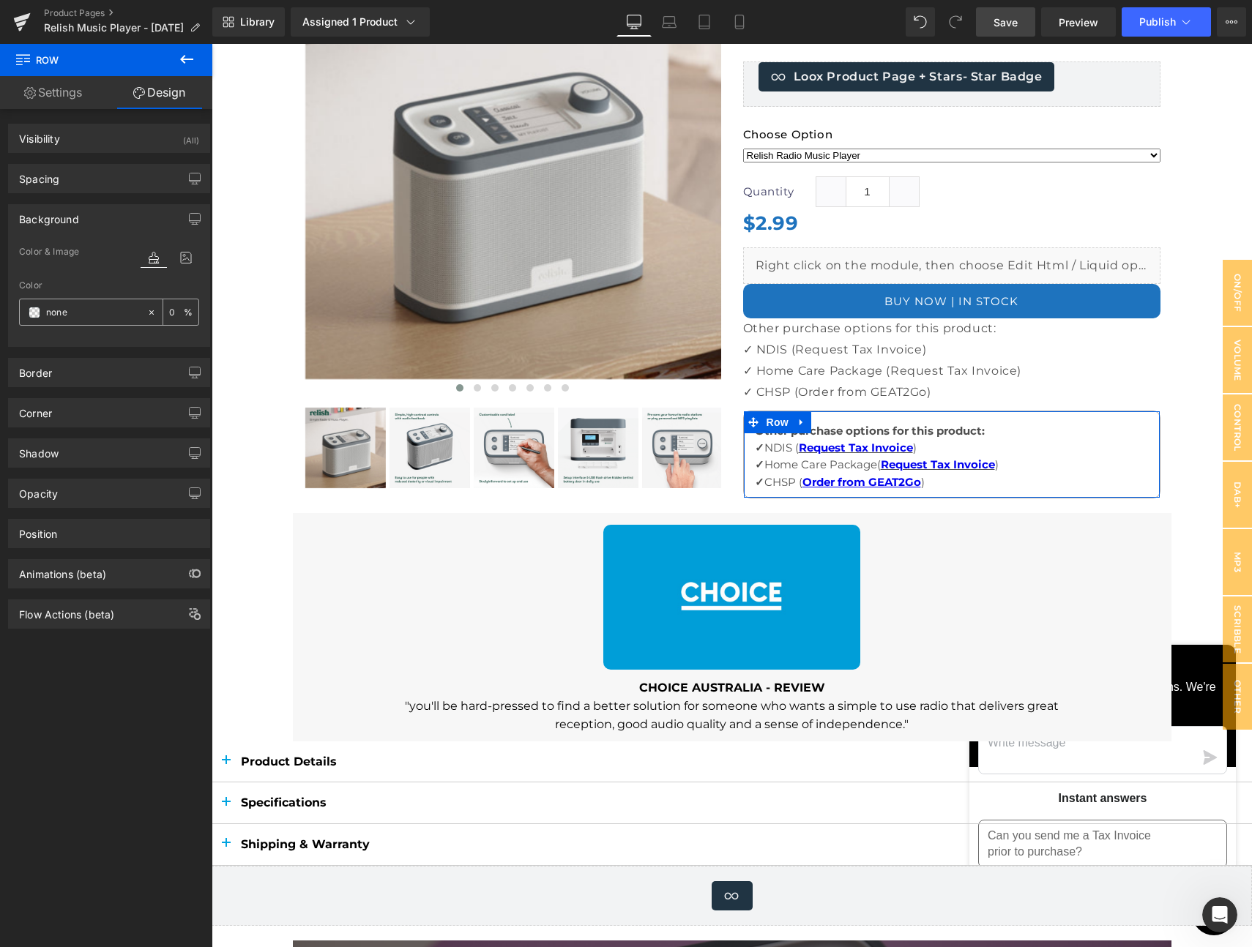
click at [37, 314] on span at bounding box center [35, 313] width 12 height 12
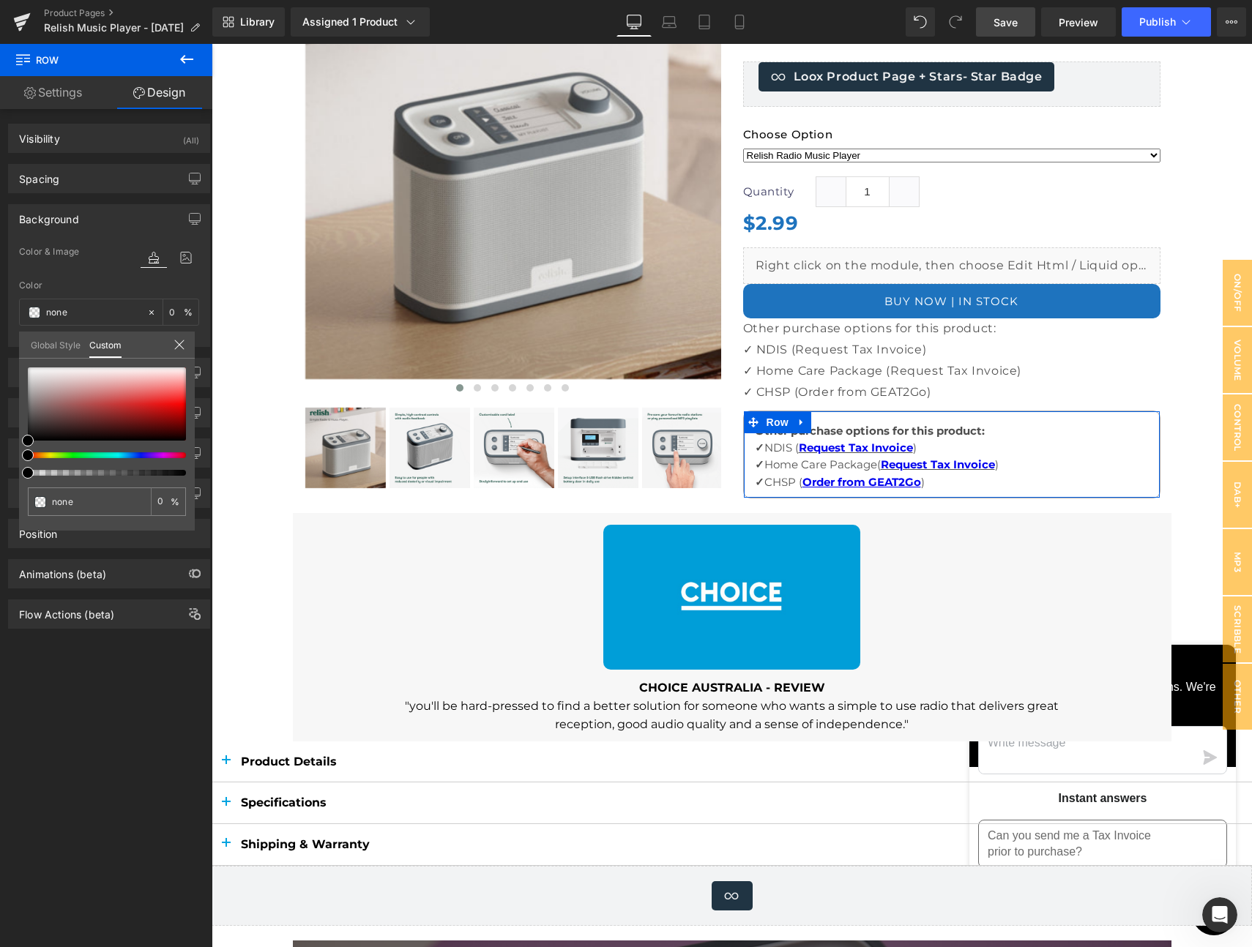
click at [125, 457] on div at bounding box center [101, 455] width 158 height 6
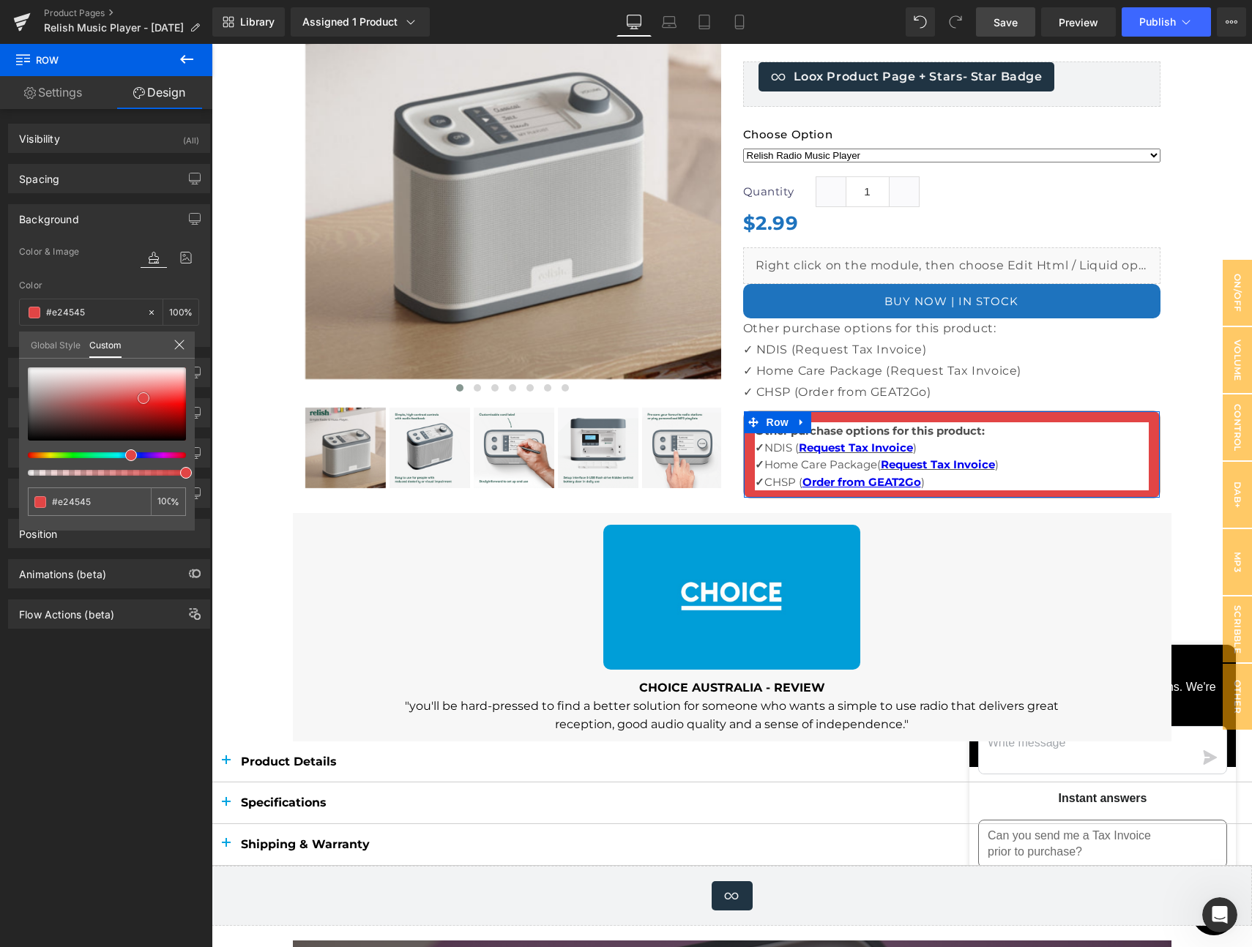
click at [143, 398] on div at bounding box center [107, 403] width 158 height 73
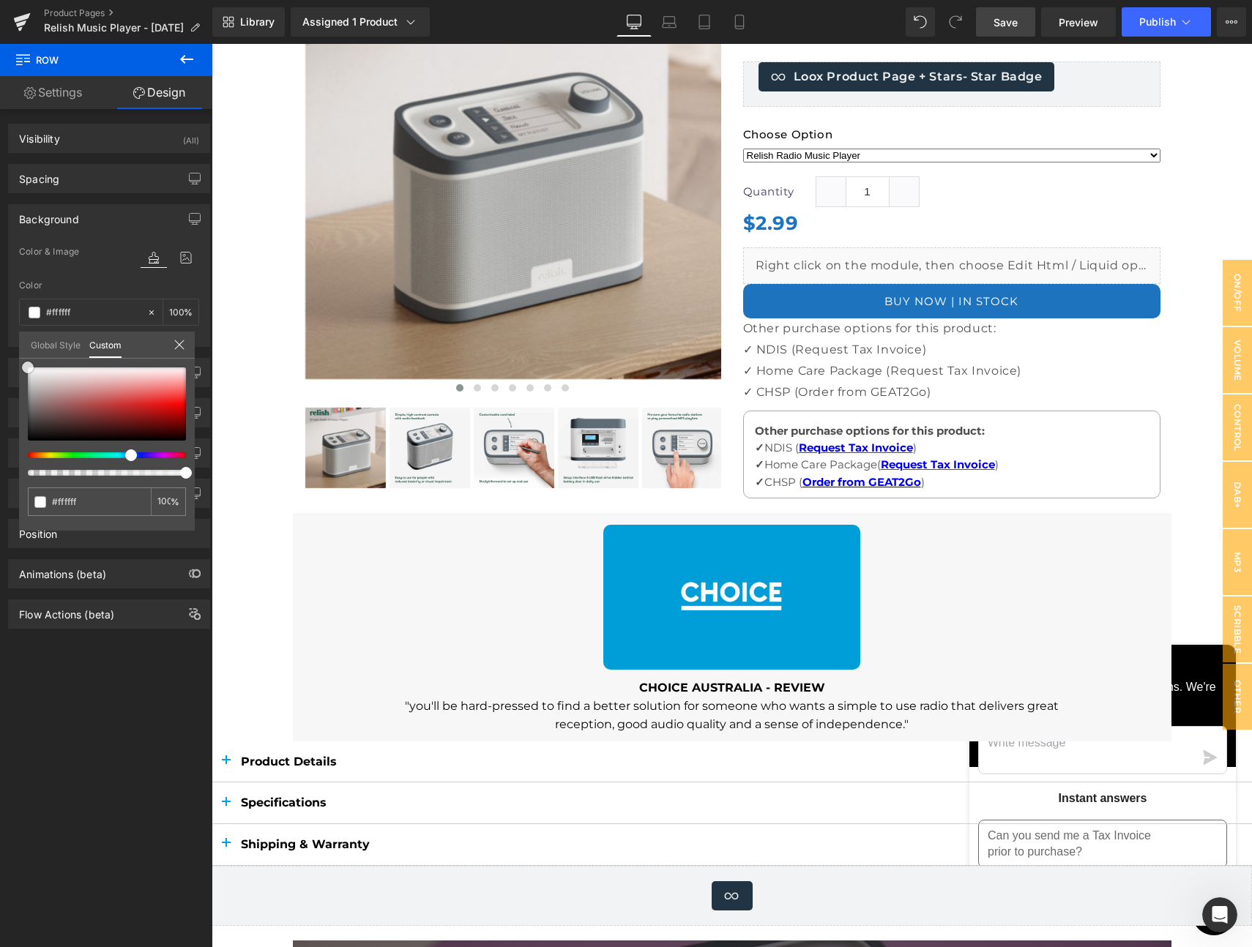
drag, startPoint x: 140, startPoint y: 396, endPoint x: -16, endPoint y: 337, distance: 166.8
click at [0, 337] on html "Row You are previewing how the will restyle your page. You can not edit Element…" at bounding box center [626, 473] width 1252 height 947
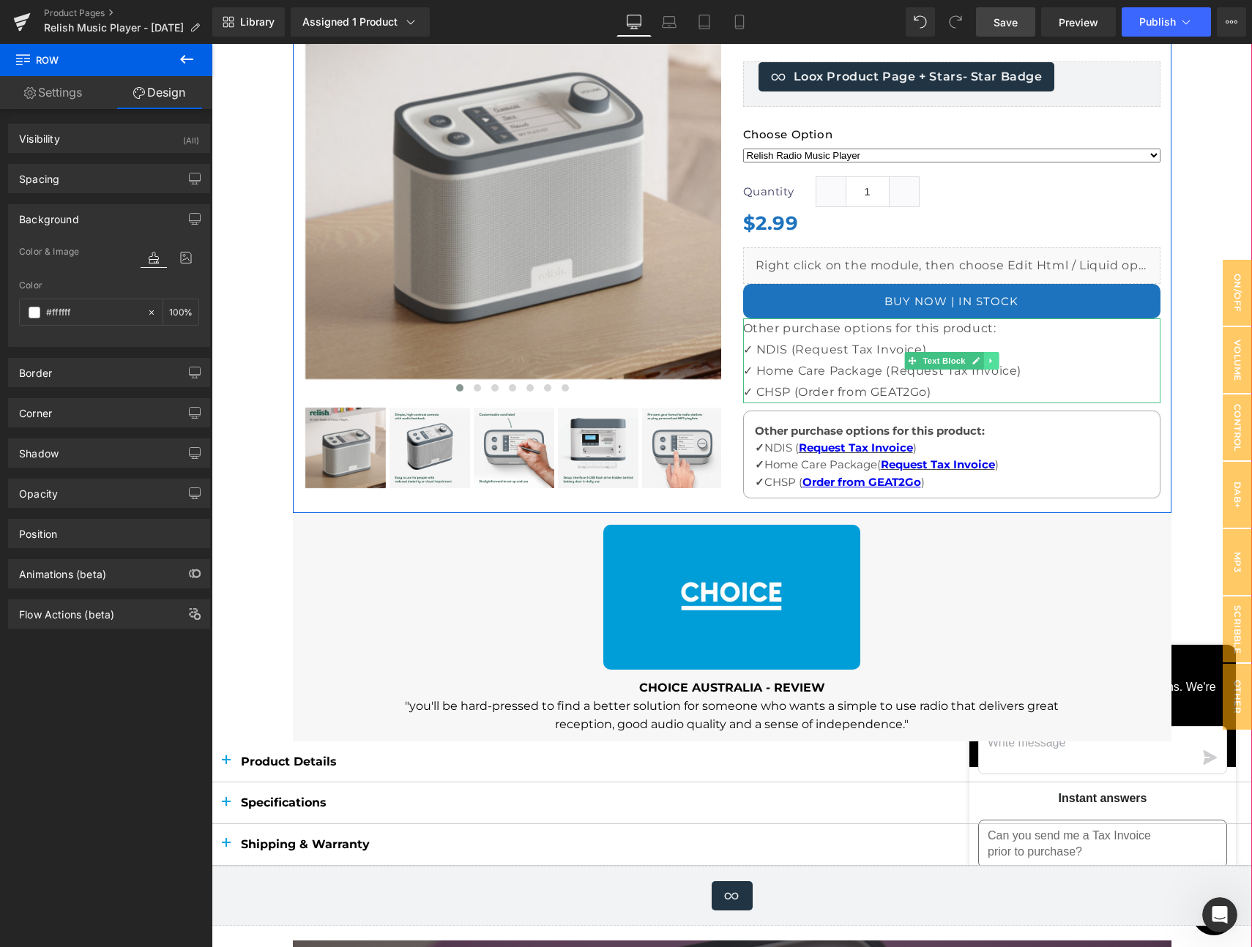
click at [988, 360] on icon at bounding box center [991, 360] width 8 height 9
click at [994, 359] on icon at bounding box center [998, 360] width 8 height 9
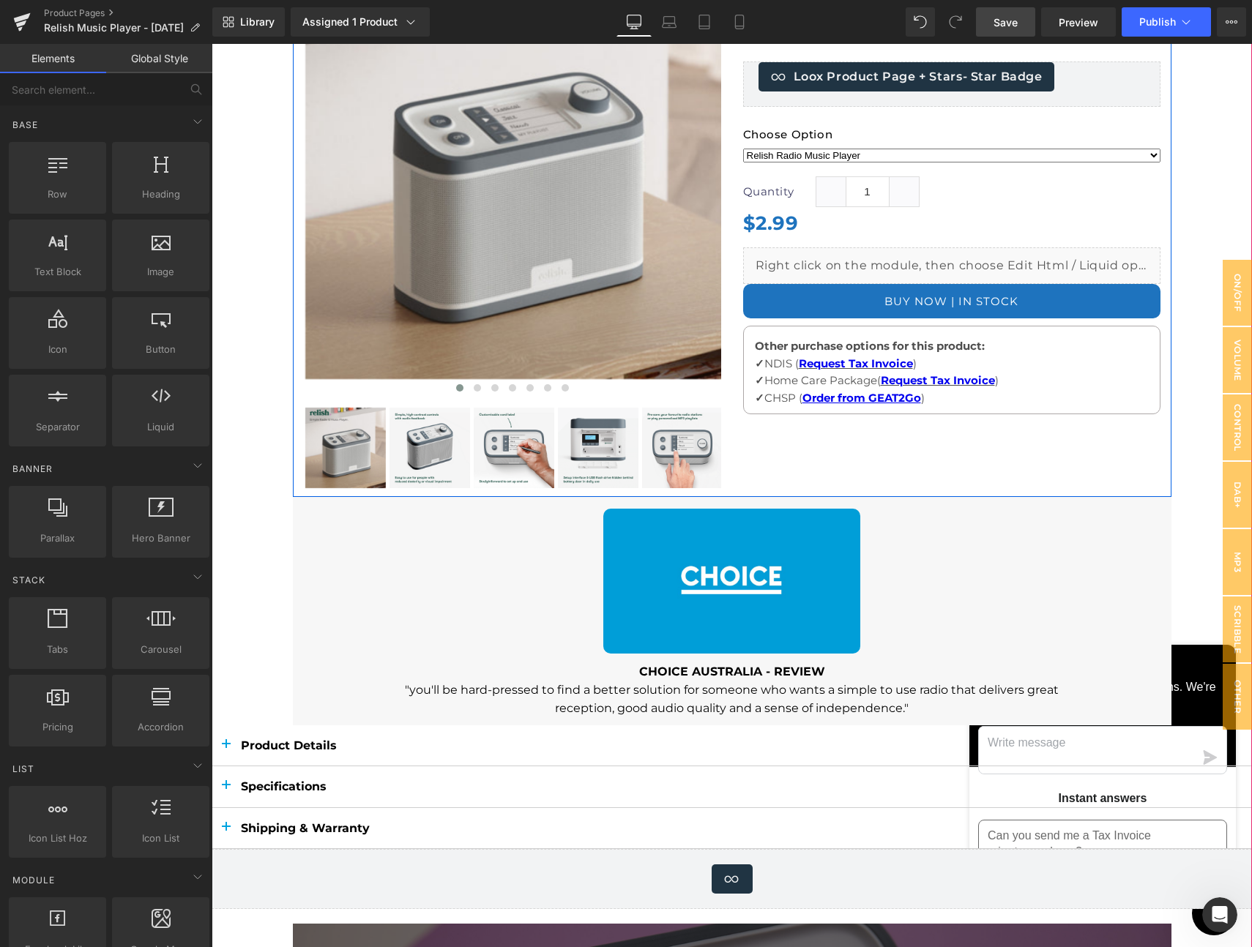
click at [1127, 447] on div at bounding box center [732, 212] width 878 height 569
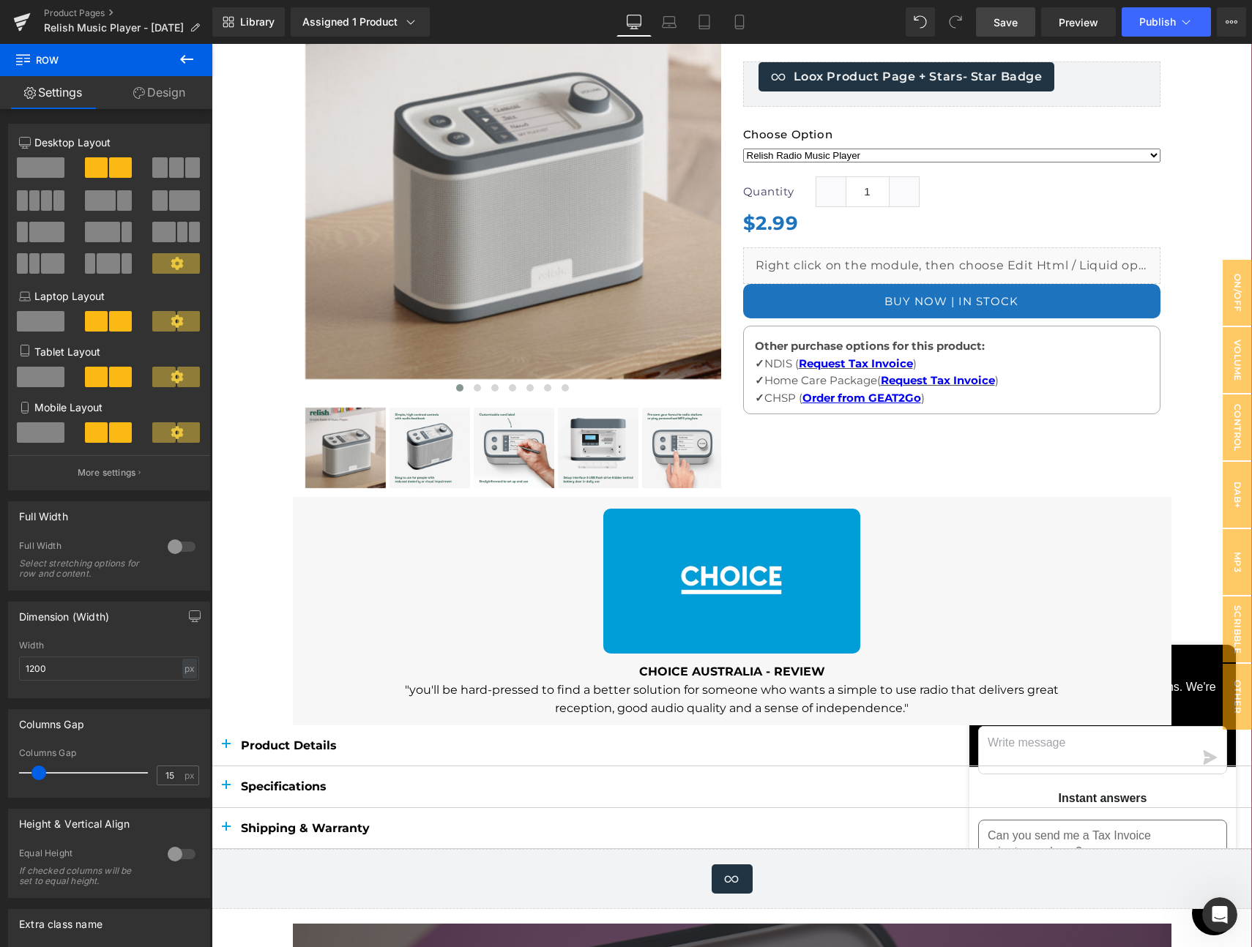
click at [1181, 356] on div at bounding box center [732, 561] width 1040 height 1340
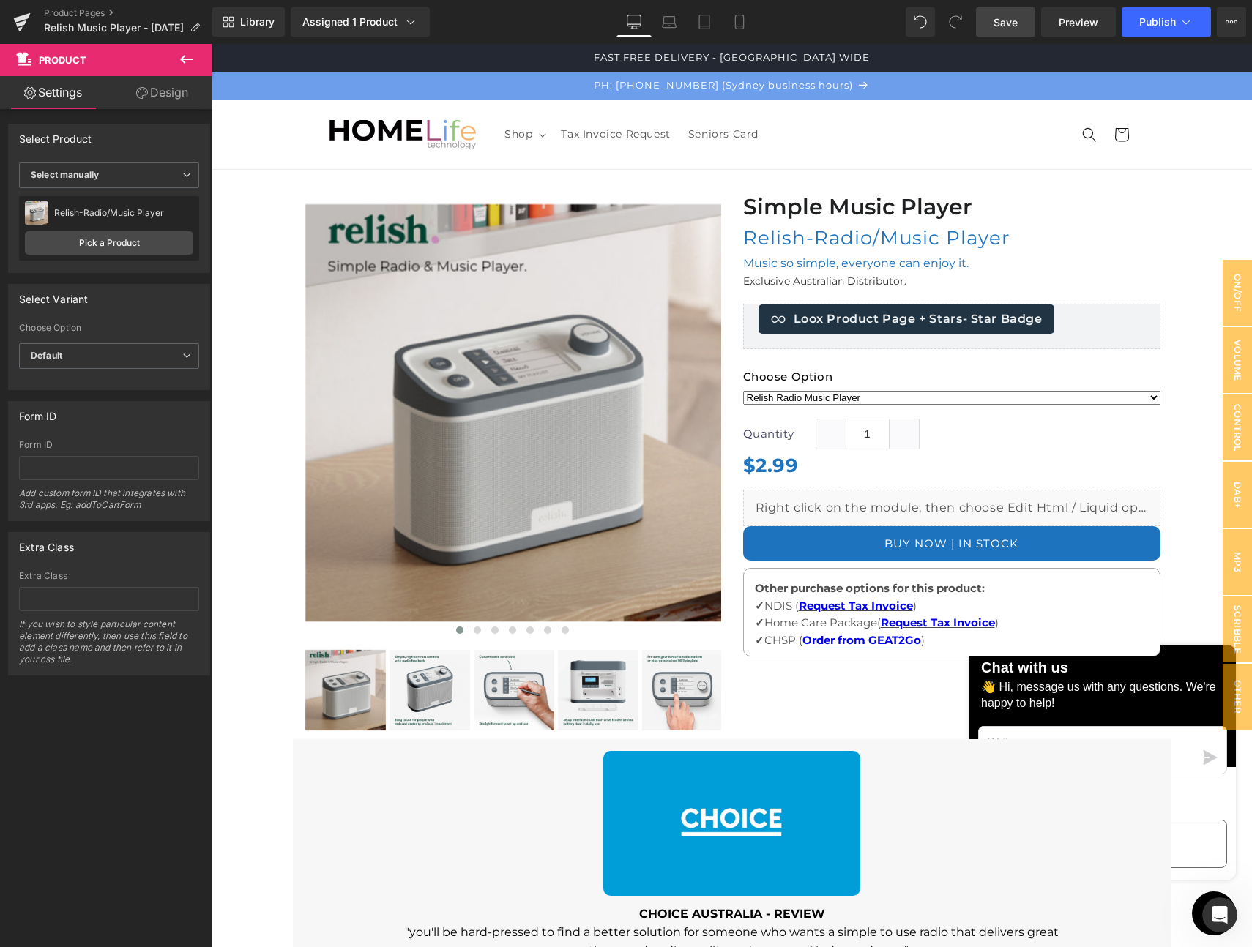
click at [1015, 27] on span "Save" at bounding box center [1005, 22] width 24 height 15
click at [1154, 22] on span "Publish" at bounding box center [1157, 22] width 37 height 12
click at [1149, 19] on span "Publish" at bounding box center [1157, 22] width 37 height 12
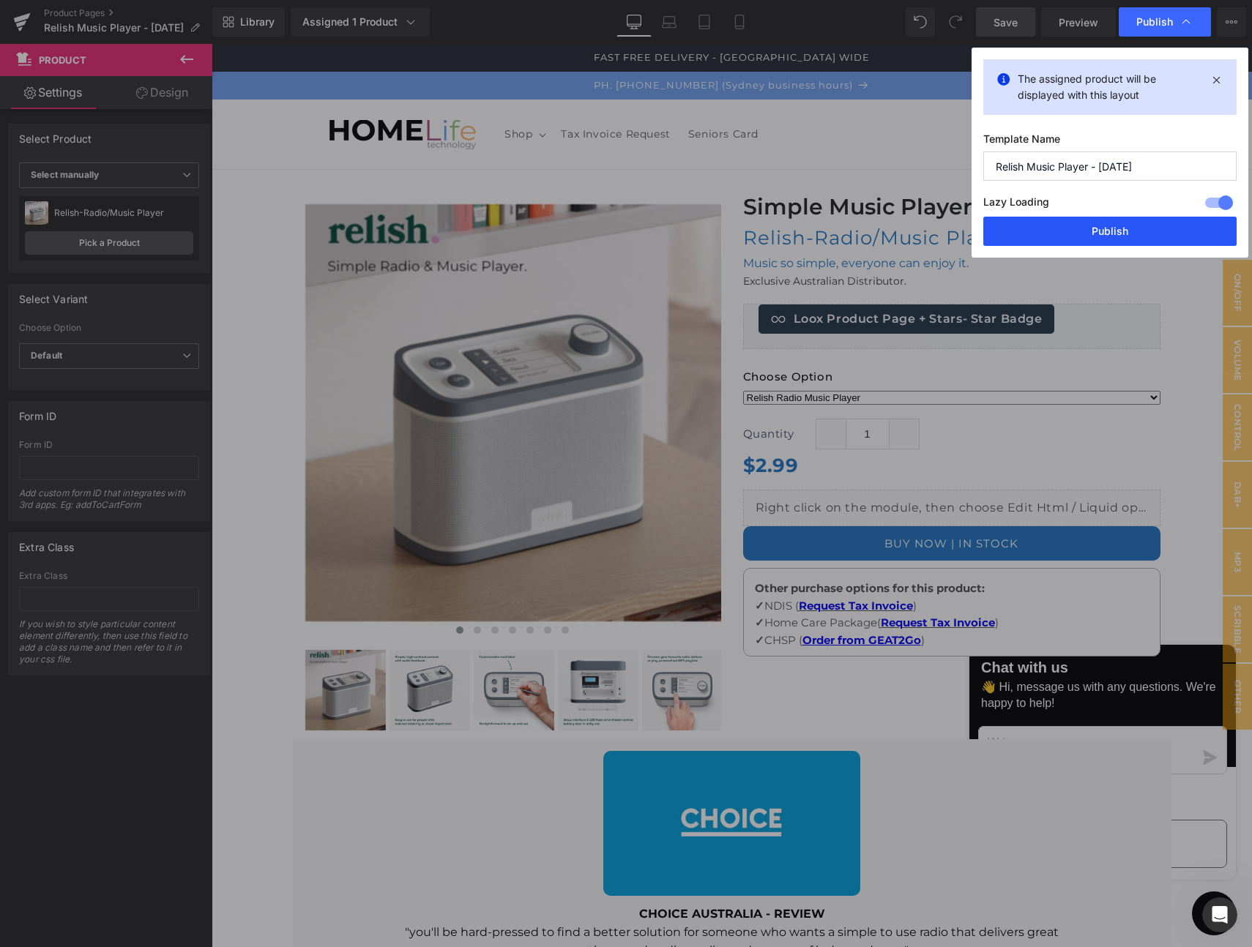
drag, startPoint x: 1133, startPoint y: 228, endPoint x: 881, endPoint y: 180, distance: 256.3
click at [1133, 228] on button "Publish" at bounding box center [1109, 231] width 253 height 29
